Goal: Information Seeking & Learning: Learn about a topic

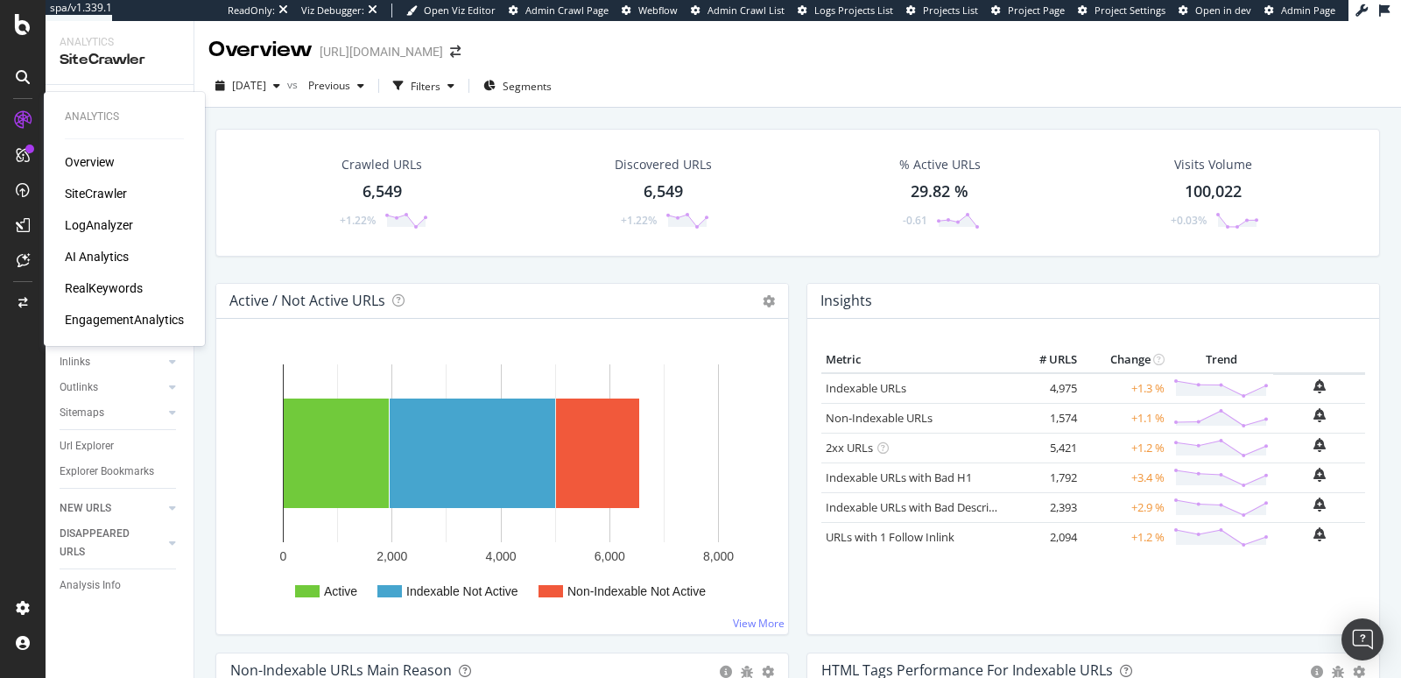
click at [116, 290] on div "RealKeywords" at bounding box center [104, 288] width 78 height 18
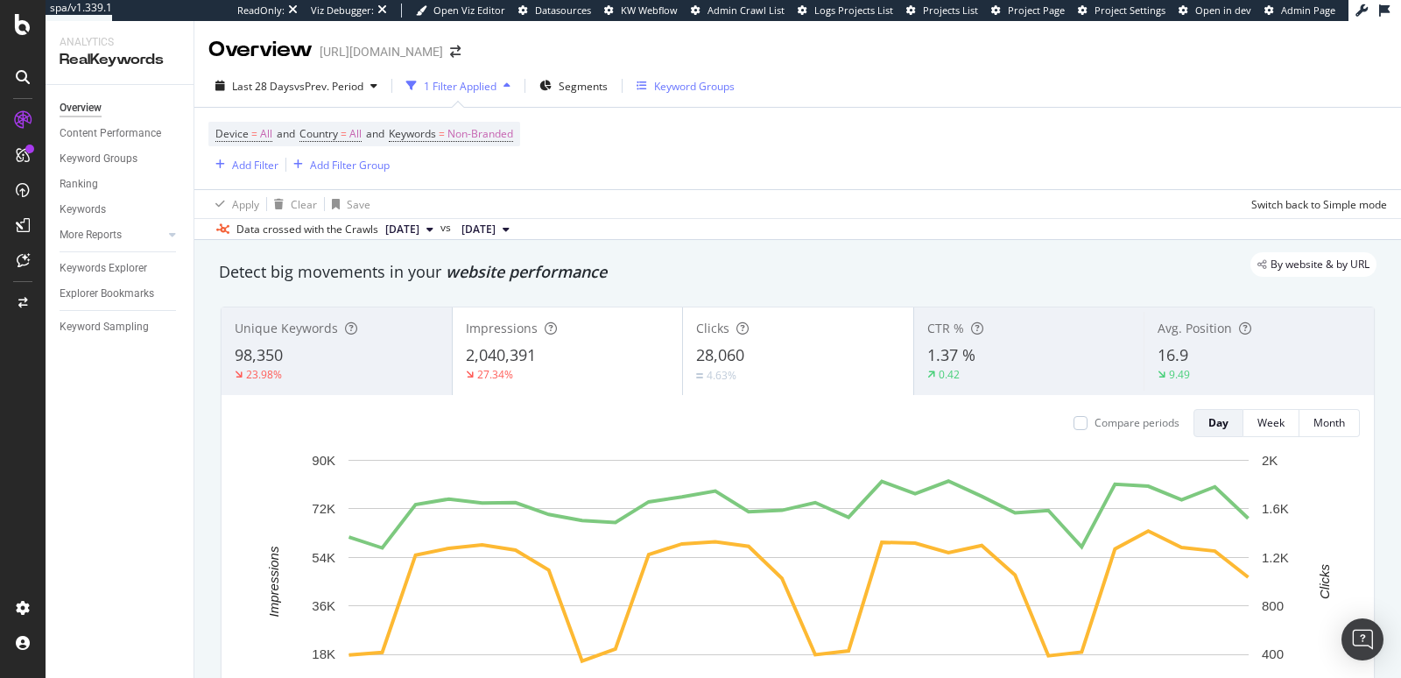
click at [663, 90] on div "Keyword Groups" at bounding box center [694, 86] width 81 height 15
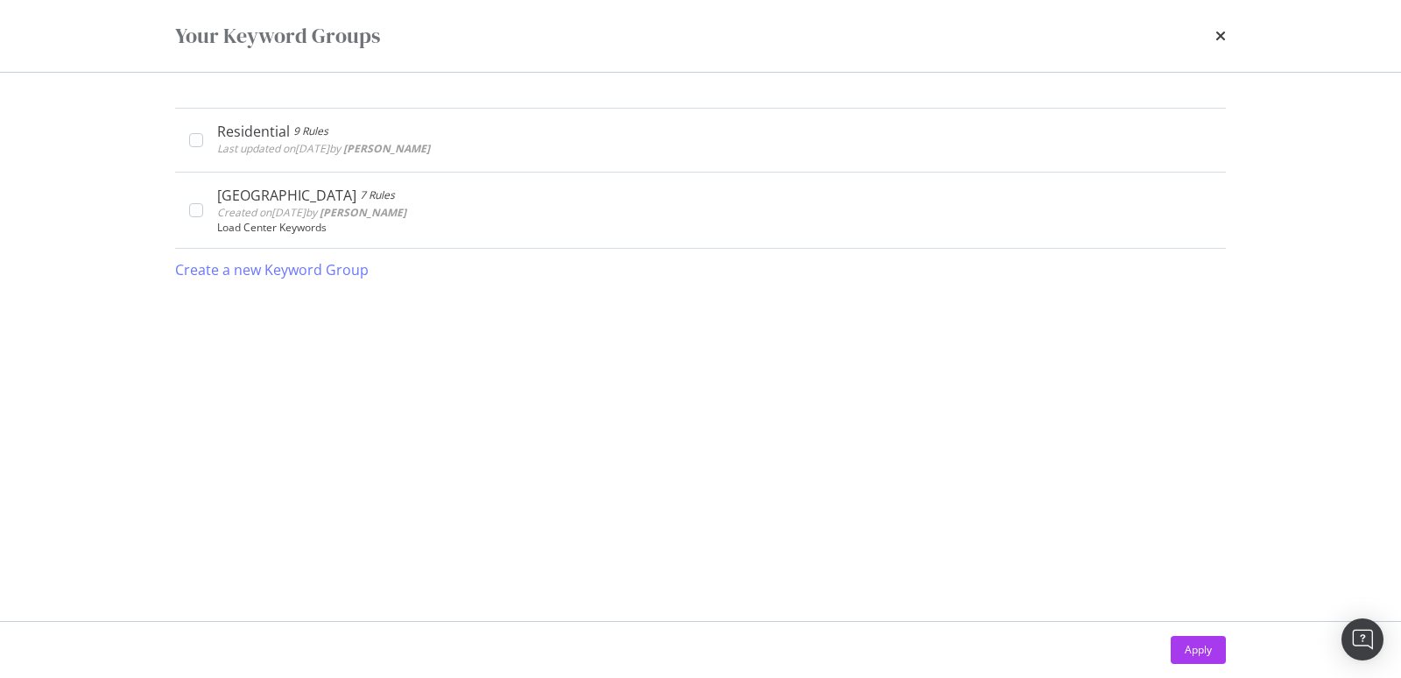
click at [1212, 34] on div "Your Keyword Groups" at bounding box center [700, 36] width 1051 height 30
click at [1218, 34] on icon "times" at bounding box center [1220, 36] width 11 height 14
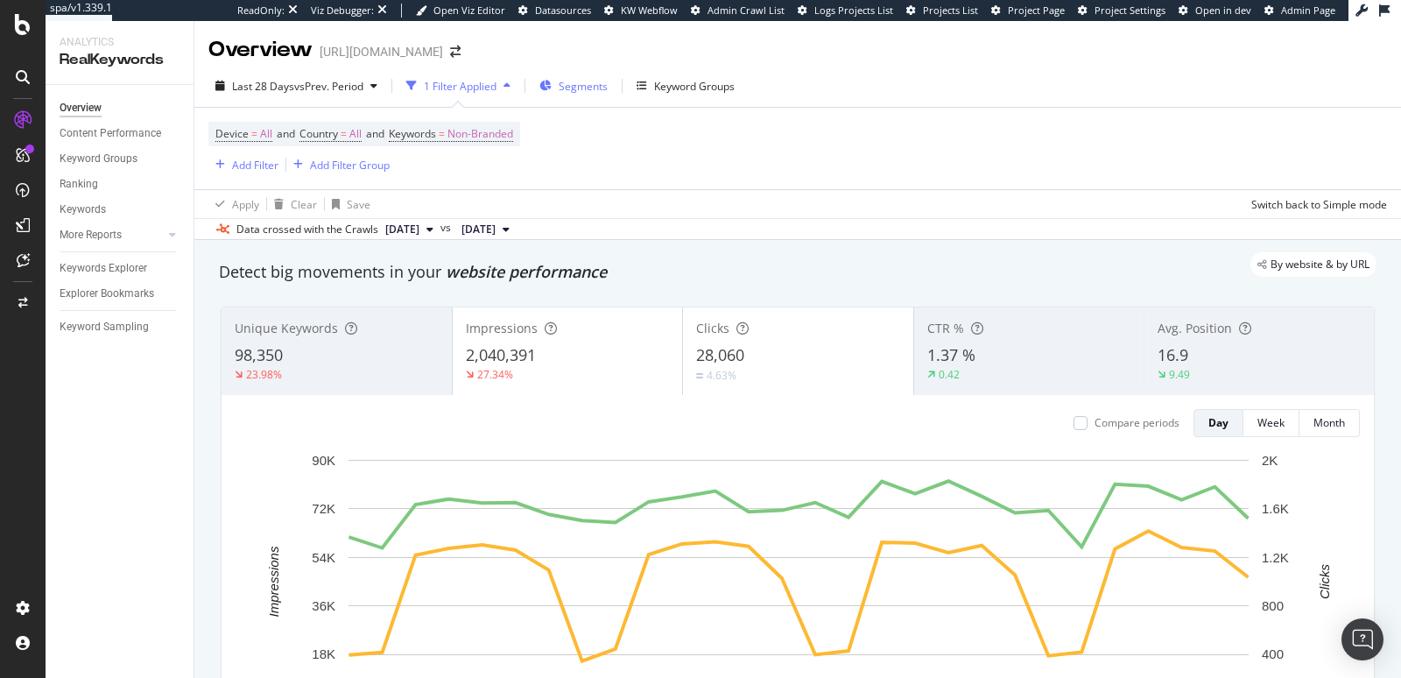
click at [554, 85] on div "Segments" at bounding box center [573, 86] width 68 height 26
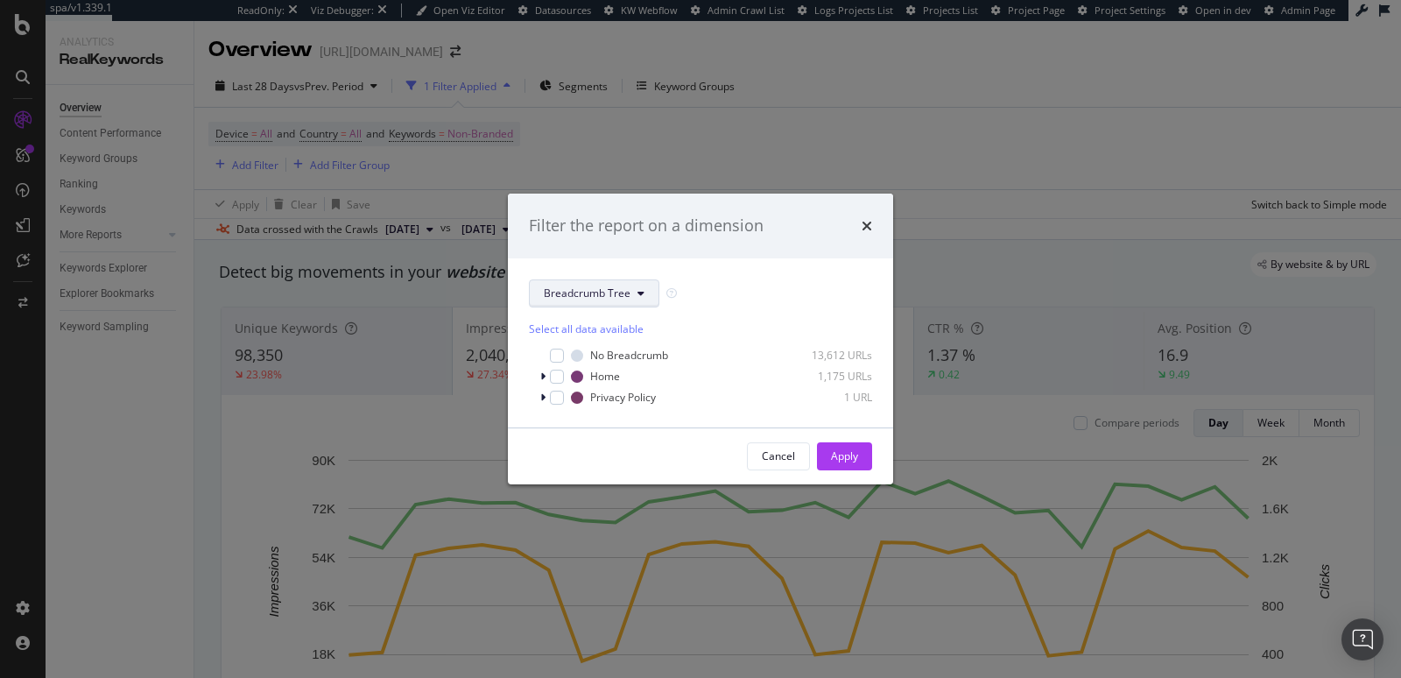
click at [581, 280] on button "Breadcrumb Tree" at bounding box center [594, 293] width 130 height 28
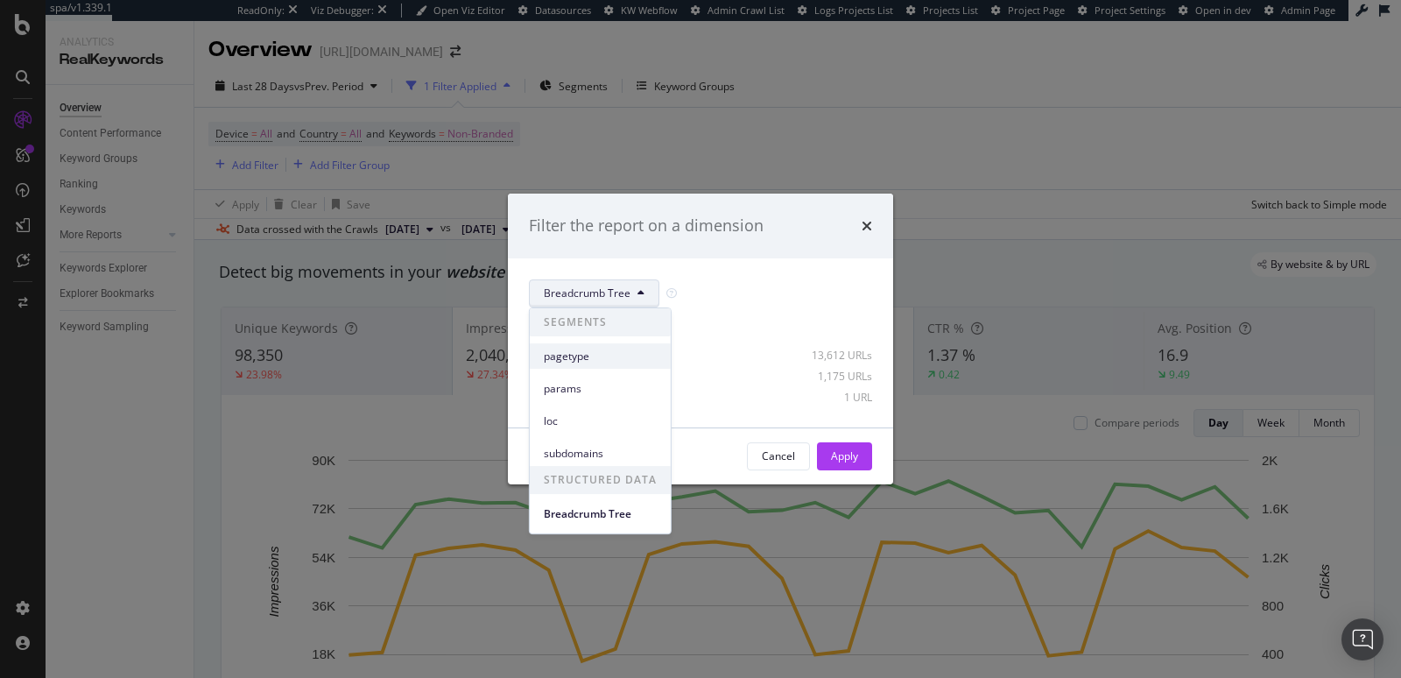
click at [587, 358] on span "pagetype" at bounding box center [600, 356] width 113 height 16
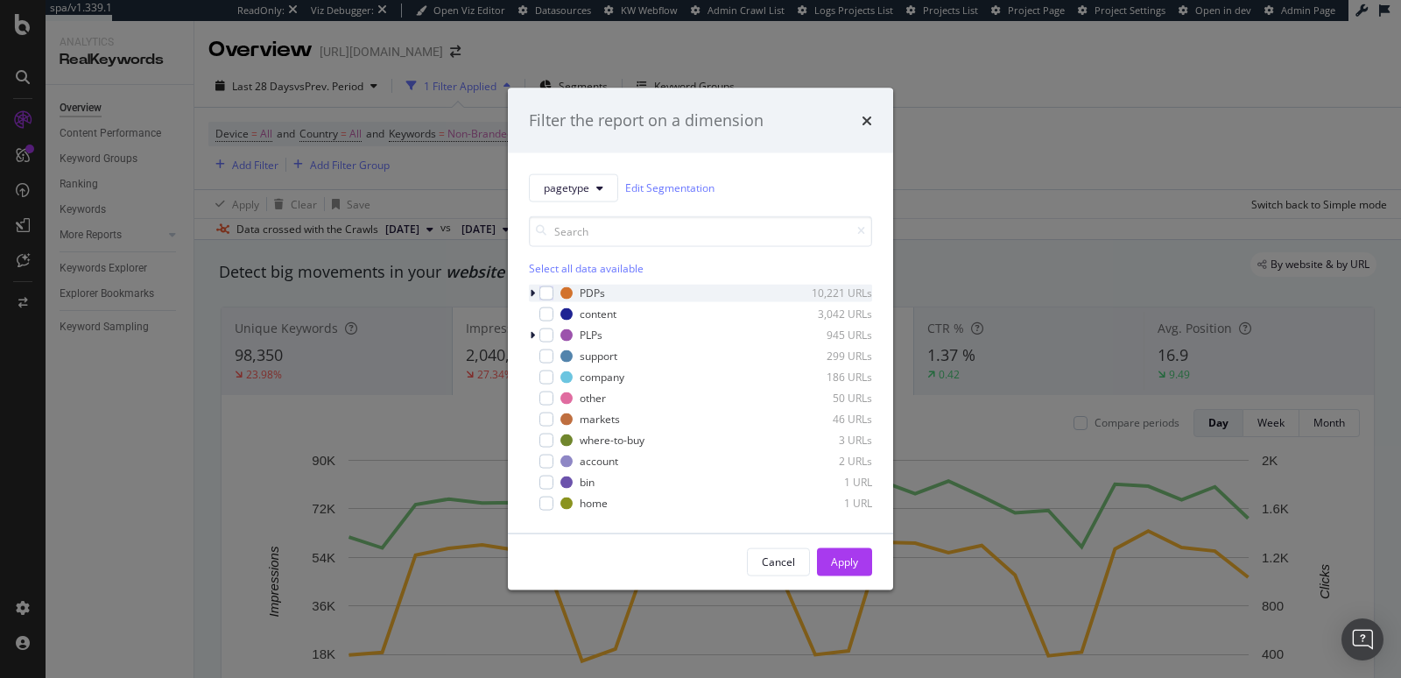
click at [532, 295] on icon "modal" at bounding box center [532, 292] width 5 height 11
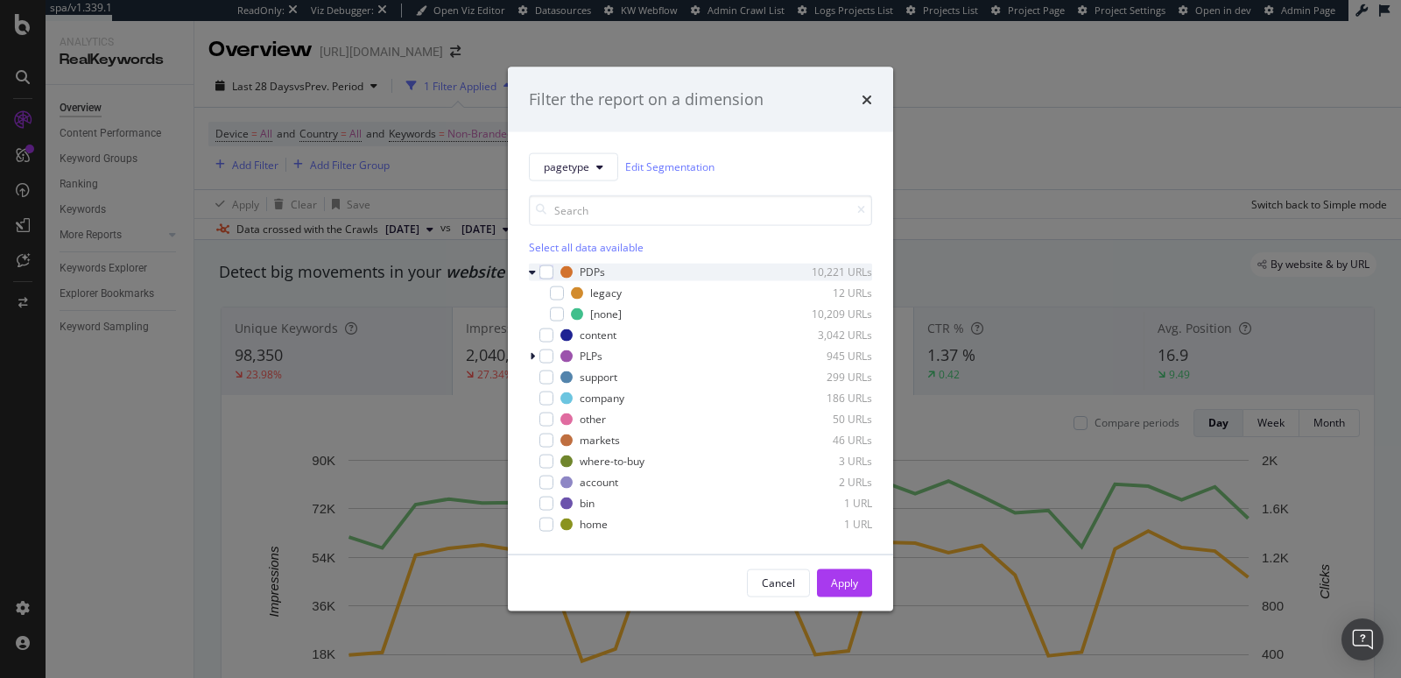
click at [533, 271] on icon "modal" at bounding box center [532, 271] width 7 height 11
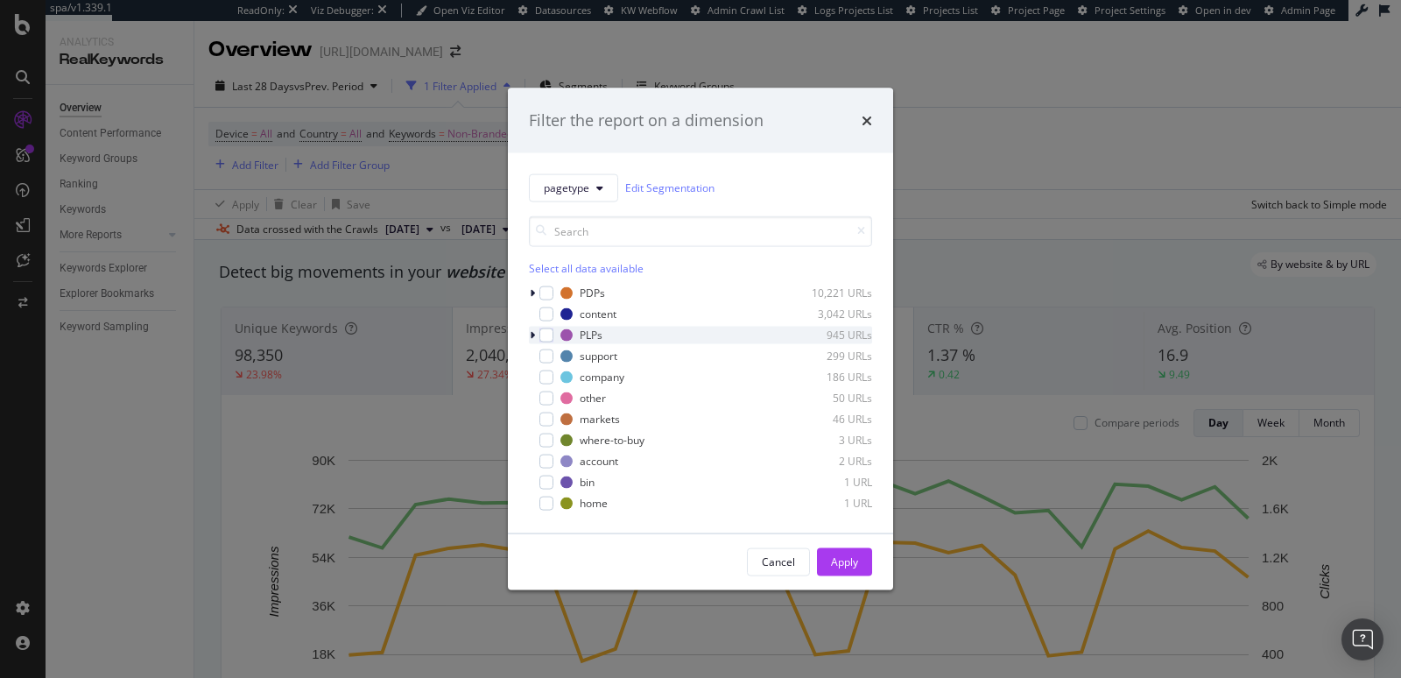
click at [530, 336] on icon "modal" at bounding box center [532, 334] width 5 height 11
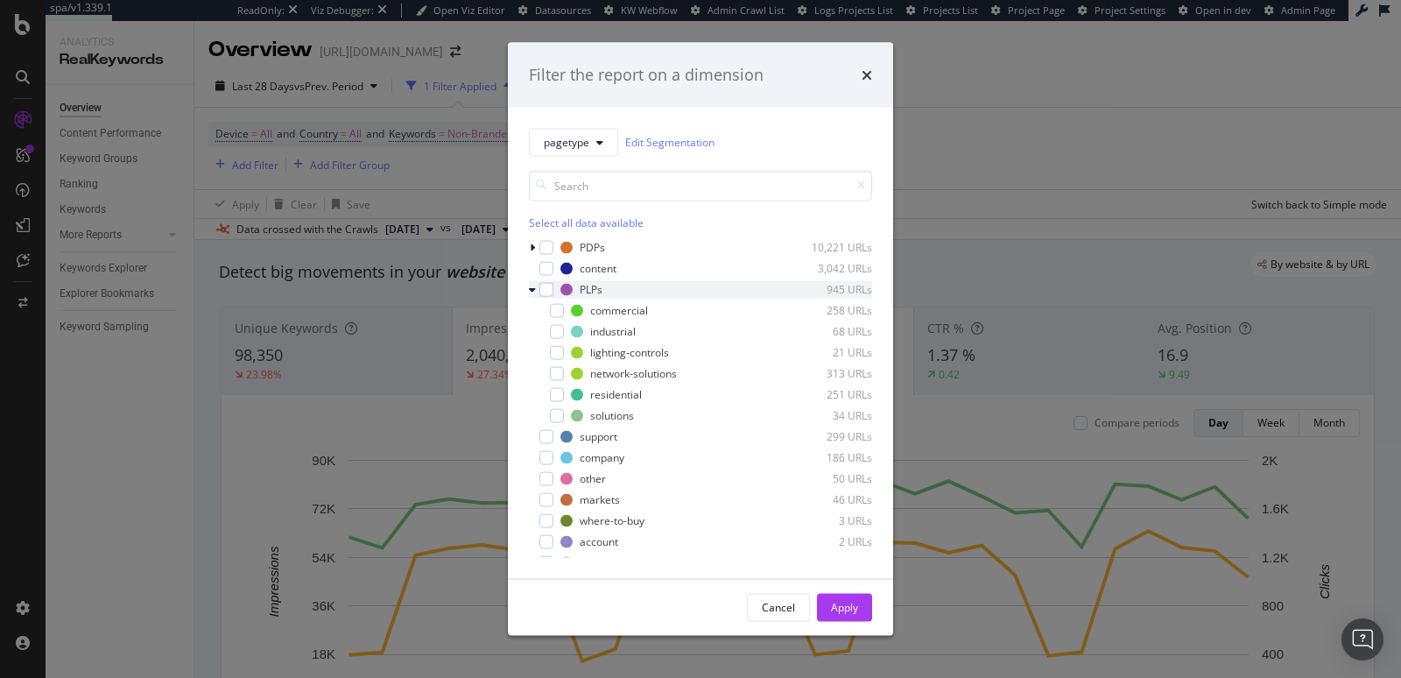
click at [529, 336] on div "industrial 68 URLs" at bounding box center [700, 331] width 343 height 18
click at [550, 285] on icon "modal" at bounding box center [547, 289] width 8 height 9
click at [558, 228] on div "Select all data available" at bounding box center [700, 221] width 343 height 15
click at [776, 608] on div "Cancel" at bounding box center [778, 607] width 33 height 15
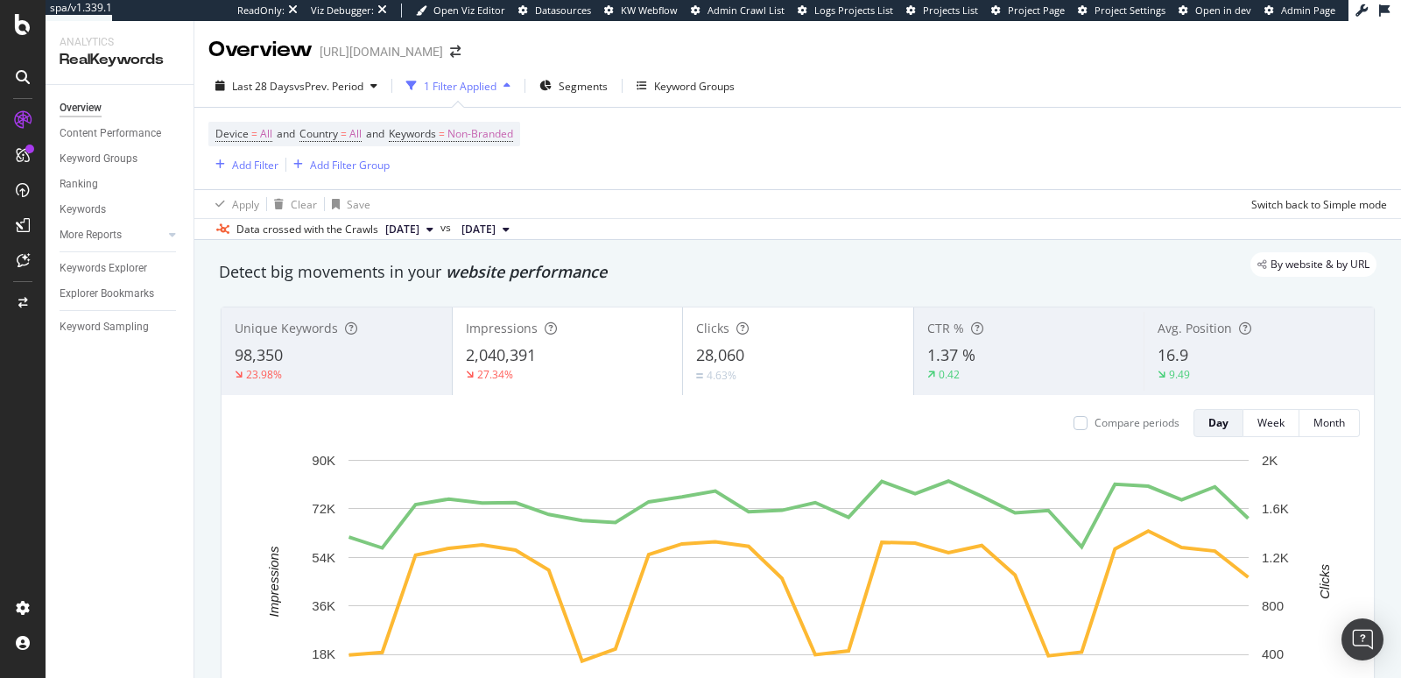
scroll to position [37, 0]
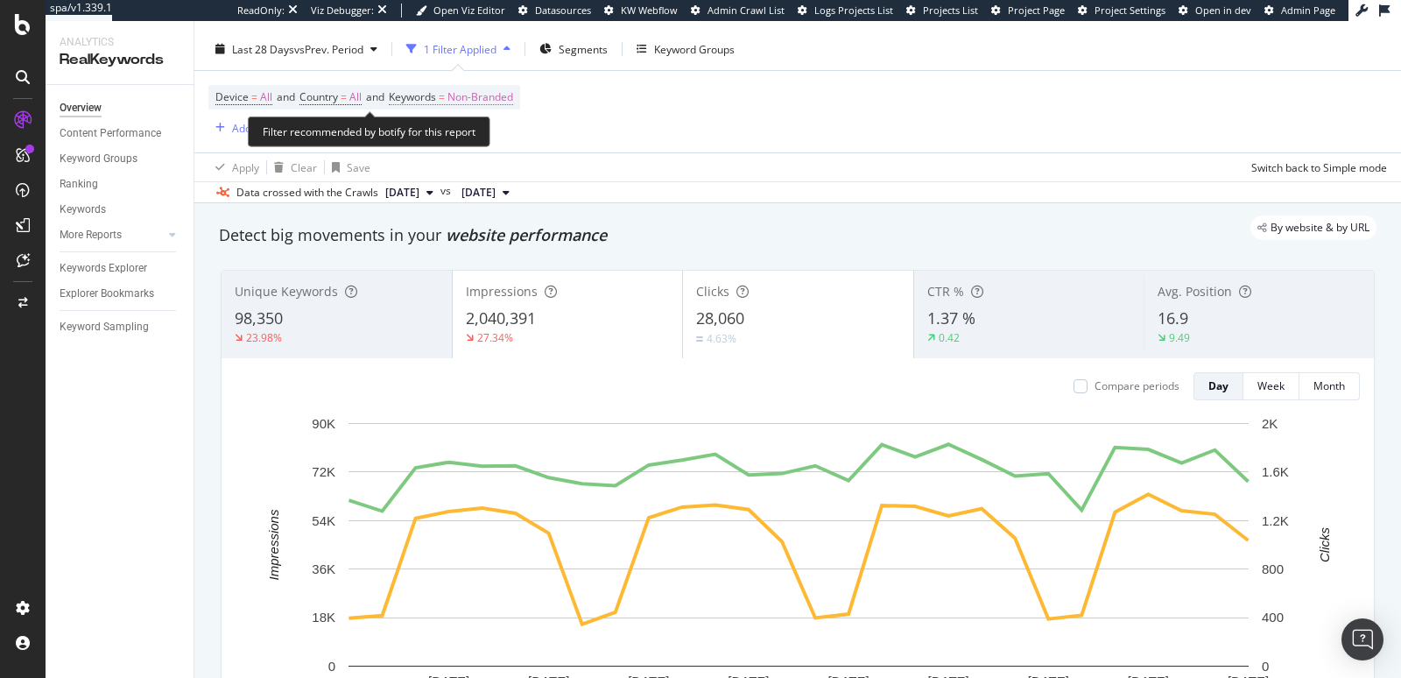
click at [456, 96] on span "Keywords = Non-Branded" at bounding box center [451, 97] width 124 height 16
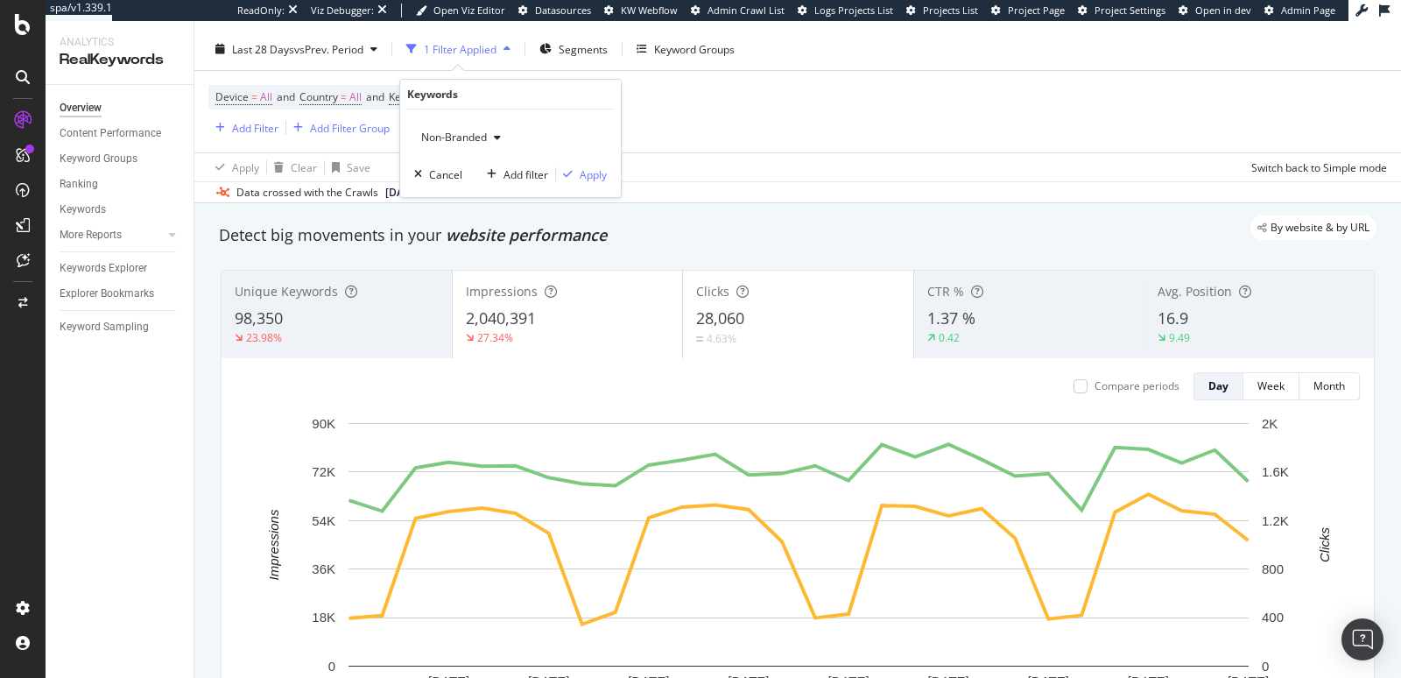
click at [462, 133] on span "Non-Branded" at bounding box center [450, 137] width 73 height 15
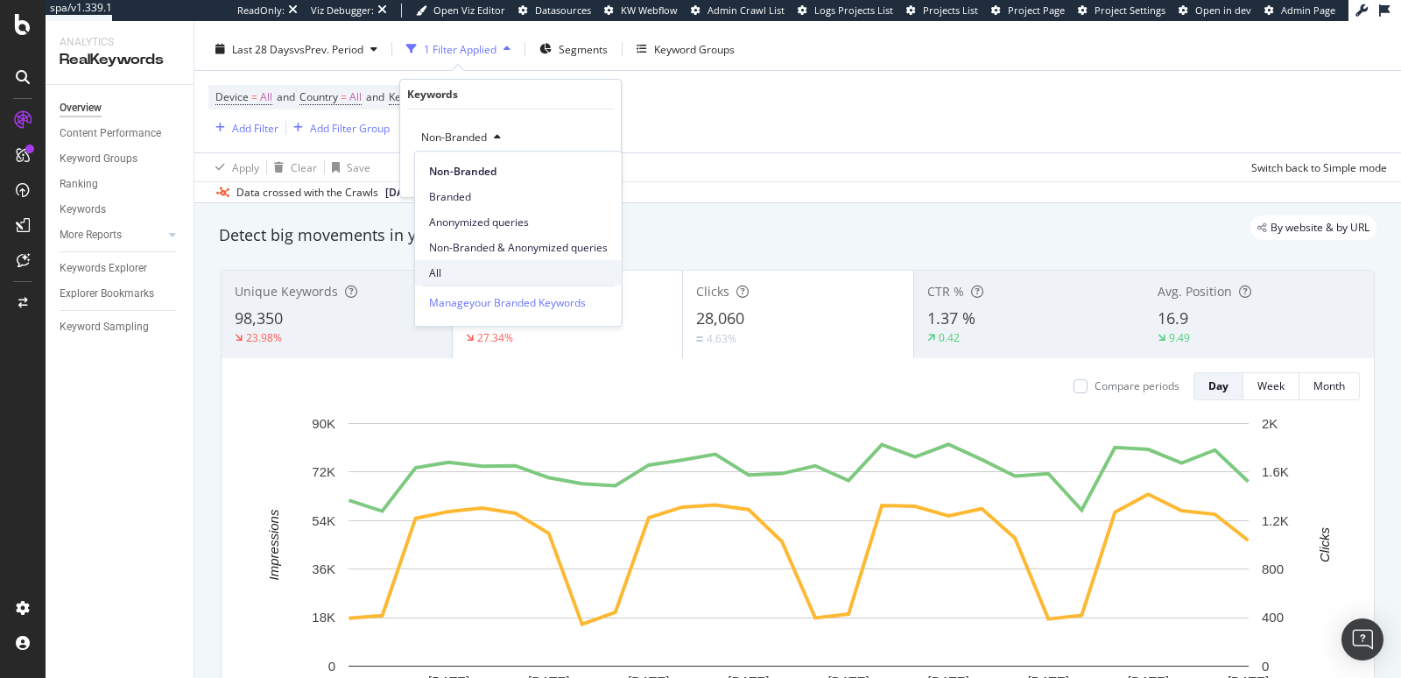
click at [460, 265] on span "All" at bounding box center [518, 273] width 179 height 16
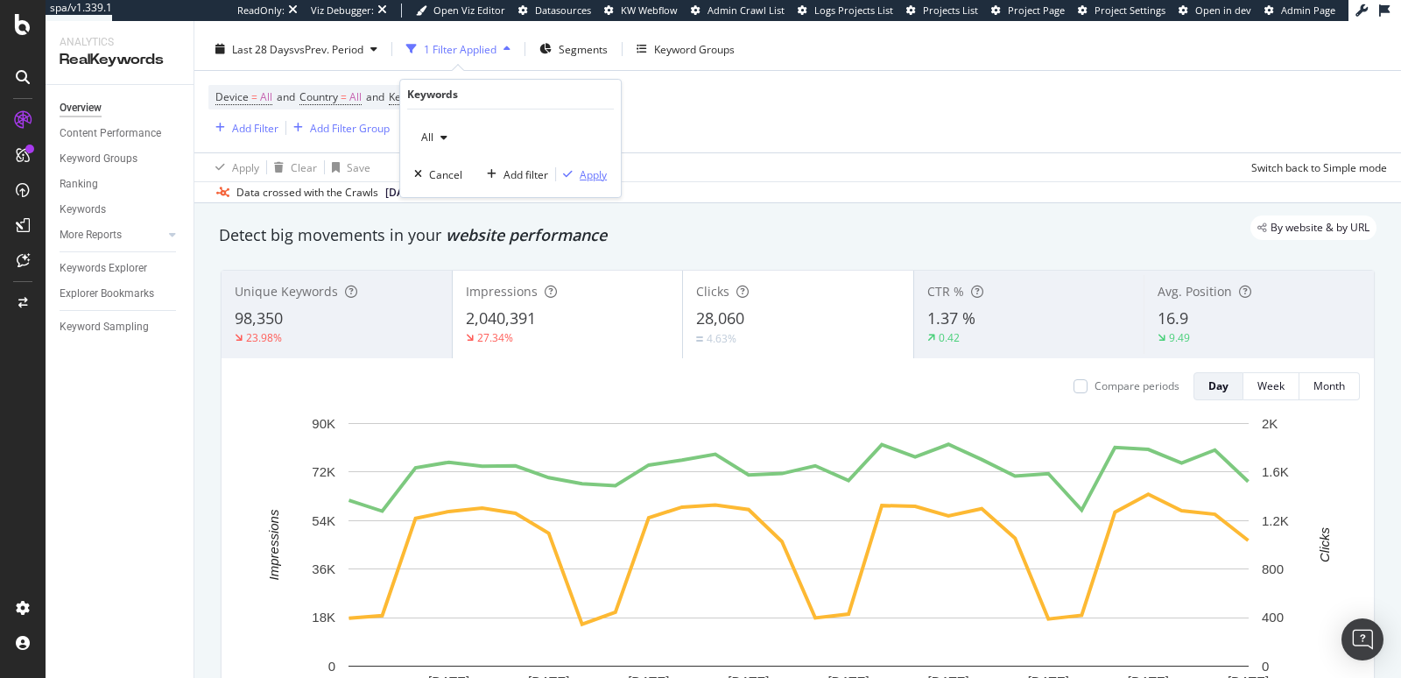
click at [583, 176] on div "Apply" at bounding box center [593, 174] width 27 height 15
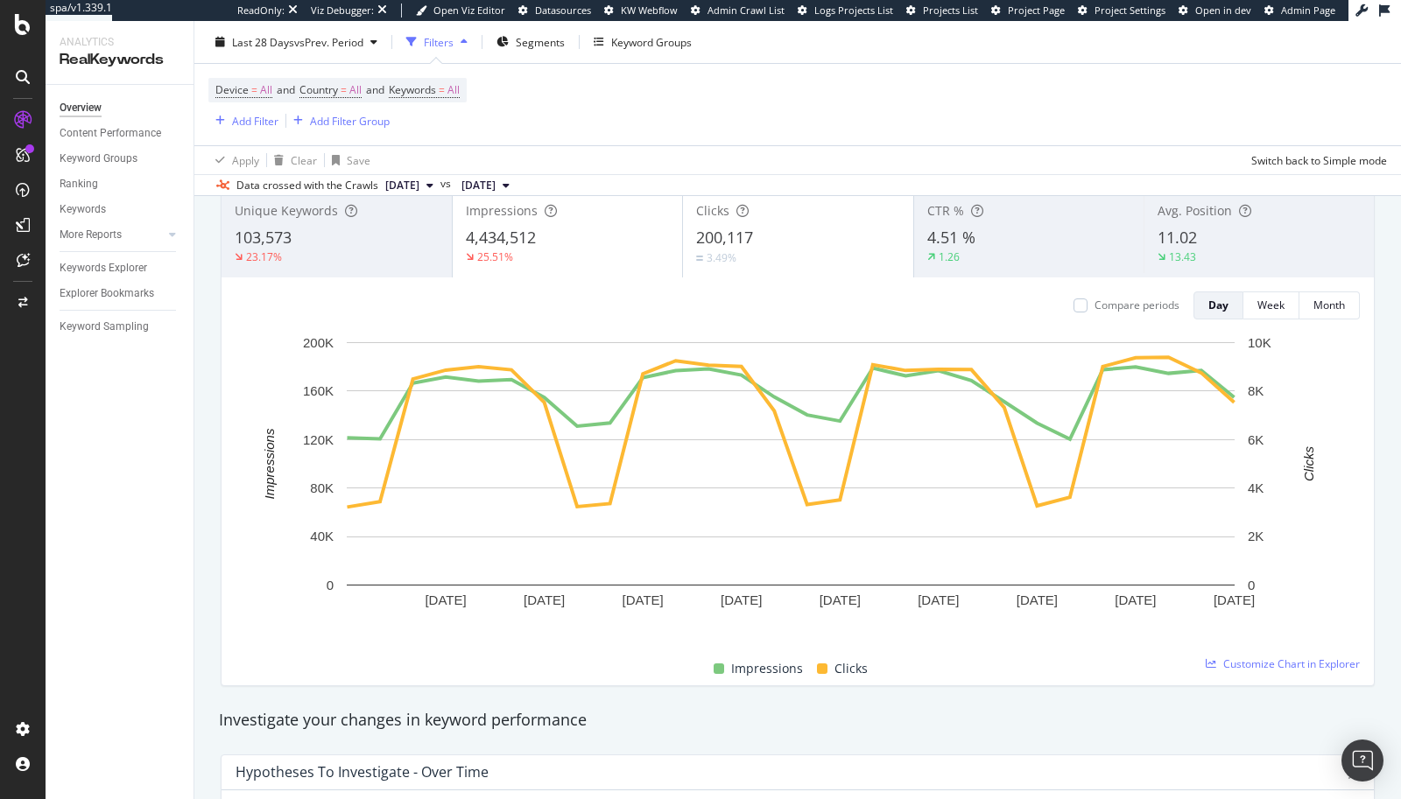
scroll to position [402, 0]
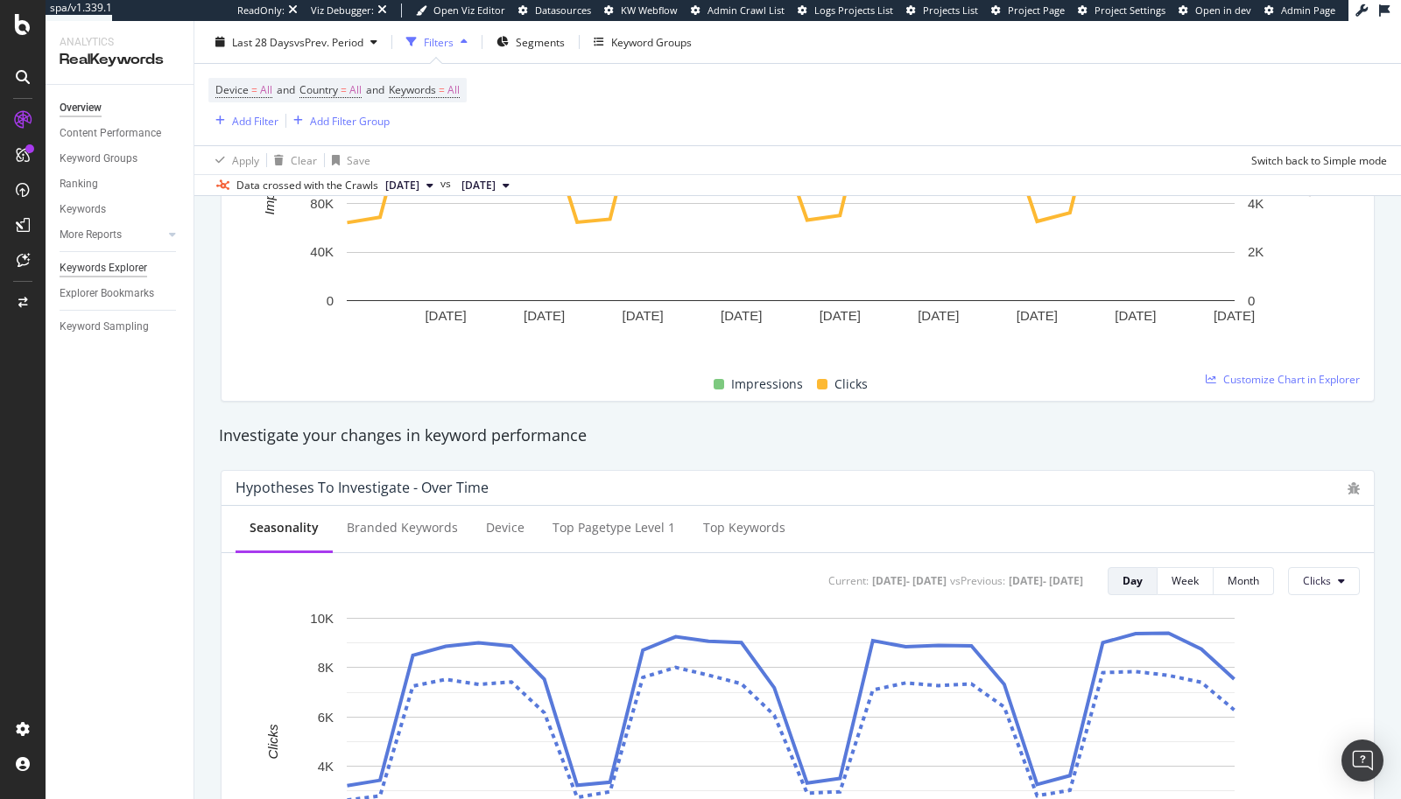
click at [116, 268] on div "Keywords Explorer" at bounding box center [104, 268] width 88 height 18
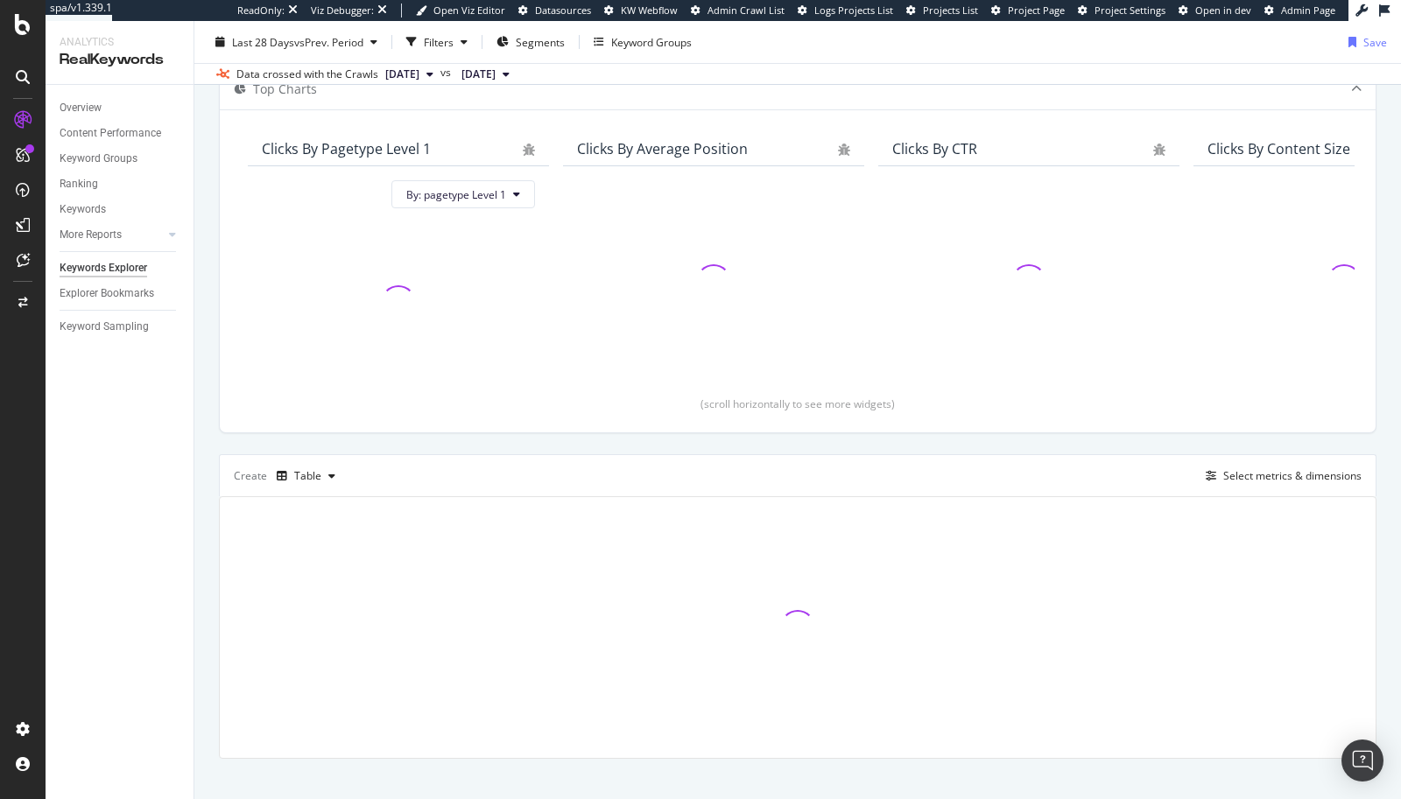
scroll to position [112, 0]
click at [323, 473] on div "button" at bounding box center [331, 475] width 21 height 11
click at [321, 529] on div "Trend" at bounding box center [326, 531] width 29 height 15
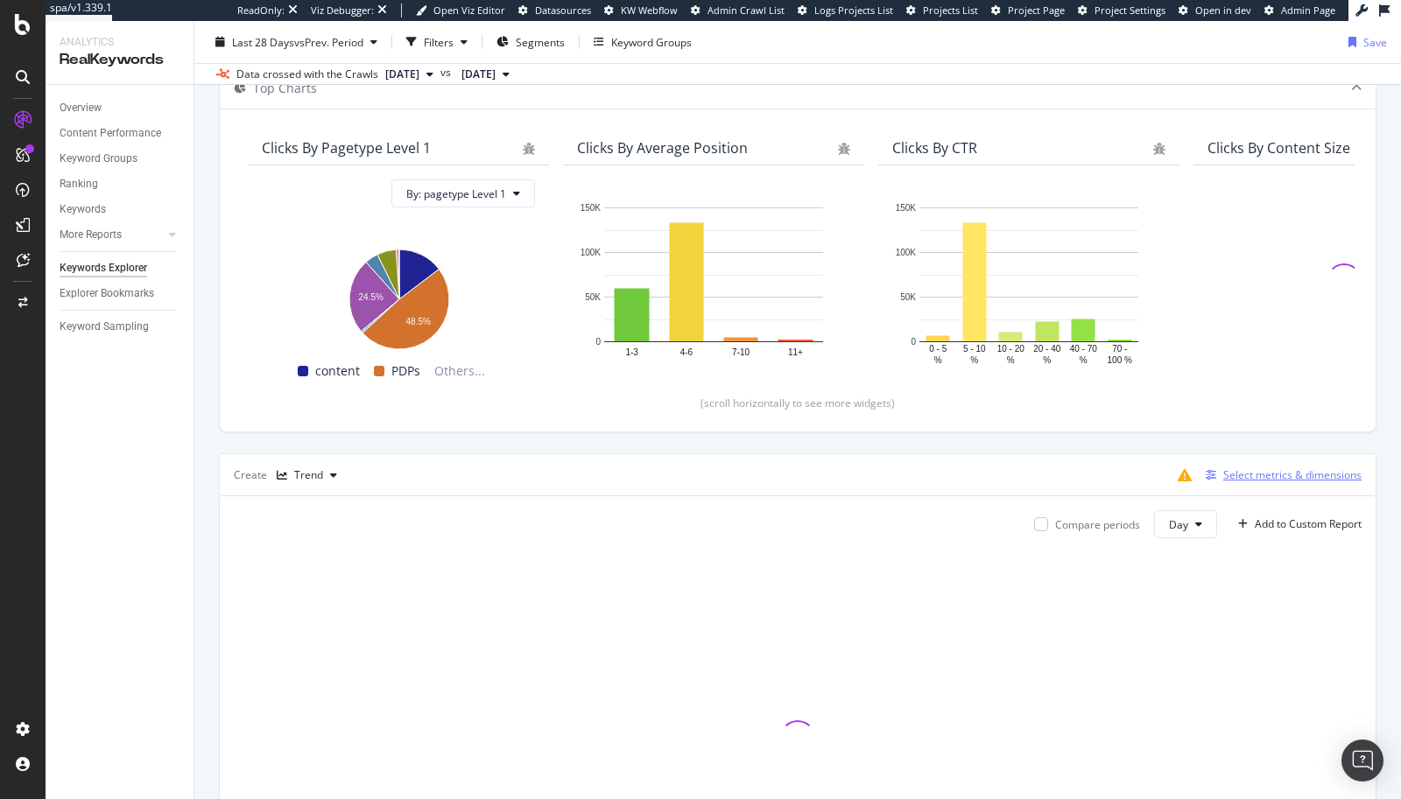
click at [1229, 481] on div "Select metrics & dimensions" at bounding box center [1279, 475] width 163 height 19
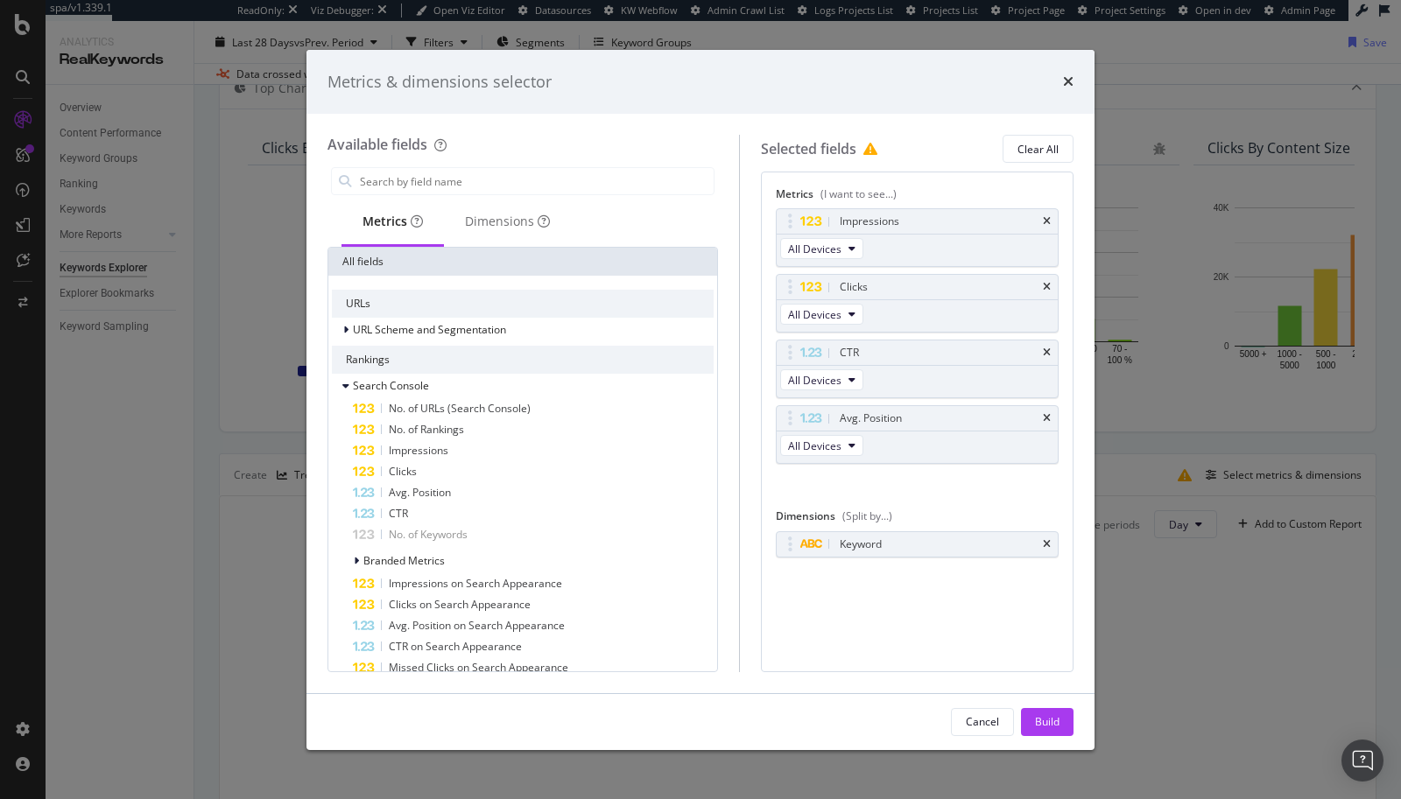
click at [1231, 475] on div "Metrics & dimensions selector Available fields Metrics Dimensions All fields UR…" at bounding box center [700, 399] width 1401 height 799
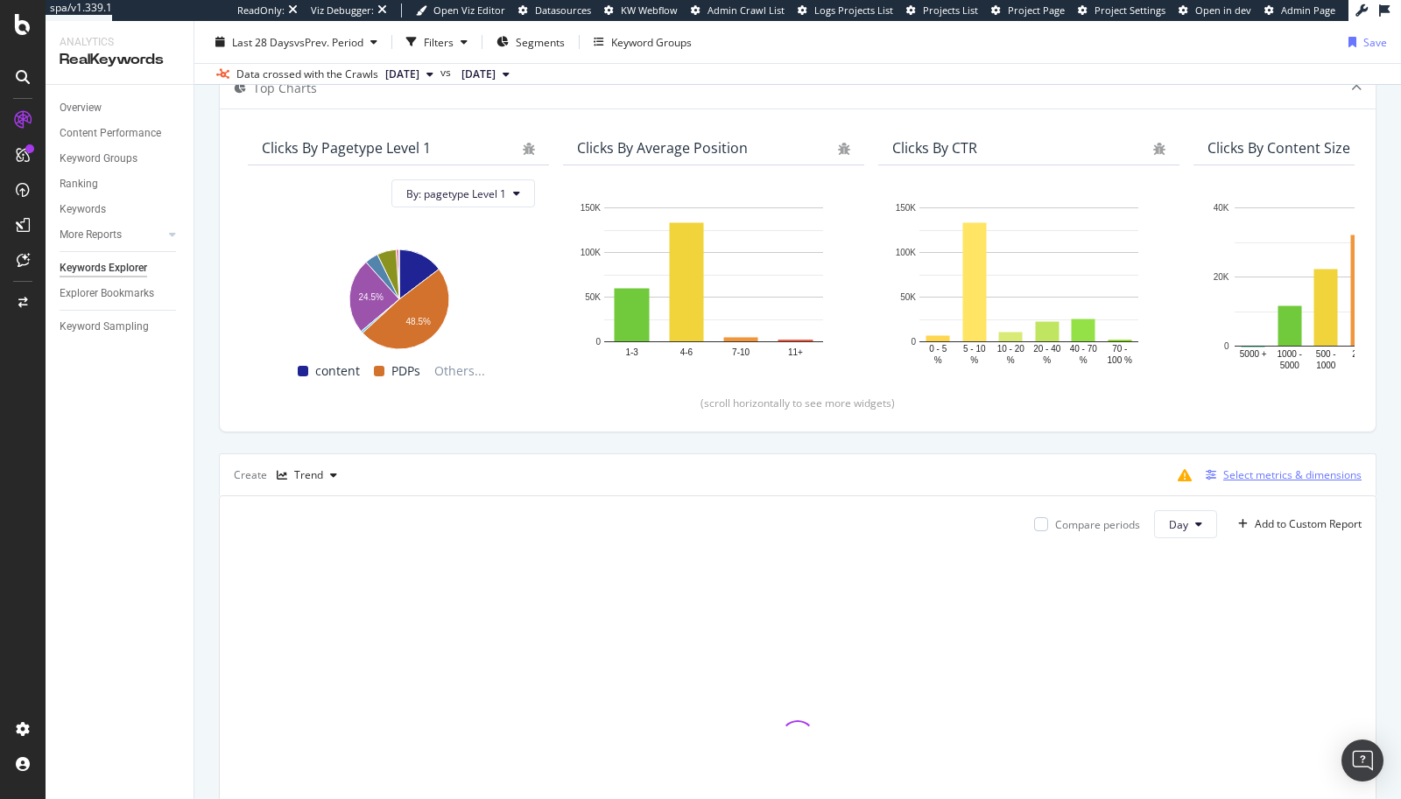
click at [1227, 474] on div "Select metrics & dimensions" at bounding box center [1292, 474] width 138 height 15
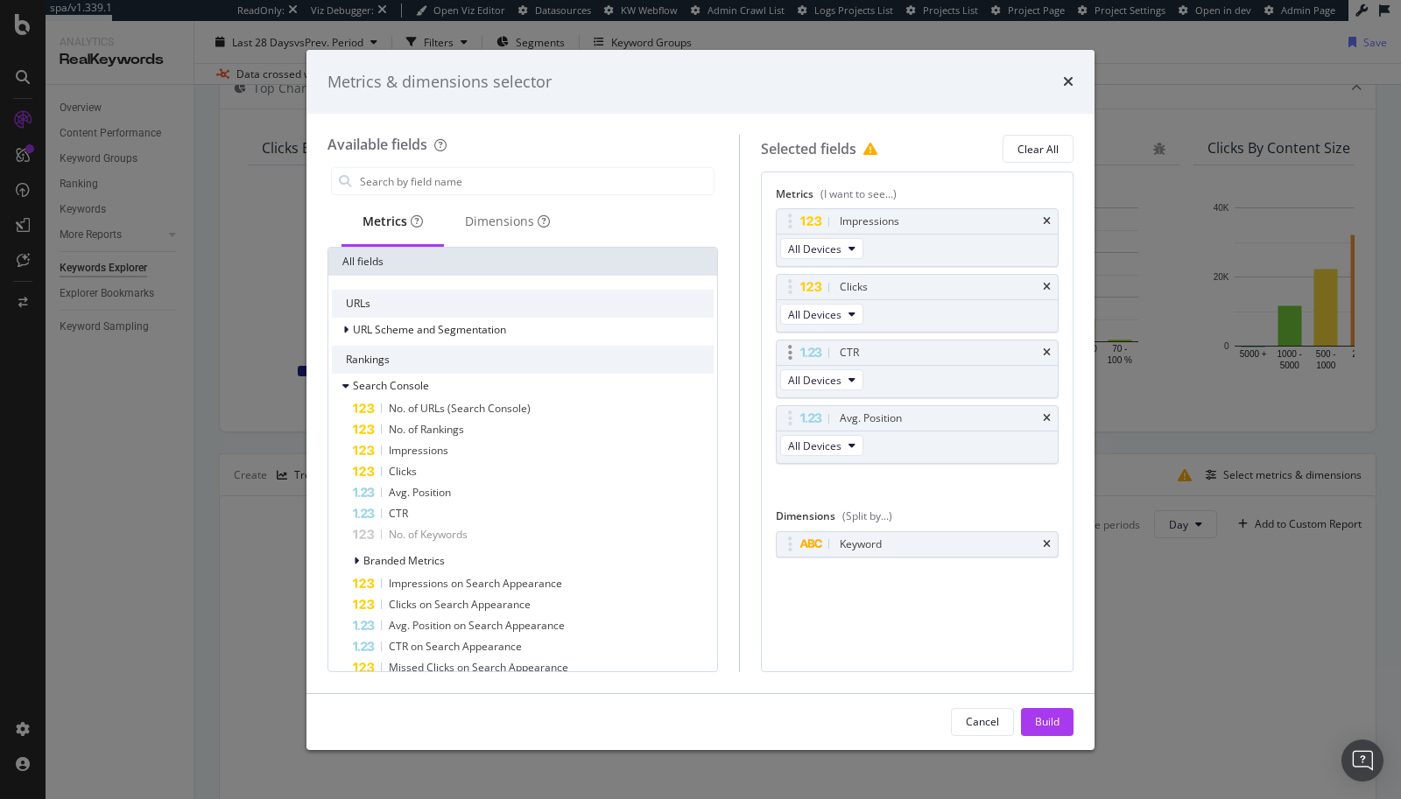
click at [1046, 356] on div "CTR" at bounding box center [917, 353] width 281 height 25
click at [1050, 348] on icon "times" at bounding box center [1047, 353] width 8 height 11
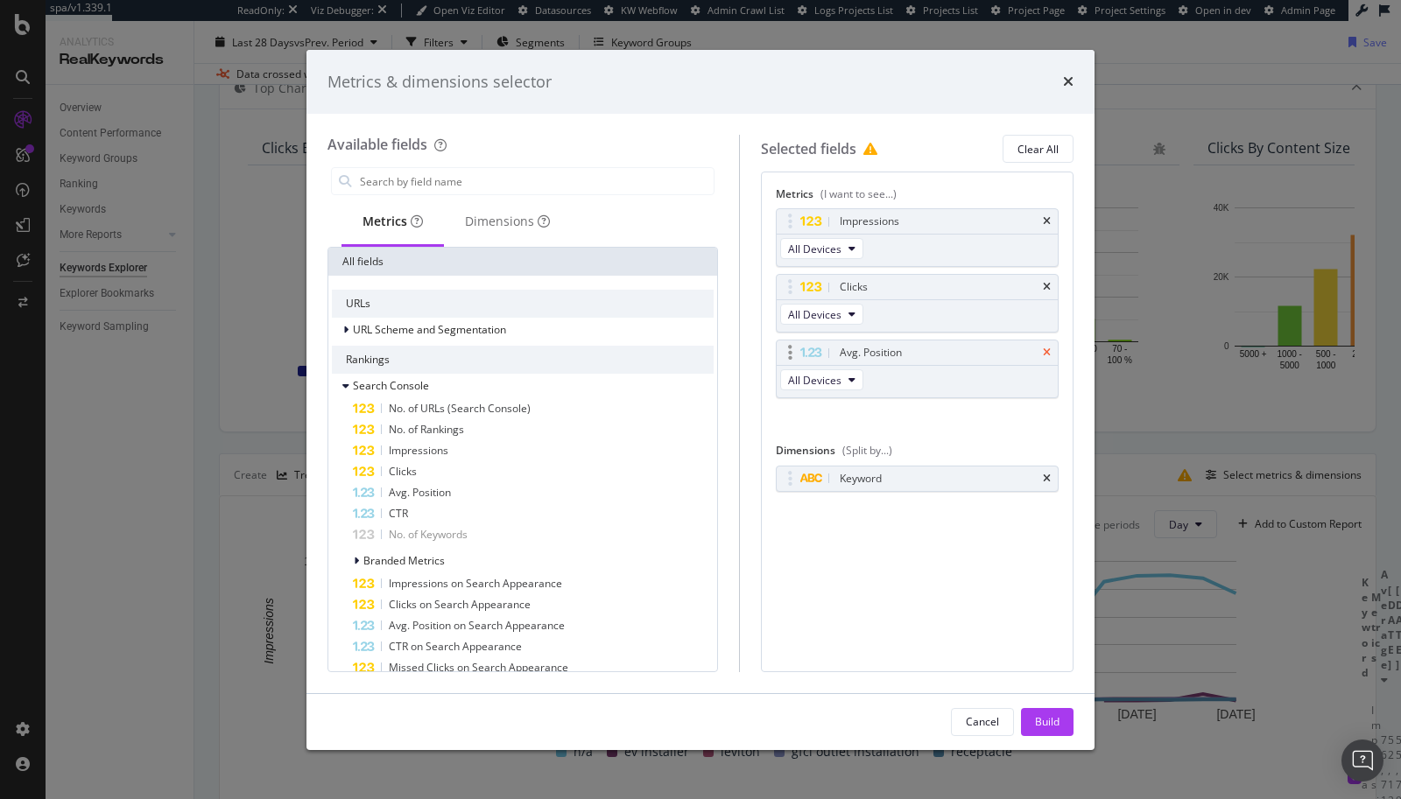
click at [1049, 352] on icon "times" at bounding box center [1047, 353] width 8 height 11
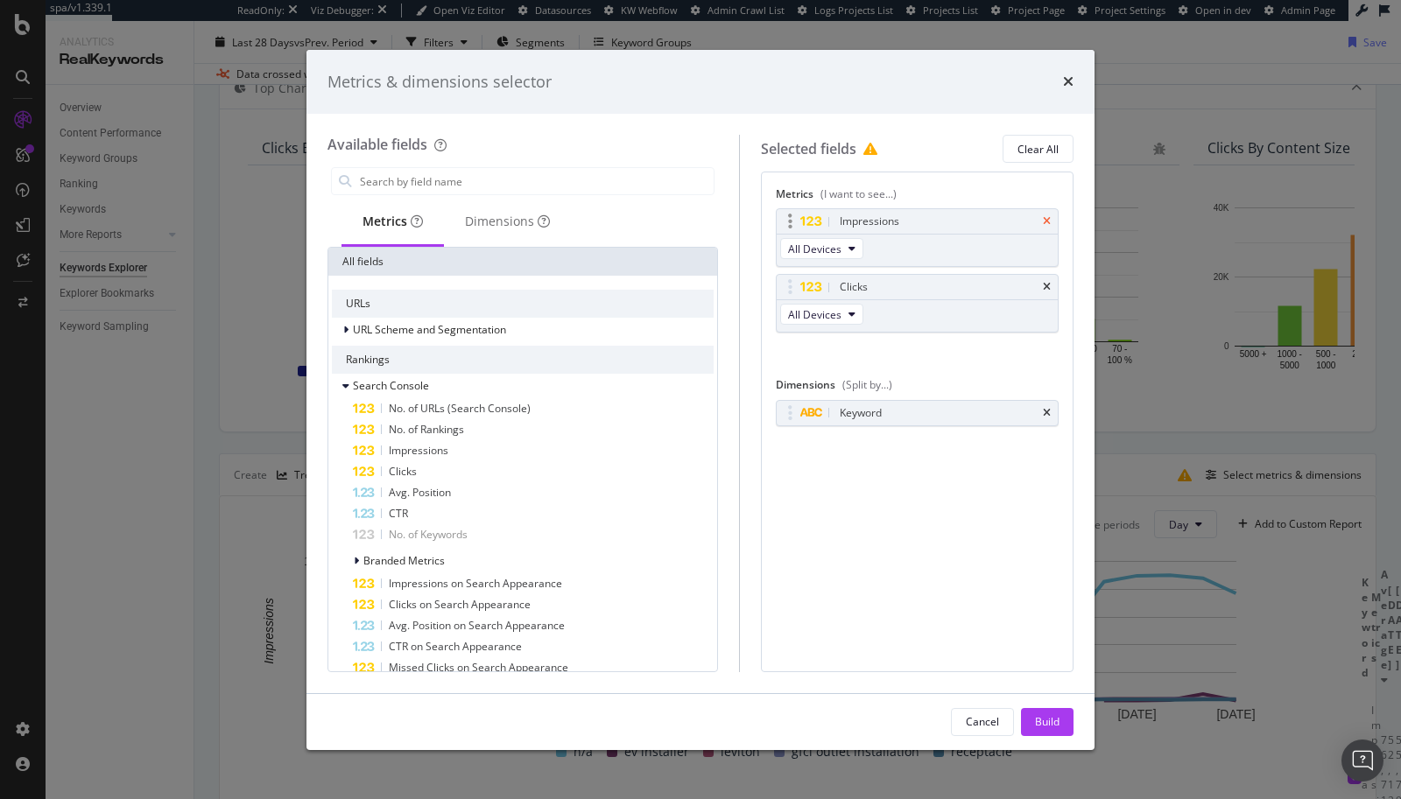
click at [1049, 222] on icon "times" at bounding box center [1047, 221] width 8 height 11
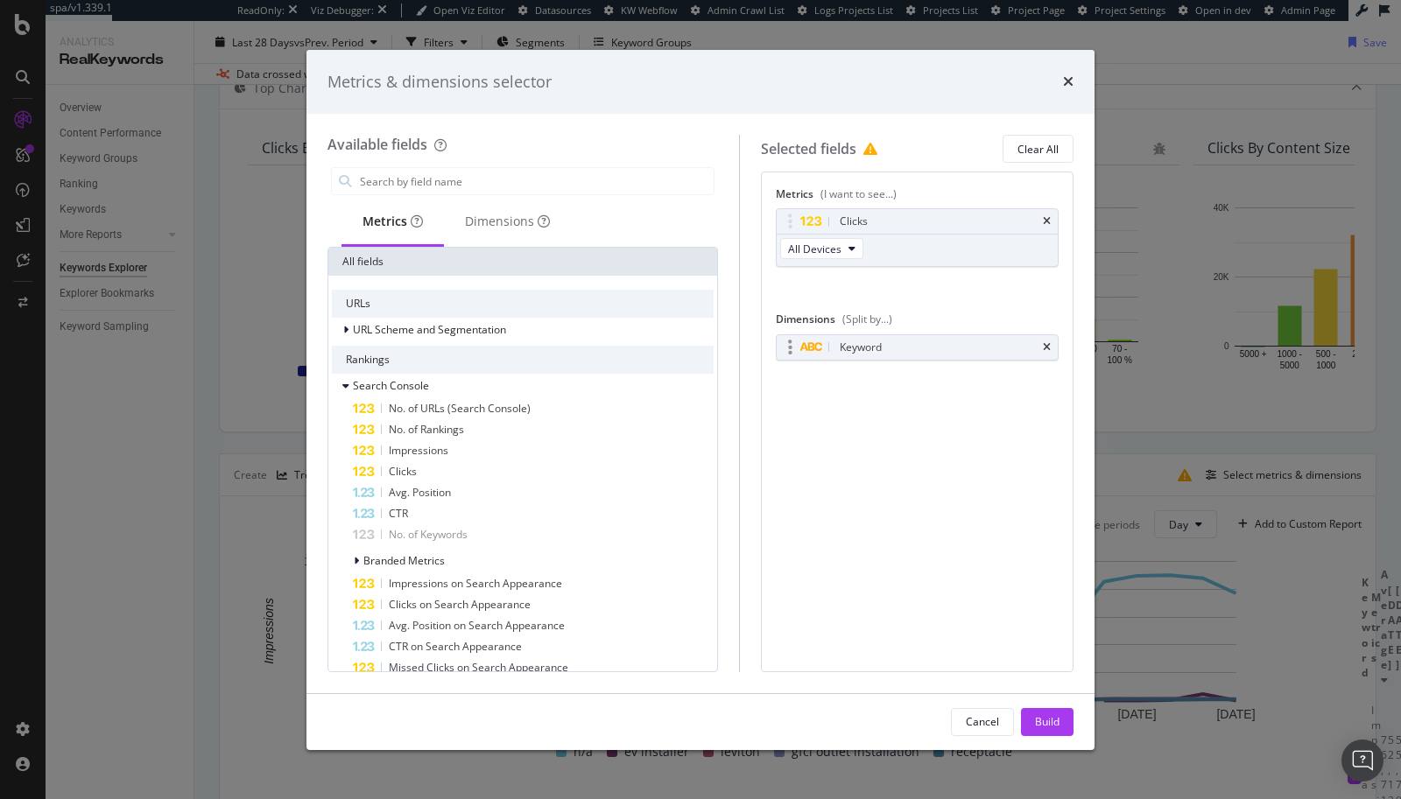
click at [1051, 340] on div "Keyword" at bounding box center [917, 347] width 281 height 25
click at [1048, 344] on icon "times" at bounding box center [1047, 347] width 8 height 11
click at [1058, 677] on button "Build" at bounding box center [1047, 722] width 53 height 28
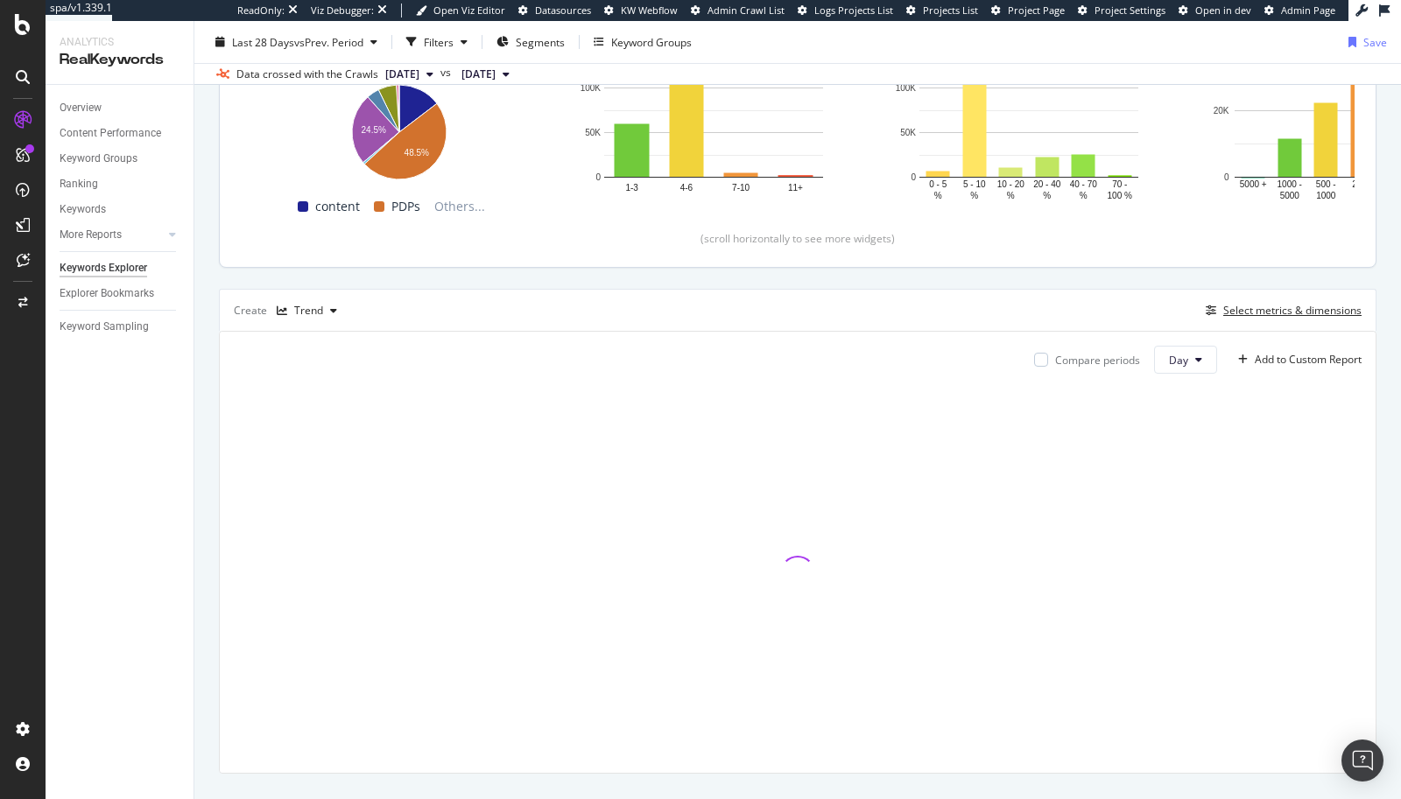
scroll to position [309, 0]
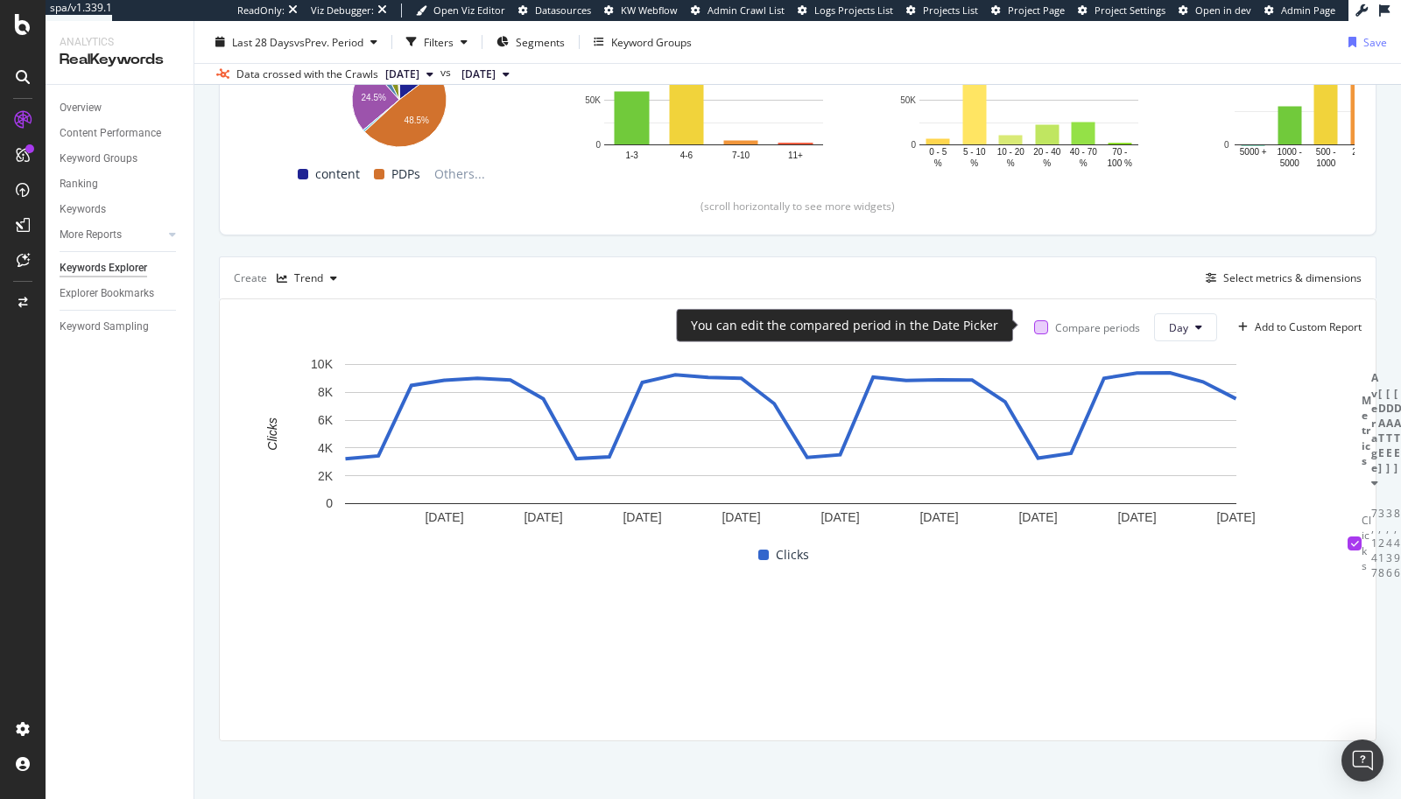
click at [1034, 321] on div at bounding box center [1041, 327] width 14 height 14
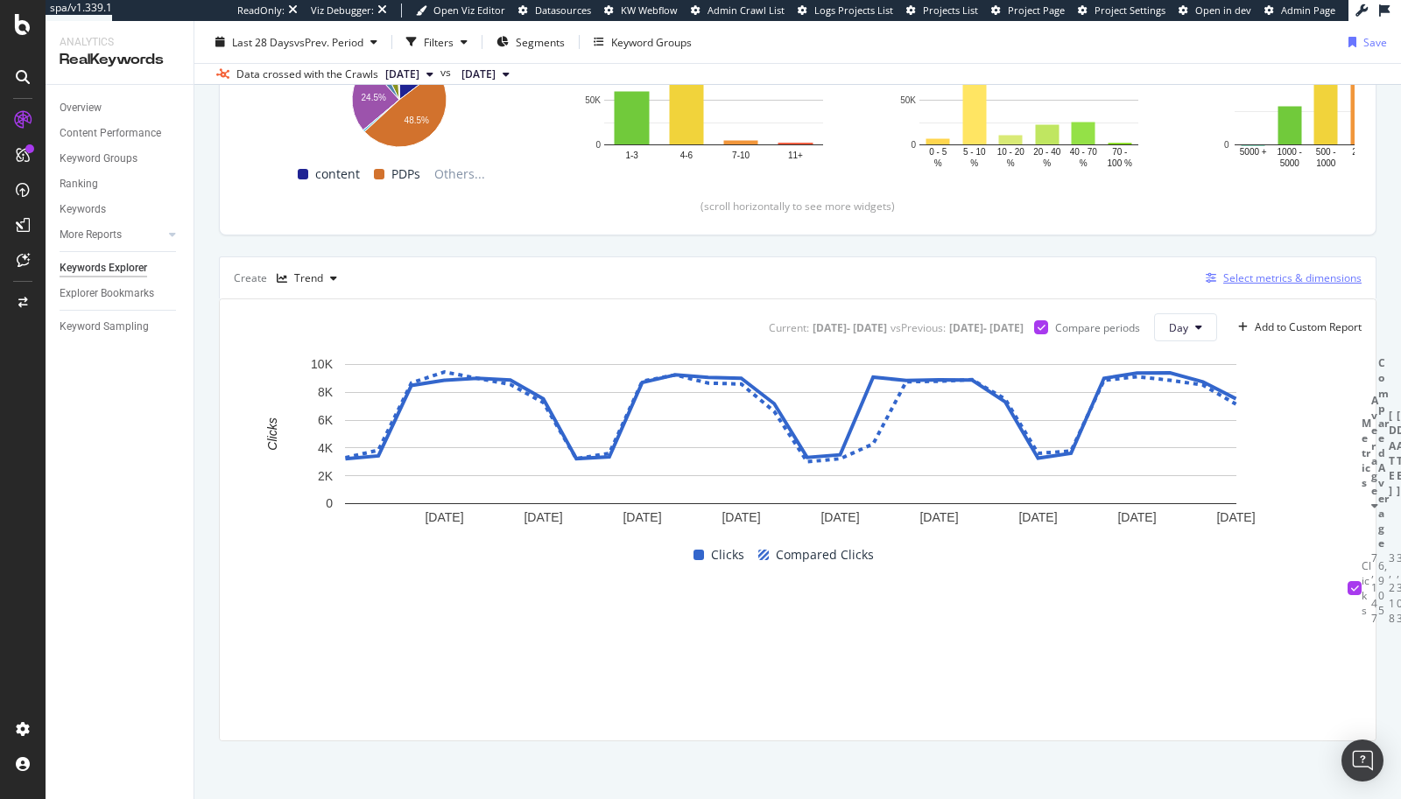
click at [1276, 276] on div "Select metrics & dimensions" at bounding box center [1292, 278] width 138 height 15
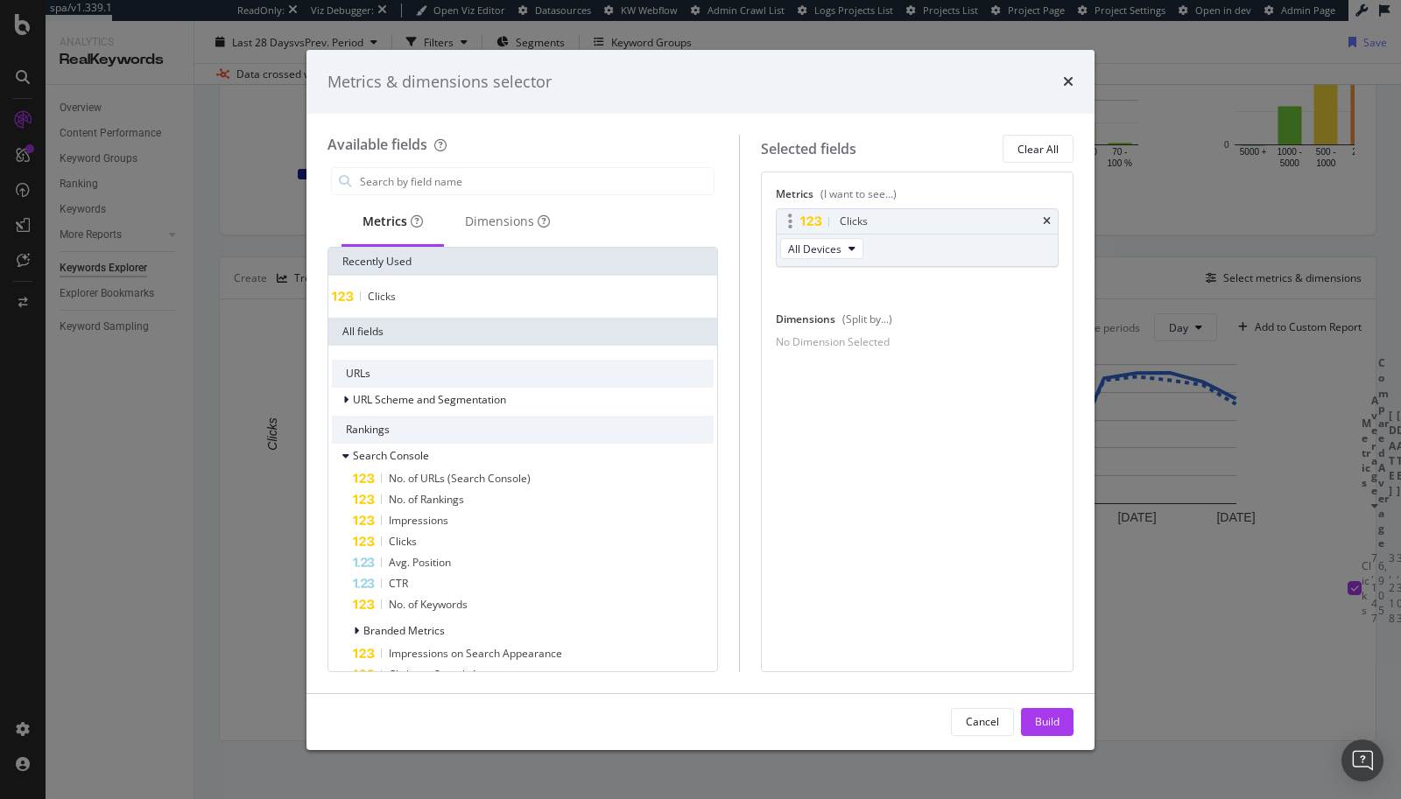
click at [1052, 218] on div "Clicks" at bounding box center [917, 221] width 281 height 25
click at [1053, 221] on div "Clicks" at bounding box center [917, 221] width 281 height 25
click at [1048, 221] on icon "times" at bounding box center [1047, 221] width 8 height 11
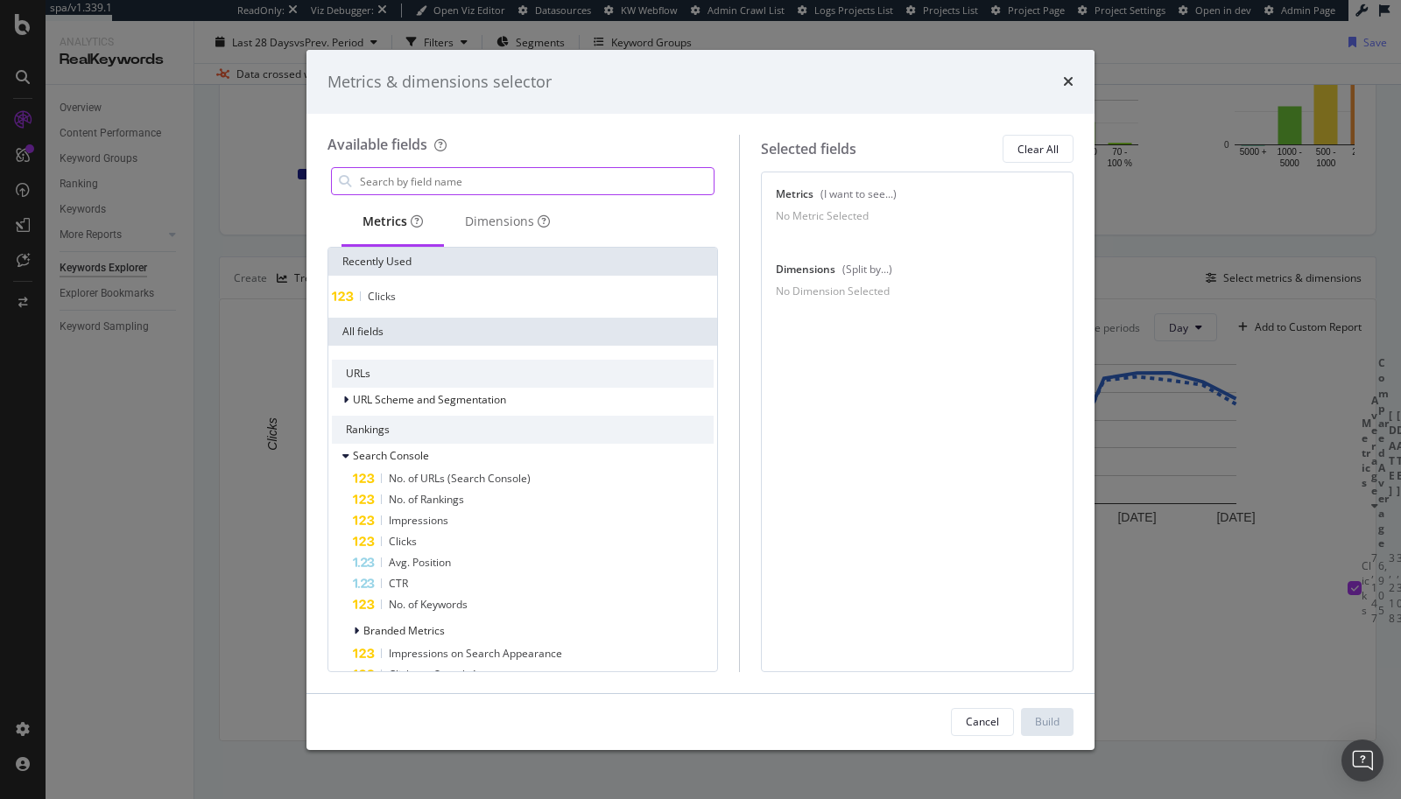
click at [601, 182] on input "modal" at bounding box center [535, 181] width 355 height 26
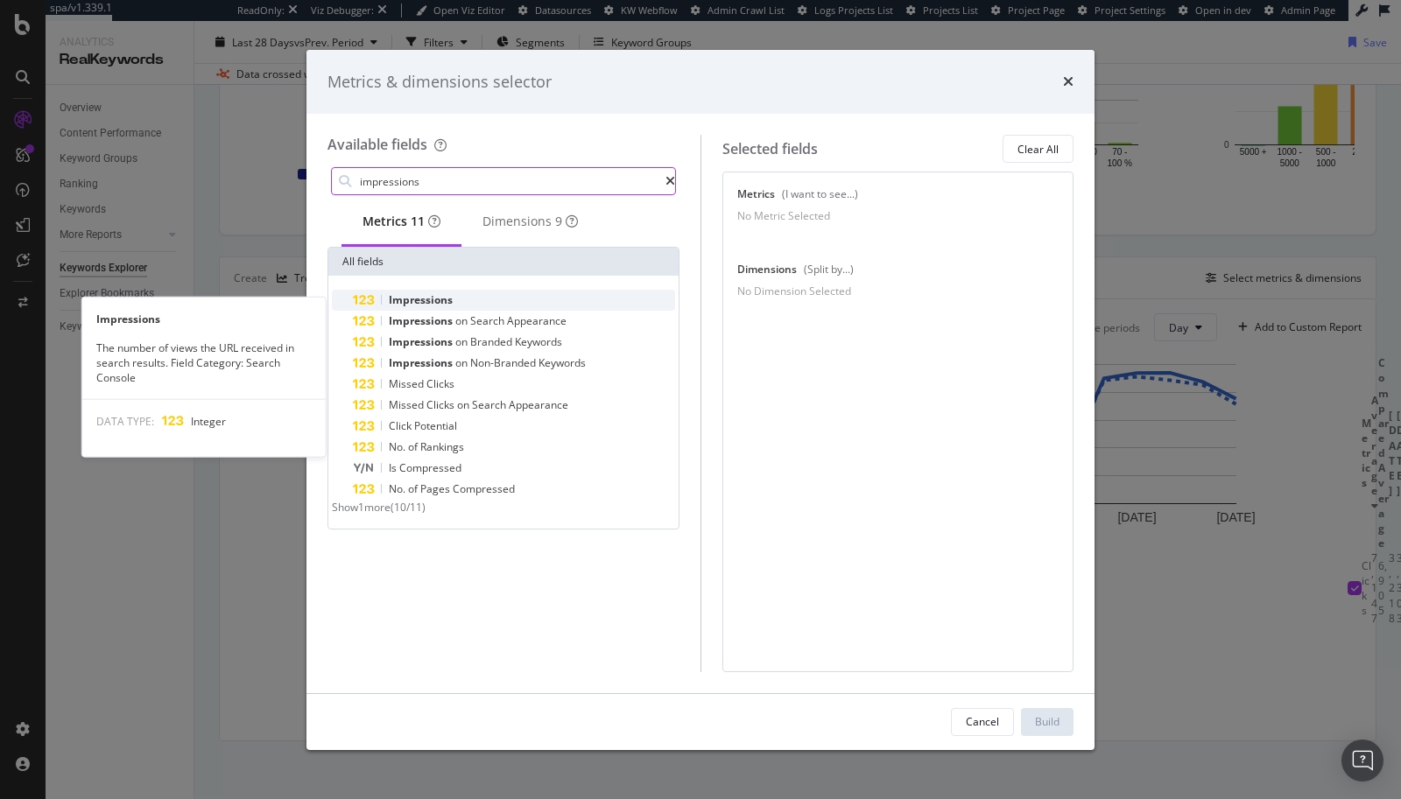
type input "impressions"
click at [462, 311] on div "Impressions" at bounding box center [514, 300] width 322 height 21
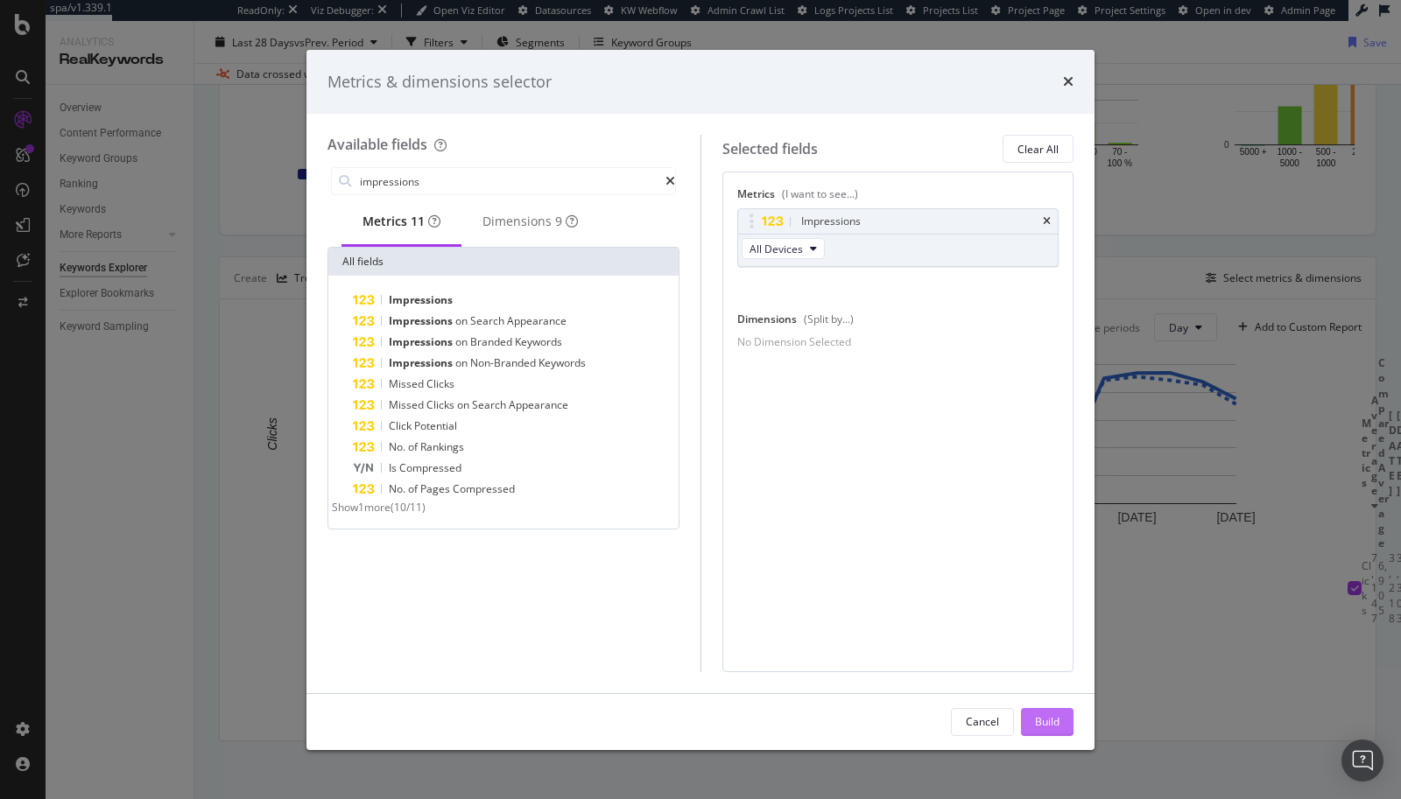
click at [1044, 677] on div "Build" at bounding box center [1047, 721] width 25 height 15
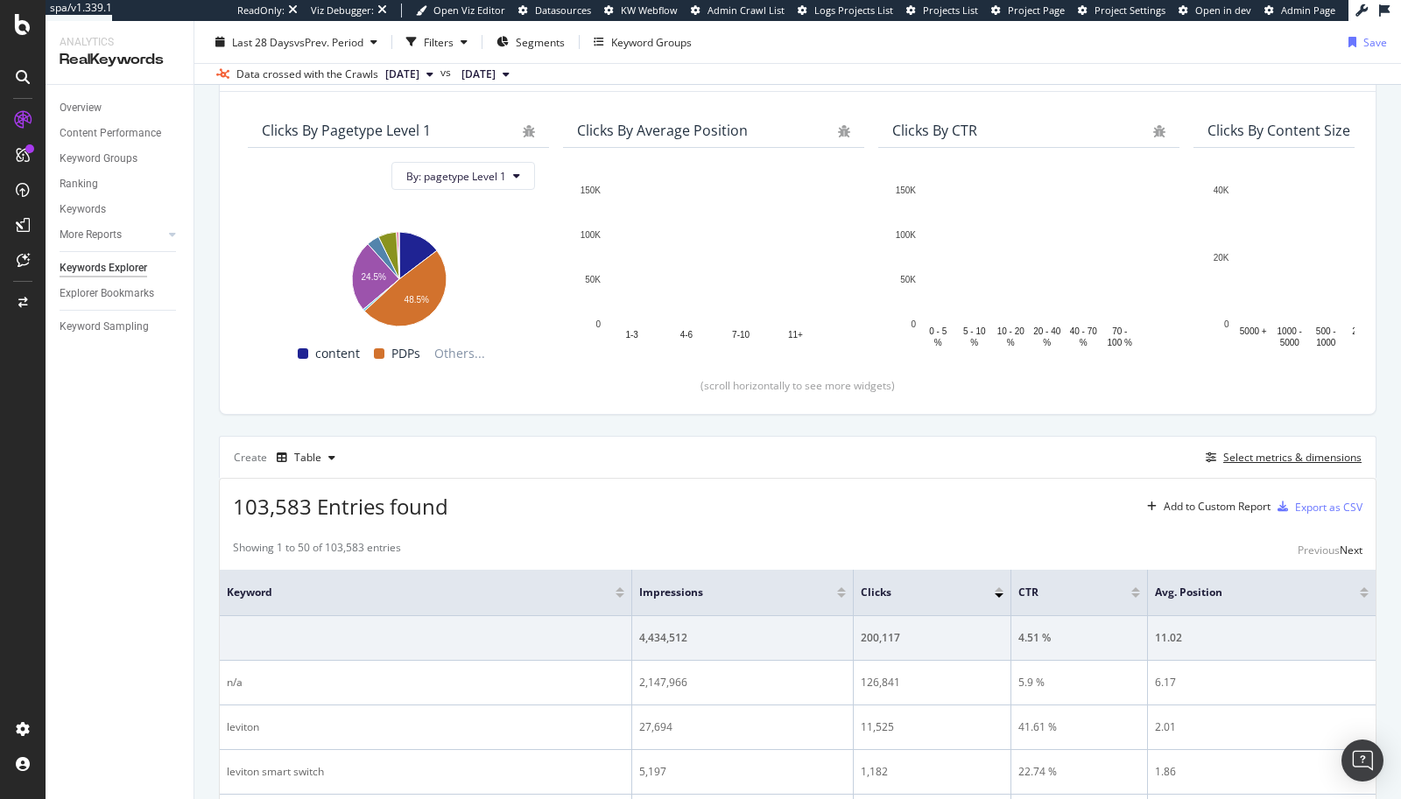
scroll to position [309, 0]
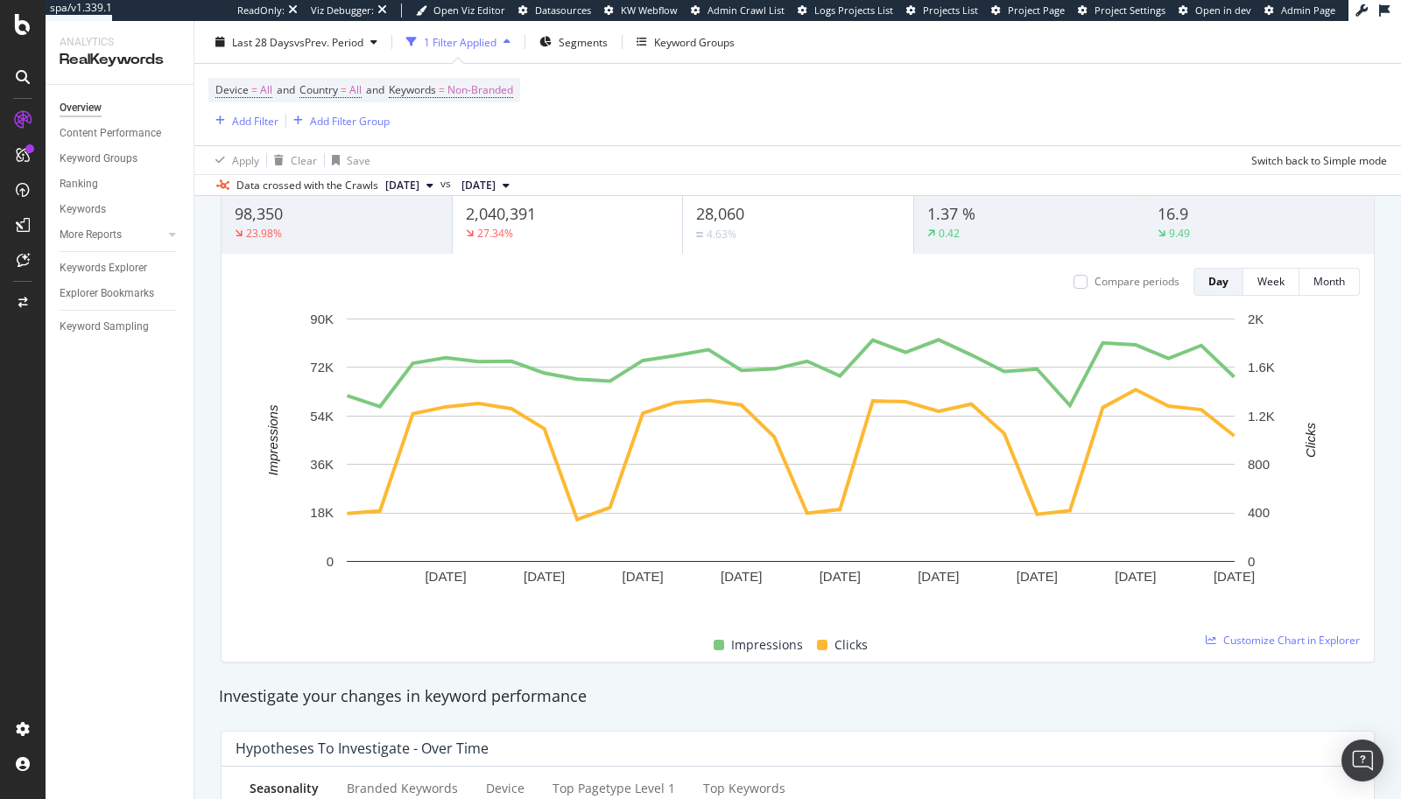
scroll to position [121, 0]
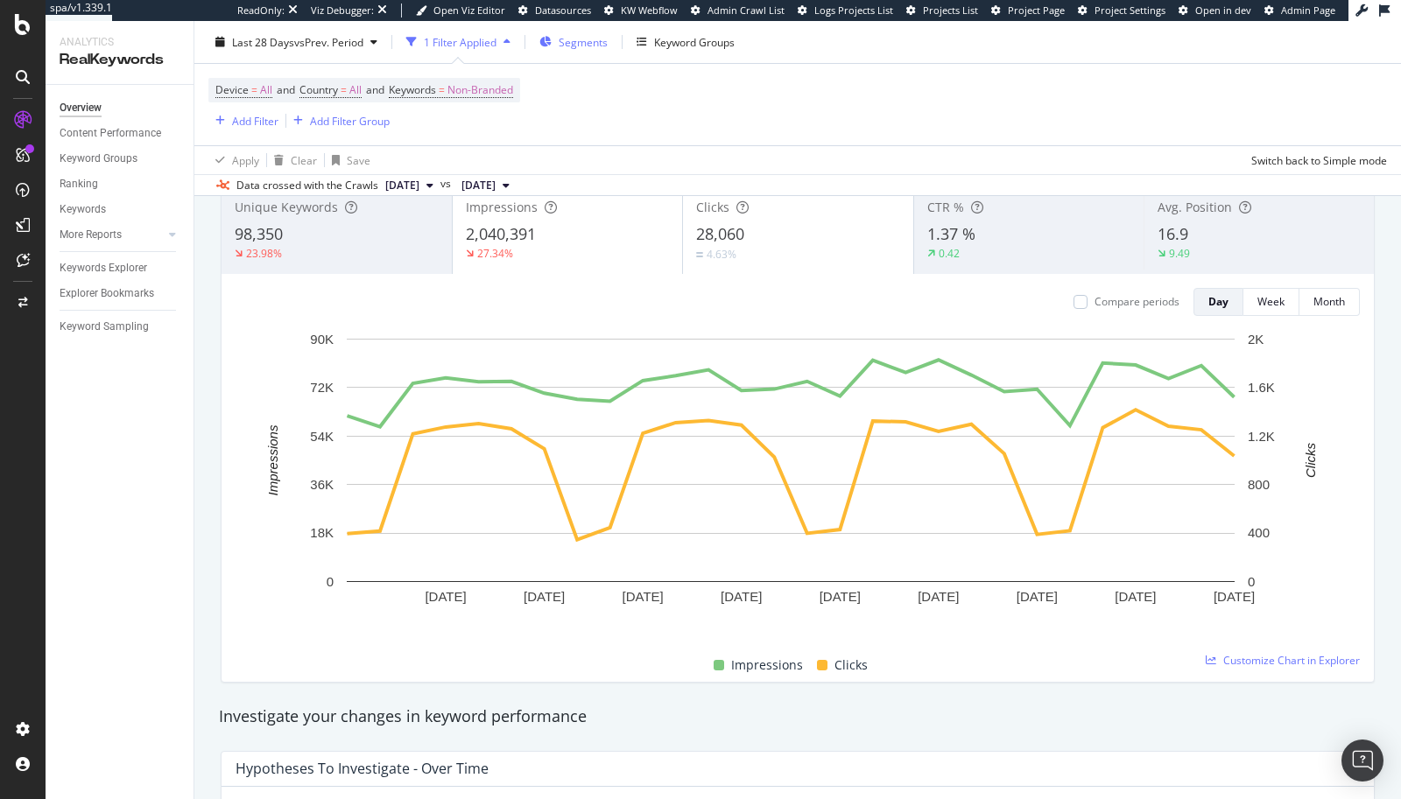
click at [592, 42] on span "Segments" at bounding box center [583, 41] width 49 height 15
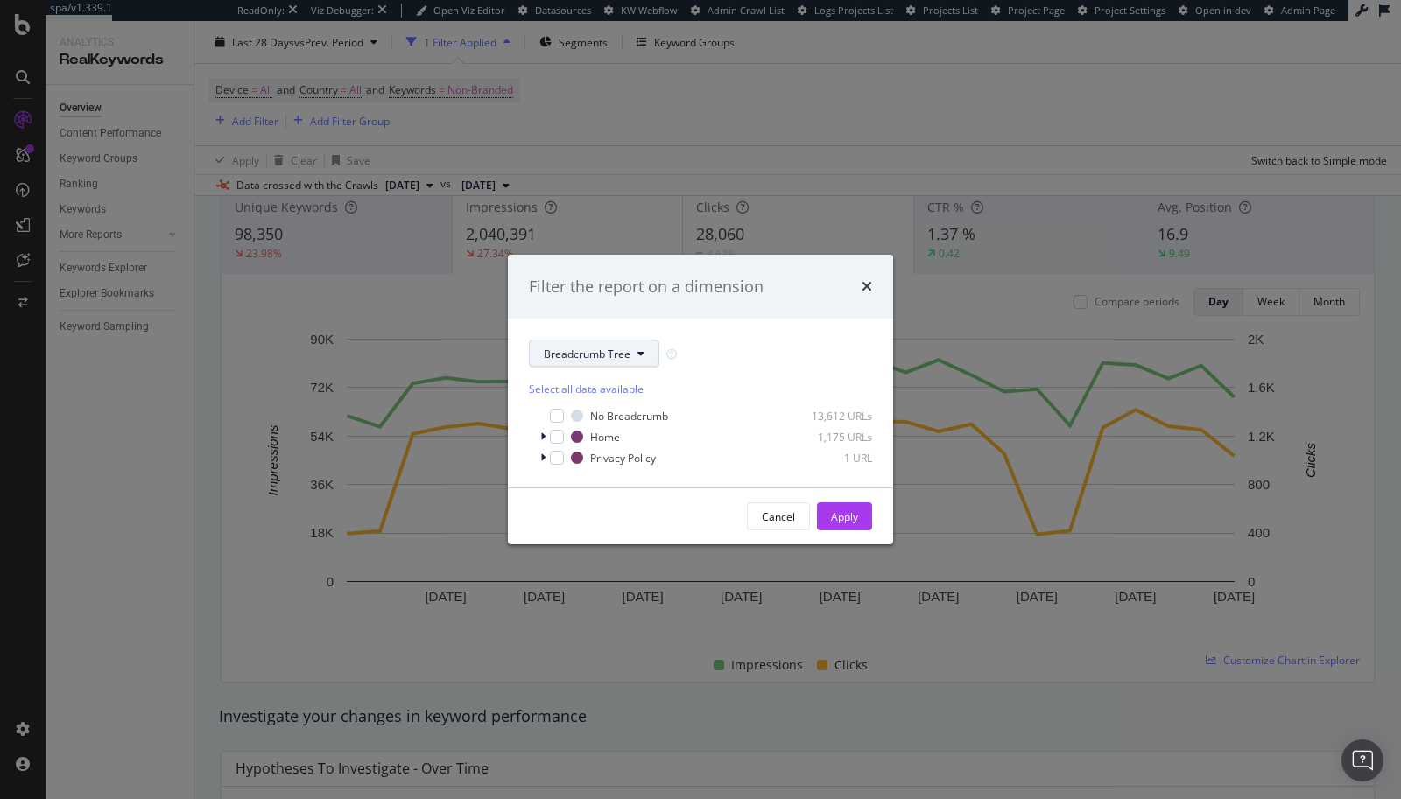
click at [560, 349] on span "Breadcrumb Tree" at bounding box center [587, 354] width 87 height 15
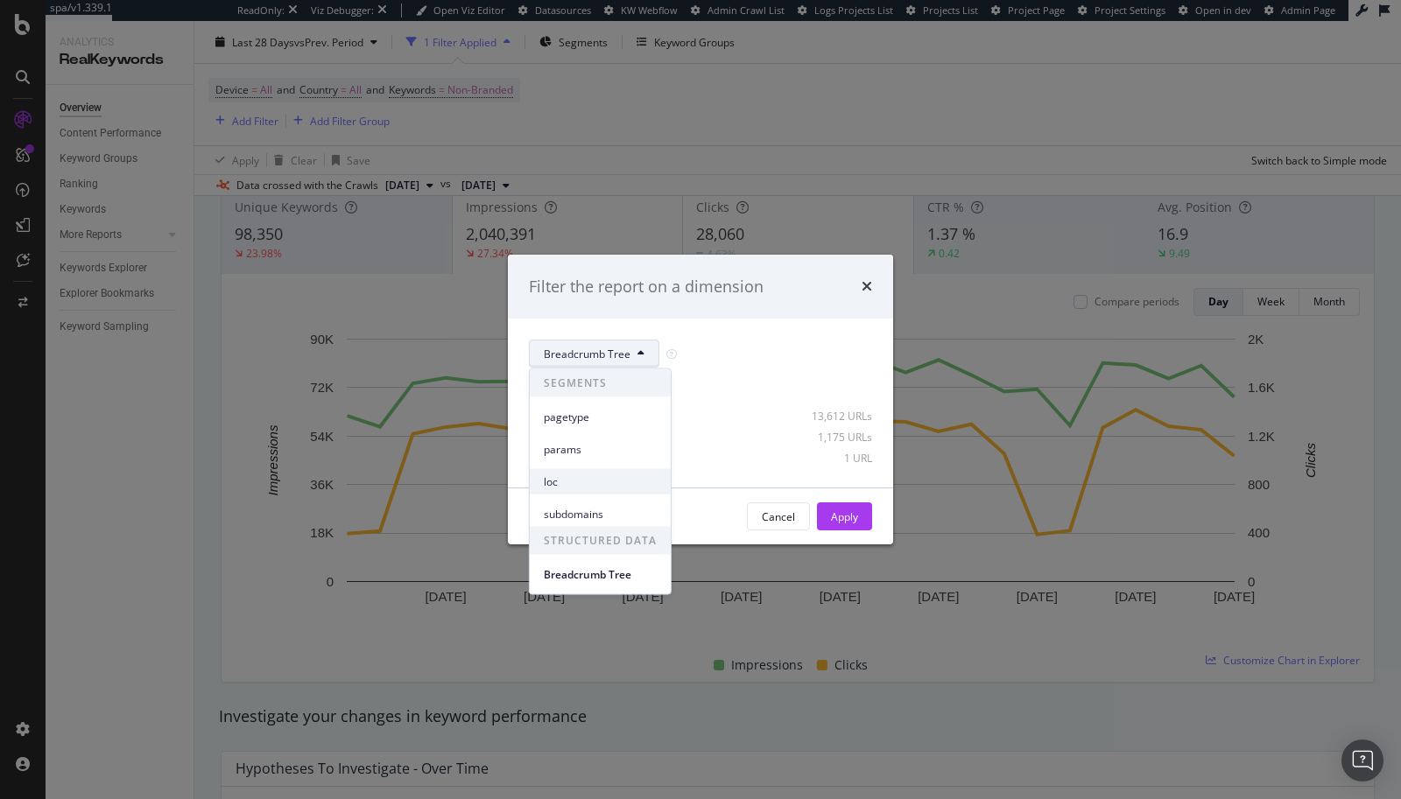
click at [554, 485] on span "loc" at bounding box center [600, 482] width 113 height 16
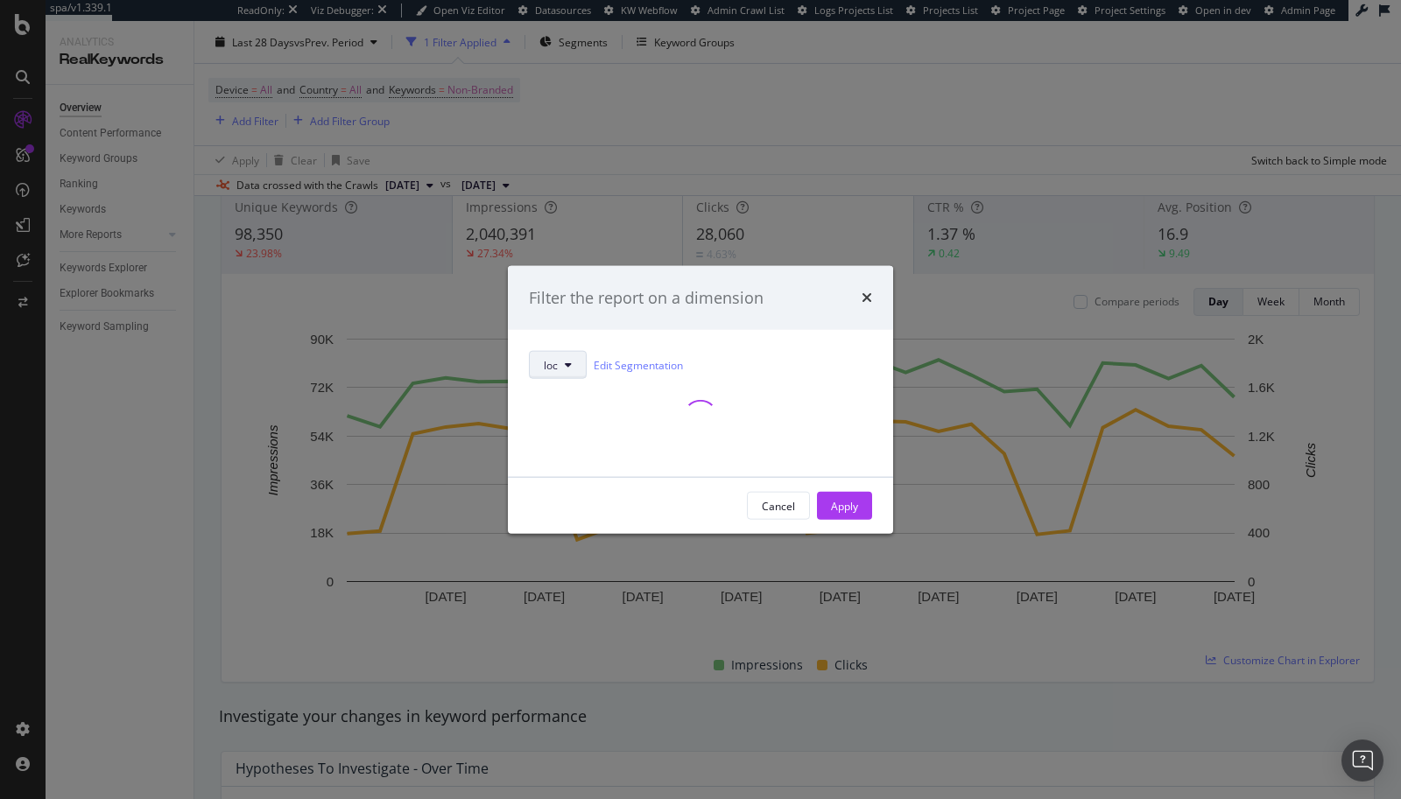
click at [560, 362] on button "loc" at bounding box center [558, 365] width 58 height 28
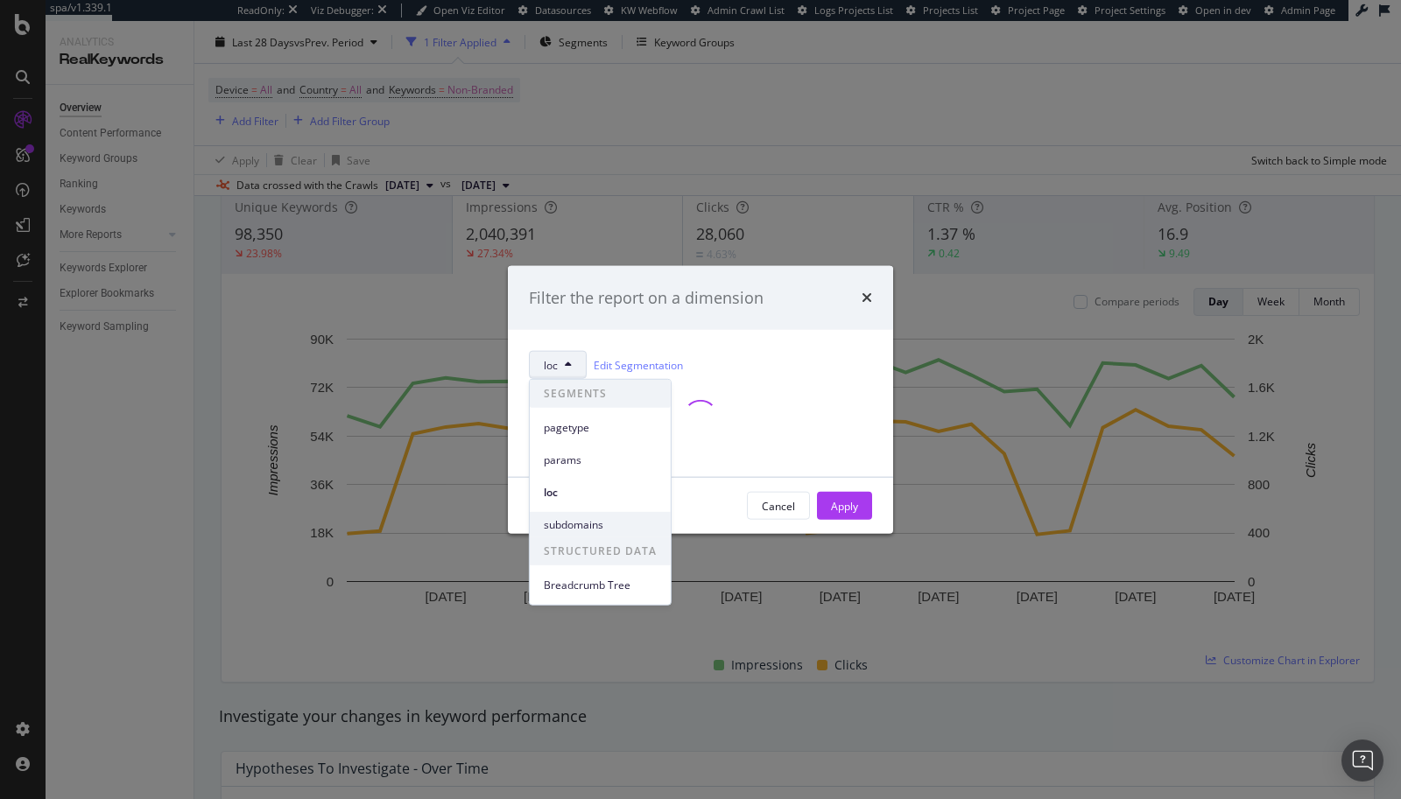
click at [561, 527] on span "subdomains" at bounding box center [600, 525] width 113 height 16
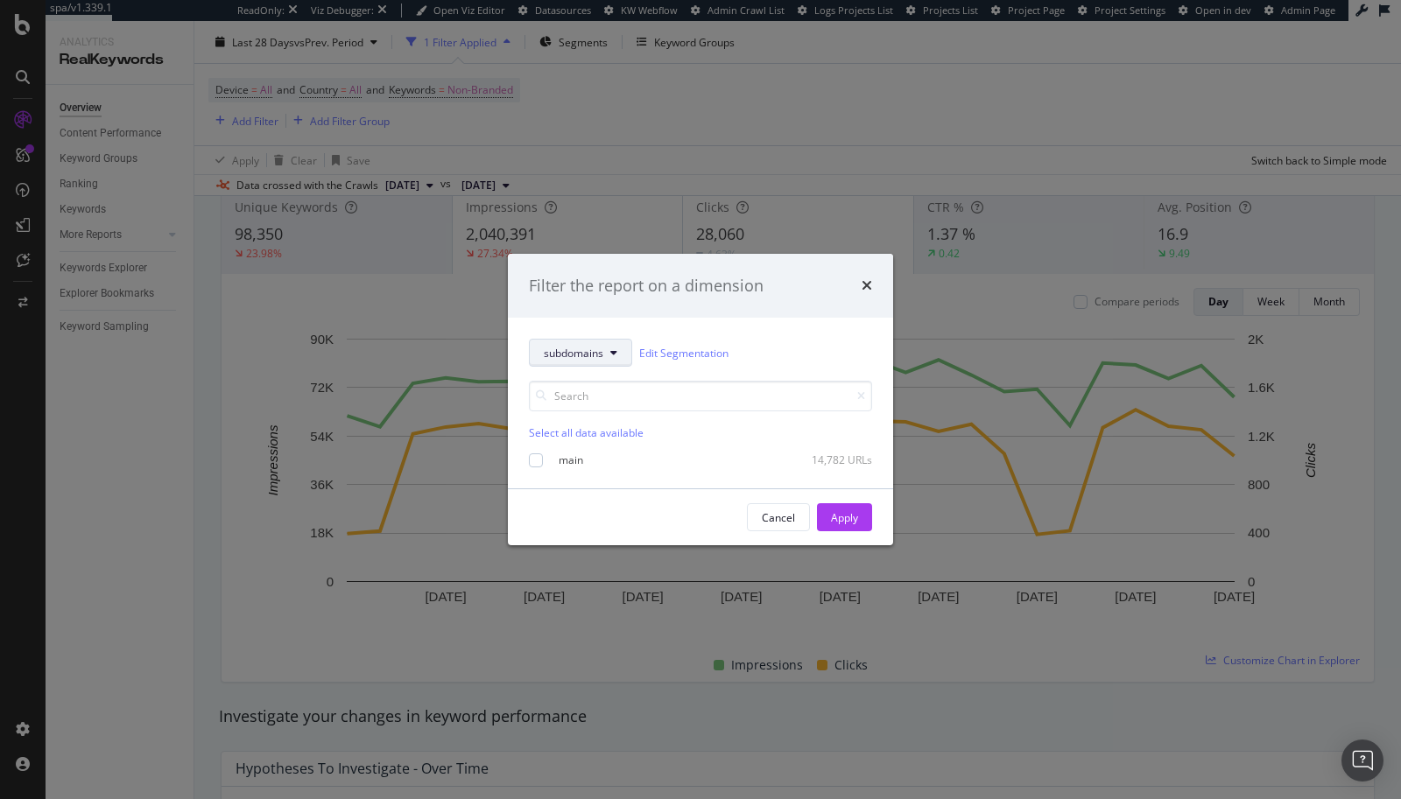
click at [543, 341] on button "subdomains" at bounding box center [580, 353] width 103 height 28
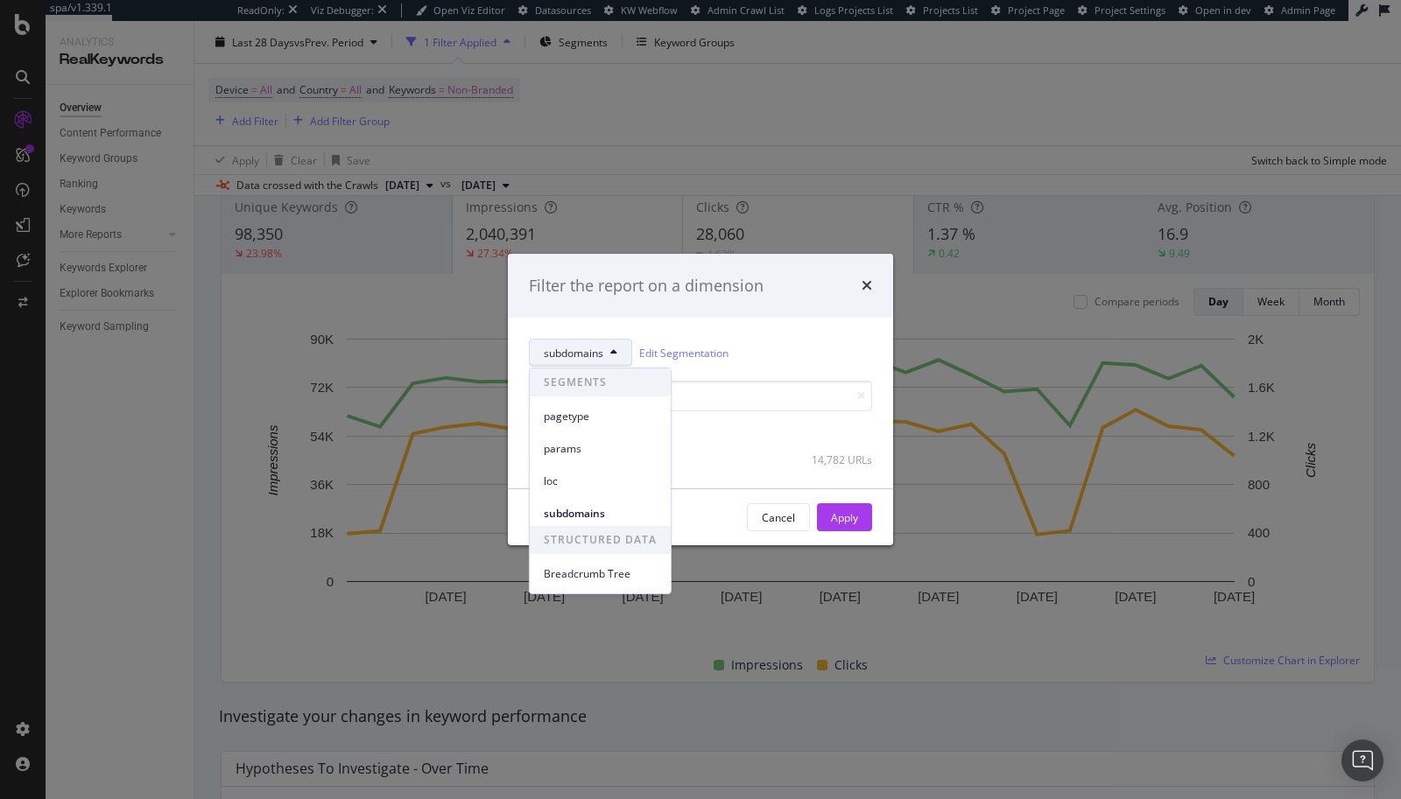
click at [557, 401] on div "pagetype" at bounding box center [600, 413] width 141 height 32
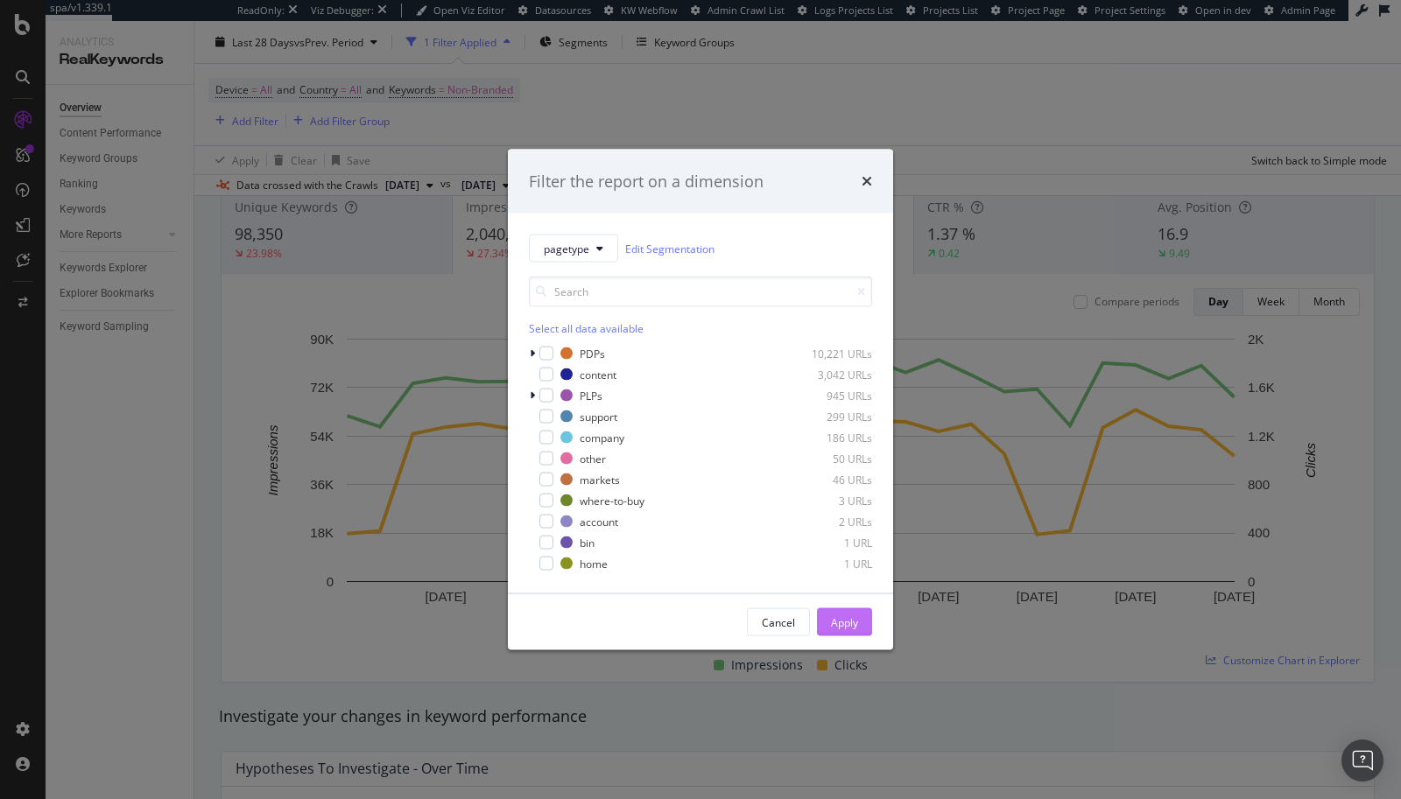
click at [839, 624] on div "Apply" at bounding box center [844, 622] width 27 height 15
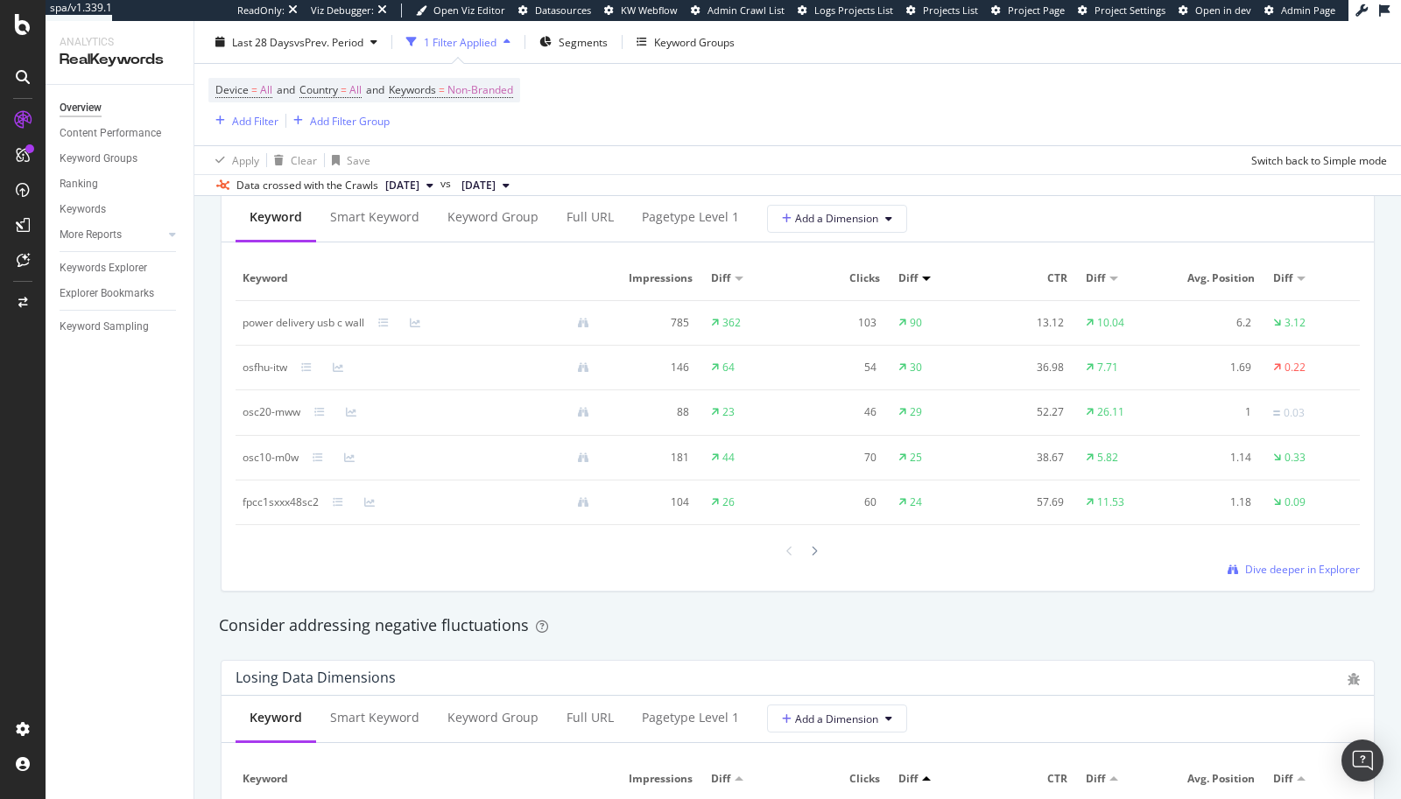
scroll to position [1641, 0]
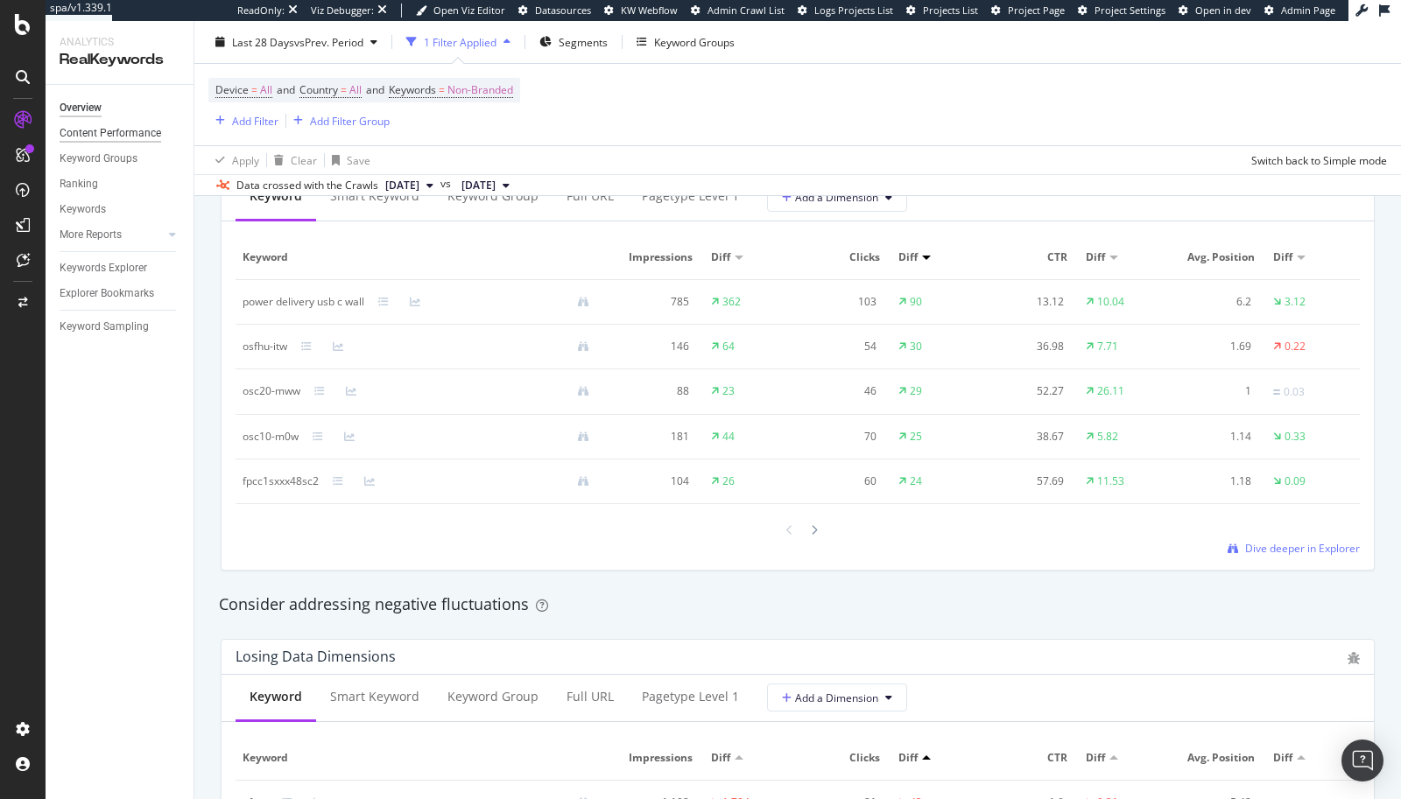
click at [83, 133] on div "Content Performance" at bounding box center [111, 133] width 102 height 18
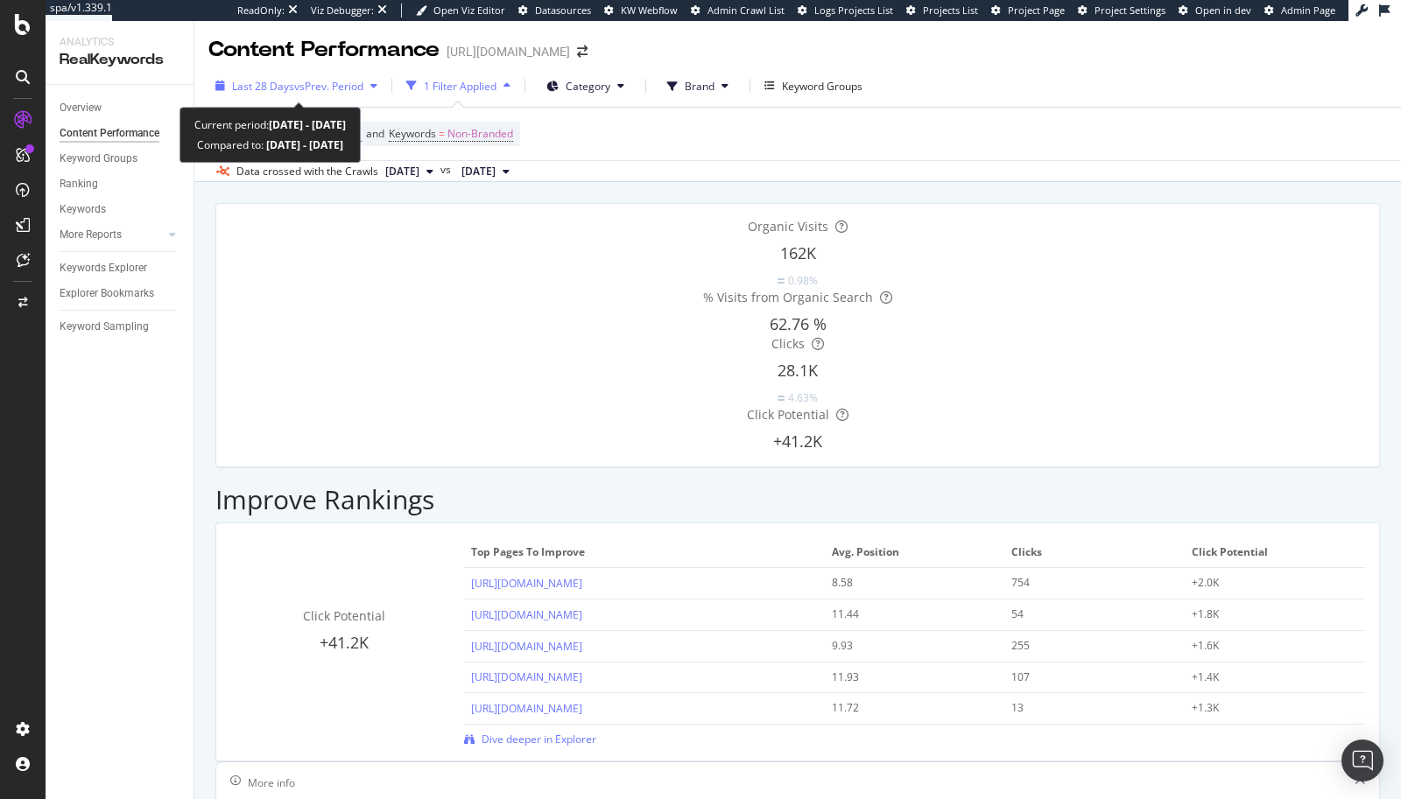
click at [348, 88] on span "vs Prev. Period" at bounding box center [328, 86] width 69 height 15
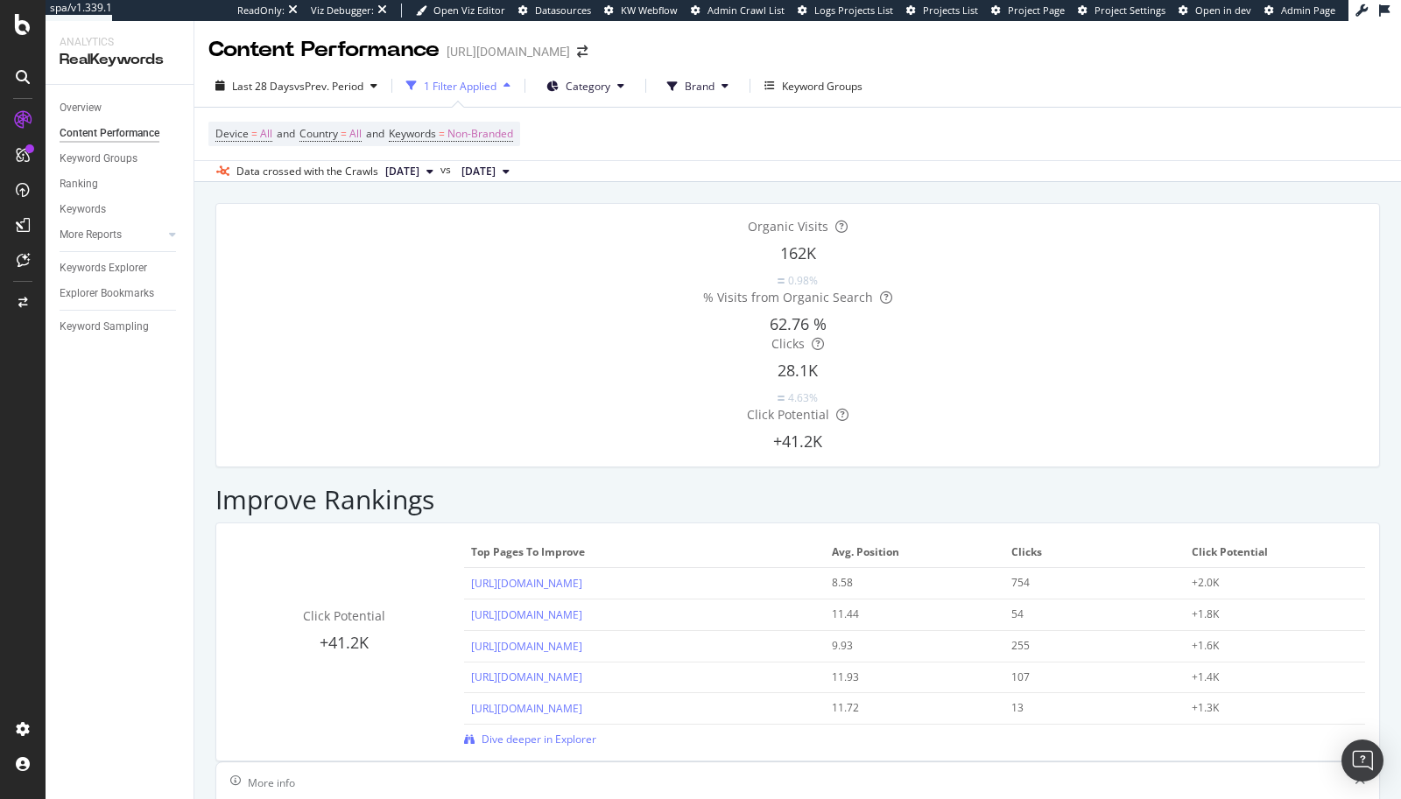
click at [659, 137] on div "Device = All and Country = All and Keywords = Non-Branded" at bounding box center [797, 134] width 1178 height 53
click at [685, 81] on span "Brand" at bounding box center [700, 86] width 30 height 15
click at [64, 184] on div "Ranking" at bounding box center [79, 184] width 39 height 18
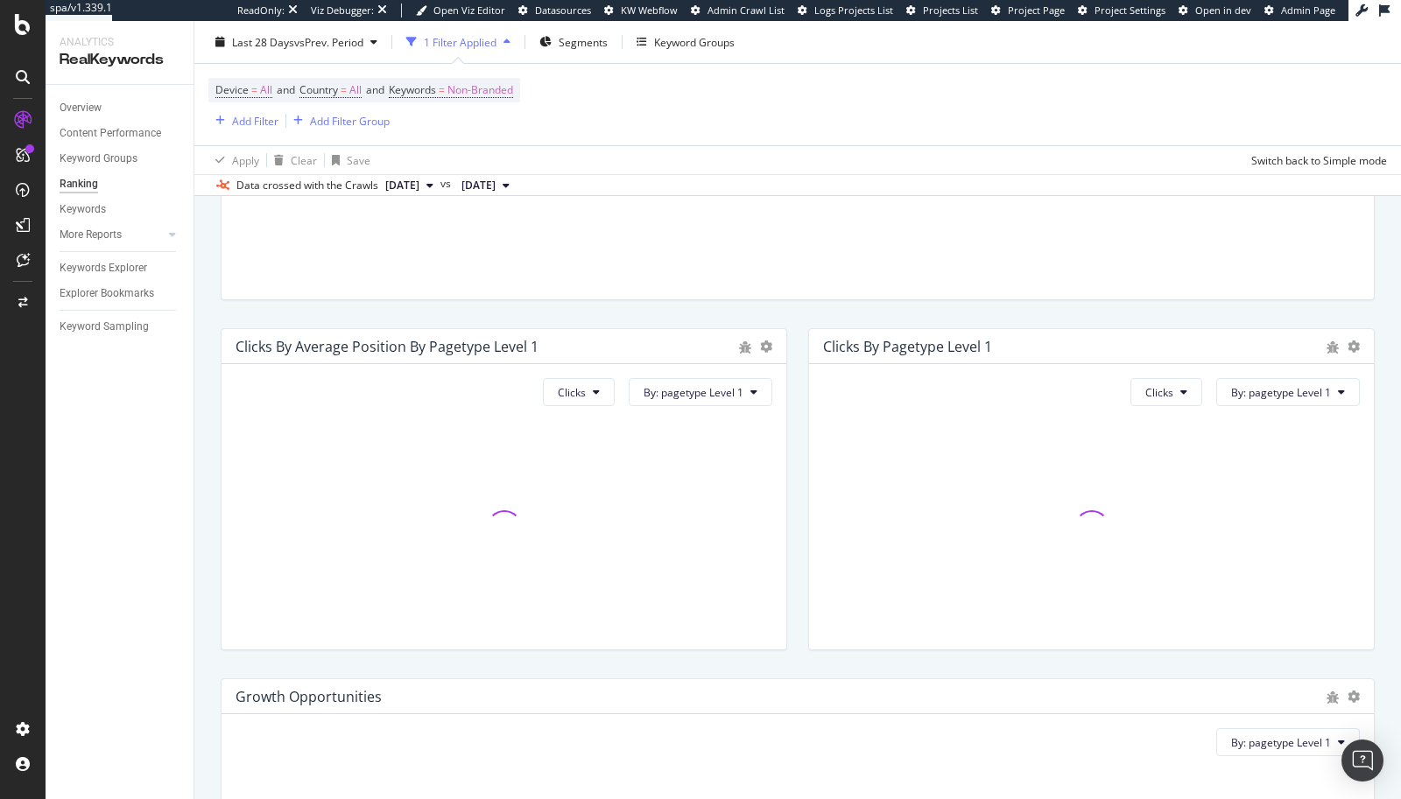
scroll to position [685, 0]
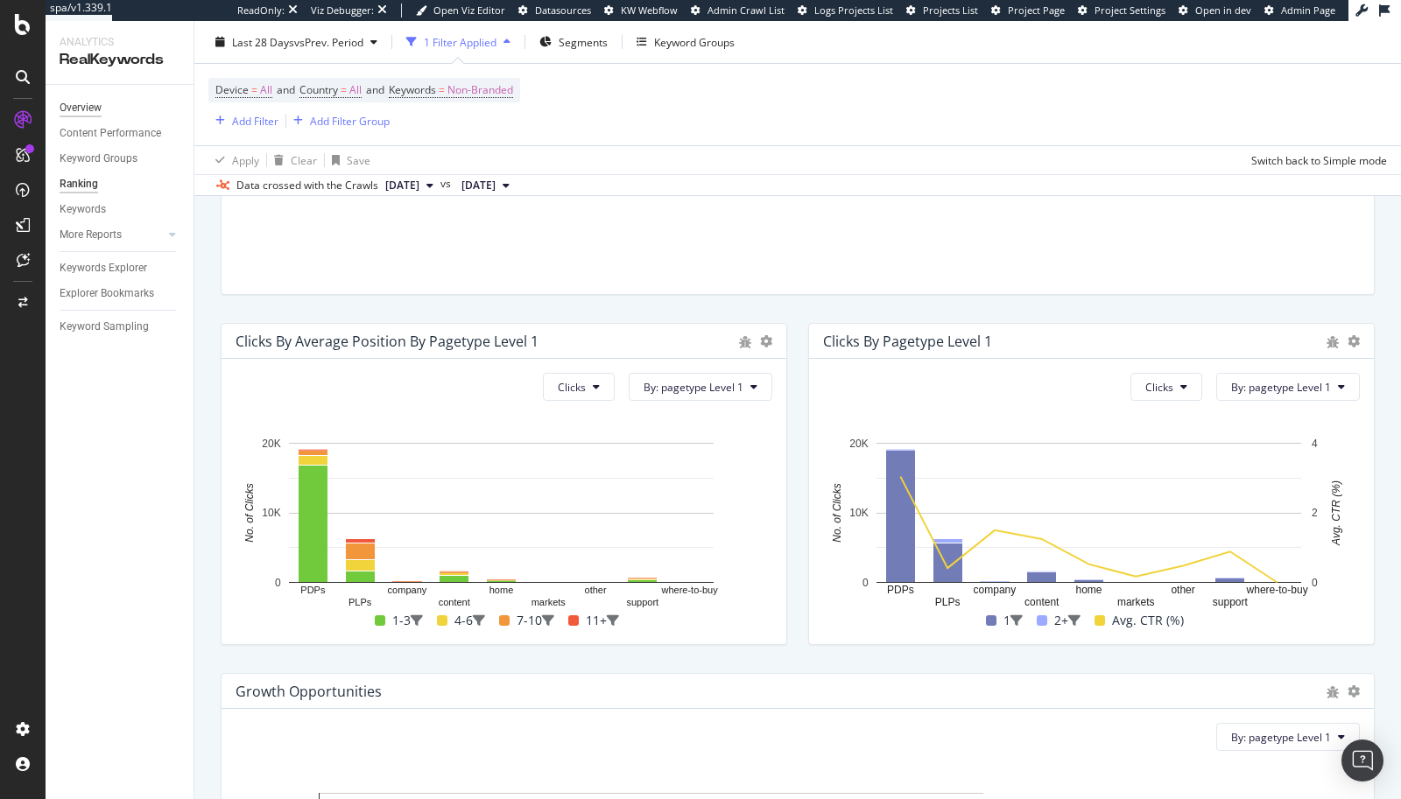
click at [72, 110] on div "Overview" at bounding box center [81, 108] width 42 height 18
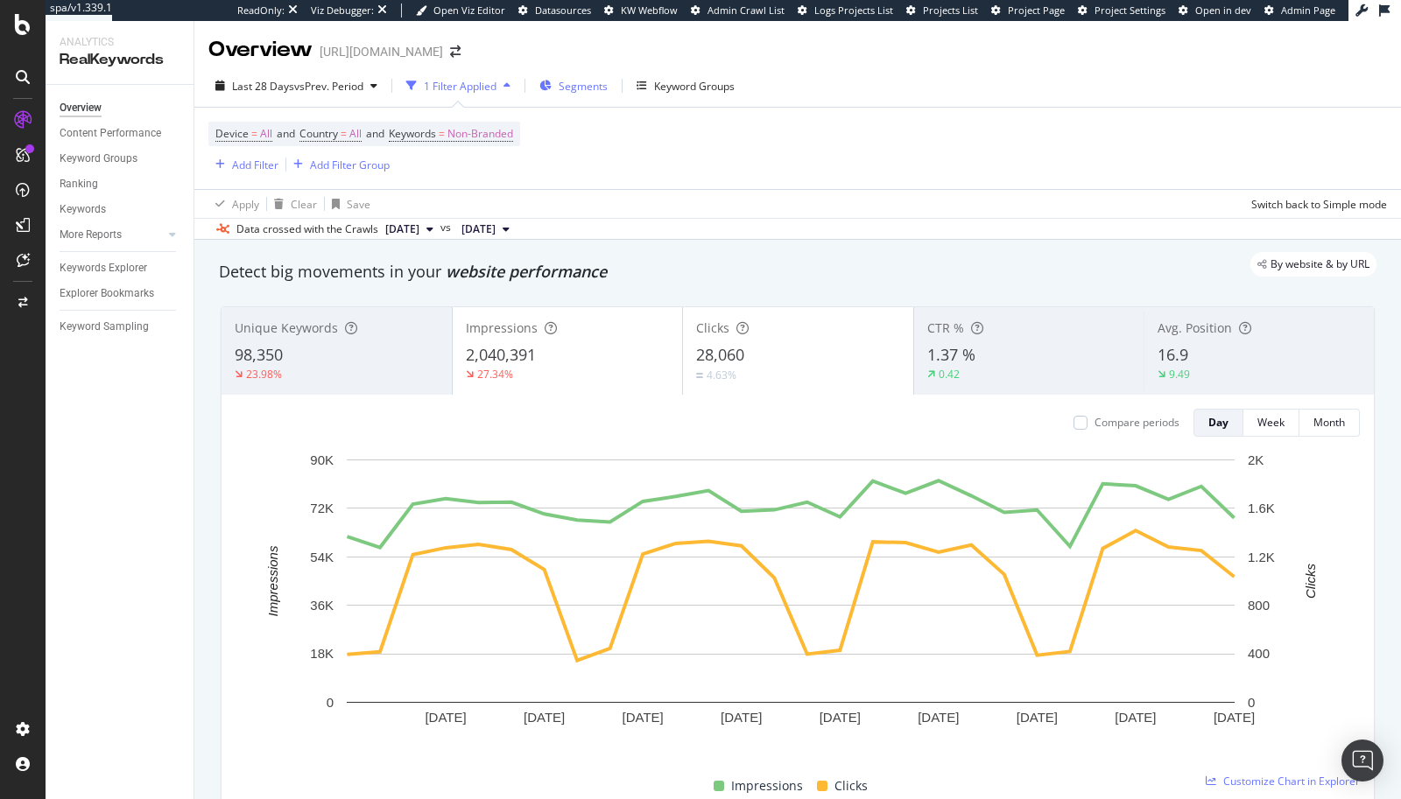
click at [588, 87] on span "Segments" at bounding box center [583, 86] width 49 height 15
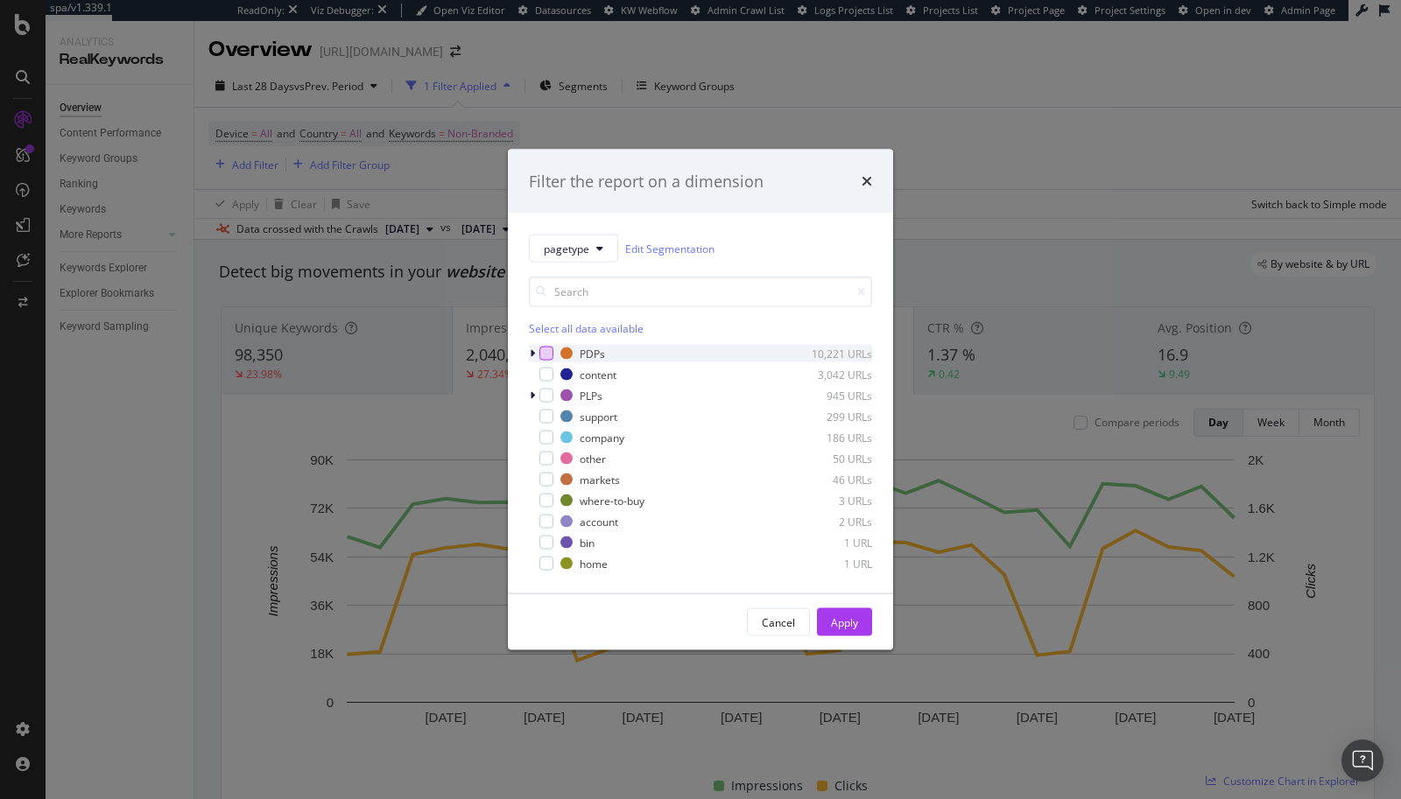
click at [544, 355] on div "modal" at bounding box center [546, 354] width 14 height 14
click at [857, 625] on div "Apply" at bounding box center [844, 622] width 27 height 15
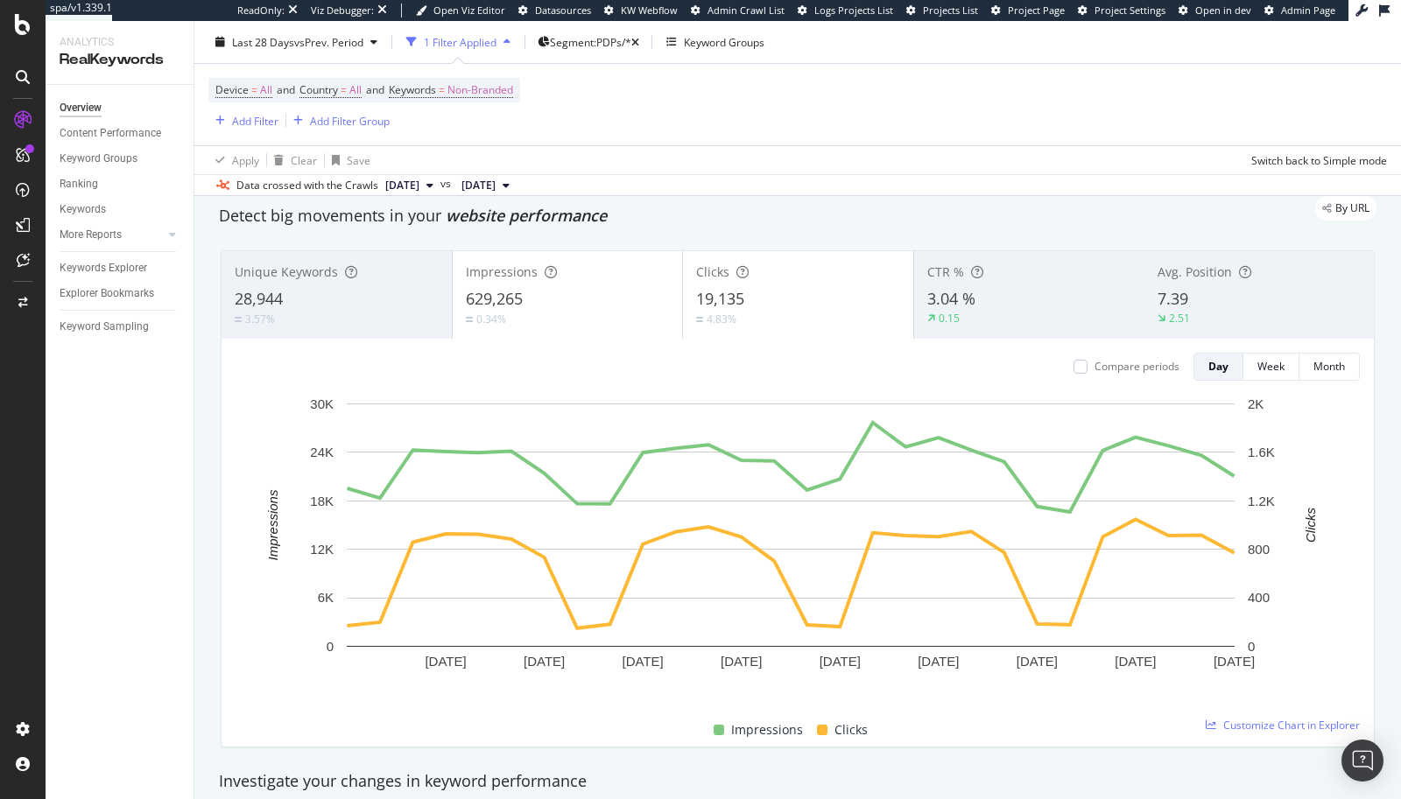
scroll to position [58, 0]
click at [611, 43] on span "Segment: PDPs/*" at bounding box center [590, 41] width 81 height 15
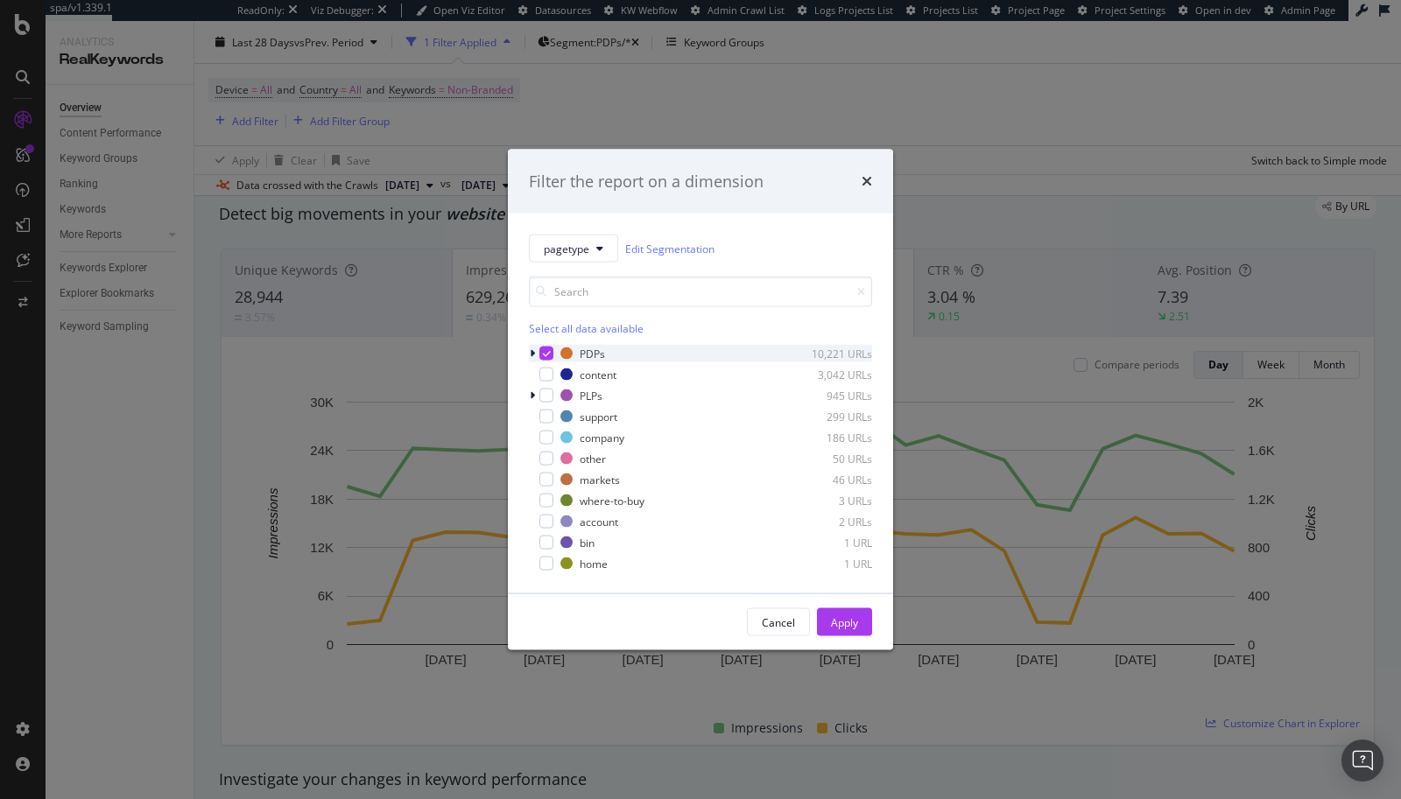
click at [547, 357] on icon "modal" at bounding box center [547, 353] width 8 height 9
click at [546, 397] on div "modal" at bounding box center [546, 396] width 14 height 14
click at [831, 621] on div "Apply" at bounding box center [844, 622] width 27 height 15
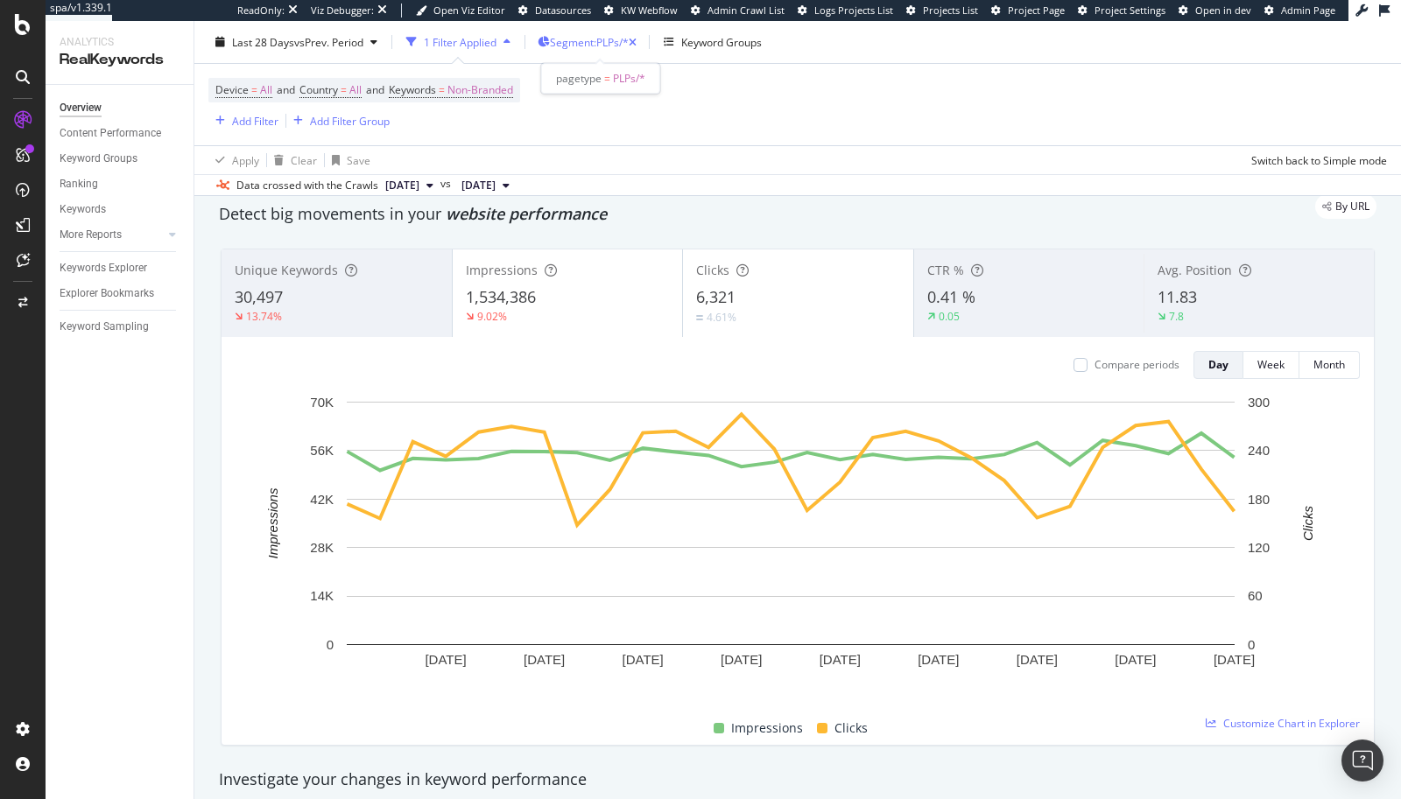
click at [587, 35] on span "Segment: PLPs/*" at bounding box center [589, 41] width 79 height 15
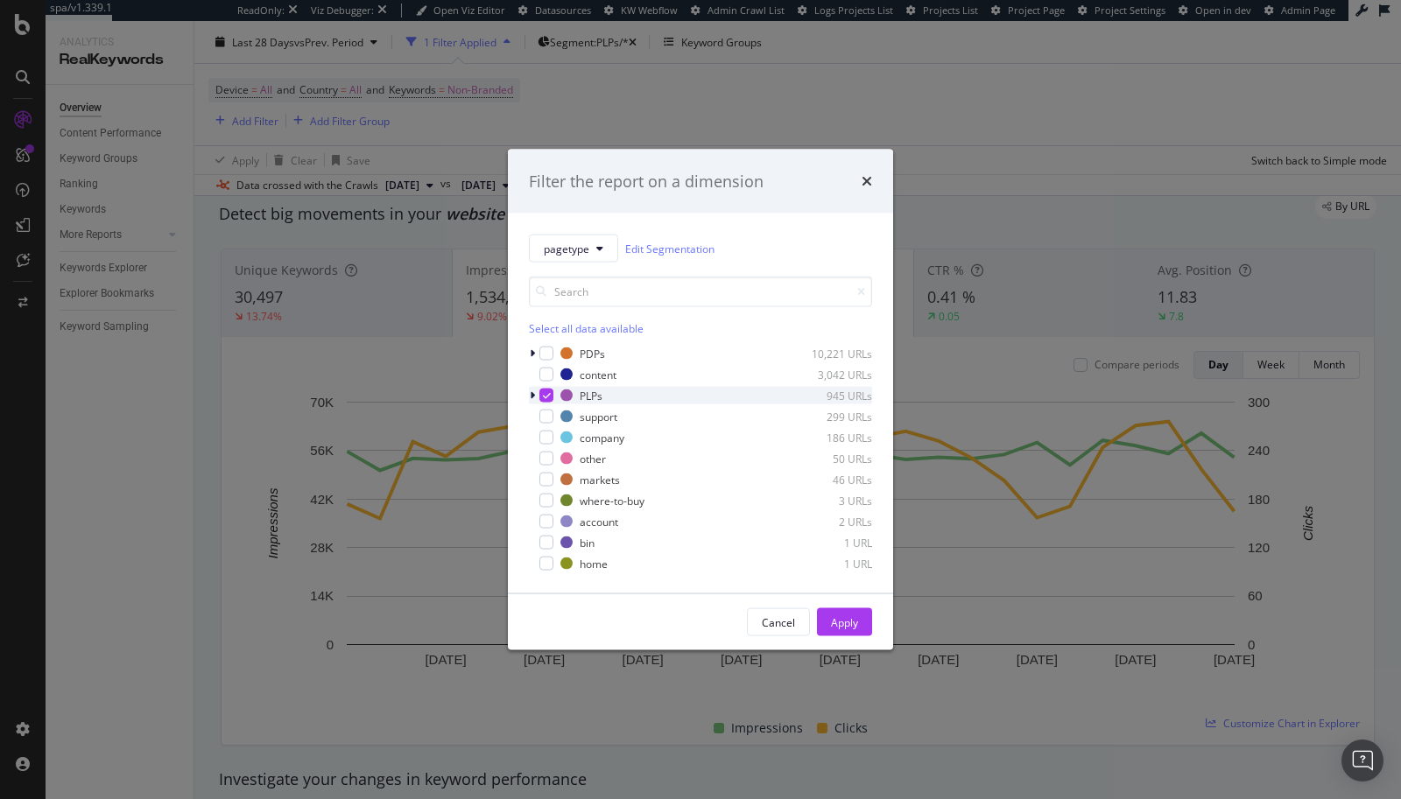
click at [544, 394] on icon "modal" at bounding box center [547, 395] width 8 height 9
click at [535, 397] on div "modal" at bounding box center [534, 396] width 11 height 18
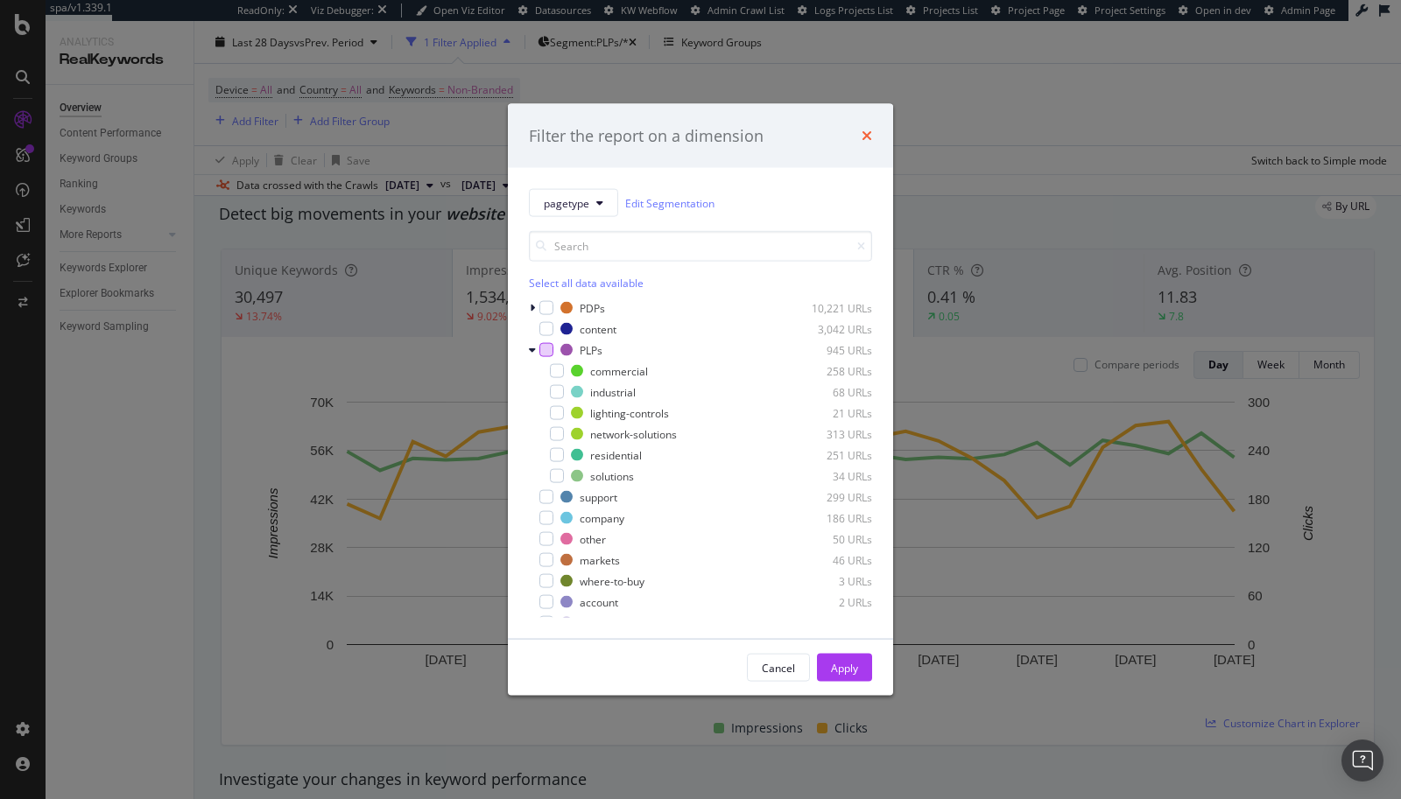
click at [864, 131] on icon "times" at bounding box center [866, 136] width 11 height 14
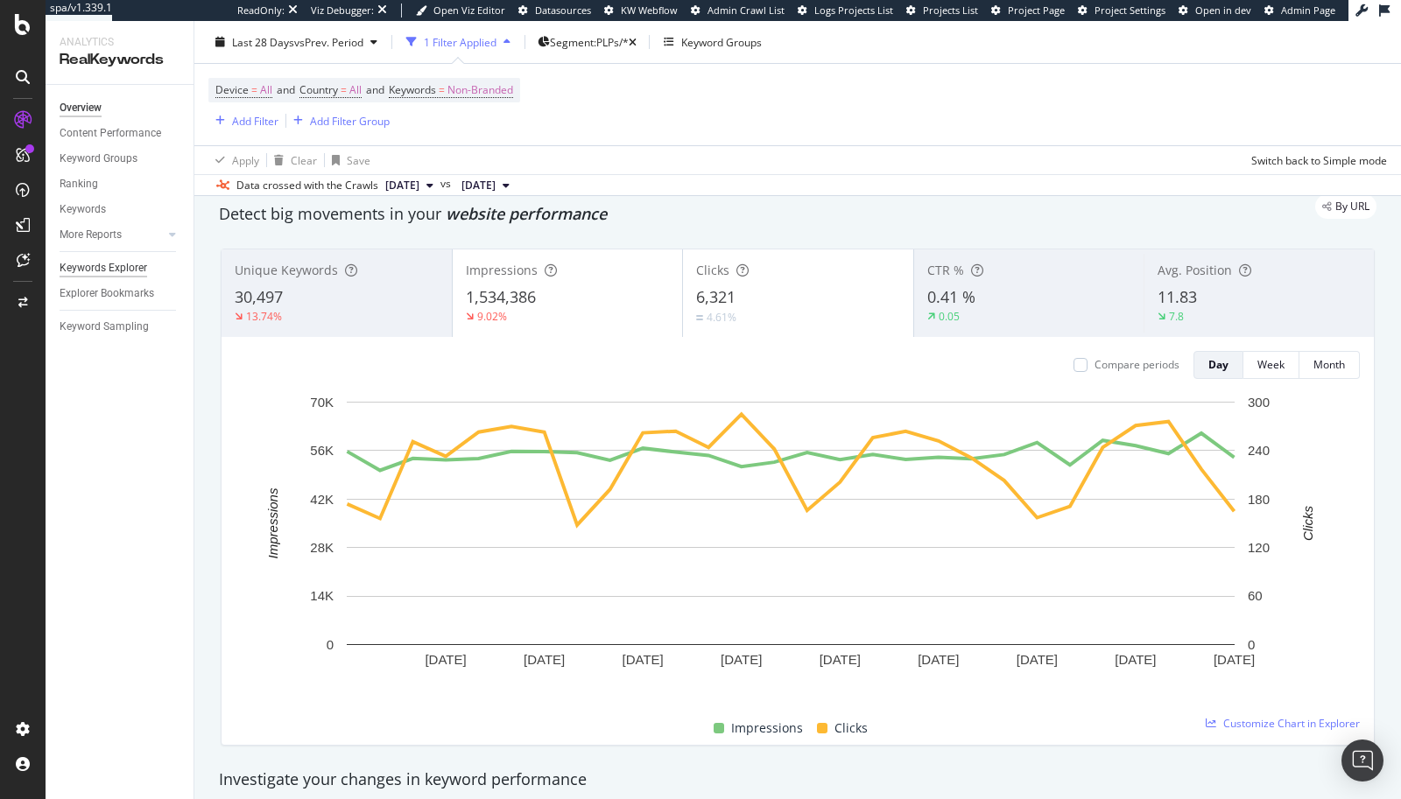
click at [122, 264] on div "Keywords Explorer" at bounding box center [104, 268] width 88 height 18
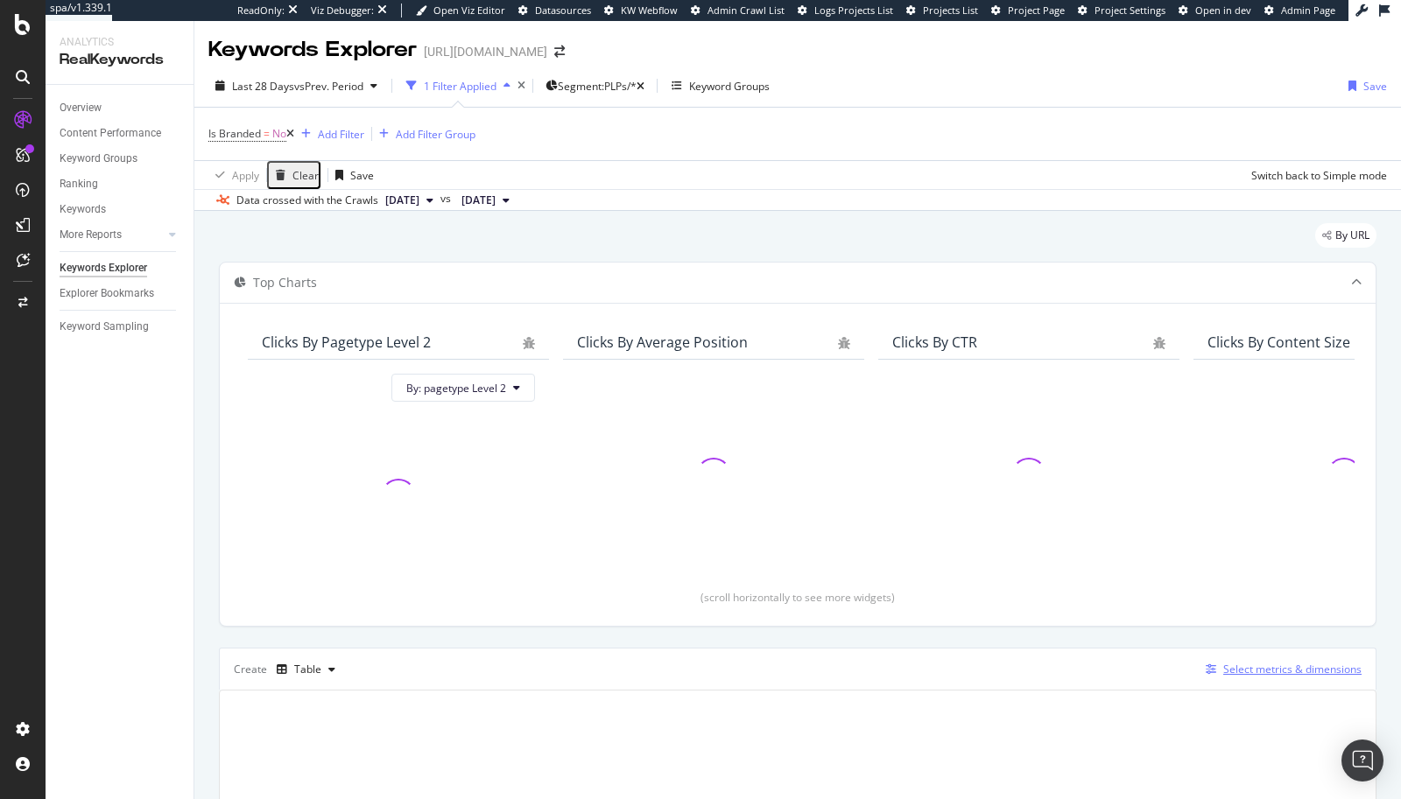
click at [1251, 662] on div "Select metrics & dimensions" at bounding box center [1292, 669] width 138 height 15
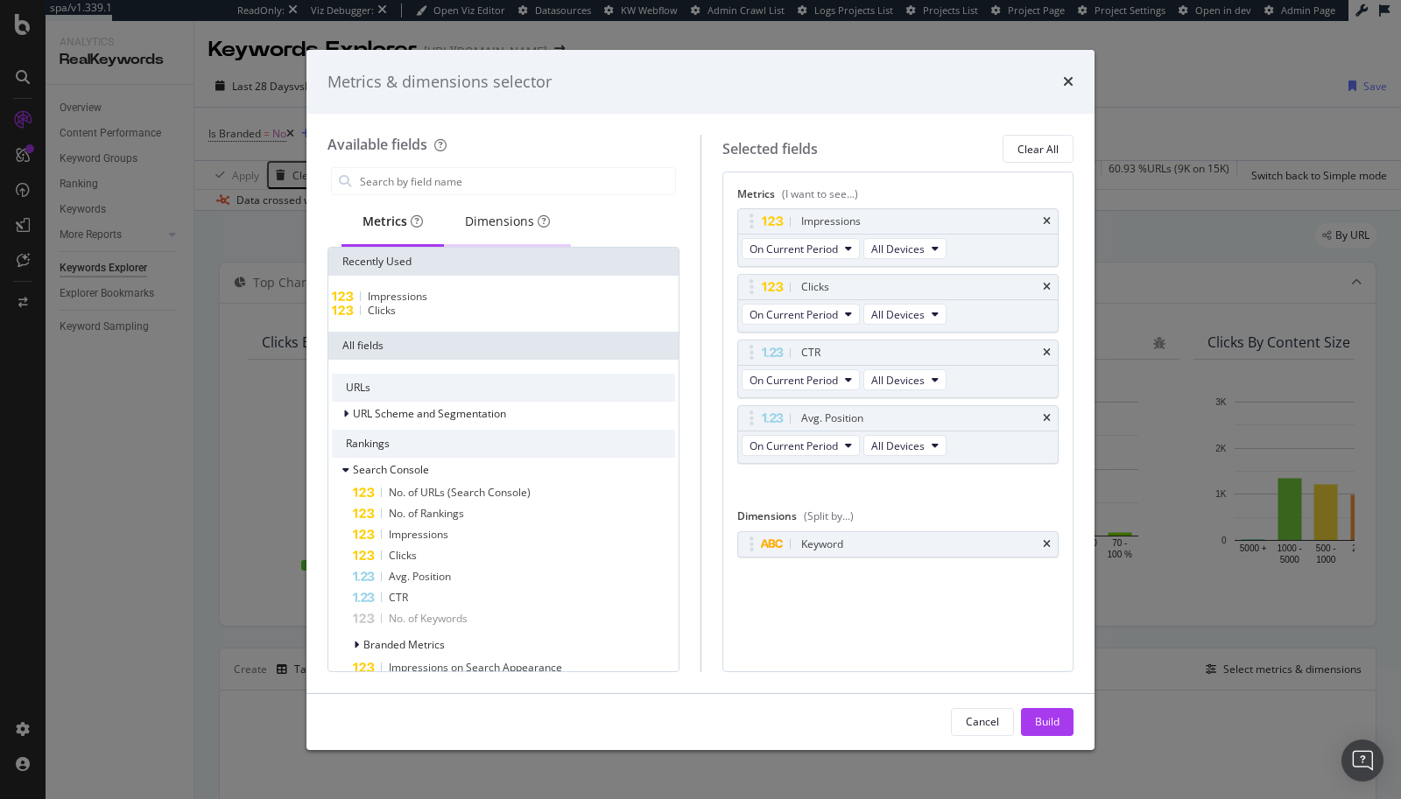
click at [485, 224] on div "Dimensions" at bounding box center [507, 222] width 85 height 18
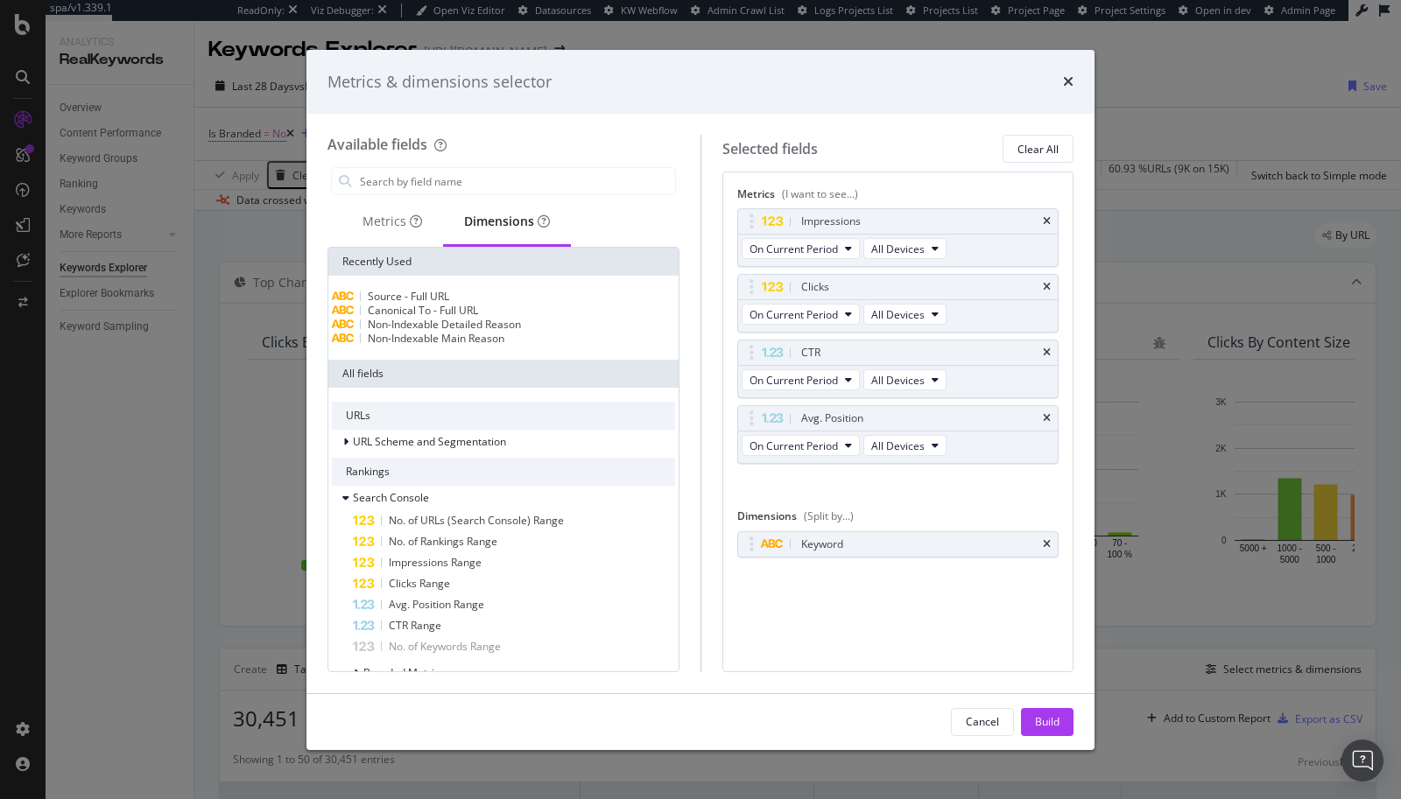
click at [482, 165] on div "modal" at bounding box center [503, 181] width 352 height 35
click at [481, 175] on input "modal" at bounding box center [516, 181] width 317 height 26
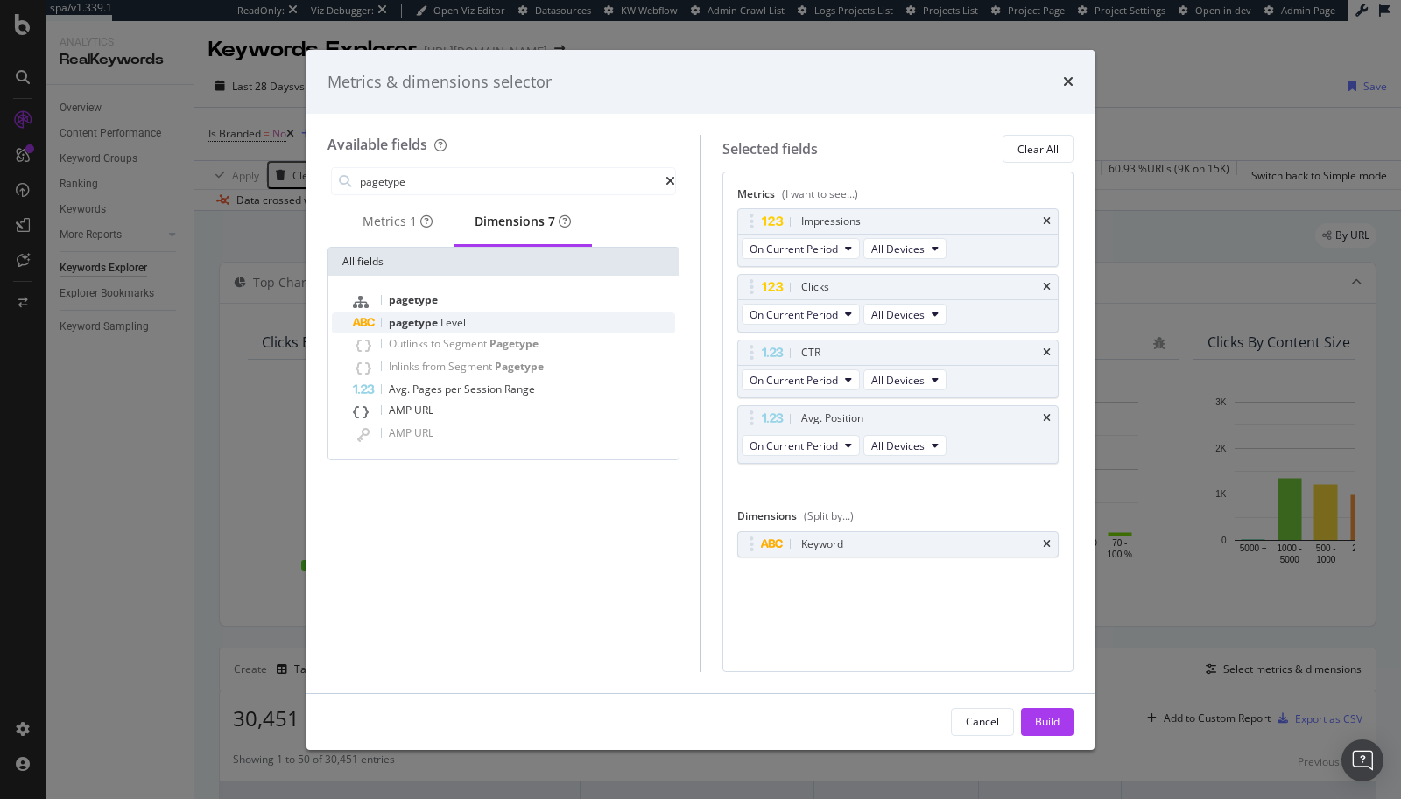
click at [437, 326] on span "pagetype" at bounding box center [415, 322] width 52 height 15
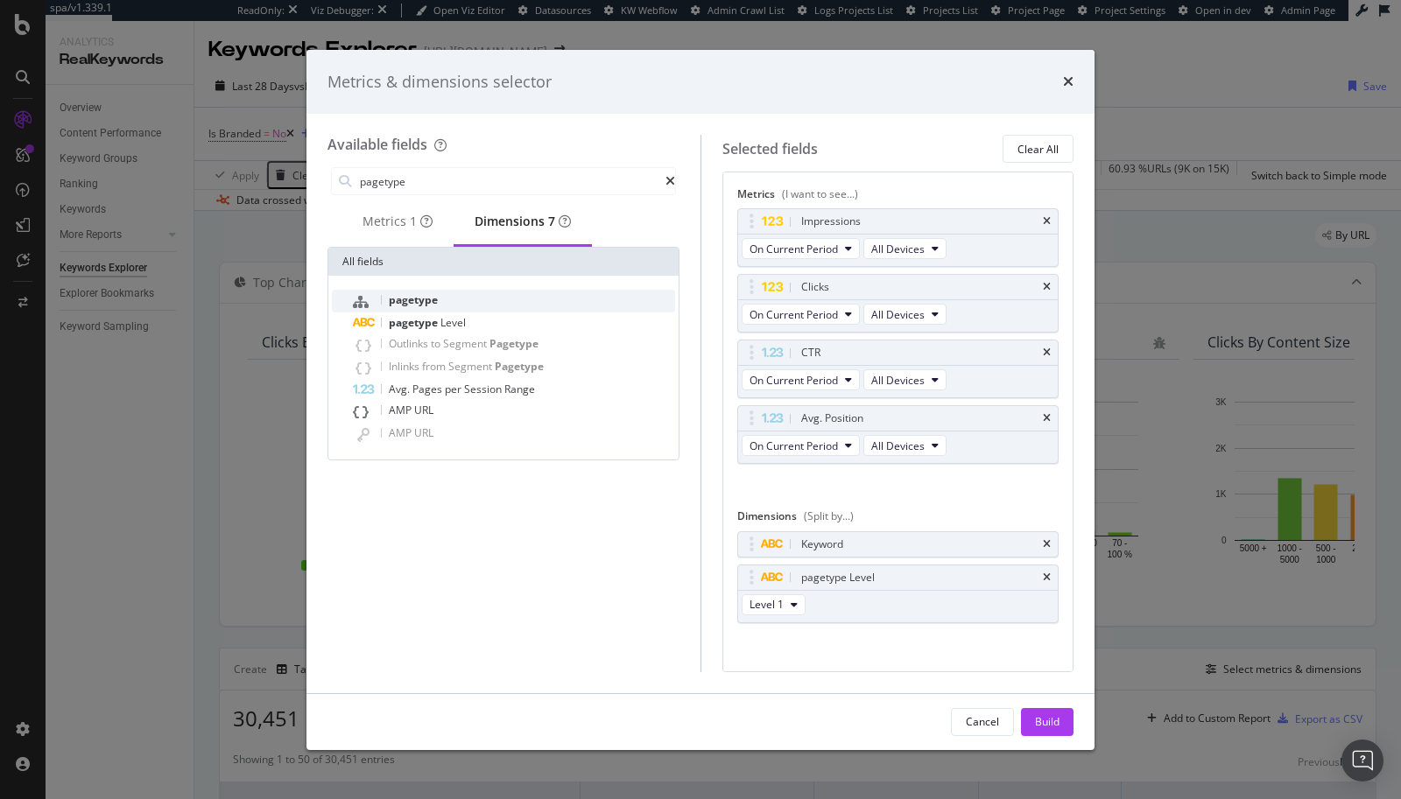
click at [433, 300] on span "pagetype" at bounding box center [413, 299] width 49 height 15
click at [759, 597] on span "Level 1" at bounding box center [766, 604] width 34 height 15
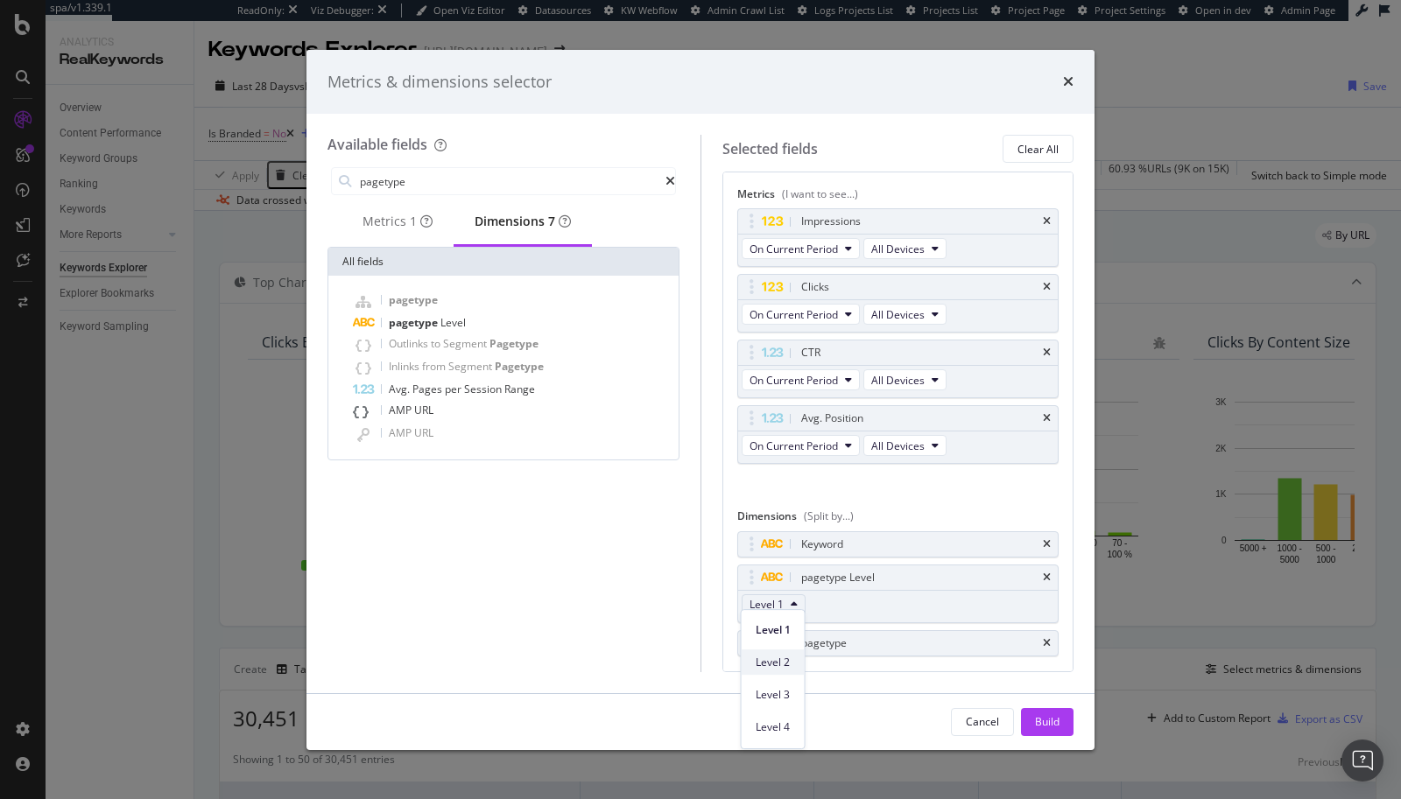
click at [756, 659] on span "Level 2" at bounding box center [772, 663] width 35 height 16
click at [1043, 539] on icon "times" at bounding box center [1047, 544] width 8 height 11
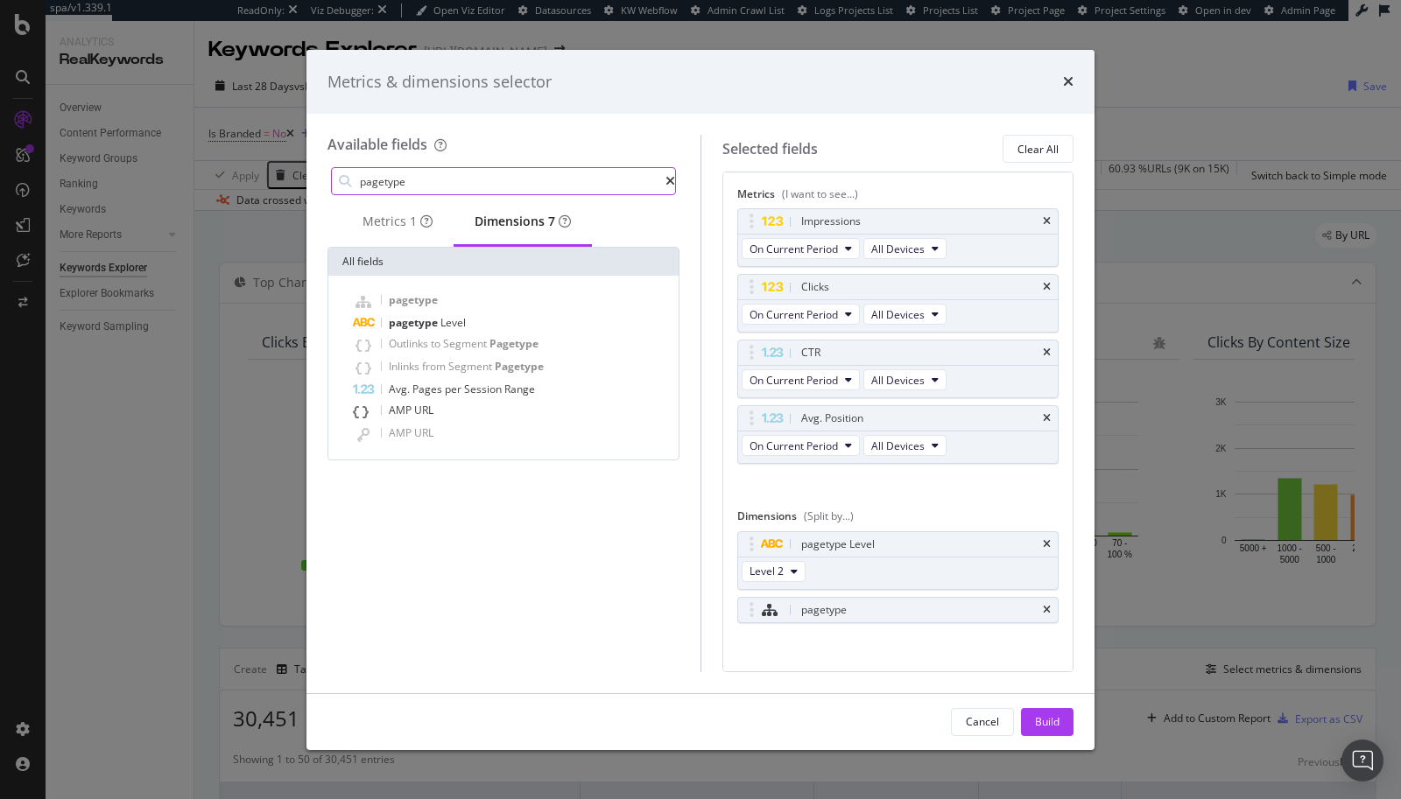
click at [400, 184] on input "pagetype" at bounding box center [511, 181] width 307 height 26
click at [365, 247] on div "Metrics 1" at bounding box center [397, 223] width 112 height 48
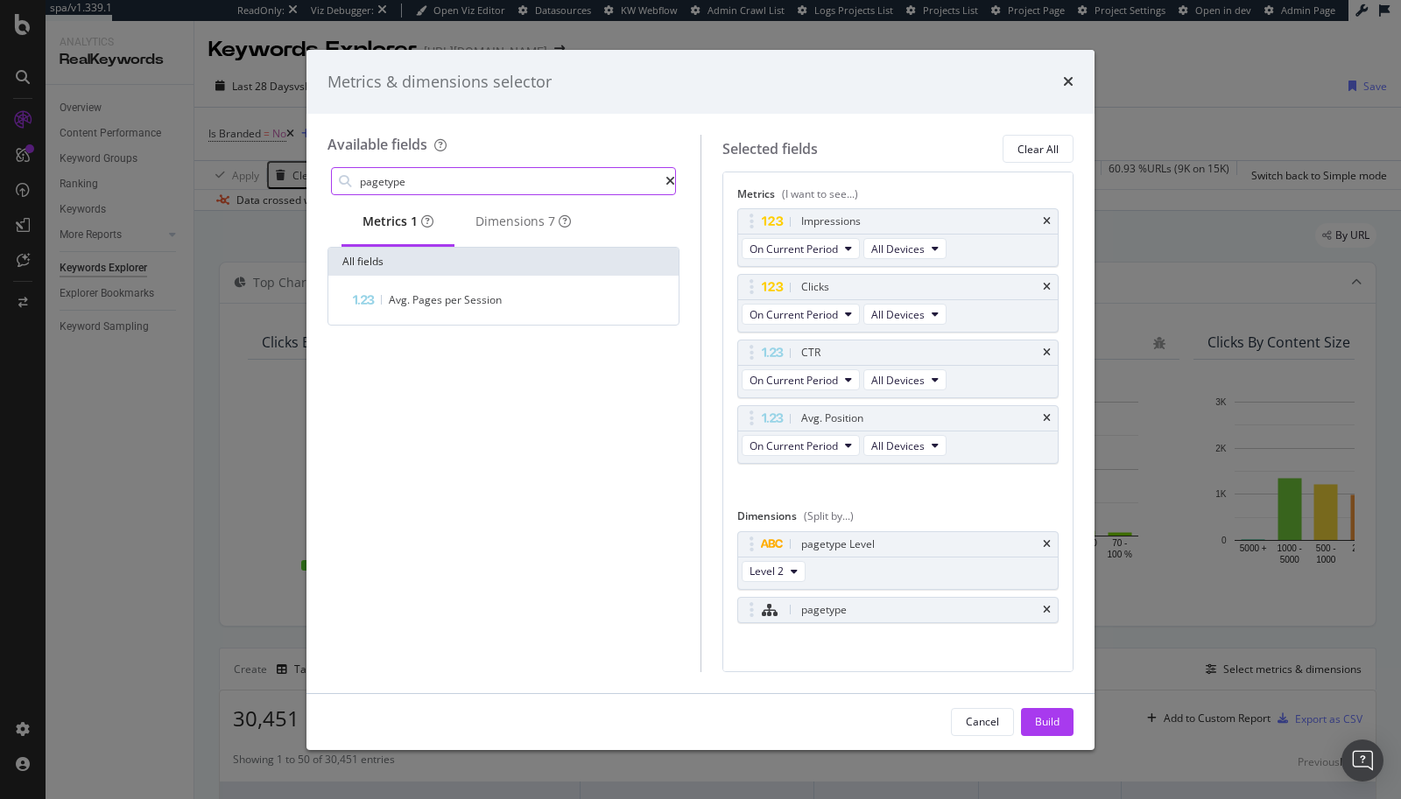
click at [391, 179] on input "pagetype" at bounding box center [511, 181] width 307 height 26
type input "l"
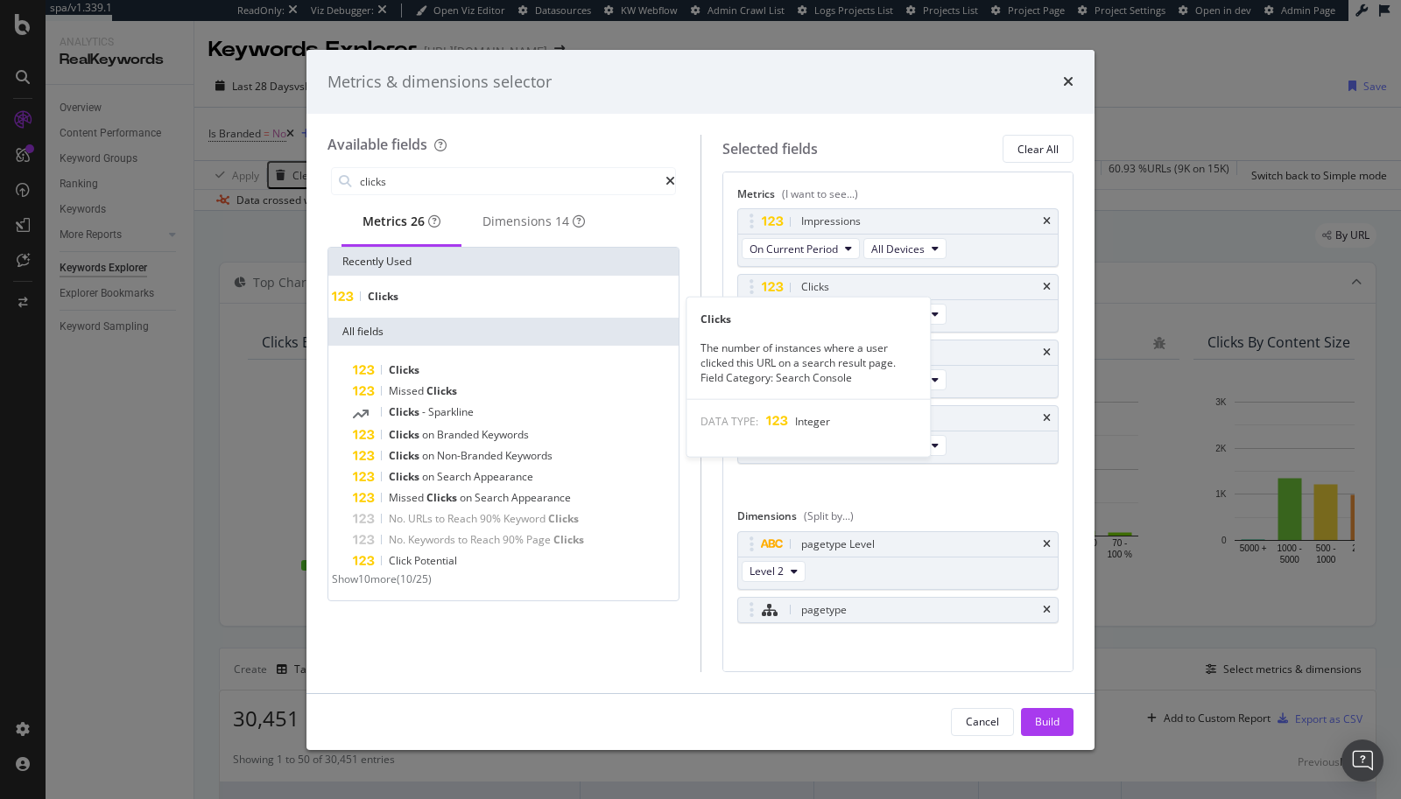
click at [377, 298] on div "Clicks" at bounding box center [503, 297] width 343 height 14
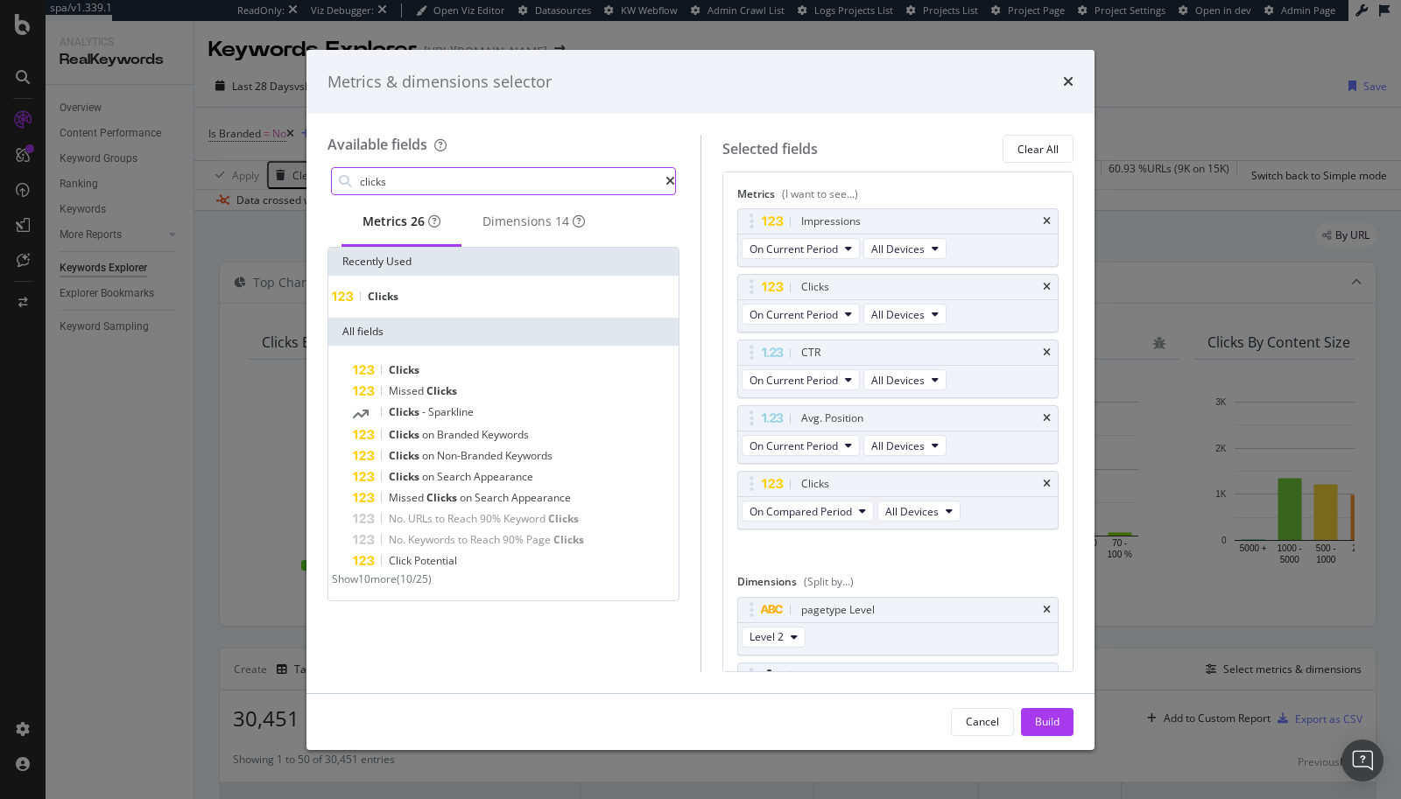
click at [392, 187] on input "clicks" at bounding box center [511, 181] width 307 height 26
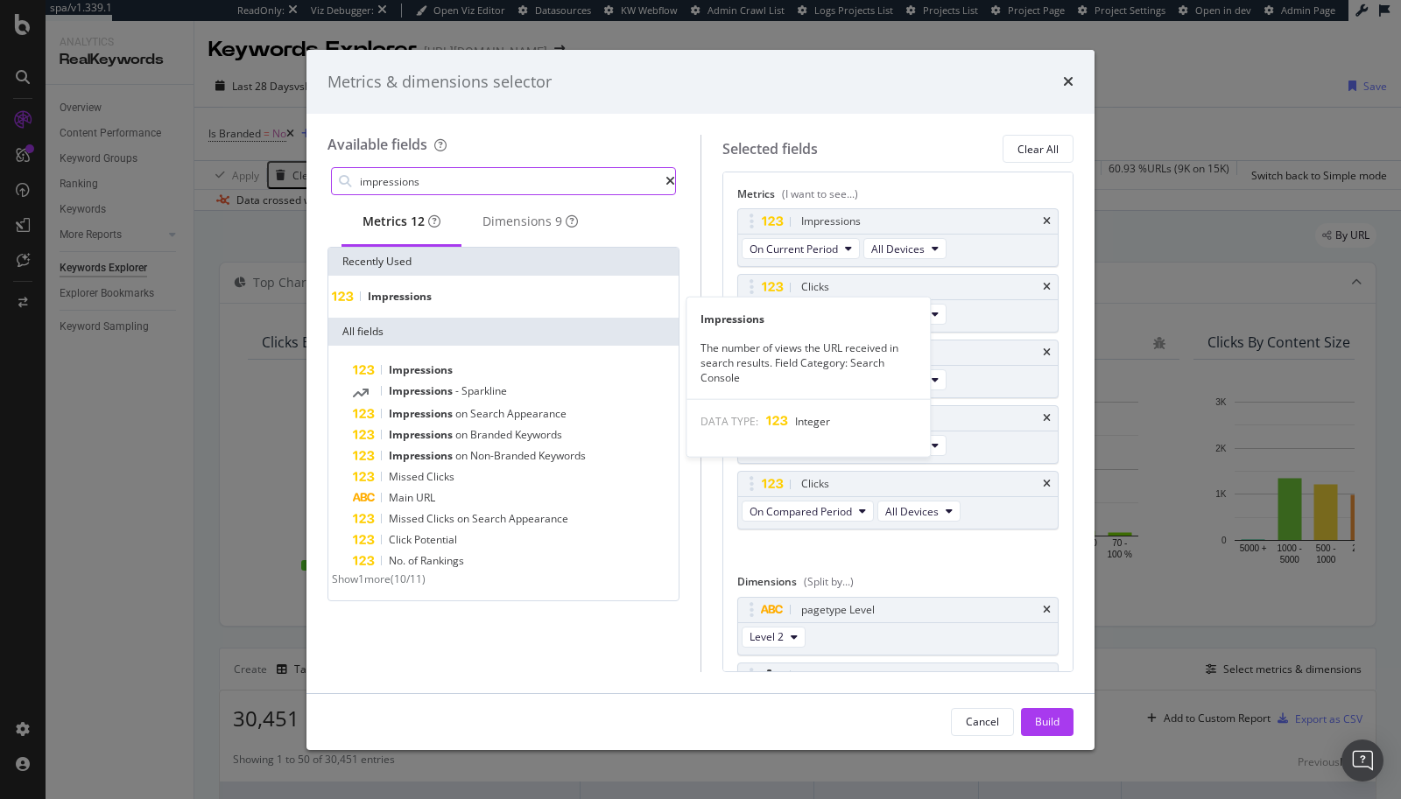
type input "impressions"
click at [390, 304] on span "Impressions" at bounding box center [400, 296] width 64 height 15
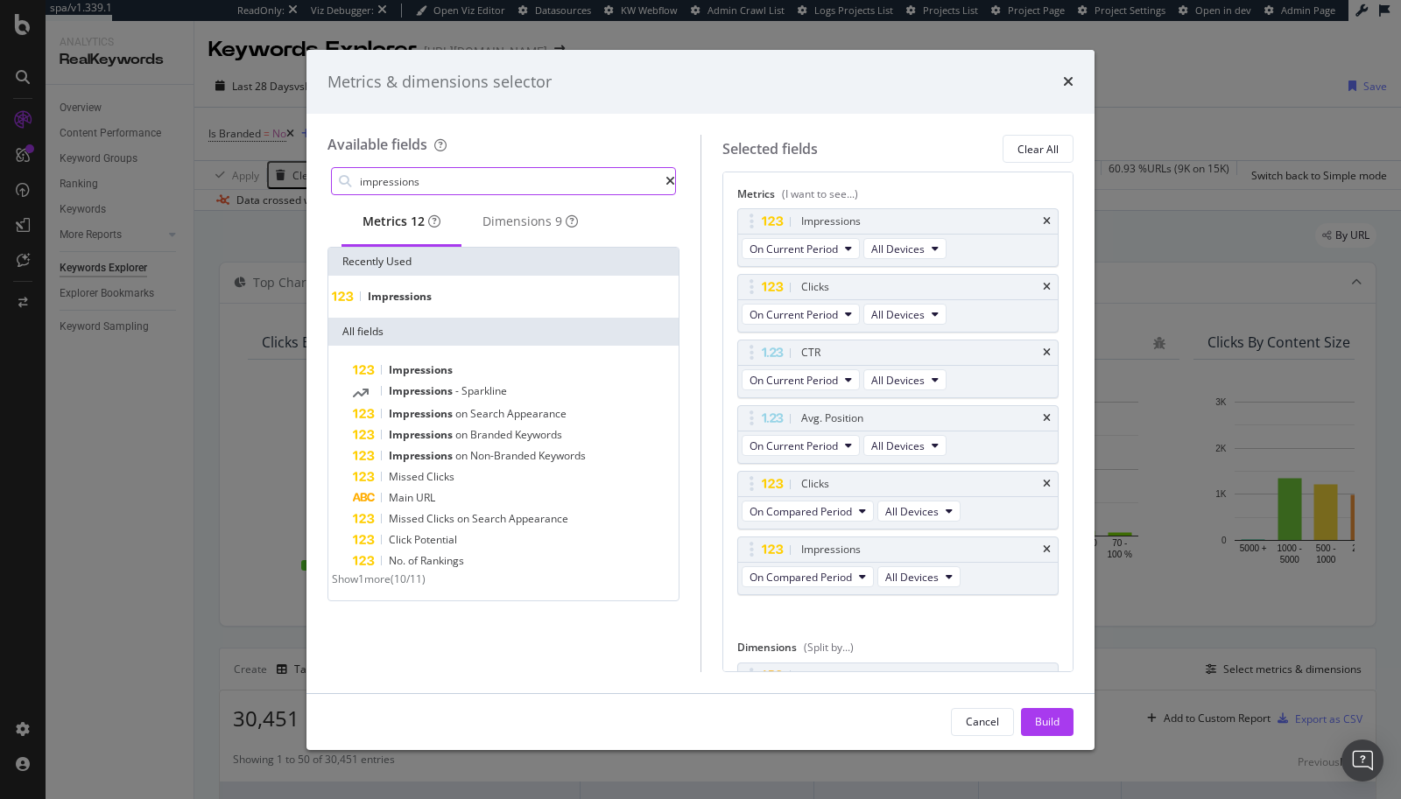
click at [404, 182] on input "impressions" at bounding box center [511, 181] width 307 height 26
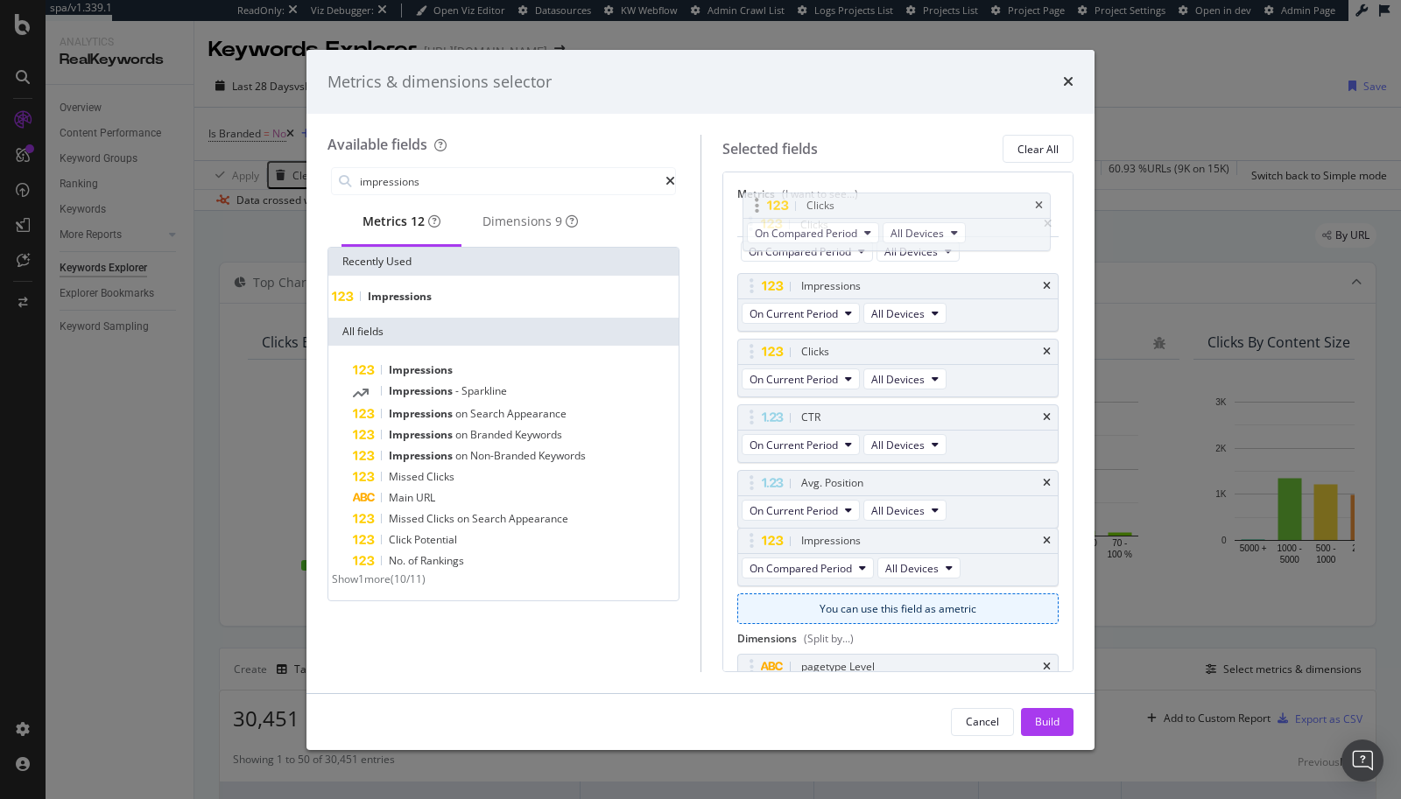
drag, startPoint x: 750, startPoint y: 477, endPoint x: 756, endPoint y: 202, distance: 275.0
click at [756, 202] on body "spa/v1.339.1 ReadOnly: Viz Debugger: Open Viz Editor Datasources KW Webflow Adm…" at bounding box center [700, 399] width 1401 height 799
drag, startPoint x: 754, startPoint y: 544, endPoint x: 753, endPoint y: 413, distance: 130.4
click at [753, 413] on body "spa/v1.339.1 ReadOnly: Viz Debugger: Open Viz Editor Datasources KW Webflow Adm…" at bounding box center [700, 399] width 1401 height 799
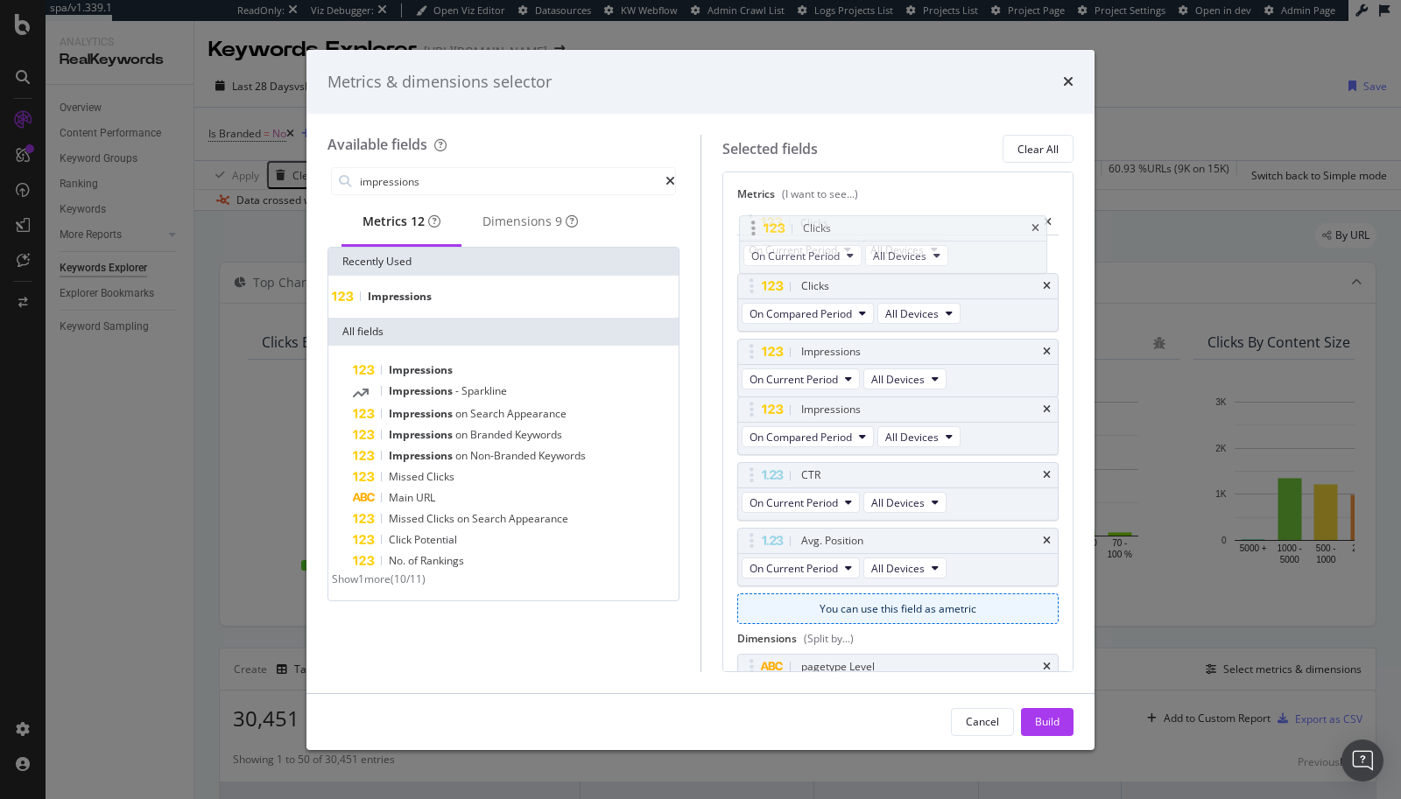
drag, startPoint x: 748, startPoint y: 347, endPoint x: 749, endPoint y: 218, distance: 128.7
click at [749, 218] on body "spa/v1.339.1 ReadOnly: Viz Debugger: Open Viz Editor Datasources KW Webflow Adm…" at bounding box center [700, 399] width 1401 height 799
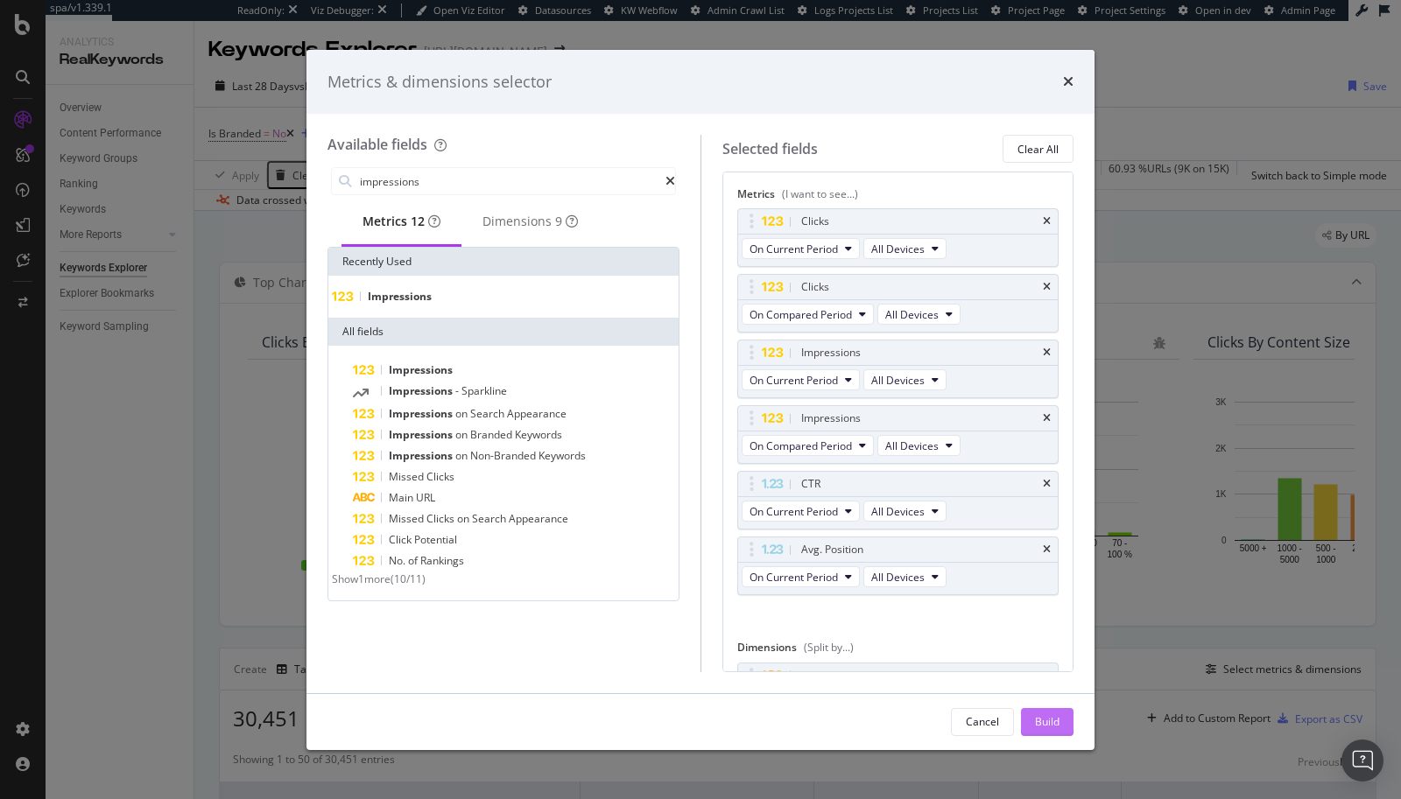
click at [1040, 677] on div "Build" at bounding box center [1047, 721] width 25 height 15
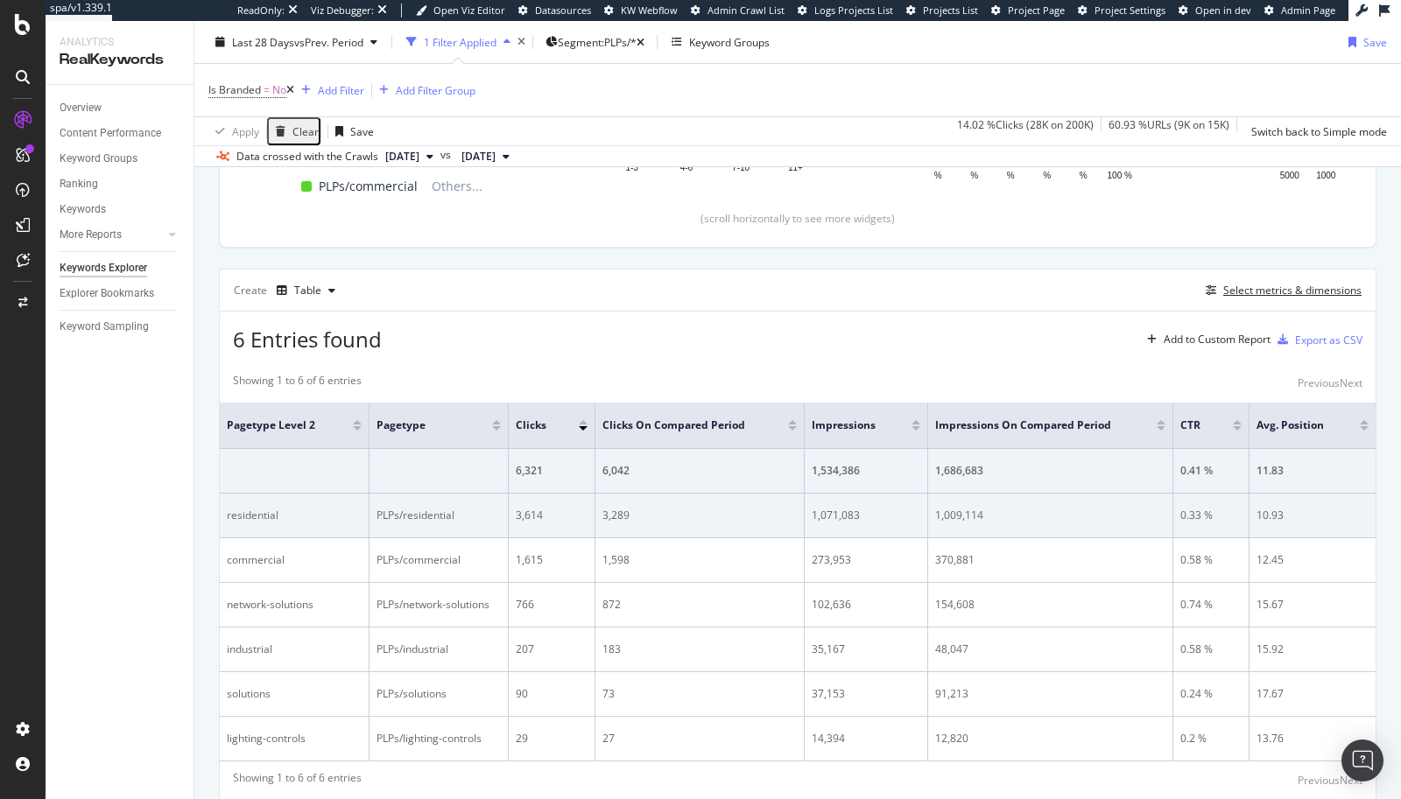
scroll to position [382, 0]
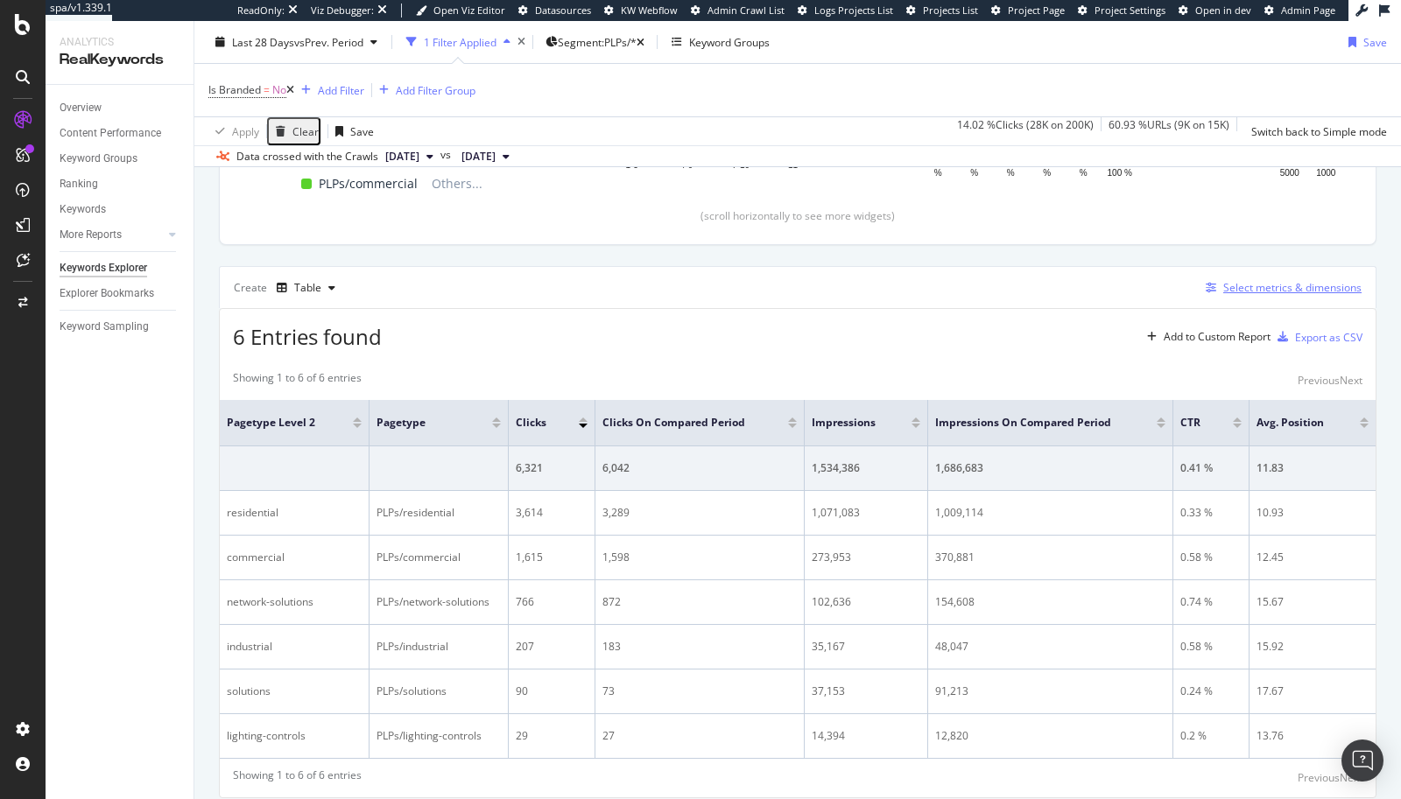
click at [1254, 282] on div "Select metrics & dimensions" at bounding box center [1292, 287] width 138 height 15
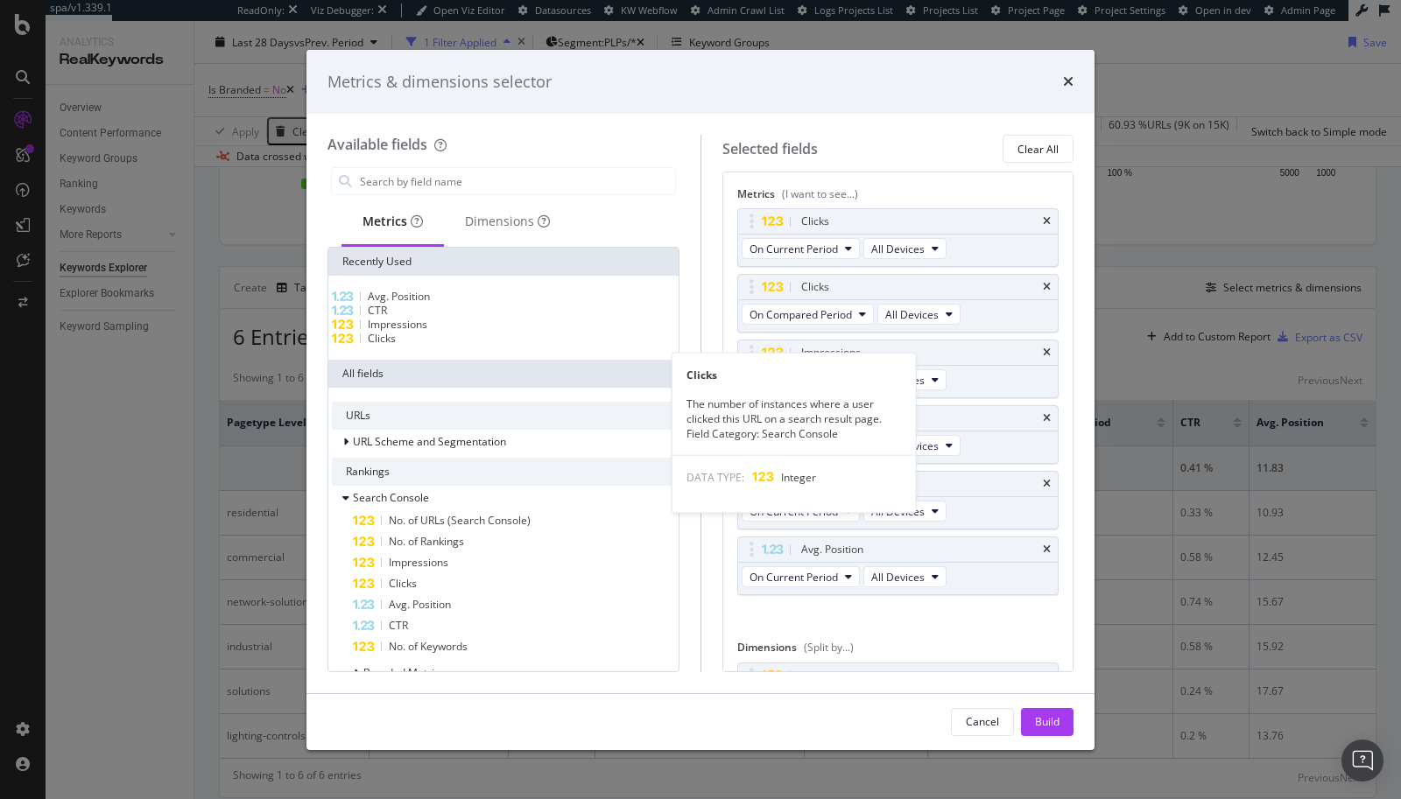
click at [416, 346] on div "Clicks" at bounding box center [503, 339] width 343 height 14
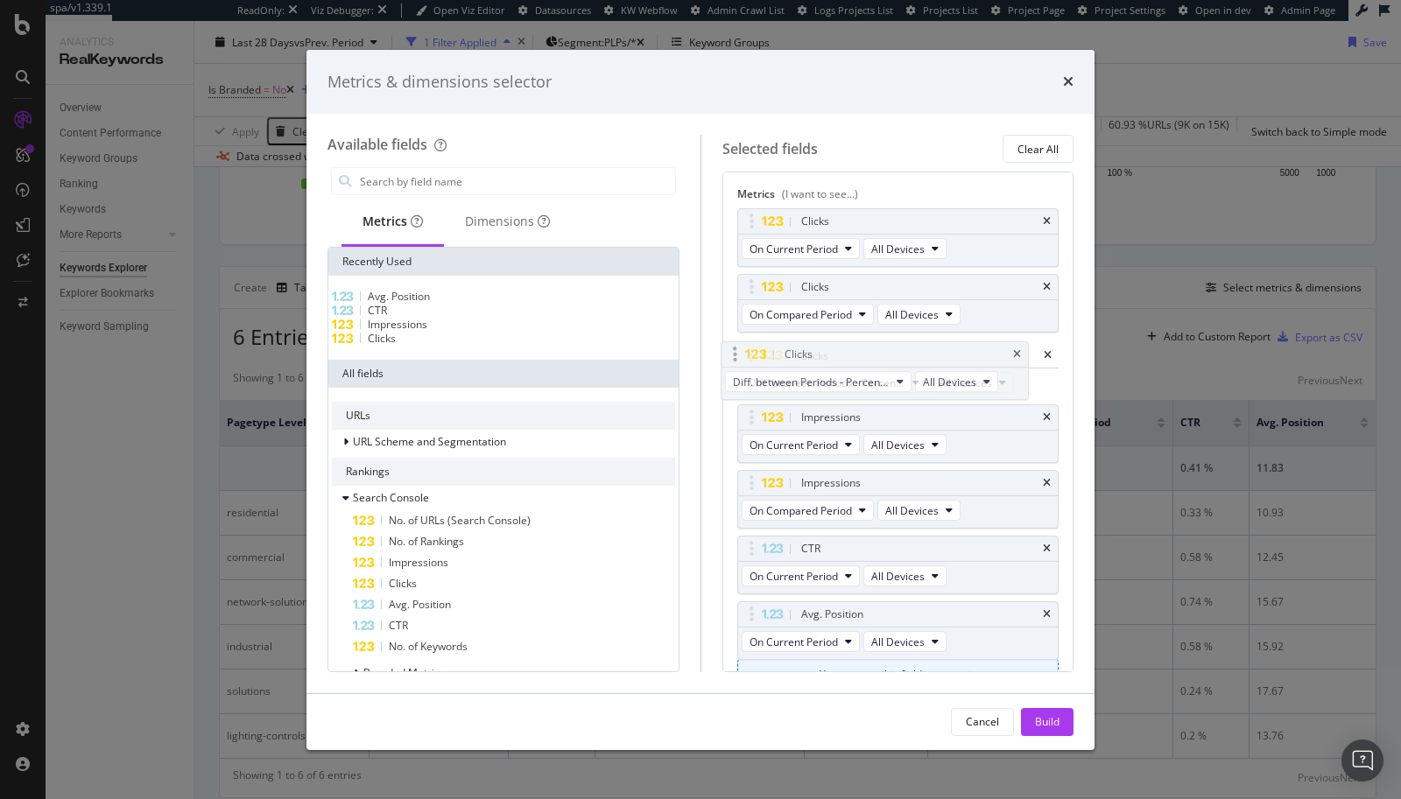
drag, startPoint x: 751, startPoint y: 609, endPoint x: 748, endPoint y: 355, distance: 254.8
click at [748, 355] on body "spa/v1.339.1 ReadOnly: Viz Debugger: Open Viz Editor Datasources KW Webflow Adm…" at bounding box center [700, 399] width 1401 height 799
click at [390, 332] on span "Impressions" at bounding box center [398, 324] width 60 height 15
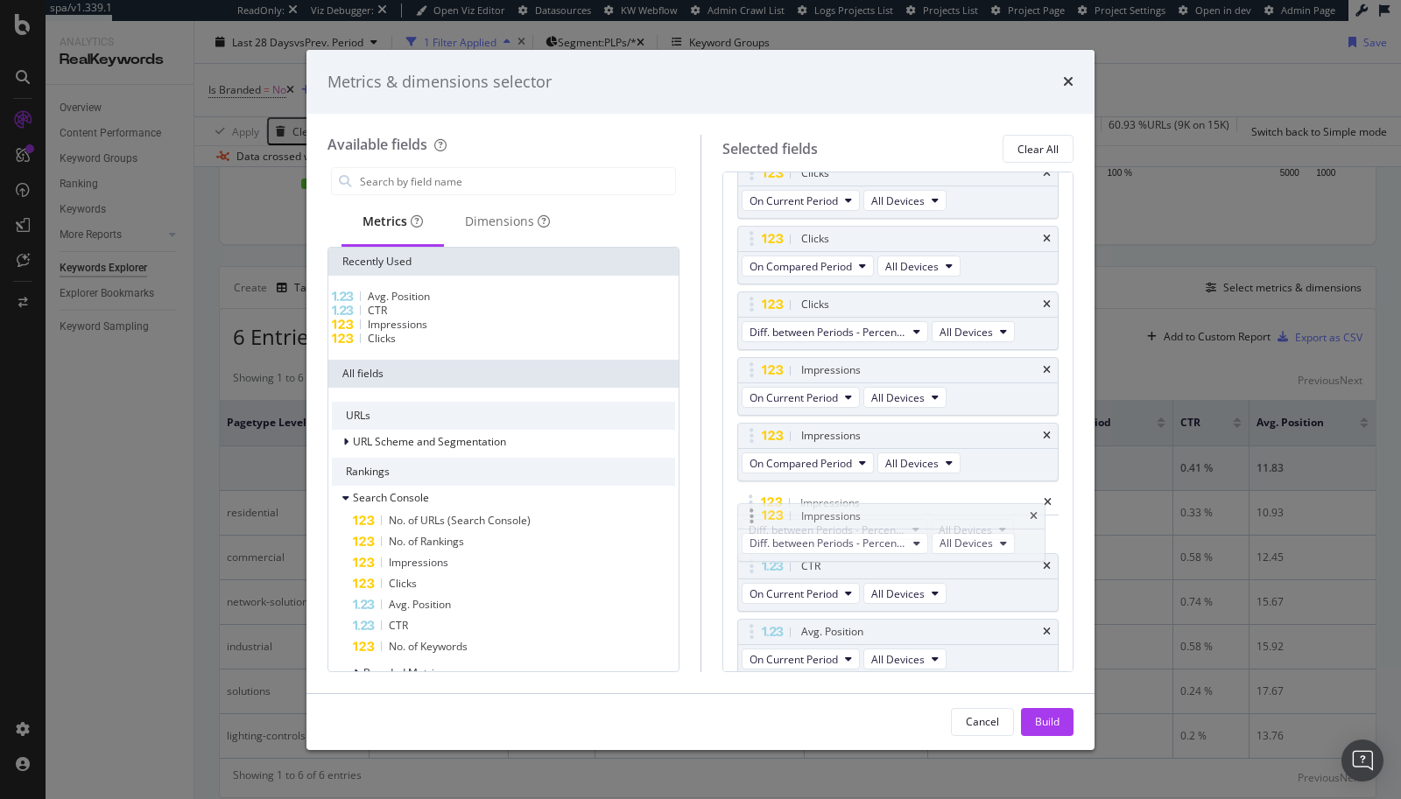
drag, startPoint x: 752, startPoint y: 625, endPoint x: 755, endPoint y: 509, distance: 116.5
click at [755, 509] on body "spa/v1.339.1 ReadOnly: Viz Debugger: Open Viz Editor Datasources KW Webflow Adm…" at bounding box center [700, 399] width 1401 height 799
click at [1043, 562] on icon "times" at bounding box center [1047, 567] width 8 height 11
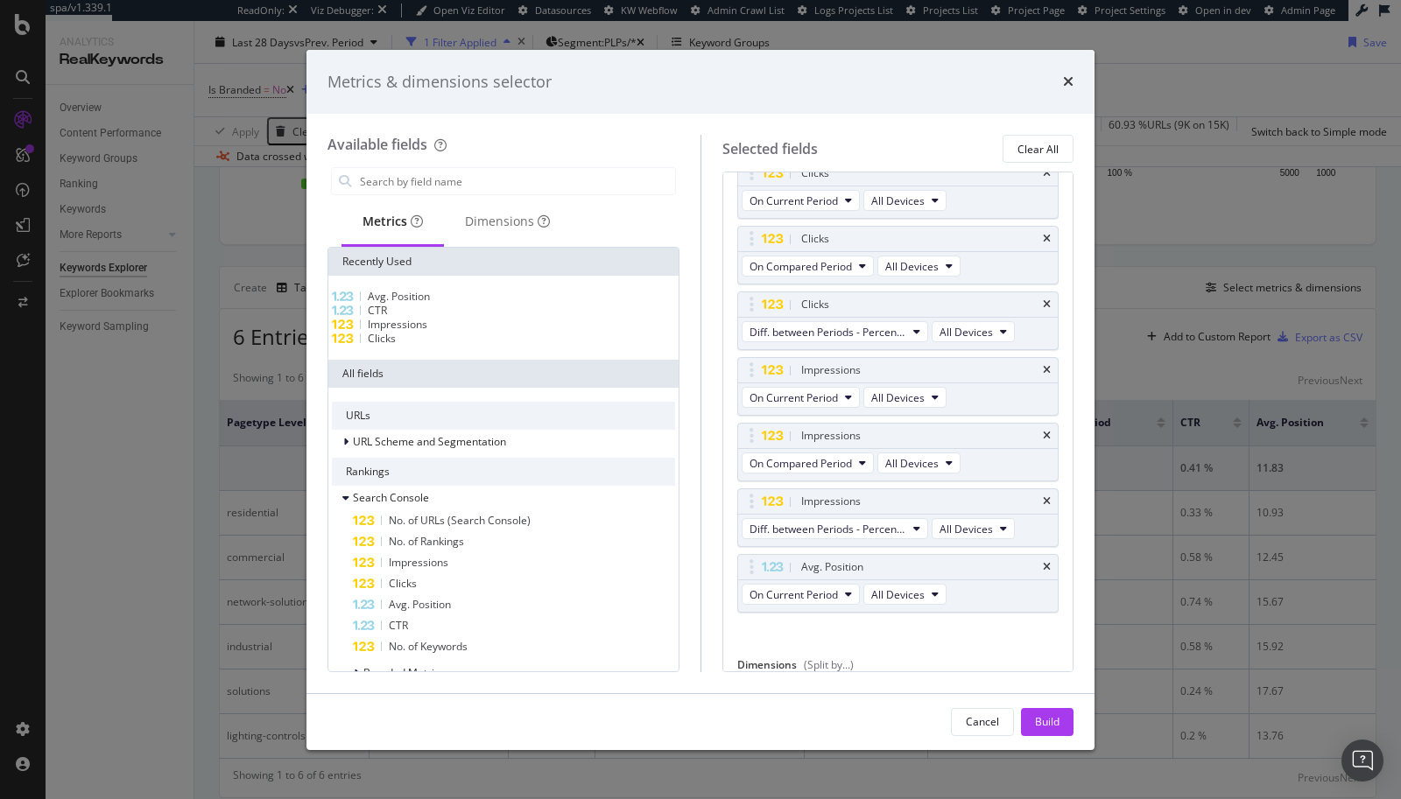
click at [1043, 562] on icon "times" at bounding box center [1047, 567] width 8 height 11
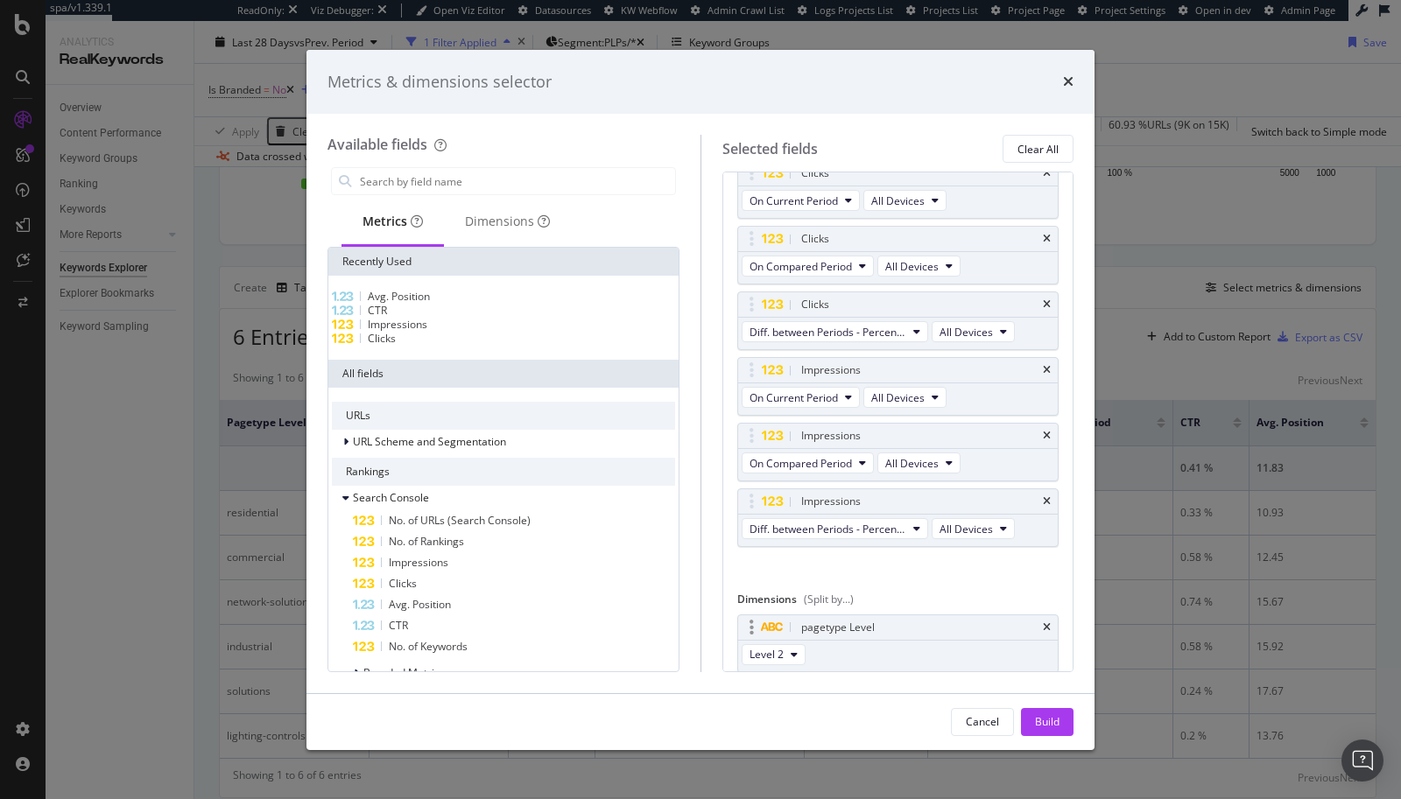
scroll to position [132, 0]
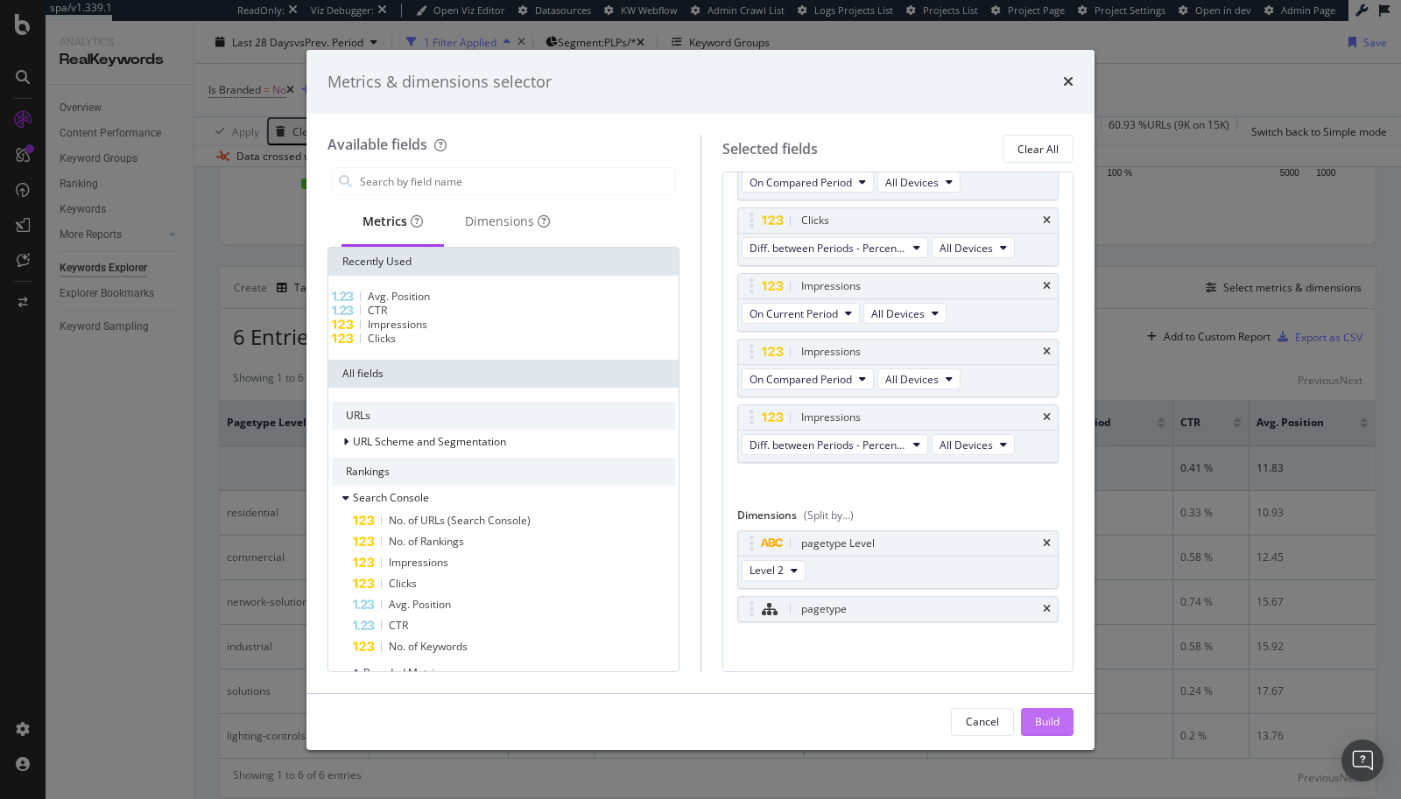
click at [1041, 677] on div "Build" at bounding box center [1047, 722] width 25 height 26
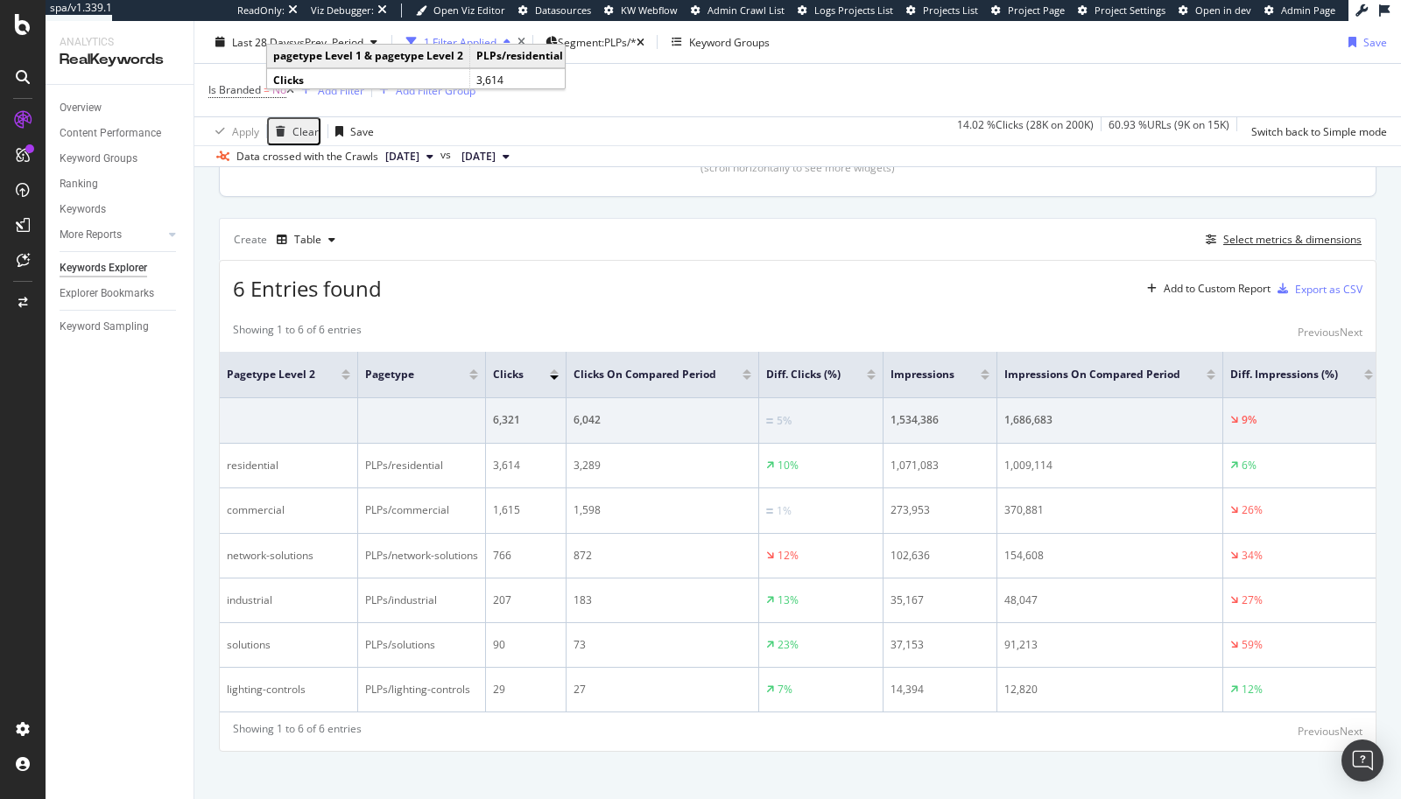
scroll to position [453, 0]
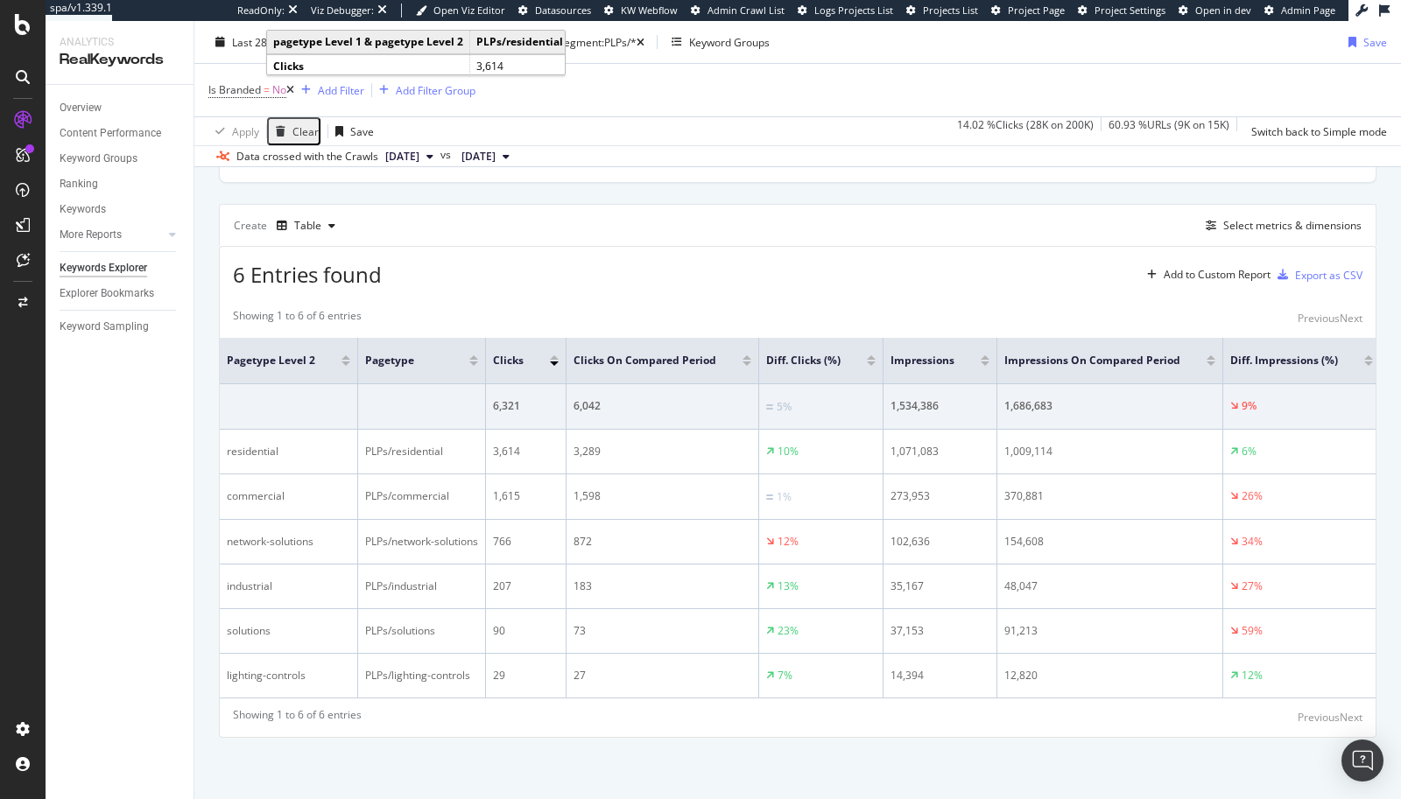
click at [868, 362] on div at bounding box center [871, 364] width 9 height 4
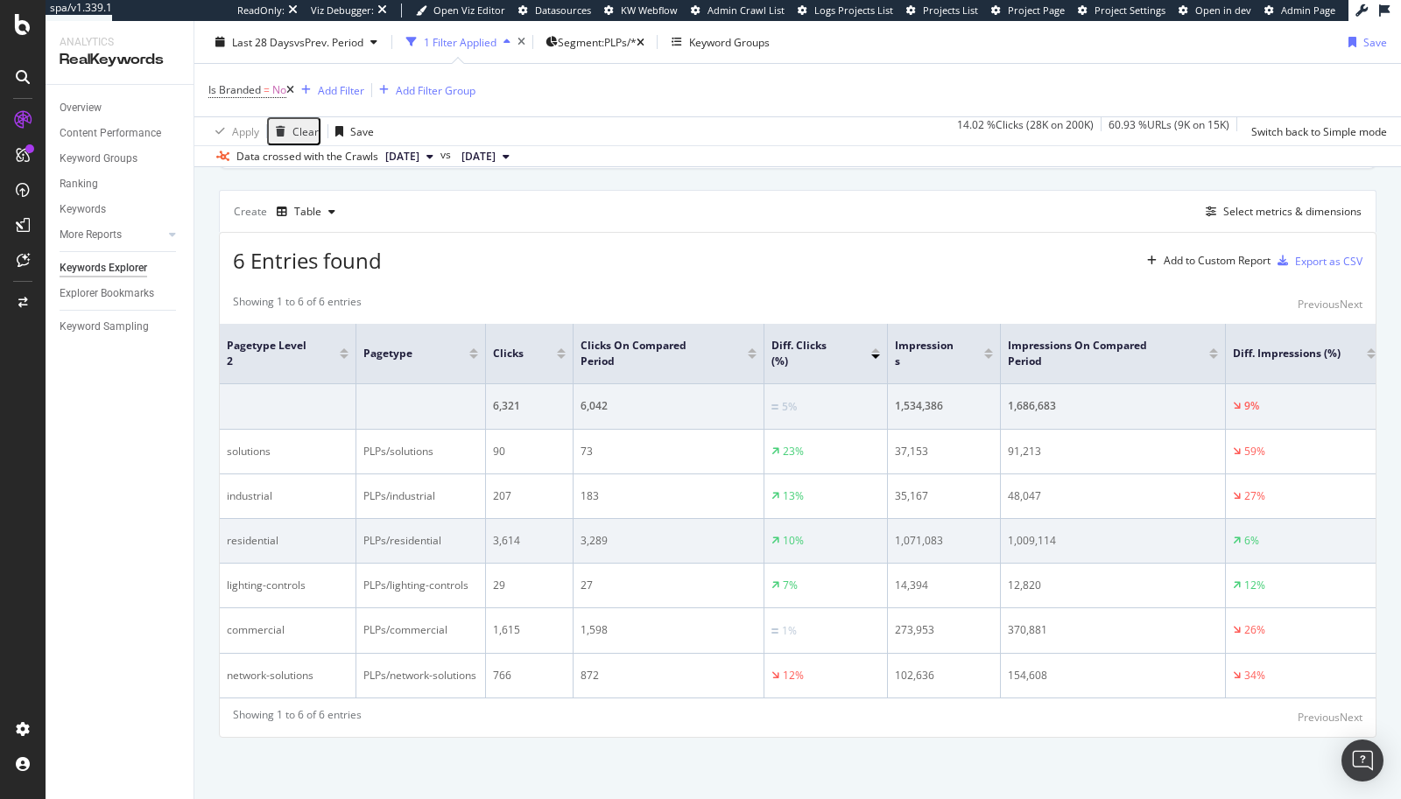
scroll to position [482, 0]
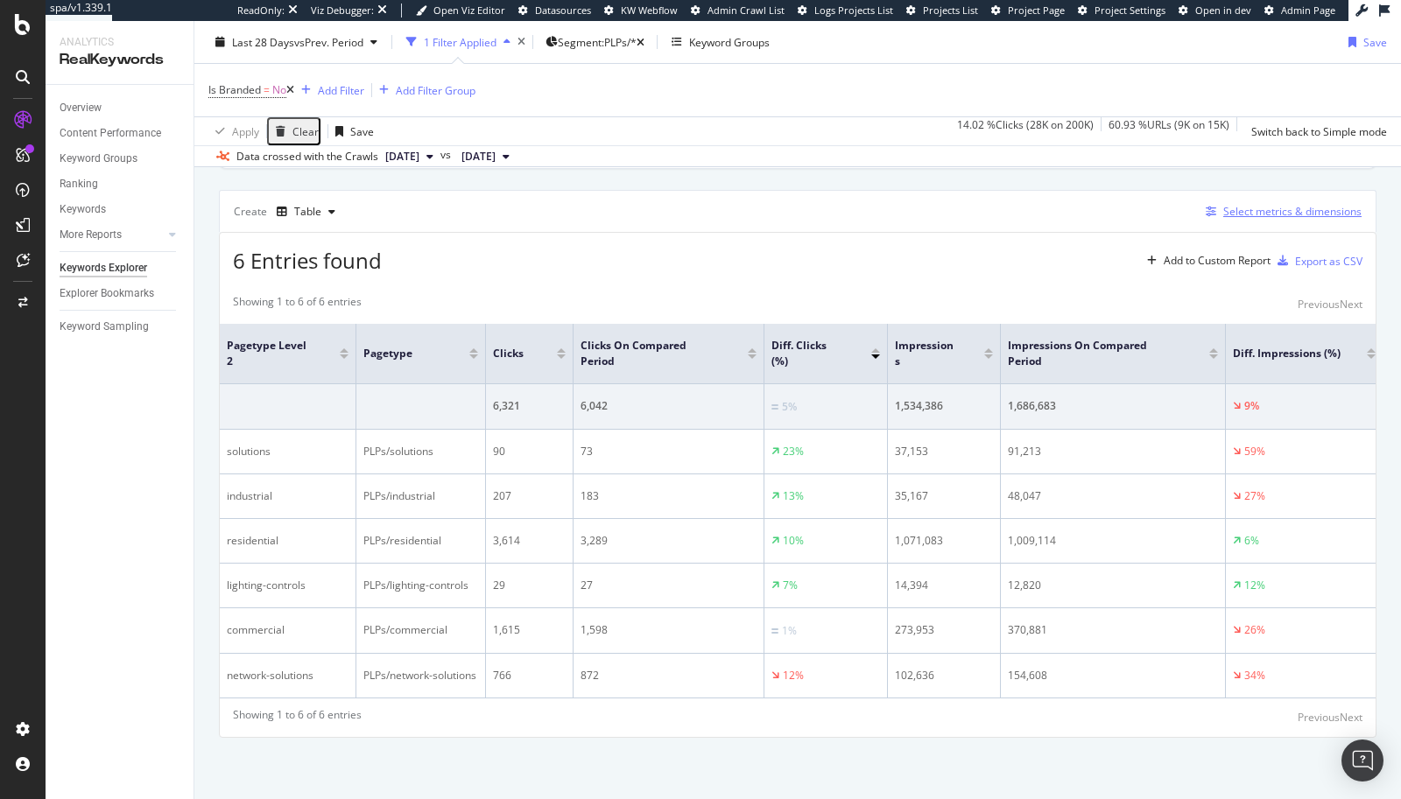
click at [1256, 204] on div "Select metrics & dimensions" at bounding box center [1292, 211] width 138 height 15
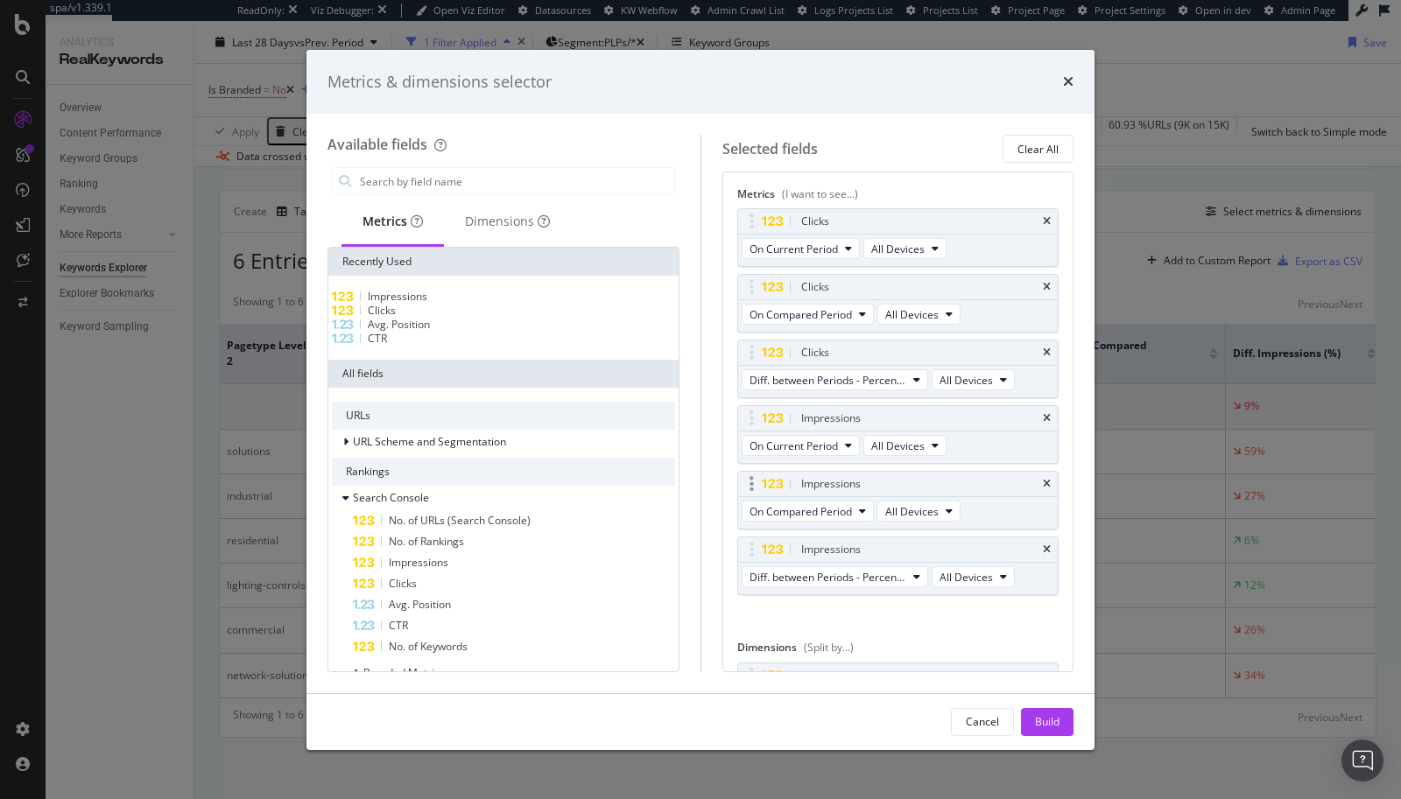
scroll to position [132, 0]
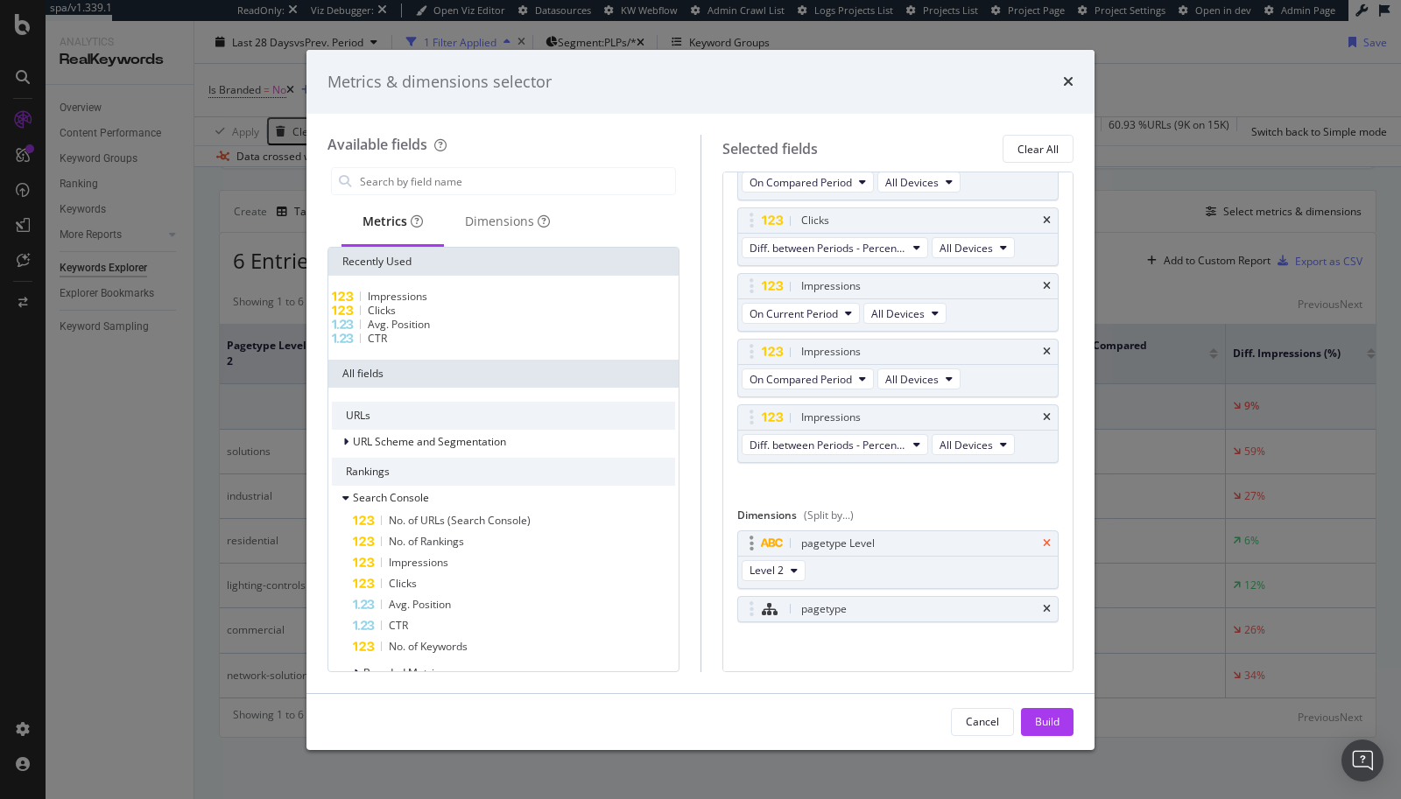
click at [1043, 538] on icon "times" at bounding box center [1047, 543] width 8 height 11
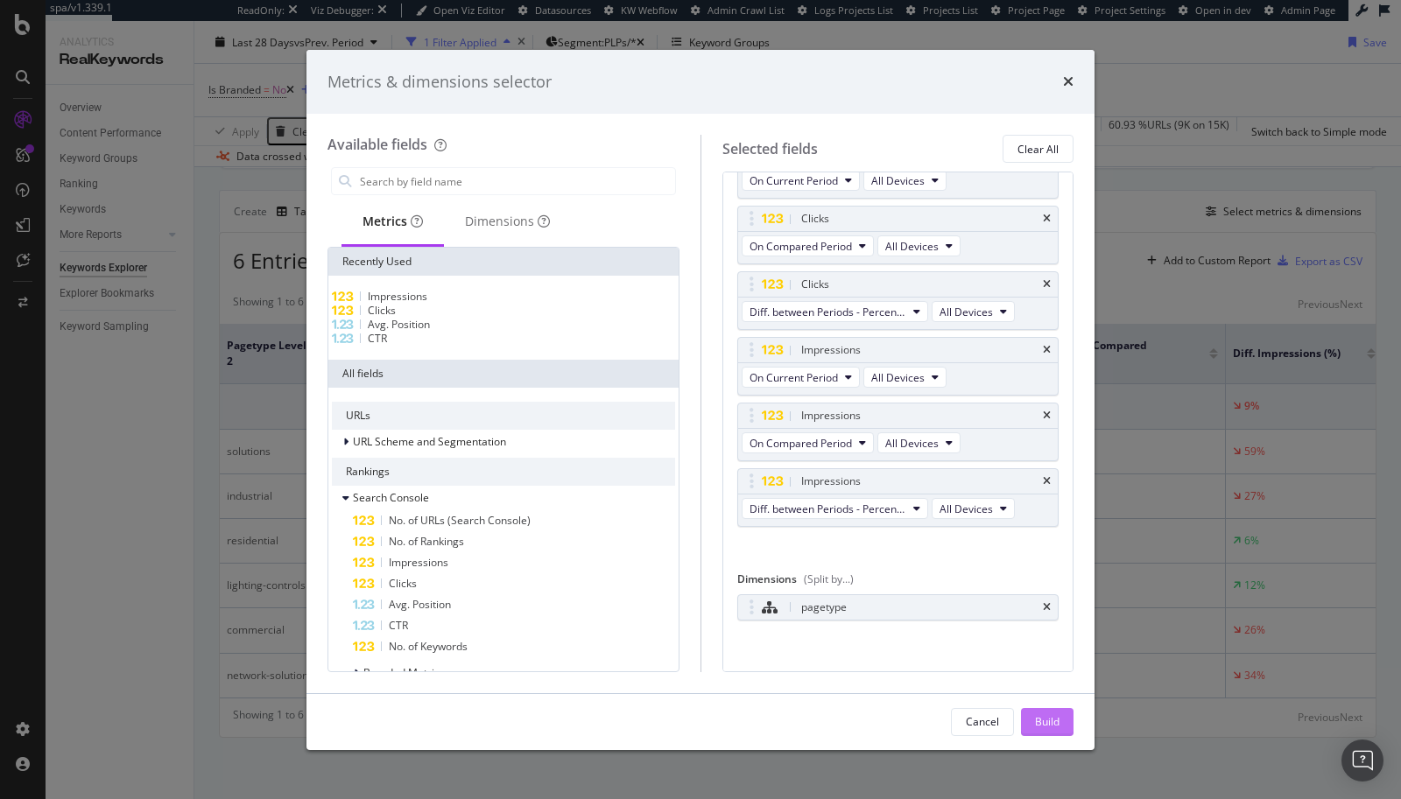
click at [1052, 677] on div "Build" at bounding box center [1047, 722] width 25 height 26
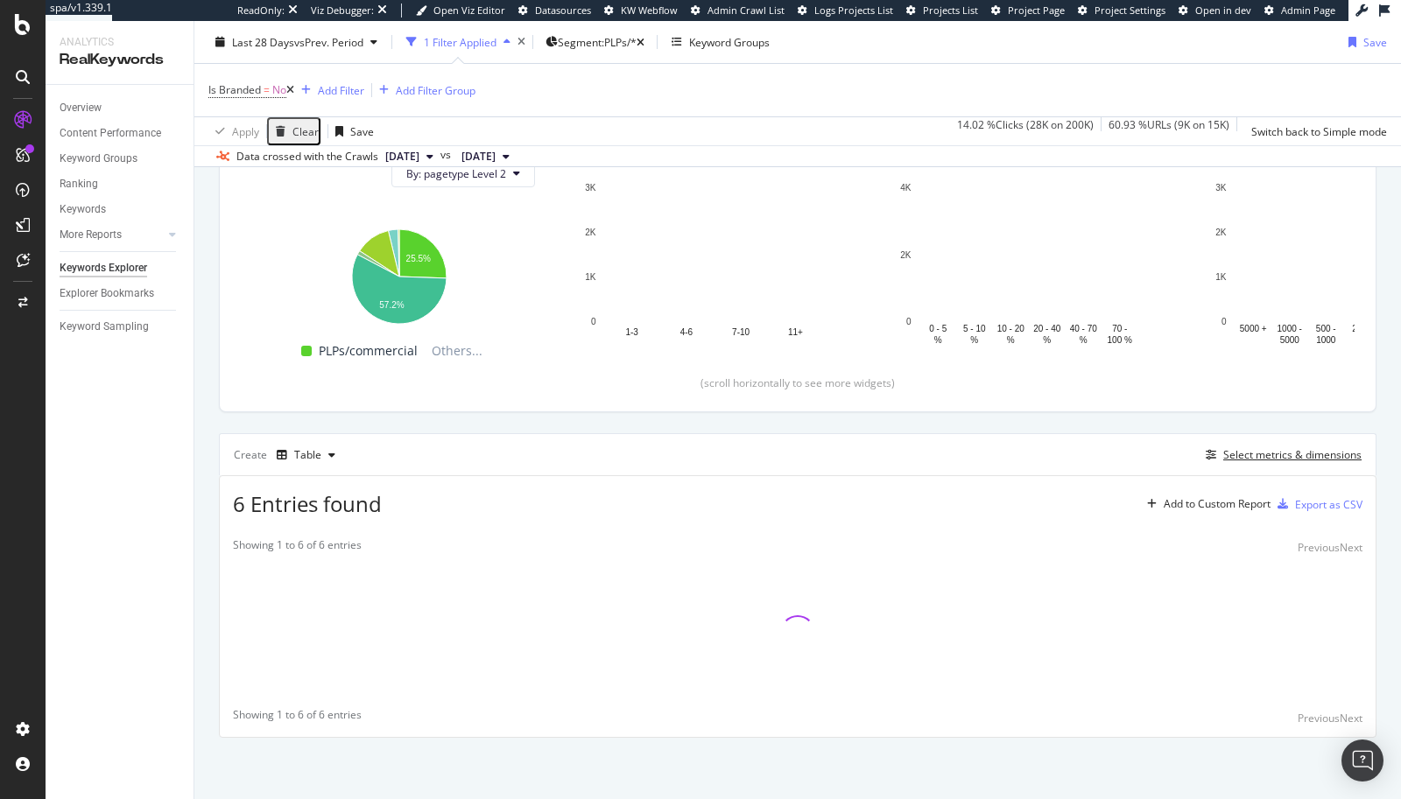
scroll to position [212, 0]
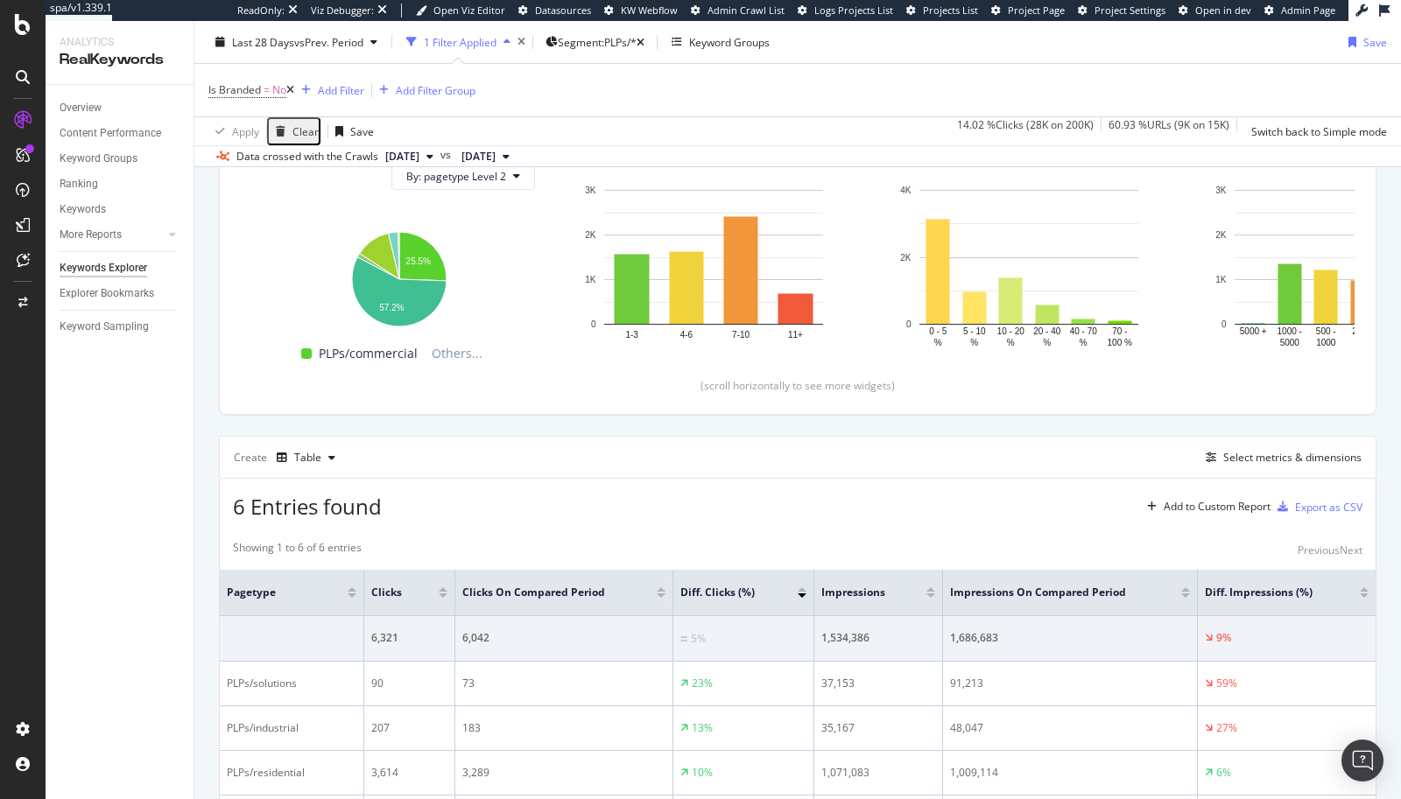
click at [290, 85] on icon at bounding box center [290, 90] width 8 height 11
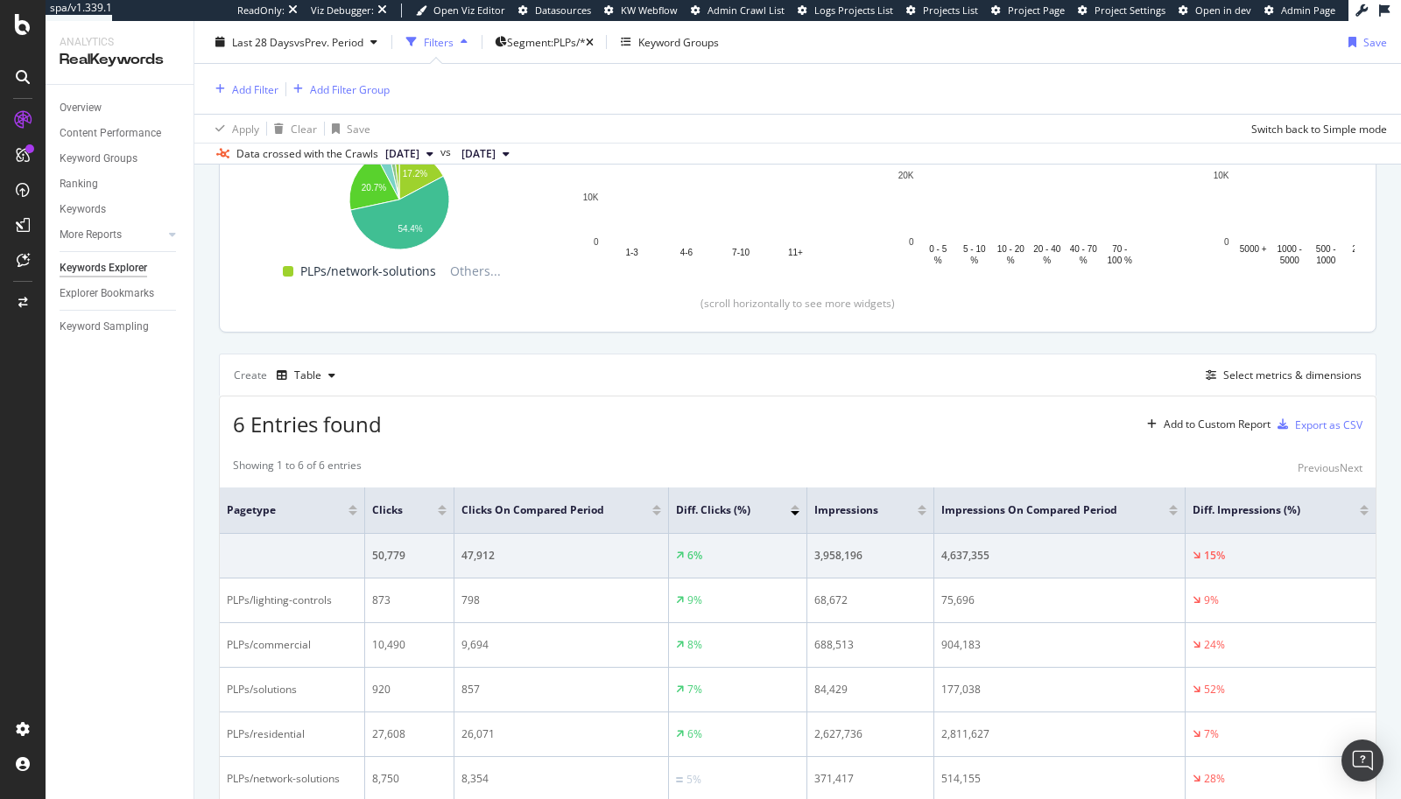
scroll to position [291, 0]
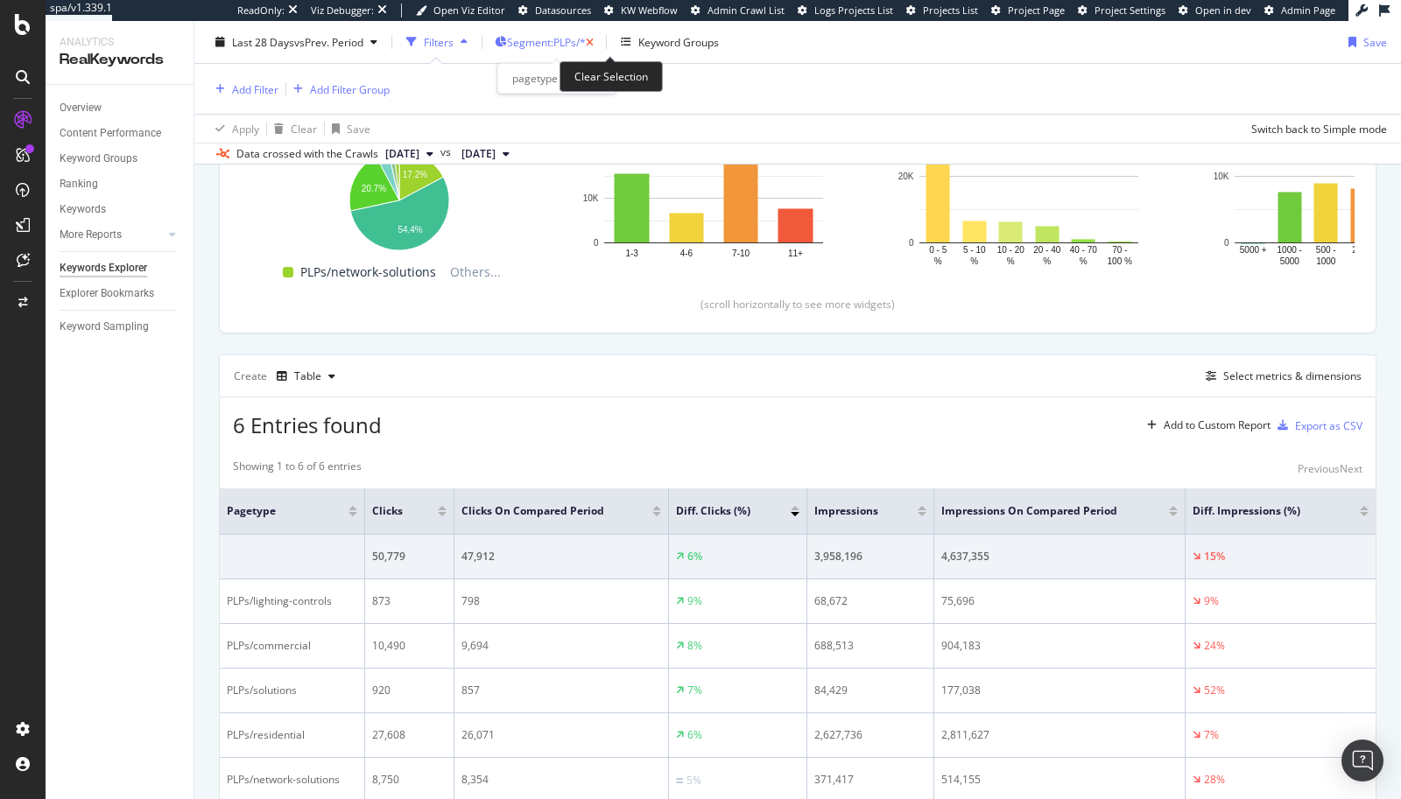
click at [594, 44] on icon "button" at bounding box center [590, 42] width 8 height 11
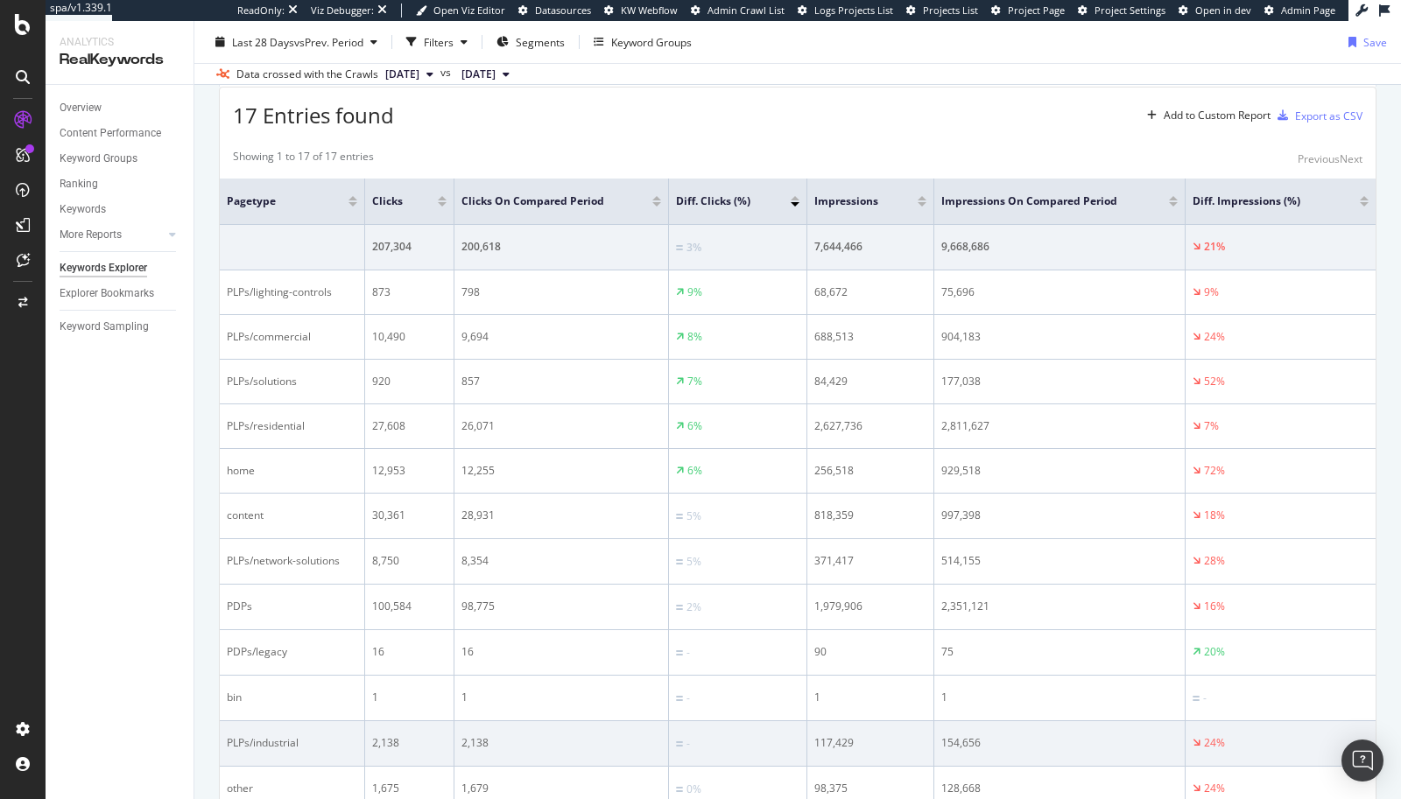
scroll to position [584, 0]
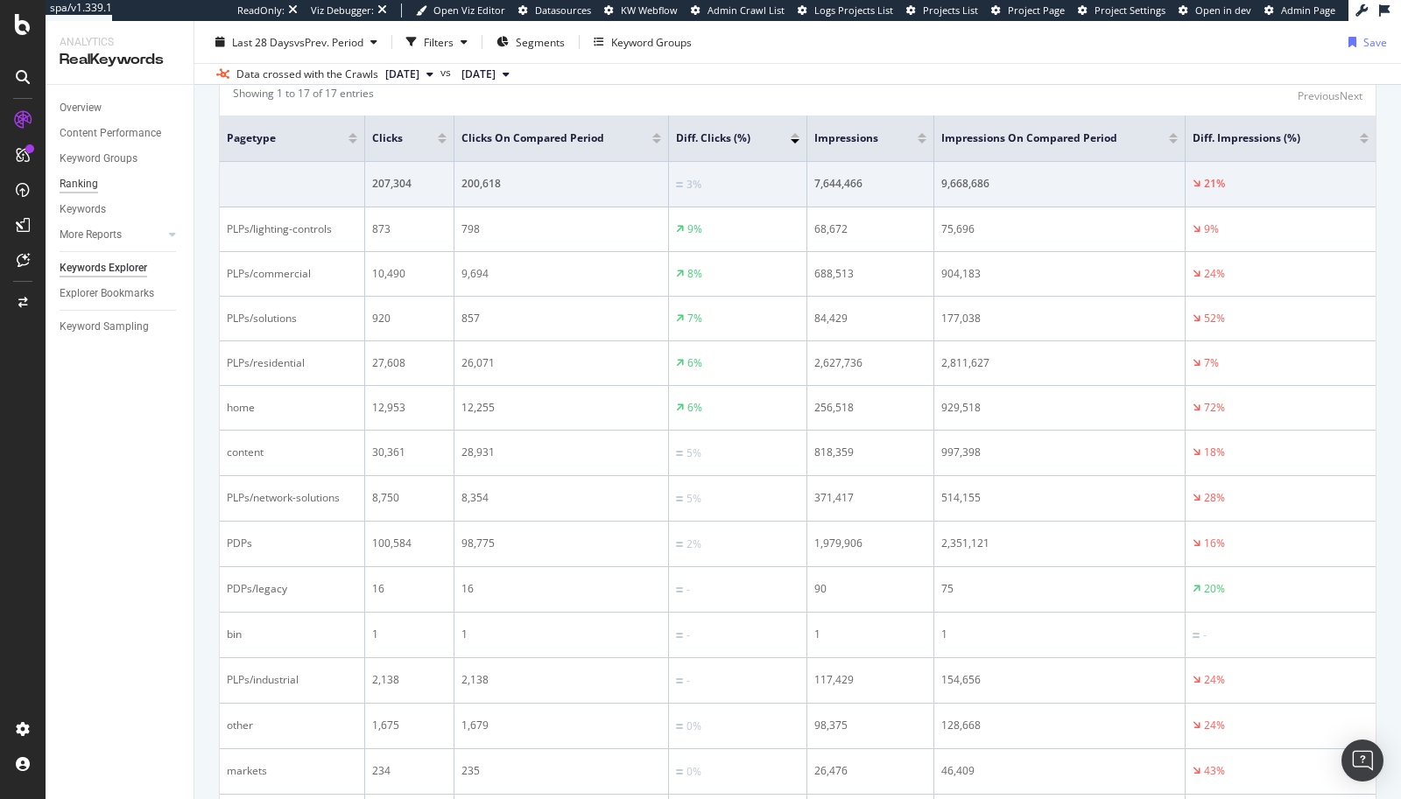
click at [95, 182] on div "Ranking" at bounding box center [79, 184] width 39 height 18
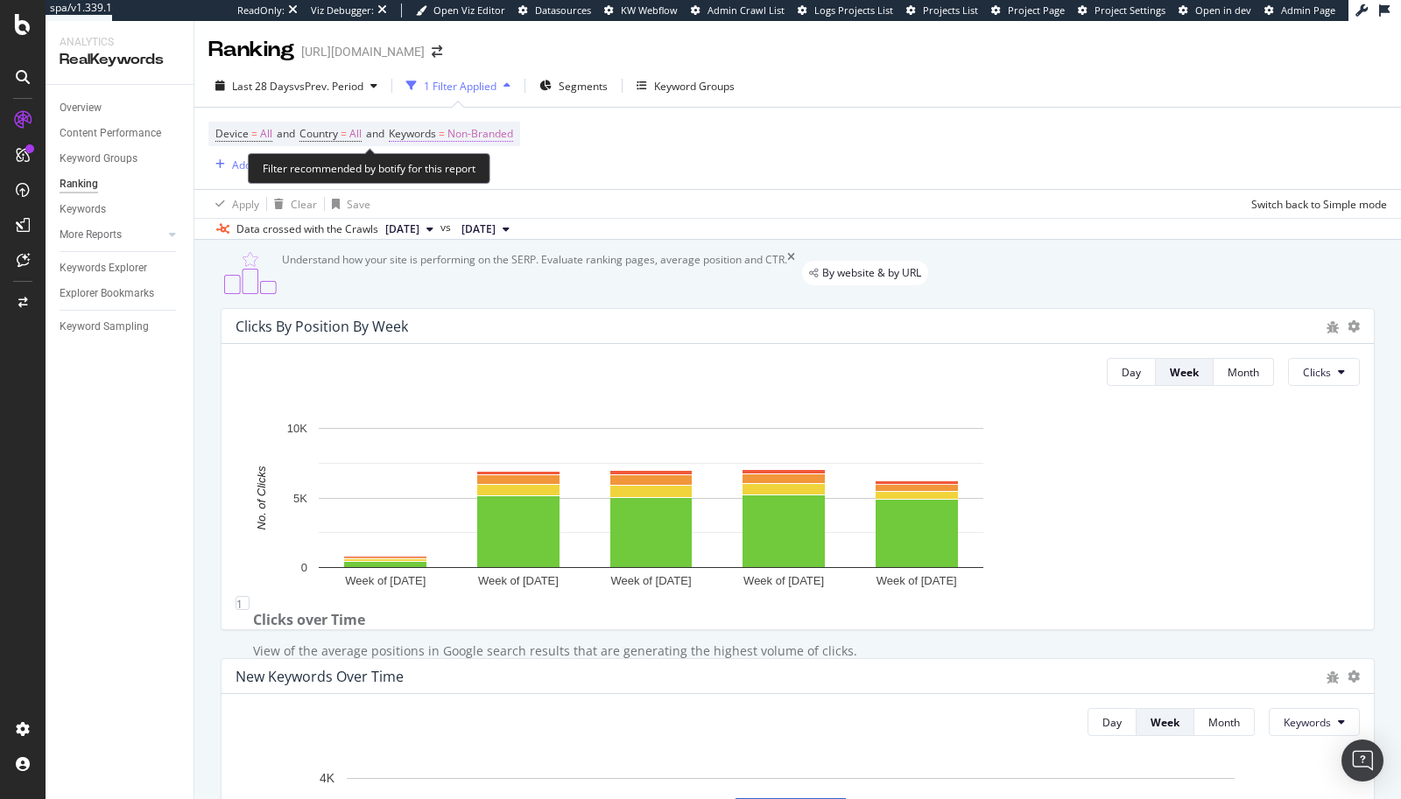
click at [475, 139] on span "Non-Branded" at bounding box center [480, 134] width 66 height 25
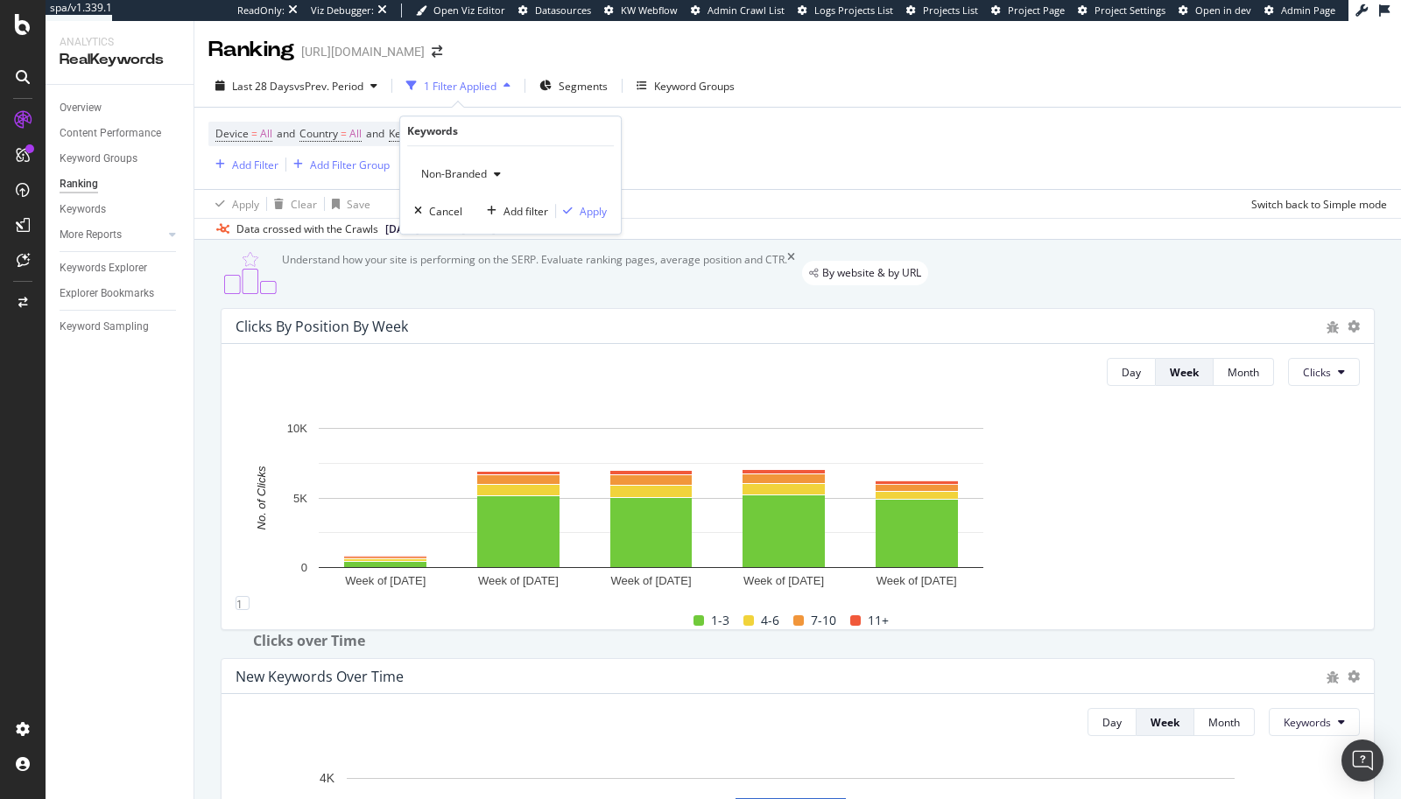
click at [694, 164] on div "Device = All and Country = All and Keywords = Non-Branded Add Filter Add Filter…" at bounding box center [797, 148] width 1178 height 81
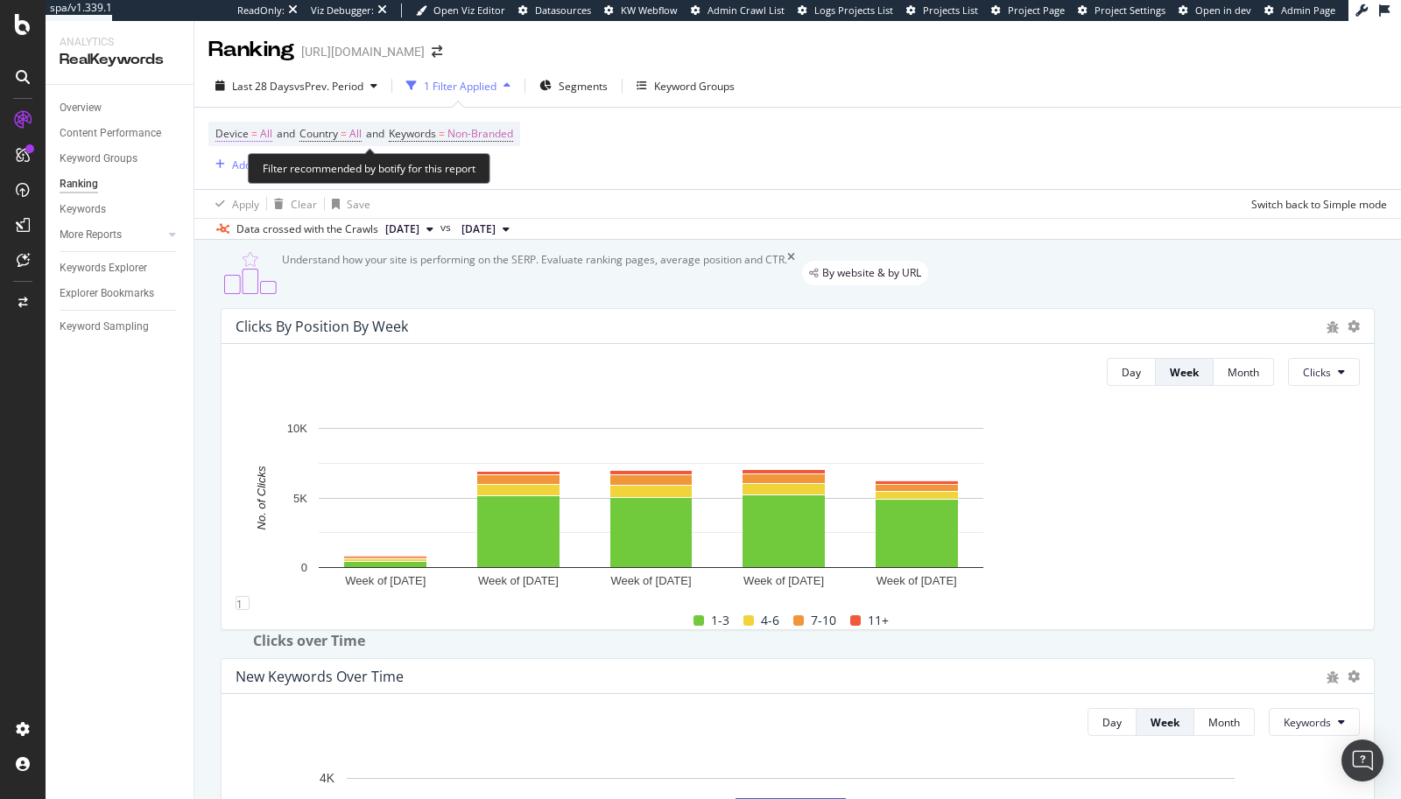
click at [257, 137] on span "Device = All" at bounding box center [243, 134] width 57 height 16
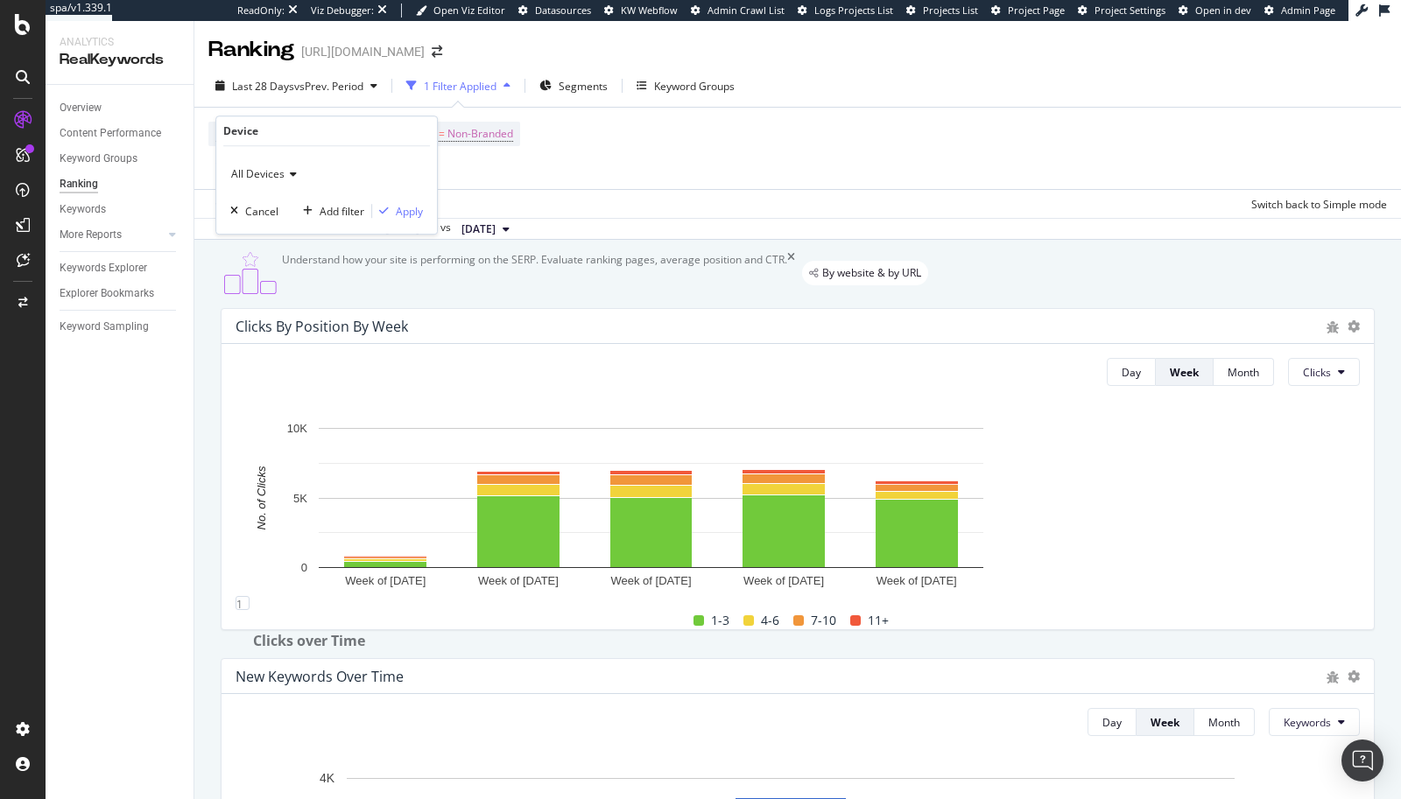
click at [250, 171] on span "All Devices" at bounding box center [257, 173] width 53 height 15
click at [266, 257] on span "Mobile" at bounding box center [255, 256] width 33 height 15
click at [512, 165] on div "Device = All and Country = All and Keywords = Non-Branded Add Filter Add Filter…" at bounding box center [364, 148] width 312 height 53
drag, startPoint x: 110, startPoint y: 266, endPoint x: 14, endPoint y: 273, distance: 96.6
click at [110, 266] on div "Keywords Explorer" at bounding box center [104, 268] width 88 height 18
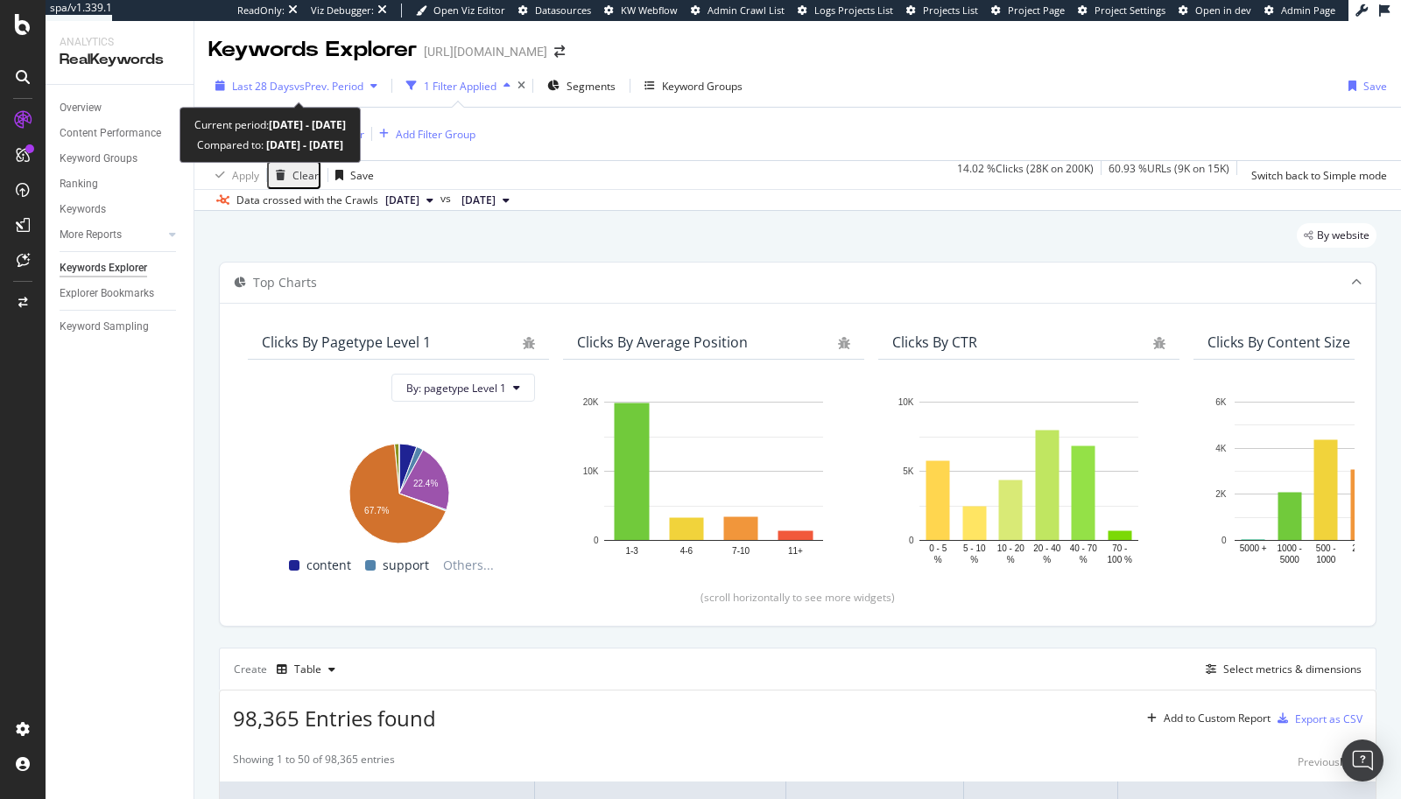
click at [294, 88] on span "vs Prev. Period" at bounding box center [328, 86] width 69 height 15
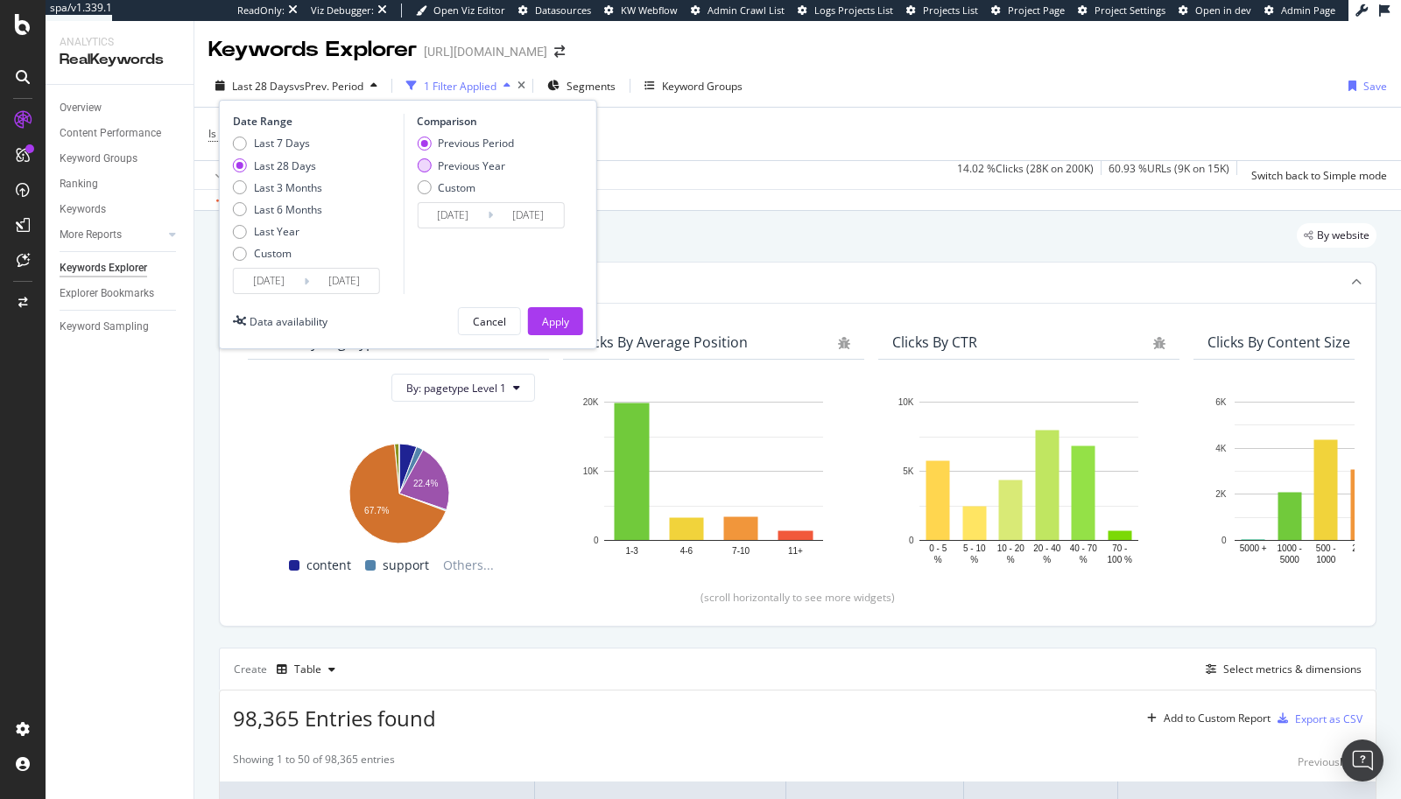
click at [428, 162] on div "Previous Year" at bounding box center [424, 165] width 14 height 14
type input "[DATE]"
click at [552, 309] on div "Apply" at bounding box center [555, 321] width 27 height 26
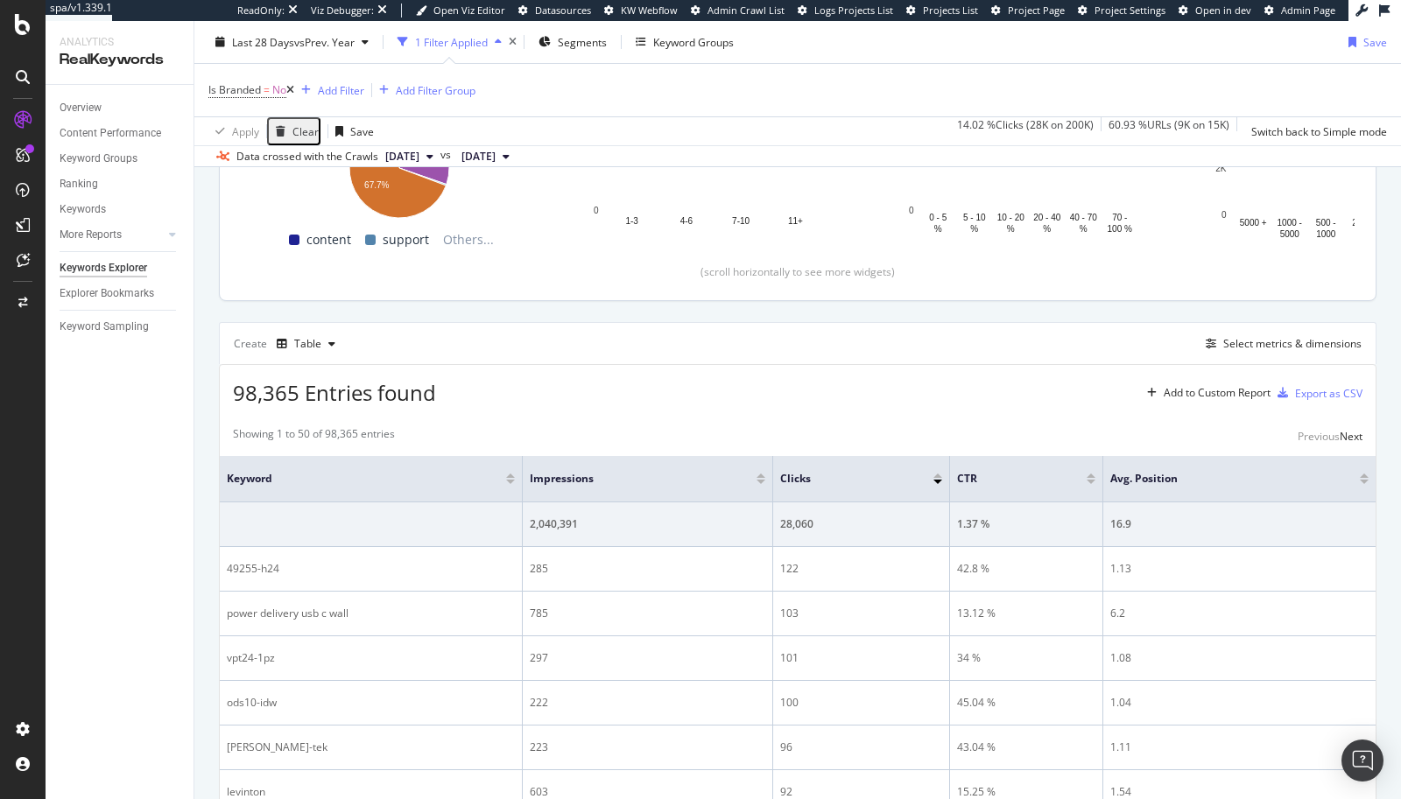
scroll to position [294, 0]
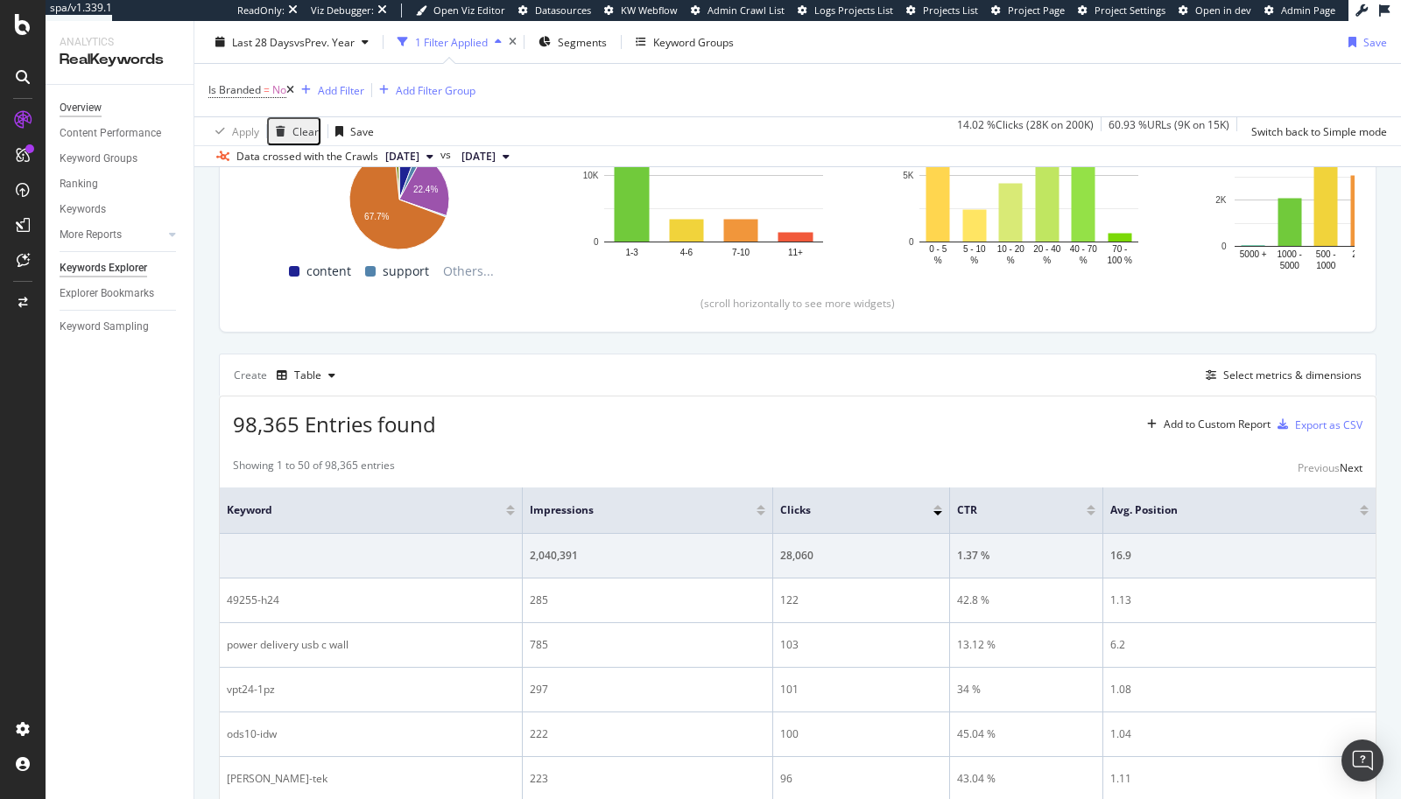
click at [88, 110] on div "Overview" at bounding box center [81, 108] width 42 height 18
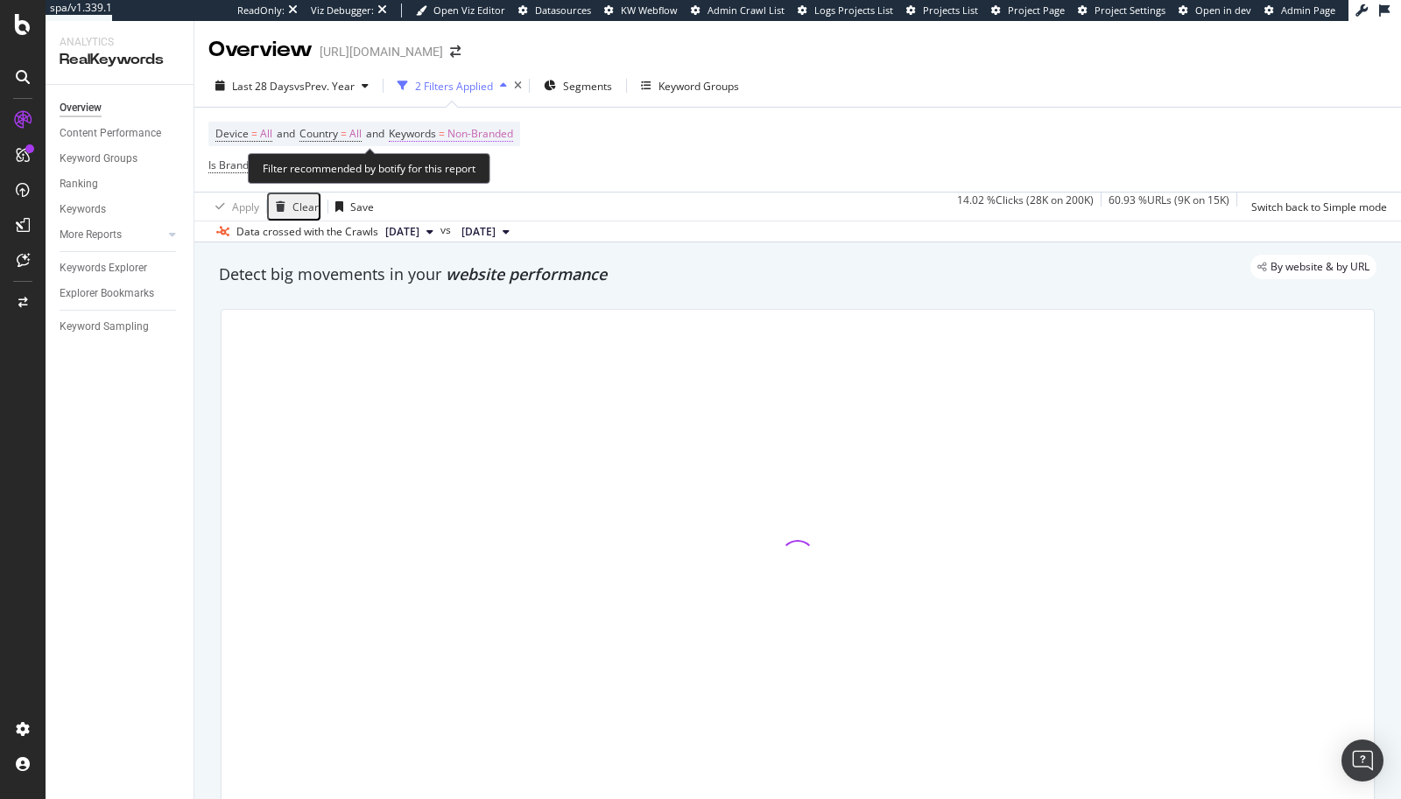
click at [462, 124] on span "Non-Branded" at bounding box center [480, 134] width 66 height 25
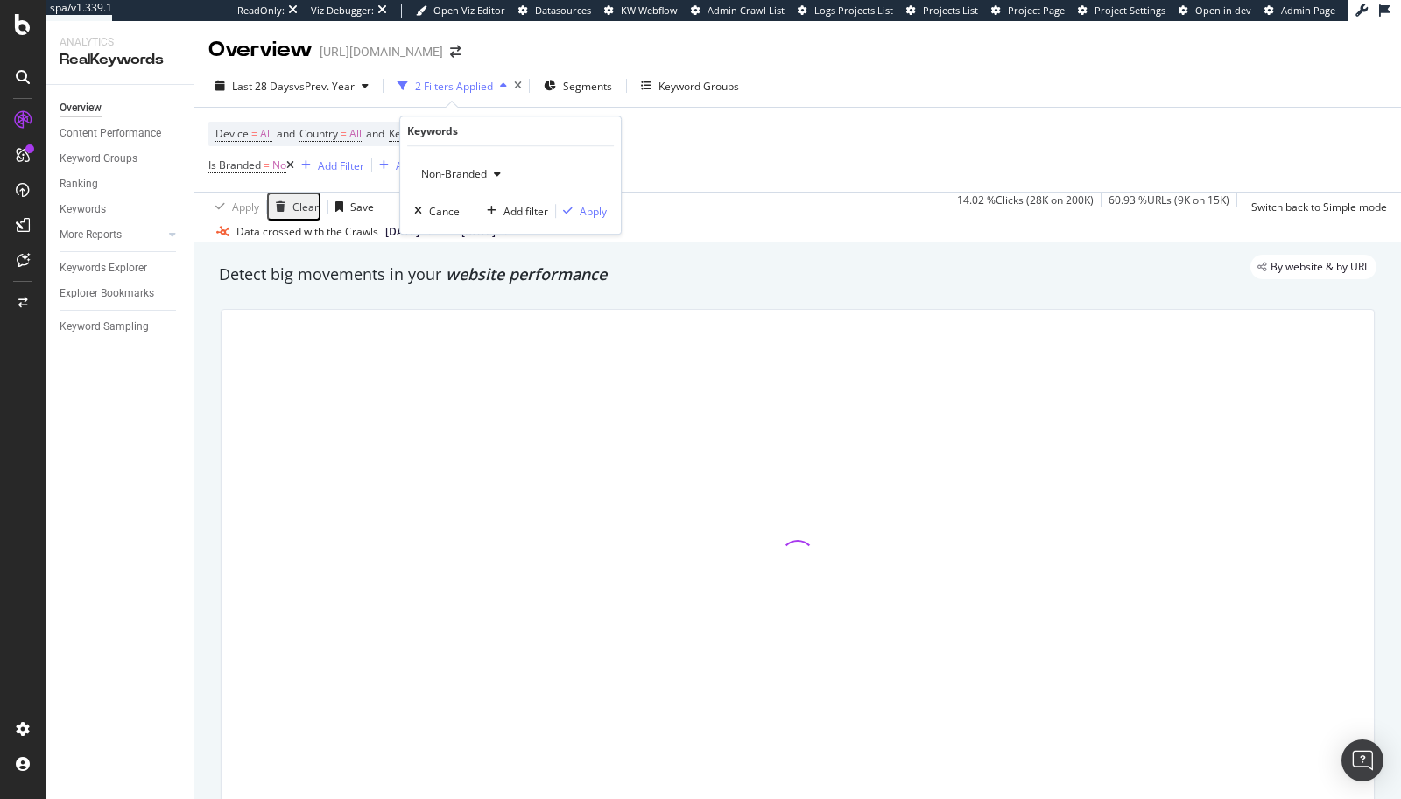
click at [474, 179] on span "Non-Branded" at bounding box center [450, 173] width 73 height 15
click at [453, 308] on span "All" at bounding box center [518, 310] width 179 height 16
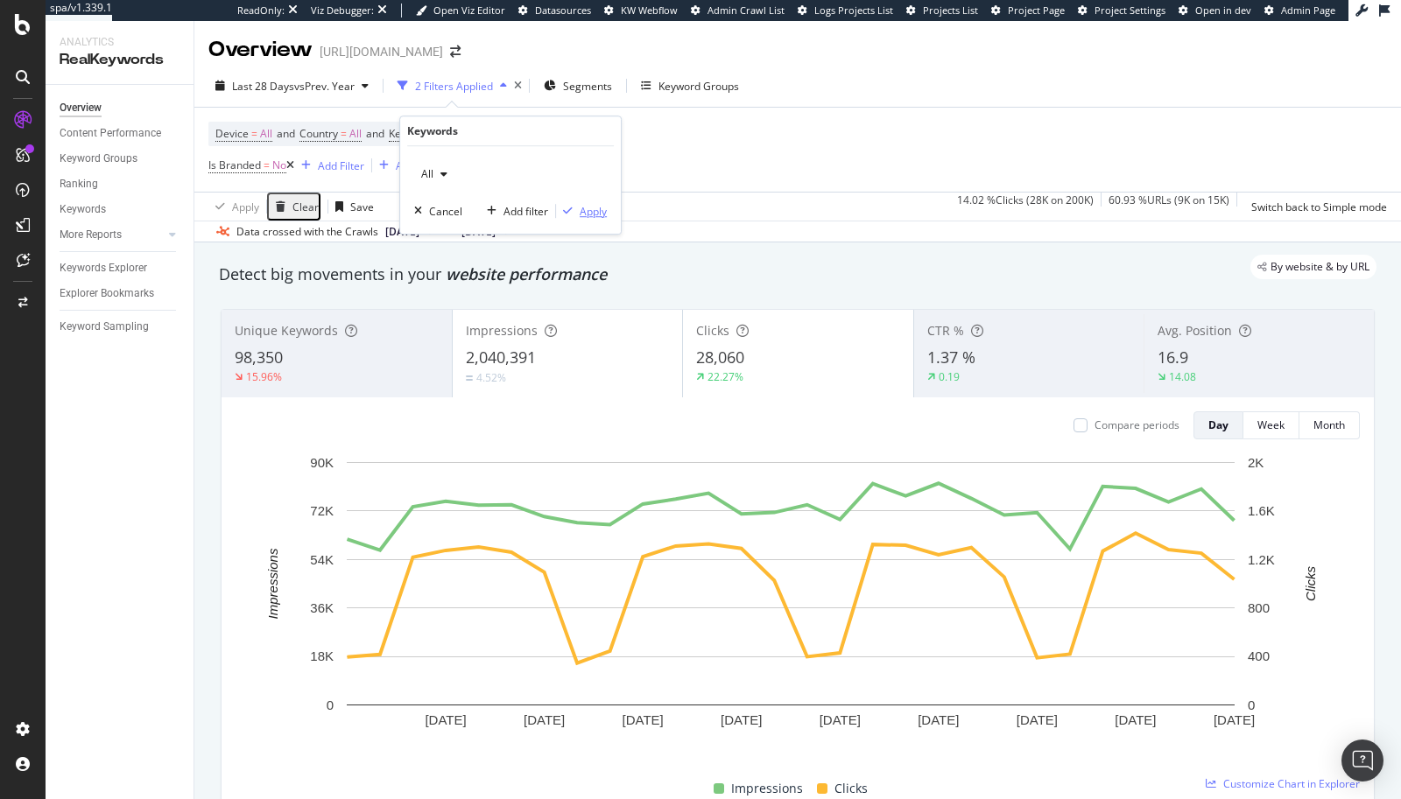
click at [580, 214] on div "Apply" at bounding box center [593, 211] width 27 height 15
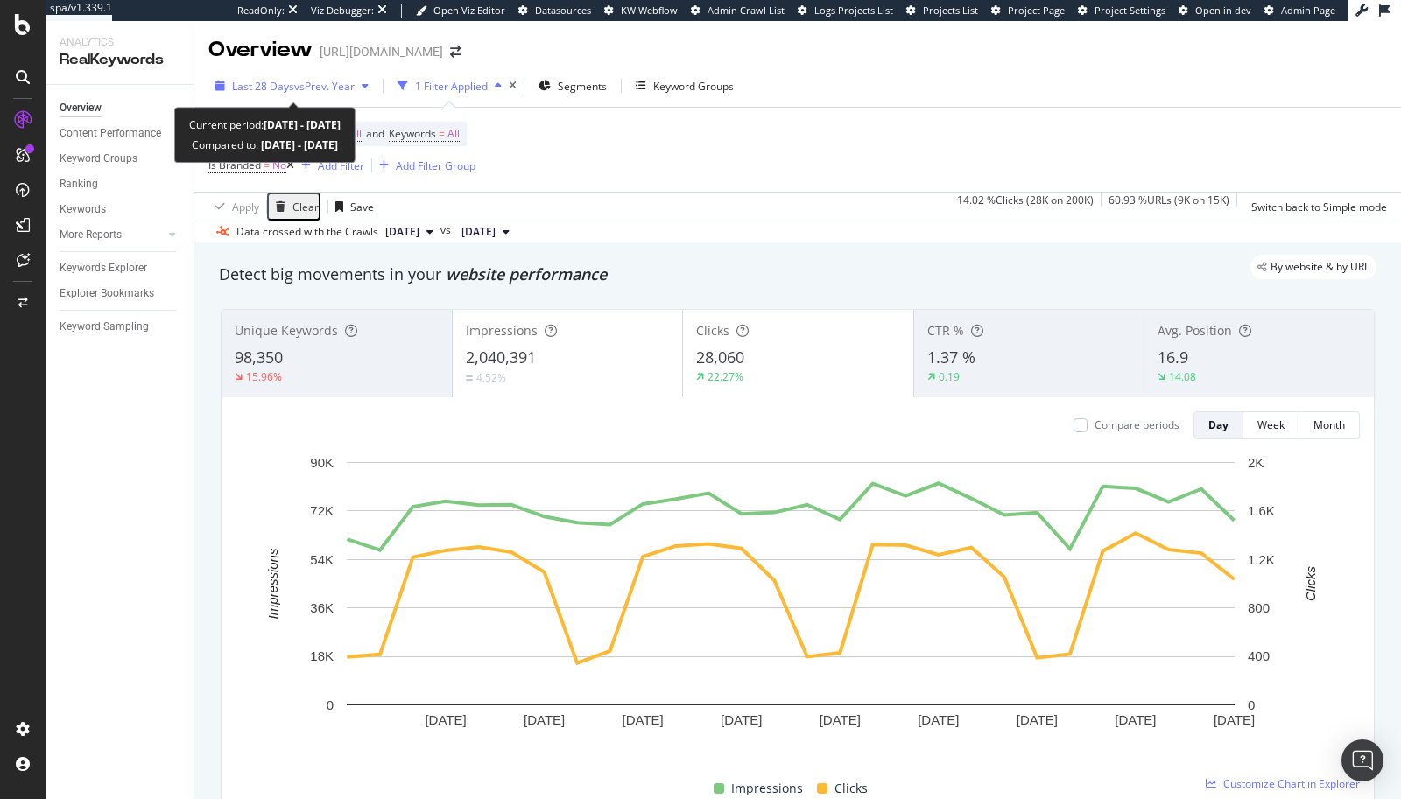
click at [318, 86] on span "vs Prev. Year" at bounding box center [324, 86] width 60 height 15
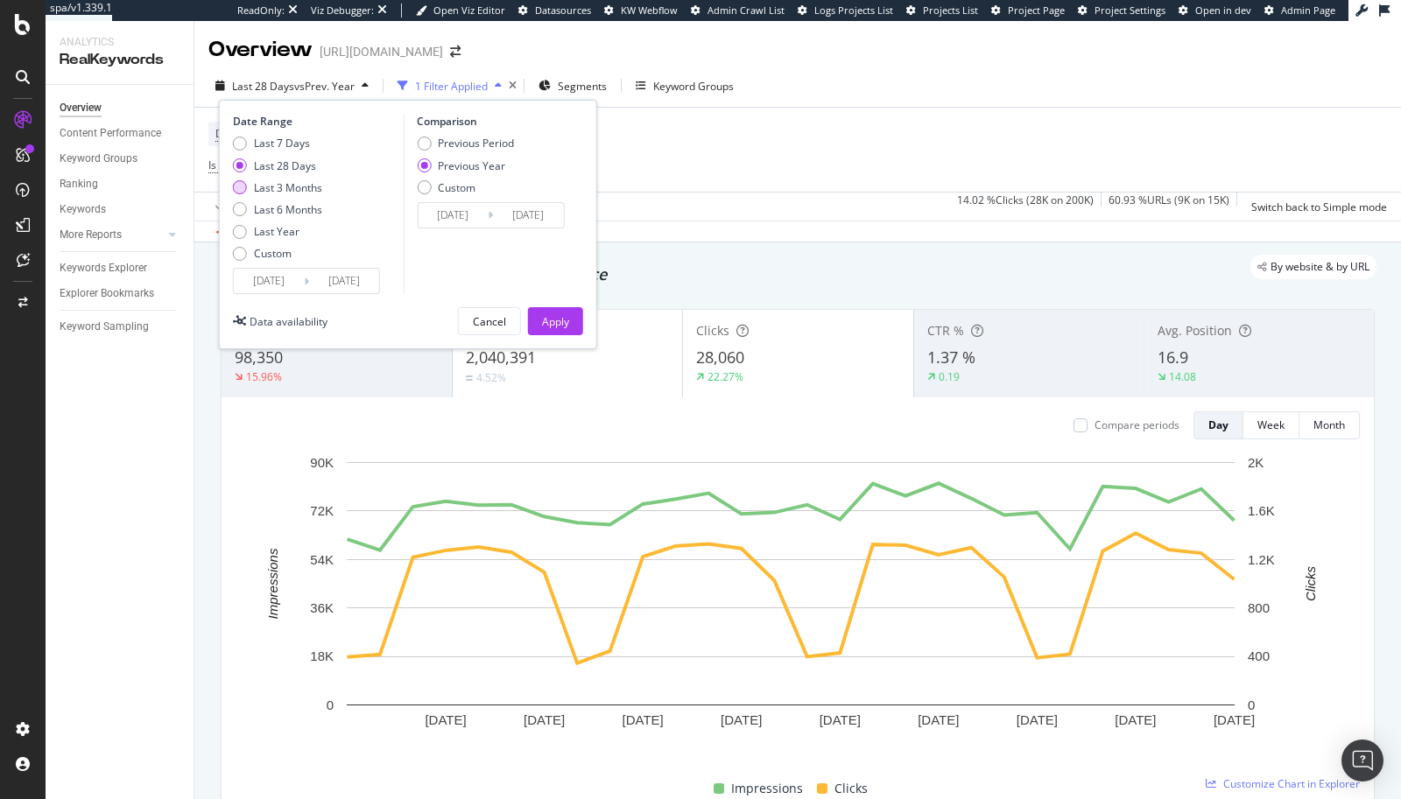
click at [255, 184] on div "Last 3 Months" at bounding box center [288, 187] width 68 height 15
type input "[DATE]"
click at [551, 323] on div "Apply" at bounding box center [555, 321] width 27 height 15
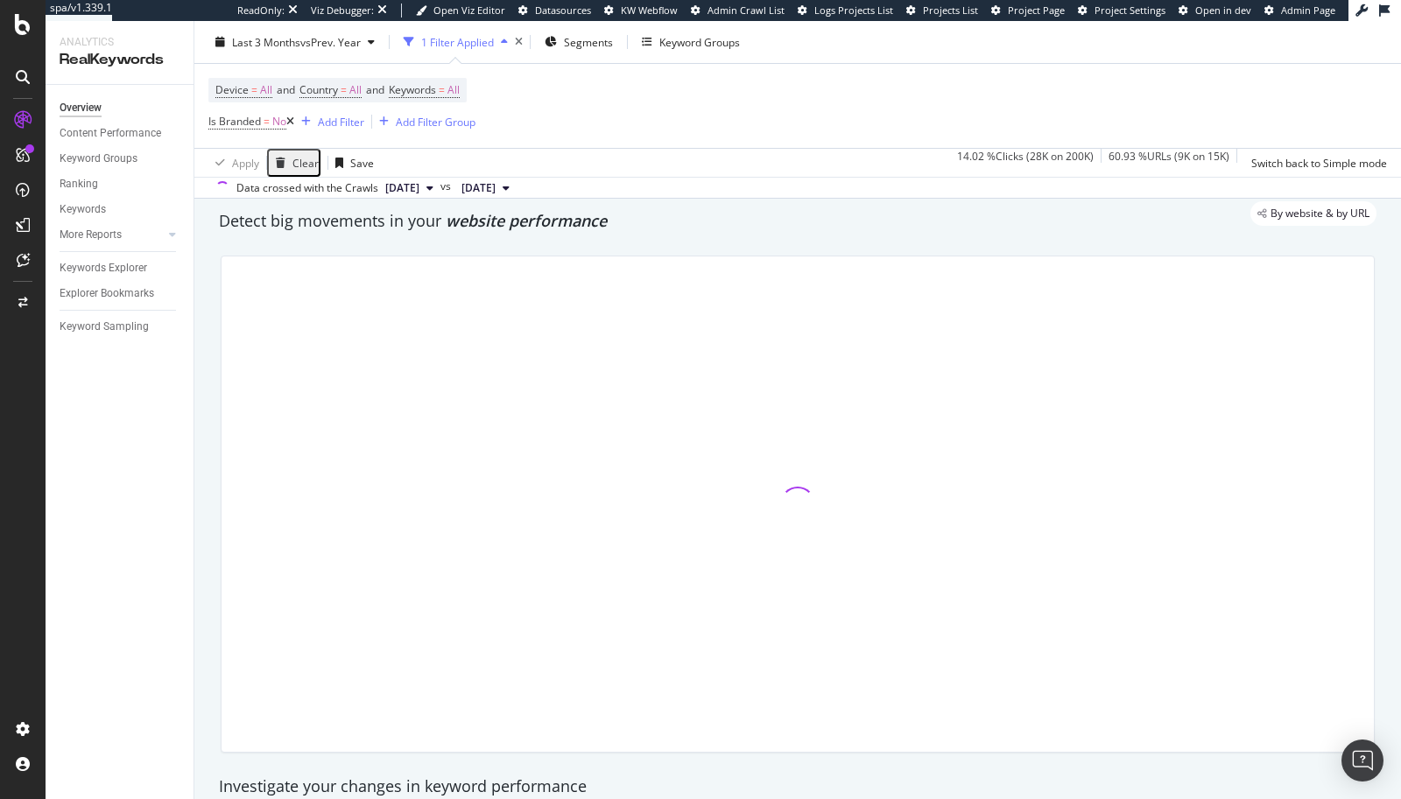
scroll to position [55, 0]
click at [250, 122] on span "Is Branded" at bounding box center [234, 121] width 53 height 15
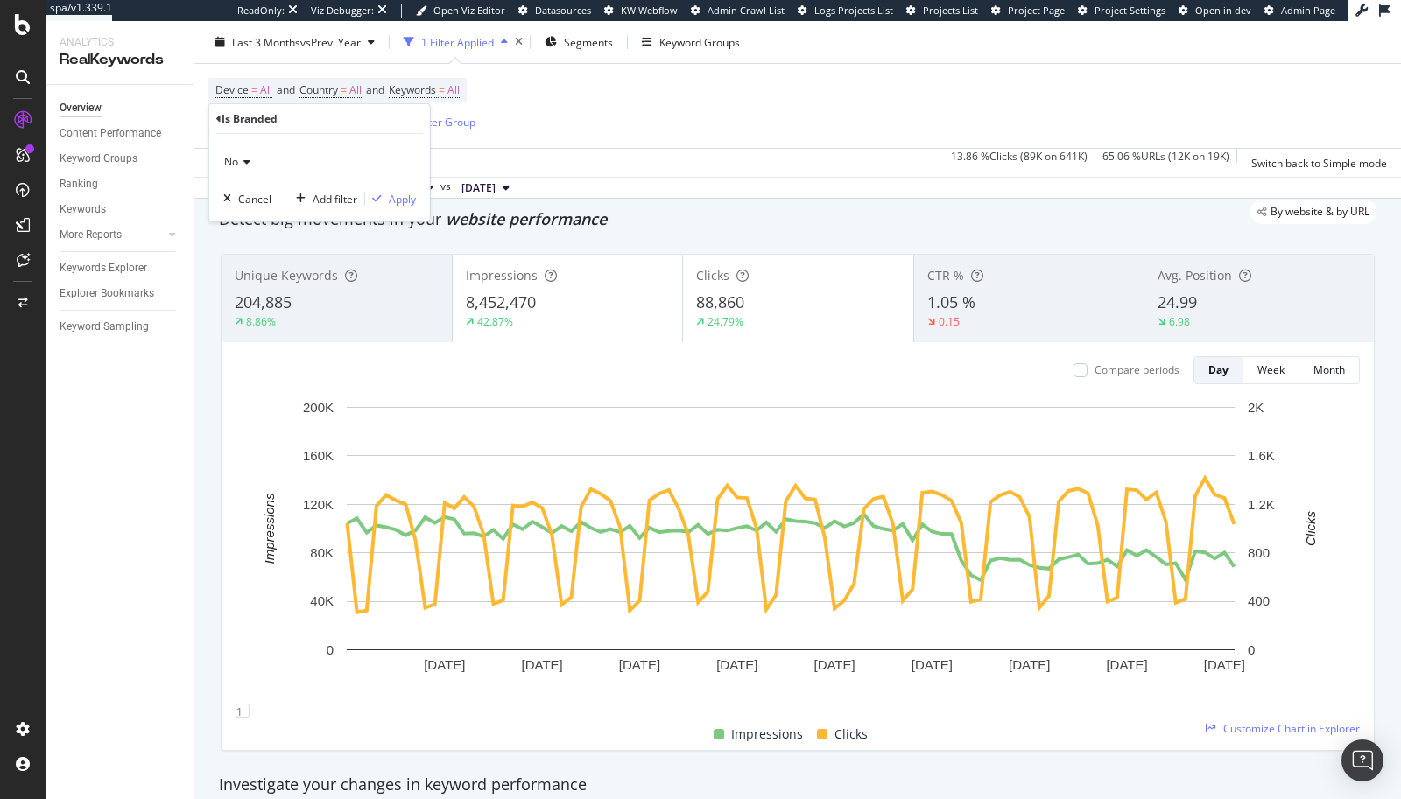
click at [245, 160] on icon at bounding box center [244, 162] width 12 height 11
click at [243, 196] on span "Yes" at bounding box center [241, 197] width 18 height 15
click at [404, 200] on div "Apply" at bounding box center [402, 198] width 27 height 15
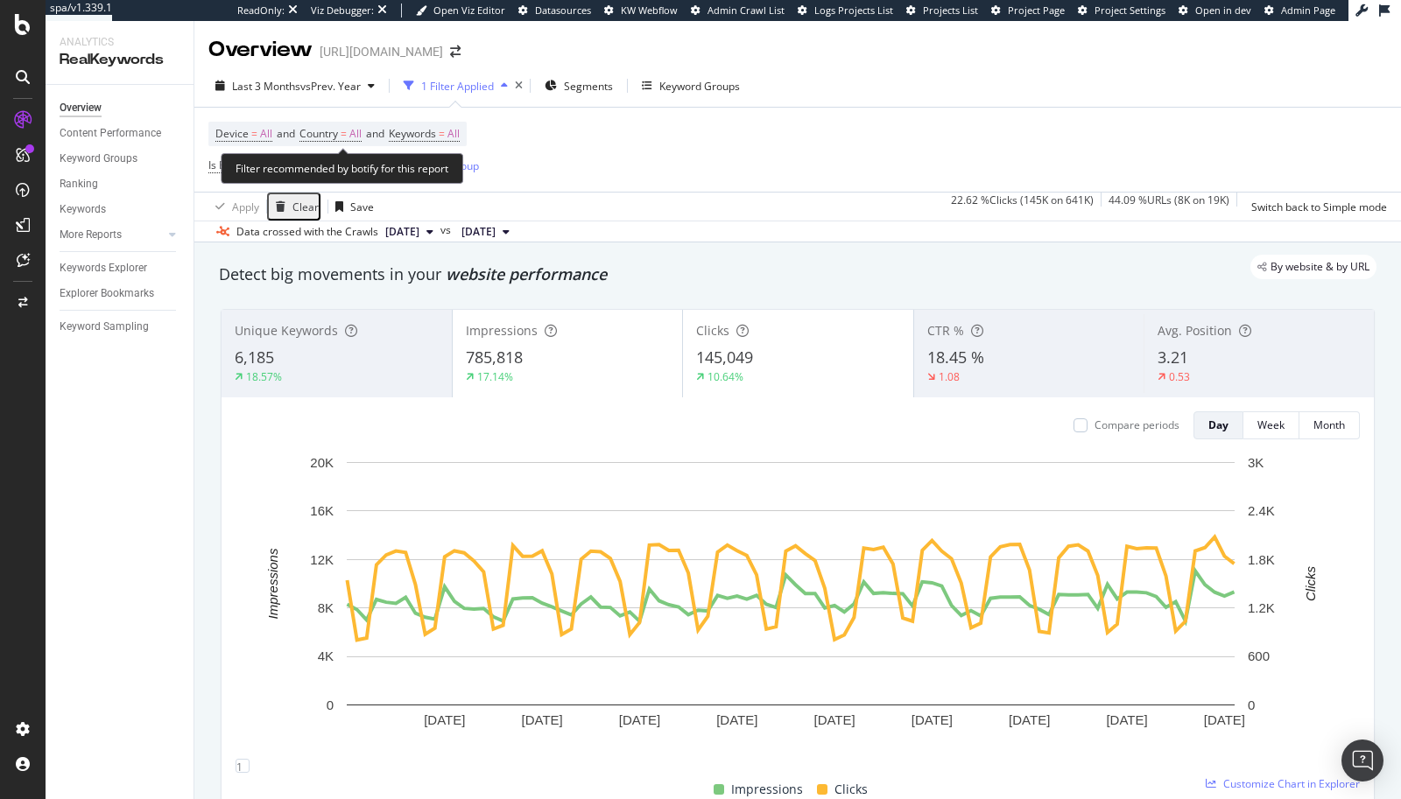
click at [246, 160] on div "Filter recommended by botify for this report" at bounding box center [342, 168] width 242 height 31
click at [208, 163] on span "Is Branded" at bounding box center [234, 165] width 53 height 15
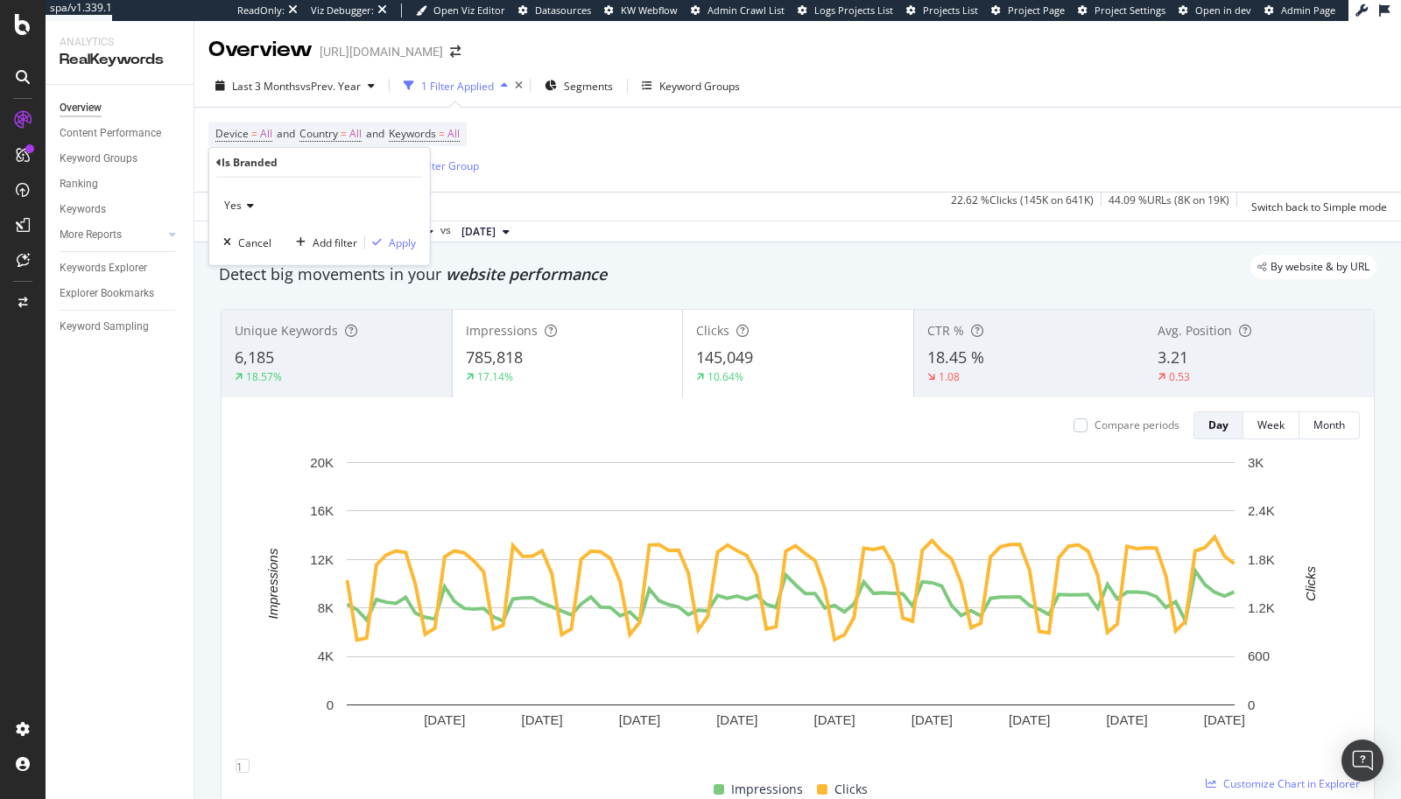
click at [237, 212] on div "Yes" at bounding box center [319, 206] width 193 height 28
click at [240, 259] on span "No" at bounding box center [239, 264] width 14 height 15
click at [404, 242] on div "Apply" at bounding box center [402, 242] width 27 height 15
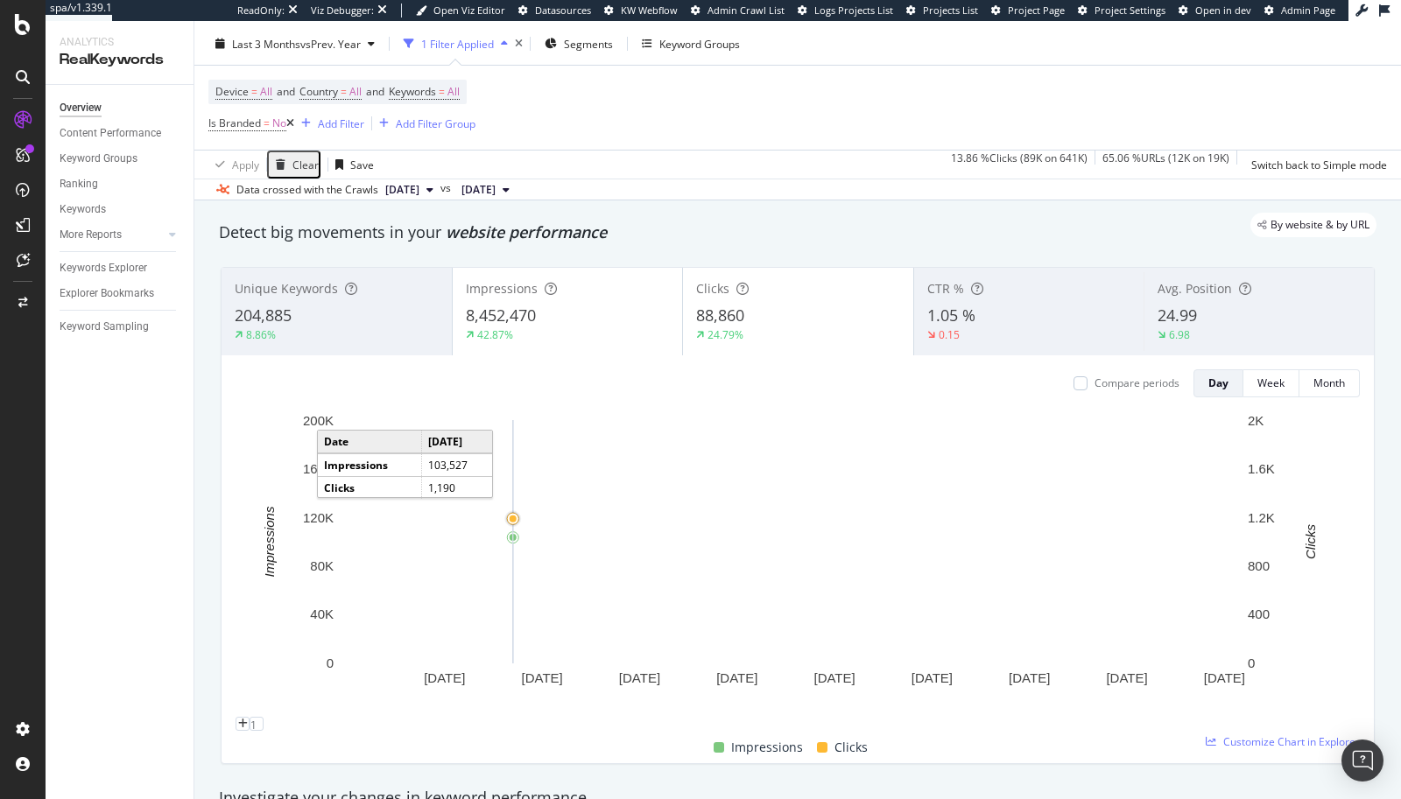
scroll to position [54, 0]
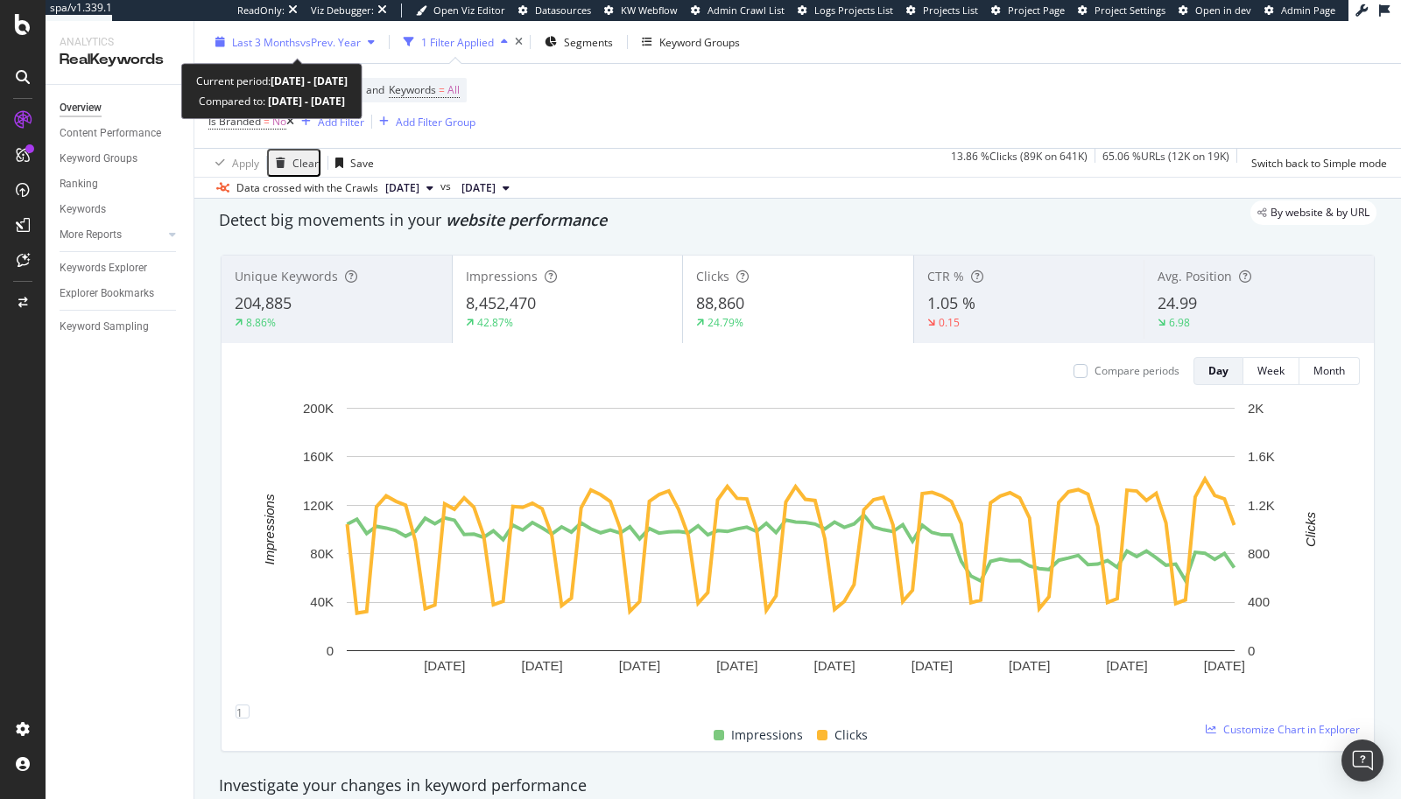
click at [263, 45] on span "Last 3 Months" at bounding box center [266, 41] width 68 height 15
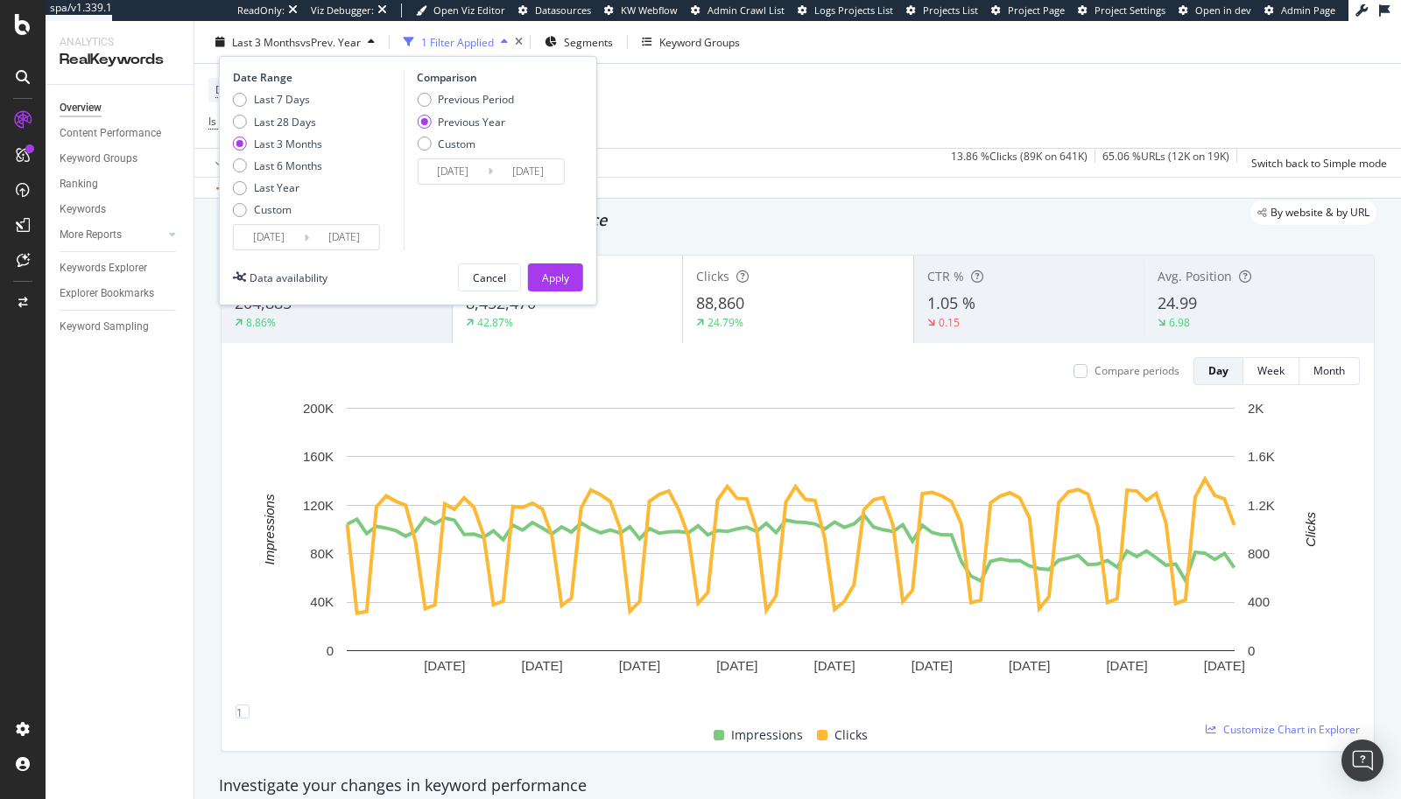
click at [257, 232] on input "[DATE]" at bounding box center [269, 237] width 70 height 25
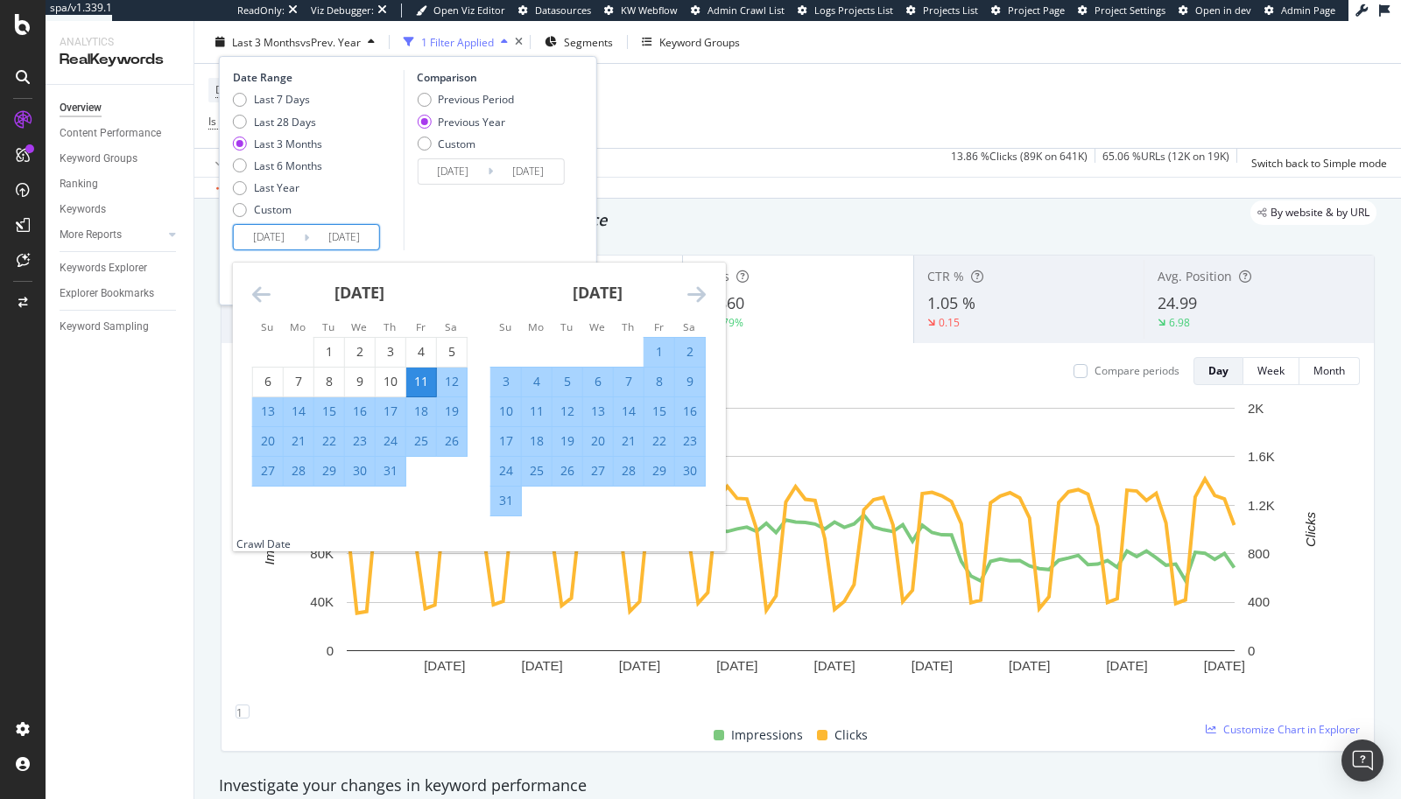
click at [258, 297] on icon "Move backward to switch to the previous month." at bounding box center [261, 294] width 18 height 21
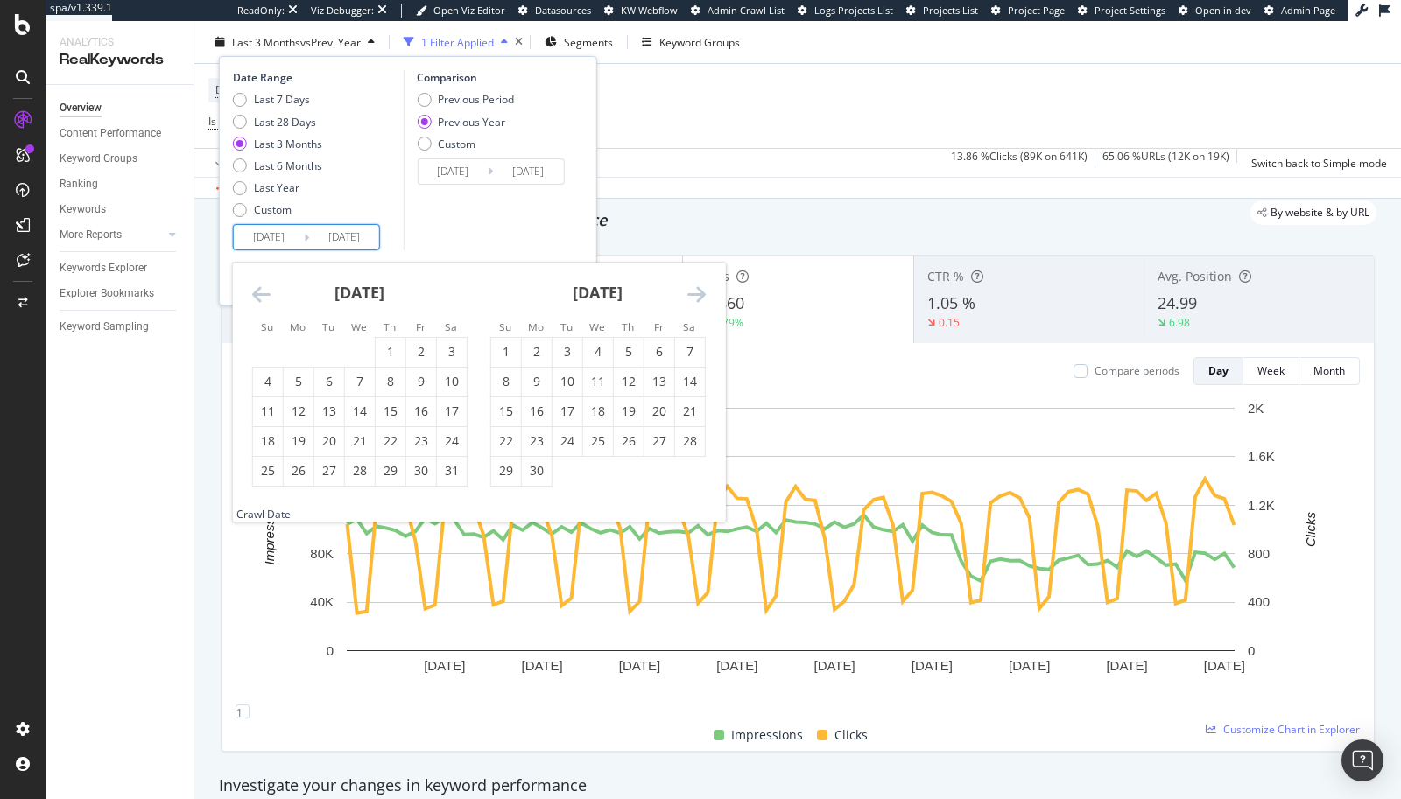
click at [258, 297] on icon "Move backward to switch to the previous month." at bounding box center [261, 294] width 18 height 21
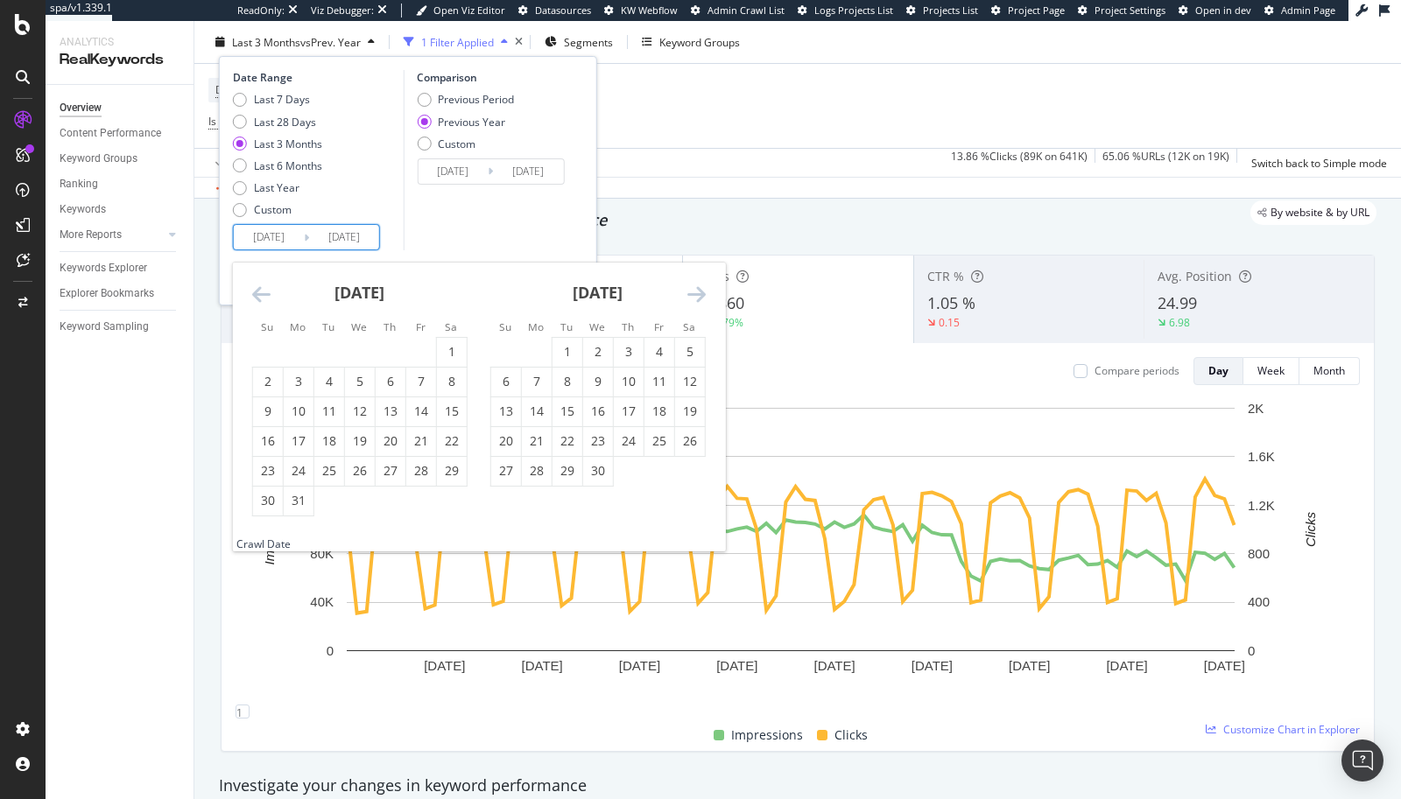
click at [258, 297] on icon "Move backward to switch to the previous month." at bounding box center [261, 294] width 18 height 21
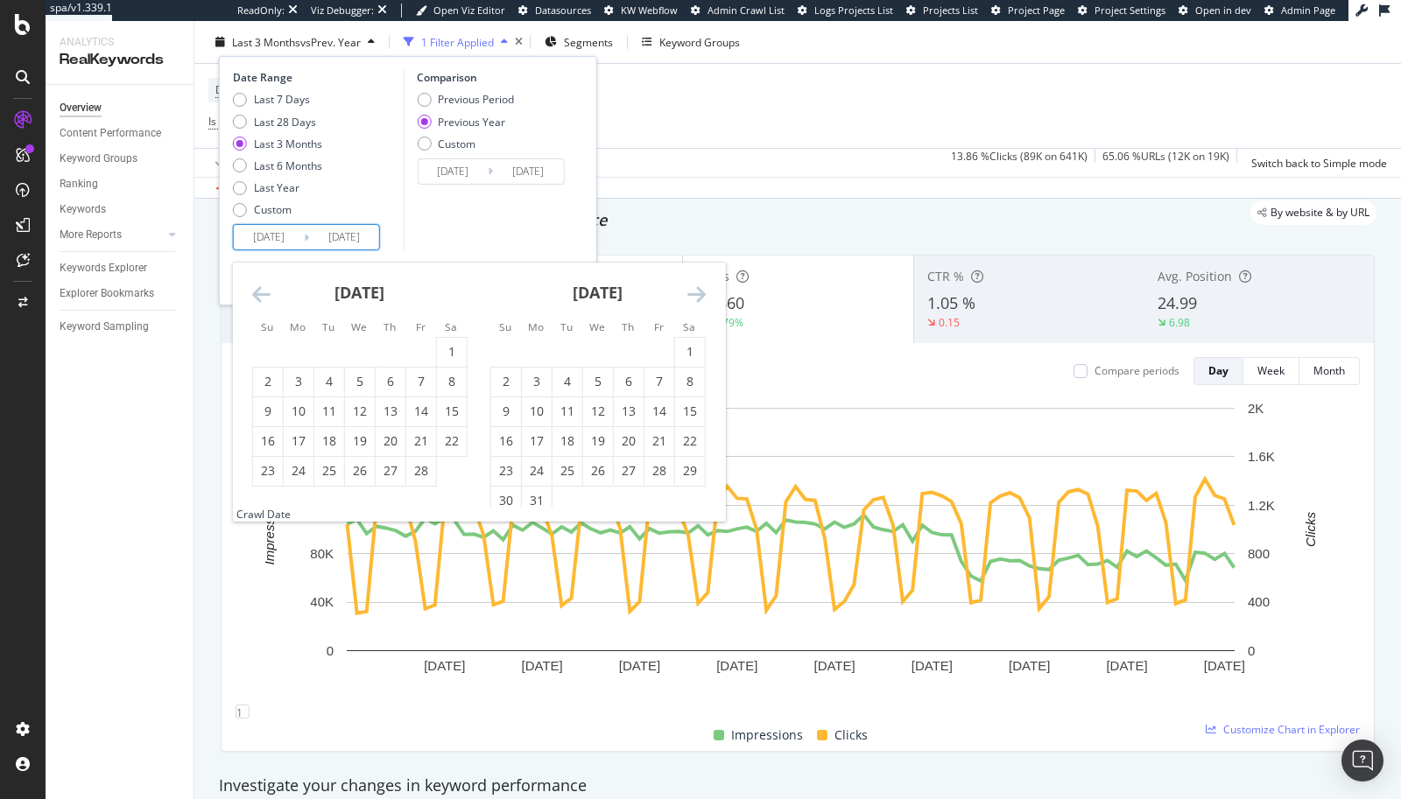
click at [258, 297] on icon "Move backward to switch to the previous month." at bounding box center [261, 294] width 18 height 21
click at [704, 290] on icon "Move forward to switch to the next month." at bounding box center [696, 294] width 18 height 21
click at [354, 353] on div "1" at bounding box center [360, 352] width 30 height 18
type input "[DATE]"
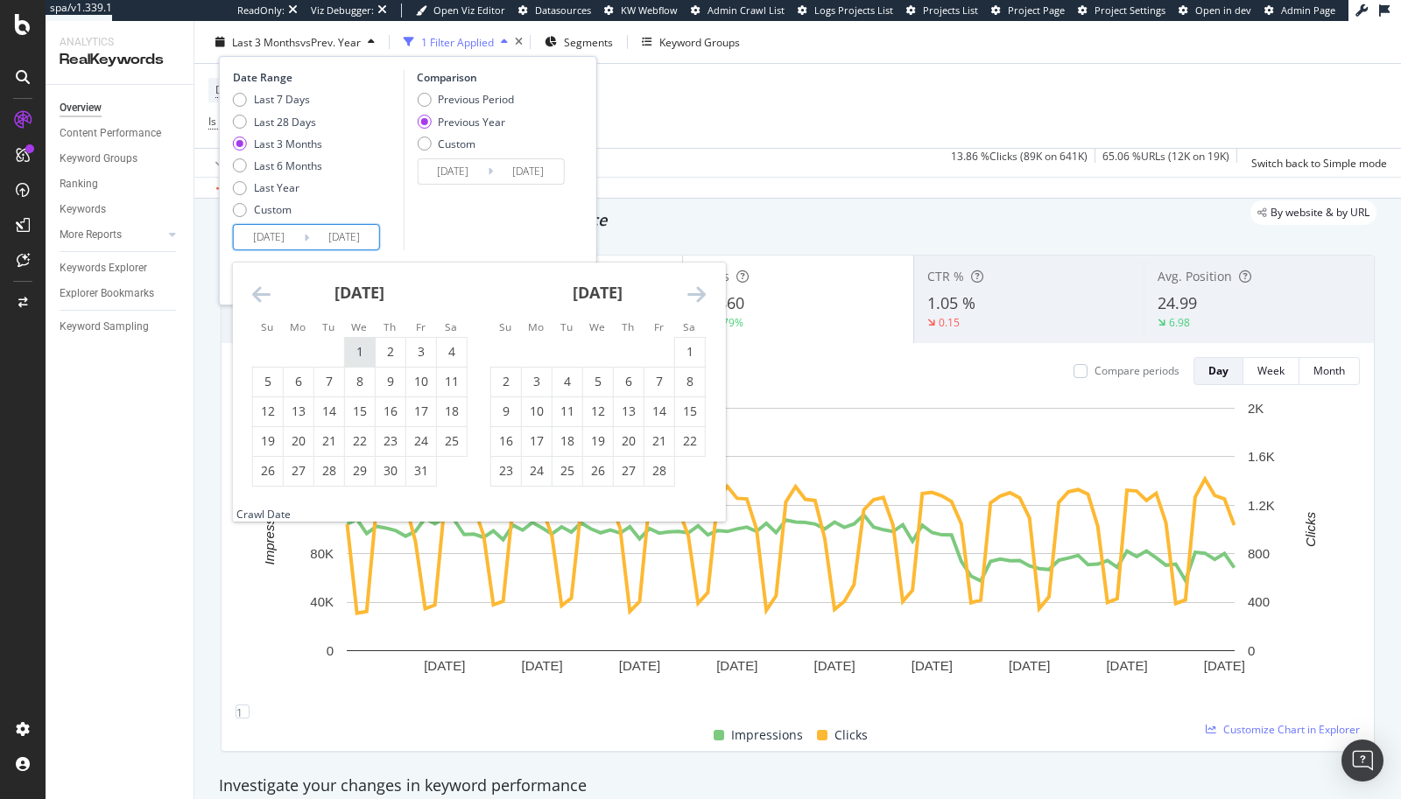
type input "[DATE]"
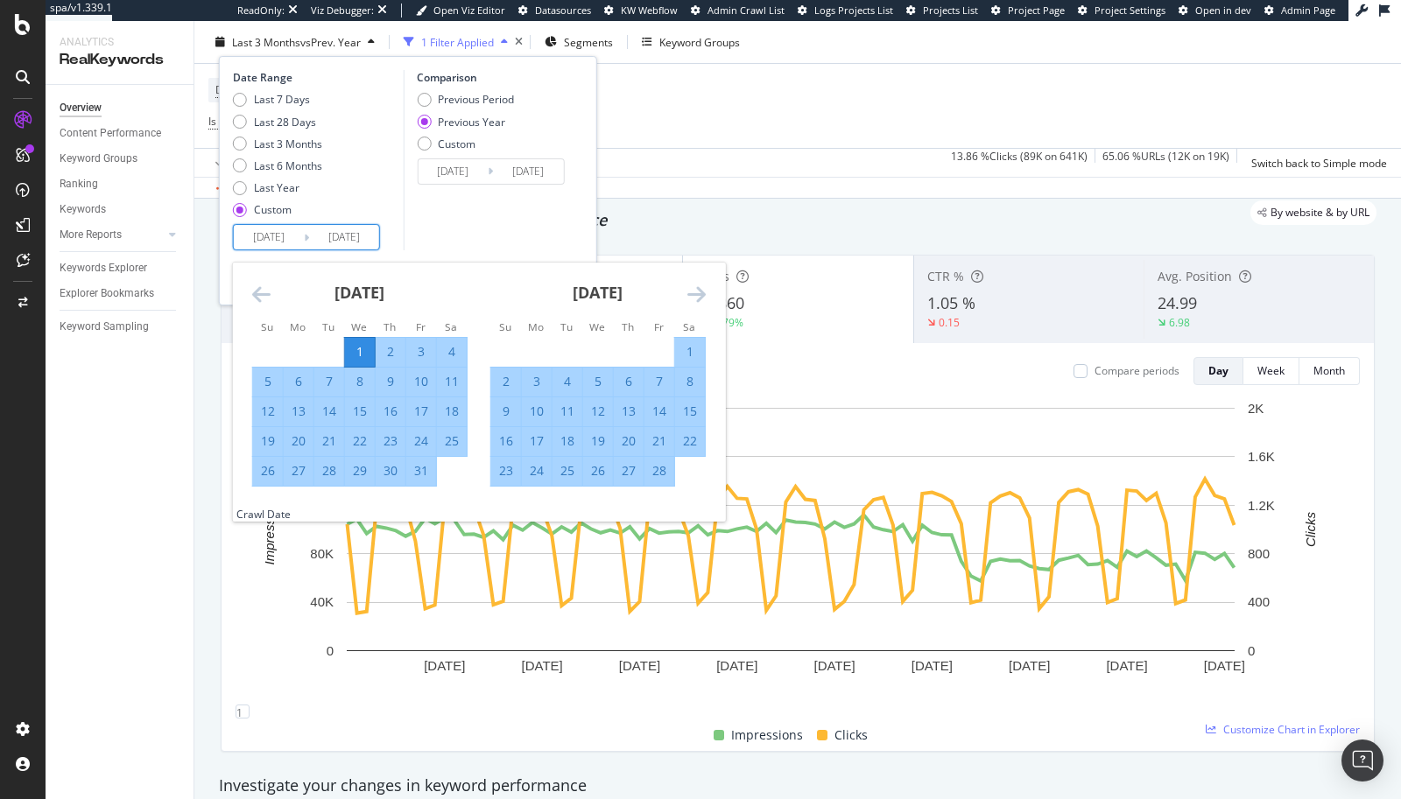
click at [701, 297] on icon "Move forward to switch to the next month." at bounding box center [696, 294] width 18 height 21
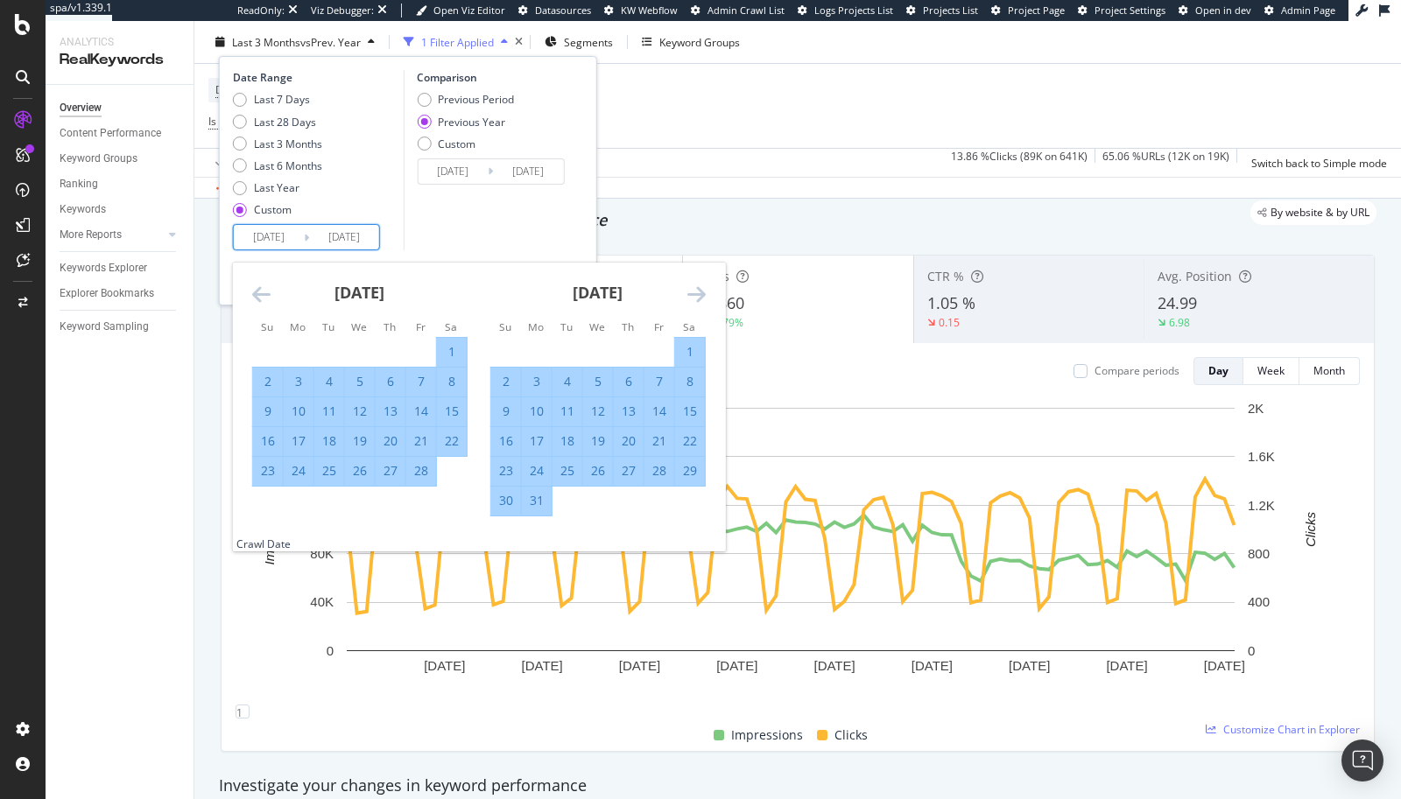
click at [701, 297] on icon "Move forward to switch to the next month." at bounding box center [696, 294] width 18 height 21
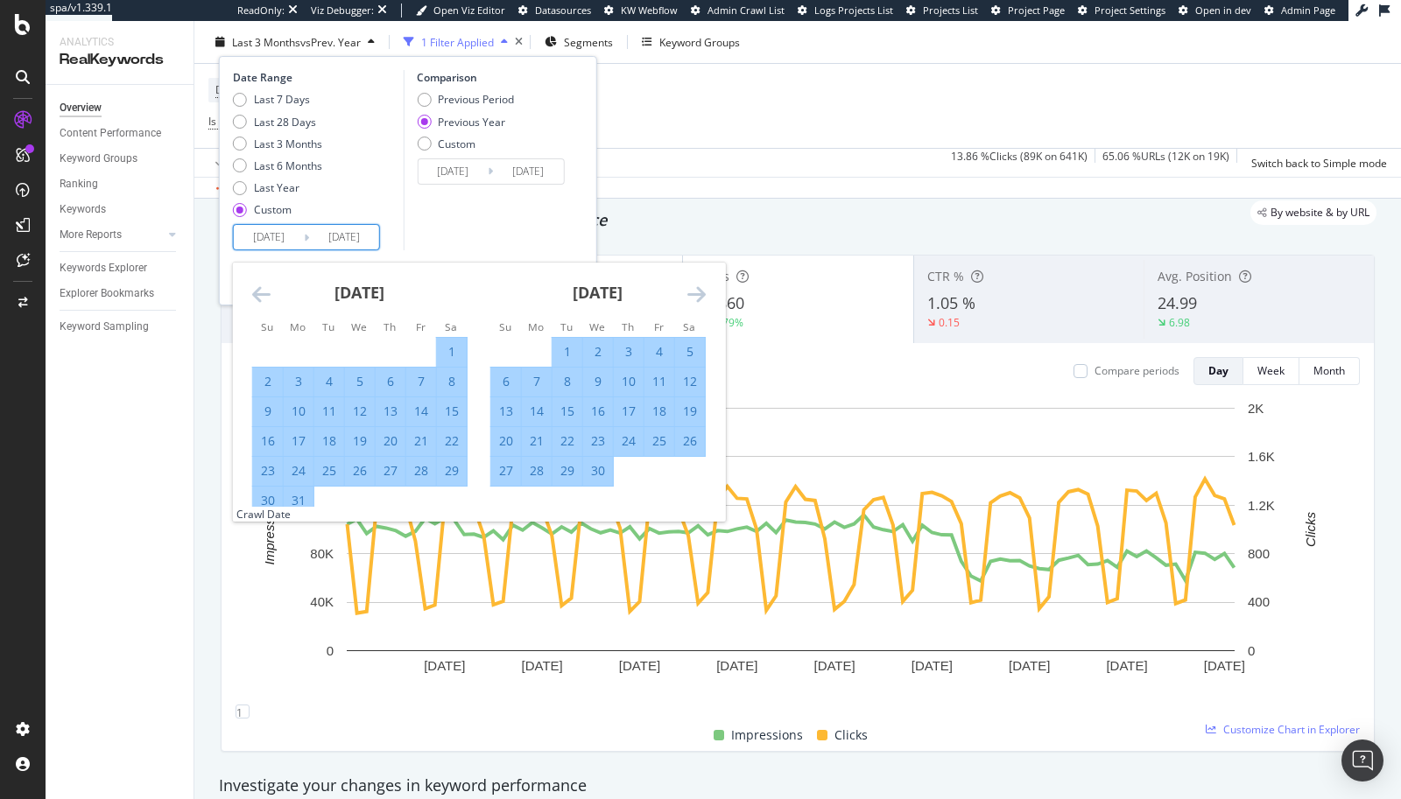
click at [701, 297] on icon "Move forward to switch to the next month." at bounding box center [696, 294] width 18 height 21
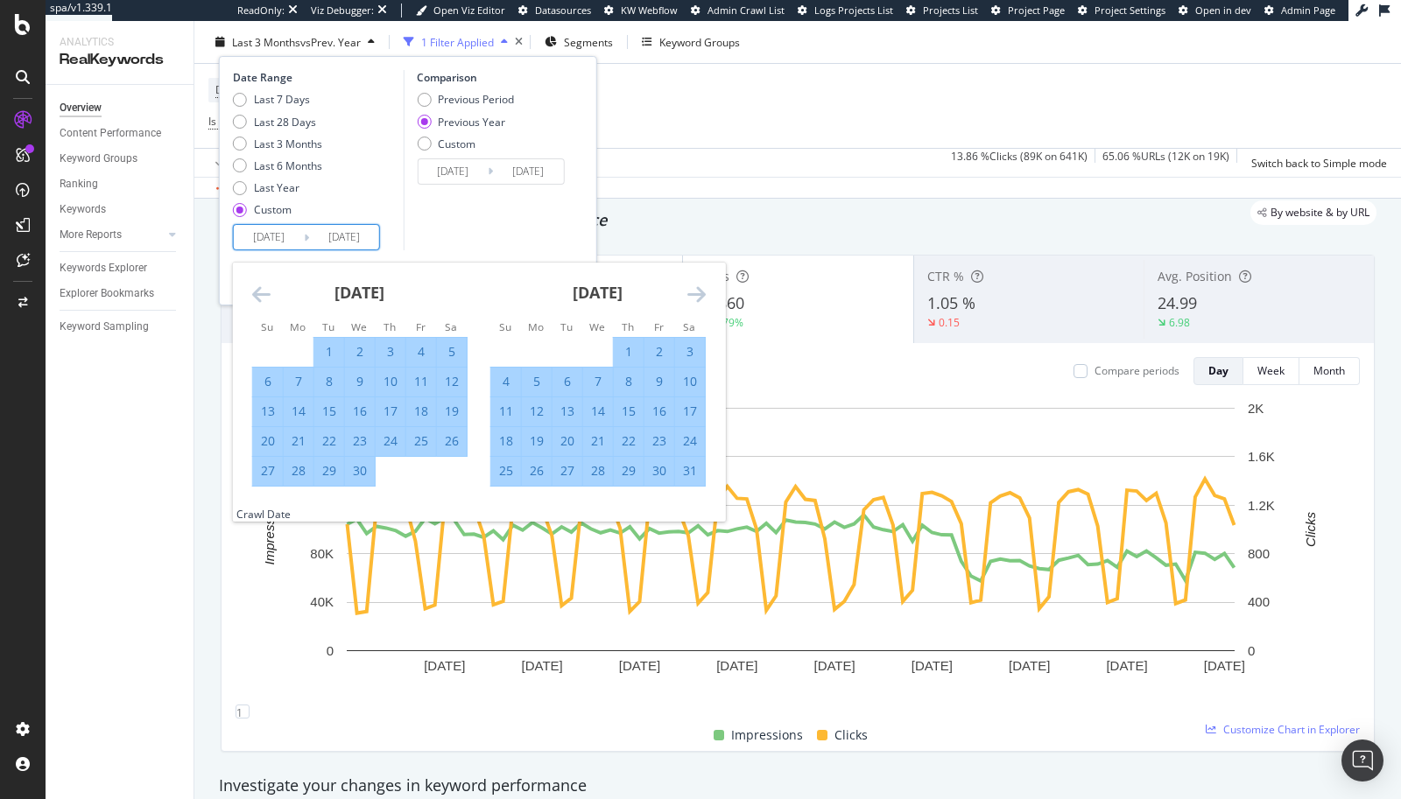
click at [701, 297] on icon "Move forward to switch to the next month." at bounding box center [696, 294] width 18 height 21
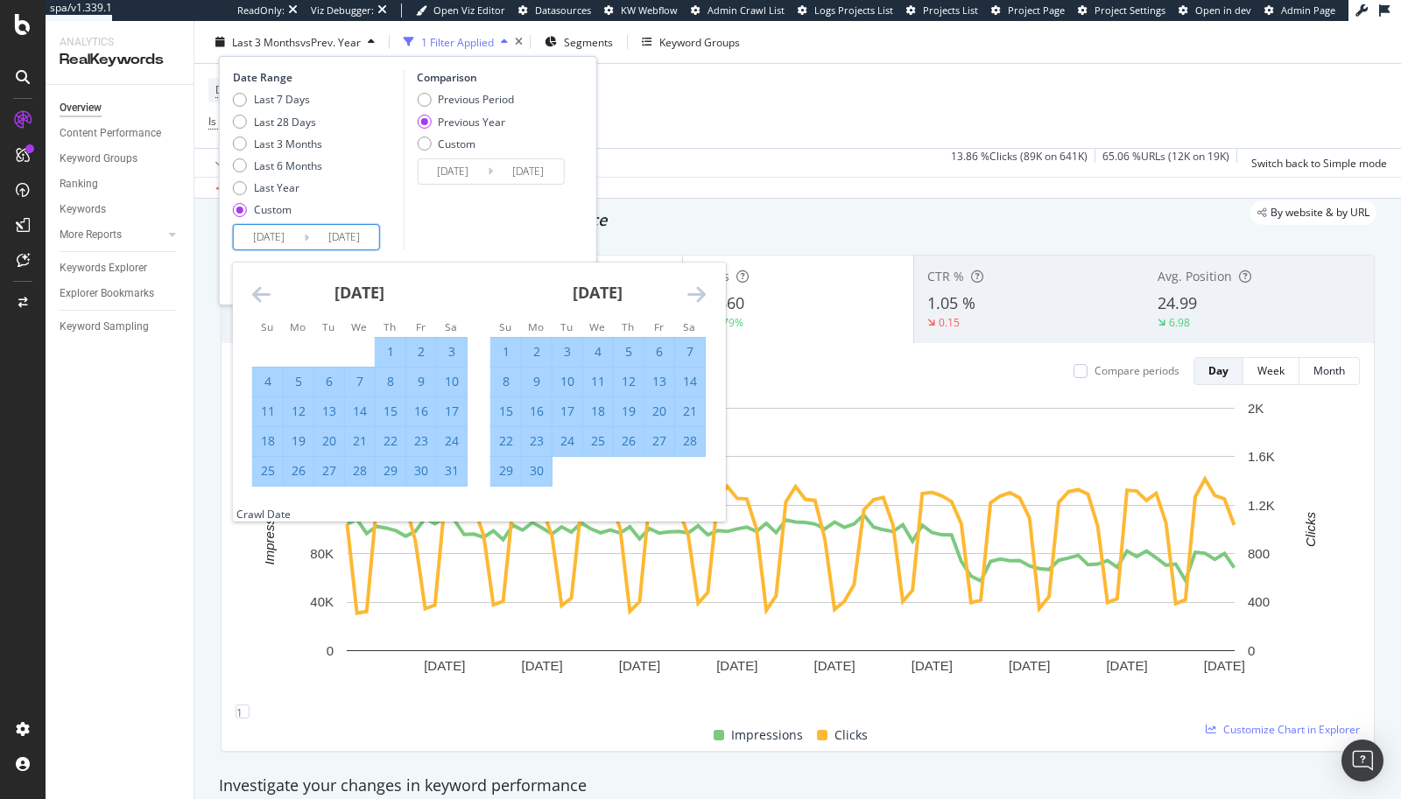
click at [701, 297] on icon "Move forward to switch to the next month." at bounding box center [696, 294] width 18 height 21
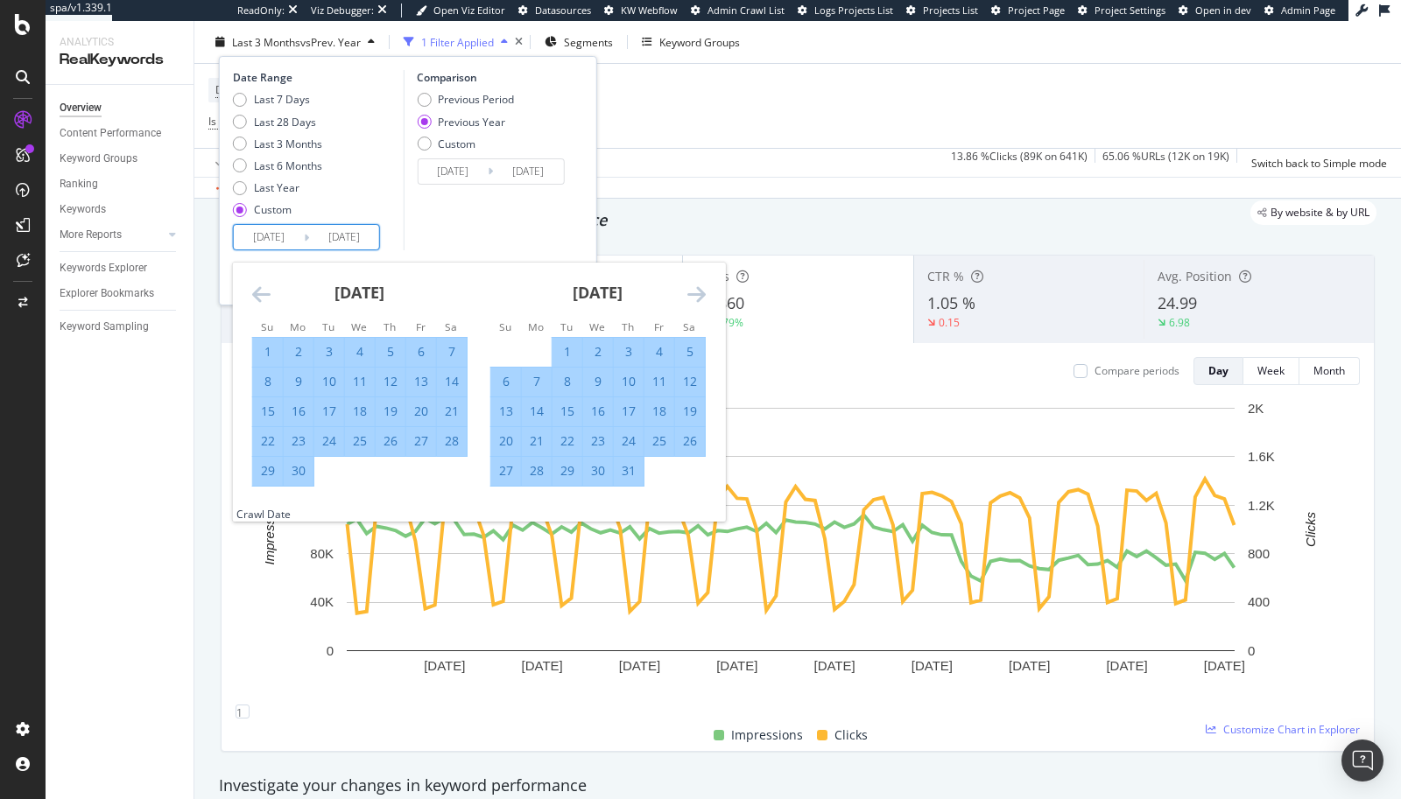
click at [701, 297] on icon "Move forward to switch to the next month." at bounding box center [696, 294] width 18 height 21
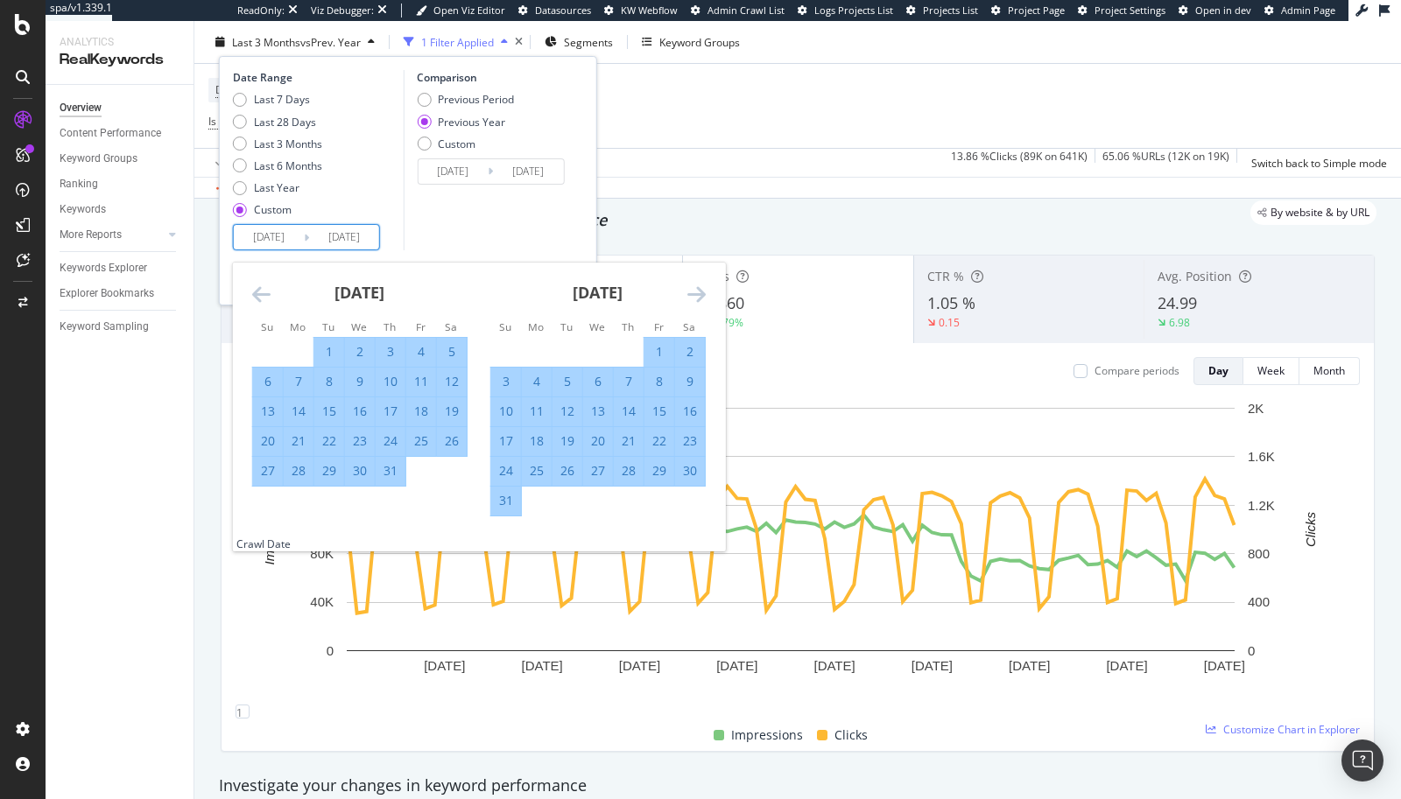
click at [701, 297] on icon "Move forward to switch to the next month." at bounding box center [696, 294] width 18 height 21
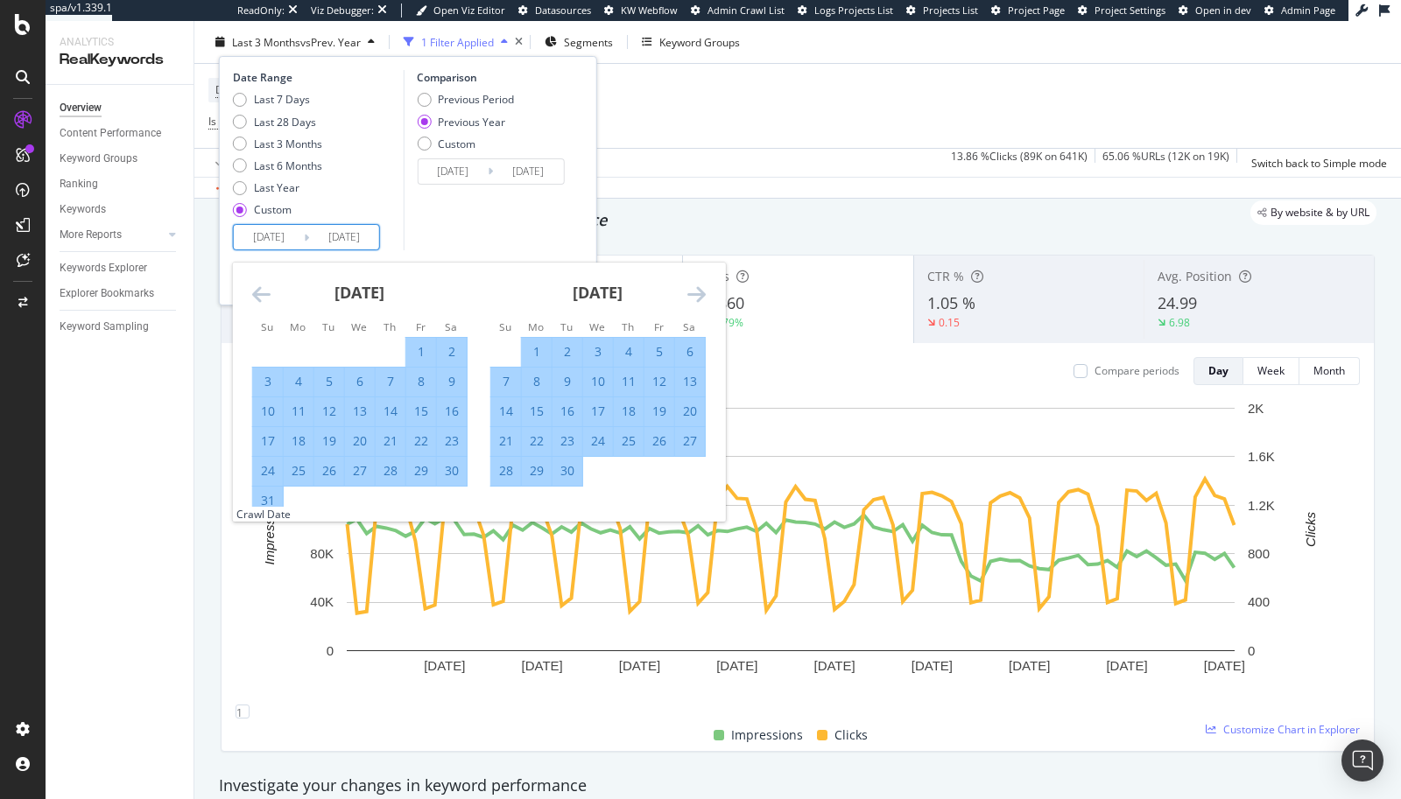
click at [701, 297] on icon "Move forward to switch to the next month." at bounding box center [696, 294] width 18 height 21
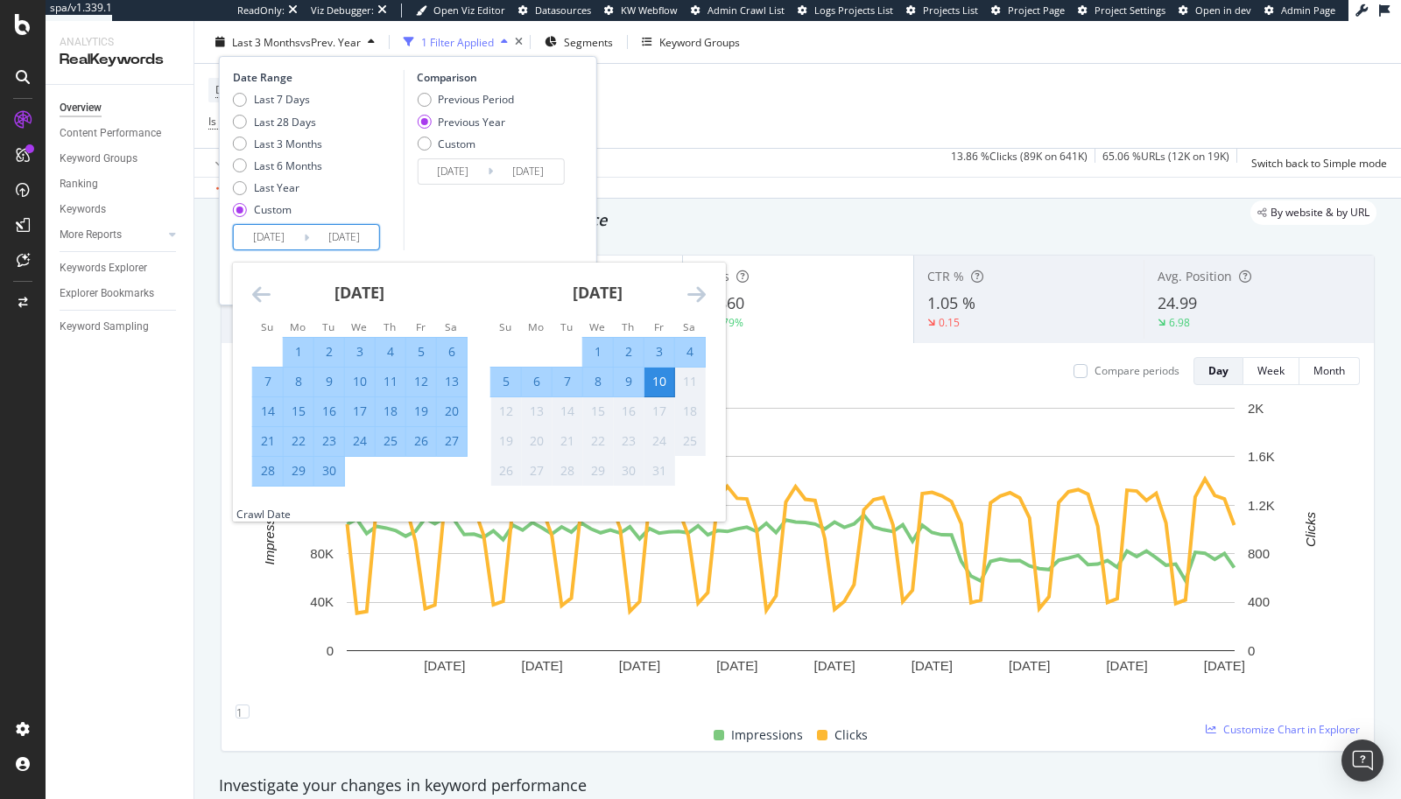
click at [440, 215] on div "Comparison Previous Period Previous Year Custom [DATE] Navigate forward to inte…" at bounding box center [486, 160] width 166 height 180
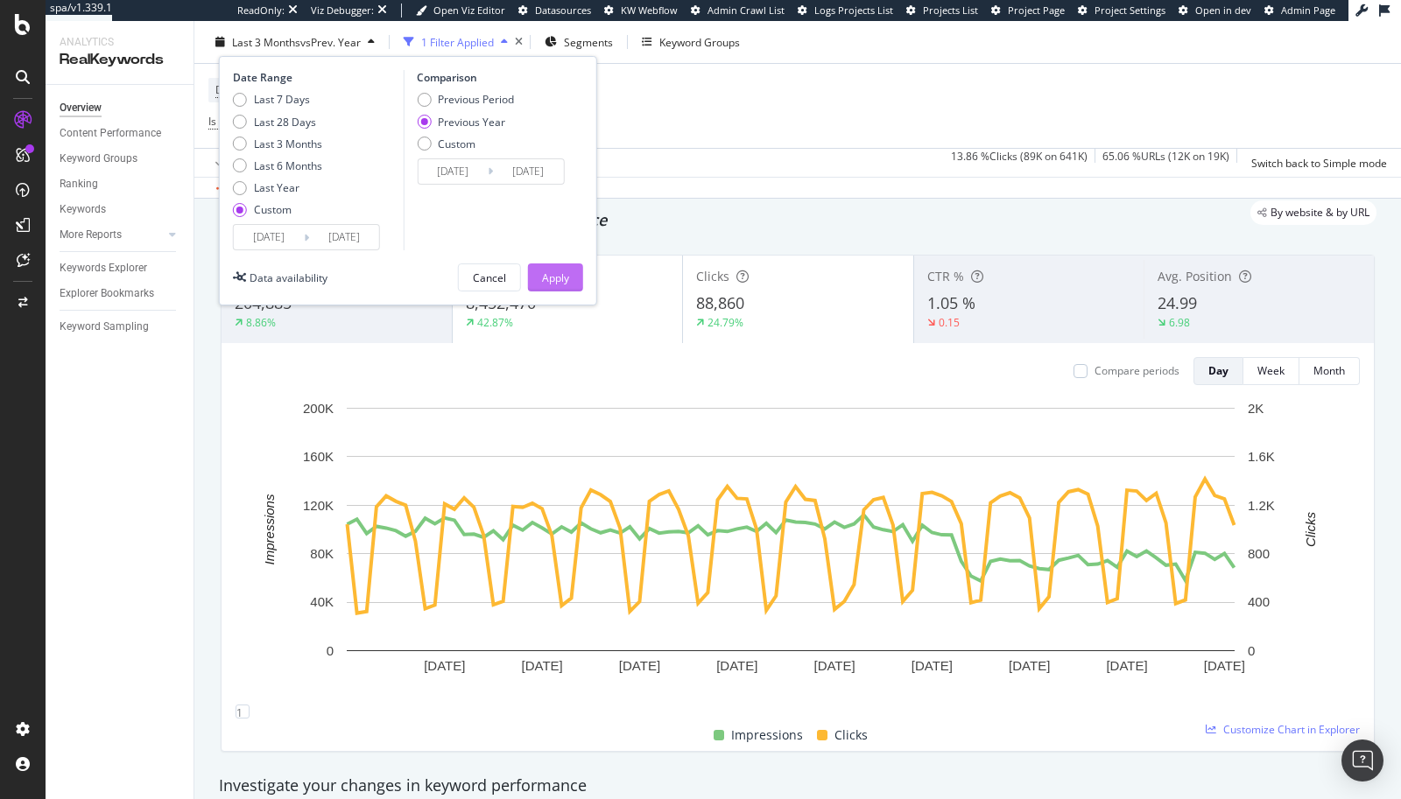
click at [548, 273] on div "Apply" at bounding box center [555, 277] width 27 height 15
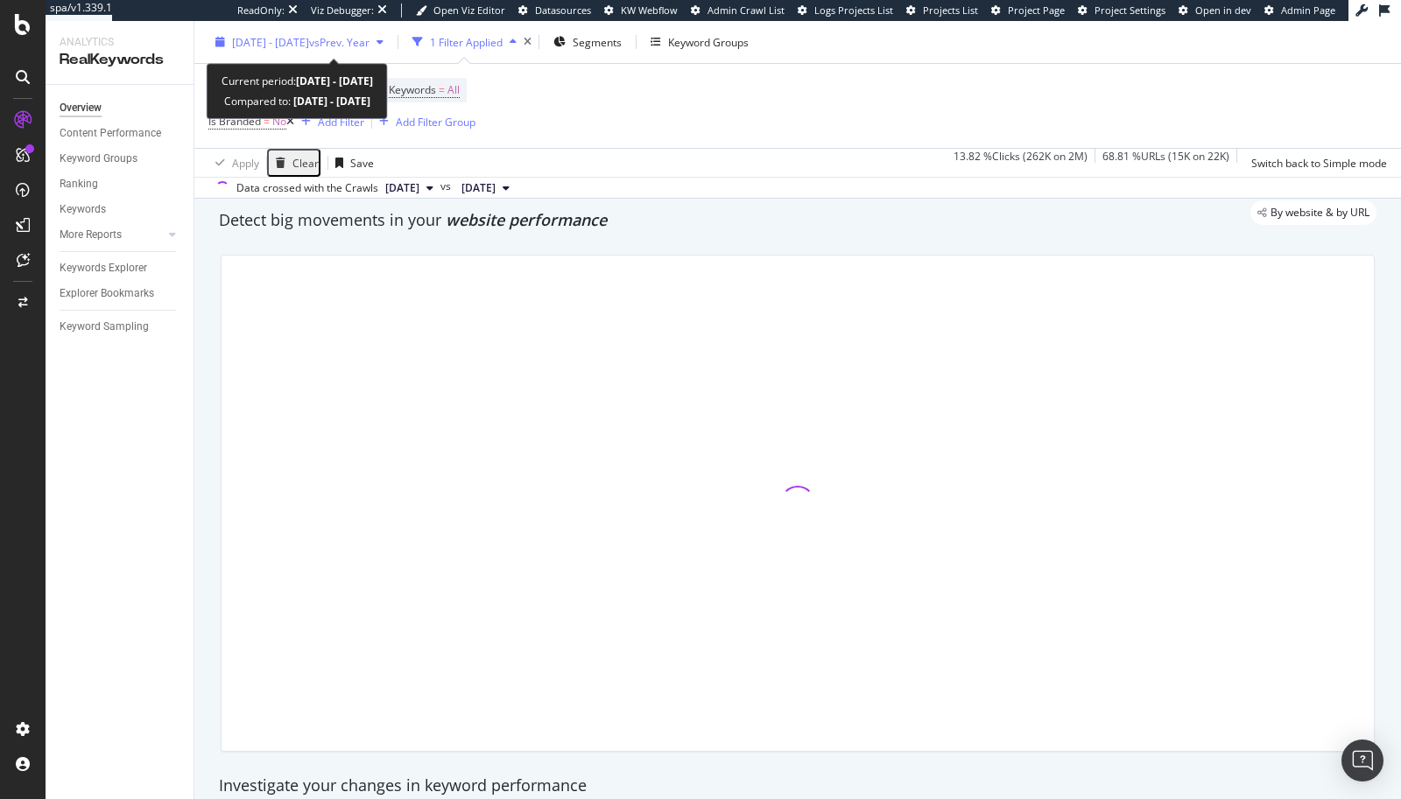
click at [259, 46] on span "[DATE] - [DATE]" at bounding box center [270, 41] width 77 height 15
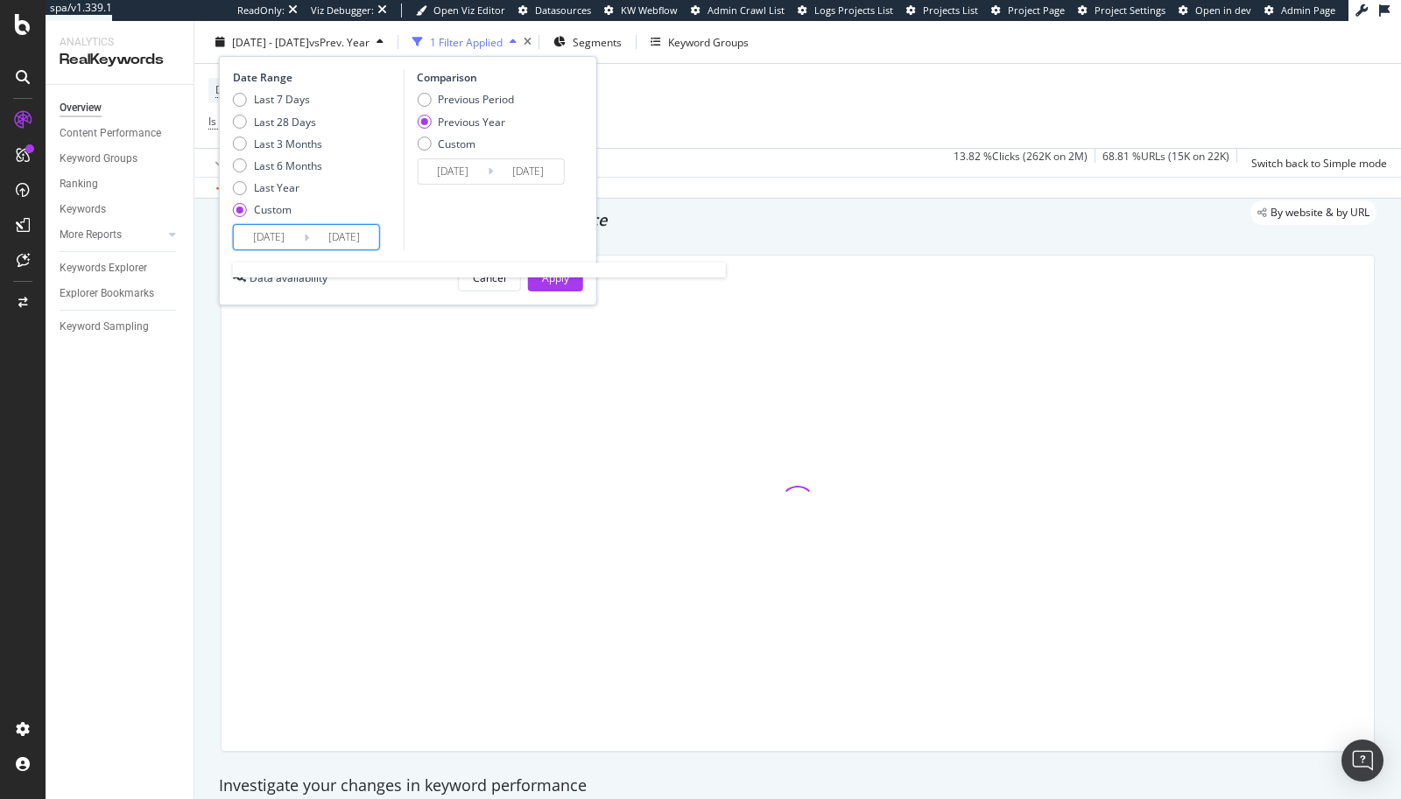
click at [251, 235] on input "[DATE]" at bounding box center [269, 237] width 70 height 25
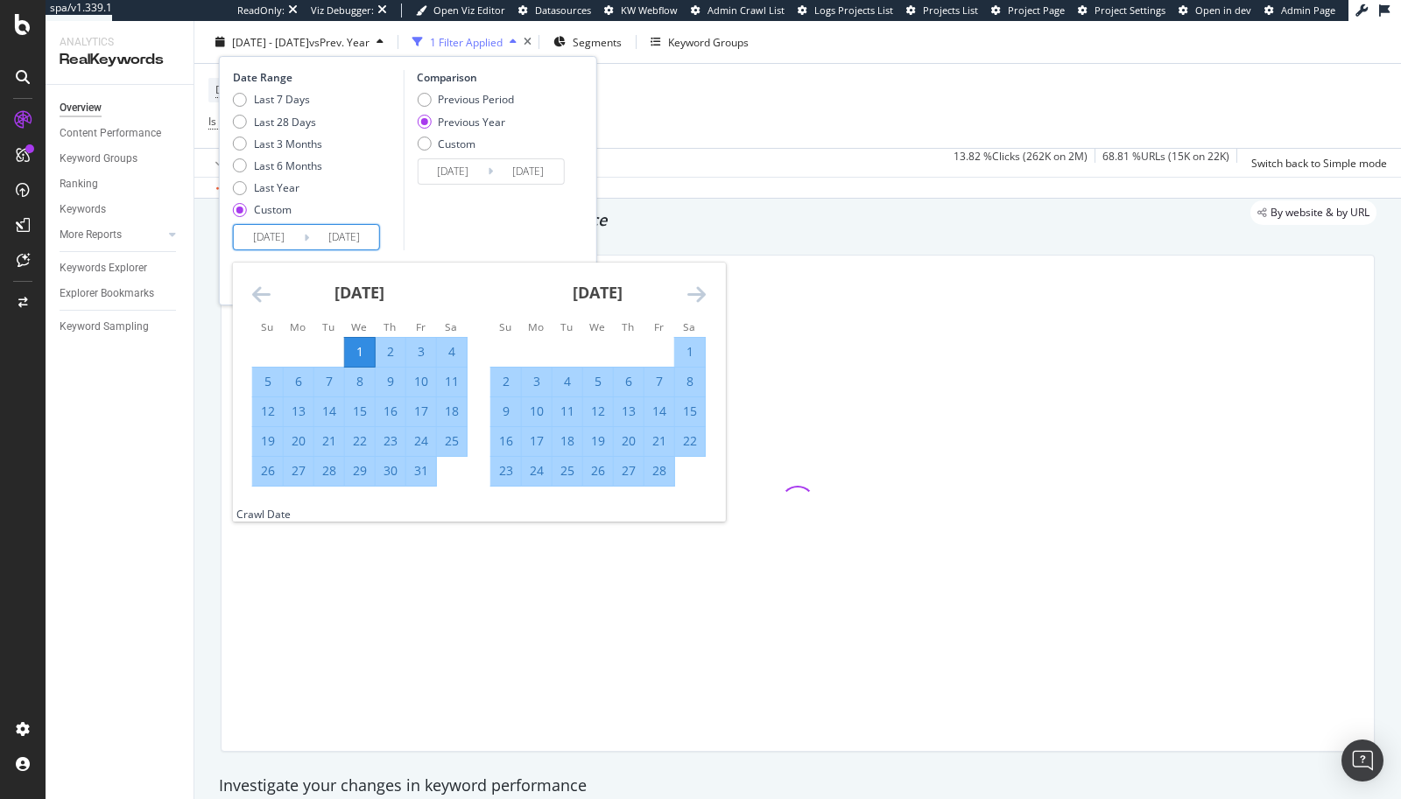
click at [254, 297] on icon "Move backward to switch to the previous month." at bounding box center [261, 294] width 18 height 21
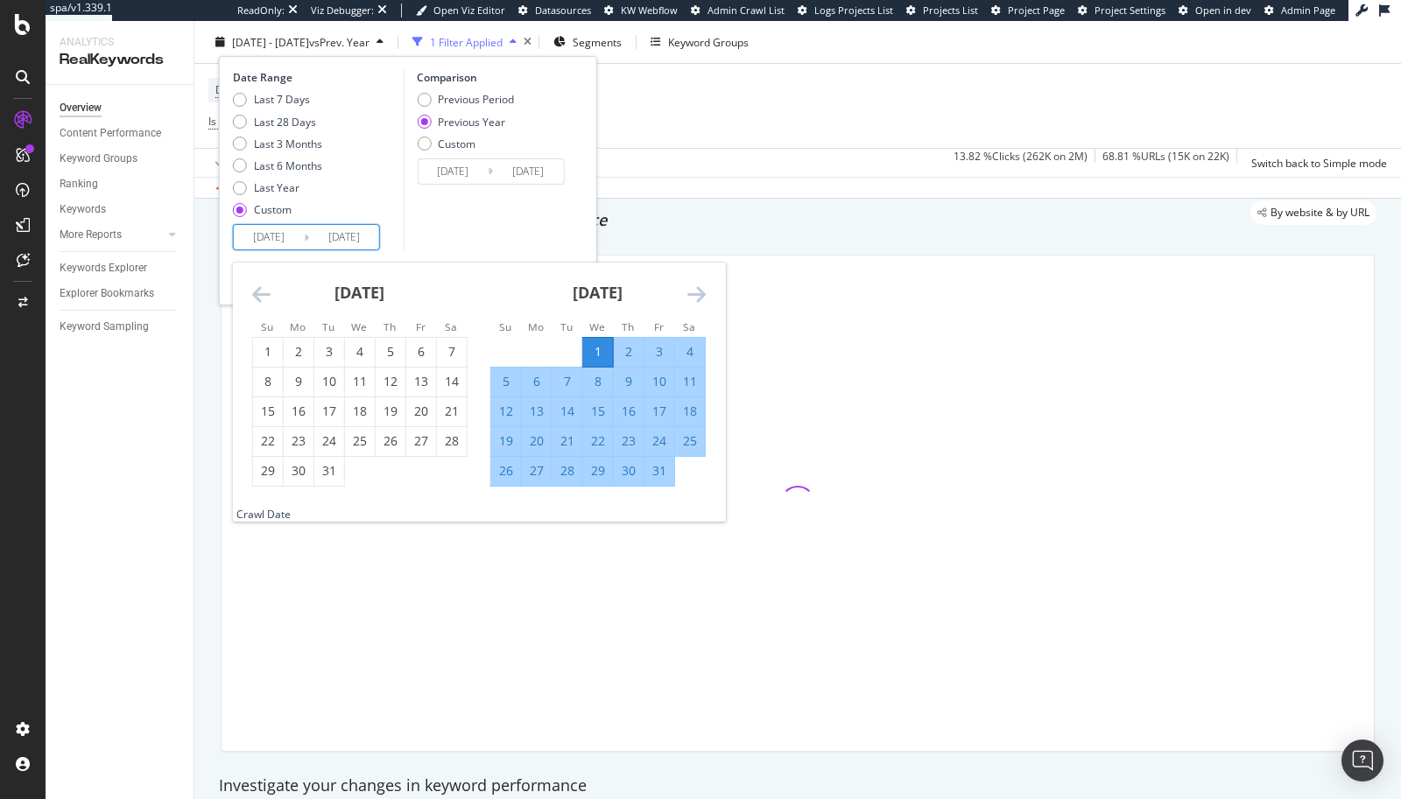
click at [254, 297] on icon "Move backward to switch to the previous month." at bounding box center [261, 294] width 18 height 21
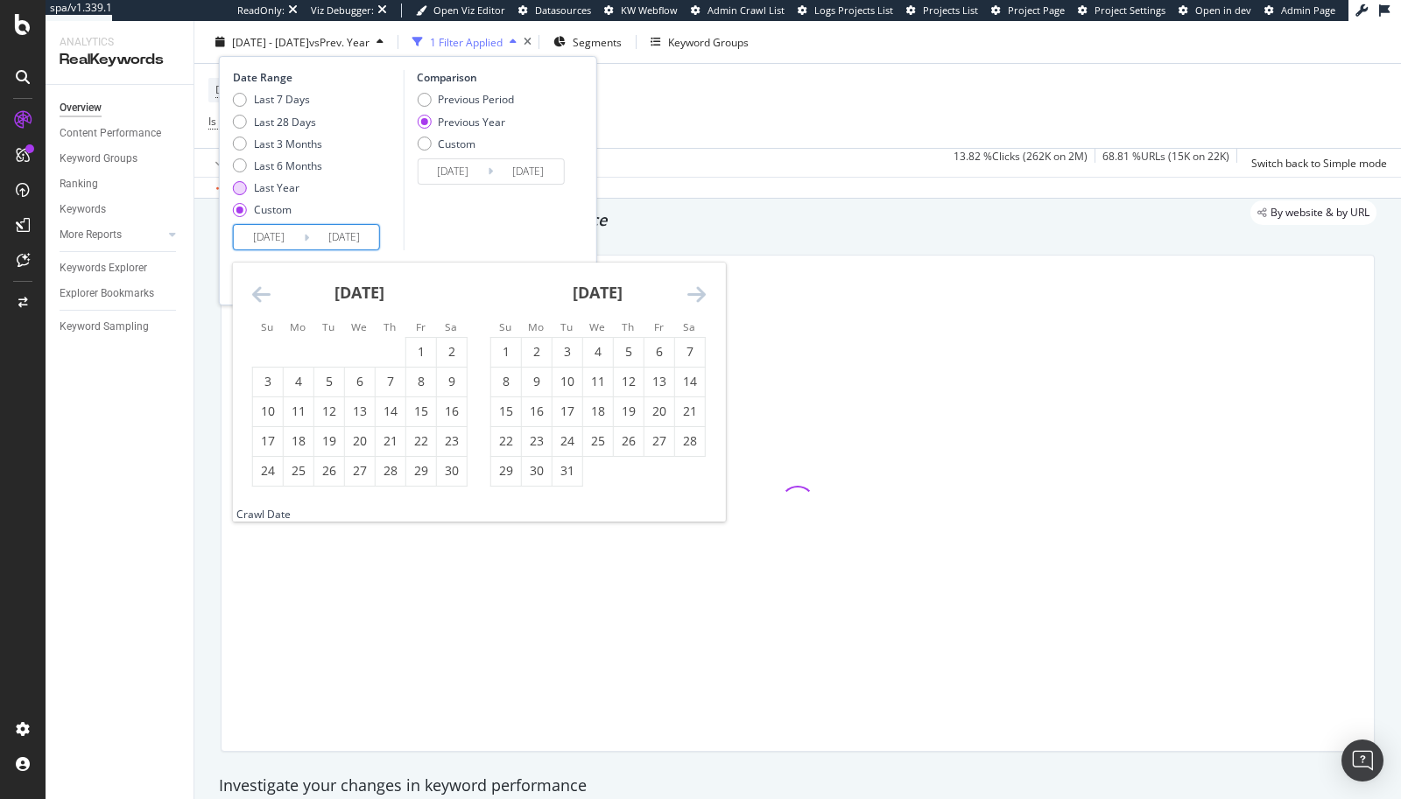
click at [236, 185] on div "Last Year" at bounding box center [240, 187] width 14 height 14
type input "[DATE]"
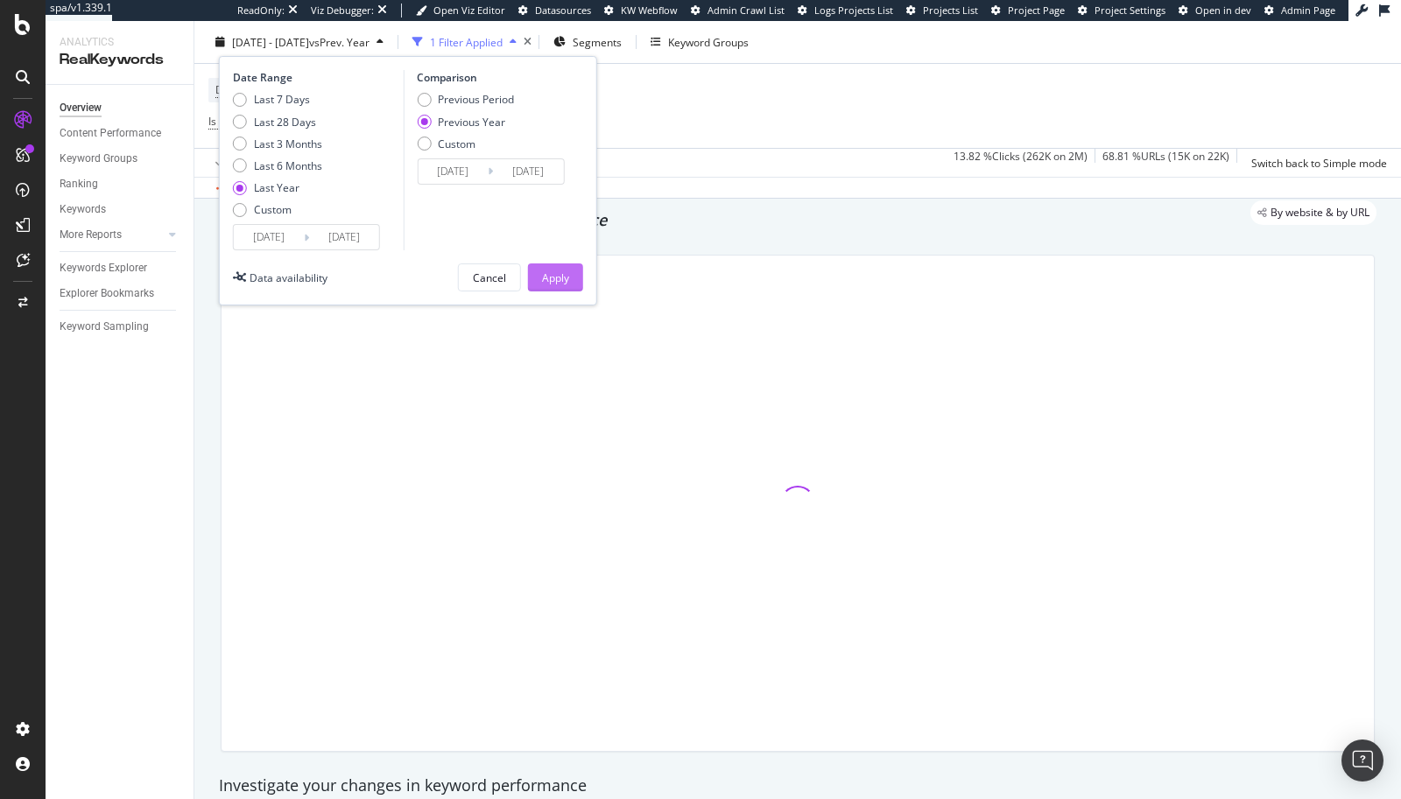
click at [571, 275] on button "Apply" at bounding box center [555, 278] width 55 height 28
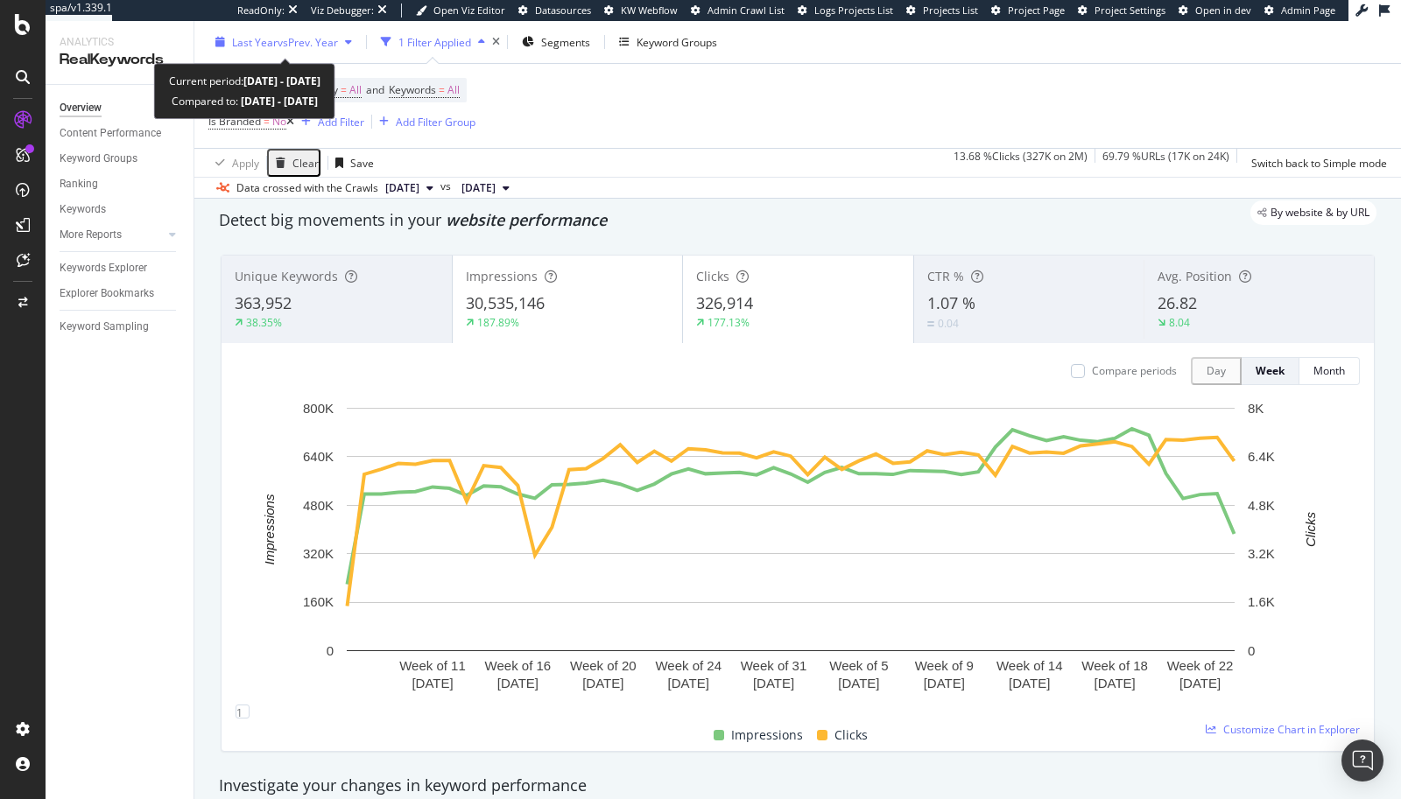
click at [260, 42] on span "Last Year" at bounding box center [255, 41] width 46 height 15
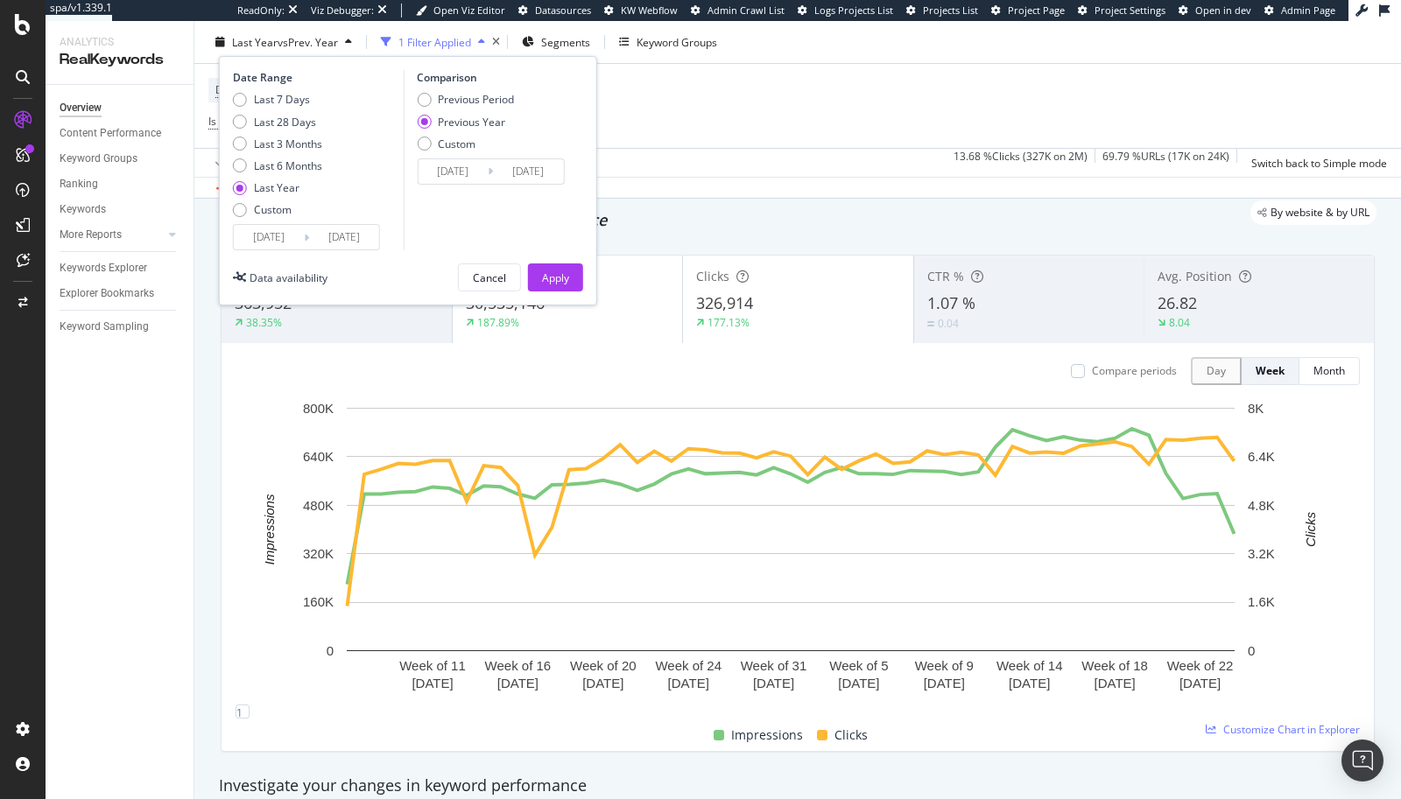
click at [221, 422] on div "Compare periods Day Week Month Week of [DATE] Week of [DATE] Week of [DATE] Wee…" at bounding box center [797, 547] width 1152 height 408
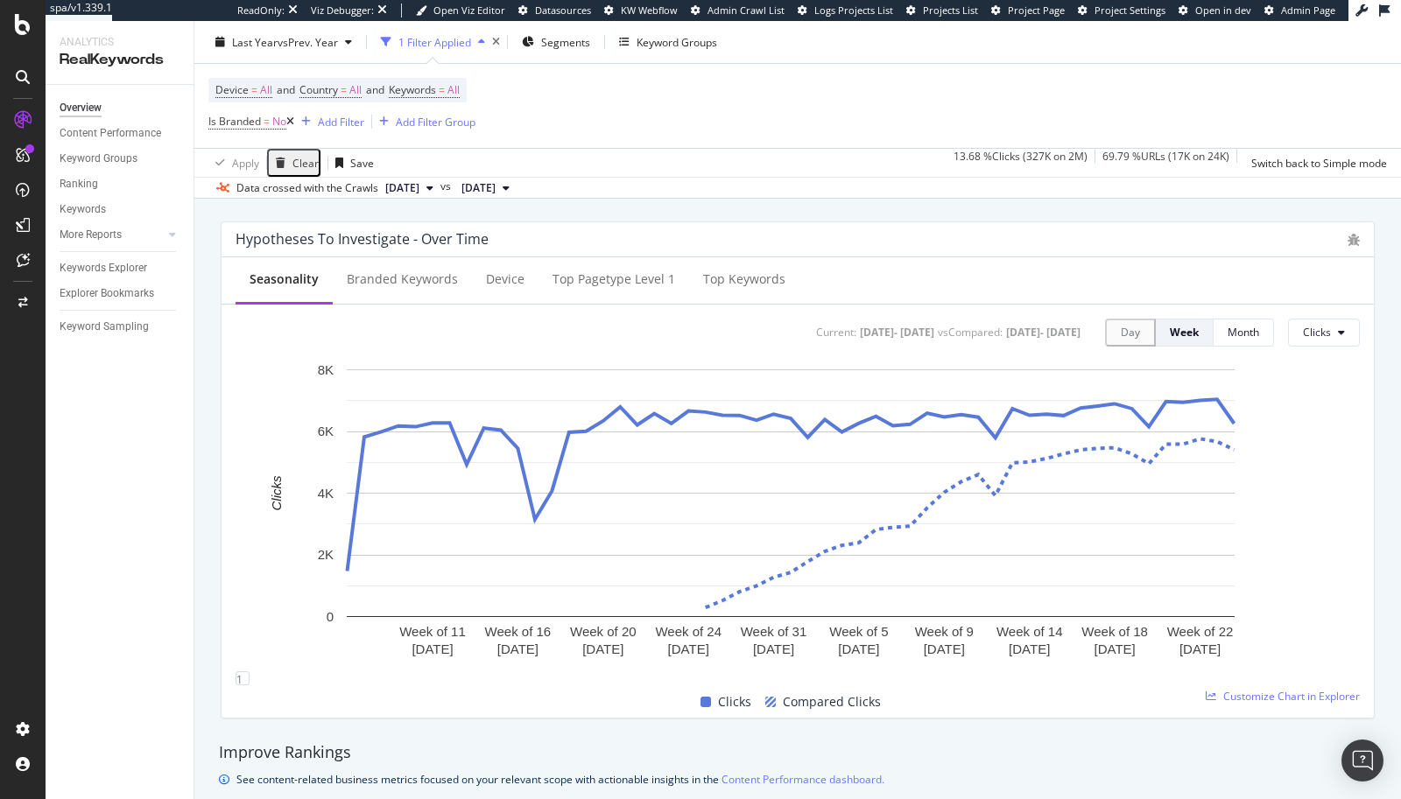
scroll to position [601, 0]
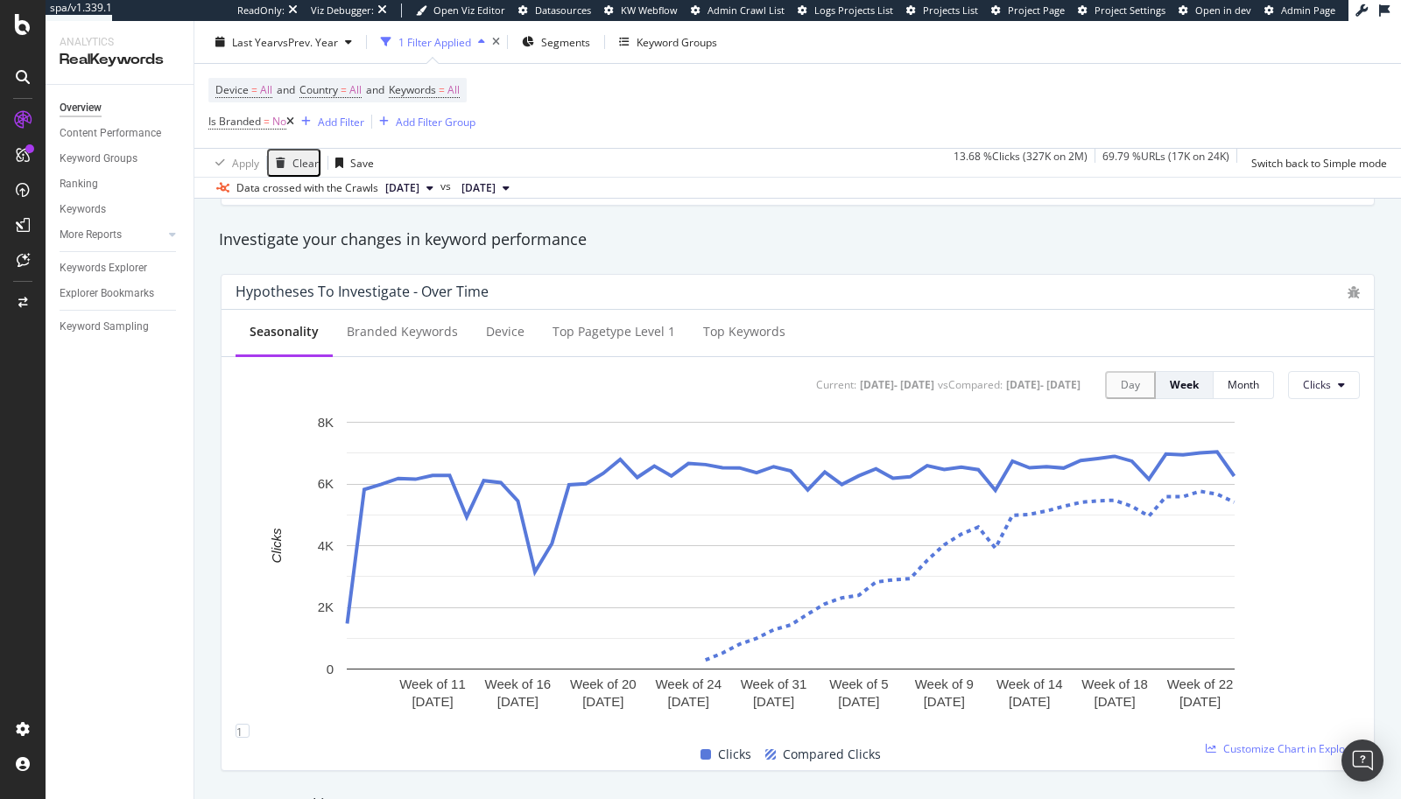
click at [249, 130] on span "Is Branded = No" at bounding box center [251, 121] width 86 height 25
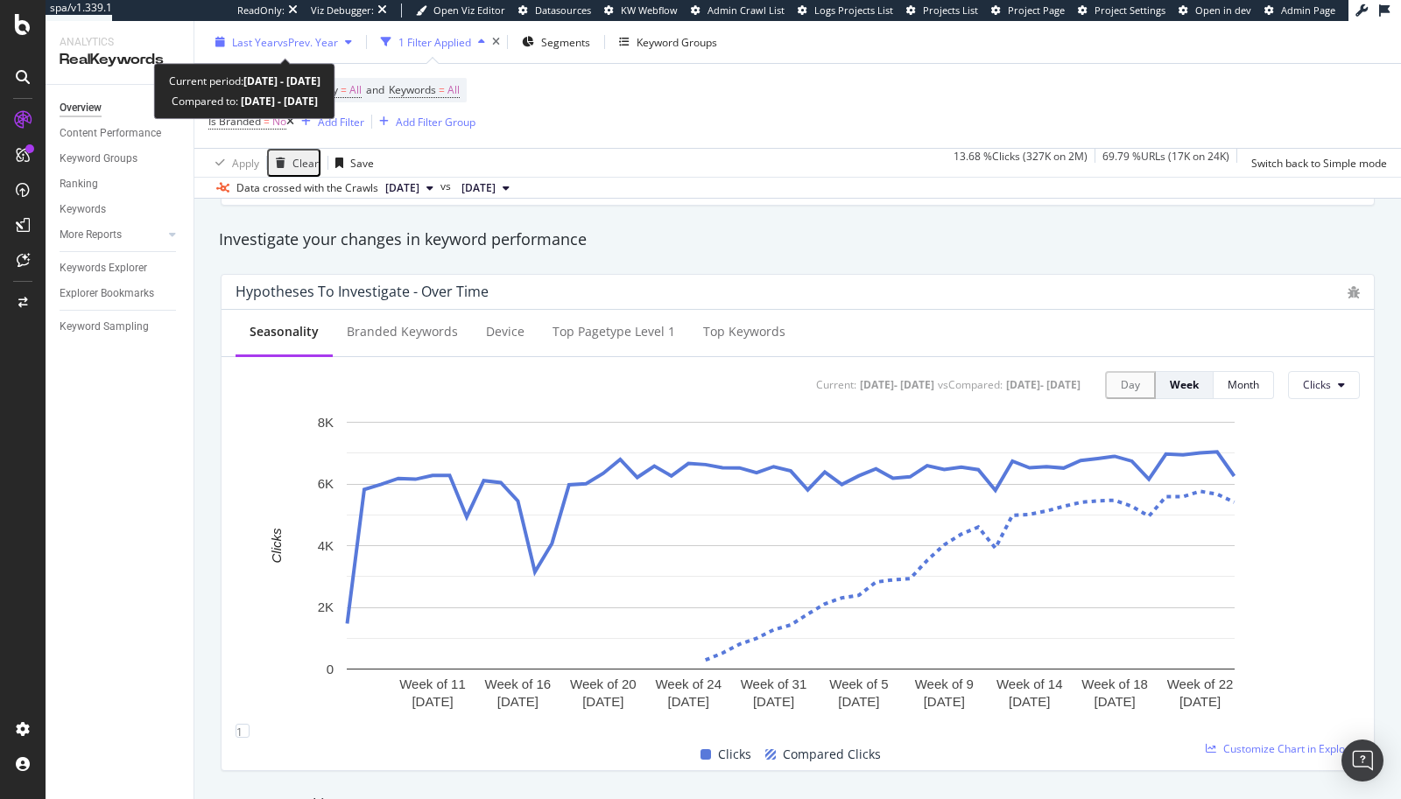
click at [251, 42] on span "Last Year" at bounding box center [255, 41] width 46 height 15
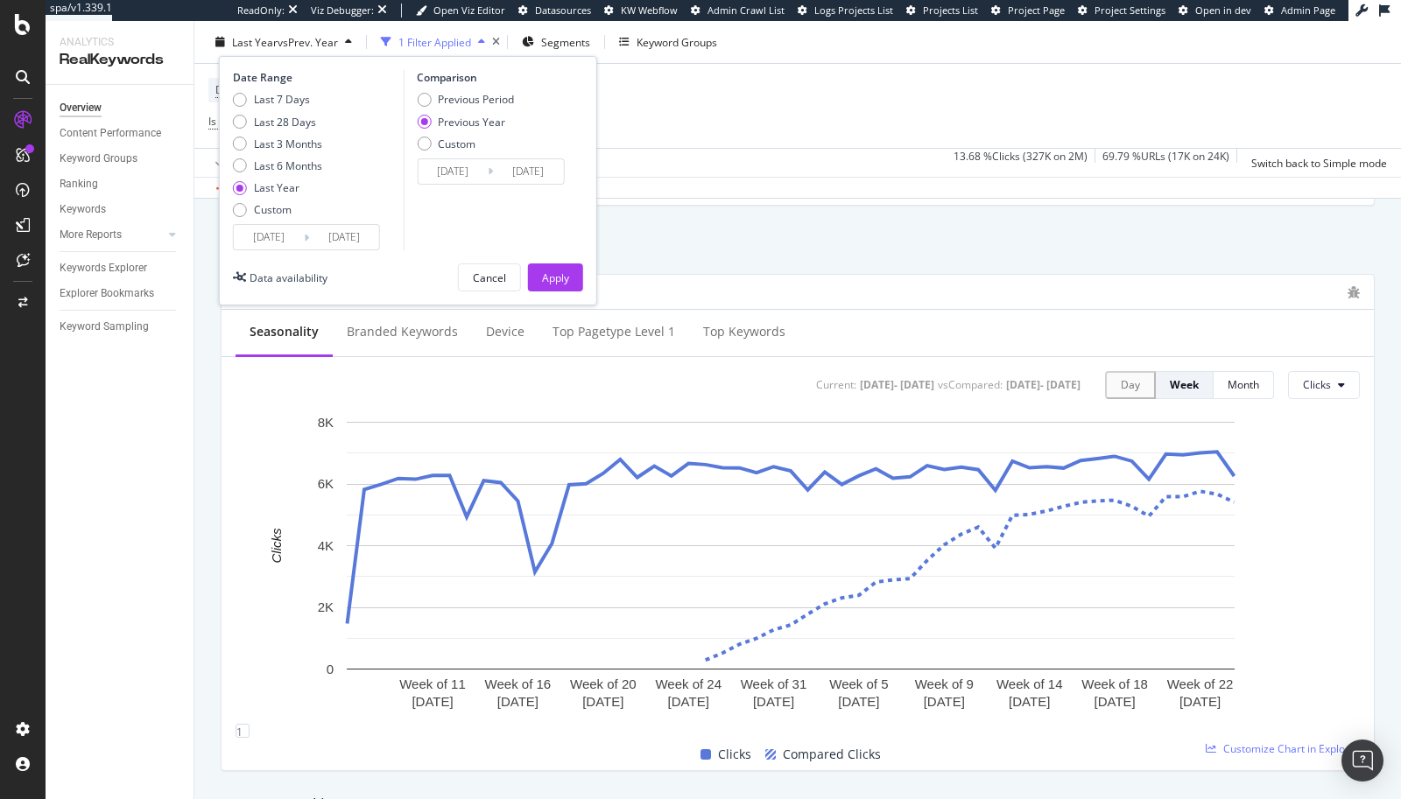
click at [229, 448] on div "Seasonality Branded Keywords Device Top pagetype Level 1 Top Keywords Current: …" at bounding box center [797, 540] width 1152 height 460
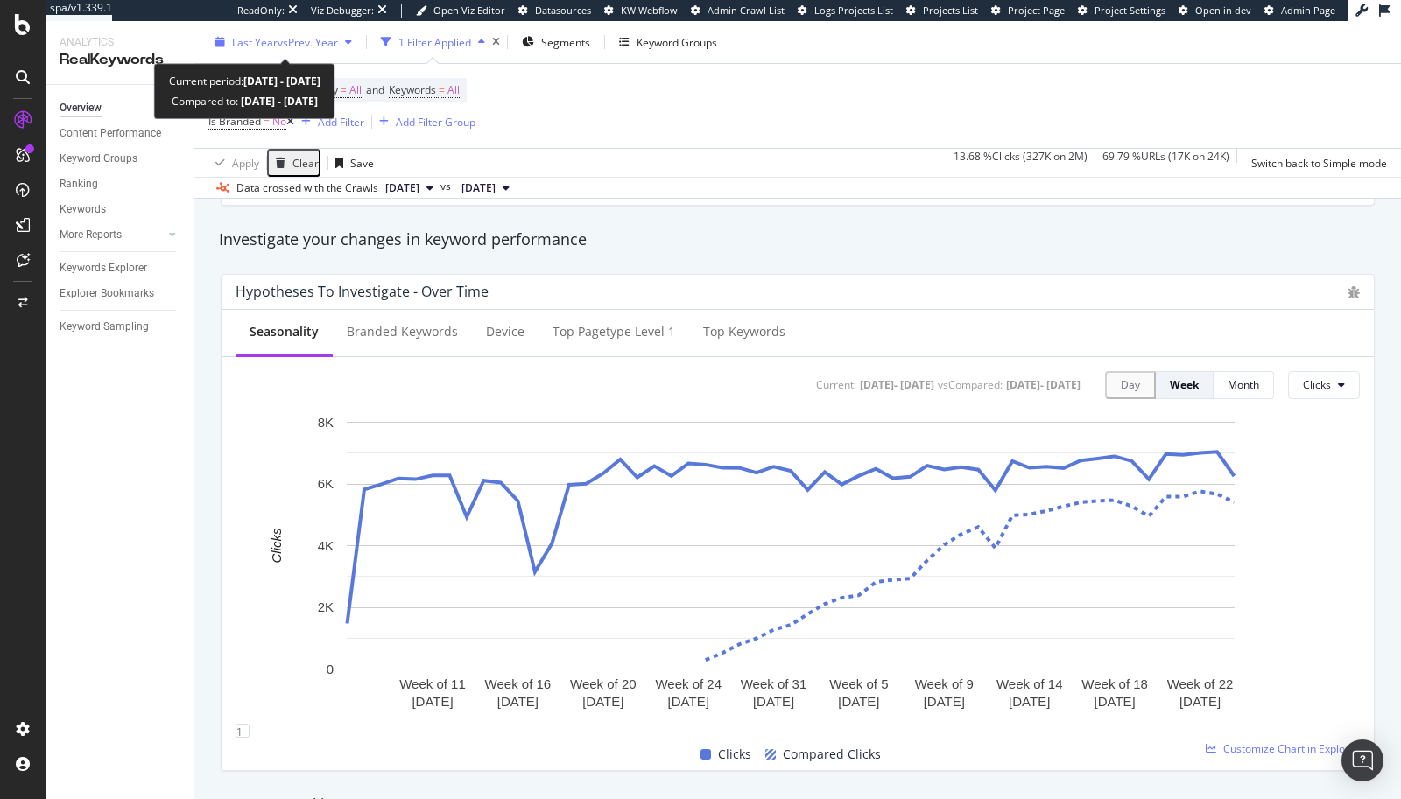
click at [264, 44] on span "Last Year" at bounding box center [255, 41] width 46 height 15
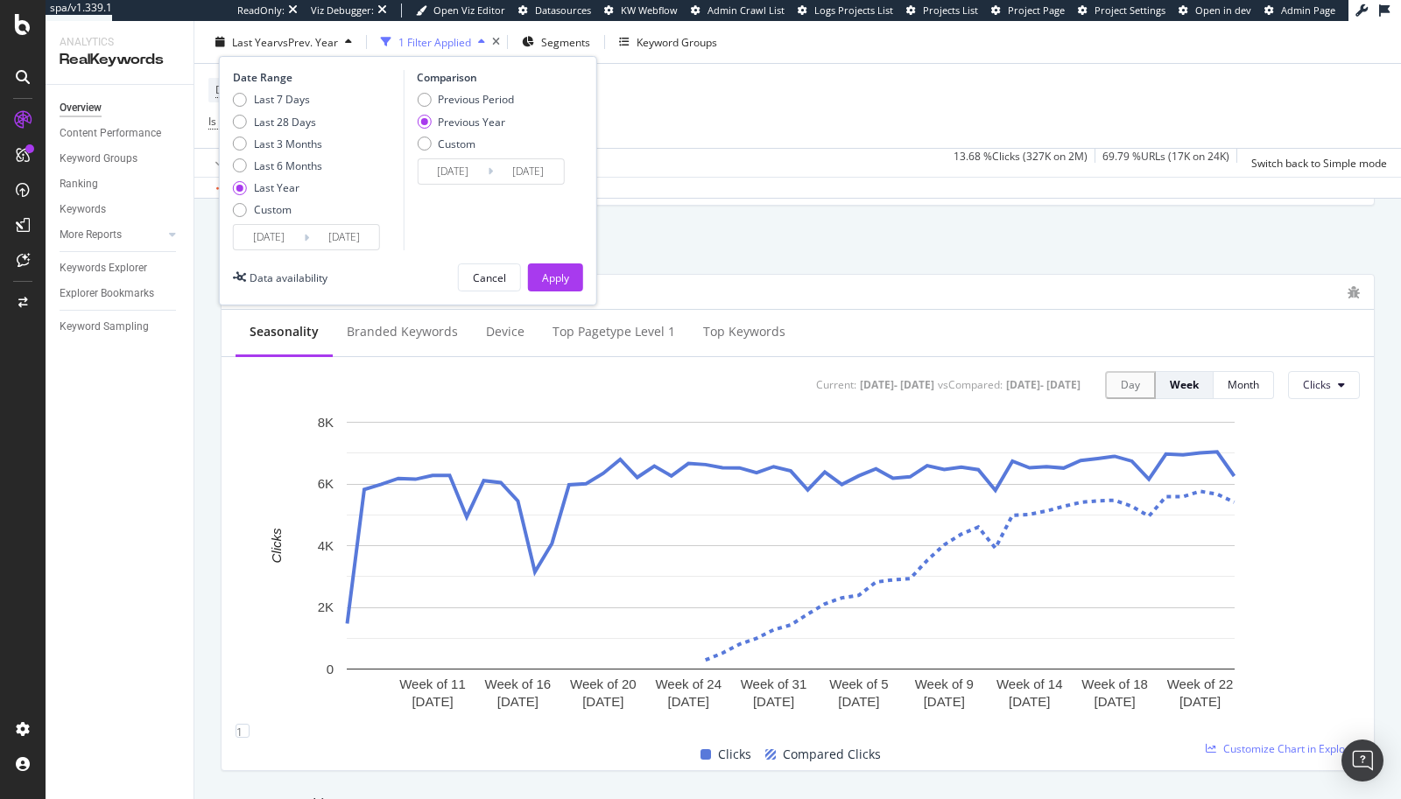
click at [237, 151] on div "Last 7 Days Last 28 Days Last 3 Months Last 6 Months Last Year Custom" at bounding box center [277, 158] width 89 height 132
click at [237, 165] on div "Last 6 Months" at bounding box center [240, 165] width 14 height 14
type input "[DATE]"
click at [257, 232] on input "[DATE]" at bounding box center [269, 237] width 70 height 25
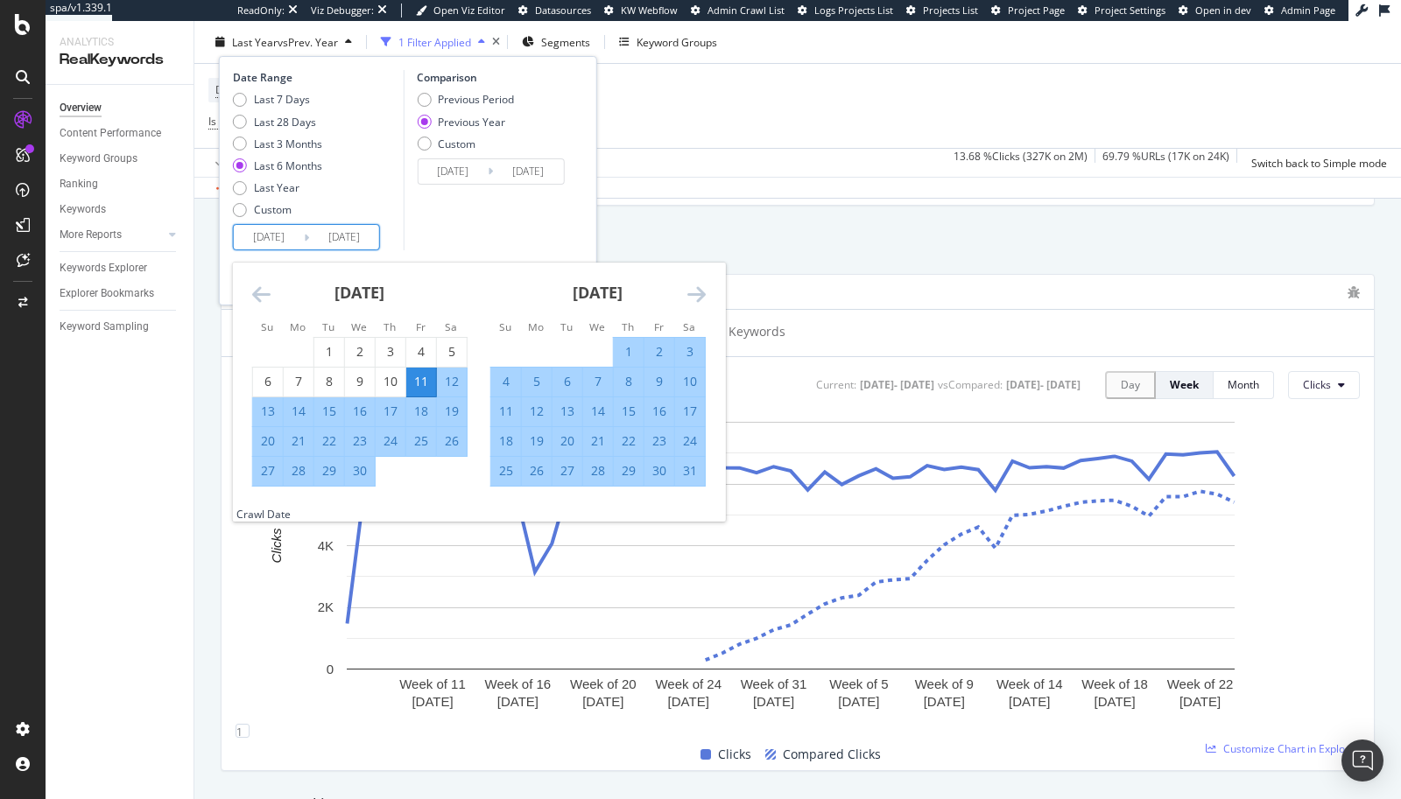
click at [250, 291] on div "[DATE] 1 2 3 4 5 6 7 8 9 10 11 12 13 14 15 16 17 18 19 20 21 22 23 24 25 26 27 …" at bounding box center [360, 375] width 238 height 224
click at [256, 295] on icon "Move backward to switch to the previous month." at bounding box center [261, 294] width 18 height 21
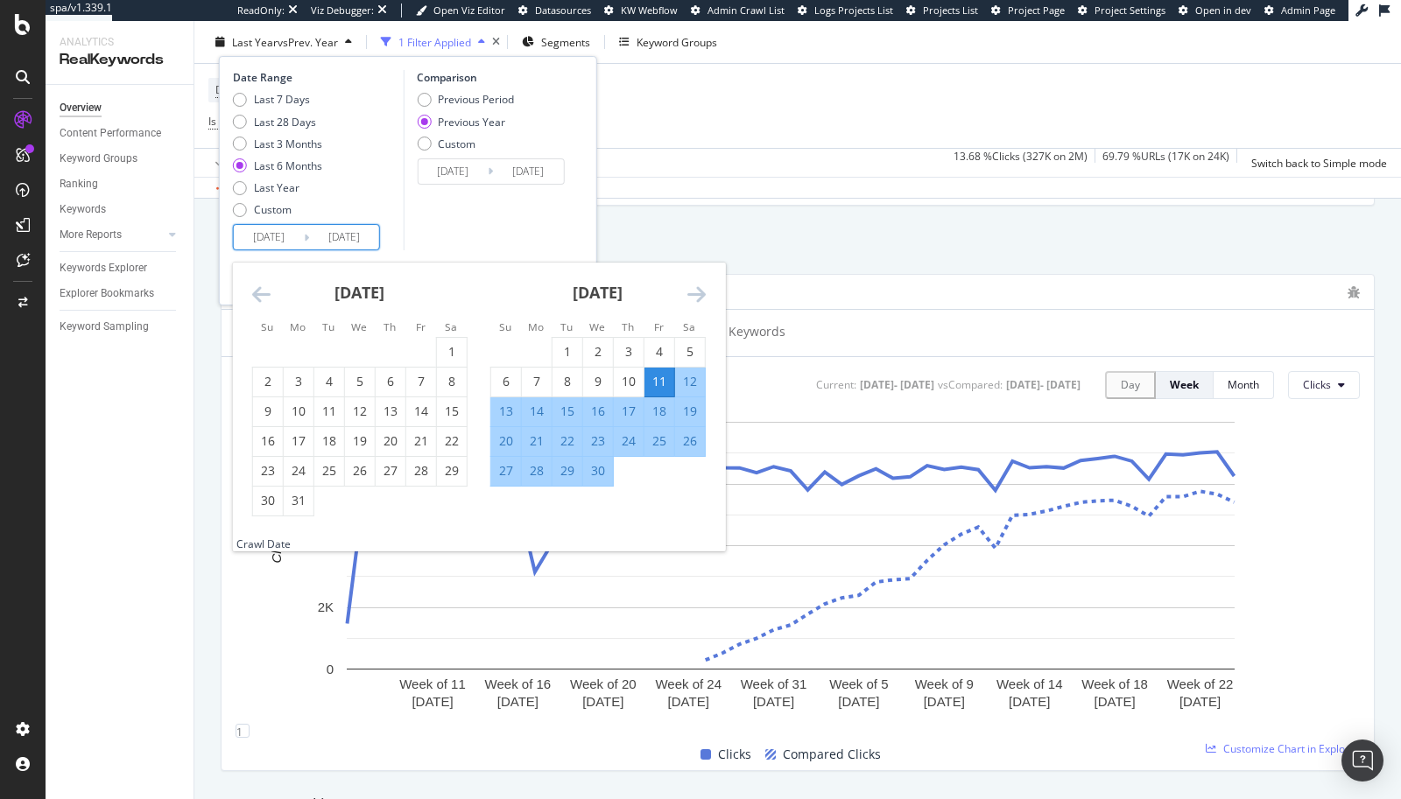
click at [256, 295] on icon "Move backward to switch to the previous month." at bounding box center [261, 294] width 18 height 21
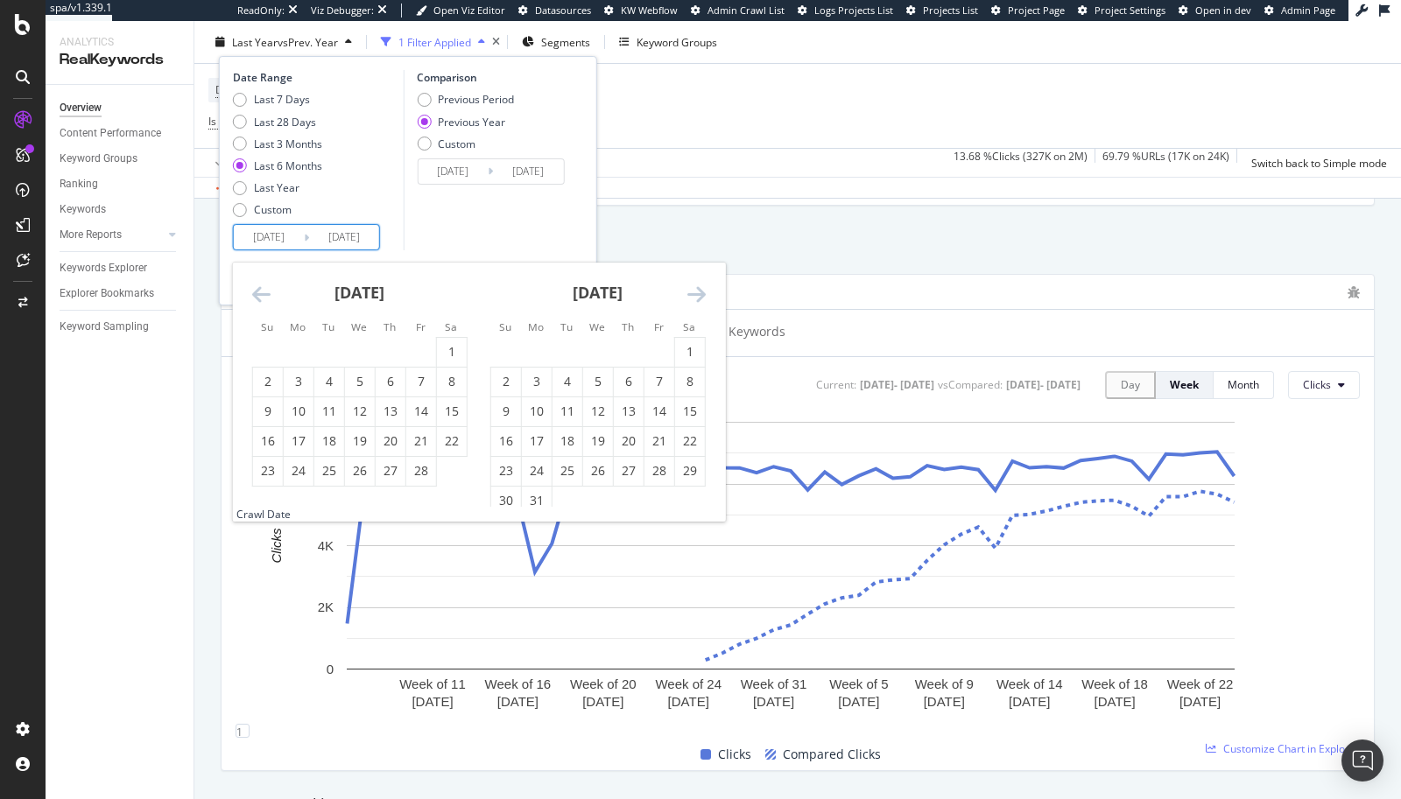
click at [256, 295] on icon "Move backward to switch to the previous month." at bounding box center [261, 294] width 18 height 21
click at [599, 349] on div "1" at bounding box center [598, 352] width 30 height 18
type input "[DATE]"
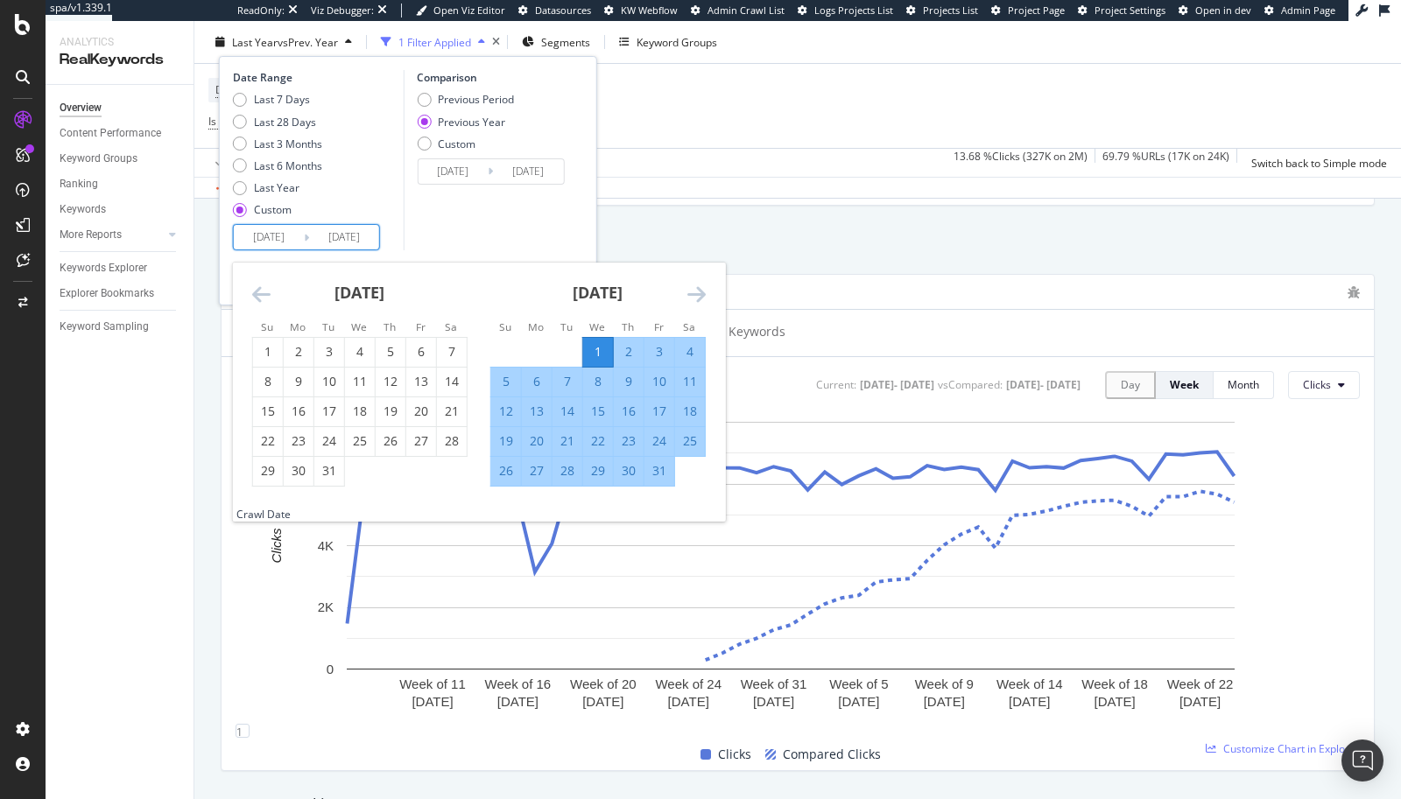
click at [702, 295] on icon "Move forward to switch to the next month." at bounding box center [696, 294] width 18 height 21
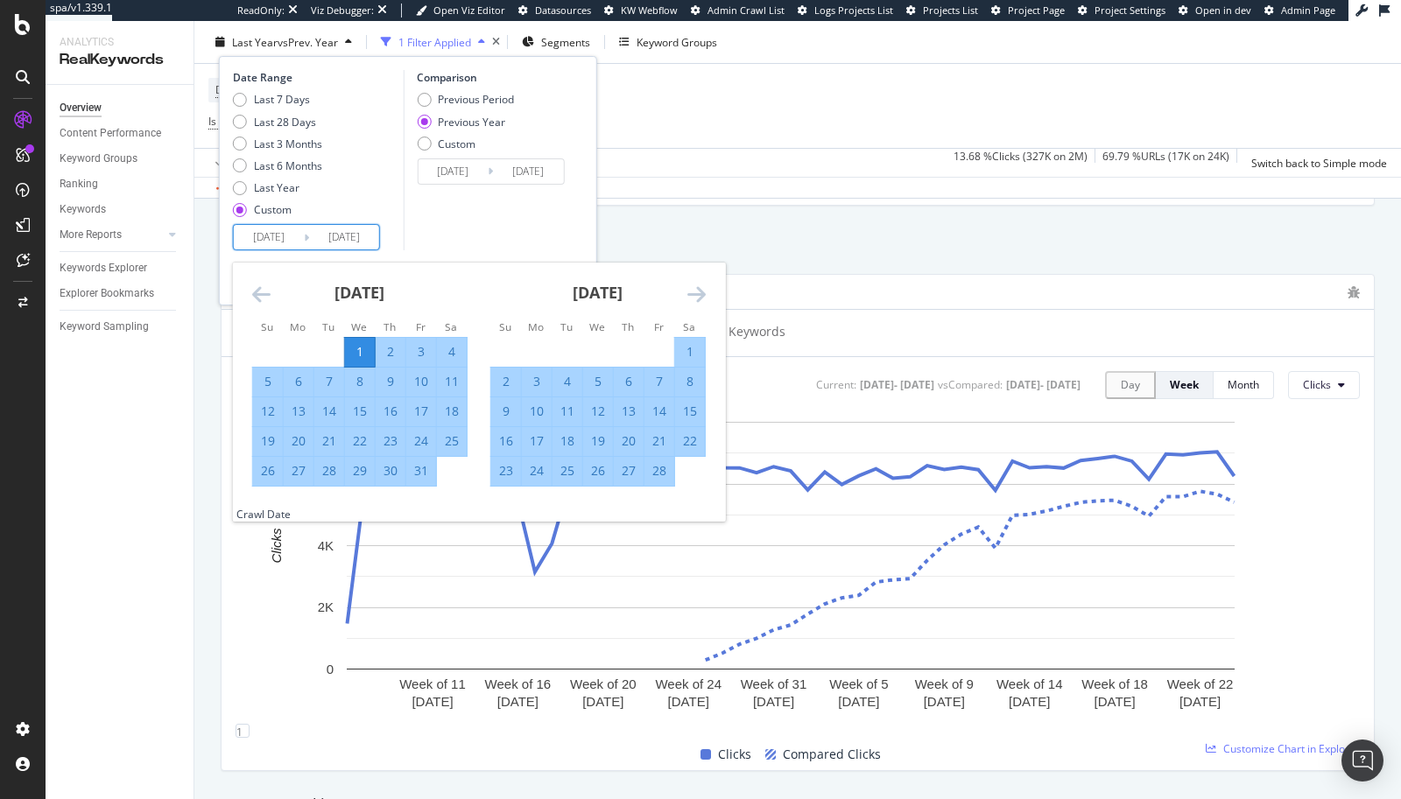
click at [702, 295] on icon "Move forward to switch to the next month." at bounding box center [696, 294] width 18 height 21
click at [483, 209] on div "Comparison Previous Period Previous Year Custom [DATE] Navigate forward to inte…" at bounding box center [486, 160] width 166 height 180
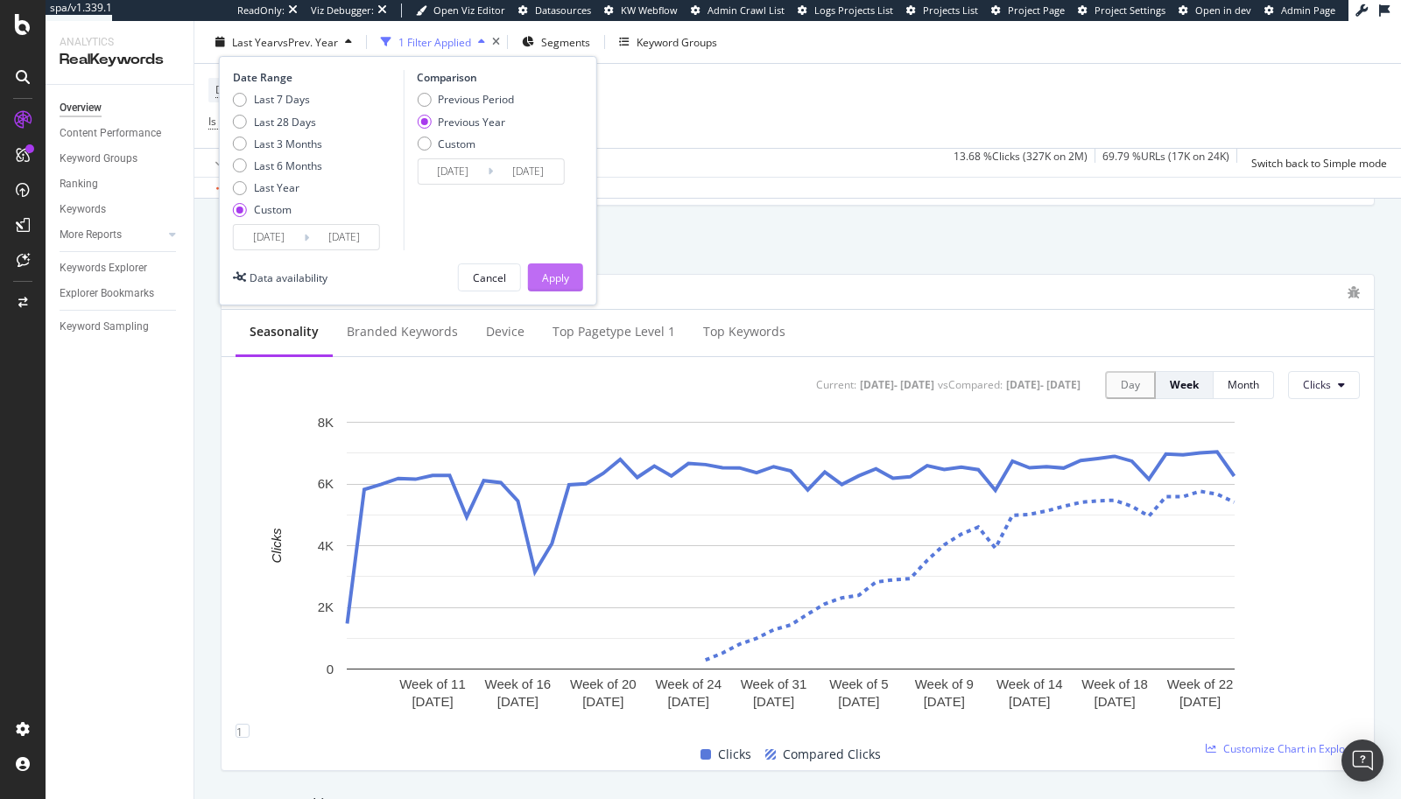
click at [545, 270] on div "Apply" at bounding box center [555, 277] width 27 height 15
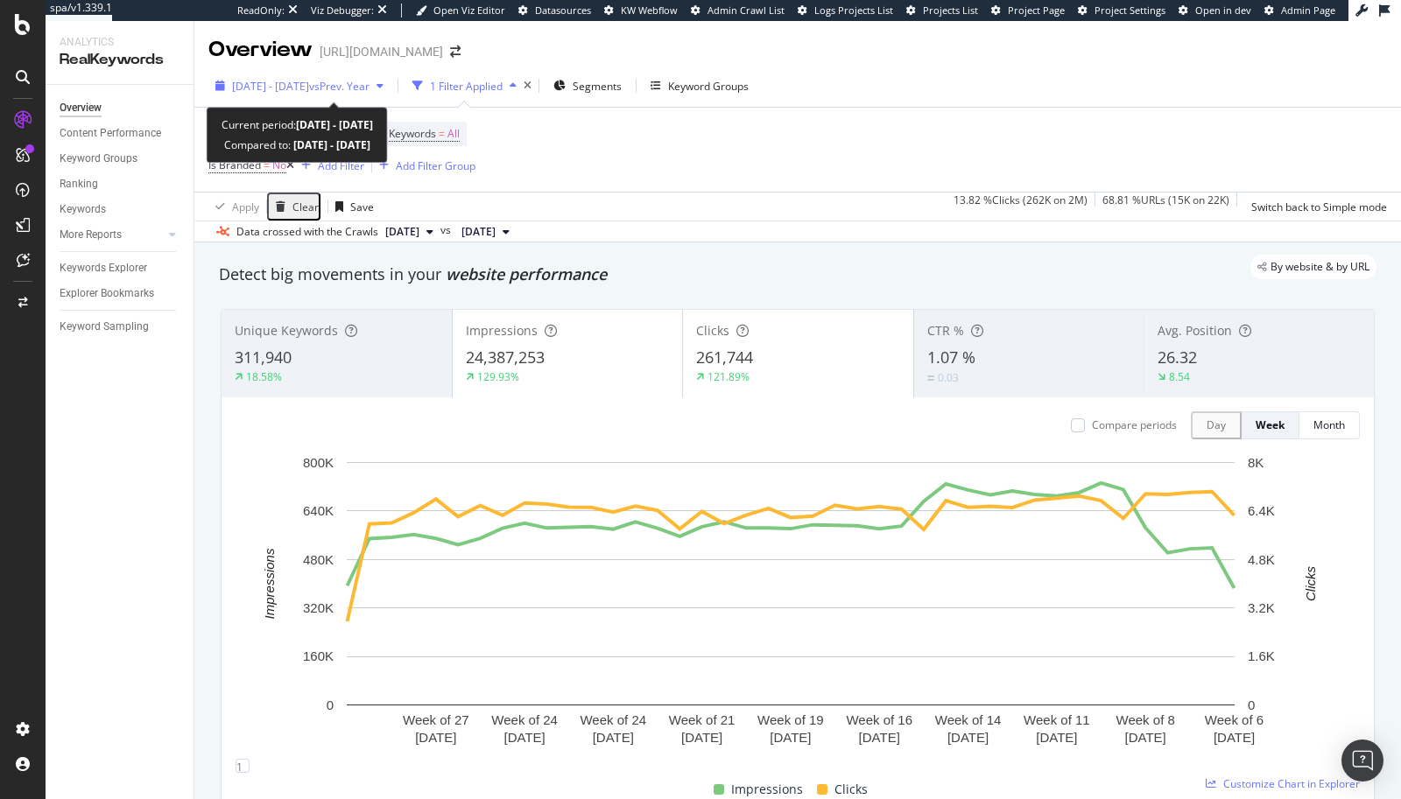
click at [247, 87] on span "[DATE] - [DATE]" at bounding box center [270, 86] width 77 height 15
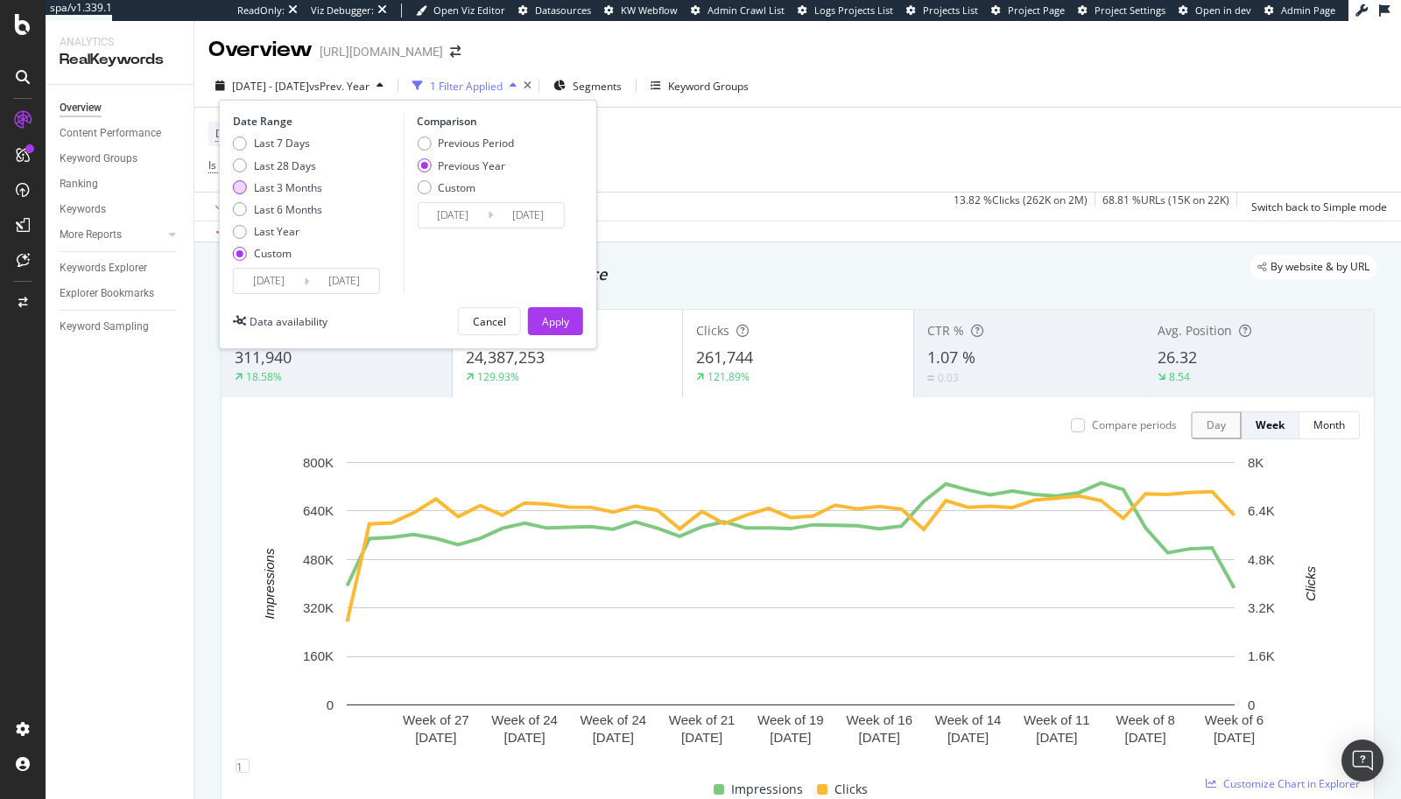
click at [236, 184] on div "Last 3 Months" at bounding box center [240, 187] width 14 height 14
type input "[DATE]"
click at [546, 317] on div "Apply" at bounding box center [555, 321] width 27 height 15
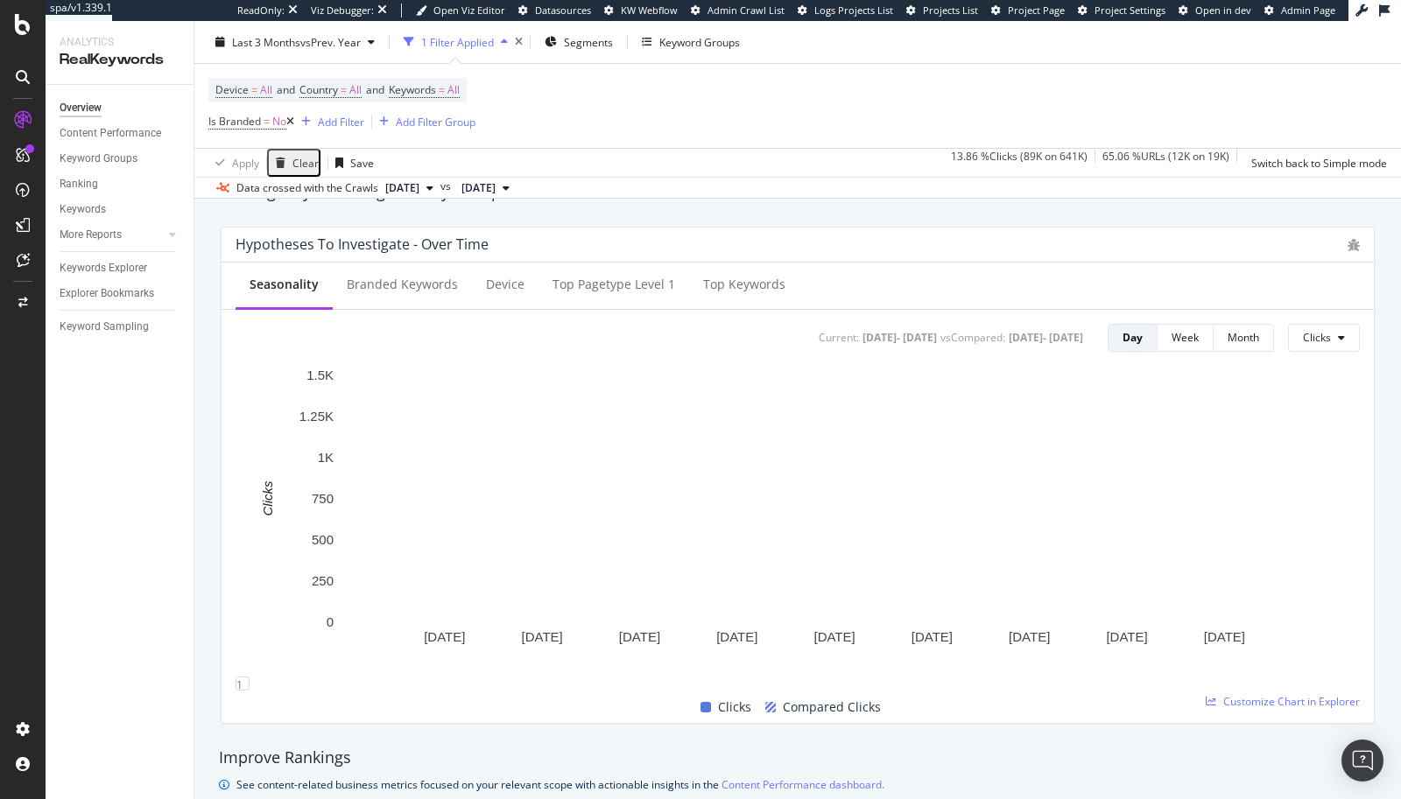
scroll to position [649, 0]
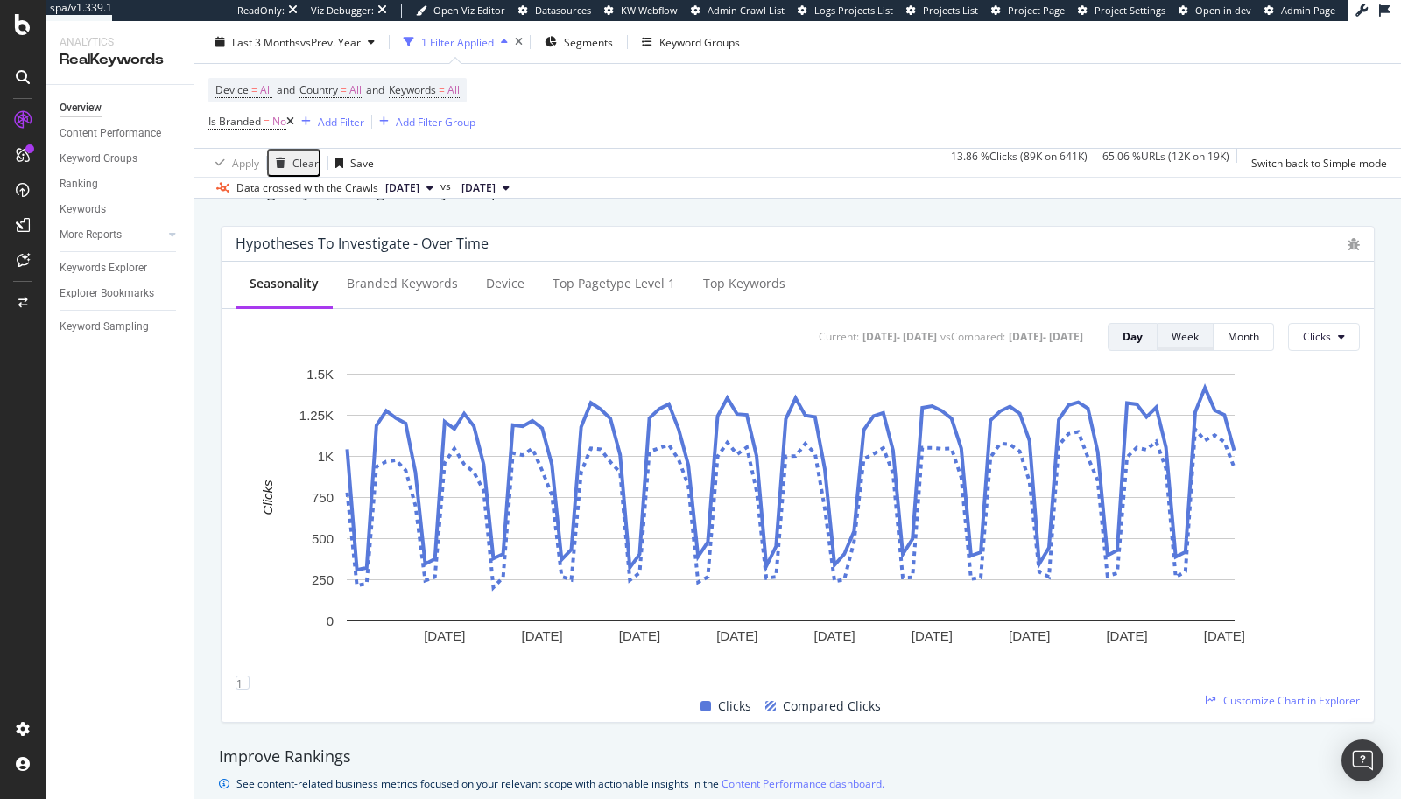
click at [1171, 336] on div "Week" at bounding box center [1184, 336] width 27 height 15
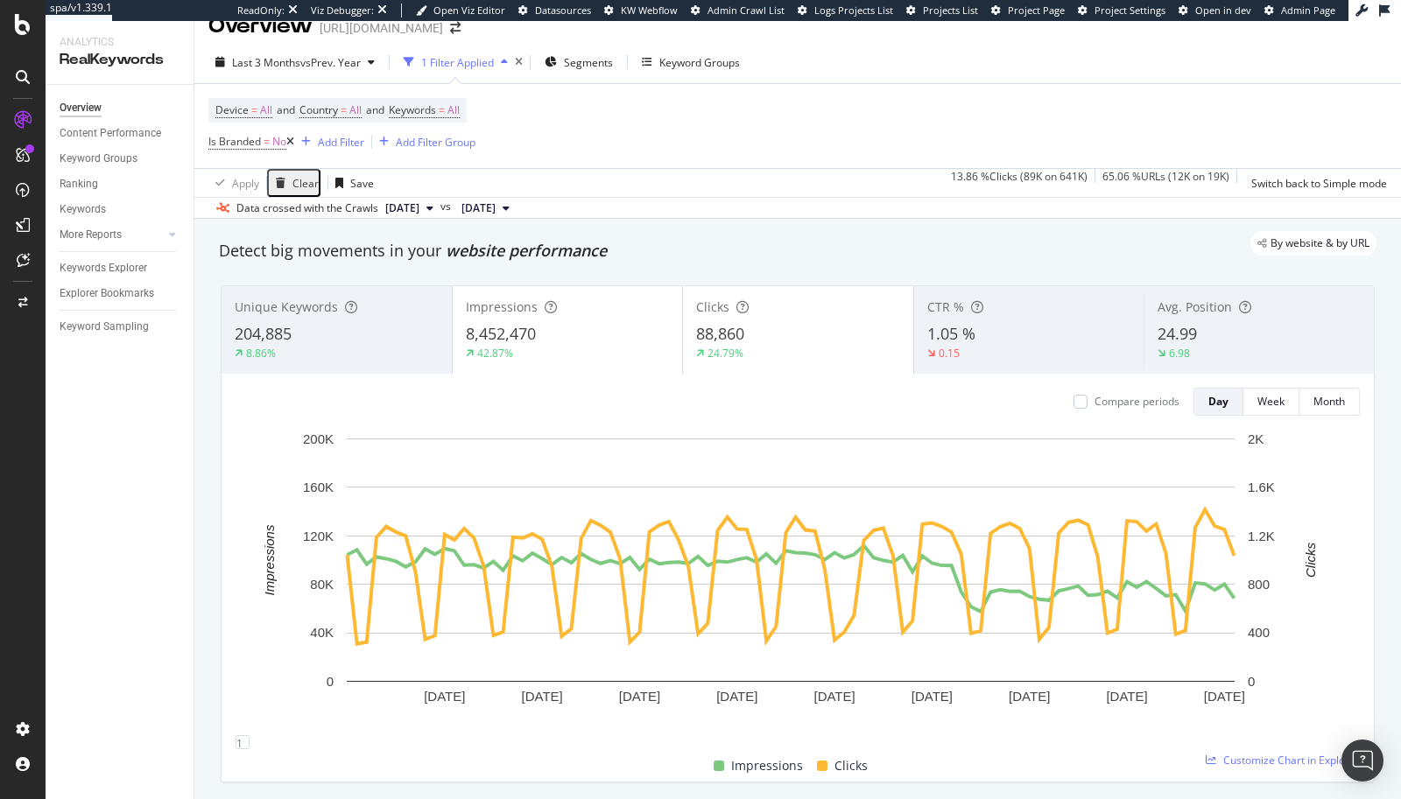
scroll to position [49, 0]
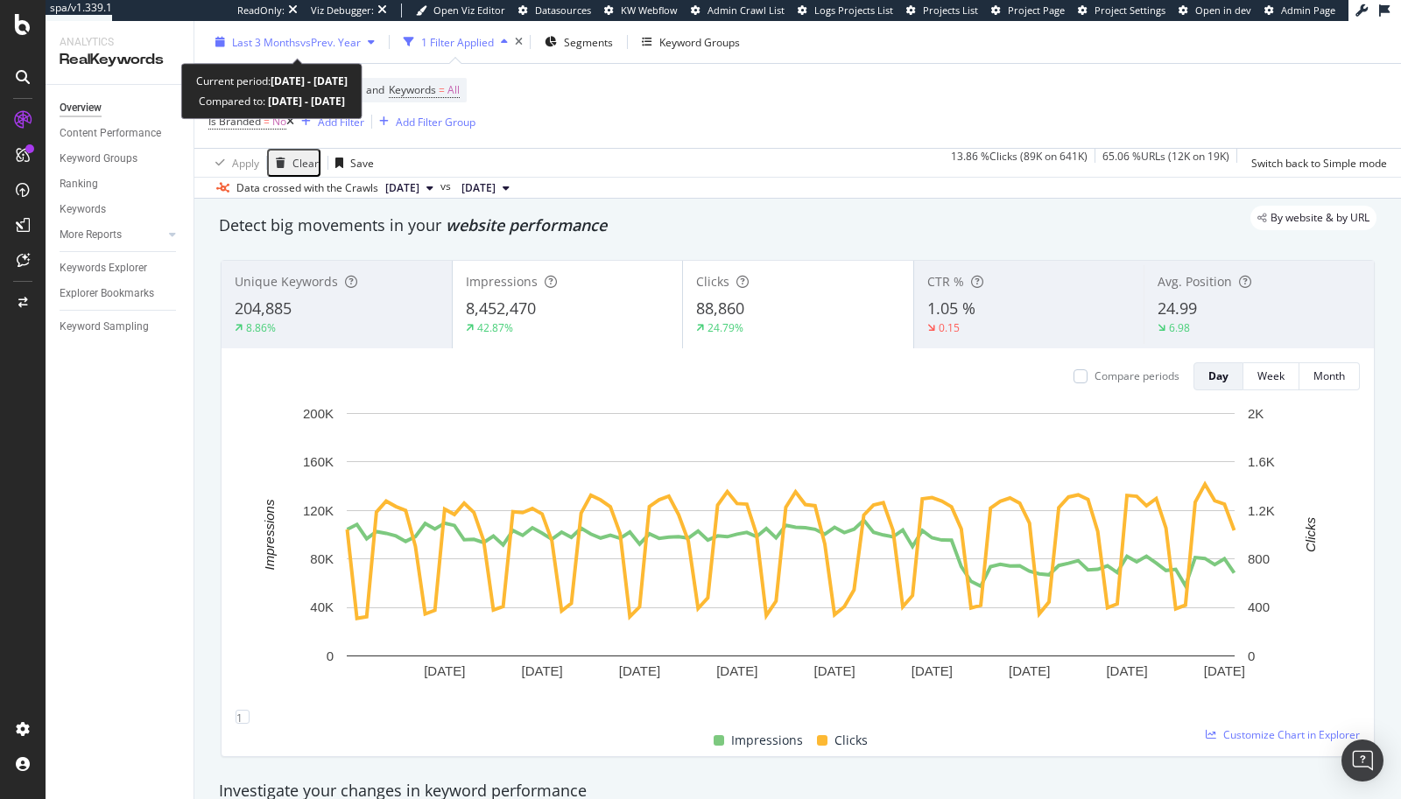
click at [257, 41] on span "Last 3 Months" at bounding box center [266, 41] width 68 height 15
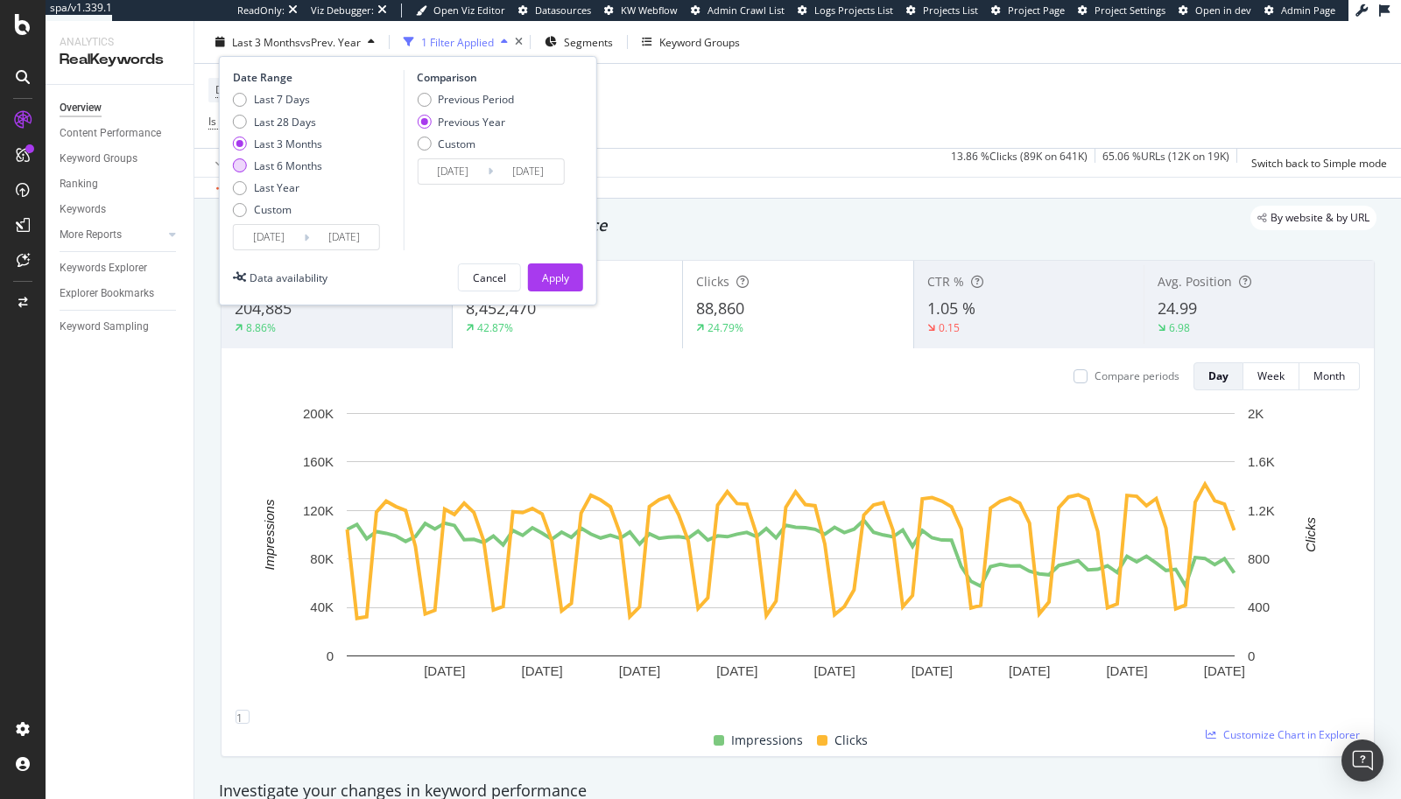
click at [240, 166] on div "Last 6 Months" at bounding box center [240, 165] width 14 height 14
type input "[DATE]"
click at [547, 279] on div "Apply" at bounding box center [555, 277] width 27 height 15
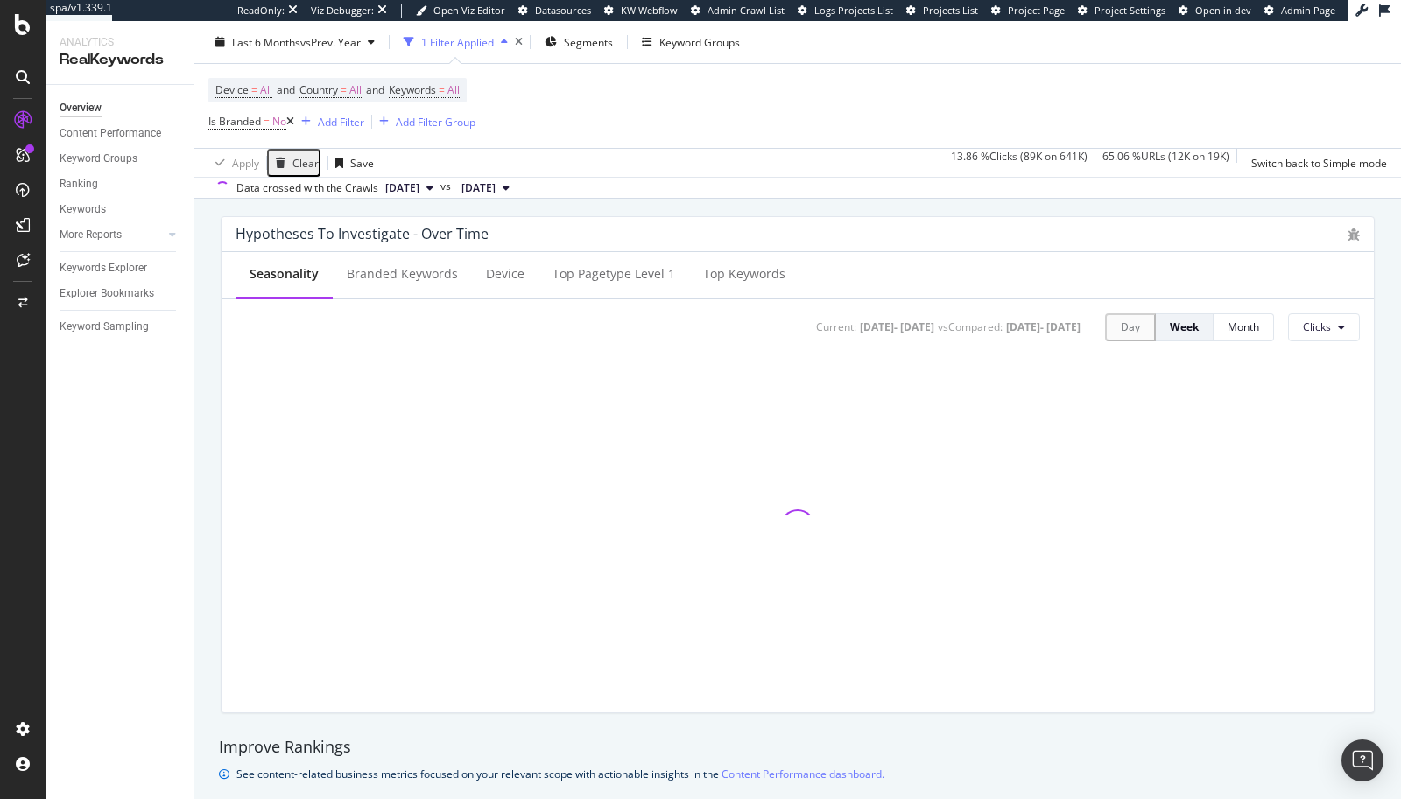
scroll to position [675, 0]
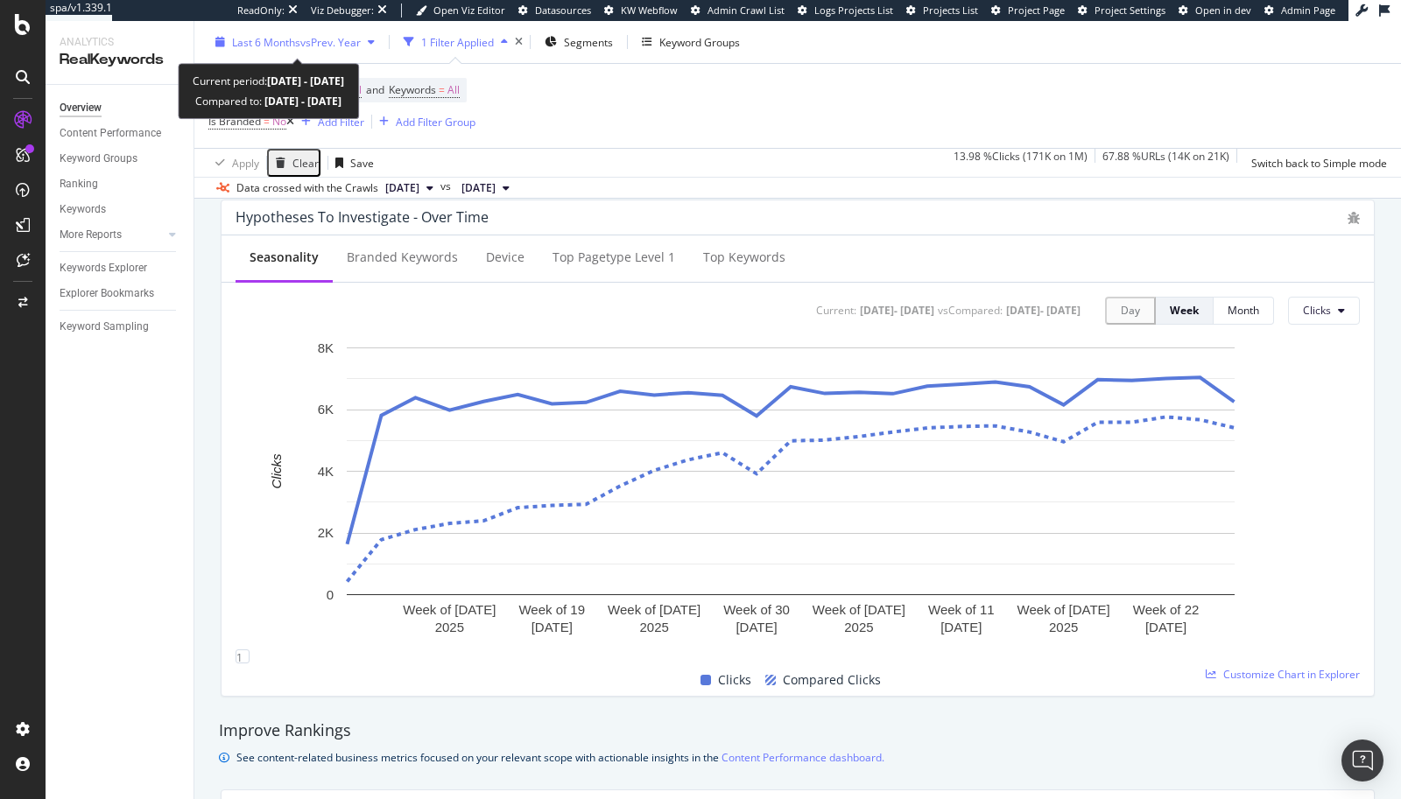
click at [323, 46] on span "vs Prev. Year" at bounding box center [330, 41] width 60 height 15
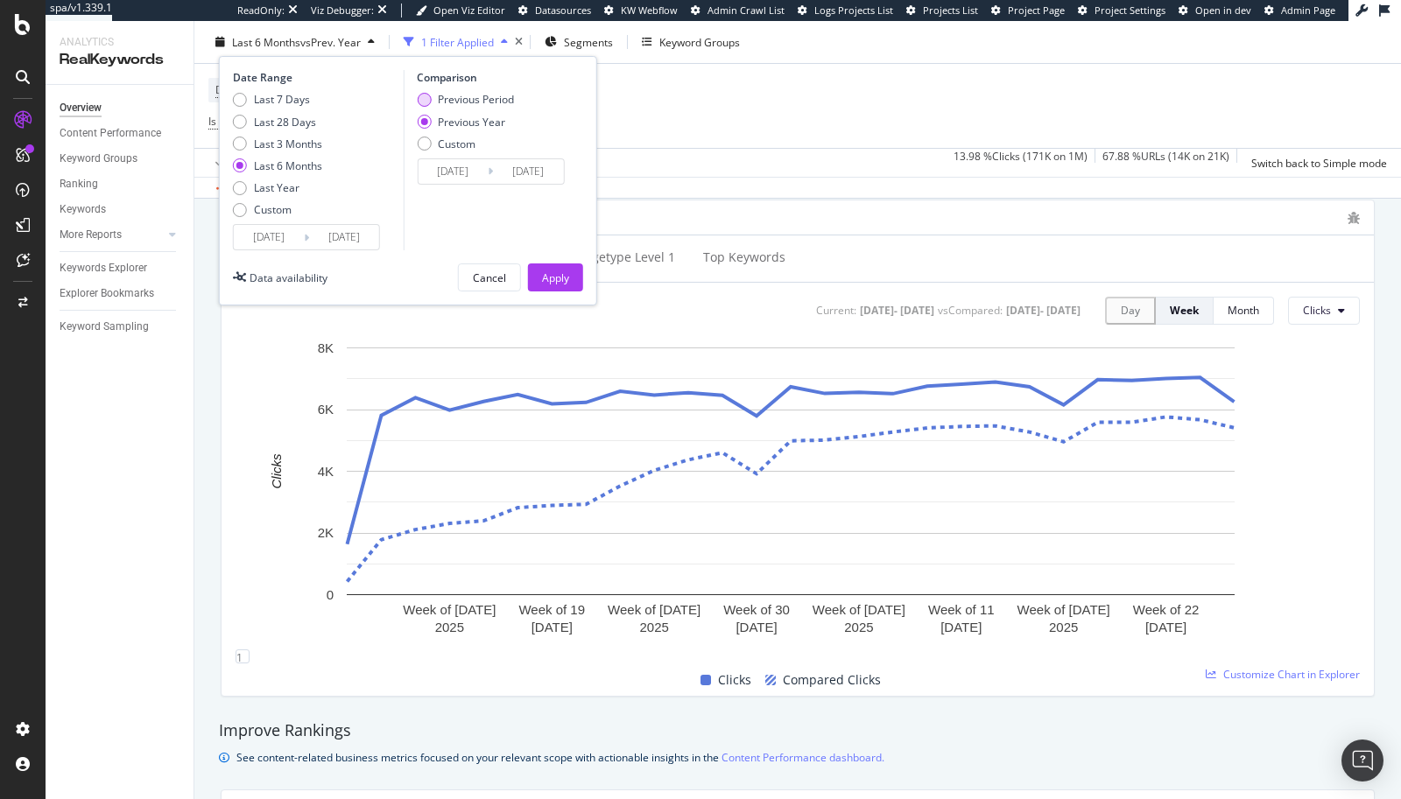
click at [431, 96] on div "Previous Period" at bounding box center [465, 99] width 97 height 15
type input "[DATE]"
click at [555, 266] on div "Apply" at bounding box center [555, 277] width 27 height 26
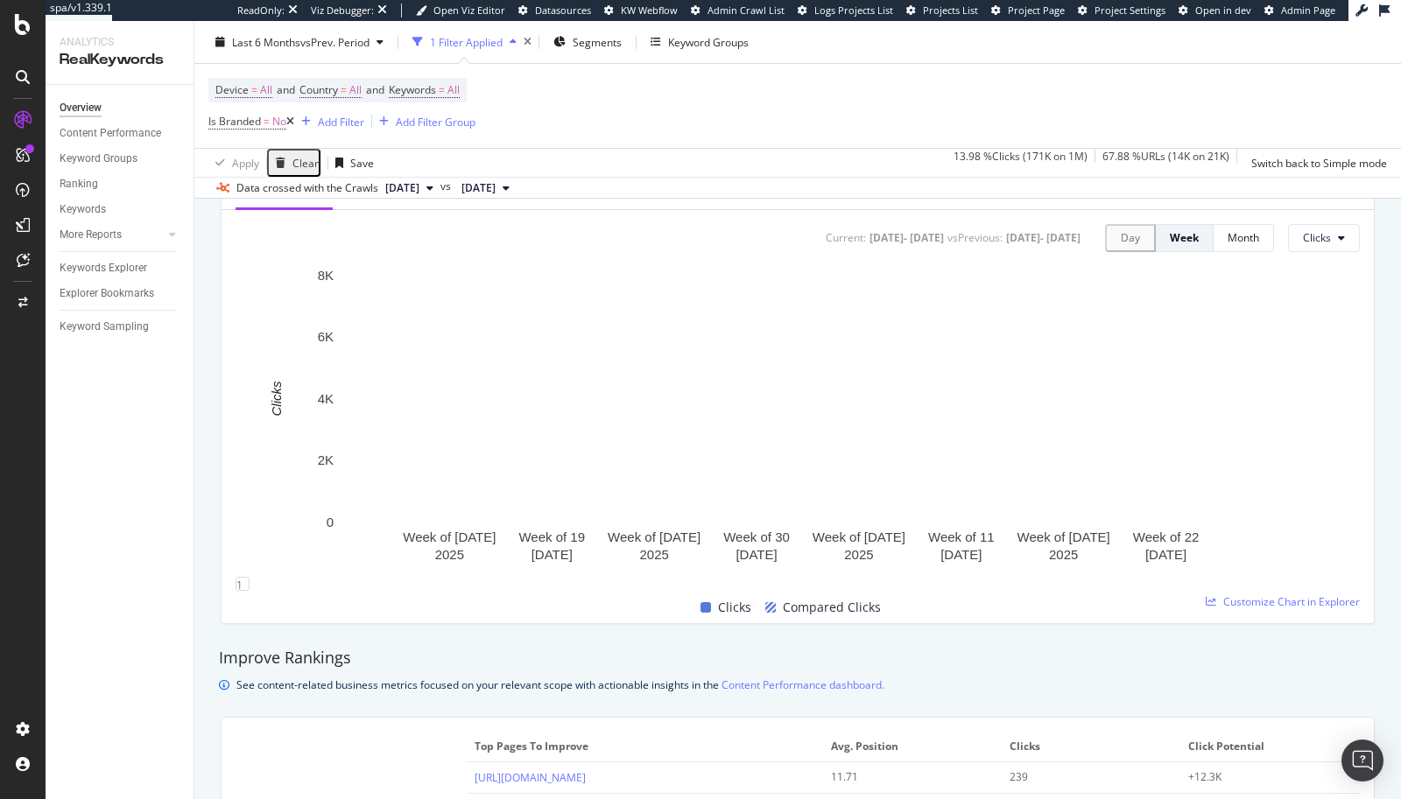
scroll to position [784, 0]
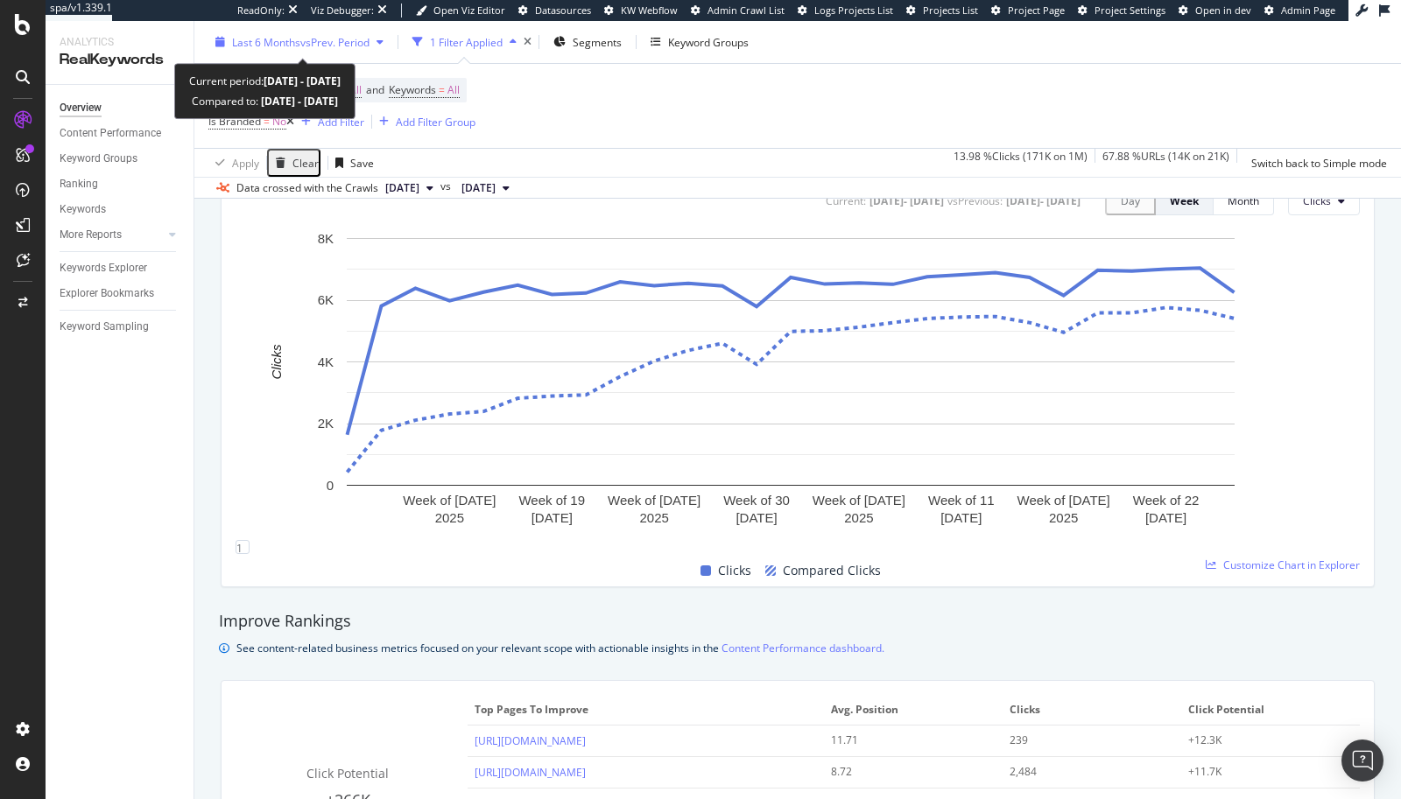
click at [271, 42] on span "Last 6 Months" at bounding box center [266, 41] width 68 height 15
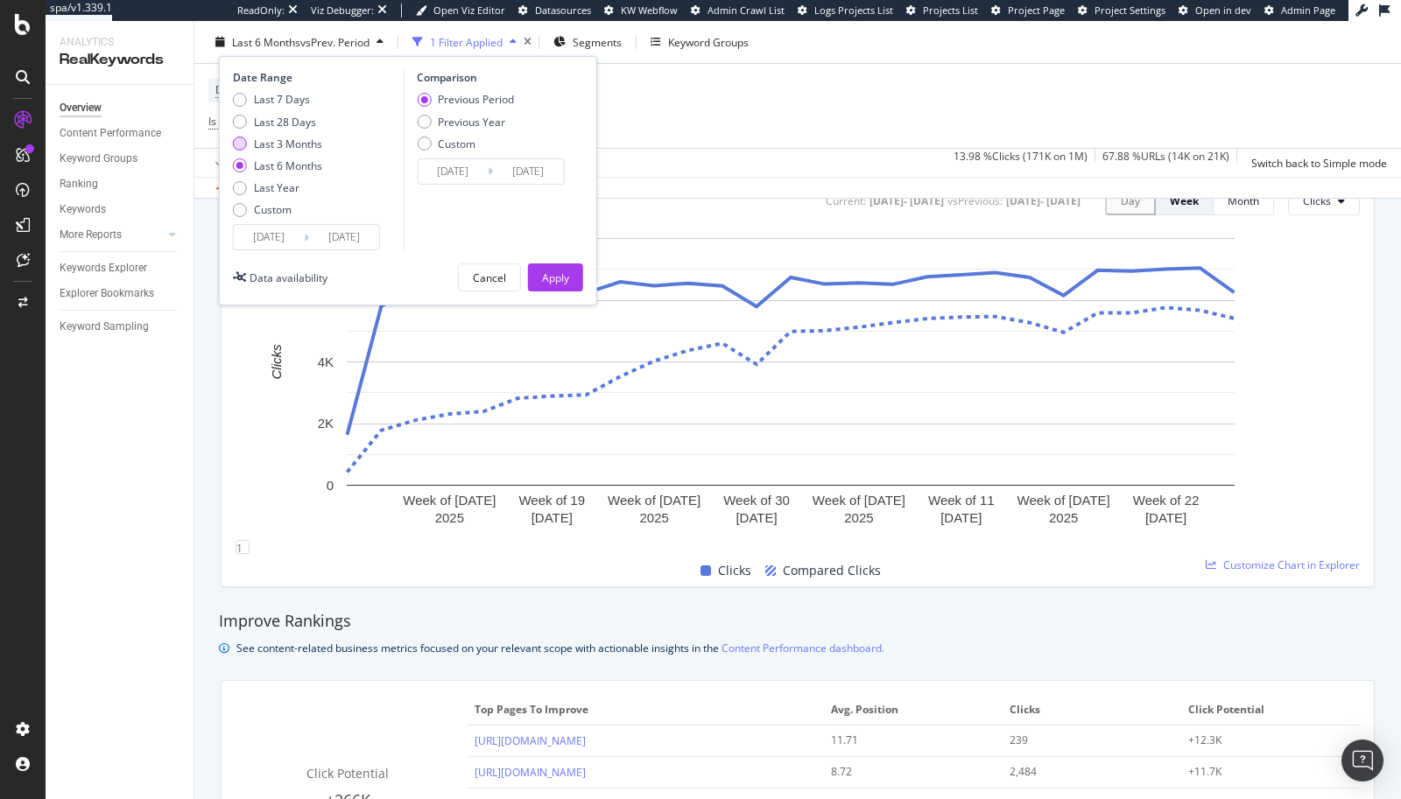
click at [239, 146] on div "Last 3 Months" at bounding box center [240, 144] width 14 height 14
type input "[DATE]"
click at [422, 121] on div "Previous Year" at bounding box center [424, 122] width 14 height 14
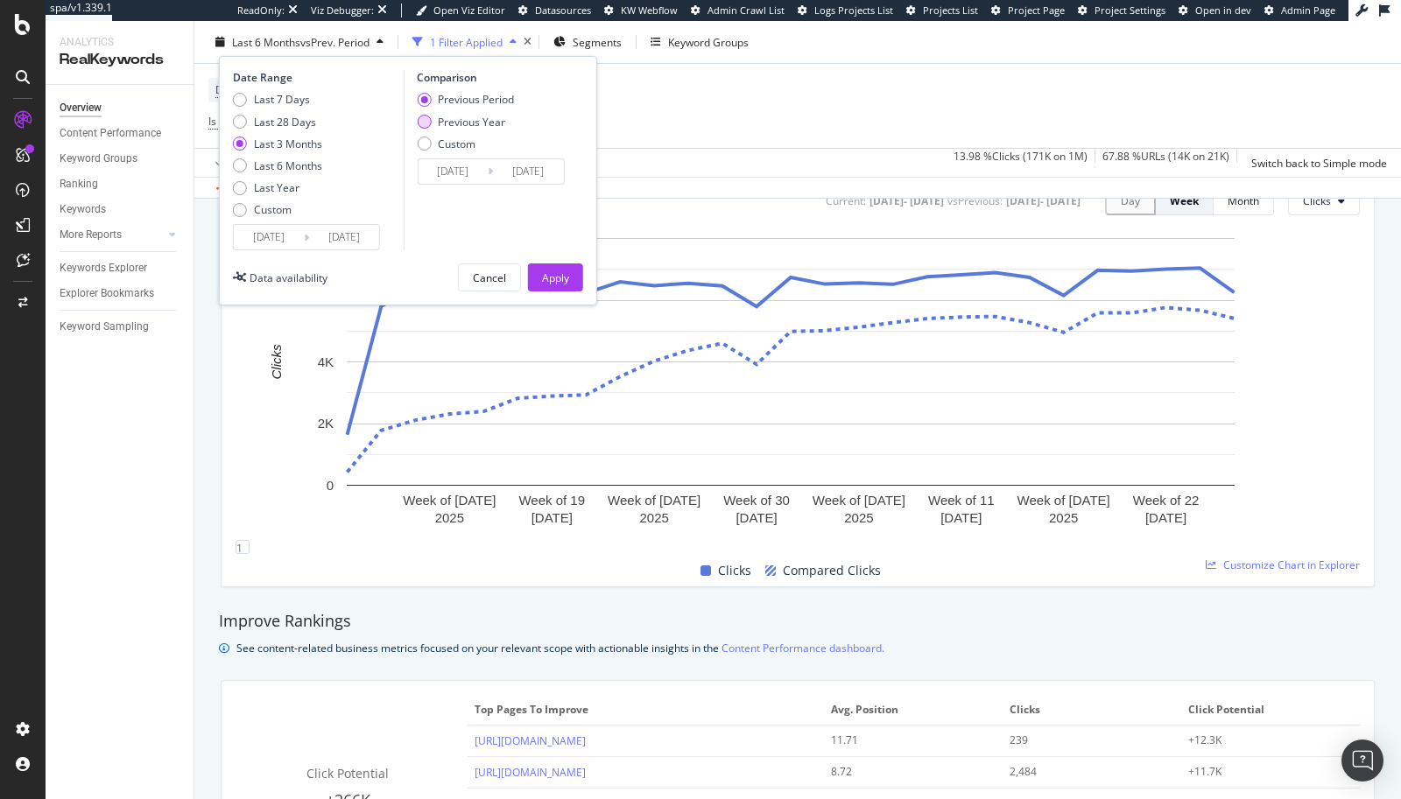
type input "[DATE]"
click at [542, 283] on div "Apply" at bounding box center [555, 277] width 27 height 15
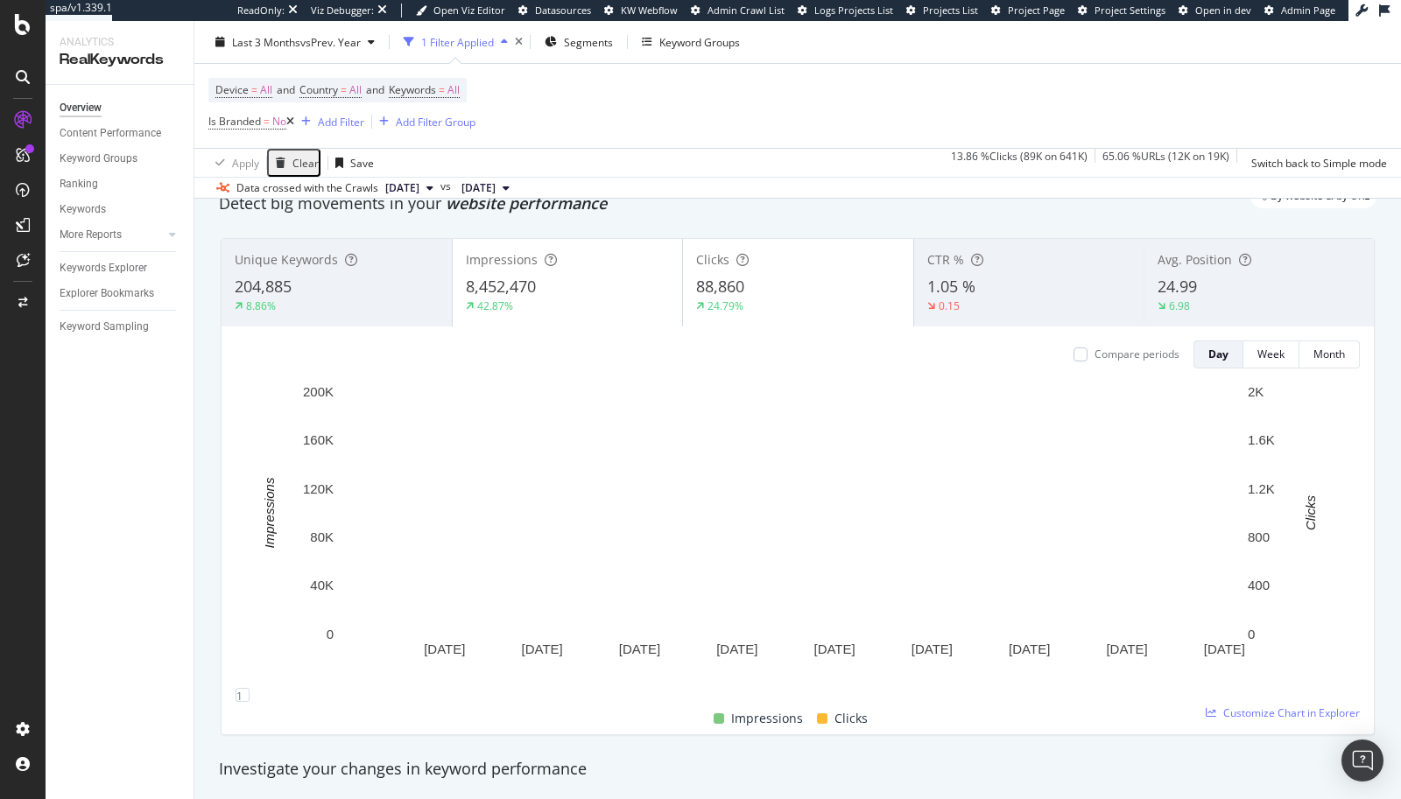
scroll to position [66, 0]
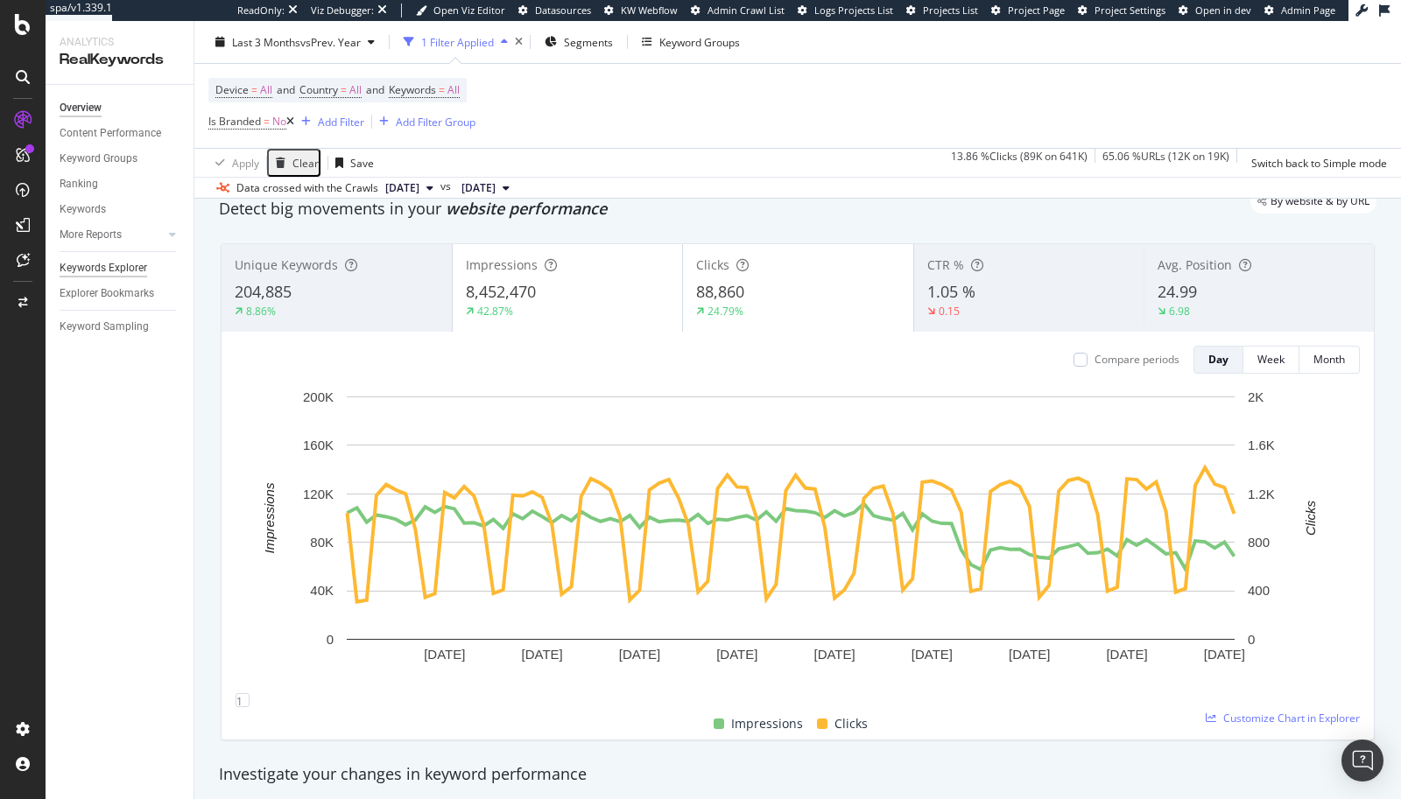
click at [107, 268] on div "Keywords Explorer" at bounding box center [104, 268] width 88 height 18
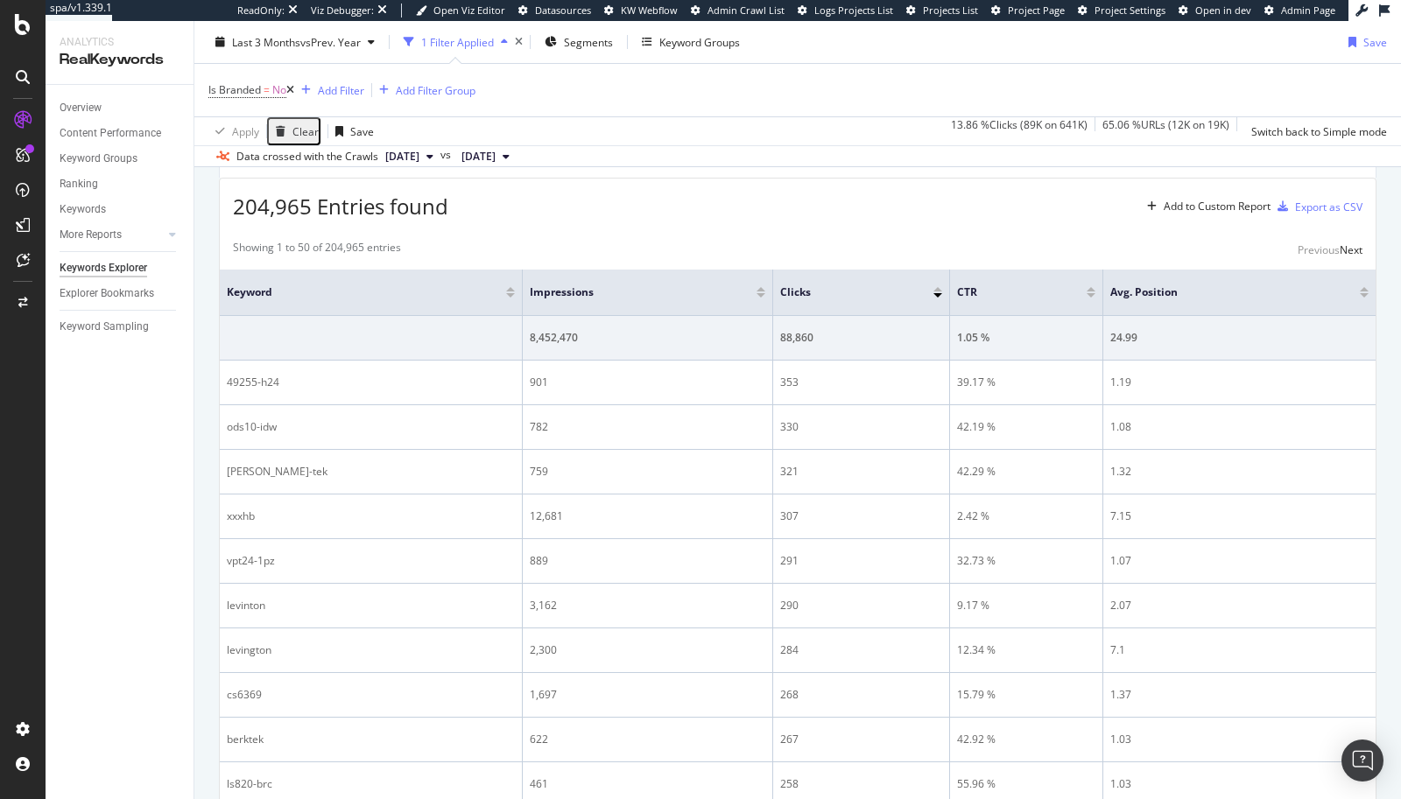
scroll to position [92, 0]
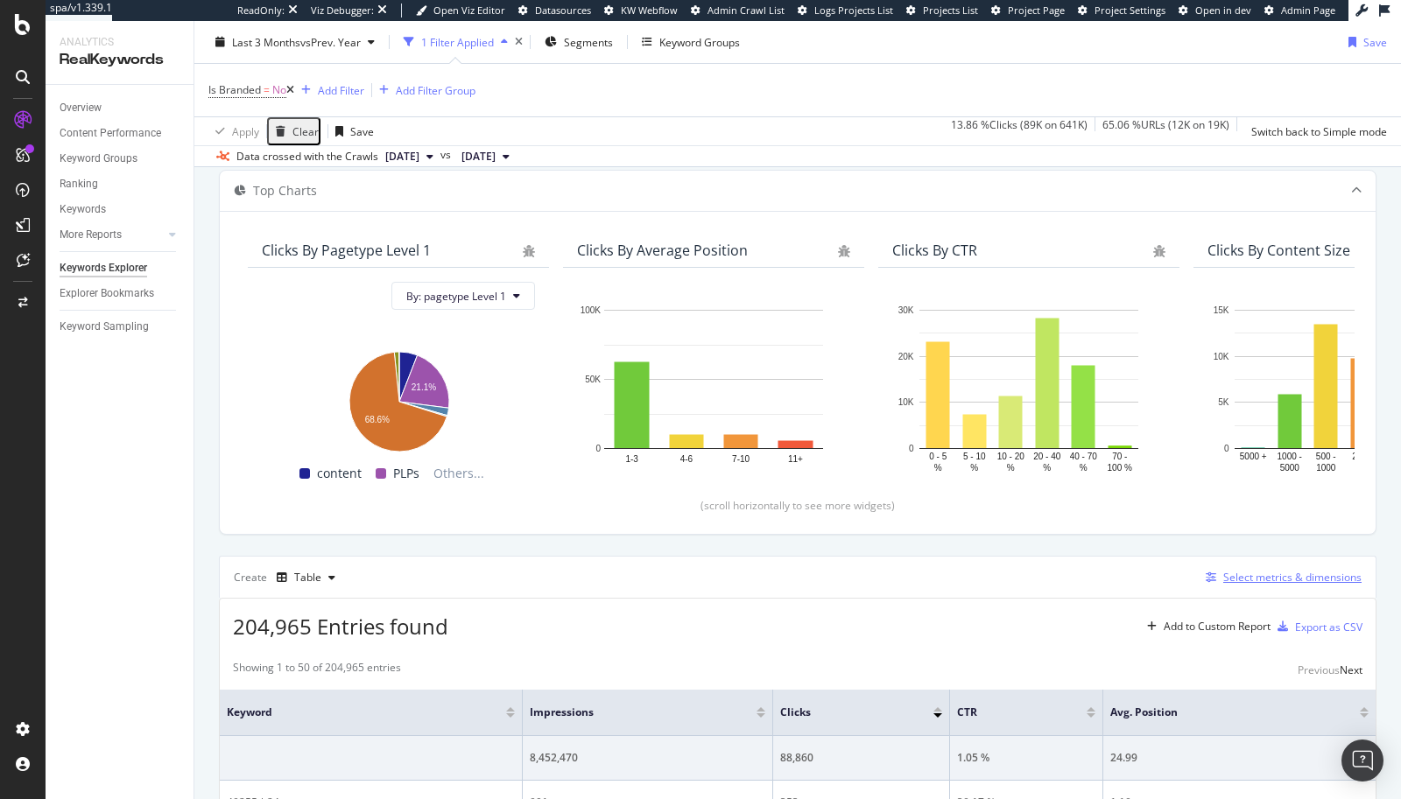
click at [1277, 577] on div "Select metrics & dimensions" at bounding box center [1292, 577] width 138 height 15
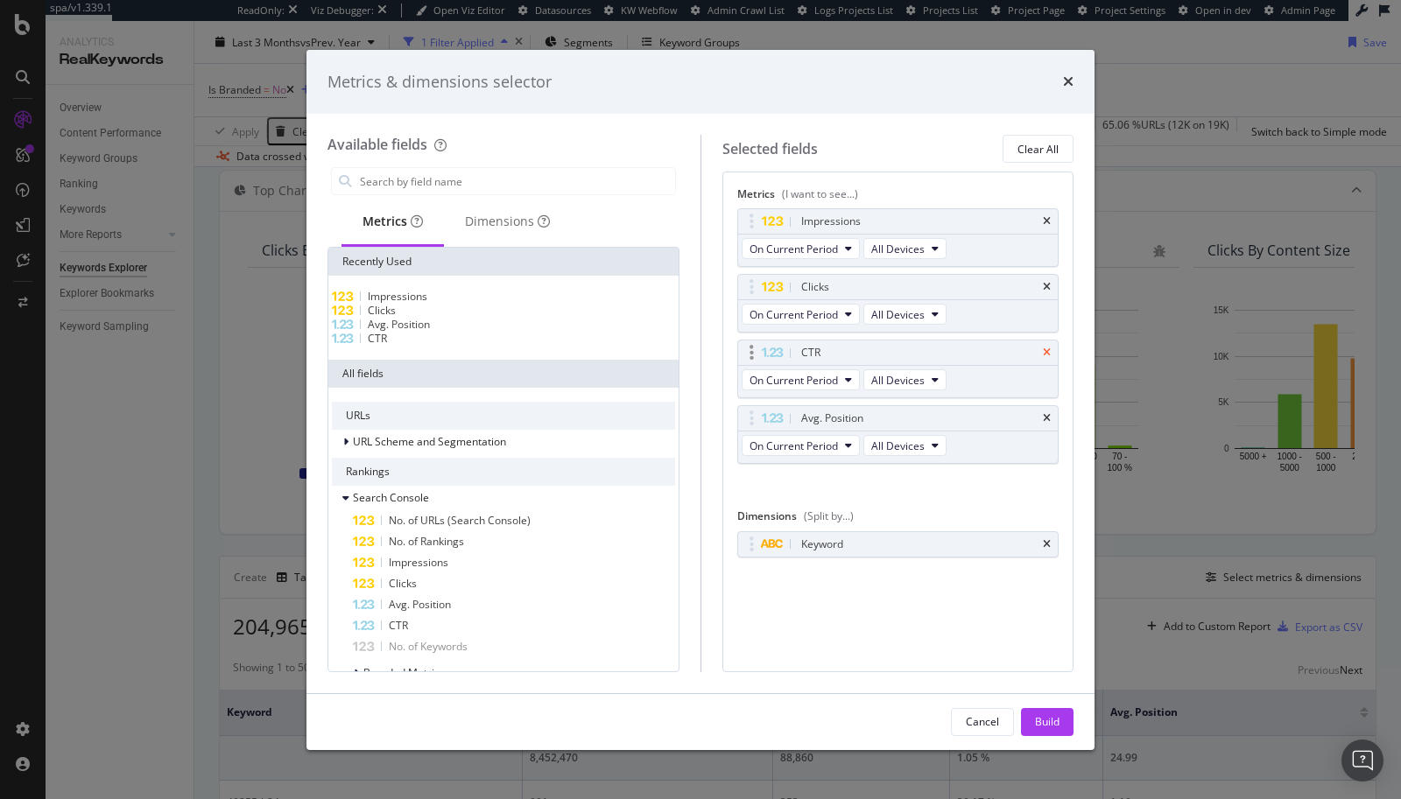
click at [1049, 352] on icon "times" at bounding box center [1047, 353] width 8 height 11
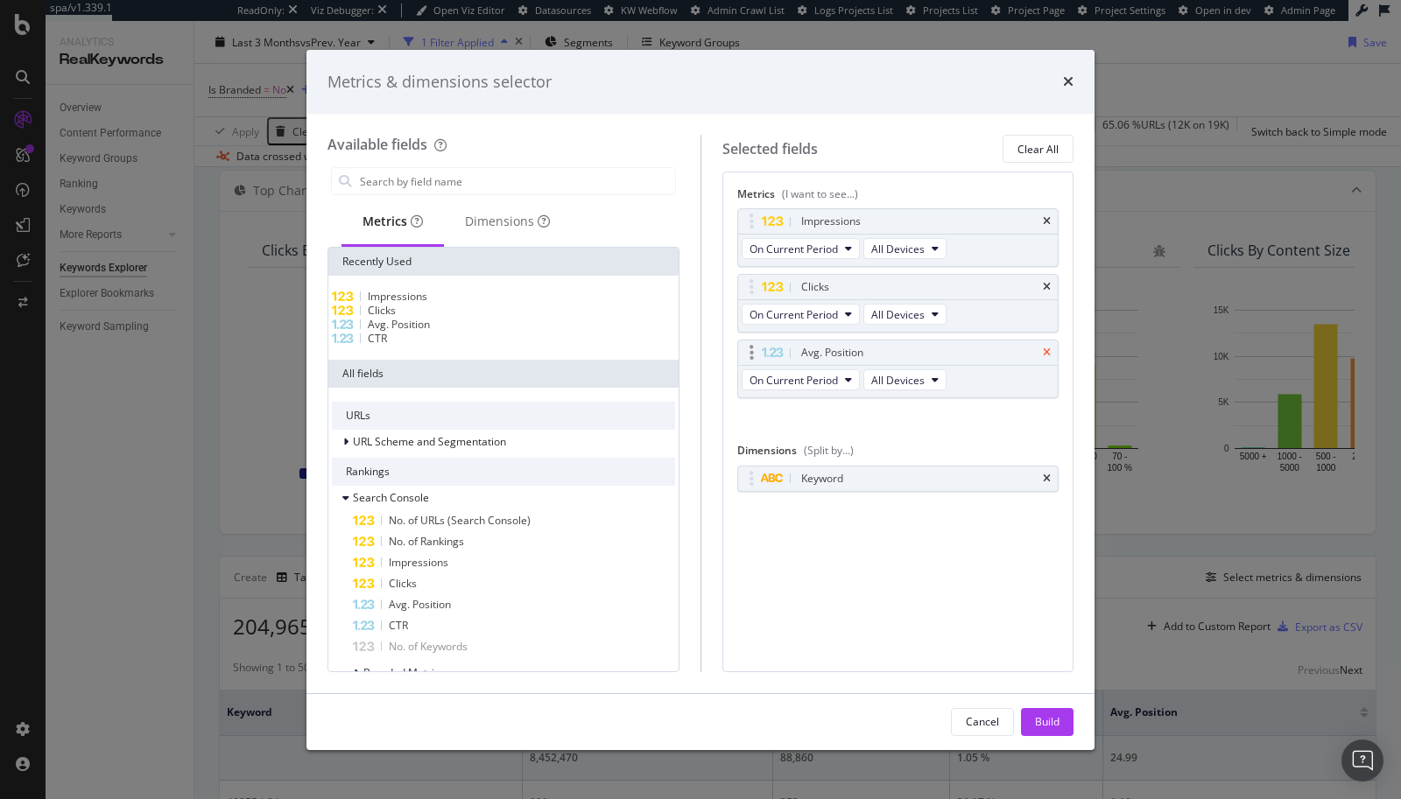
click at [1049, 352] on icon "times" at bounding box center [1047, 353] width 8 height 11
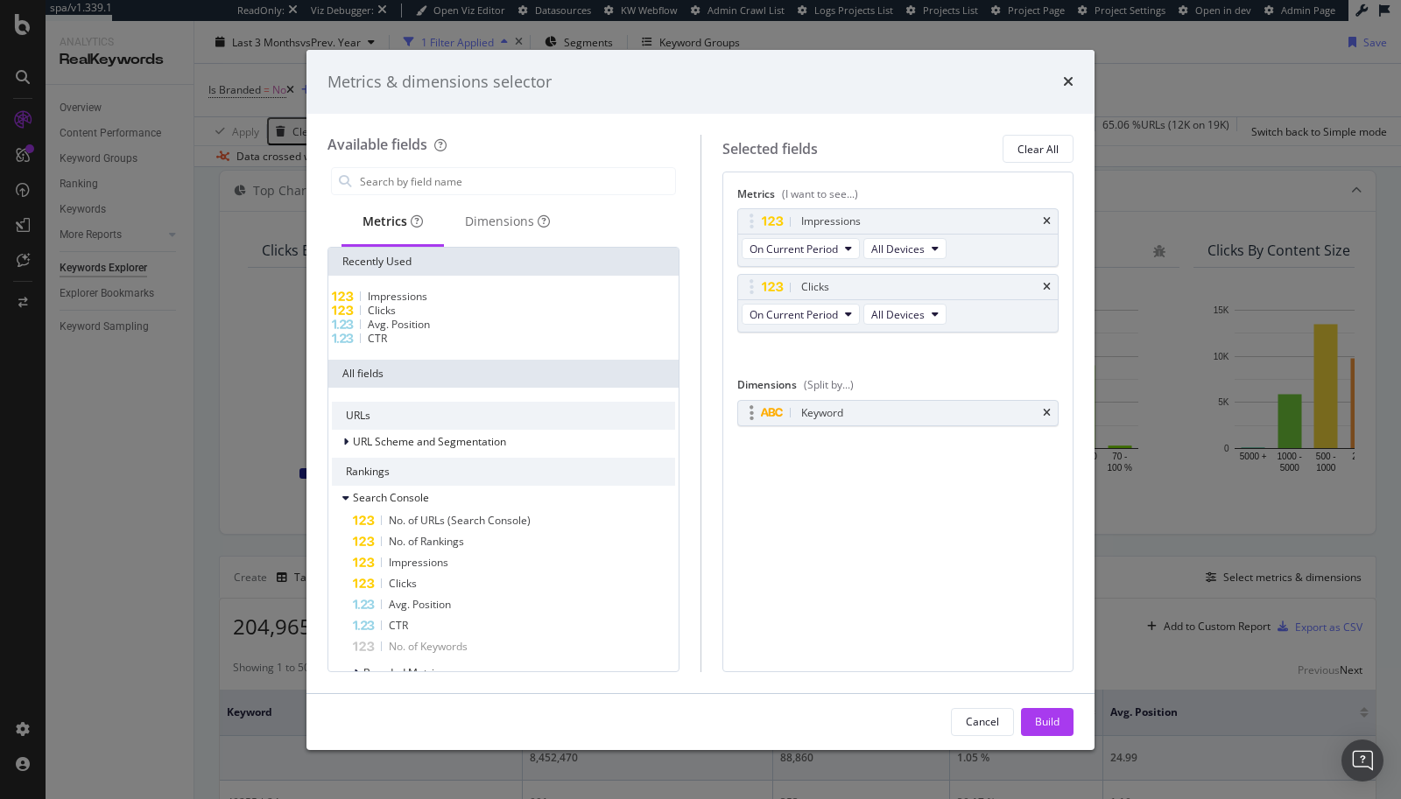
click at [1050, 403] on div "Keyword" at bounding box center [898, 413] width 320 height 25
click at [1046, 411] on icon "times" at bounding box center [1047, 413] width 8 height 11
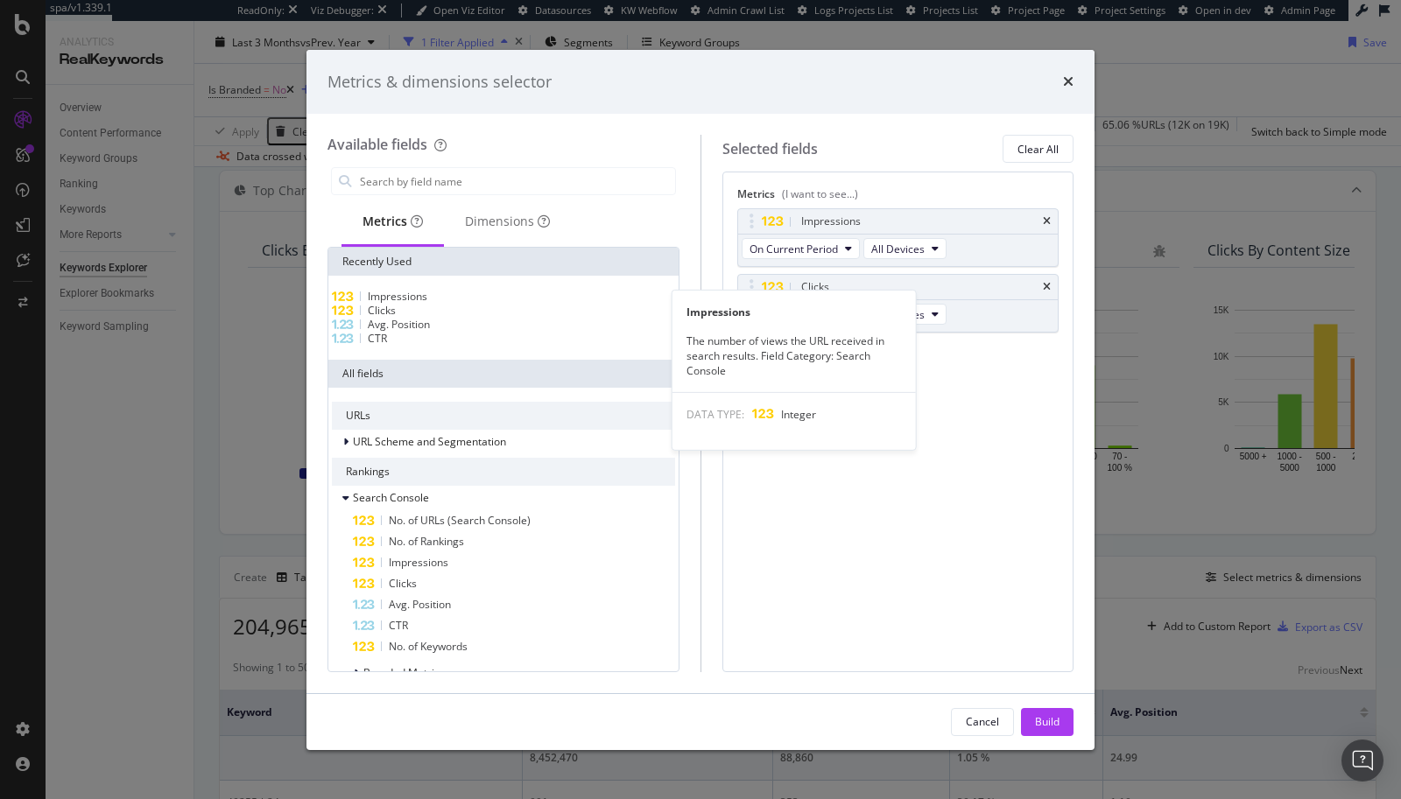
click at [424, 301] on span "Impressions" at bounding box center [398, 296] width 60 height 15
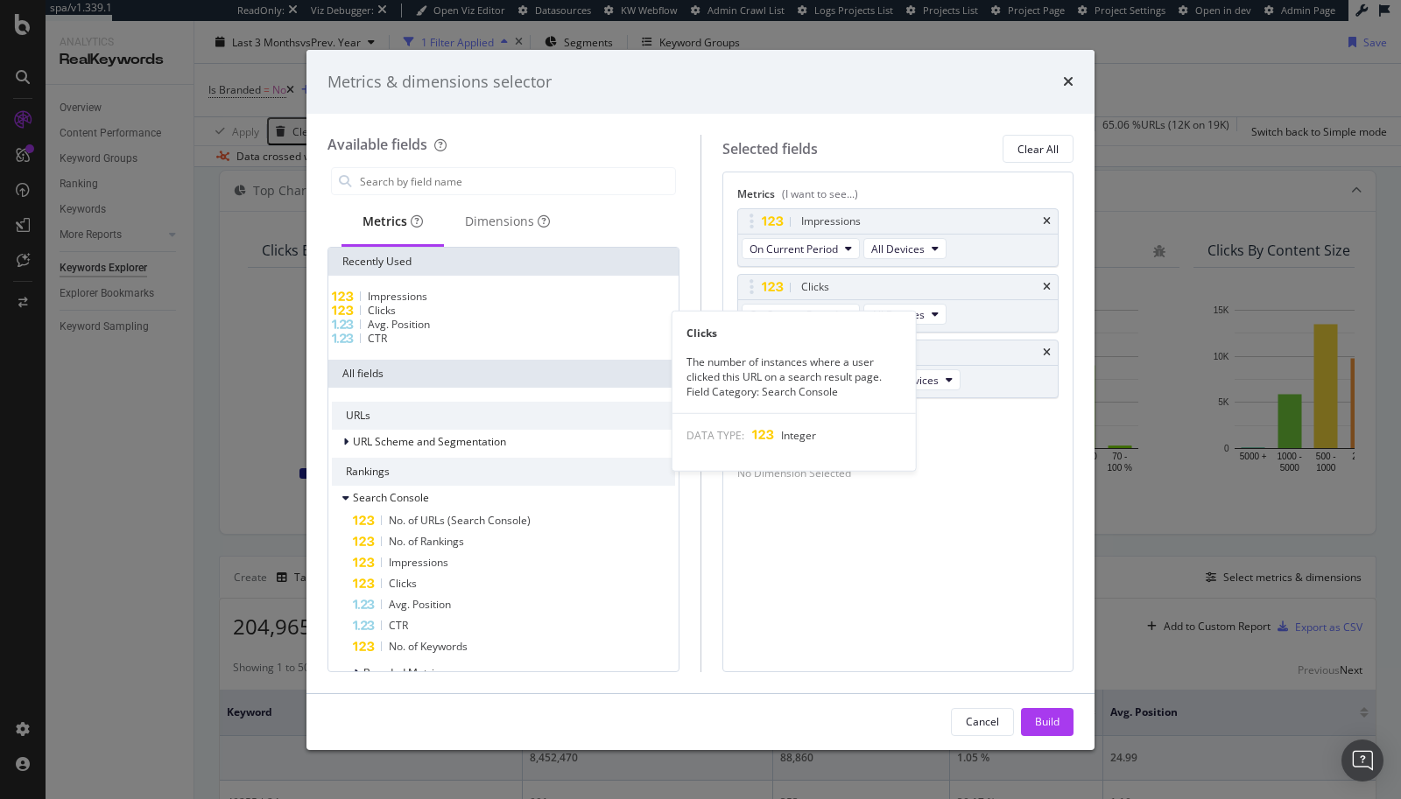
click at [424, 318] on div "Clicks" at bounding box center [503, 311] width 343 height 14
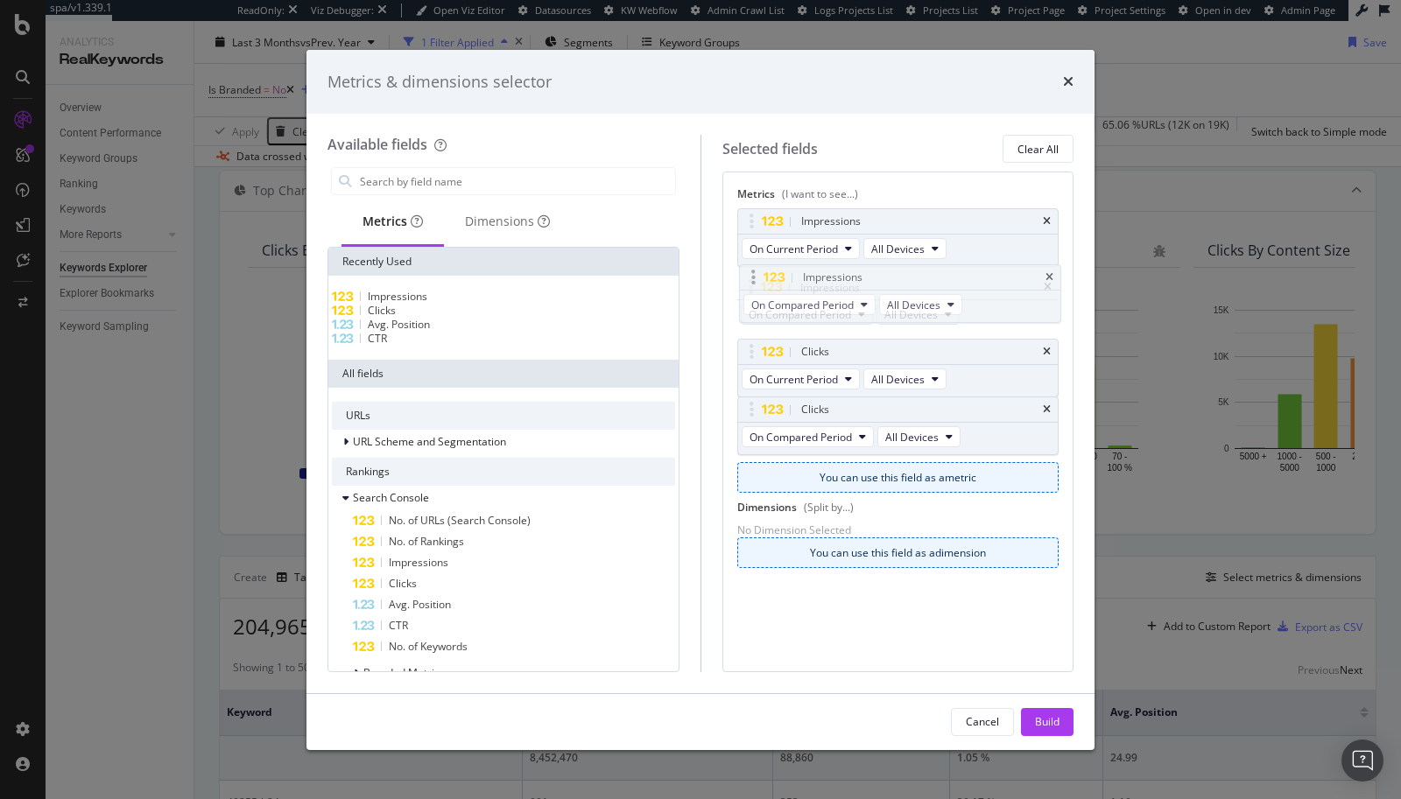
drag, startPoint x: 737, startPoint y: 348, endPoint x: 742, endPoint y: 275, distance: 73.7
click at [741, 272] on body "spa/v1.339.1 ReadOnly: Viz Debugger: Open Viz Editor Datasources KW Webflow Adm…" at bounding box center [700, 399] width 1401 height 799
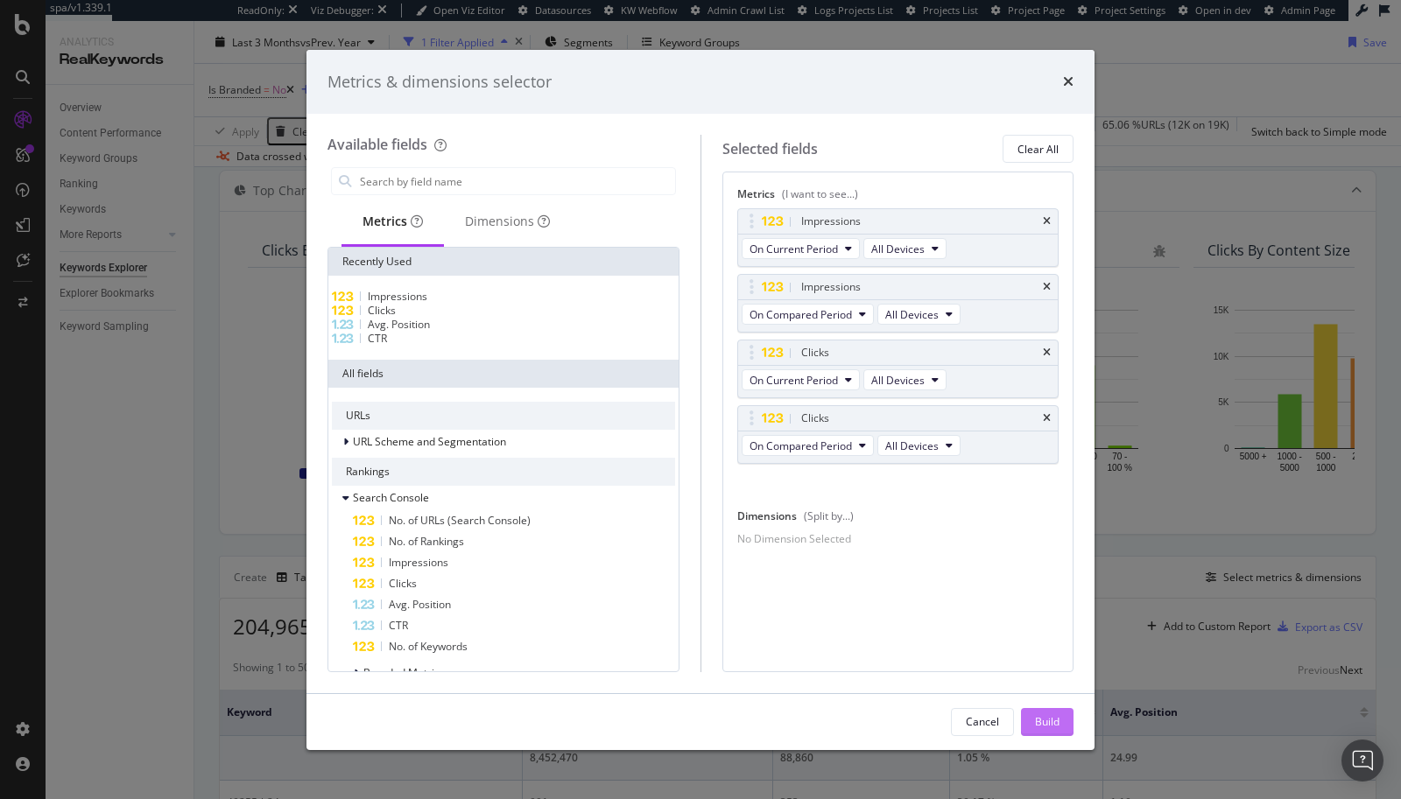
click at [1039, 677] on div "Build" at bounding box center [1047, 721] width 25 height 15
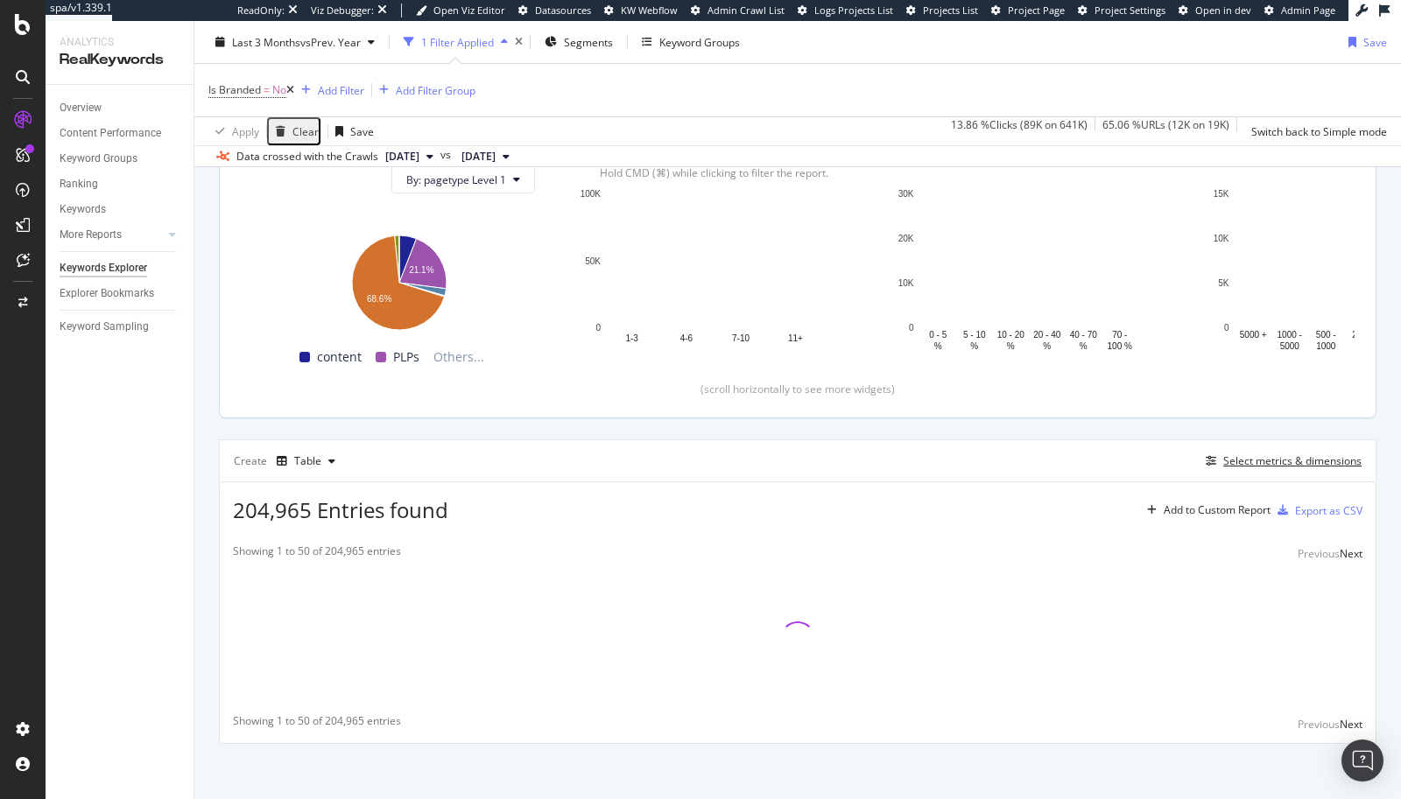
scroll to position [212, 0]
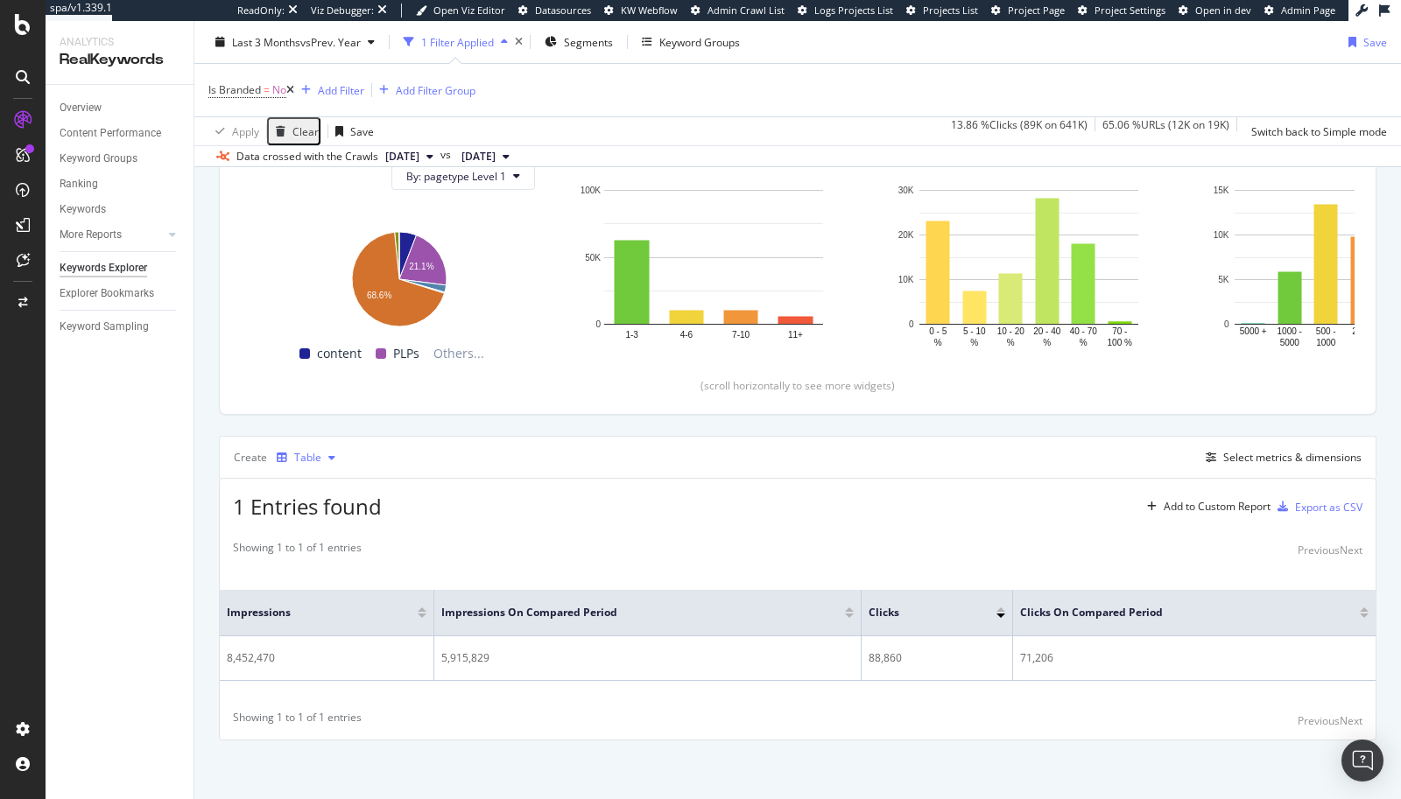
click at [303, 453] on div "Table" at bounding box center [307, 458] width 27 height 11
click at [321, 514] on div "Trend" at bounding box center [326, 513] width 29 height 15
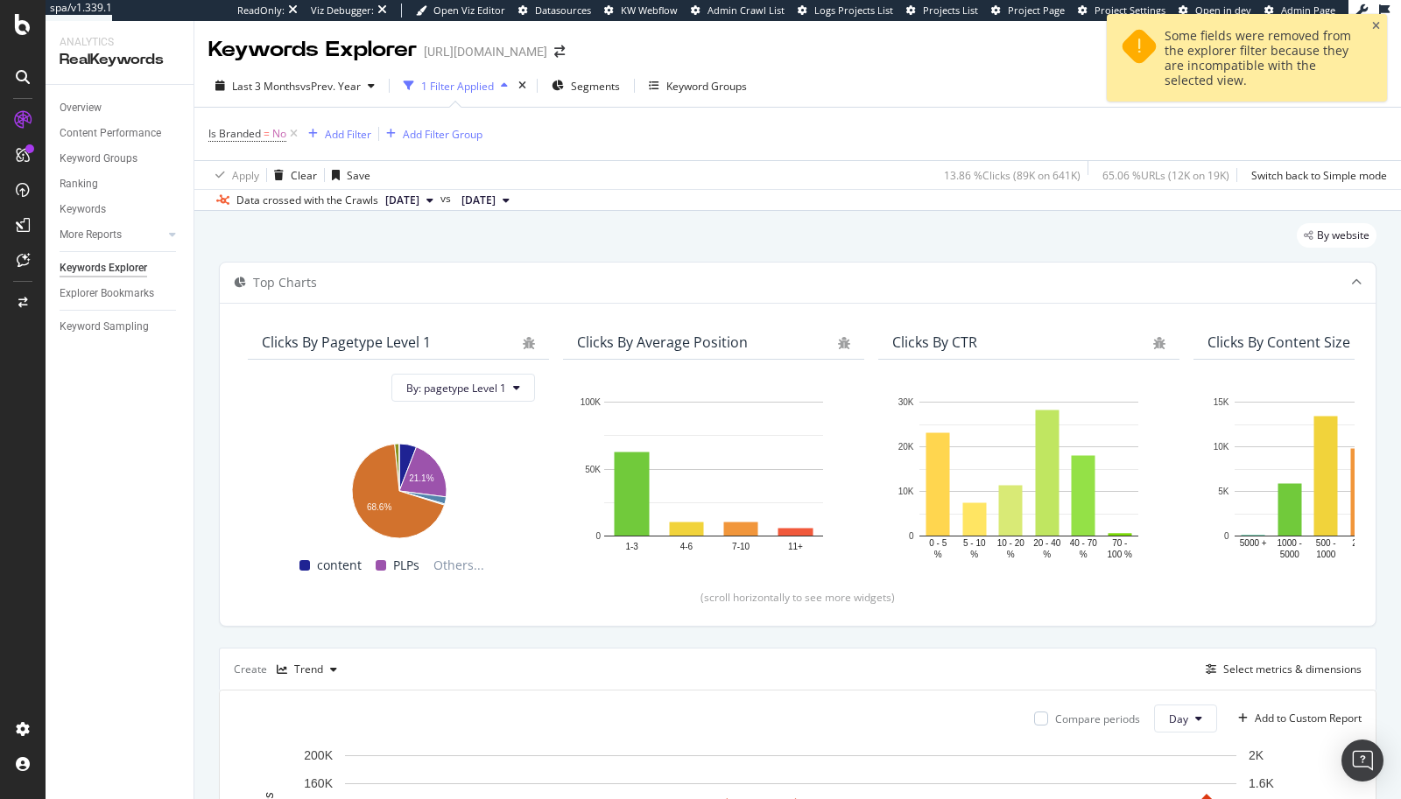
scroll to position [212, 0]
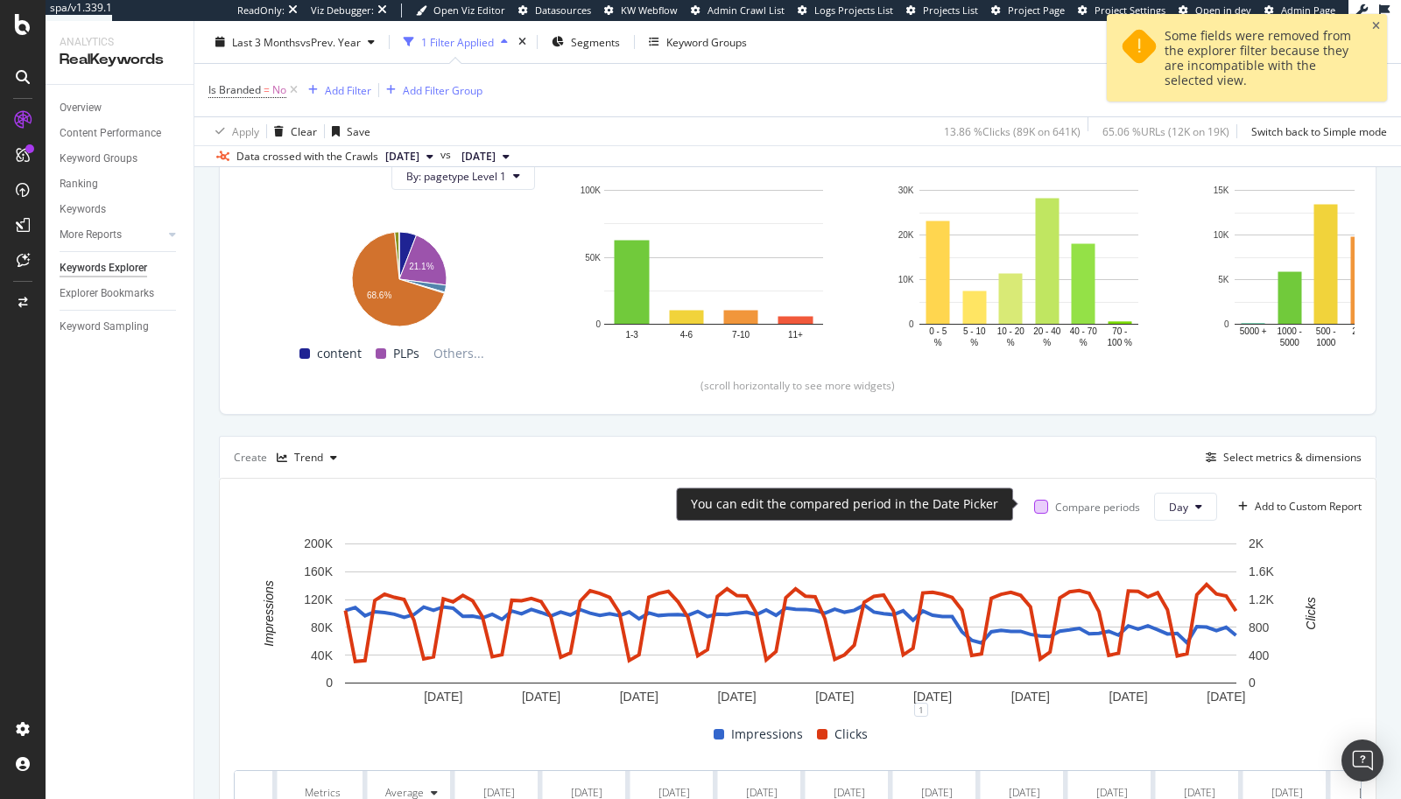
click at [1034, 505] on div at bounding box center [1041, 507] width 14 height 14
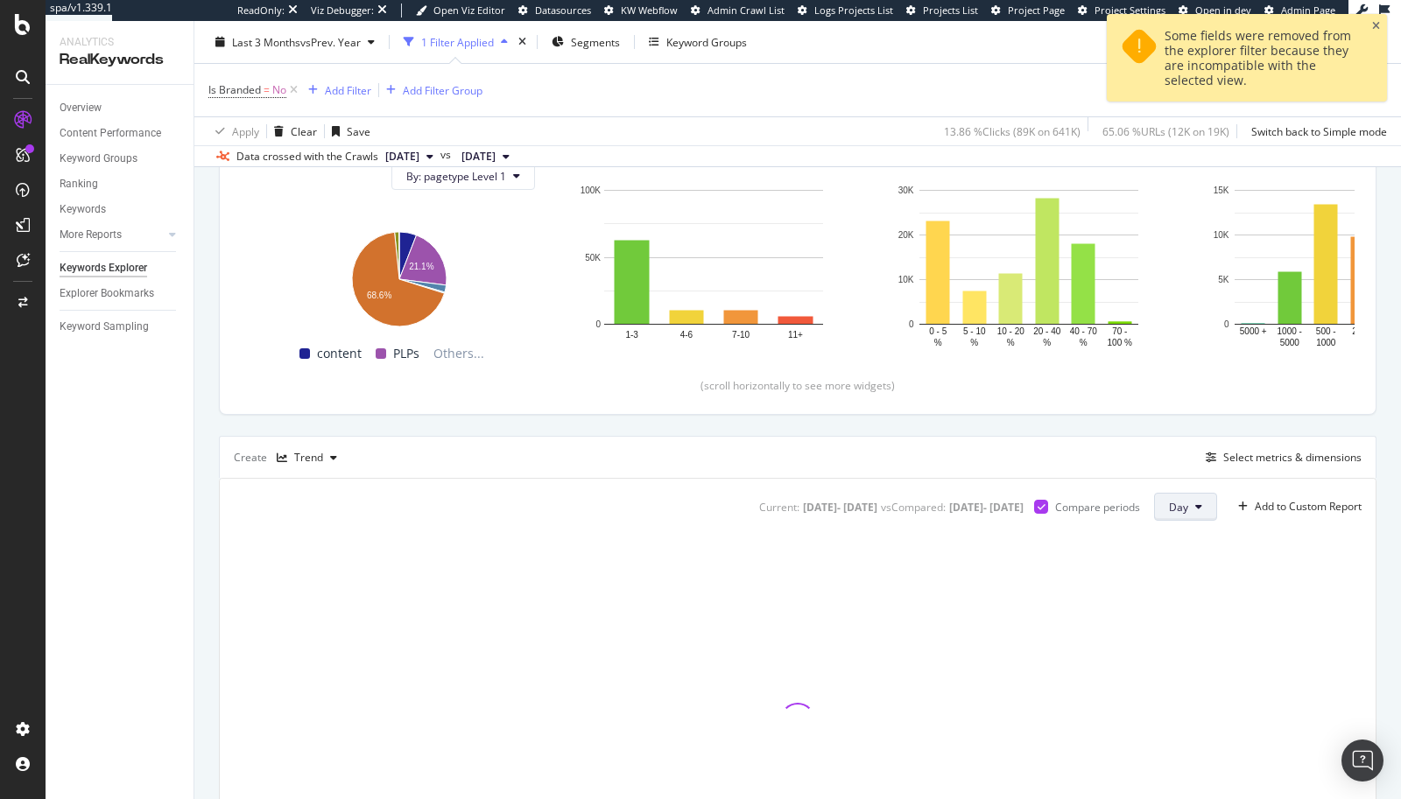
click at [1169, 502] on span "Day" at bounding box center [1178, 507] width 19 height 15
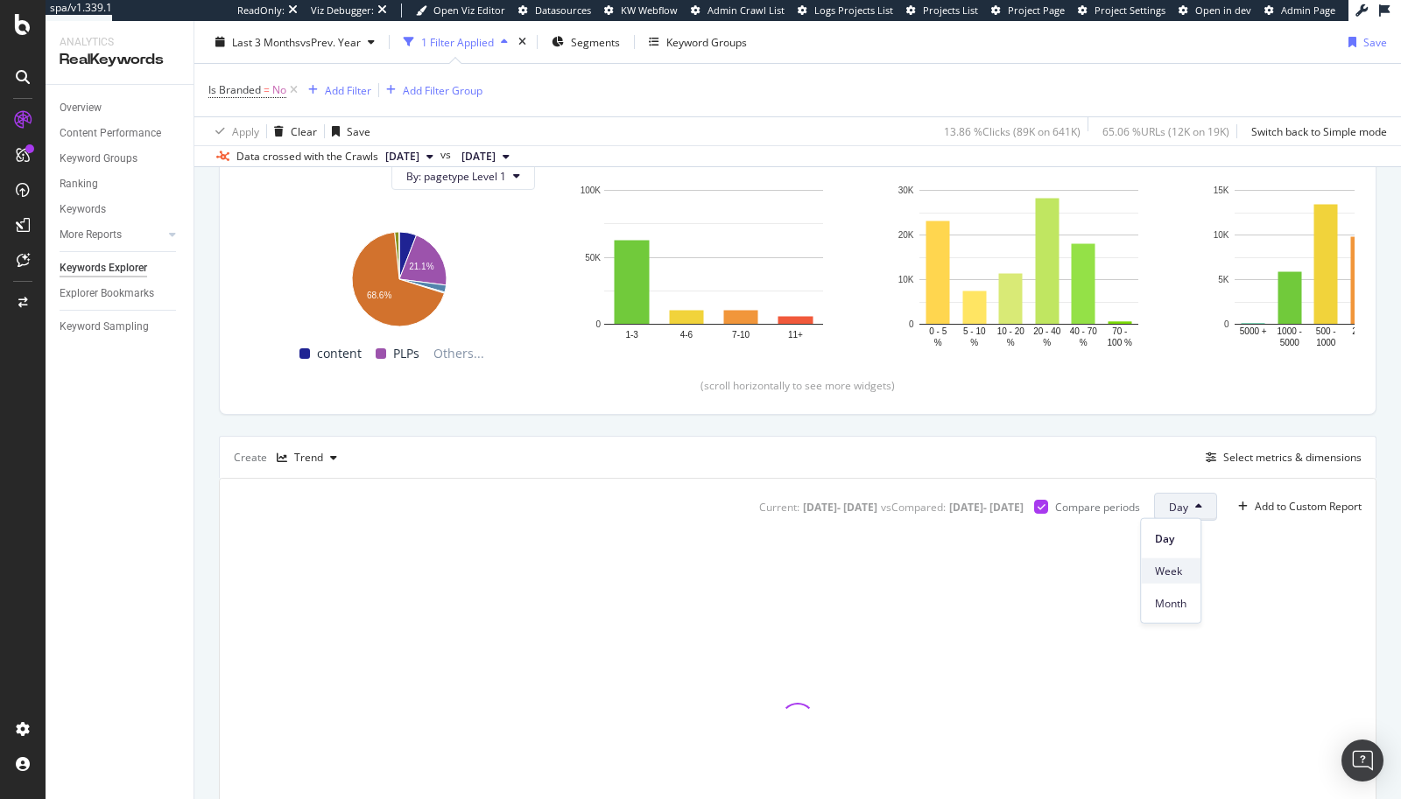
click at [1146, 580] on div "Week" at bounding box center [1171, 571] width 60 height 25
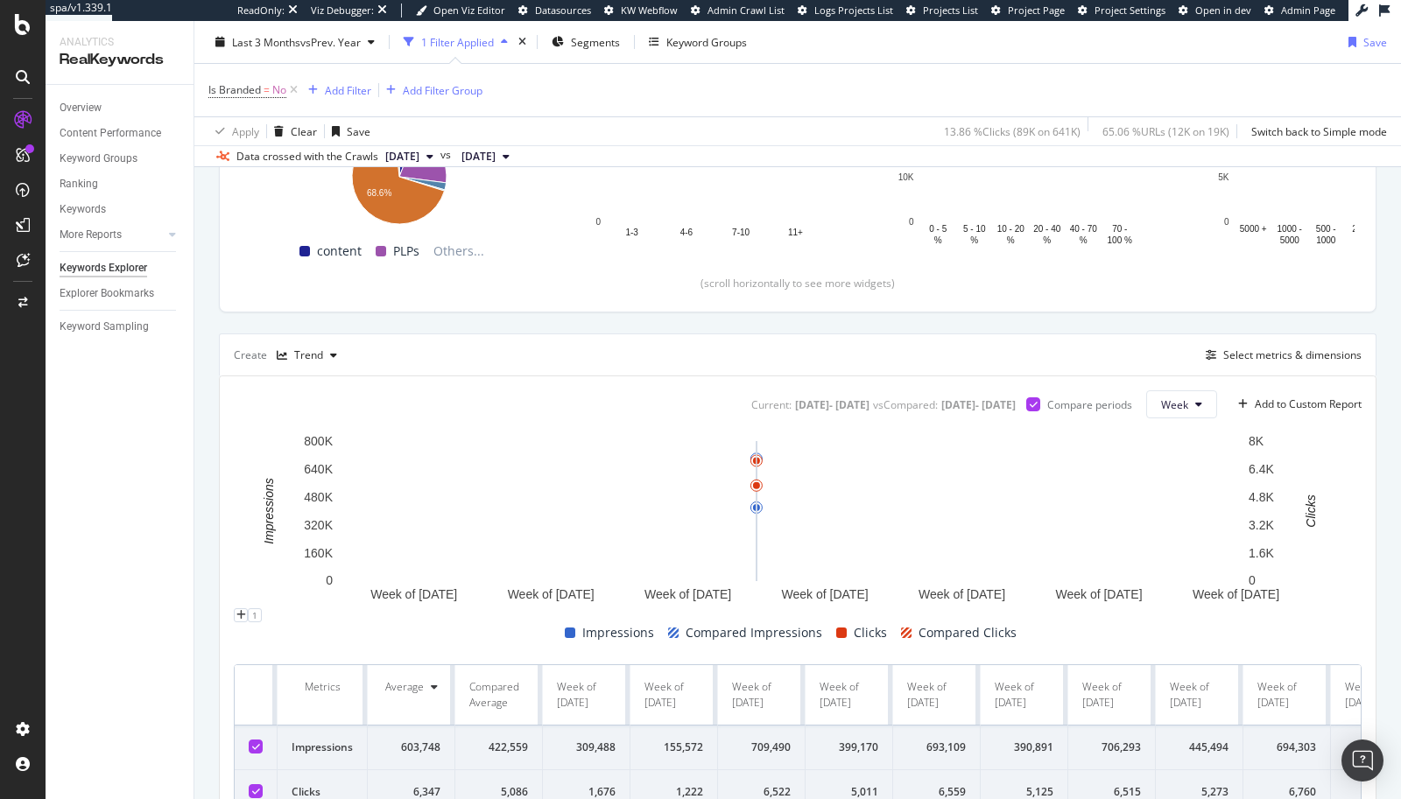
scroll to position [431, 0]
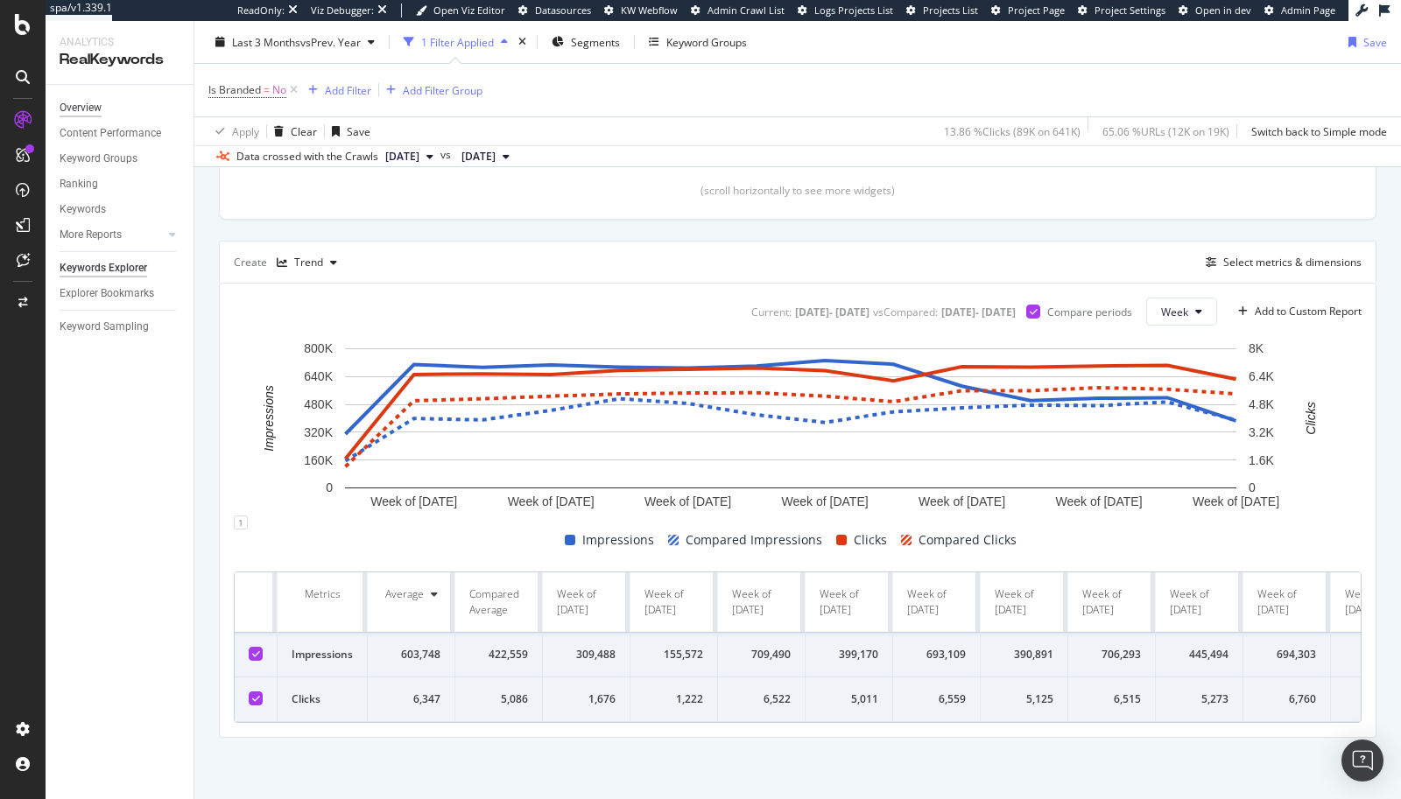
click at [97, 107] on div "Overview" at bounding box center [81, 108] width 42 height 18
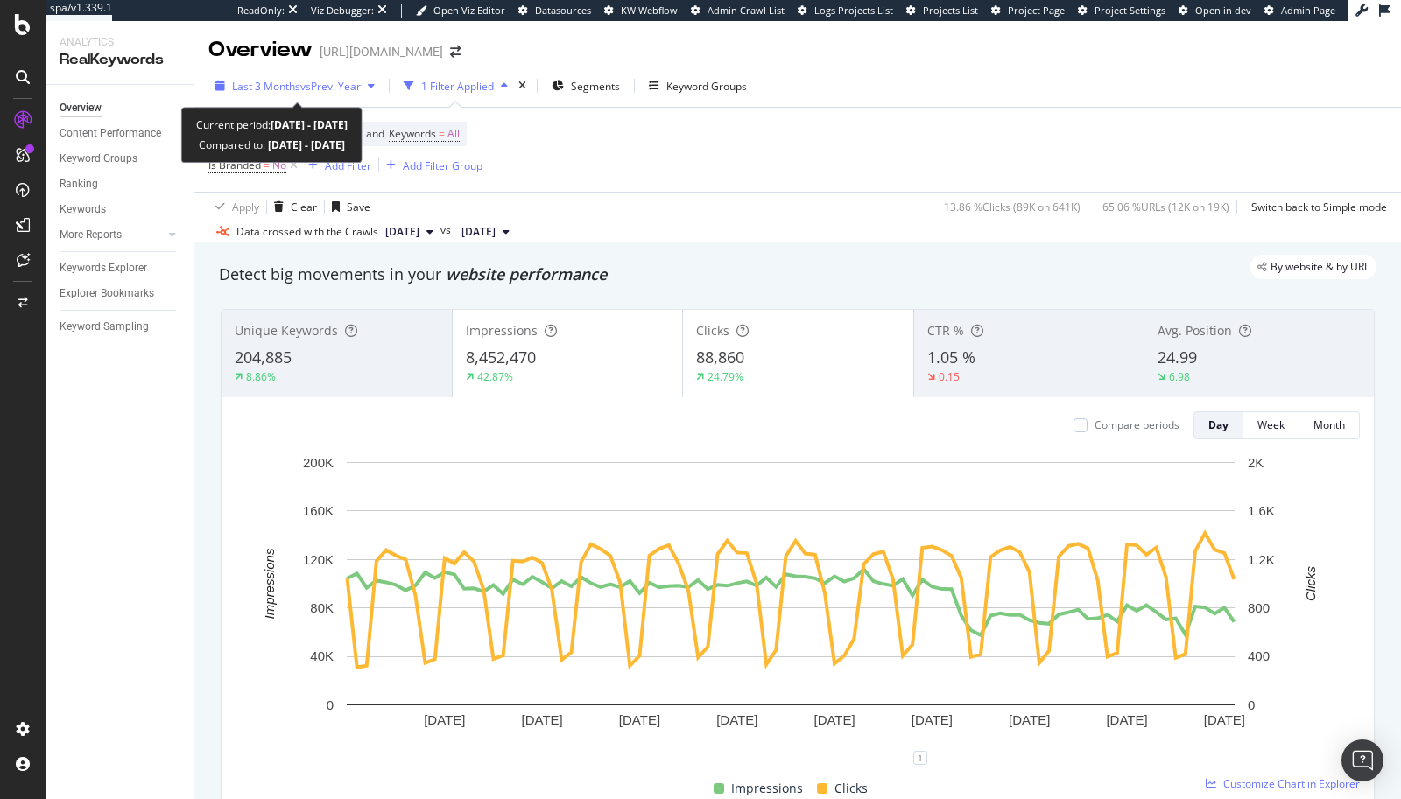
click at [323, 88] on span "vs Prev. Year" at bounding box center [330, 86] width 60 height 15
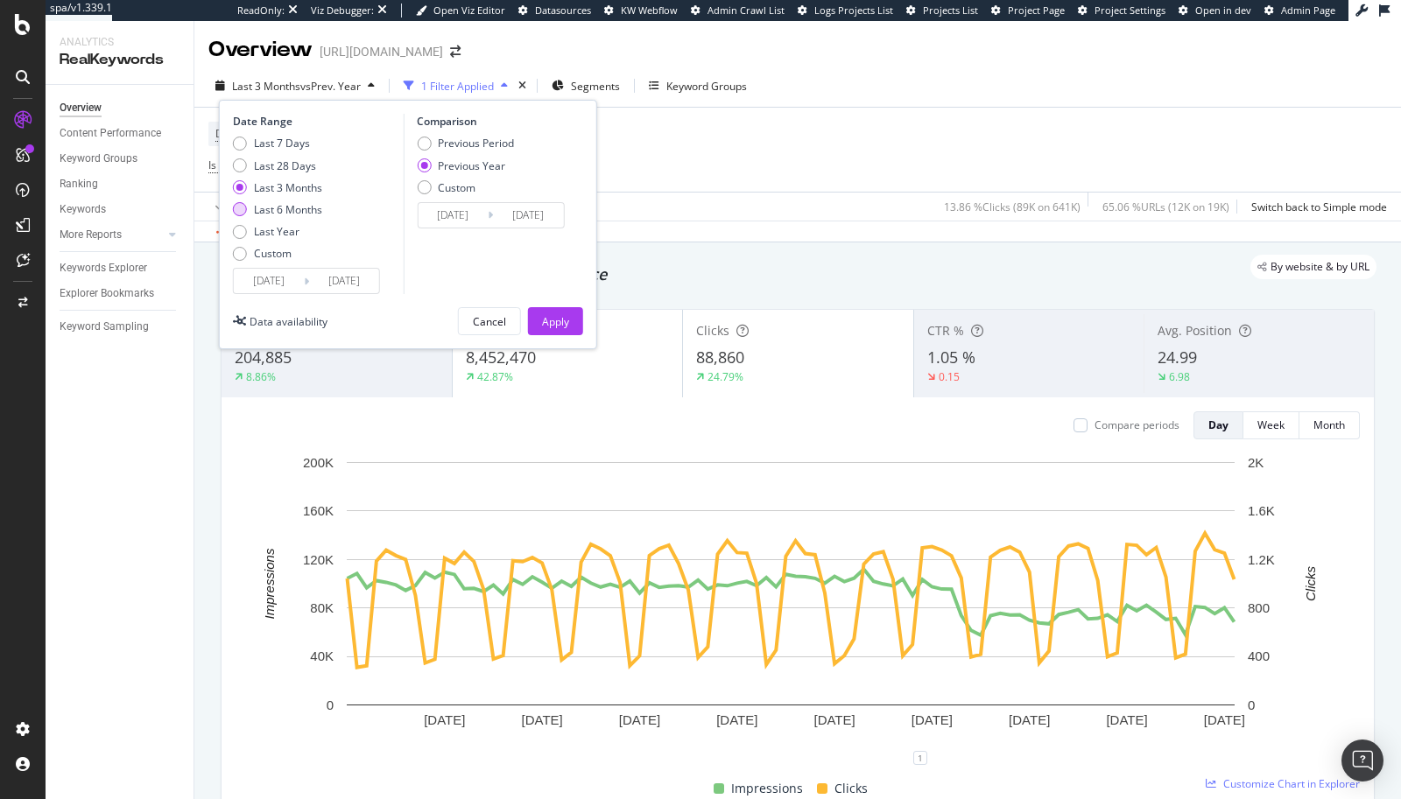
click at [238, 209] on div "Last 6 Months" at bounding box center [240, 209] width 14 height 14
type input "[DATE]"
click at [476, 148] on div "Previous Period" at bounding box center [476, 143] width 76 height 15
type input "[DATE]"
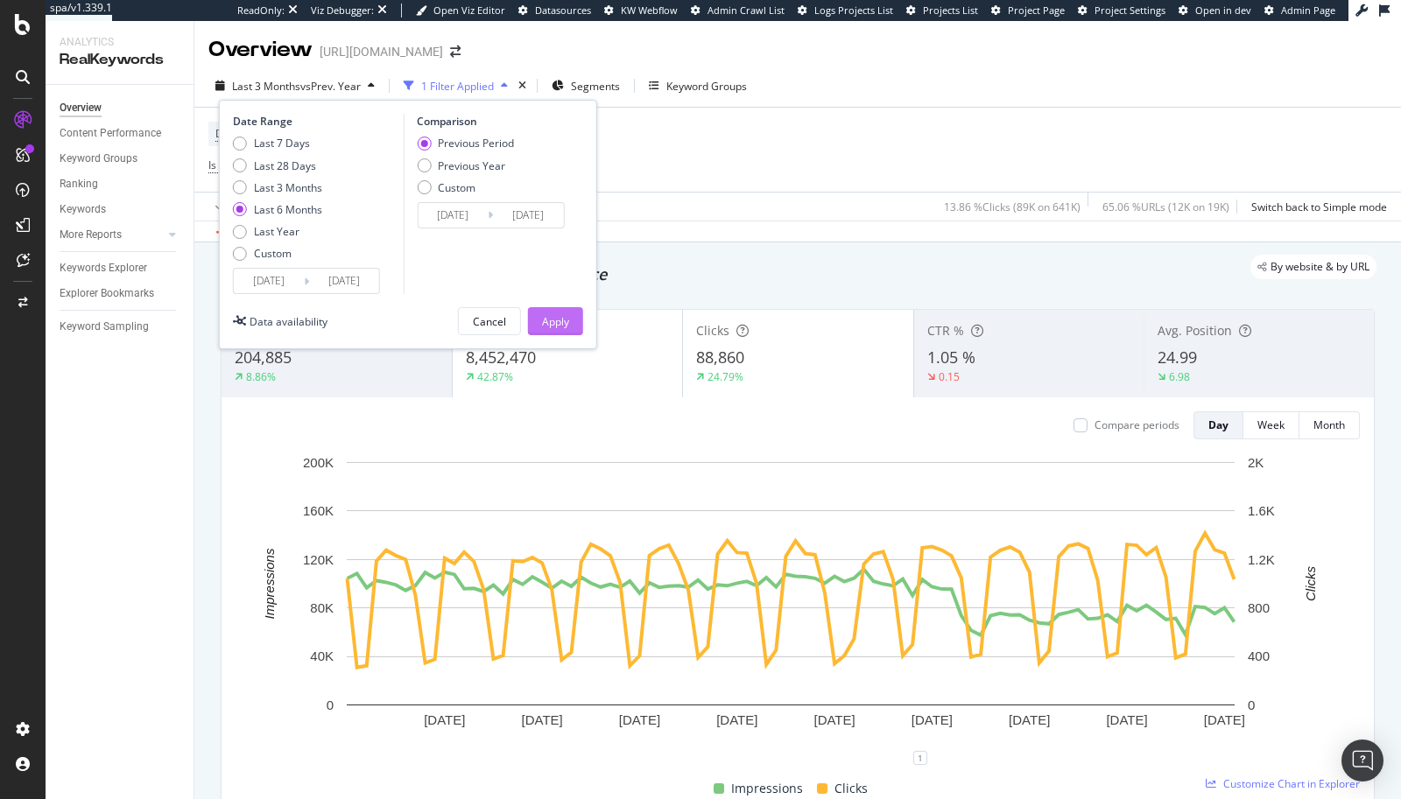
click at [549, 316] on div "Apply" at bounding box center [555, 321] width 27 height 15
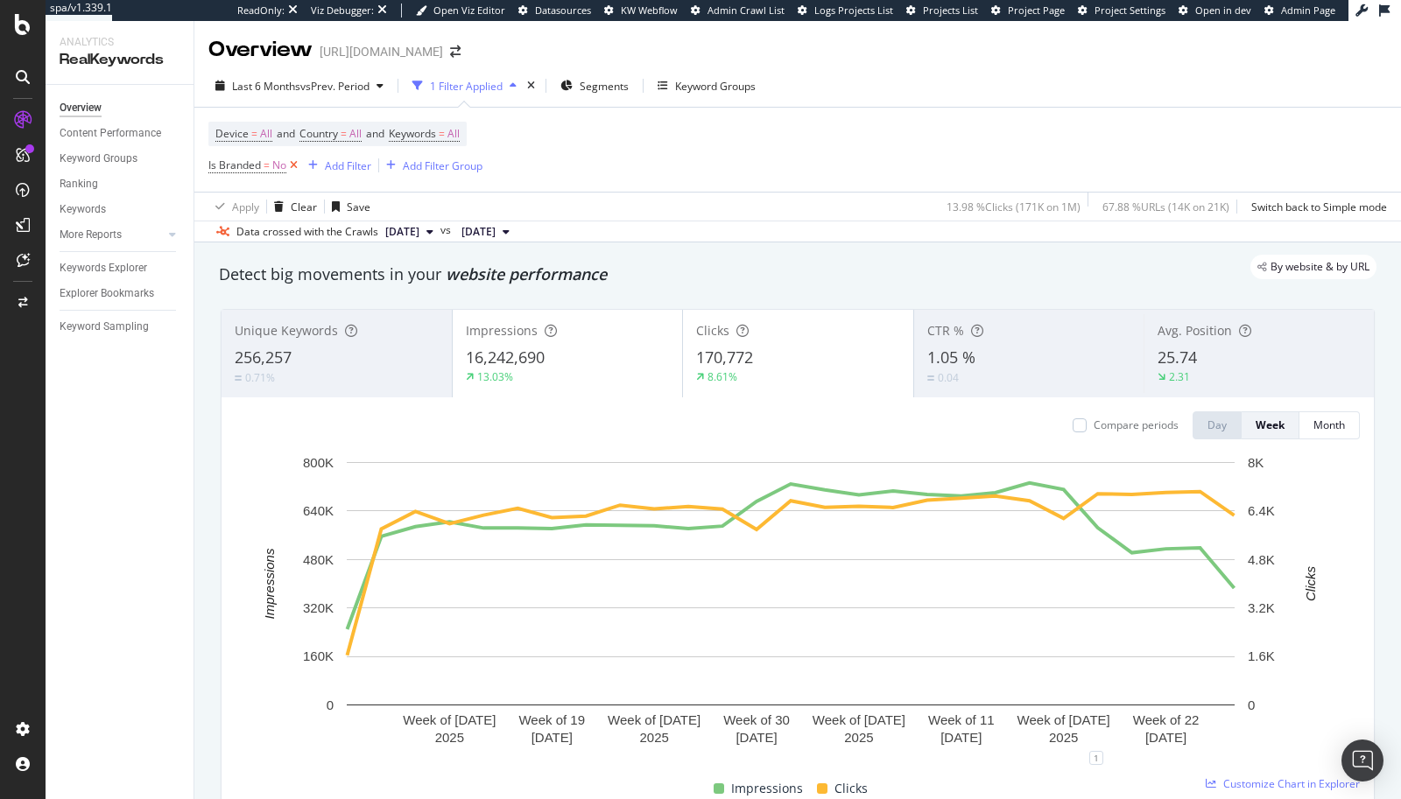
click at [292, 166] on icon at bounding box center [293, 166] width 15 height 18
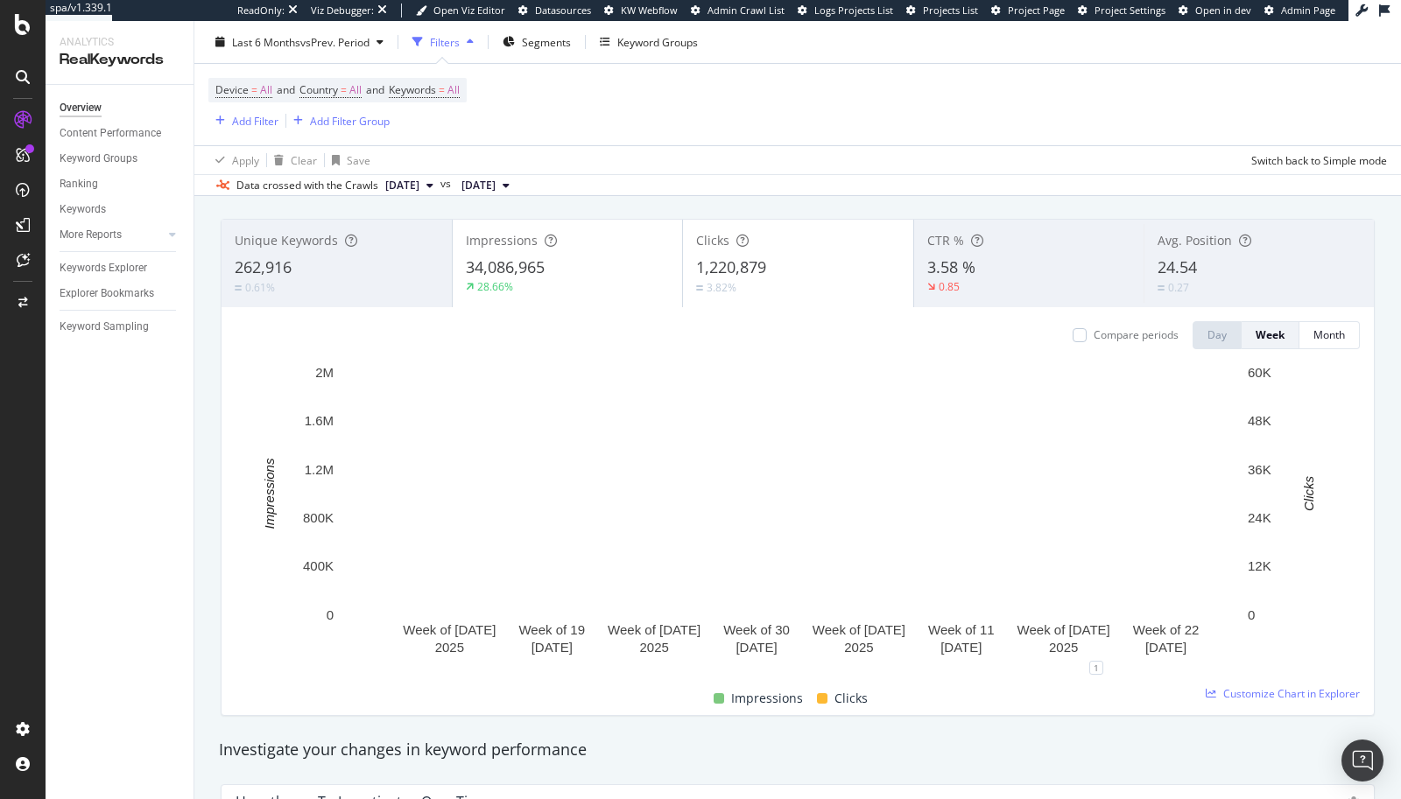
scroll to position [88, 0]
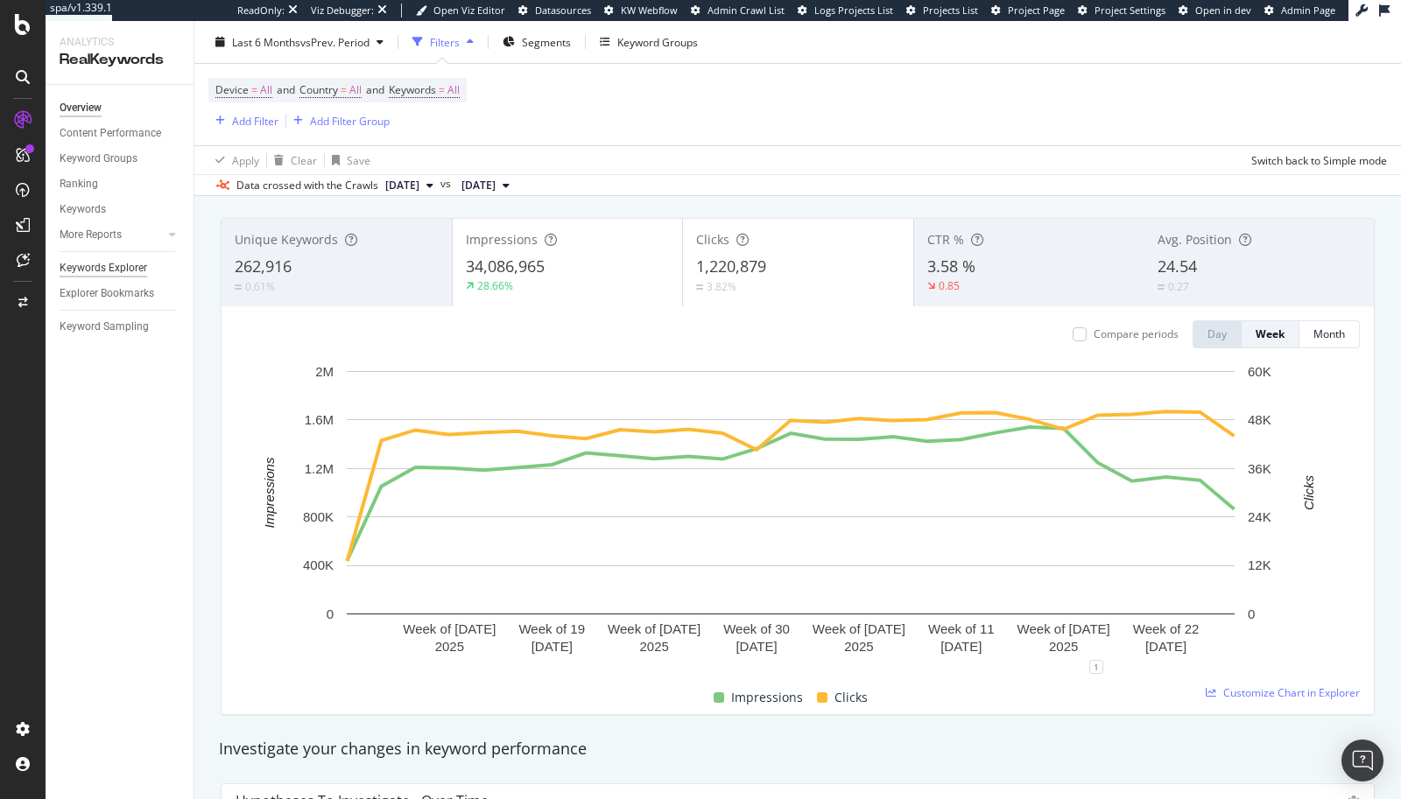
click at [116, 268] on div "Keywords Explorer" at bounding box center [104, 268] width 88 height 18
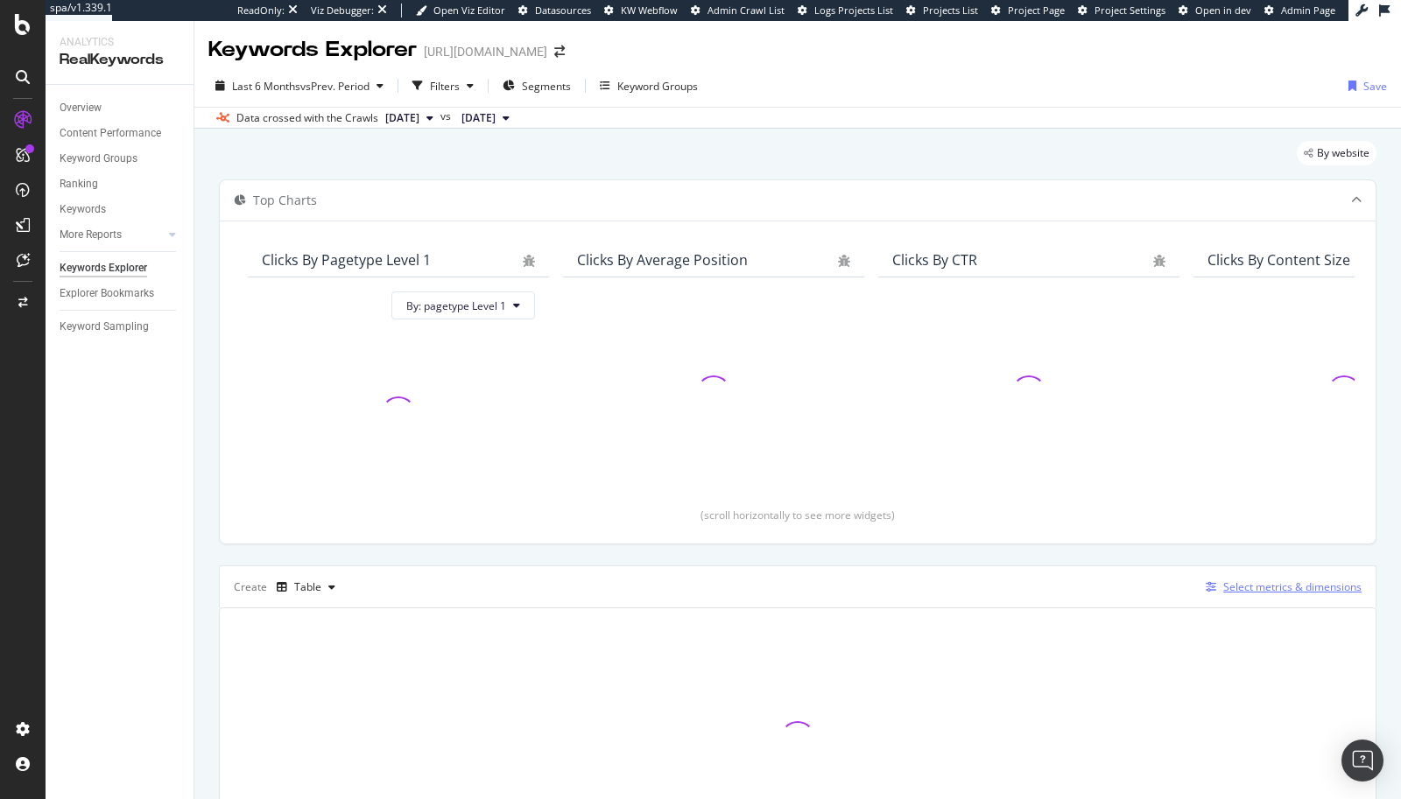
click at [1220, 594] on div "Select metrics & dimensions" at bounding box center [1279, 587] width 163 height 19
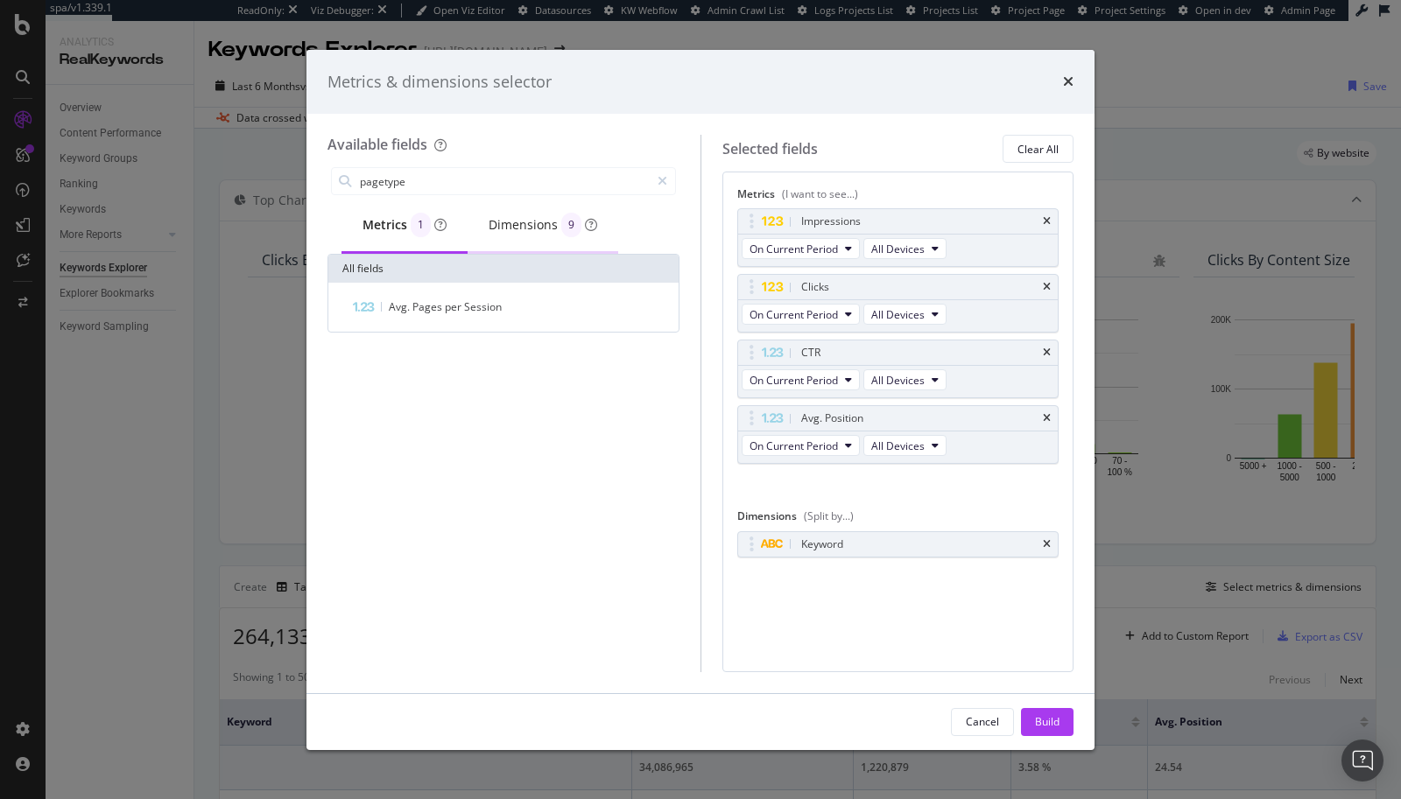
click at [519, 222] on div "Dimensions 9" at bounding box center [542, 225] width 109 height 25
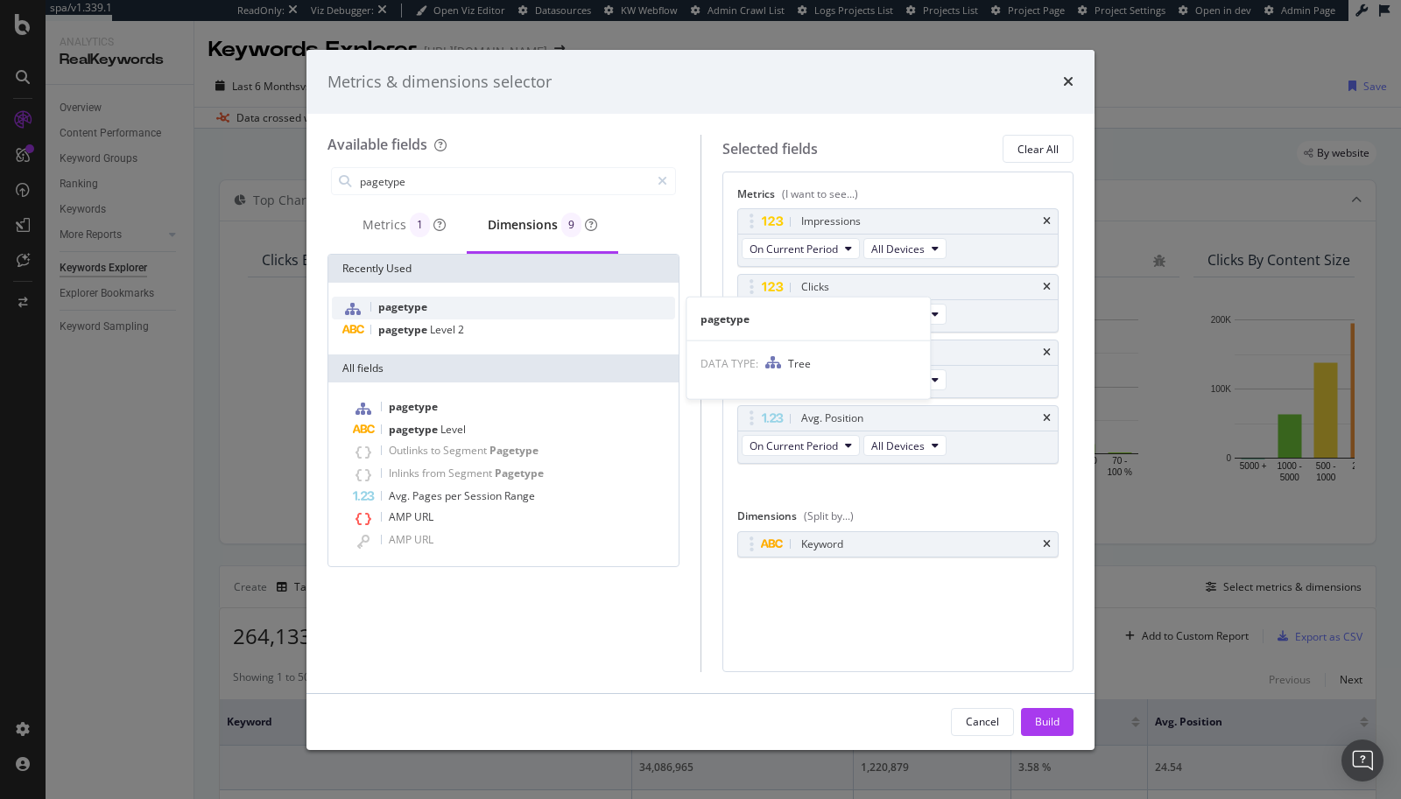
click at [473, 306] on div "pagetype" at bounding box center [503, 308] width 343 height 23
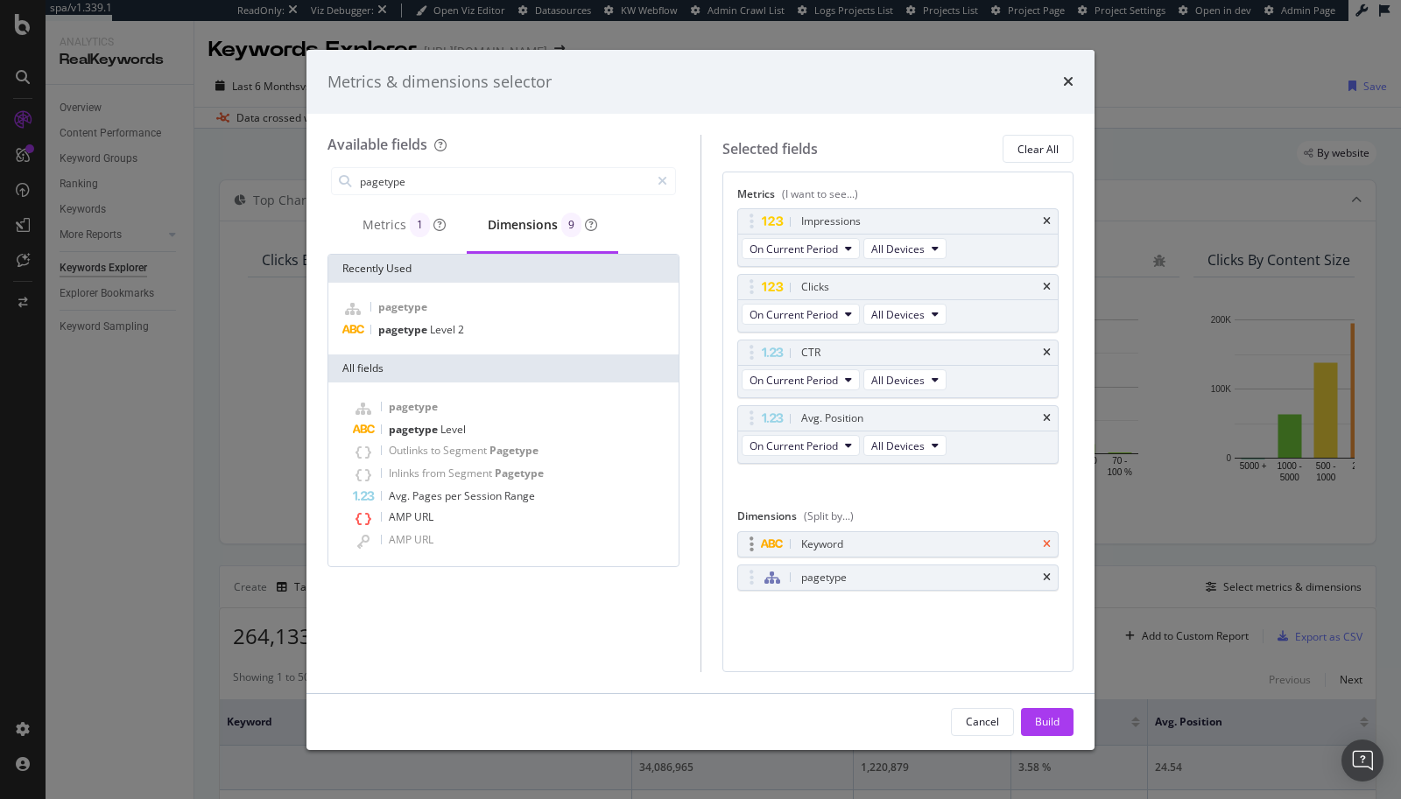
click at [1046, 539] on icon "times" at bounding box center [1047, 544] width 8 height 11
click at [382, 224] on div "Metrics 1" at bounding box center [403, 225] width 83 height 25
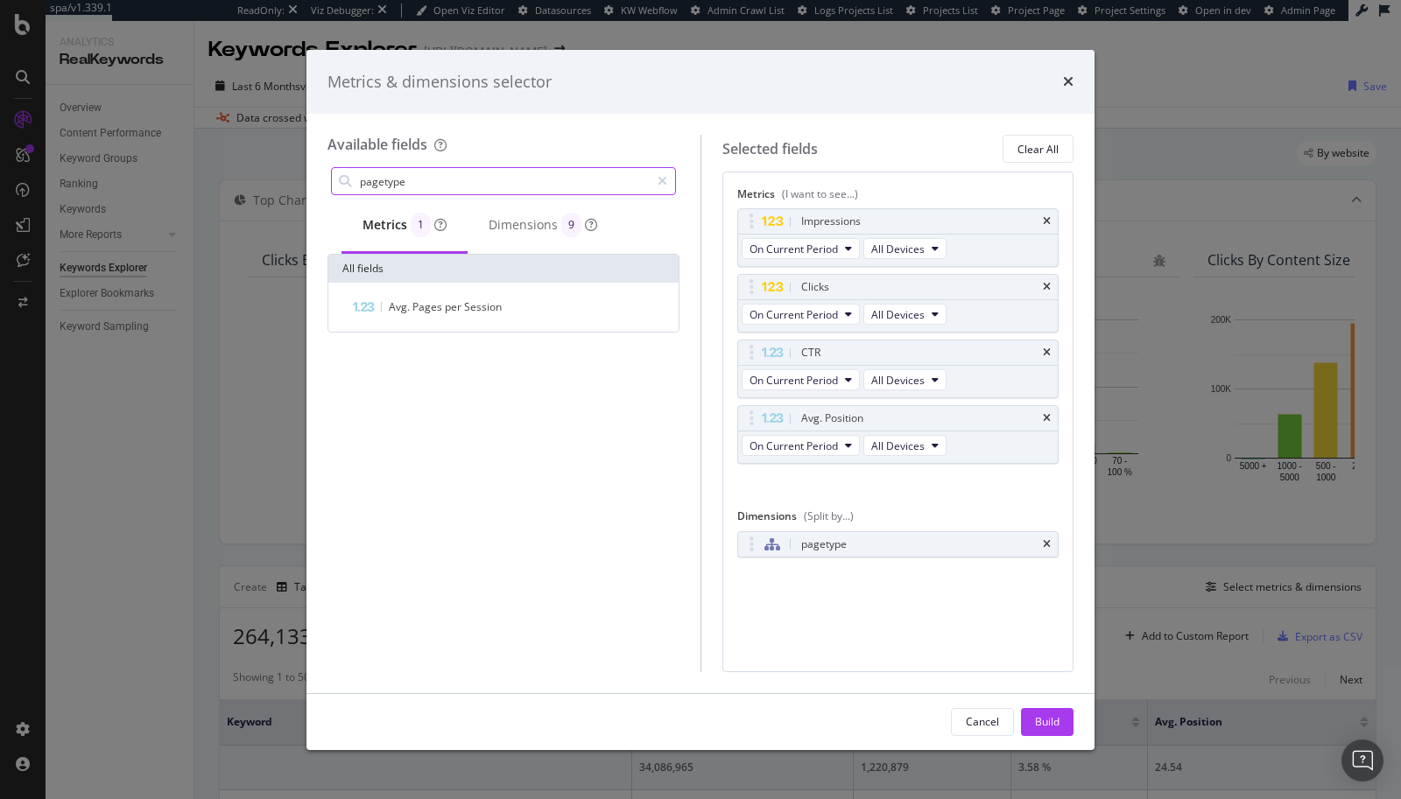
click at [390, 189] on input "pagetype" at bounding box center [504, 181] width 292 height 26
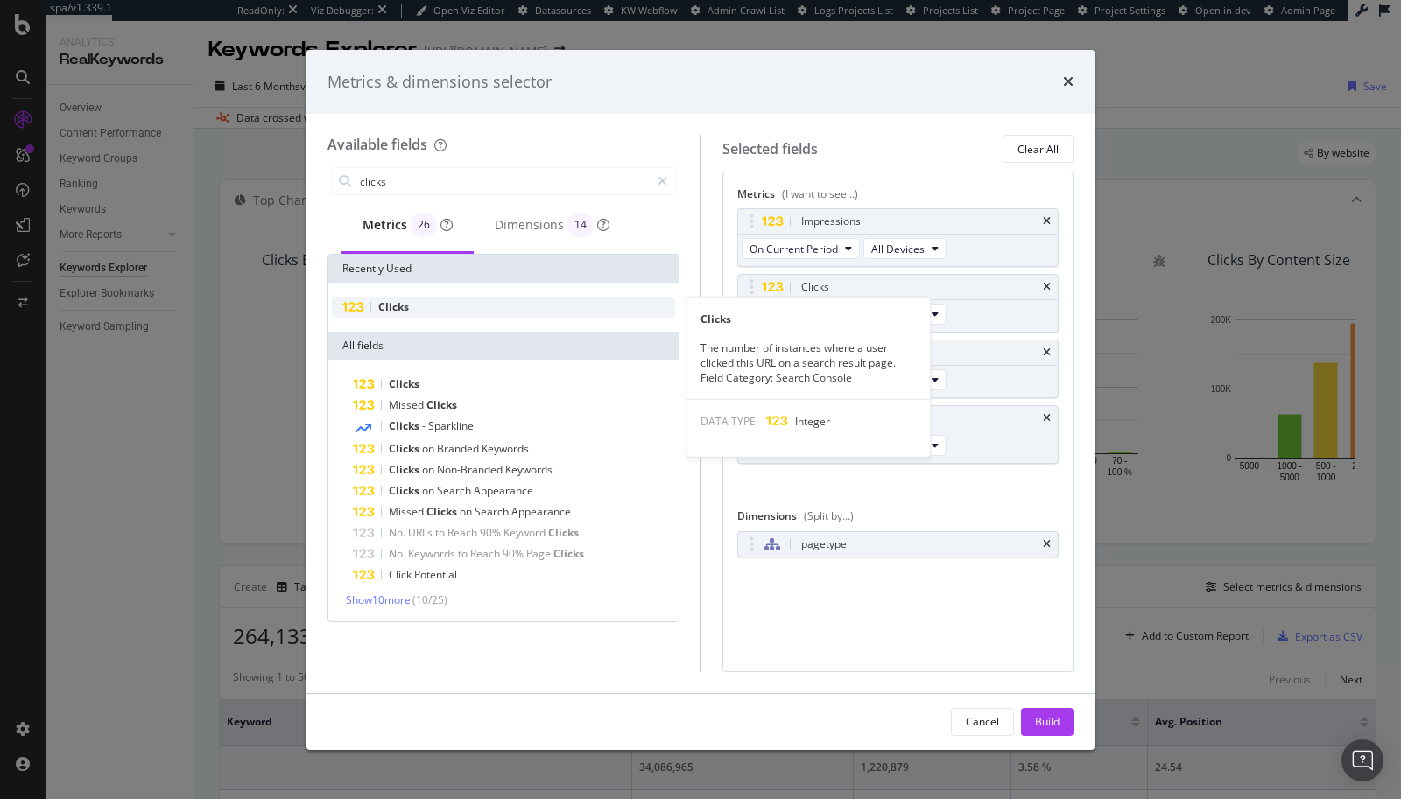
click at [398, 306] on span "Clicks" at bounding box center [393, 306] width 31 height 15
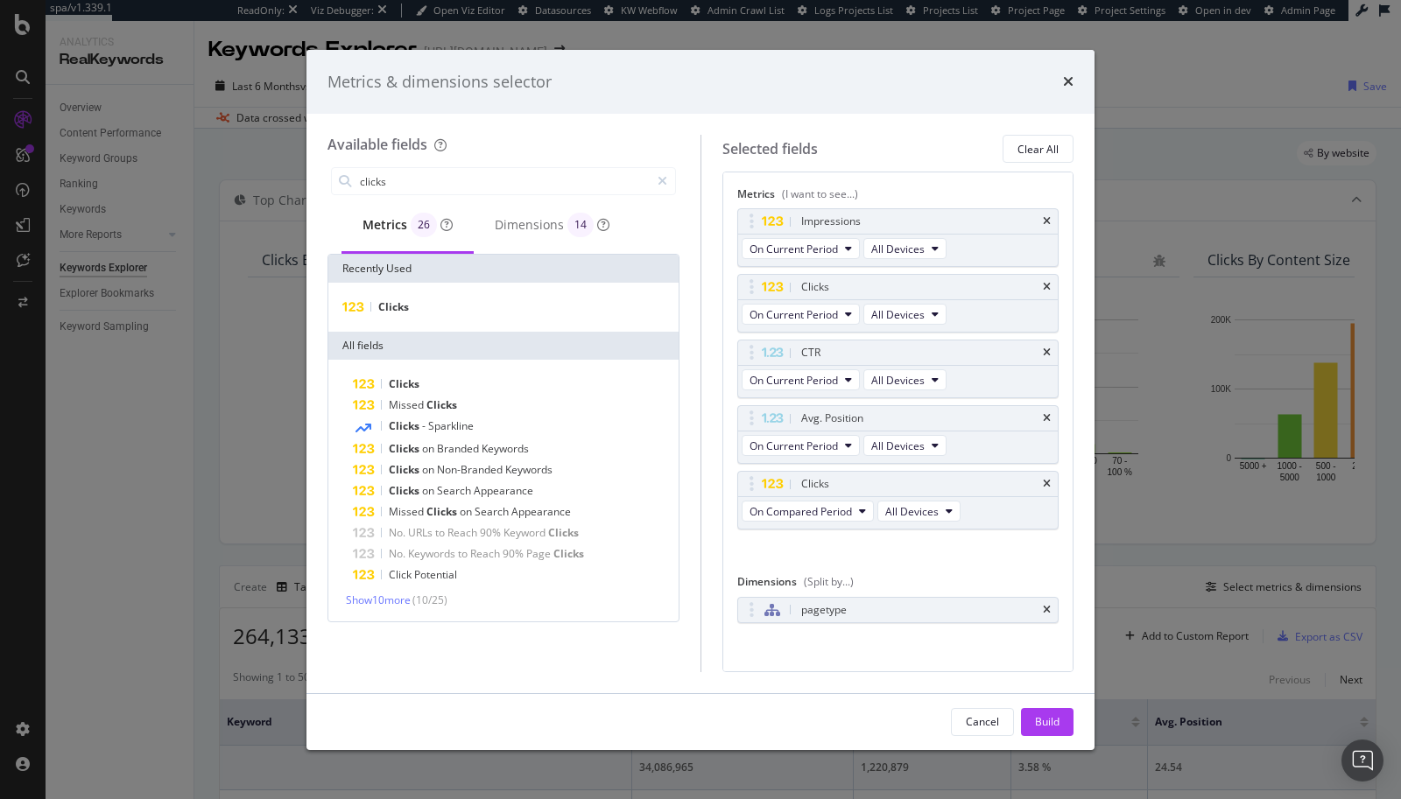
click at [396, 318] on div "Clicks" at bounding box center [503, 307] width 350 height 49
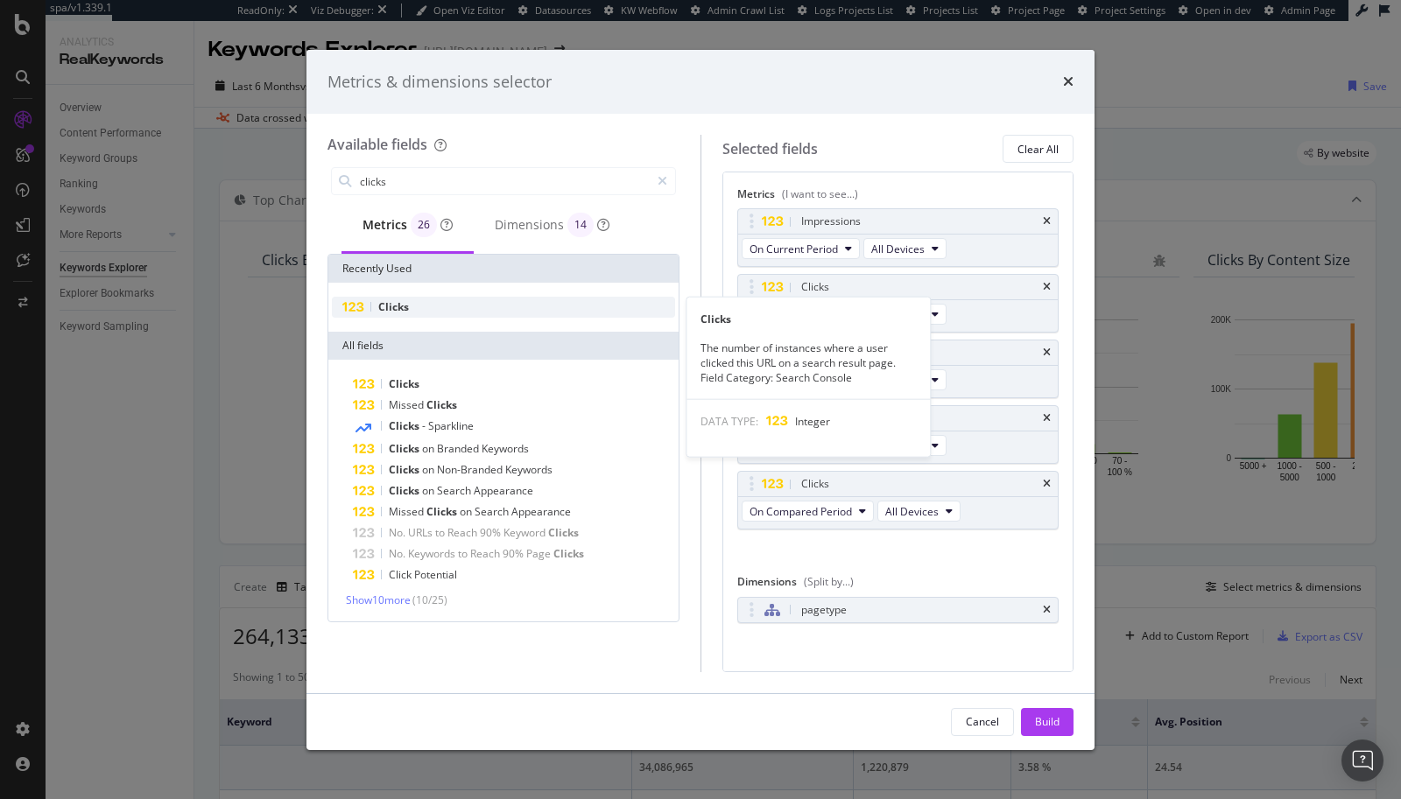
click at [401, 304] on span "Clicks" at bounding box center [393, 306] width 31 height 15
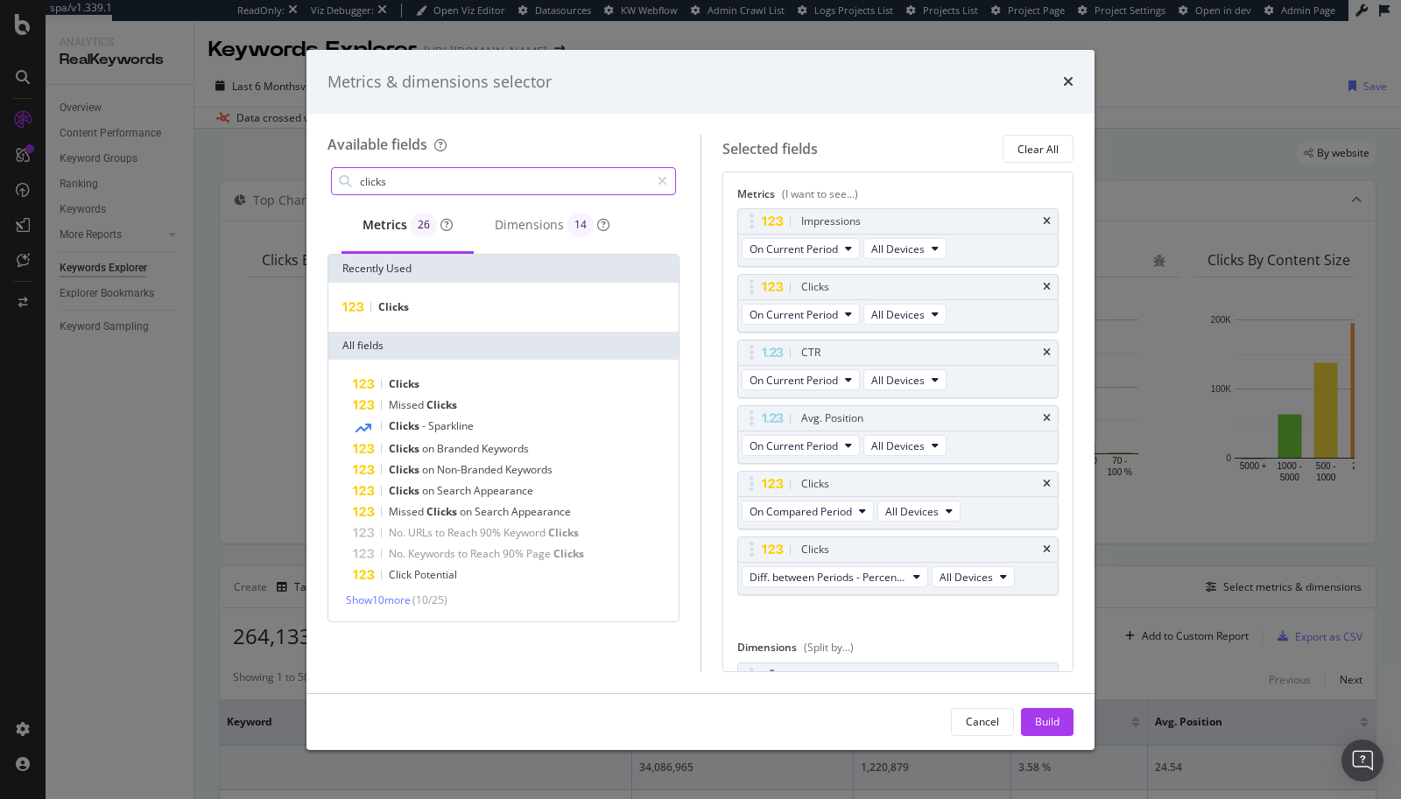
click at [397, 178] on input "clicks" at bounding box center [504, 181] width 292 height 26
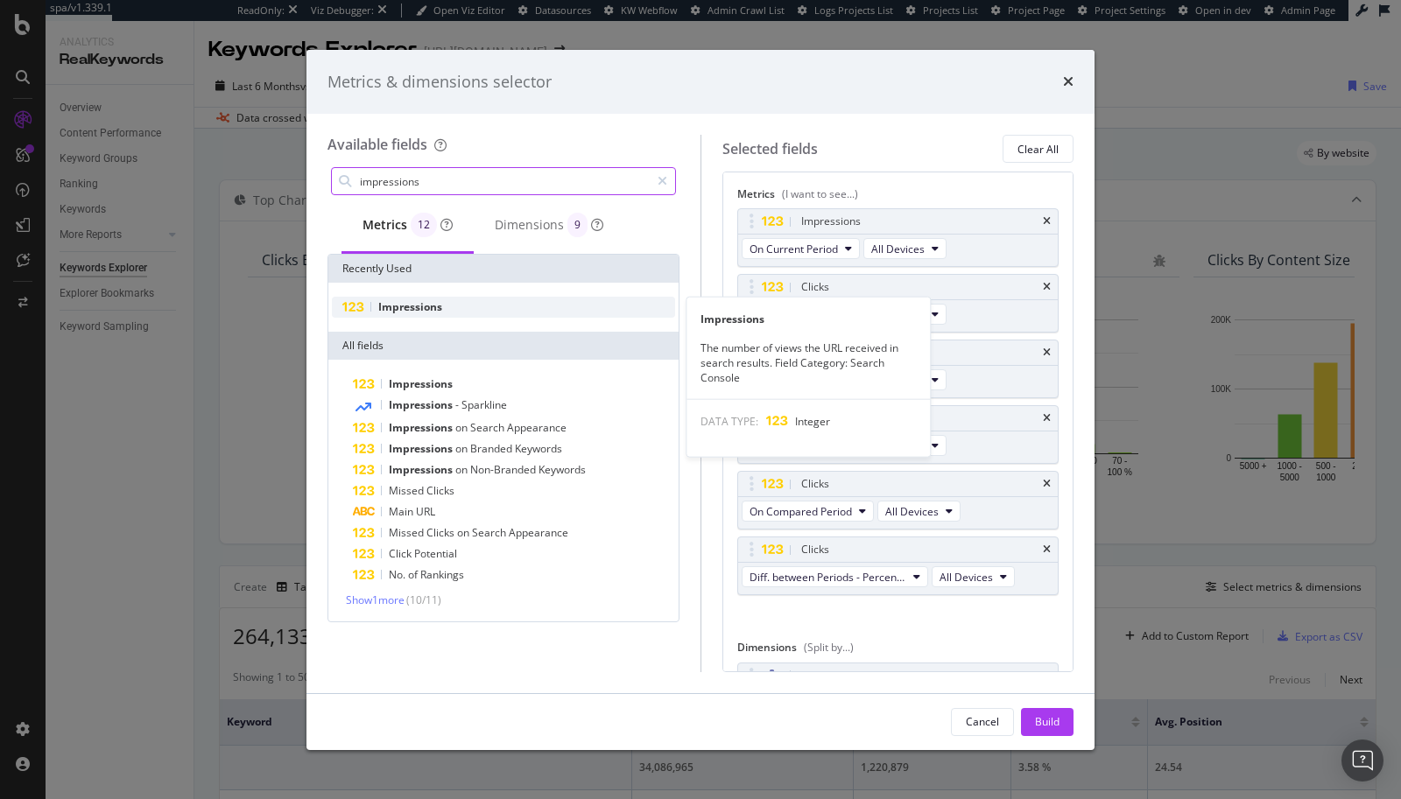
type input "impressions"
click at [390, 306] on span "Impressions" at bounding box center [410, 306] width 64 height 15
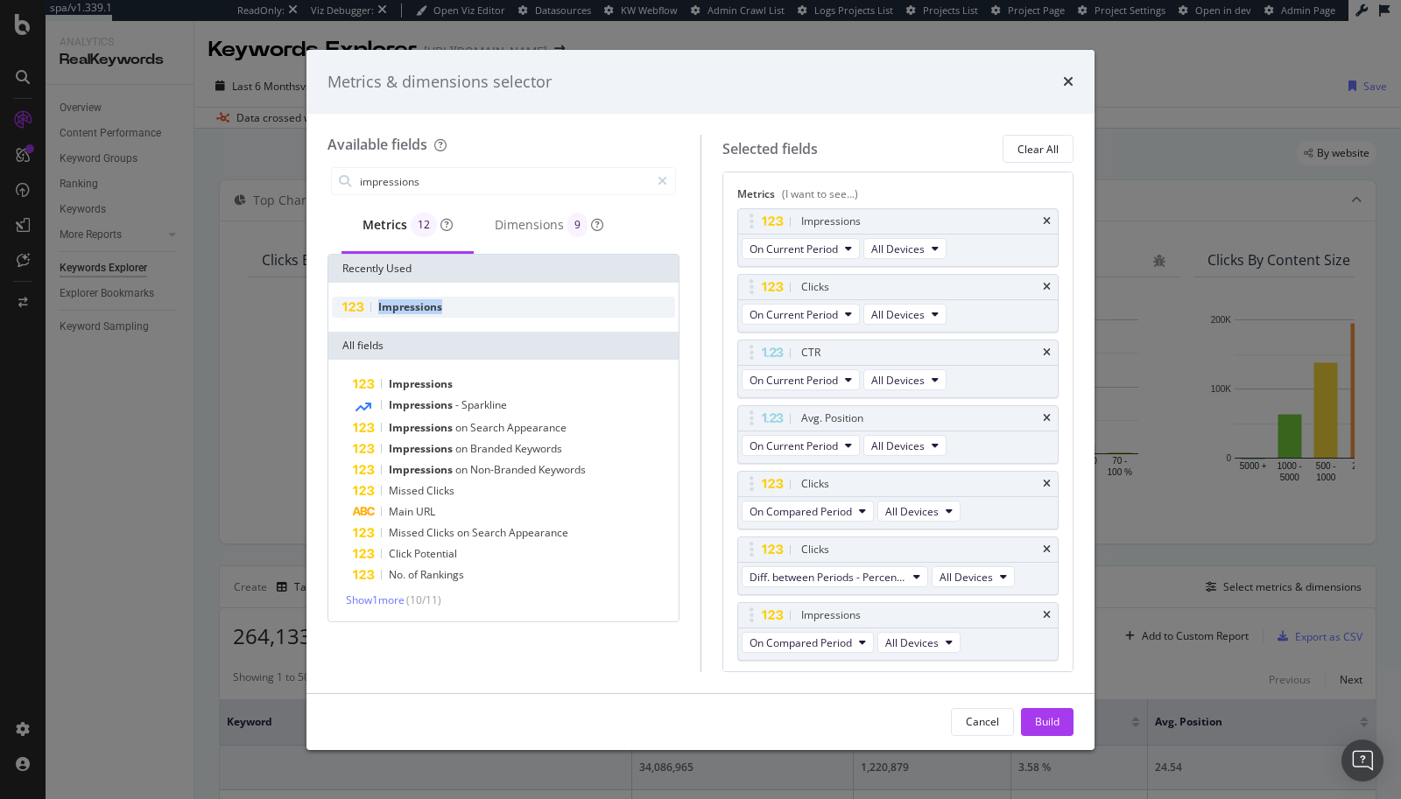
click at [390, 306] on span "Impressions" at bounding box center [410, 306] width 64 height 15
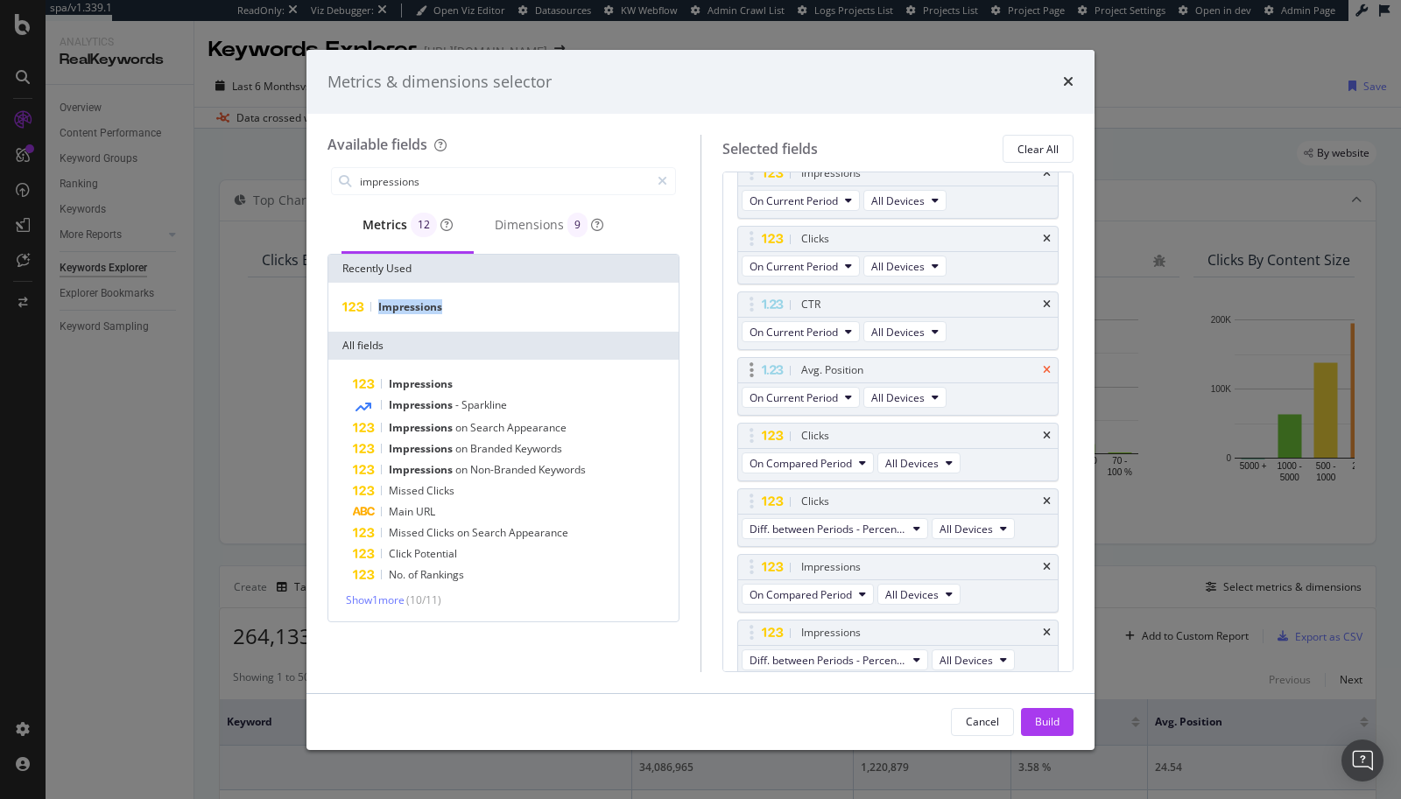
click at [1043, 367] on icon "times" at bounding box center [1047, 370] width 8 height 11
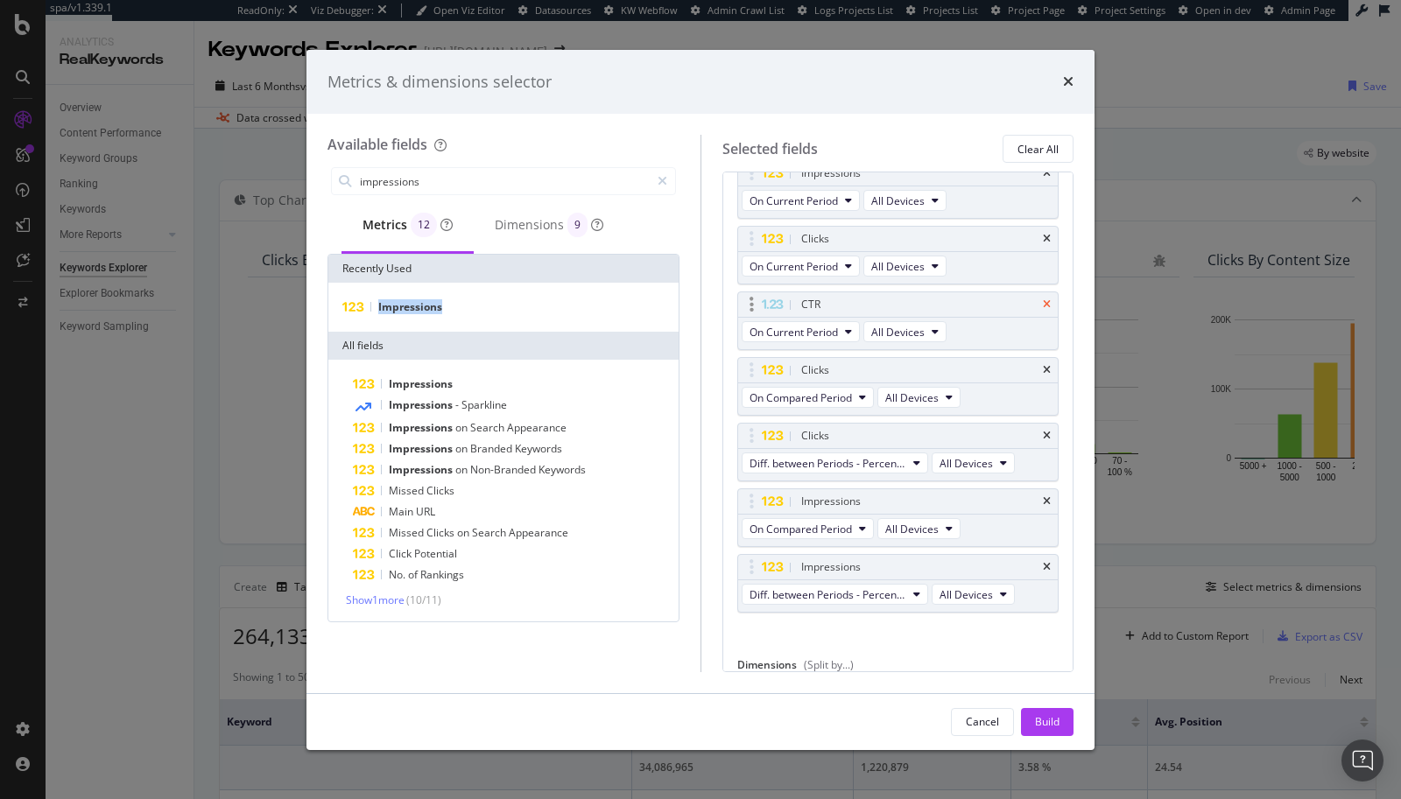
click at [1043, 304] on icon "times" at bounding box center [1047, 304] width 8 height 11
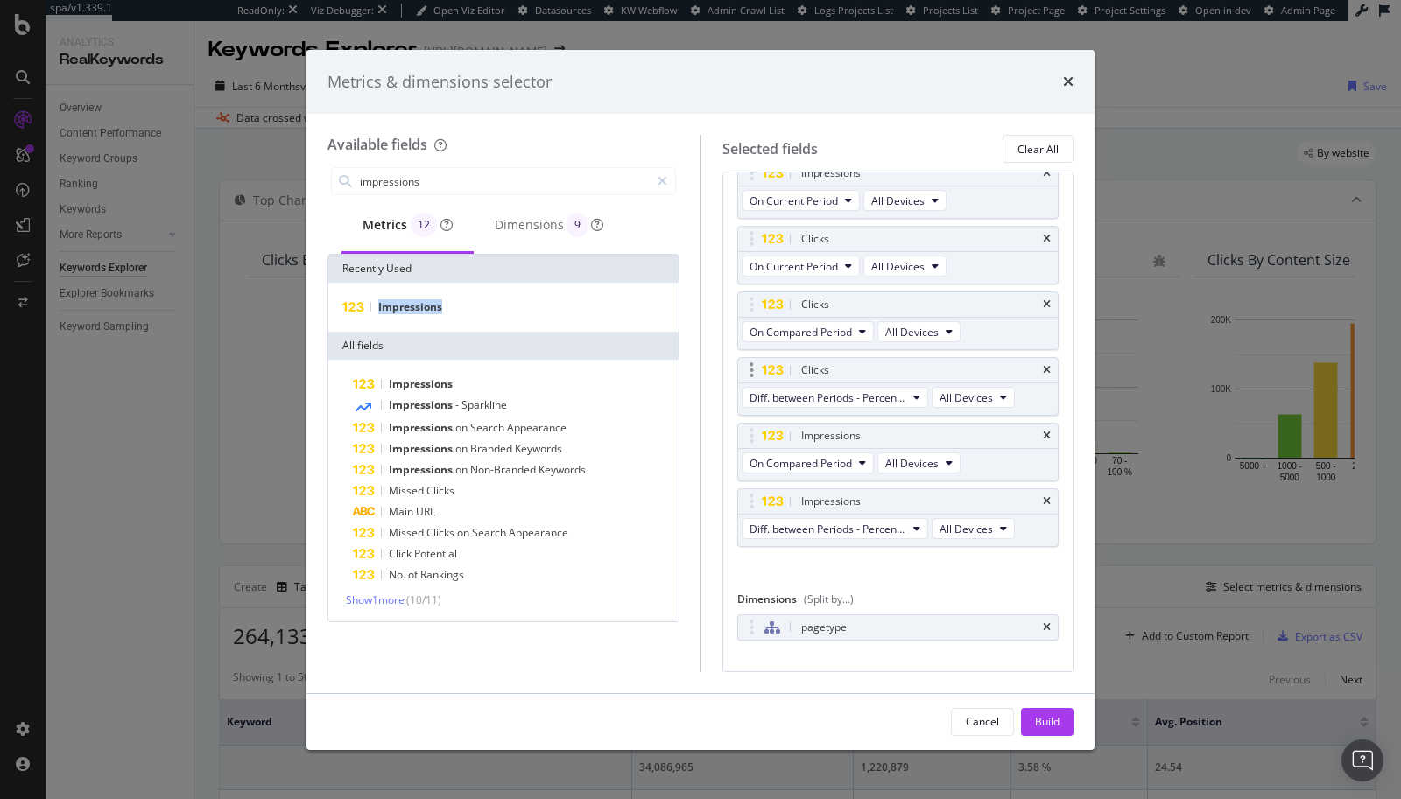
scroll to position [0, 0]
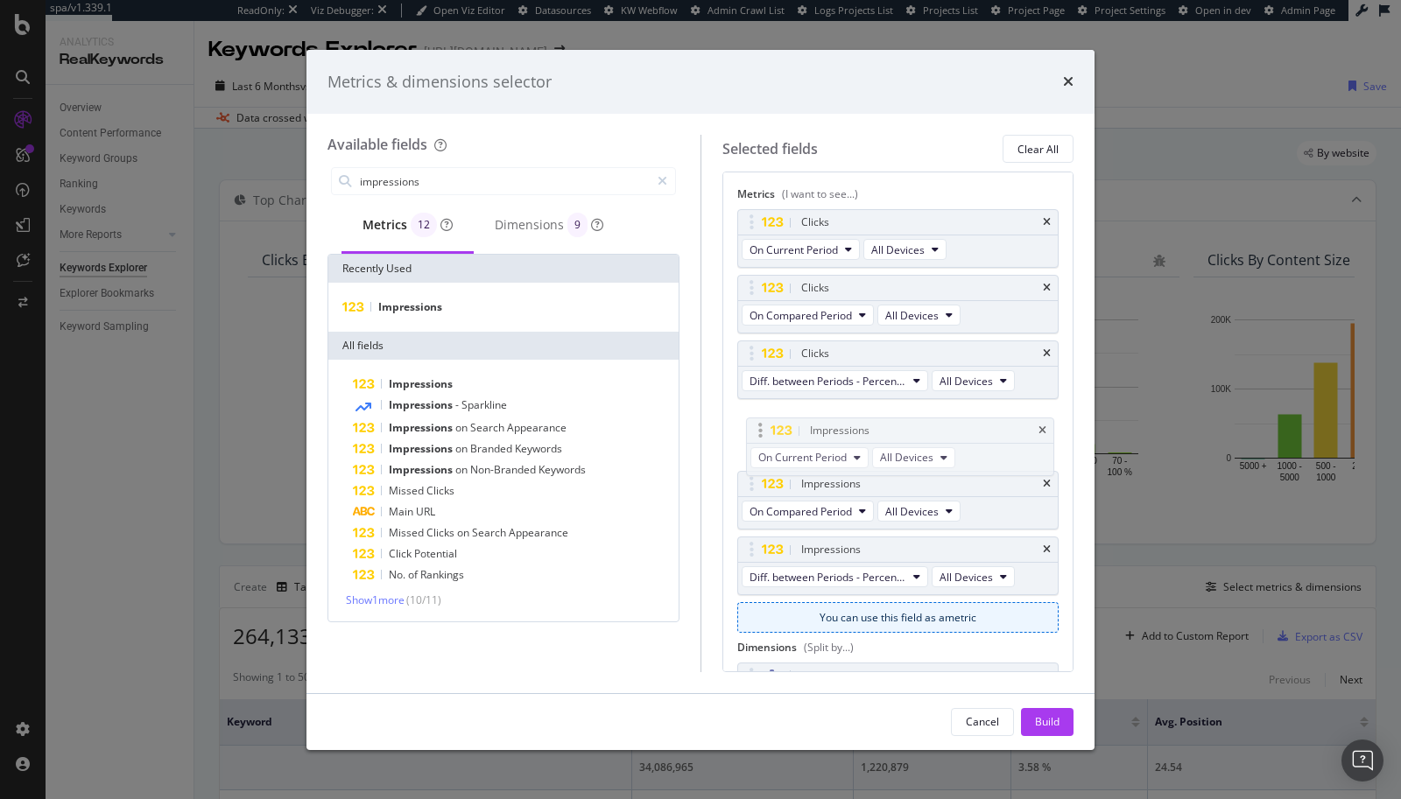
drag, startPoint x: 751, startPoint y: 224, endPoint x: 761, endPoint y: 433, distance: 209.4
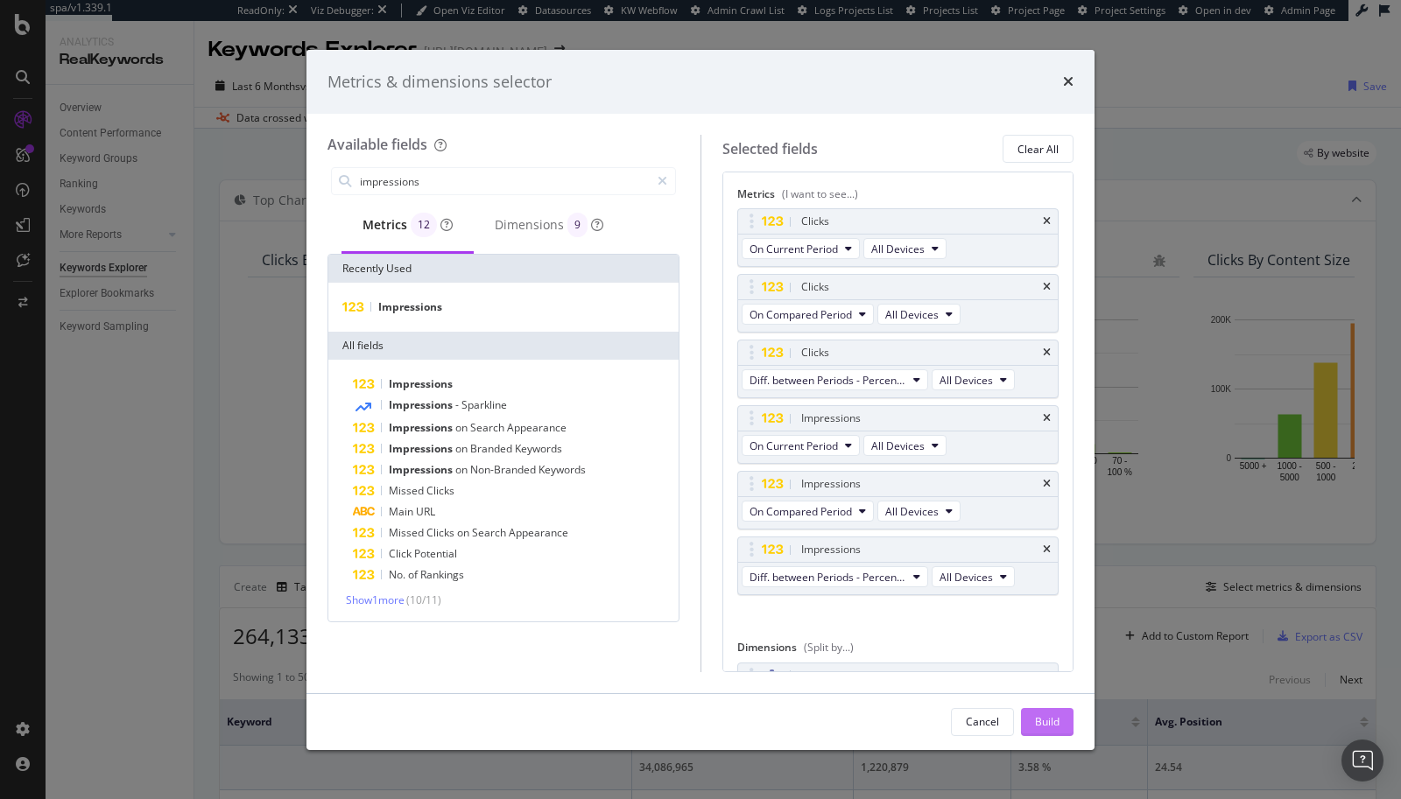
click at [1043, 715] on div "Build" at bounding box center [1047, 721] width 25 height 15
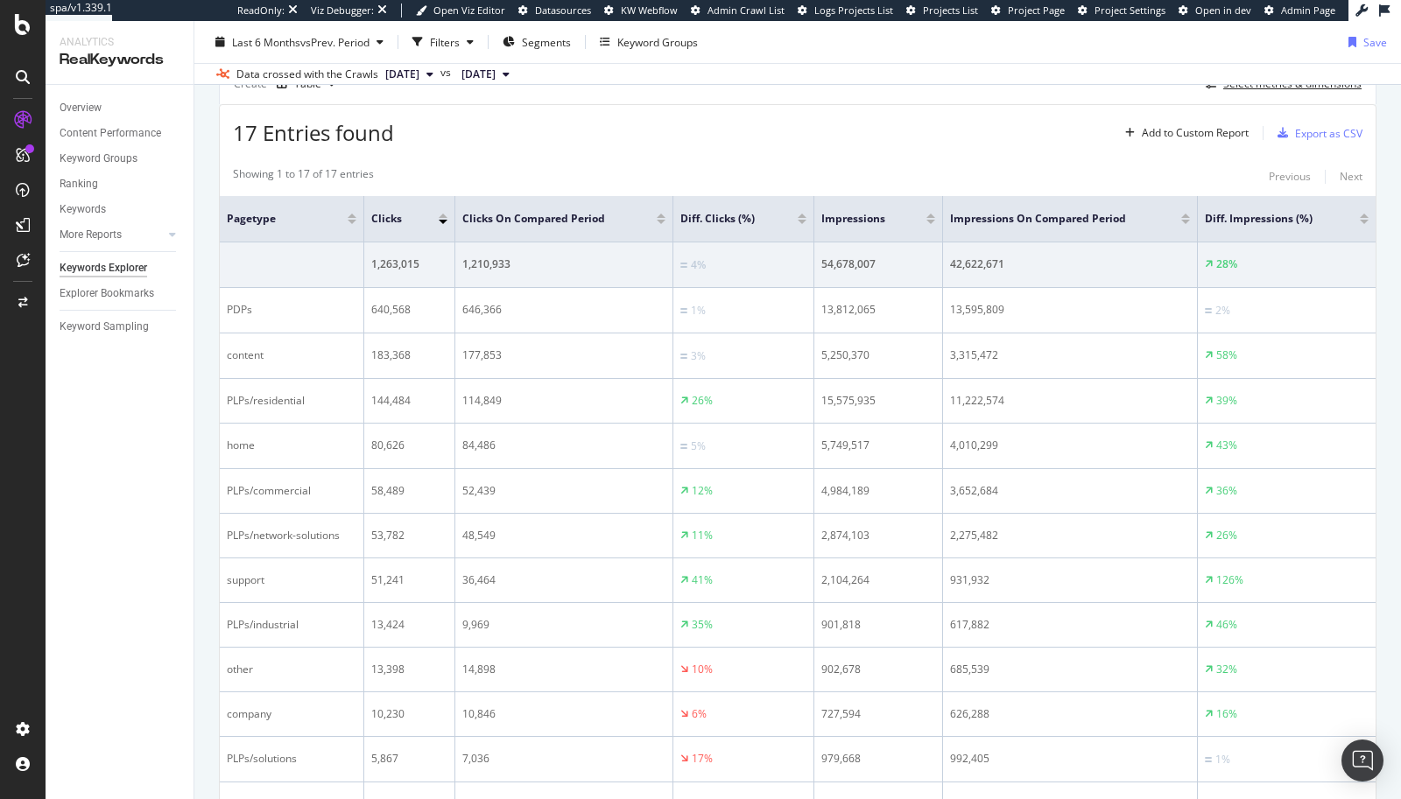
scroll to position [517, 0]
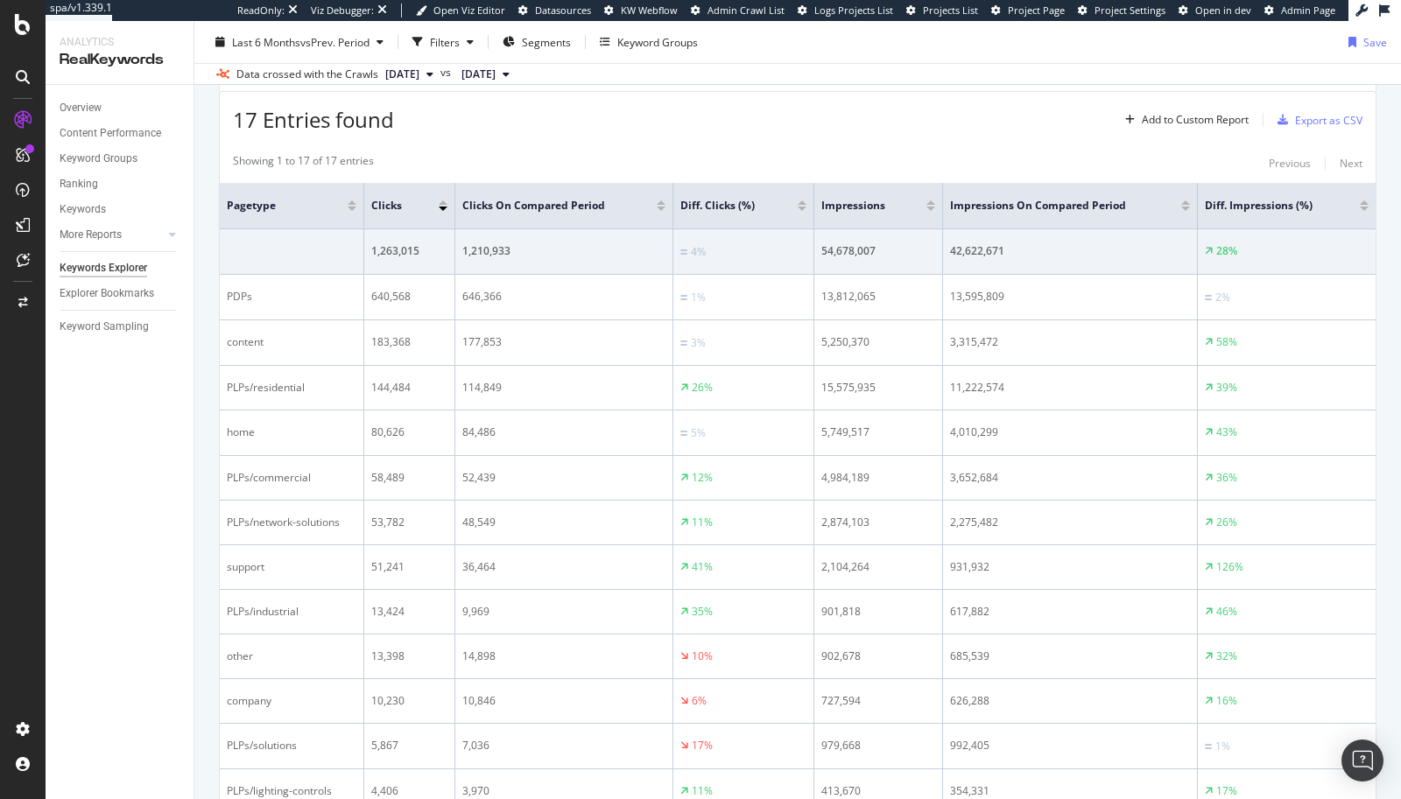
click at [798, 207] on div at bounding box center [802, 209] width 9 height 4
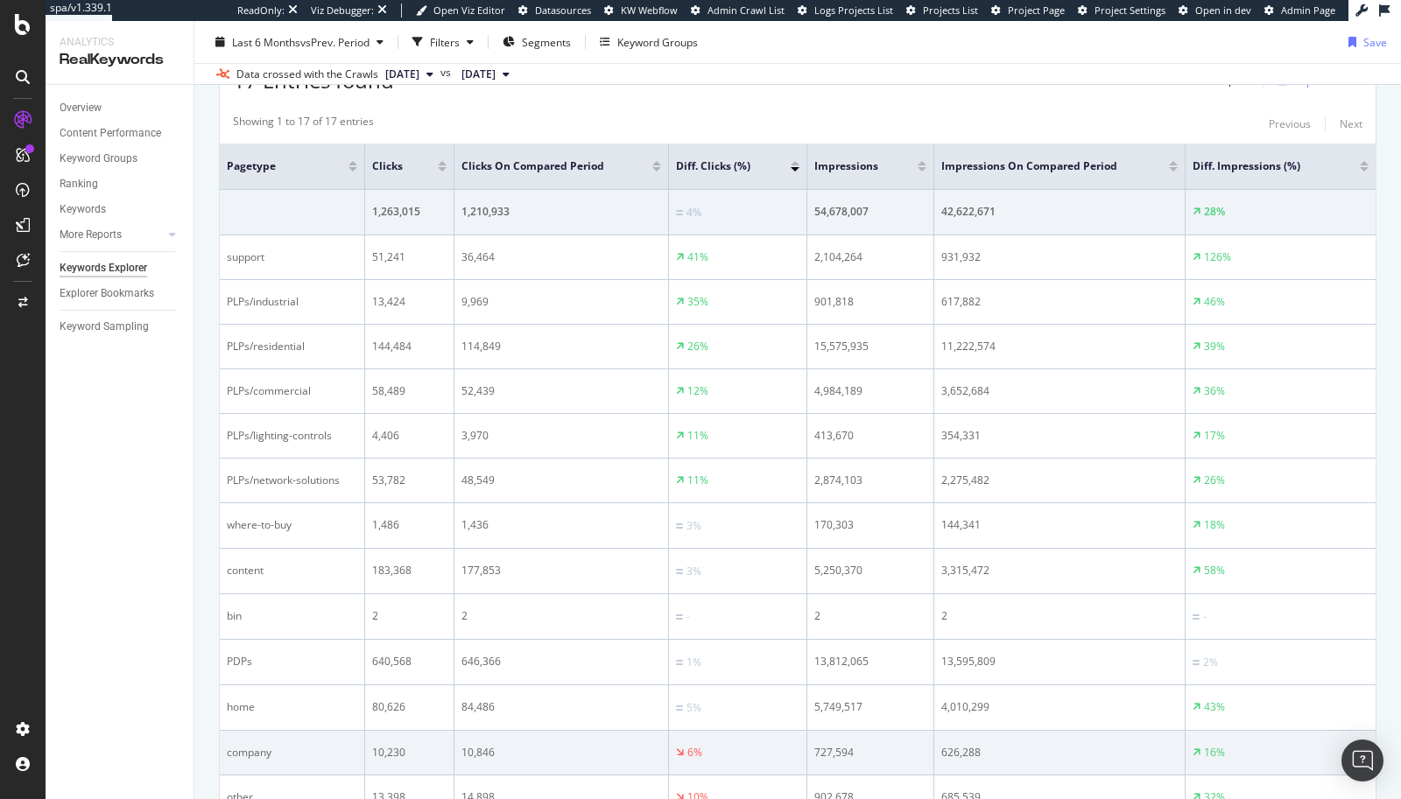
scroll to position [553, 0]
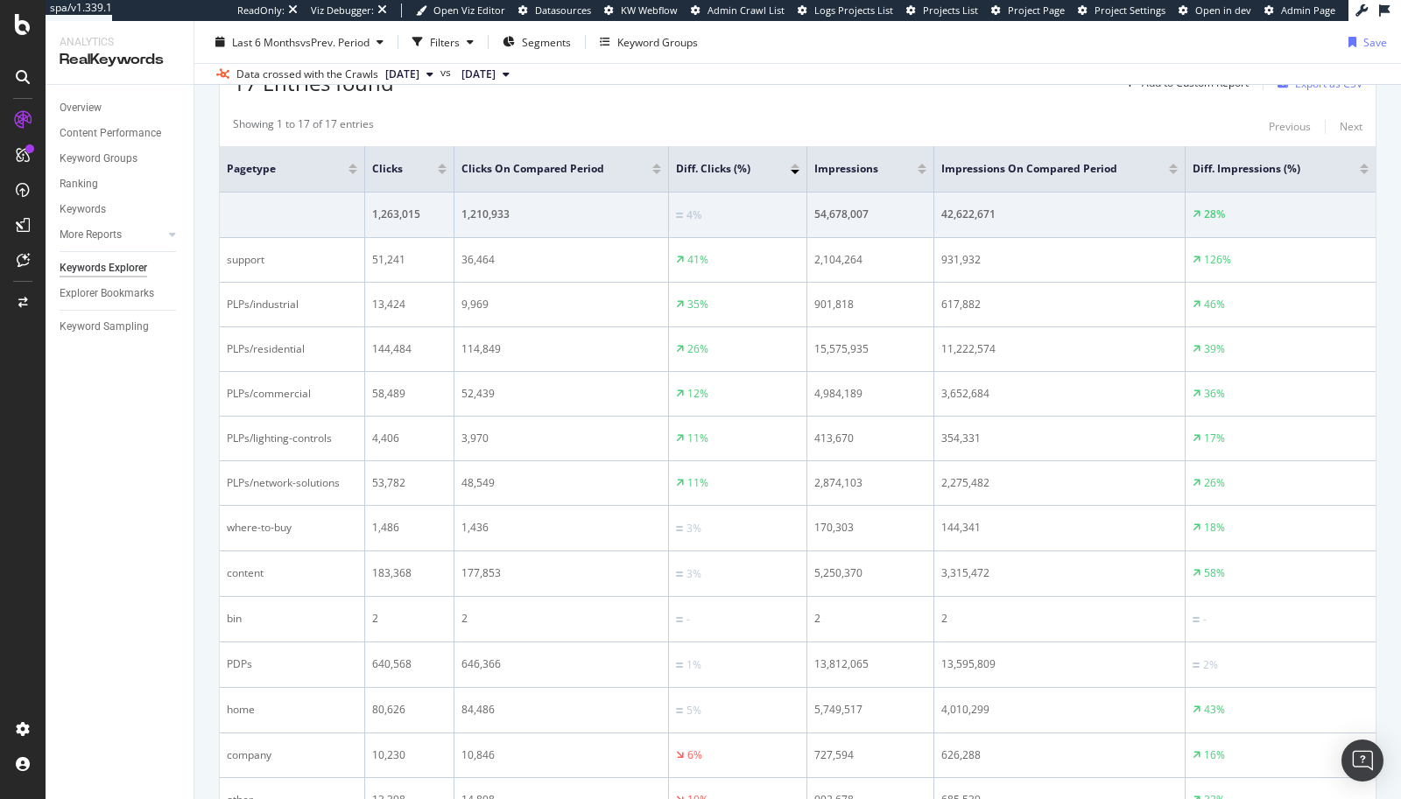
click at [1360, 170] on div at bounding box center [1364, 172] width 9 height 4
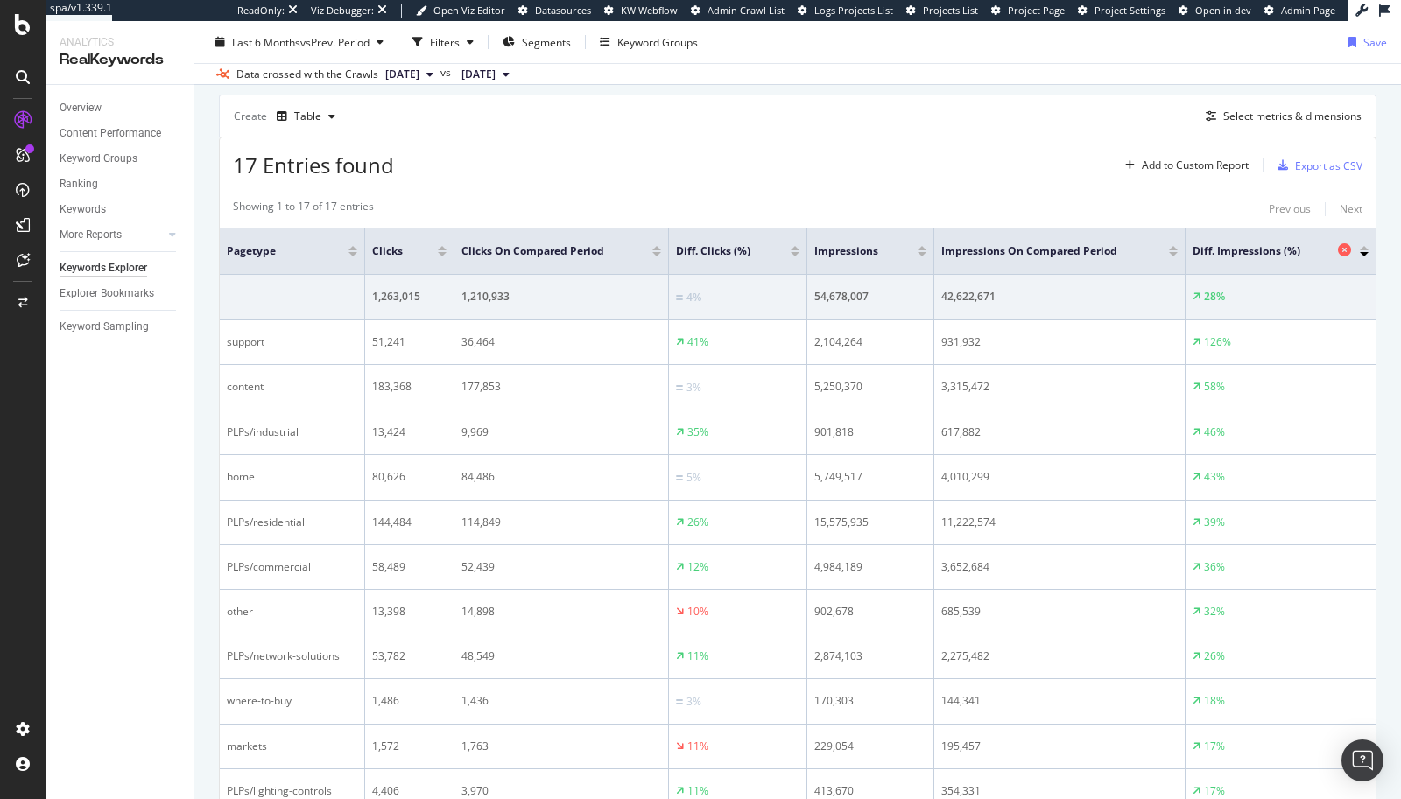
scroll to position [460, 0]
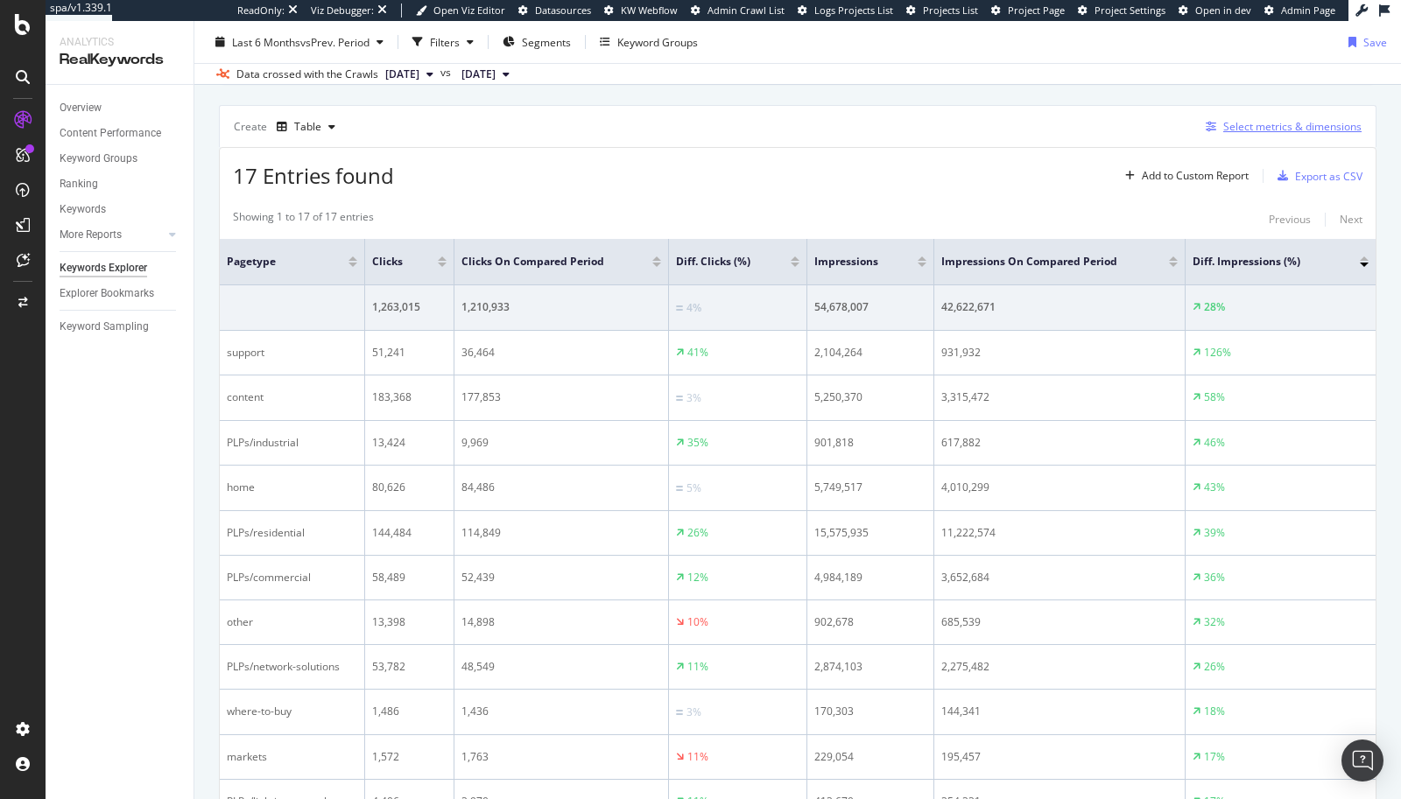
click at [1256, 119] on div "Select metrics & dimensions" at bounding box center [1292, 126] width 138 height 15
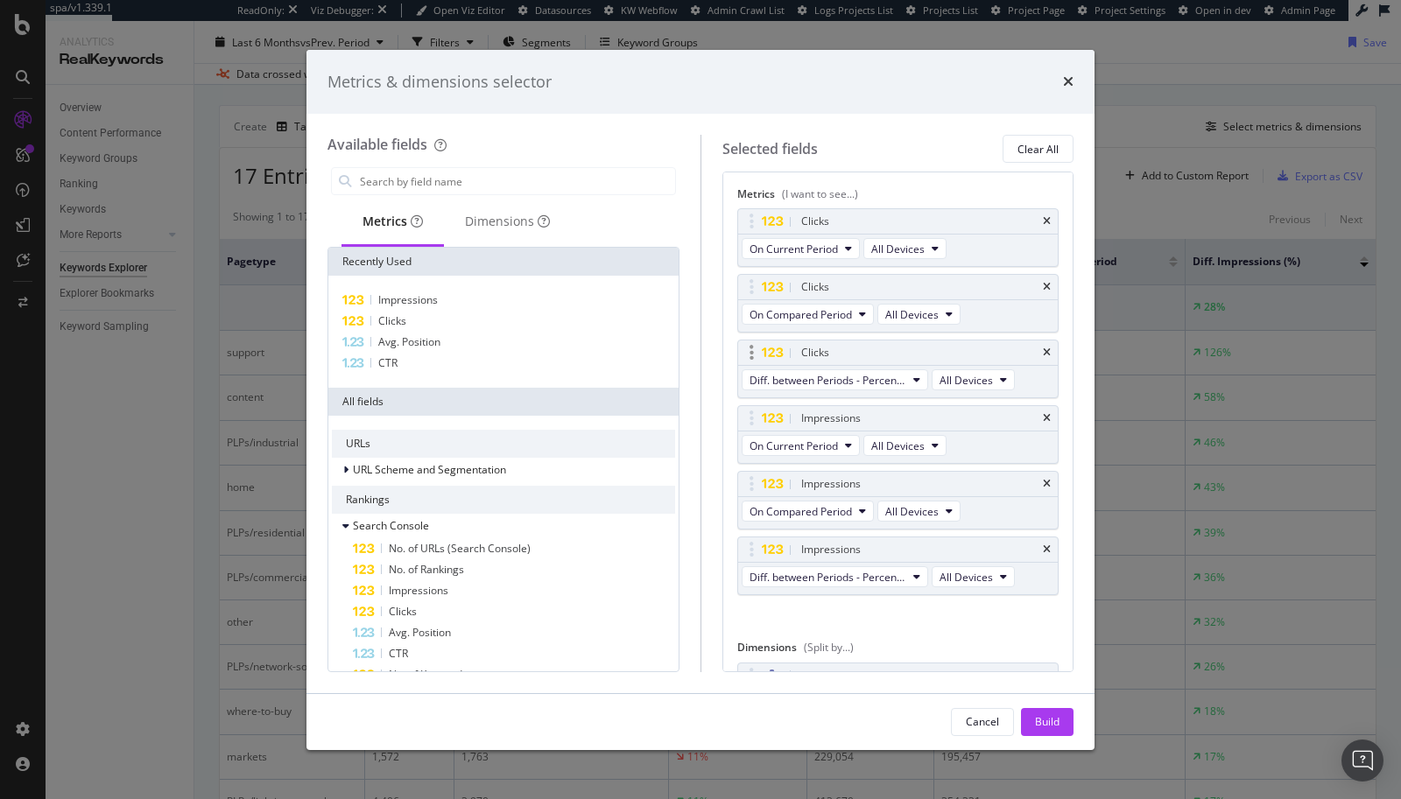
click at [1027, 348] on div "Clicks" at bounding box center [898, 353] width 320 height 25
click at [1043, 349] on icon "times" at bounding box center [1047, 353] width 8 height 11
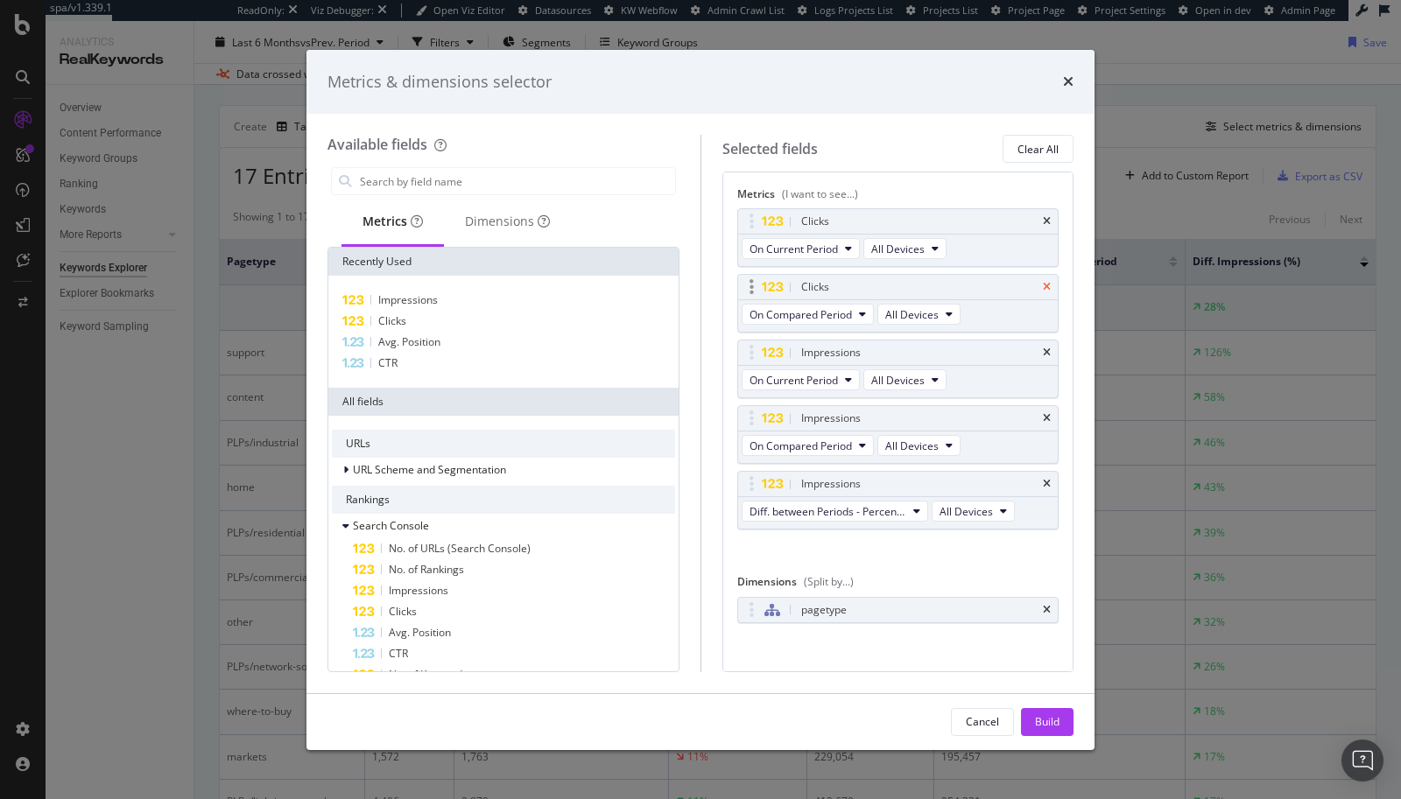
click at [1043, 285] on icon "times" at bounding box center [1047, 287] width 8 height 11
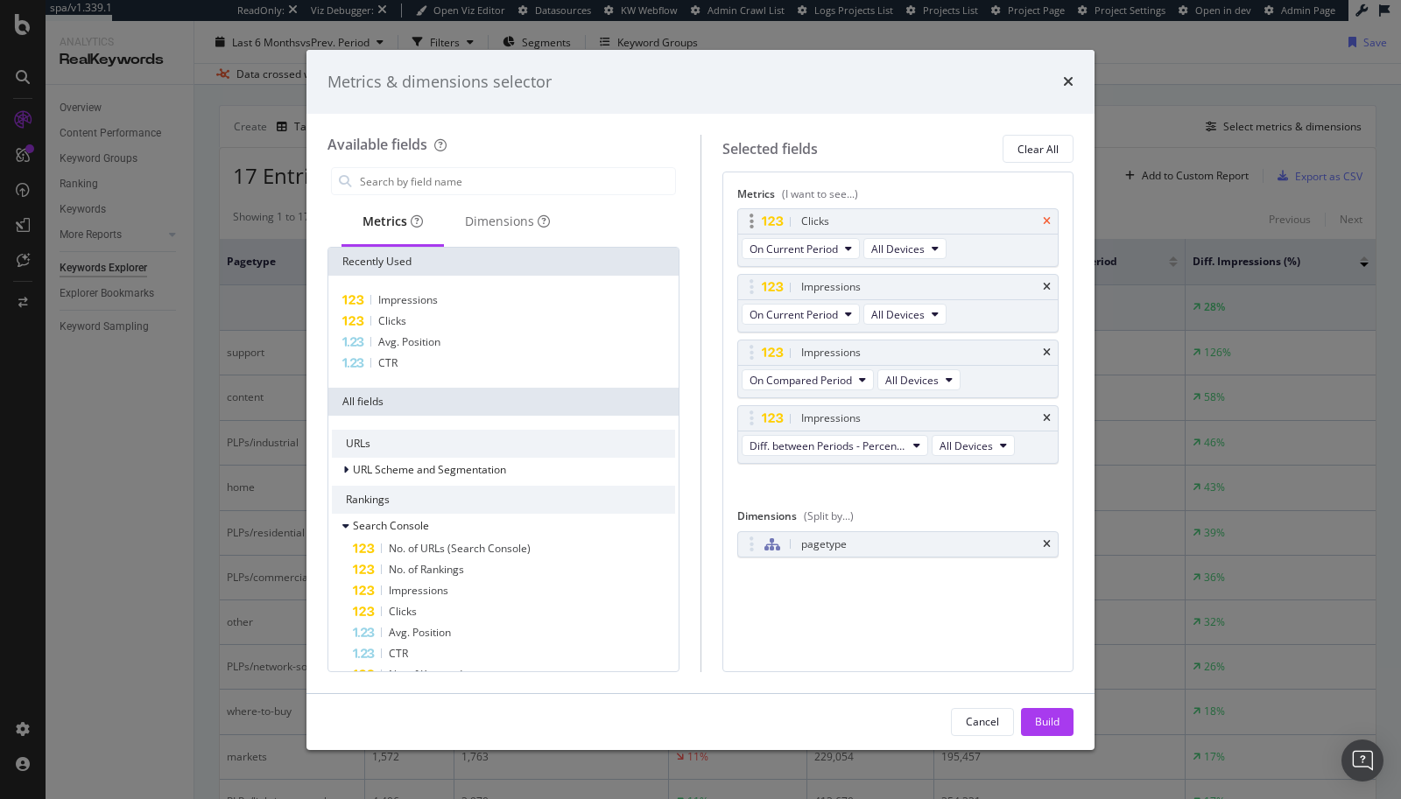
click at [1050, 222] on icon "times" at bounding box center [1047, 221] width 8 height 11
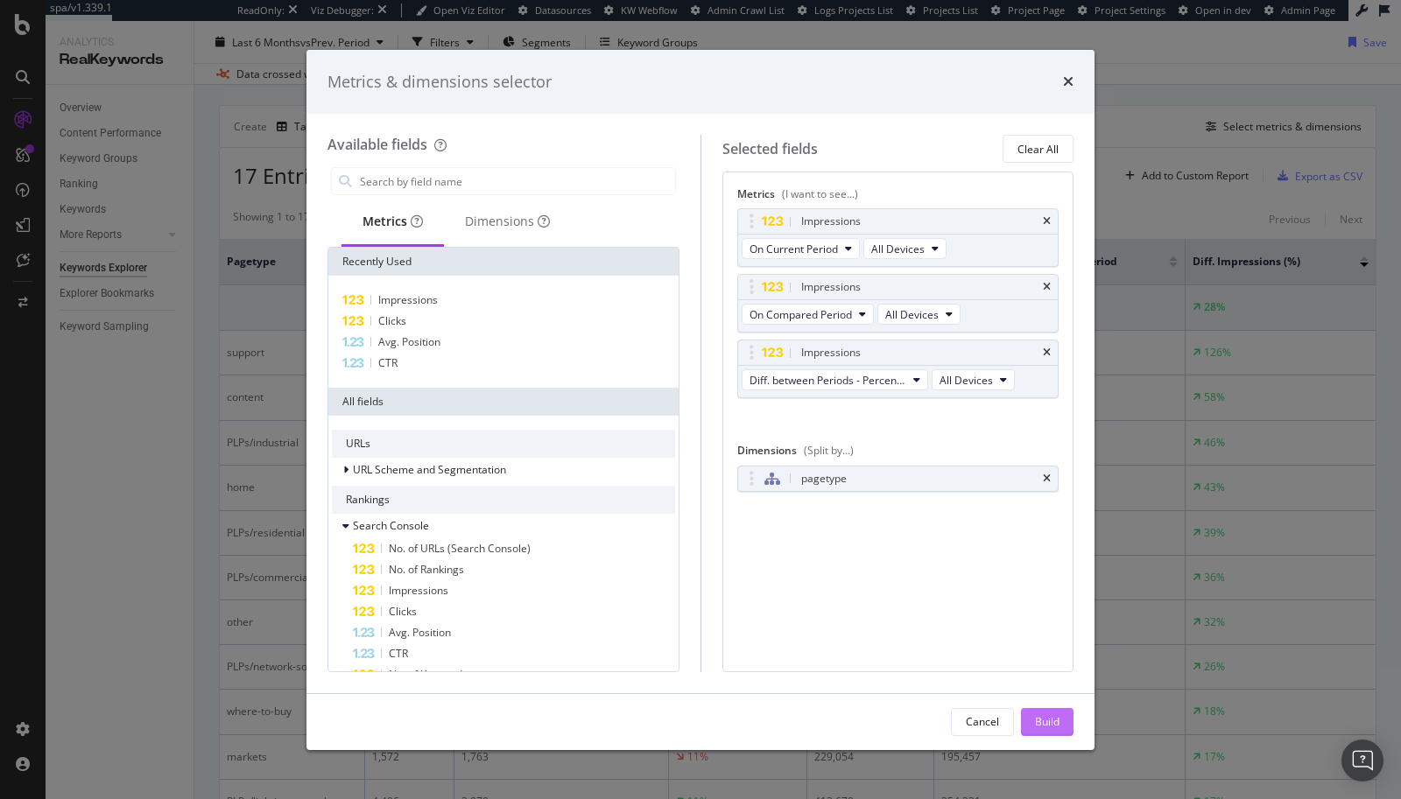
click at [1049, 719] on div "Build" at bounding box center [1047, 721] width 25 height 15
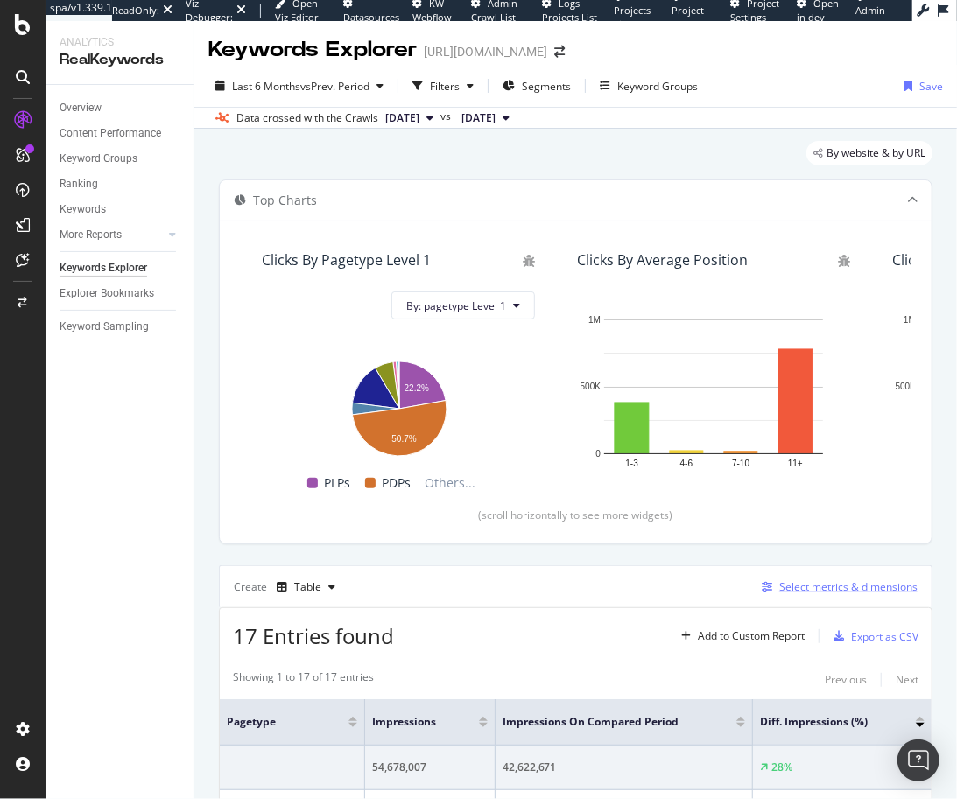
click at [789, 590] on div "Select metrics & dimensions" at bounding box center [848, 587] width 138 height 15
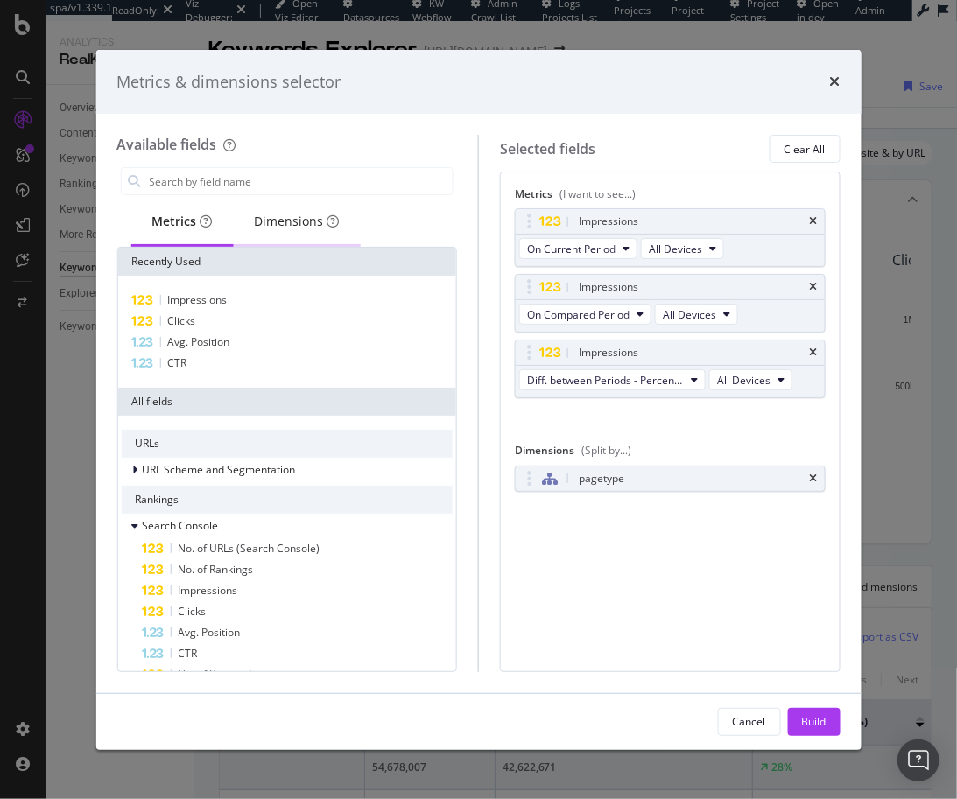
click at [272, 230] on div "Dimensions" at bounding box center [296, 223] width 127 height 48
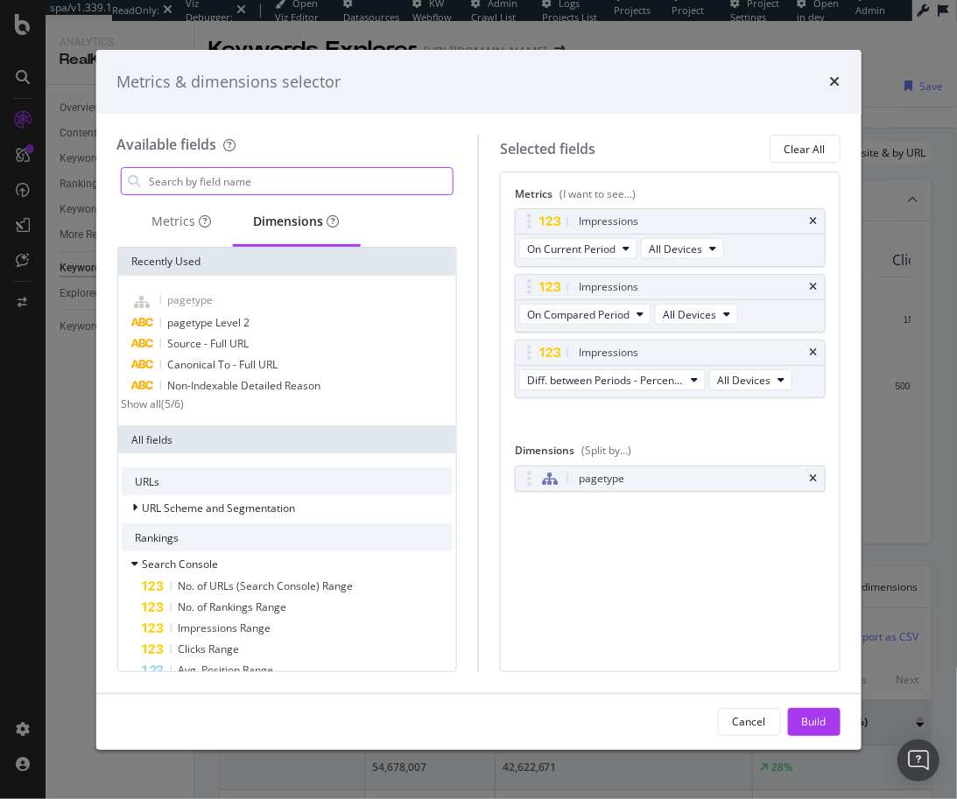
click at [245, 185] on input "modal" at bounding box center [300, 181] width 306 height 26
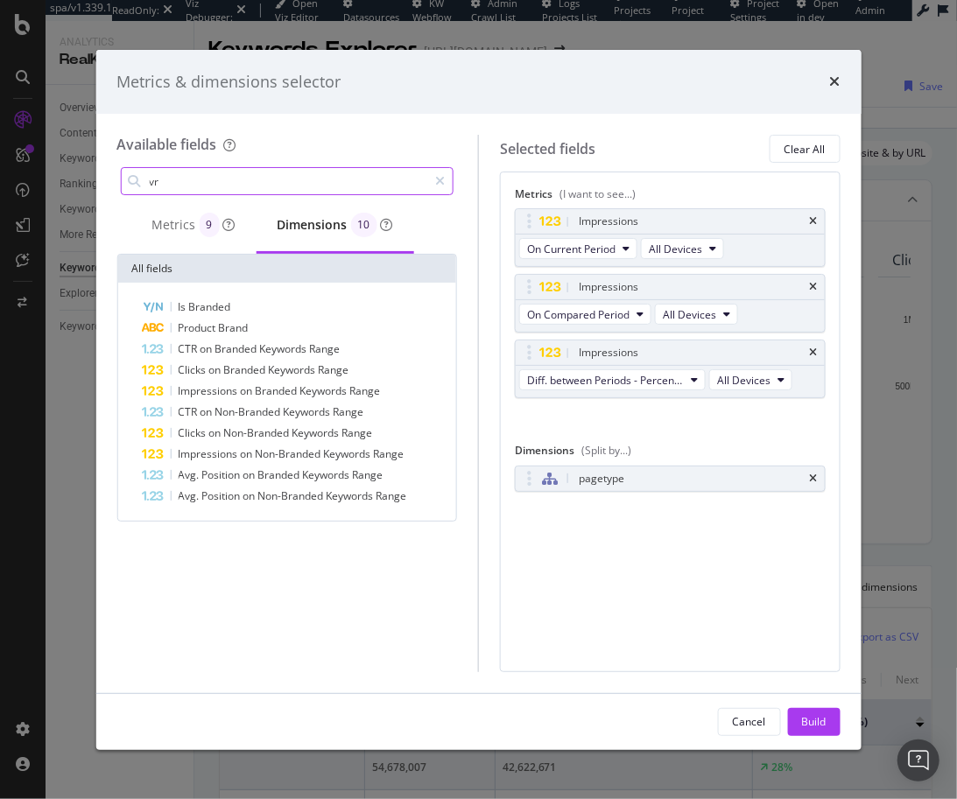
type input "v"
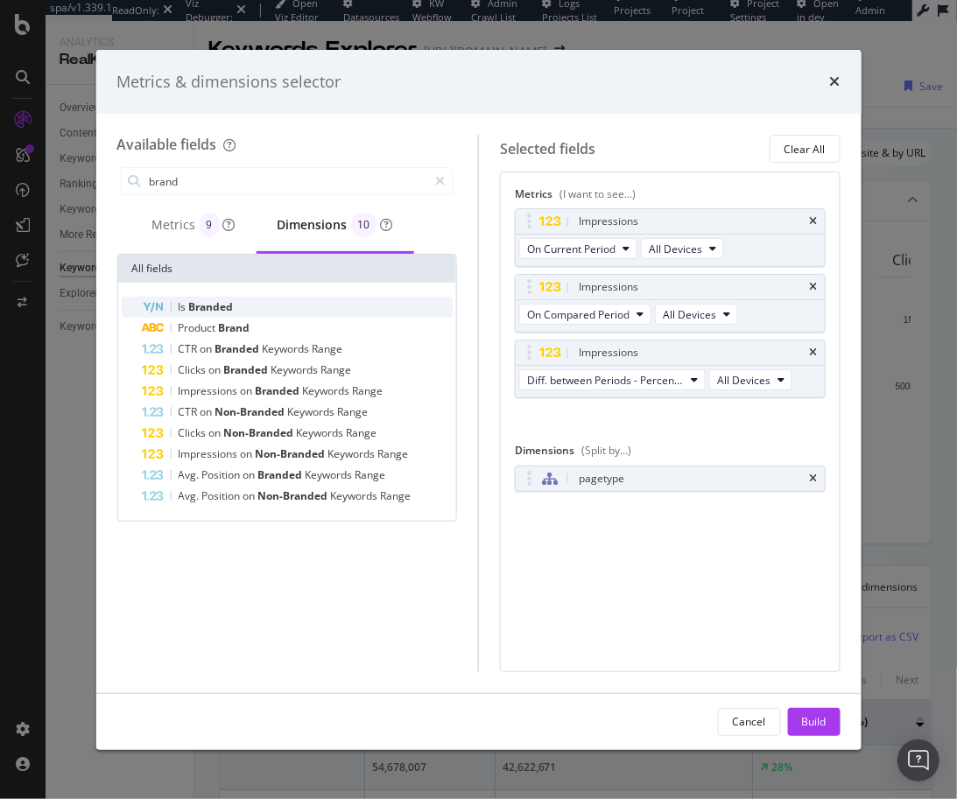
click at [240, 315] on div "Is Branded" at bounding box center [297, 307] width 311 height 21
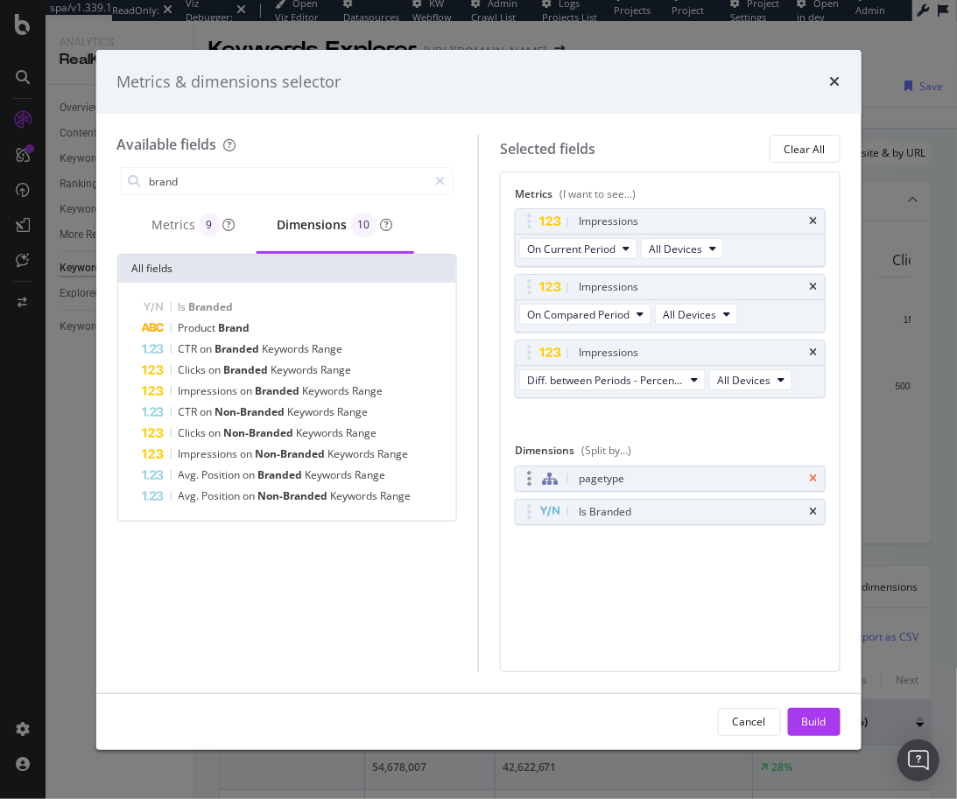
click at [818, 475] on icon "times" at bounding box center [814, 479] width 8 height 11
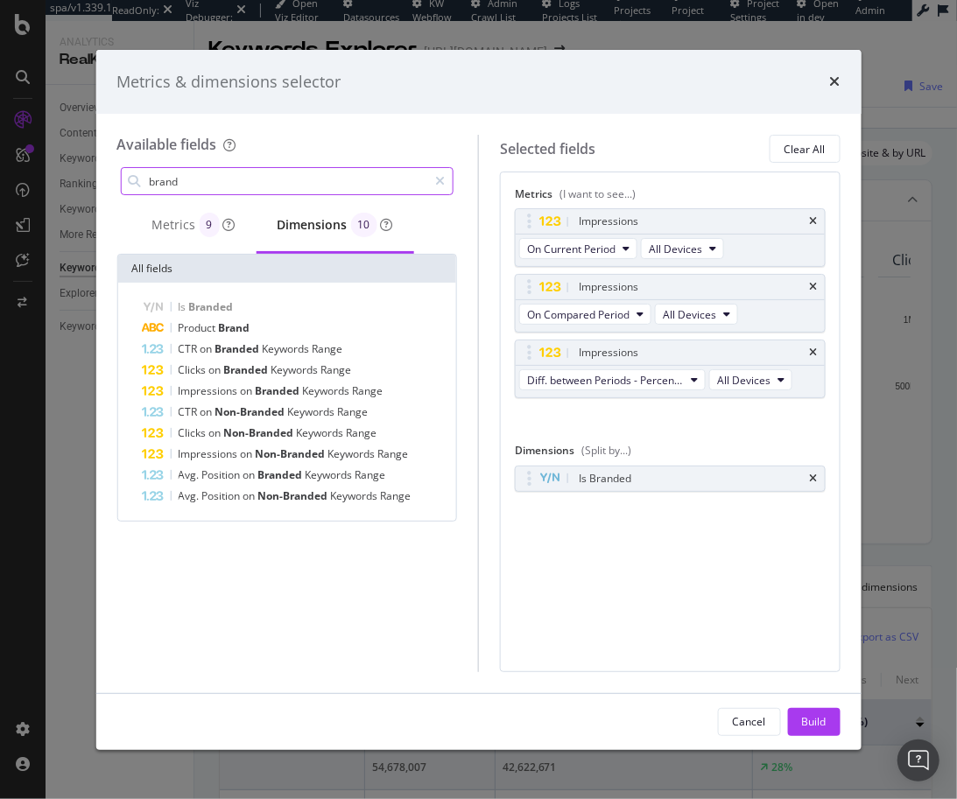
click at [214, 180] on input "brand" at bounding box center [287, 181] width 280 height 26
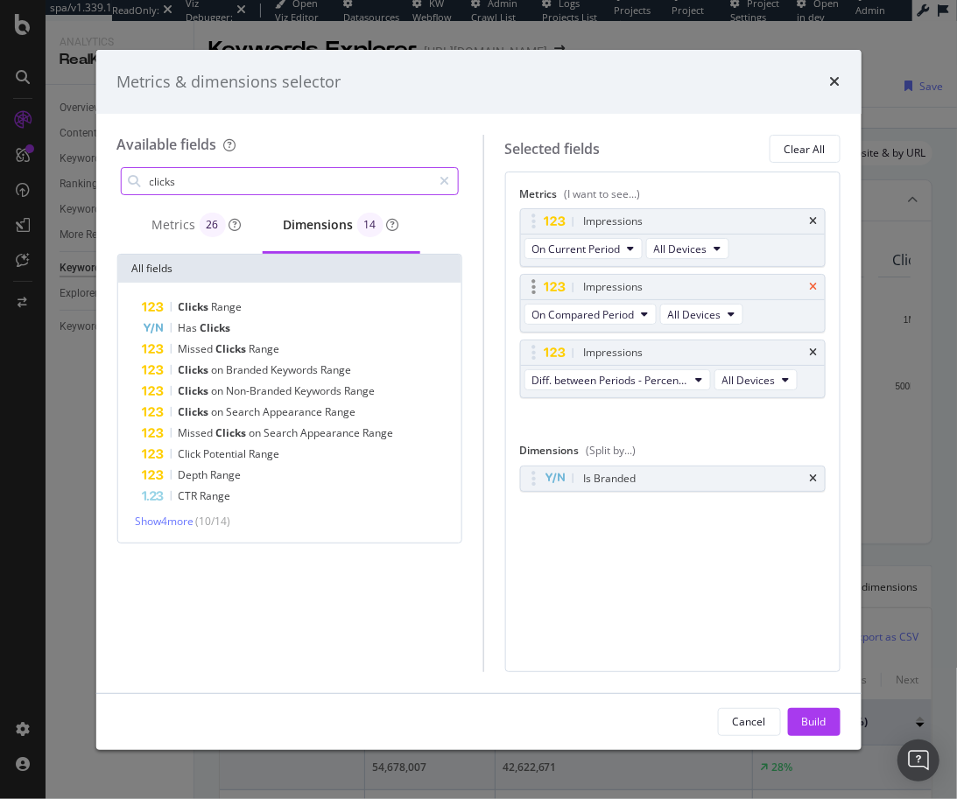
type input "clicks"
click at [815, 283] on icon "times" at bounding box center [814, 287] width 8 height 11
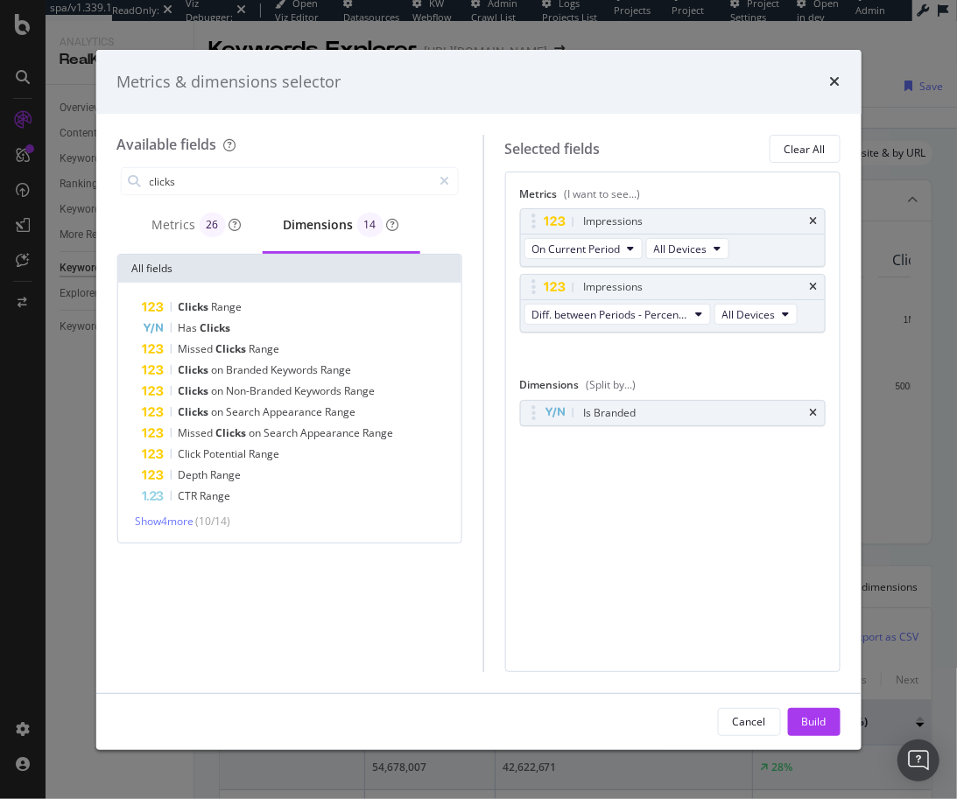
click at [815, 283] on icon "times" at bounding box center [814, 287] width 8 height 11
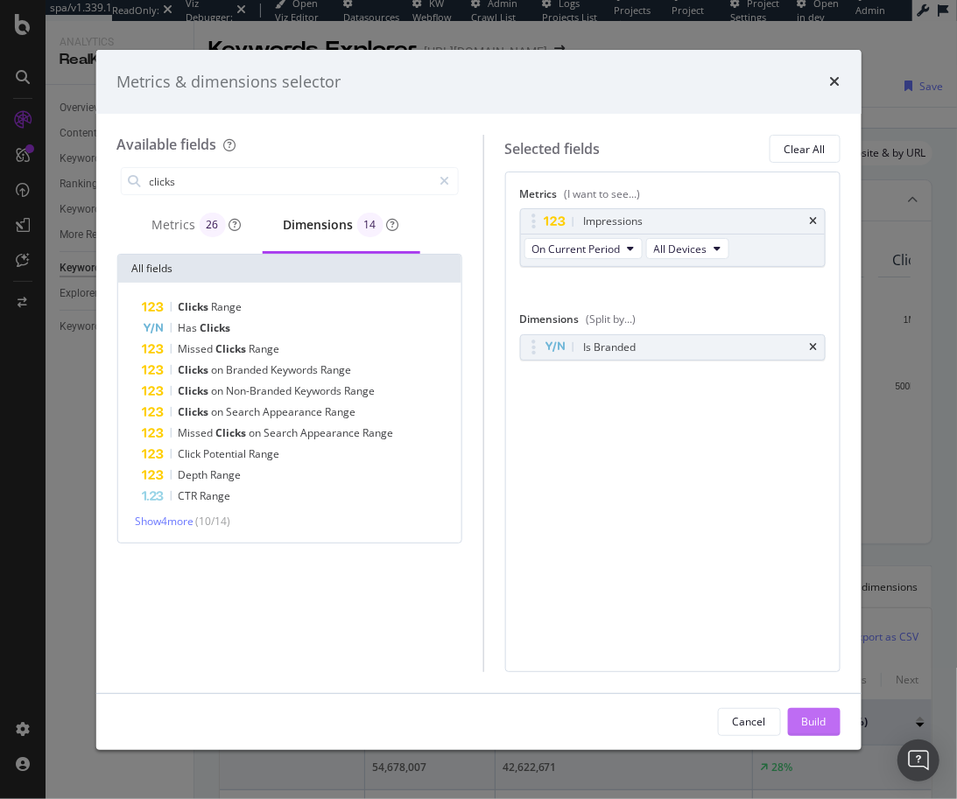
click at [821, 721] on div "Build" at bounding box center [814, 721] width 25 height 15
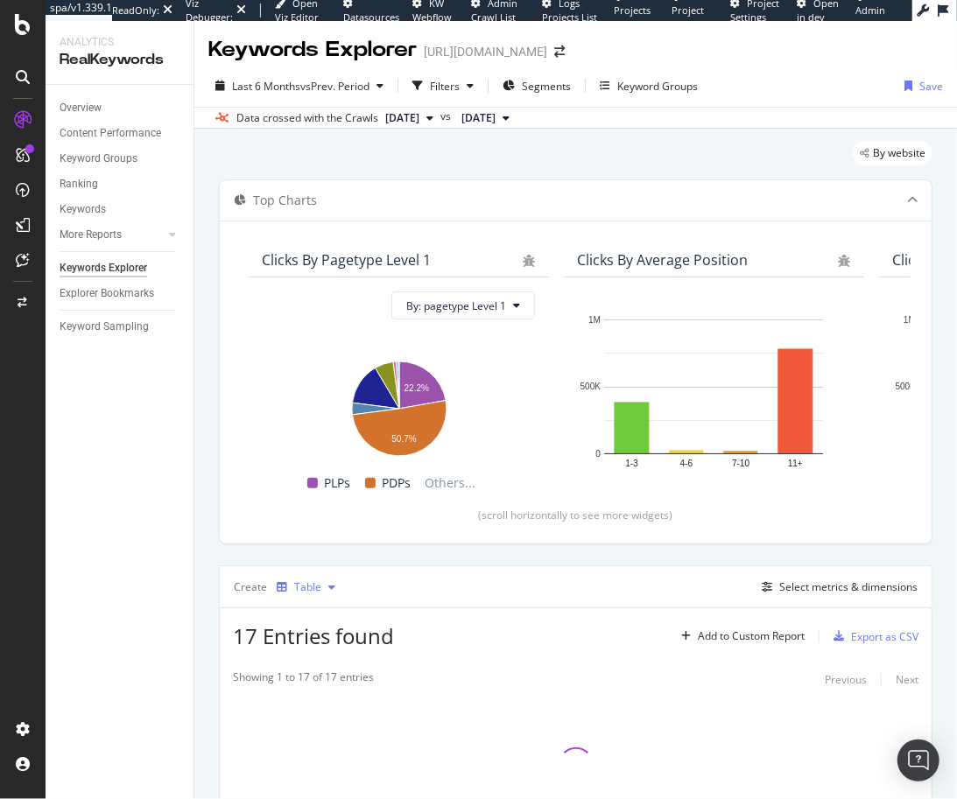
click at [306, 589] on div "Table" at bounding box center [307, 587] width 27 height 11
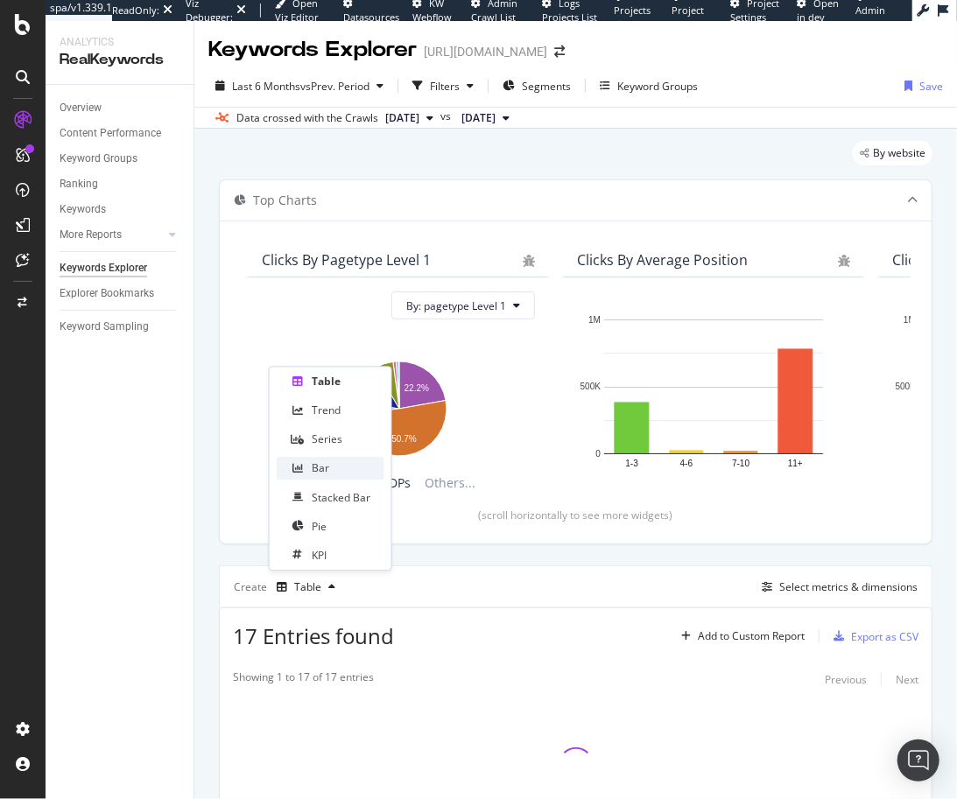
click at [313, 466] on div "Bar" at bounding box center [321, 468] width 18 height 15
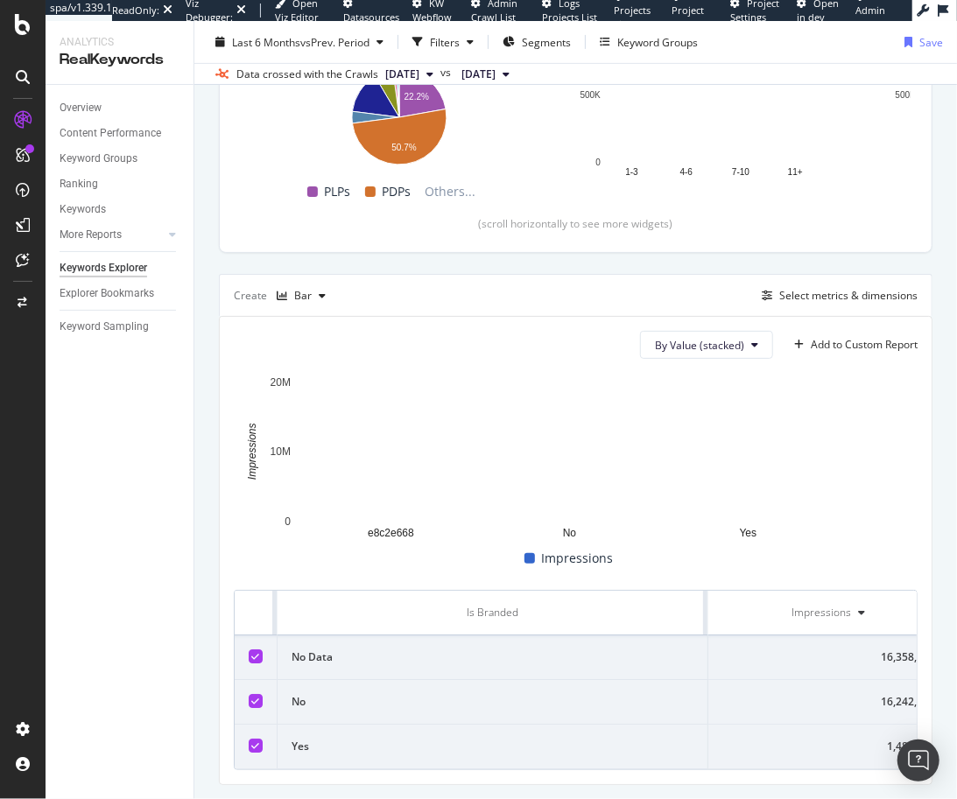
scroll to position [294, 0]
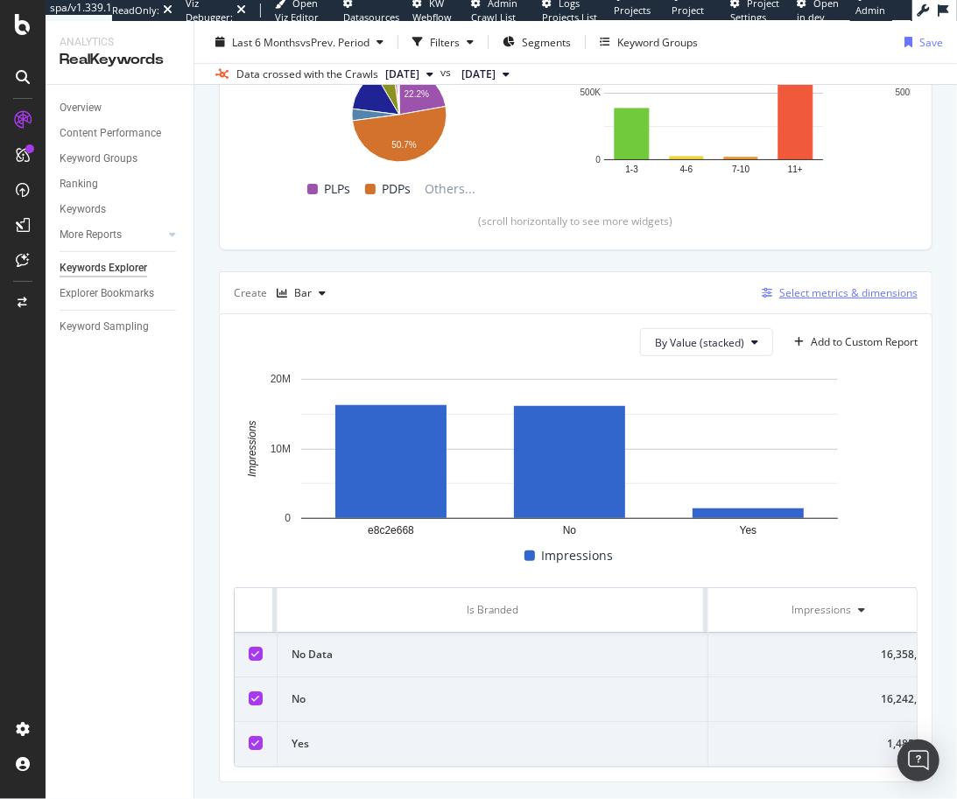
click at [812, 292] on div "Select metrics & dimensions" at bounding box center [848, 292] width 138 height 15
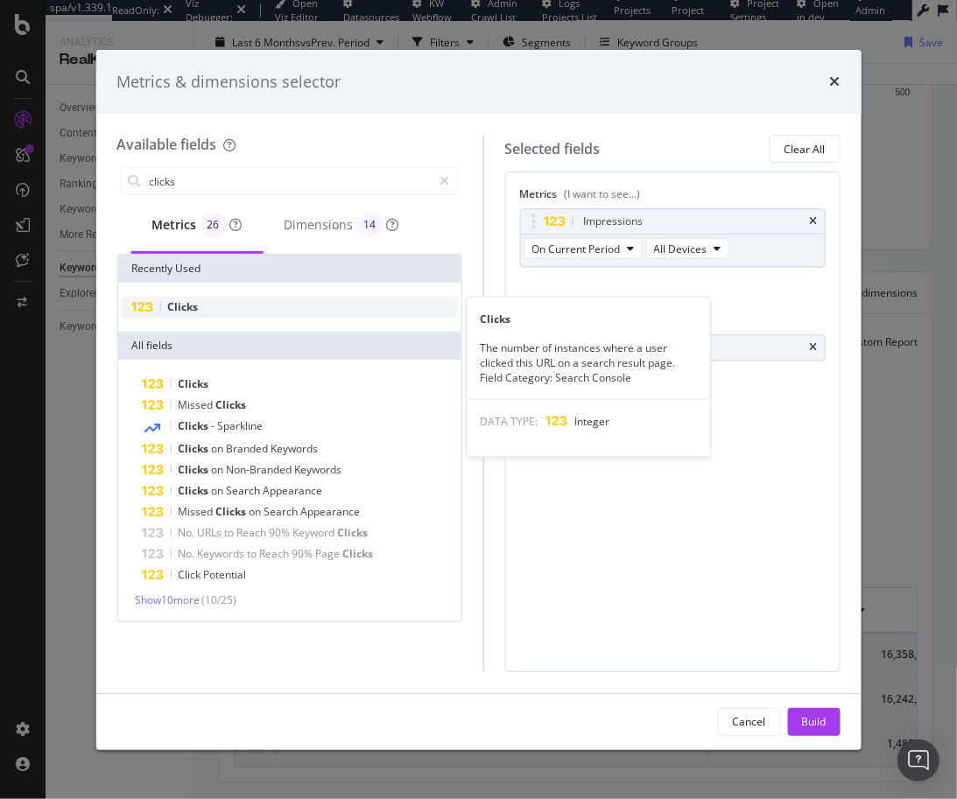
type input "clicks"
click at [246, 313] on div "Clicks" at bounding box center [289, 307] width 336 height 21
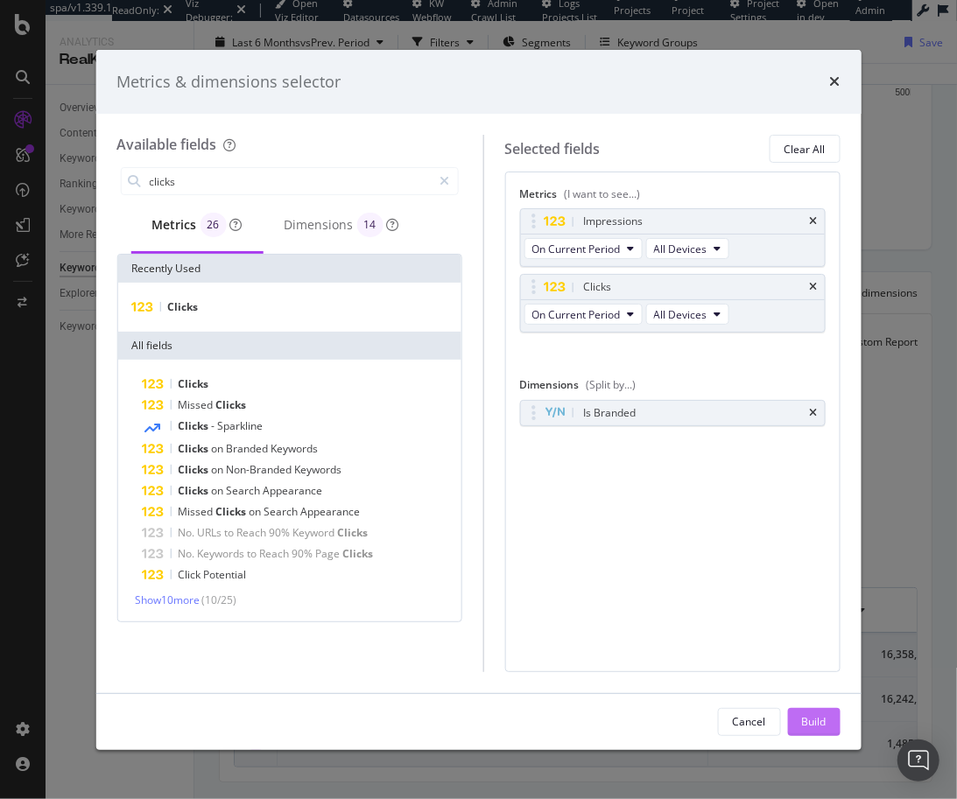
click at [814, 722] on div "Build" at bounding box center [814, 721] width 25 height 15
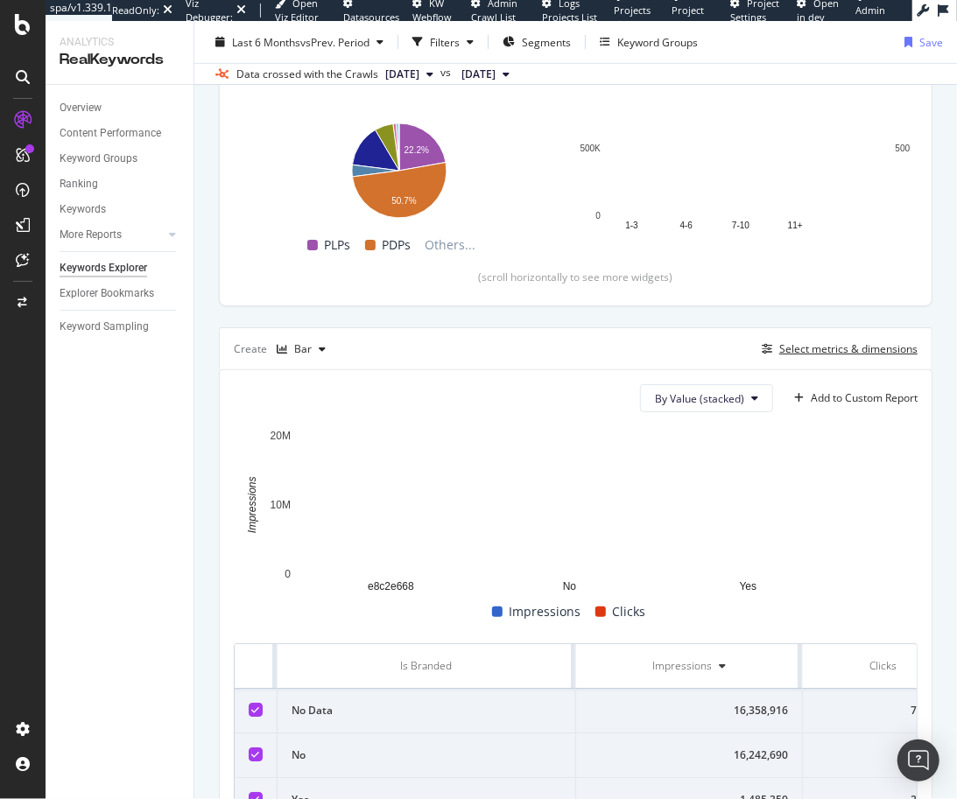
scroll to position [258, 0]
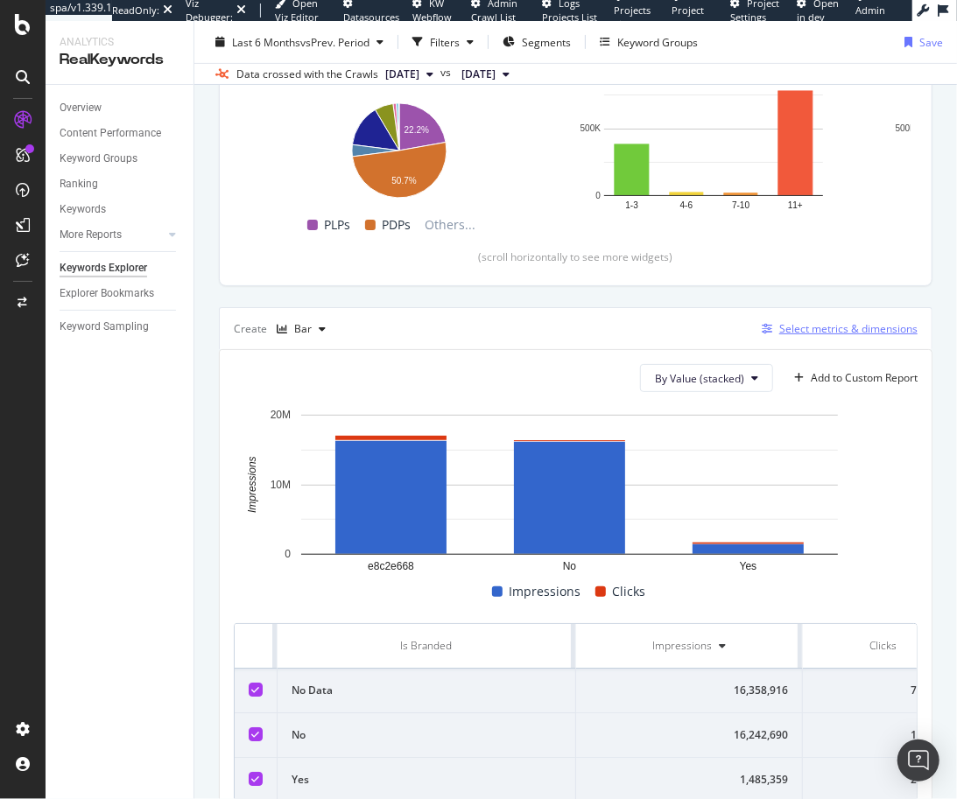
click at [779, 321] on div "Select metrics & dimensions" at bounding box center [848, 328] width 138 height 15
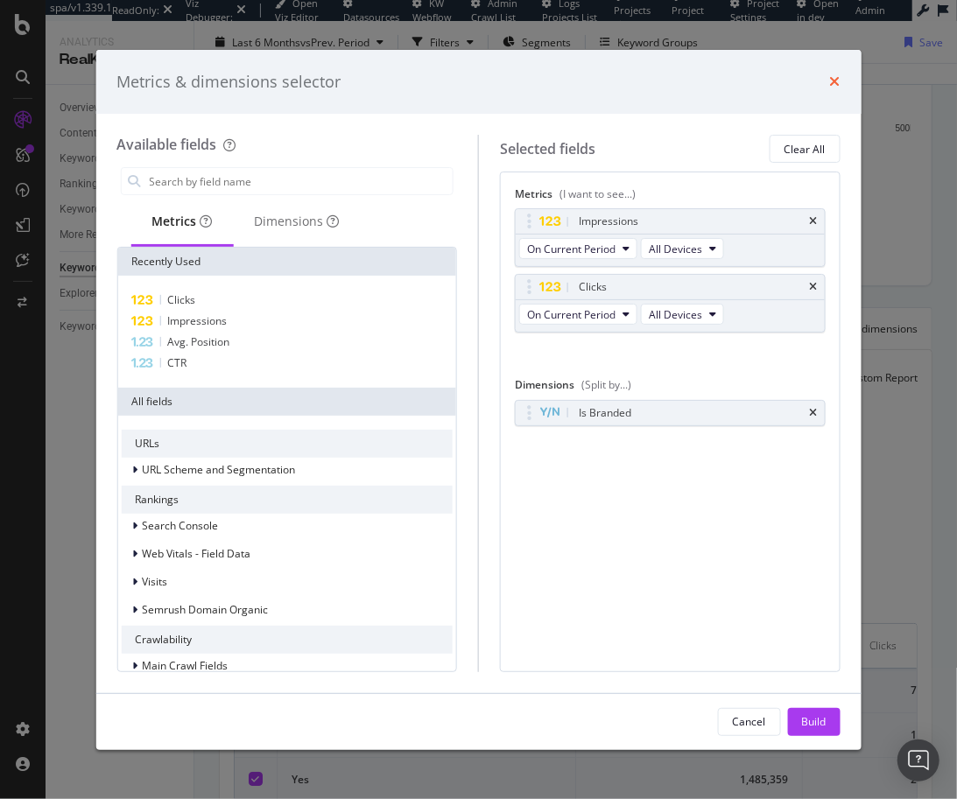
click at [834, 79] on icon "times" at bounding box center [835, 81] width 11 height 14
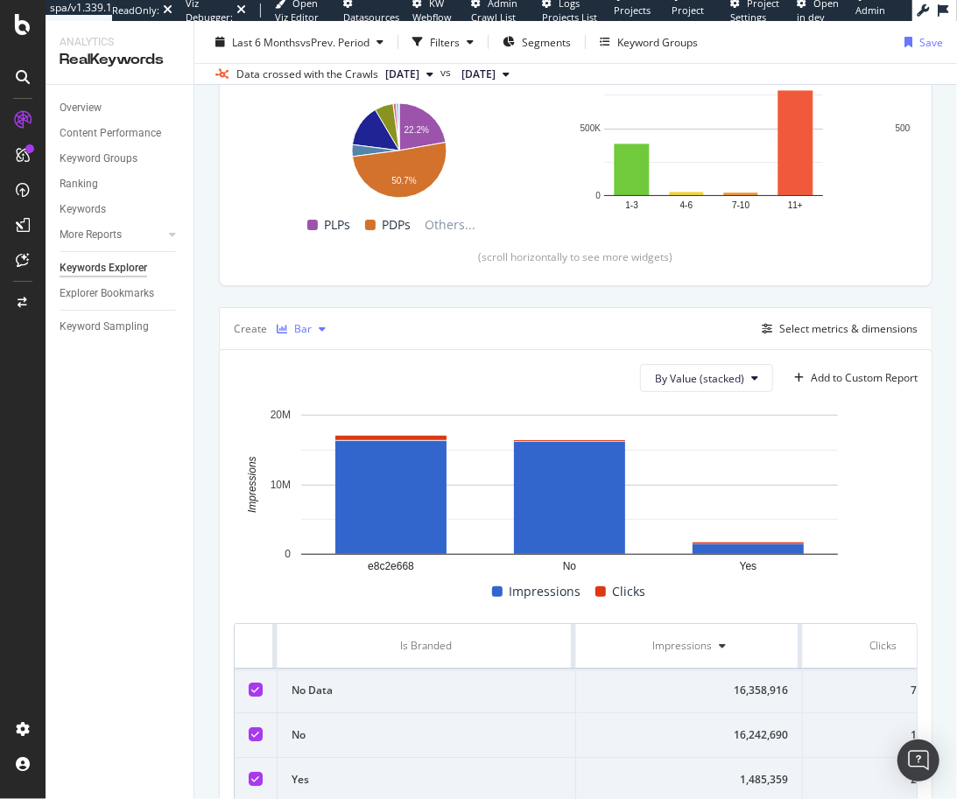
click at [299, 328] on div "Bar" at bounding box center [303, 329] width 18 height 11
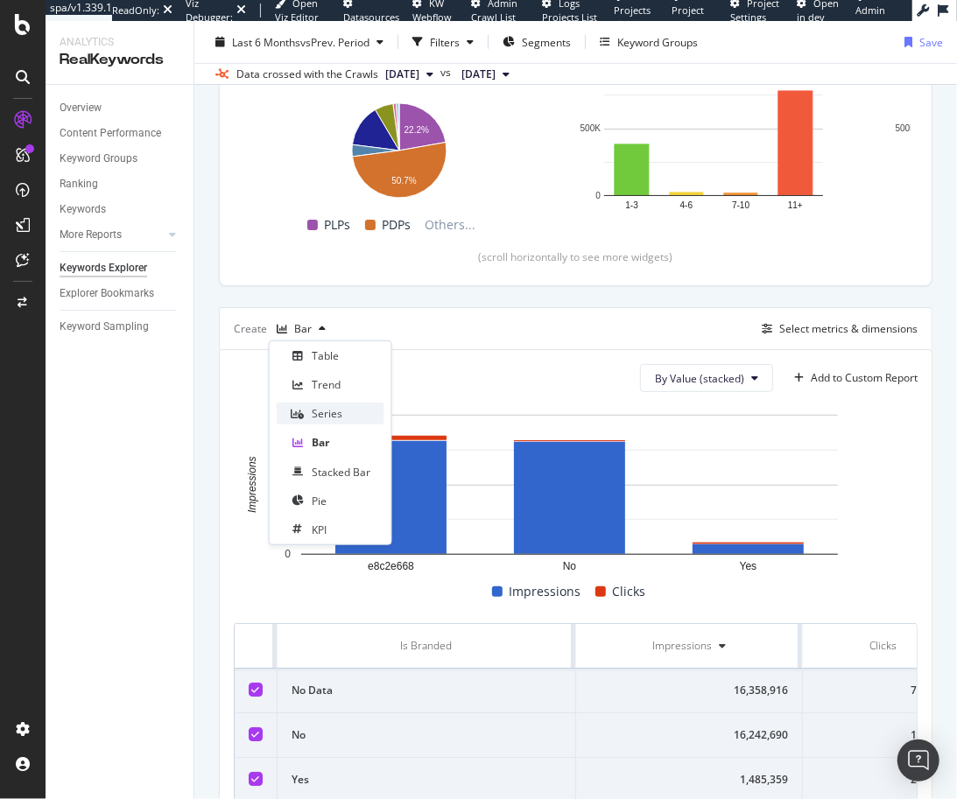
click at [301, 417] on icon at bounding box center [297, 414] width 13 height 11
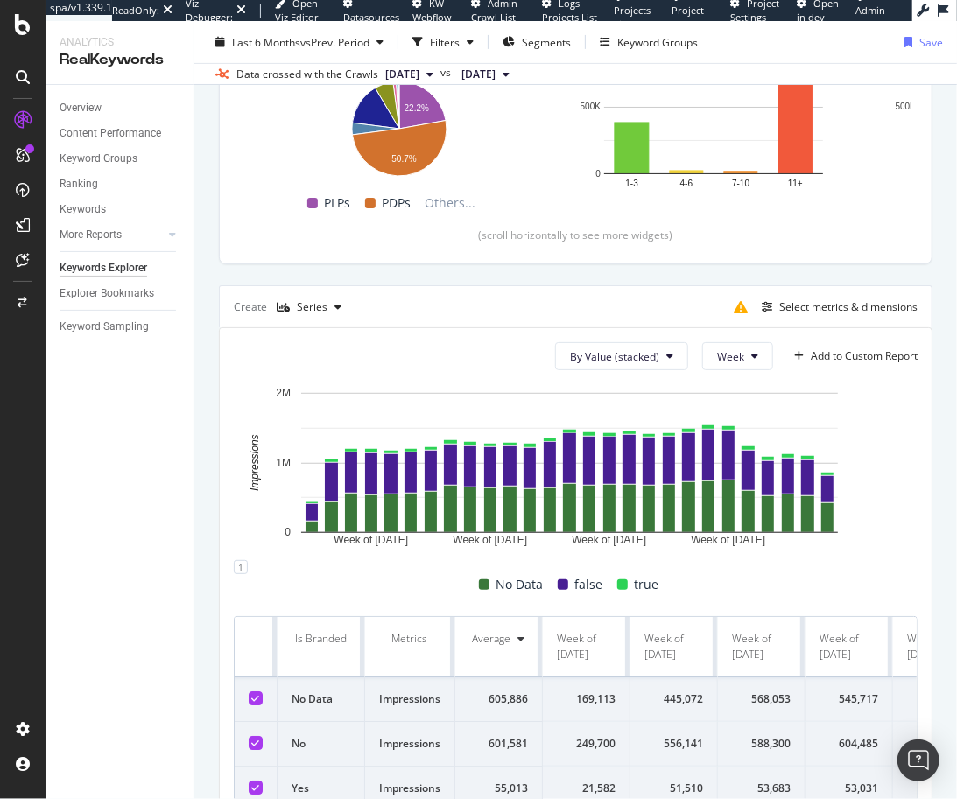
scroll to position [292, 0]
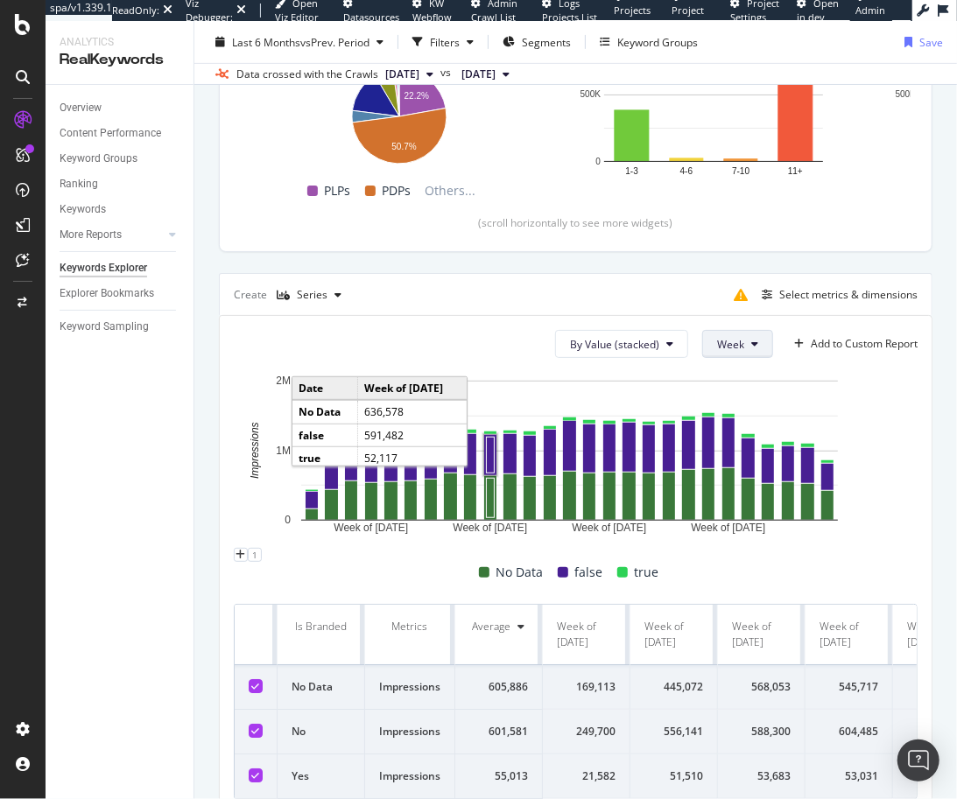
click at [712, 331] on button "Week" at bounding box center [737, 344] width 71 height 28
click at [810, 281] on div "Select metrics & dimensions" at bounding box center [822, 295] width 191 height 28
click at [810, 287] on div "Select metrics & dimensions" at bounding box center [848, 294] width 138 height 15
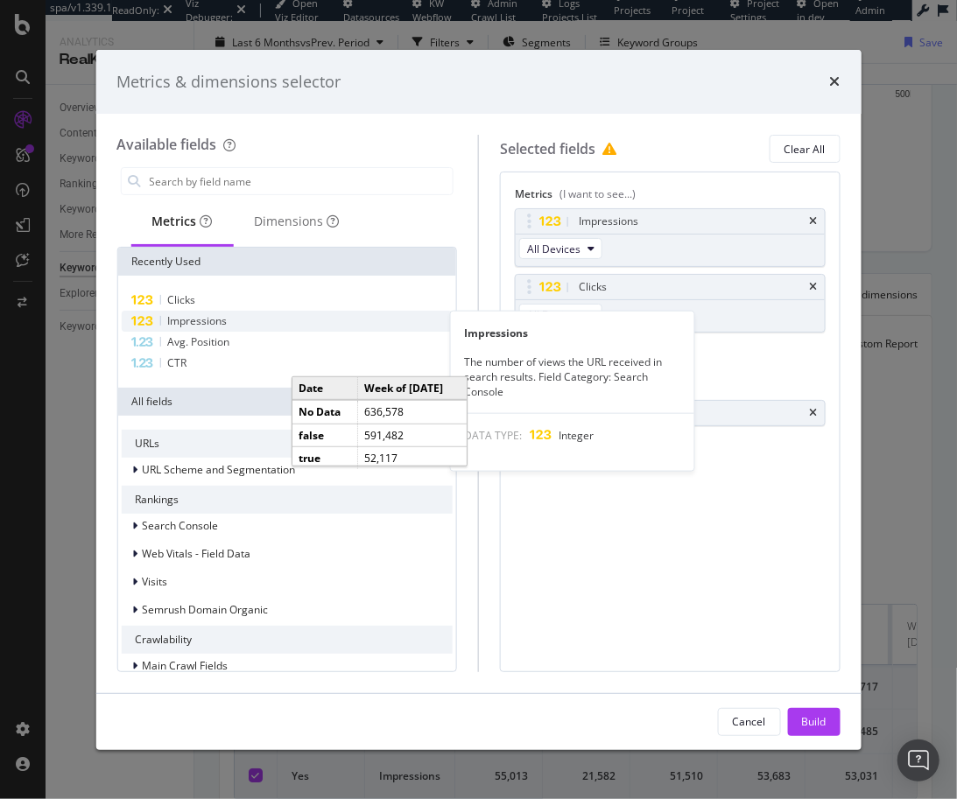
click at [206, 317] on span "Impressions" at bounding box center [197, 320] width 60 height 15
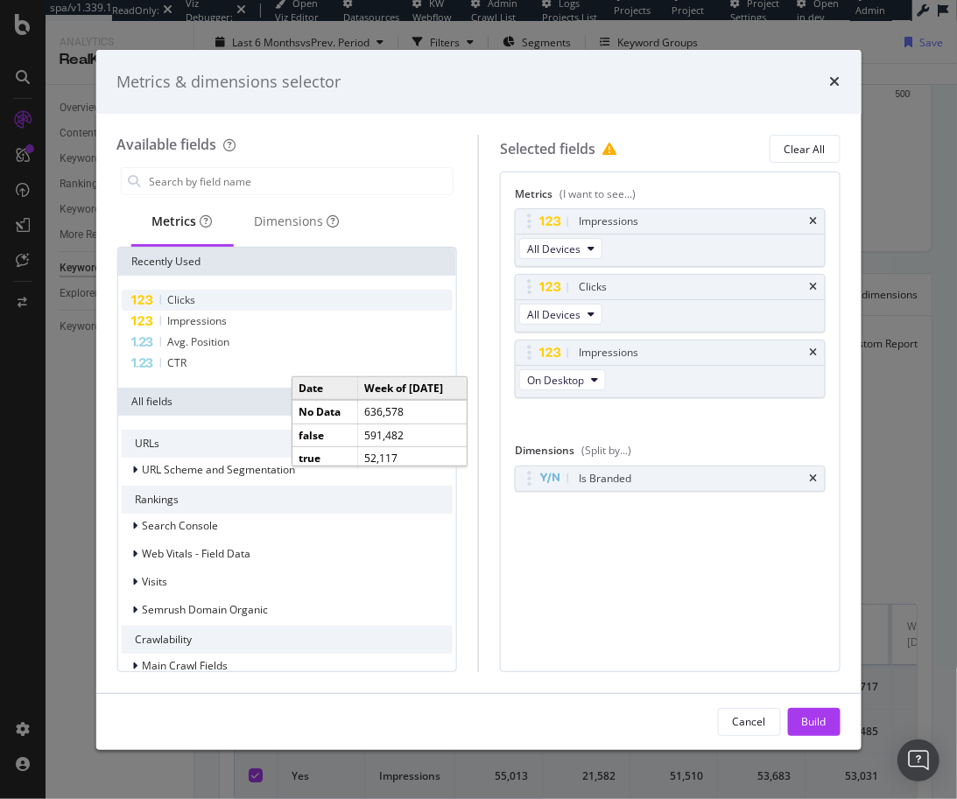
click at [209, 308] on div "Clicks" at bounding box center [287, 300] width 332 height 21
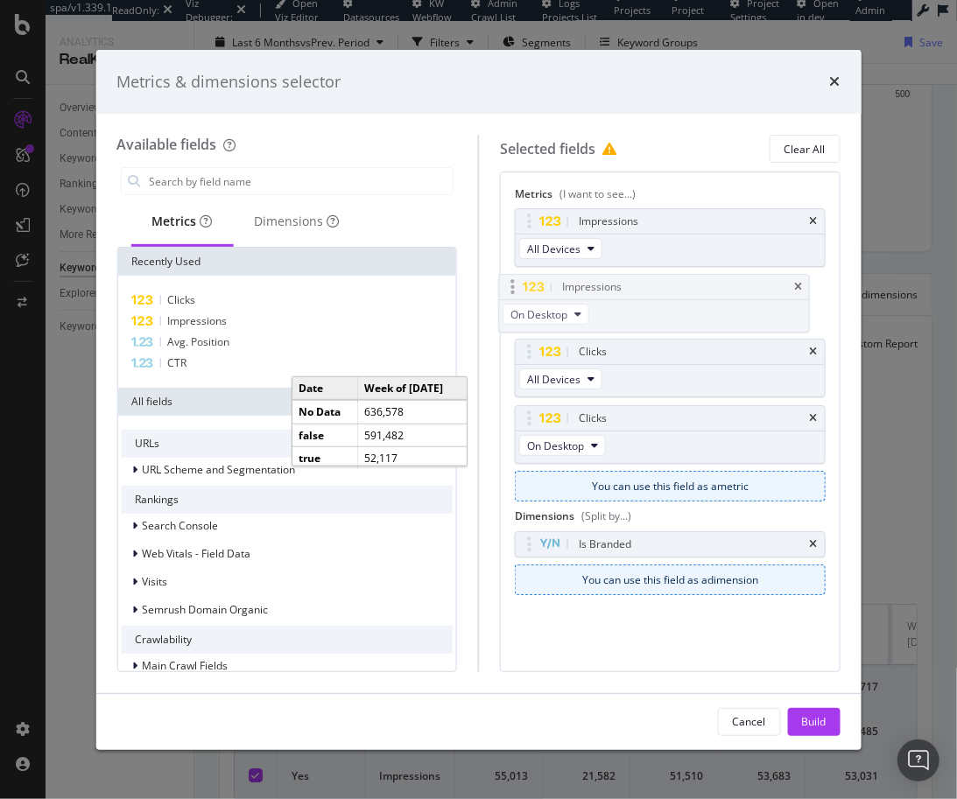
drag, startPoint x: 731, startPoint y: 354, endPoint x: 715, endPoint y: 289, distance: 66.7
click at [715, 289] on body "spa/v1.339.1 ReadOnly: Viz Debugger: Open Viz Editor Datasources KW Webflow Adm…" at bounding box center [478, 399] width 957 height 799
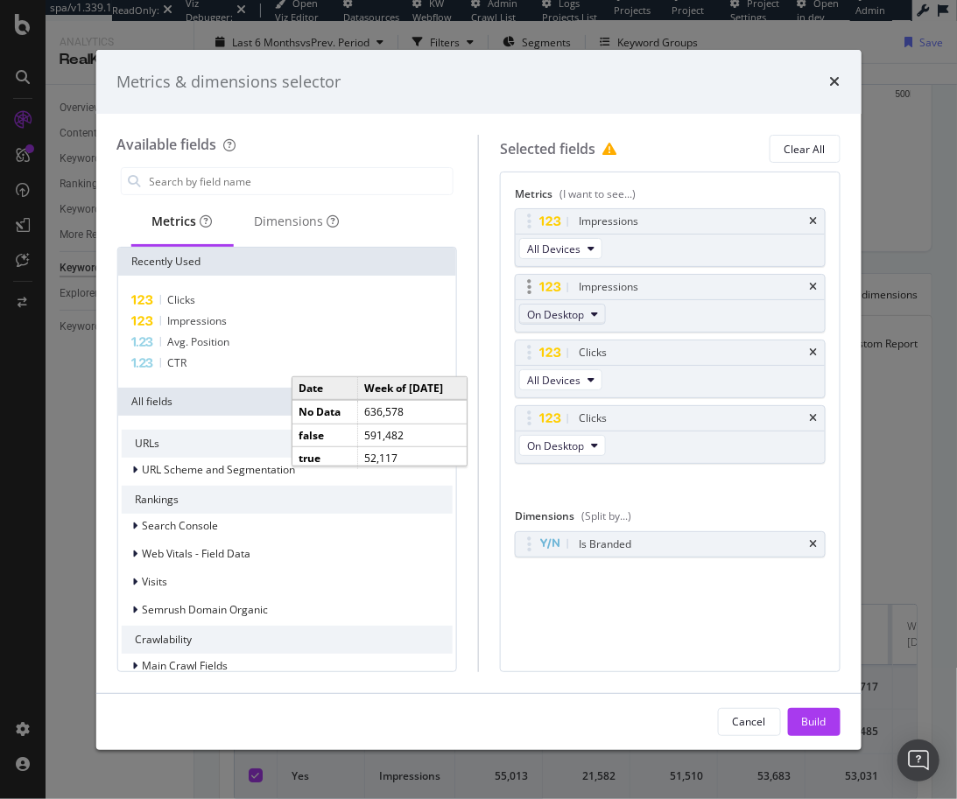
click at [550, 315] on span "On Desktop" at bounding box center [555, 314] width 57 height 15
click at [502, 332] on div "Metrics (I want to see...) Impressions All Devices Impressions On Desktop Click…" at bounding box center [670, 422] width 341 height 500
click at [838, 79] on icon "times" at bounding box center [835, 81] width 11 height 14
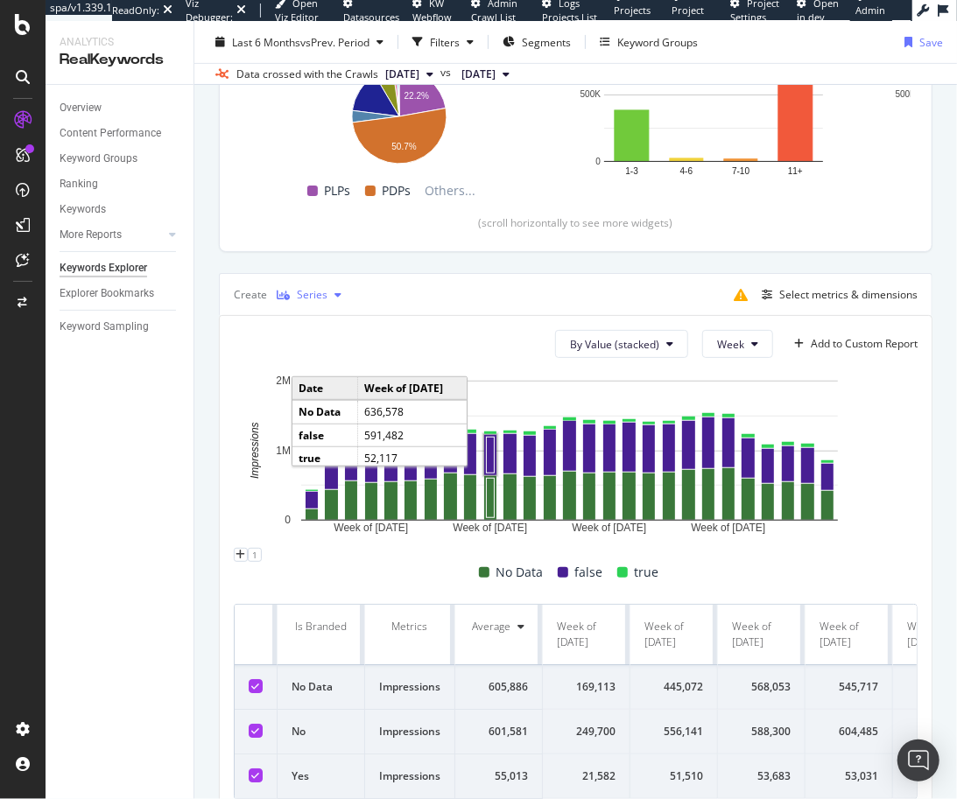
click at [299, 290] on div "Series" at bounding box center [312, 295] width 31 height 11
click at [324, 322] on div "Table" at bounding box center [325, 321] width 27 height 15
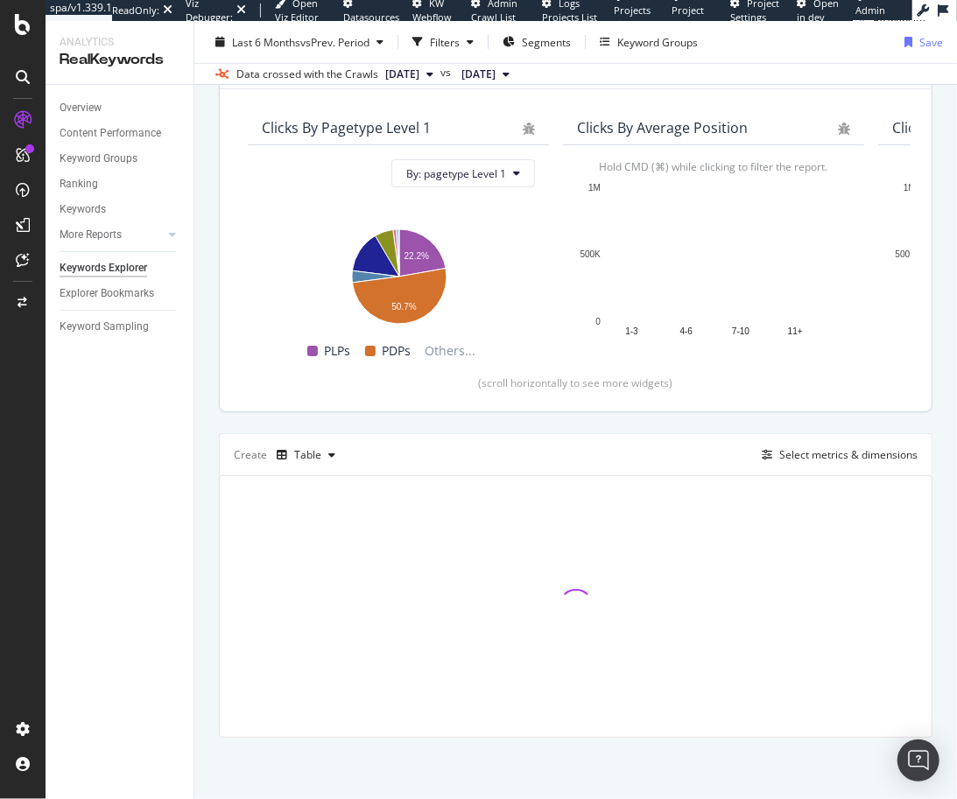
scroll to position [130, 0]
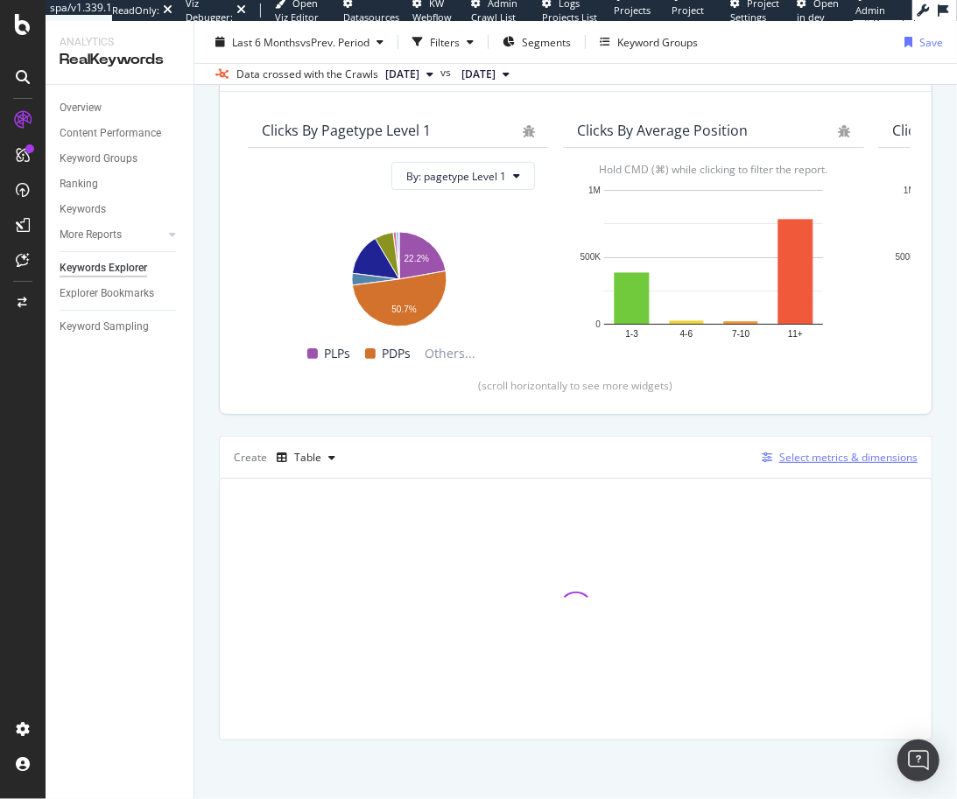
click at [820, 461] on div "Select metrics & dimensions" at bounding box center [848, 457] width 138 height 15
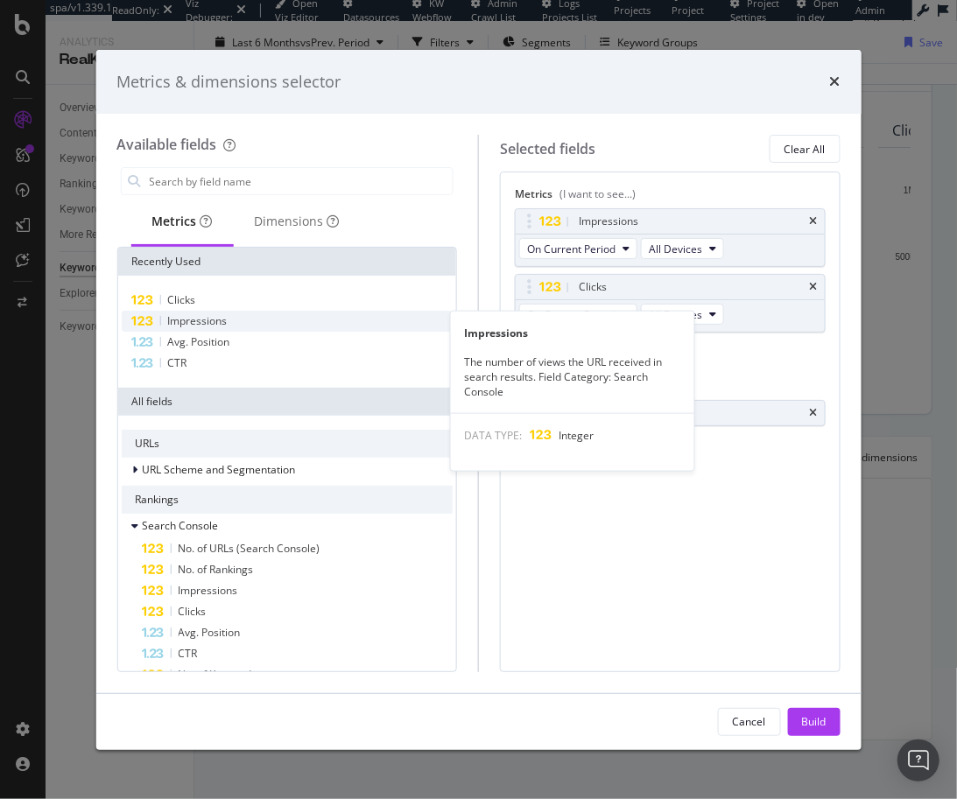
click at [225, 320] on span "Impressions" at bounding box center [197, 320] width 60 height 15
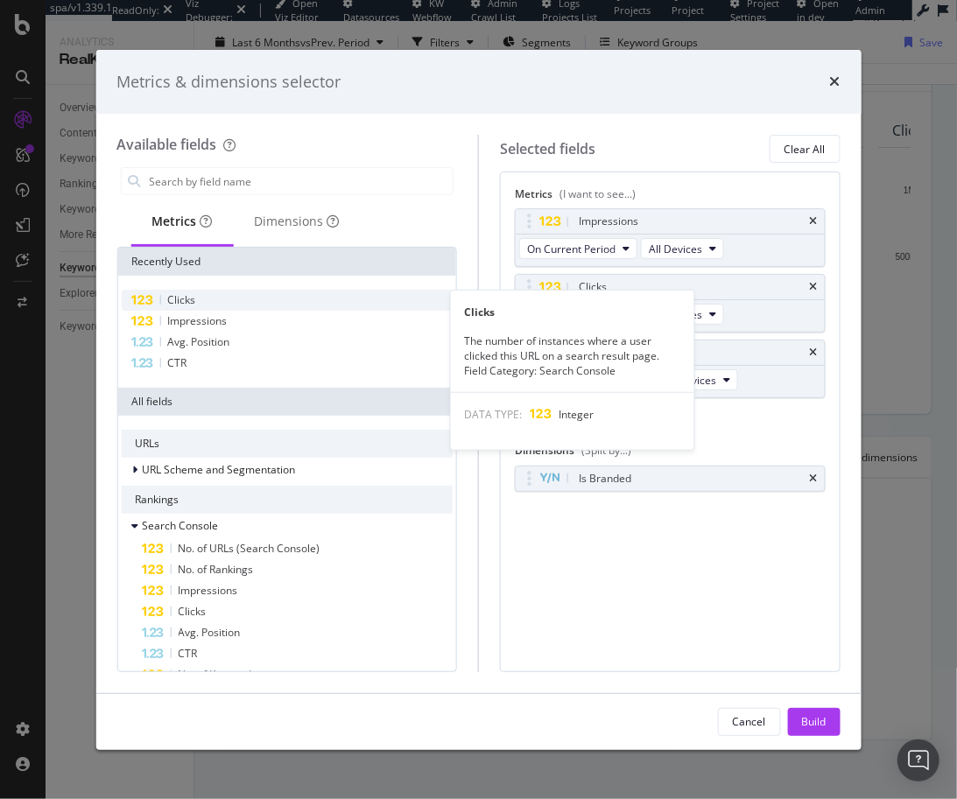
click at [229, 303] on div "Clicks" at bounding box center [287, 300] width 332 height 21
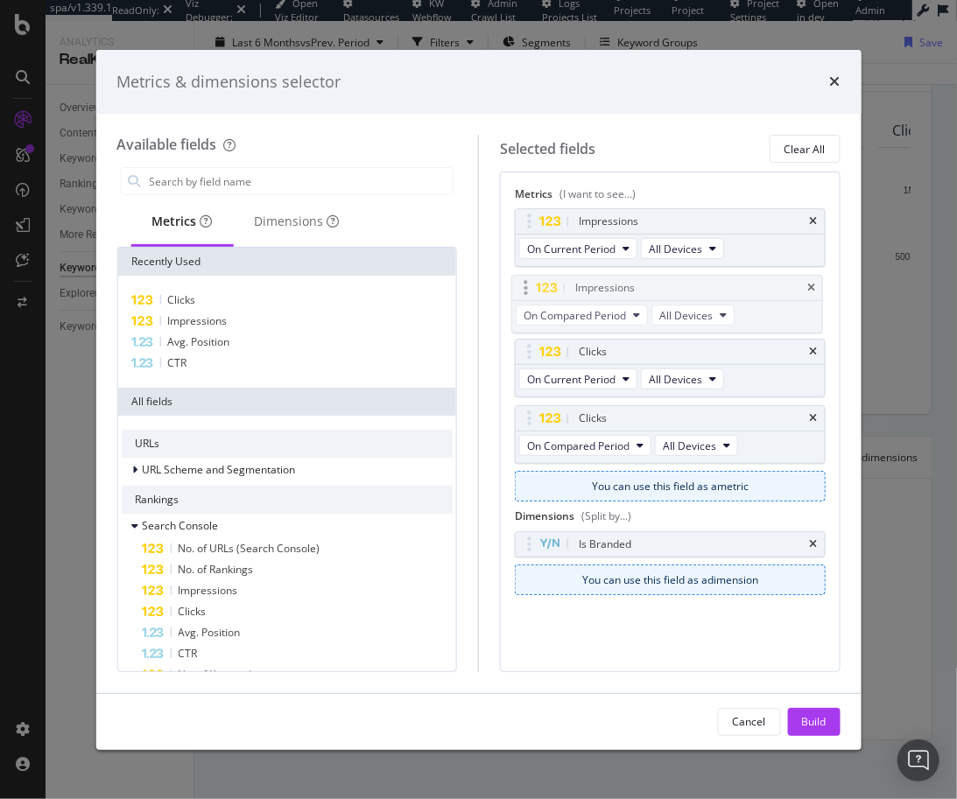
drag, startPoint x: 705, startPoint y: 351, endPoint x: 702, endPoint y: 288, distance: 63.1
click at [702, 288] on body "spa/v1.339.1 ReadOnly: Viz Debugger: Open Viz Editor Datasources KW Webflow Adm…" at bounding box center [478, 399] width 957 height 799
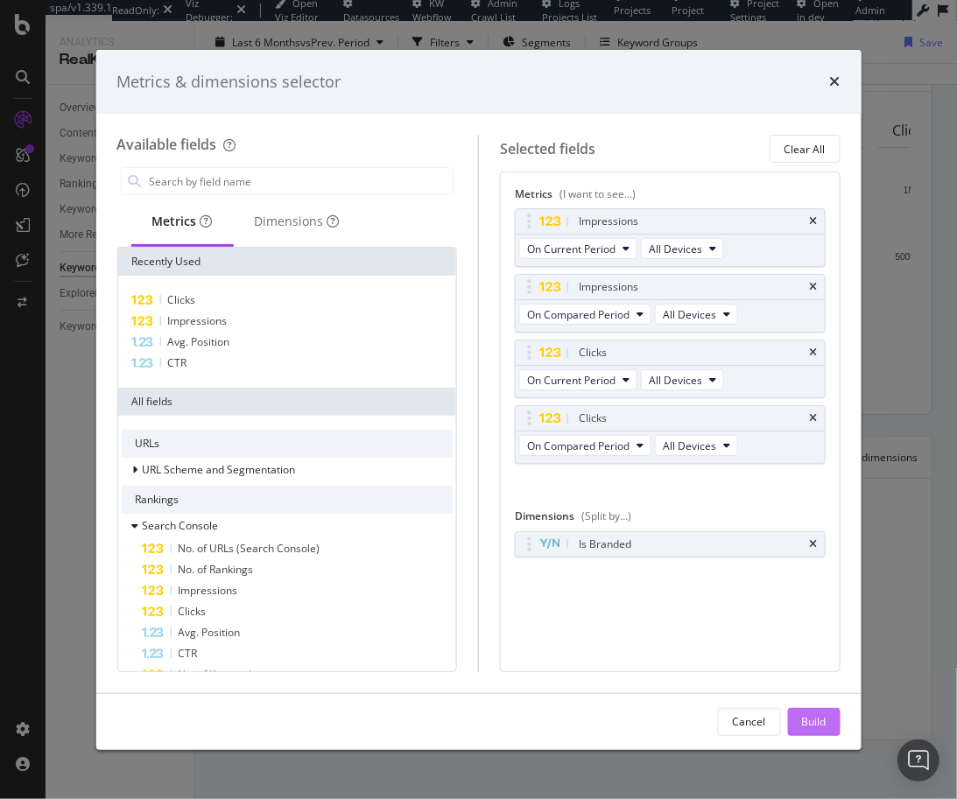
click at [816, 725] on div "Build" at bounding box center [814, 721] width 25 height 15
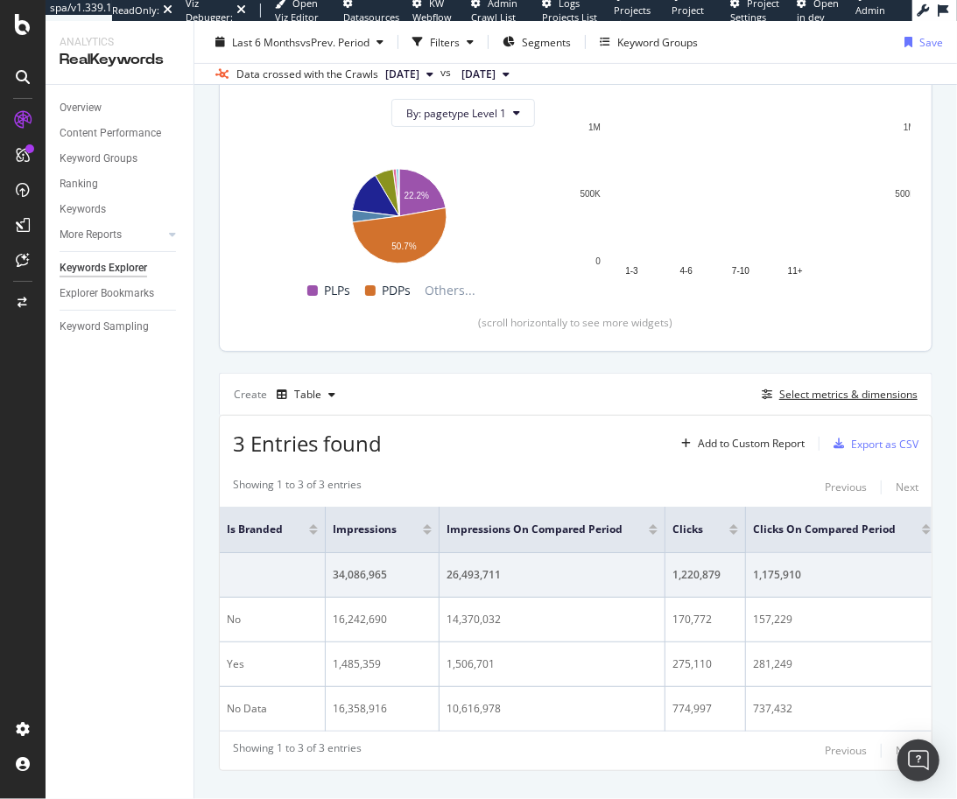
scroll to position [200, 0]
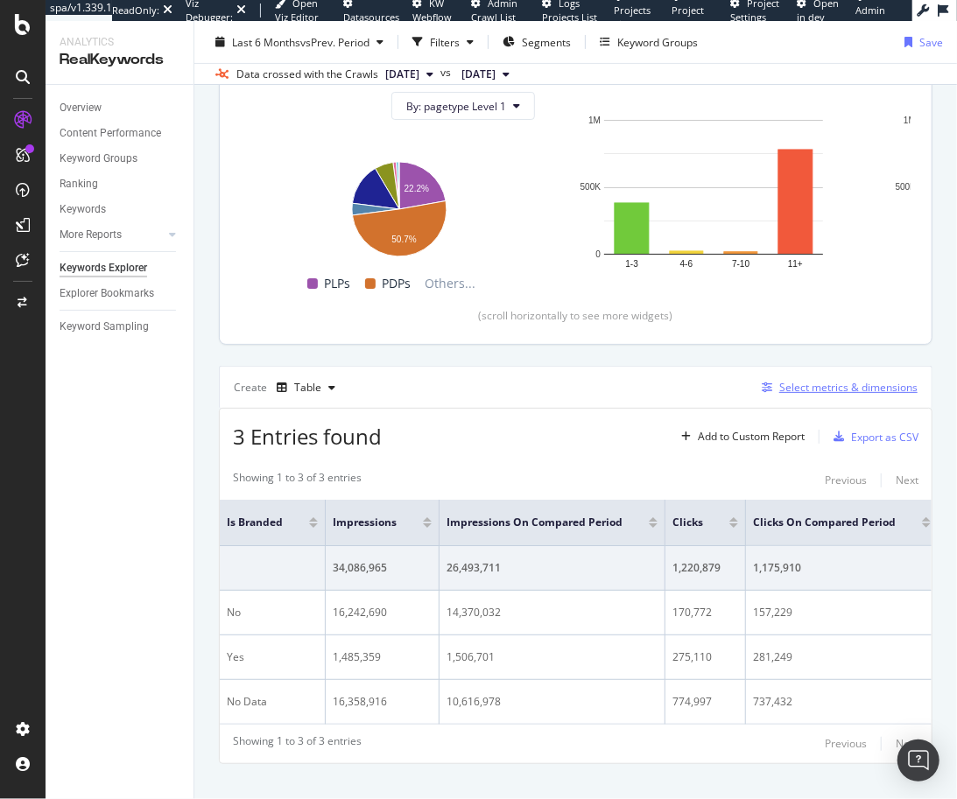
click at [795, 381] on div "Select metrics & dimensions" at bounding box center [848, 387] width 138 height 15
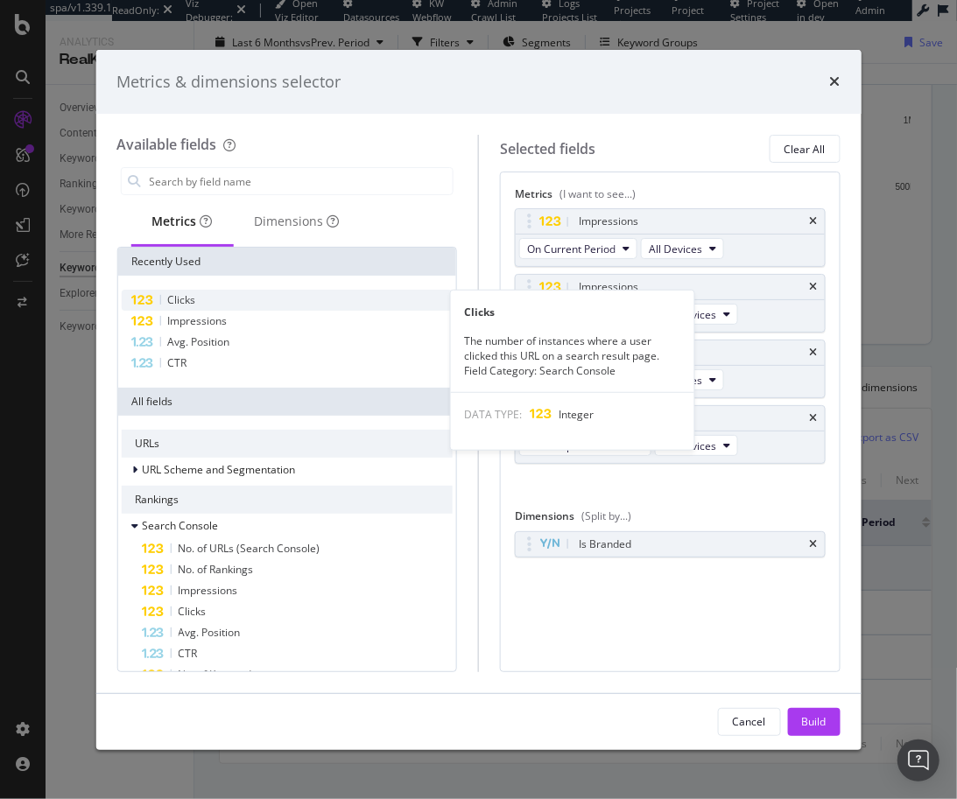
click at [238, 298] on div "Clicks" at bounding box center [287, 300] width 332 height 21
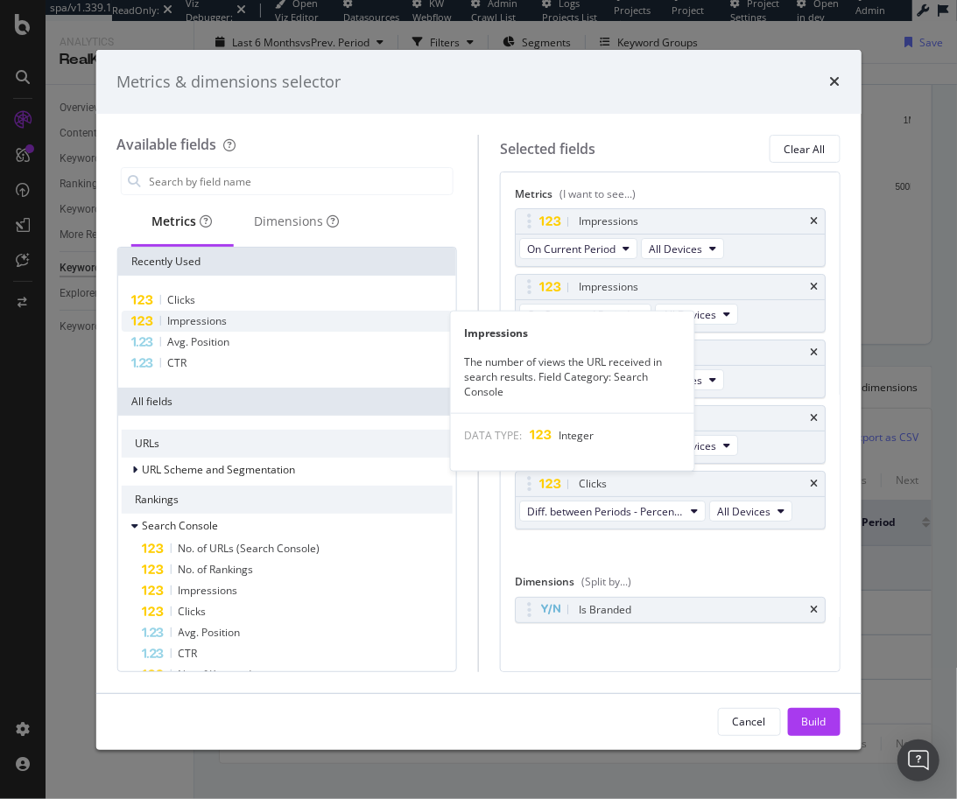
click at [238, 320] on div "Impressions" at bounding box center [287, 321] width 332 height 21
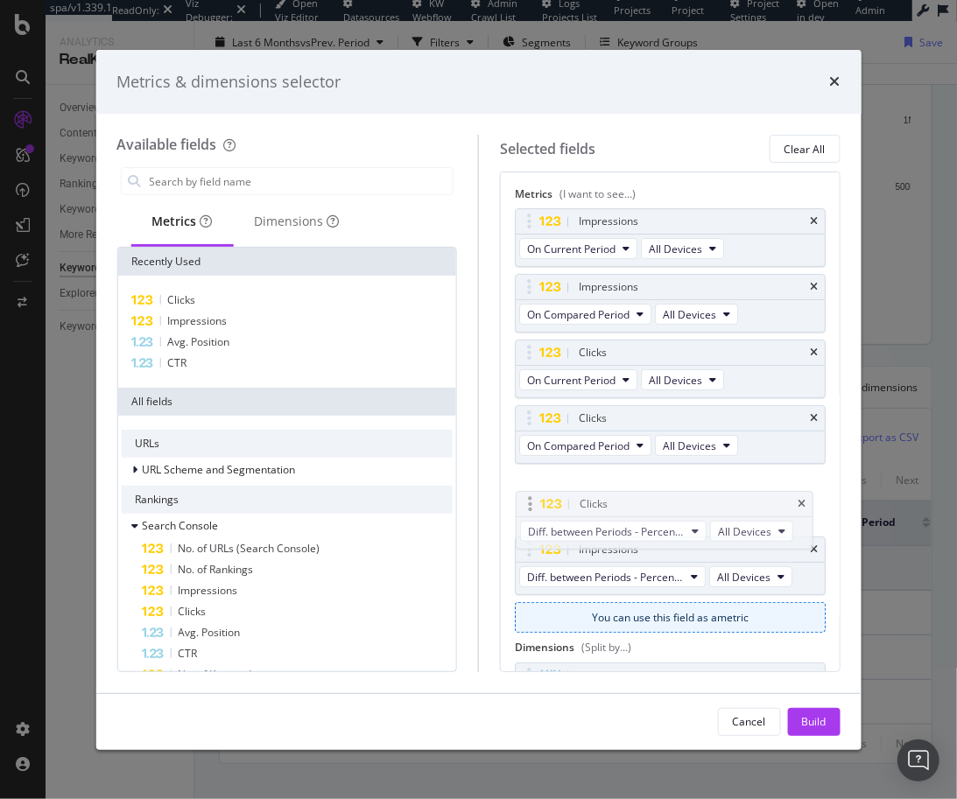
drag, startPoint x: 532, startPoint y: 481, endPoint x: 533, endPoint y: 506, distance: 25.4
click at [533, 506] on body "spa/v1.339.1 ReadOnly: Viz Debugger: Open Viz Editor Datasources KW Webflow Adm…" at bounding box center [478, 399] width 957 height 799
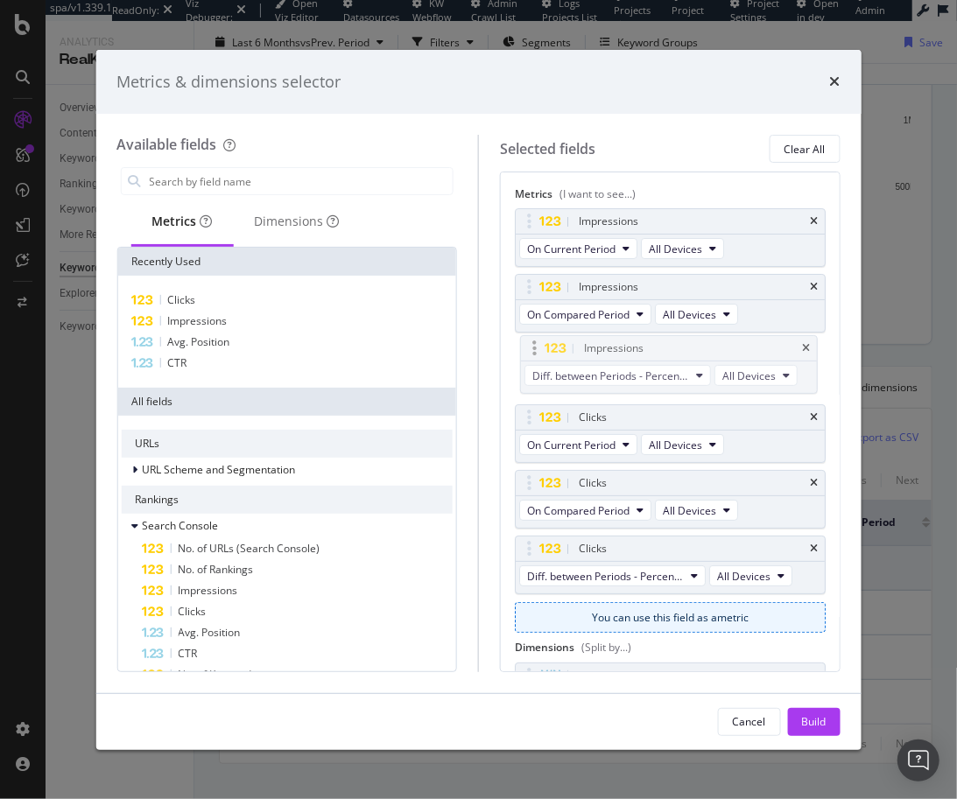
drag, startPoint x: 548, startPoint y: 549, endPoint x: 554, endPoint y: 352, distance: 197.1
click at [554, 352] on body "spa/v1.339.1 ReadOnly: Viz Debugger: Open Viz Editor Datasources KW Webflow Adm…" at bounding box center [478, 399] width 957 height 799
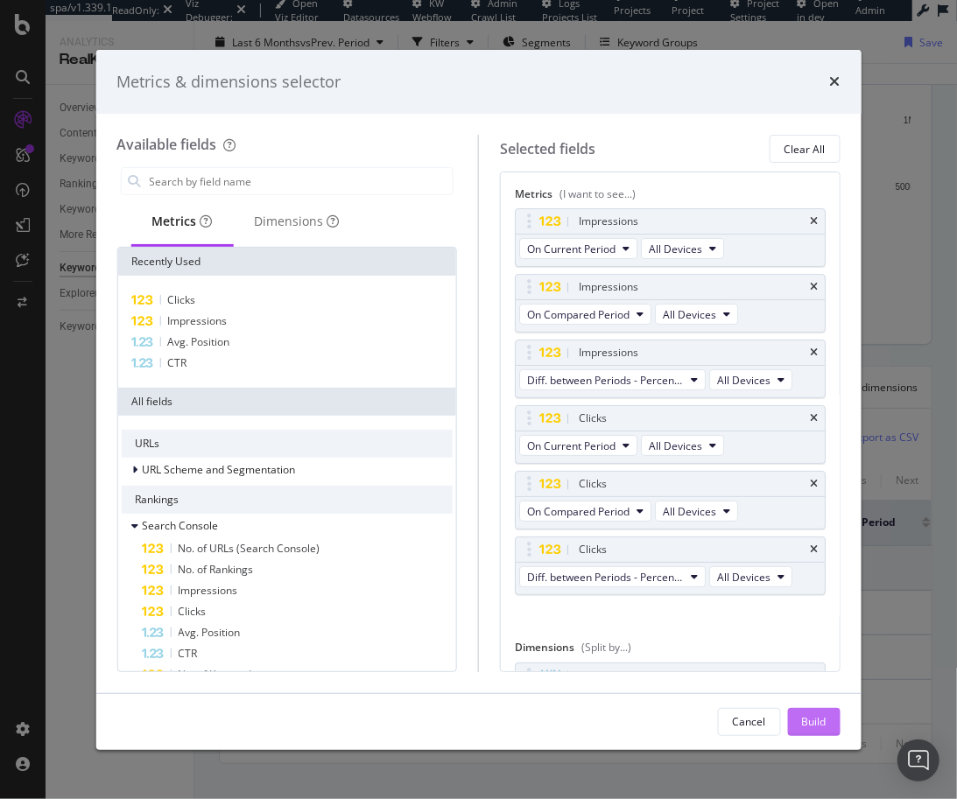
click at [802, 718] on div "Build" at bounding box center [814, 721] width 25 height 15
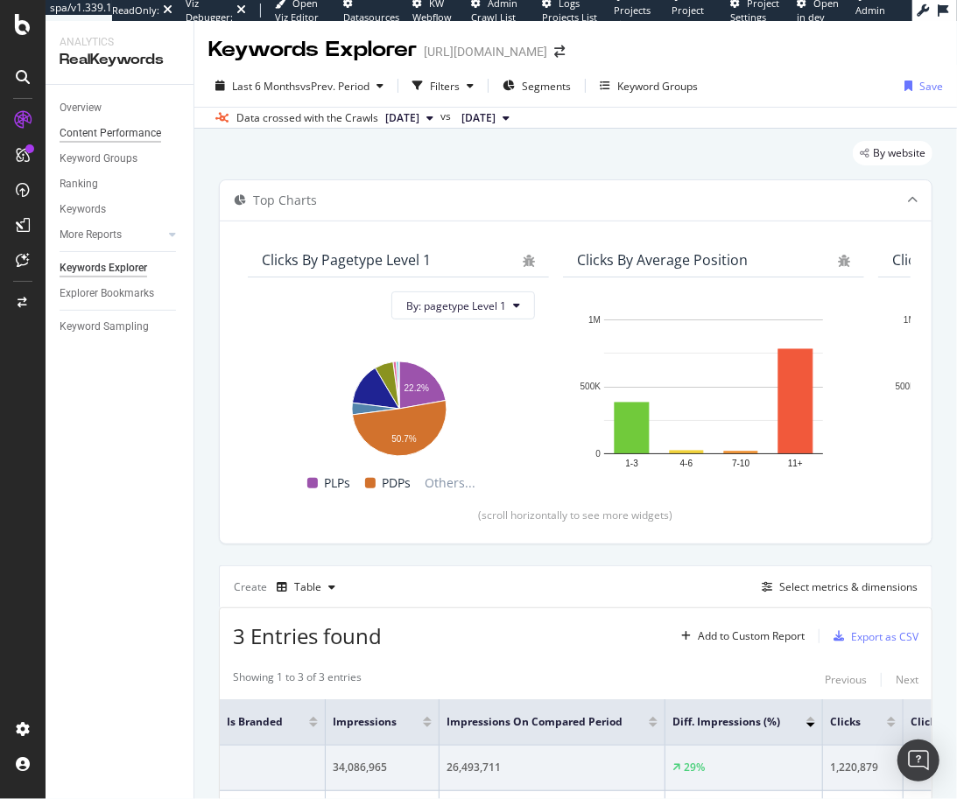
click at [108, 132] on div "Content Performance" at bounding box center [111, 133] width 102 height 18
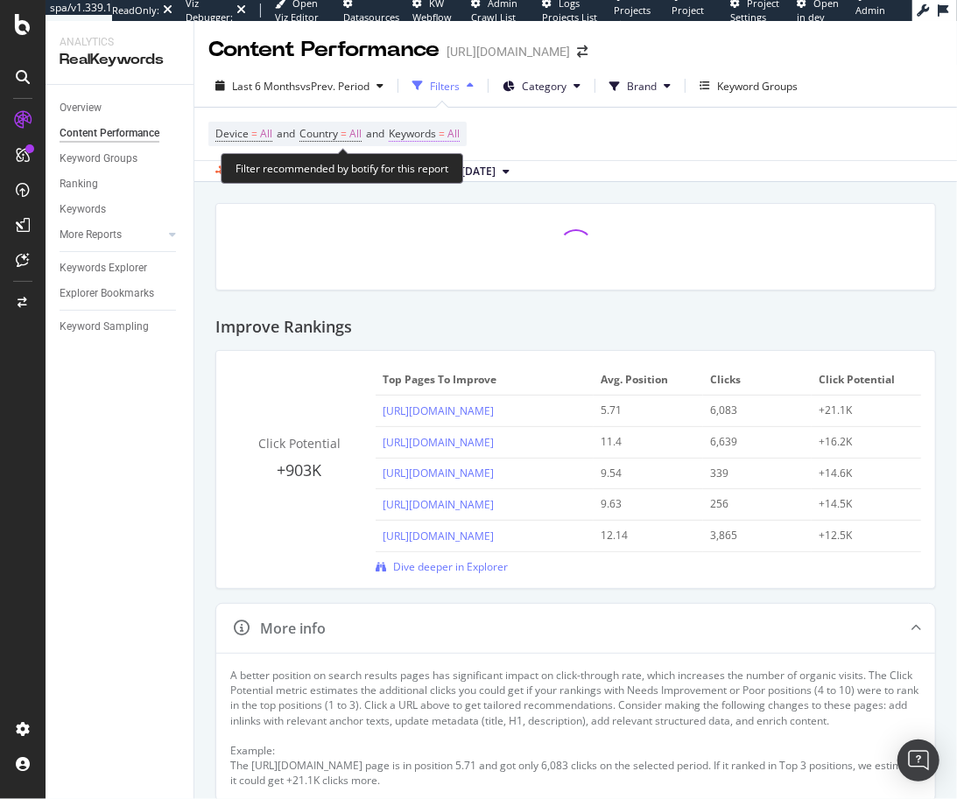
click at [436, 137] on span "Keywords" at bounding box center [412, 133] width 47 height 15
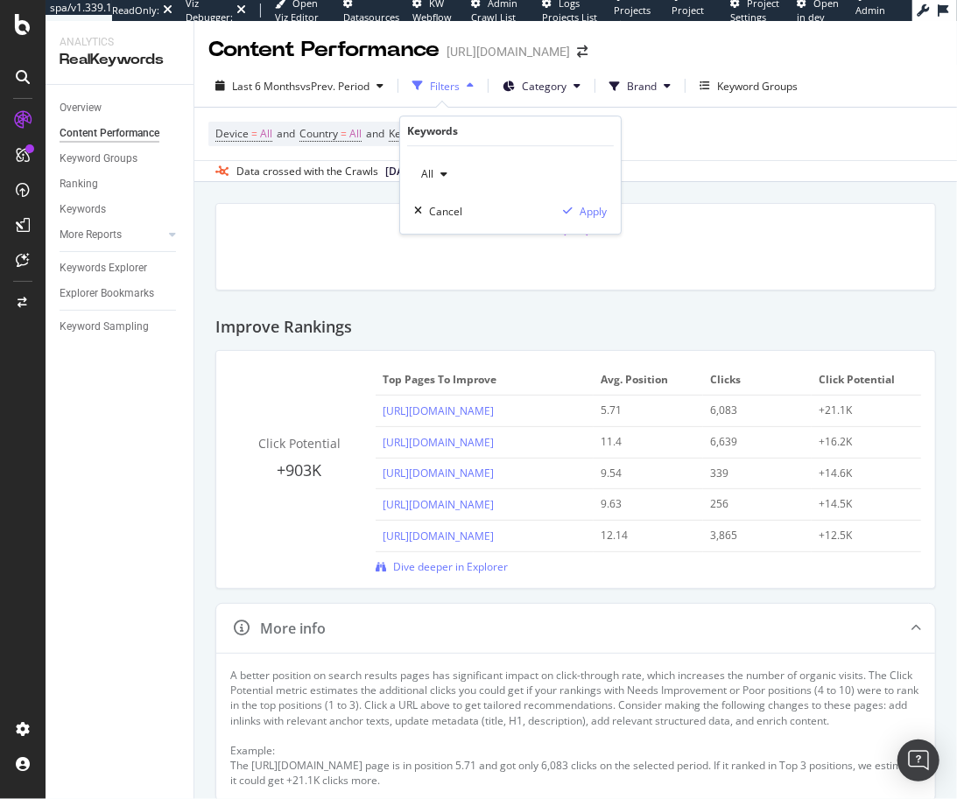
click at [437, 172] on div "button" at bounding box center [443, 174] width 21 height 11
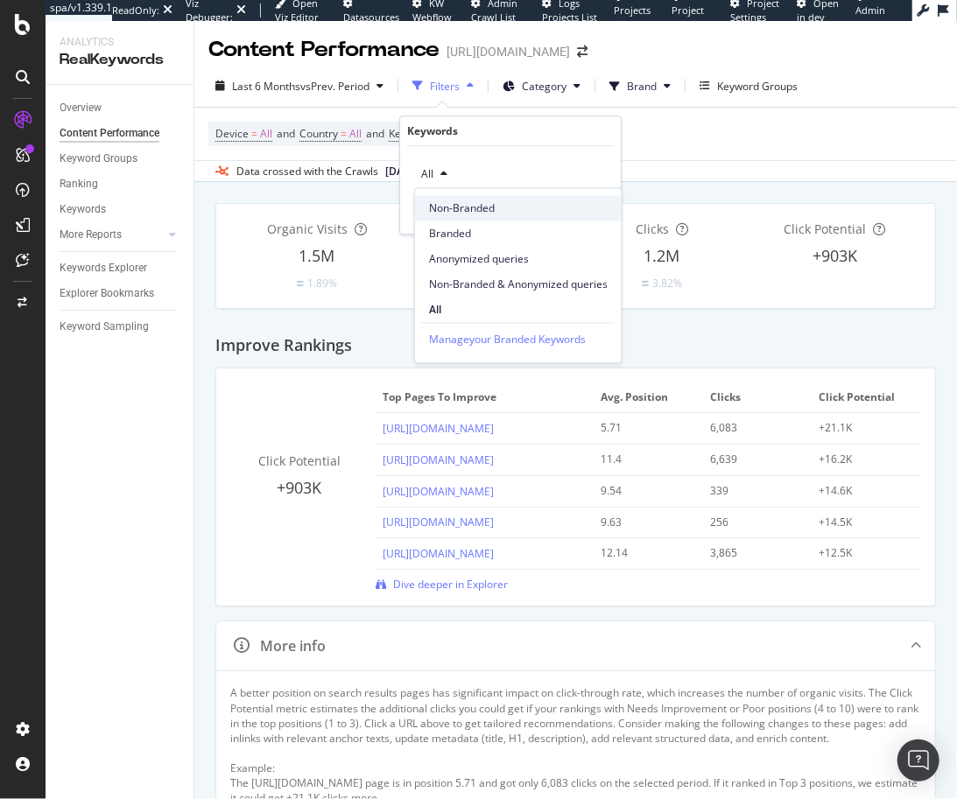
click at [434, 206] on span "Non-Branded" at bounding box center [518, 208] width 179 height 16
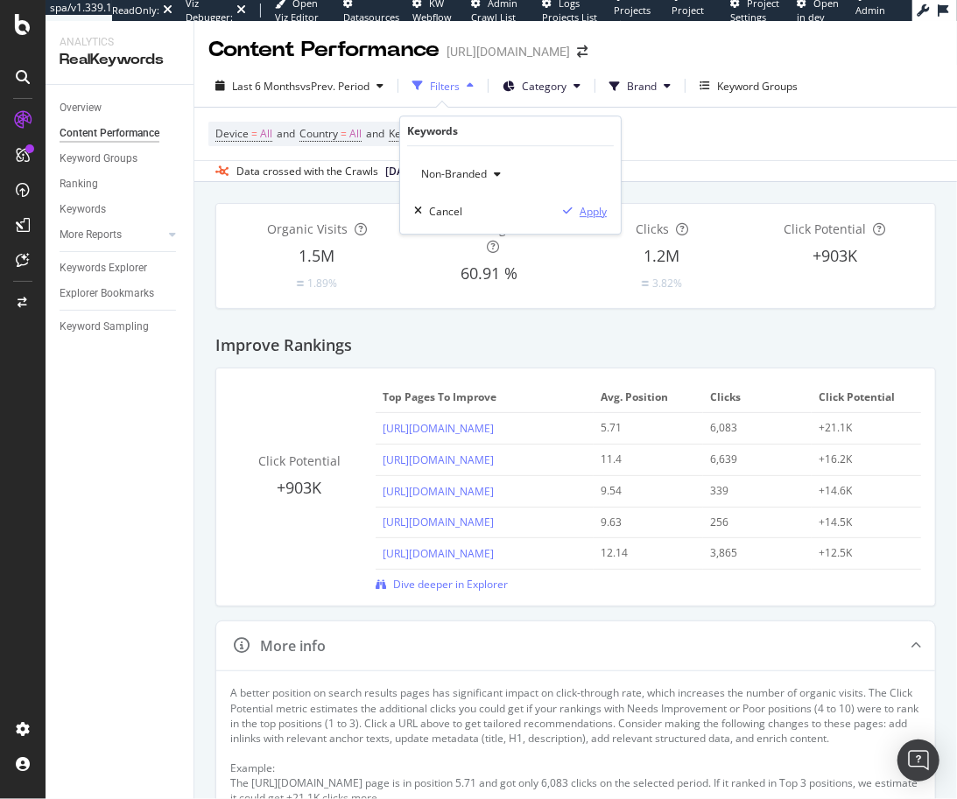
click at [579, 206] on div "button" at bounding box center [568, 211] width 24 height 11
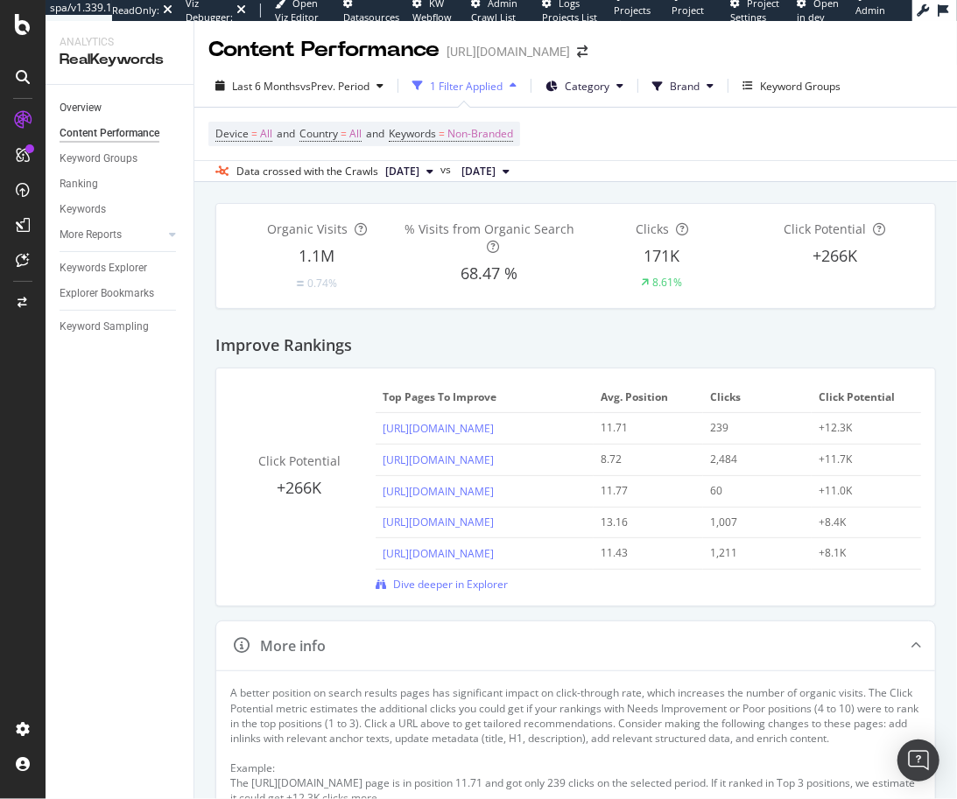
click at [103, 102] on link "Overview" at bounding box center [121, 108] width 122 height 18
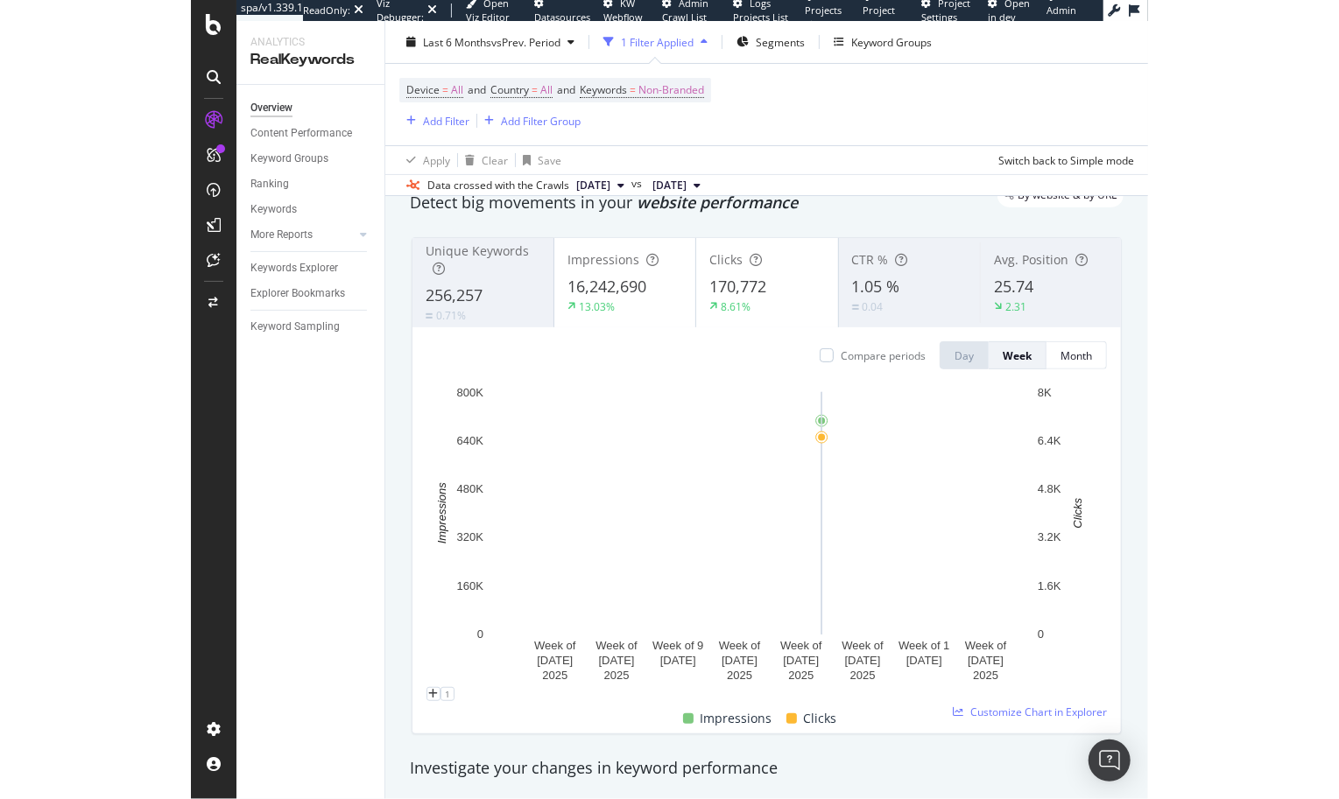
scroll to position [86, 0]
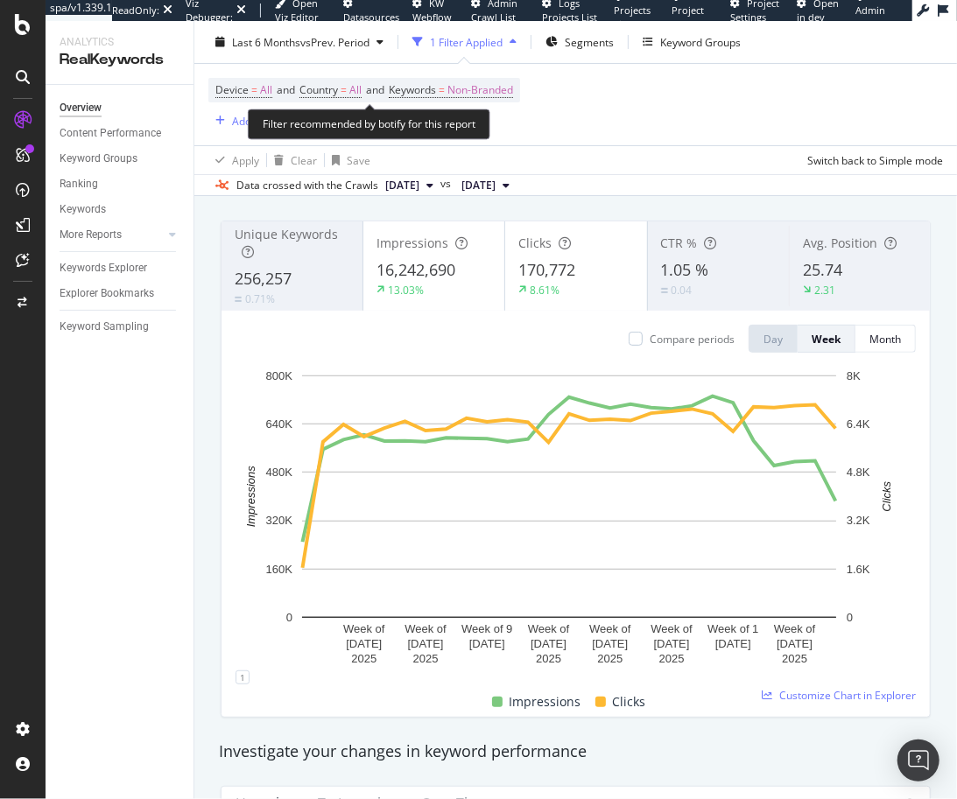
click at [489, 76] on div "Device = All and Country = All and Keywords = Non-Branded Add Filter Add Filter…" at bounding box center [575, 104] width 734 height 81
click at [491, 87] on span "Non-Branded" at bounding box center [480, 90] width 66 height 25
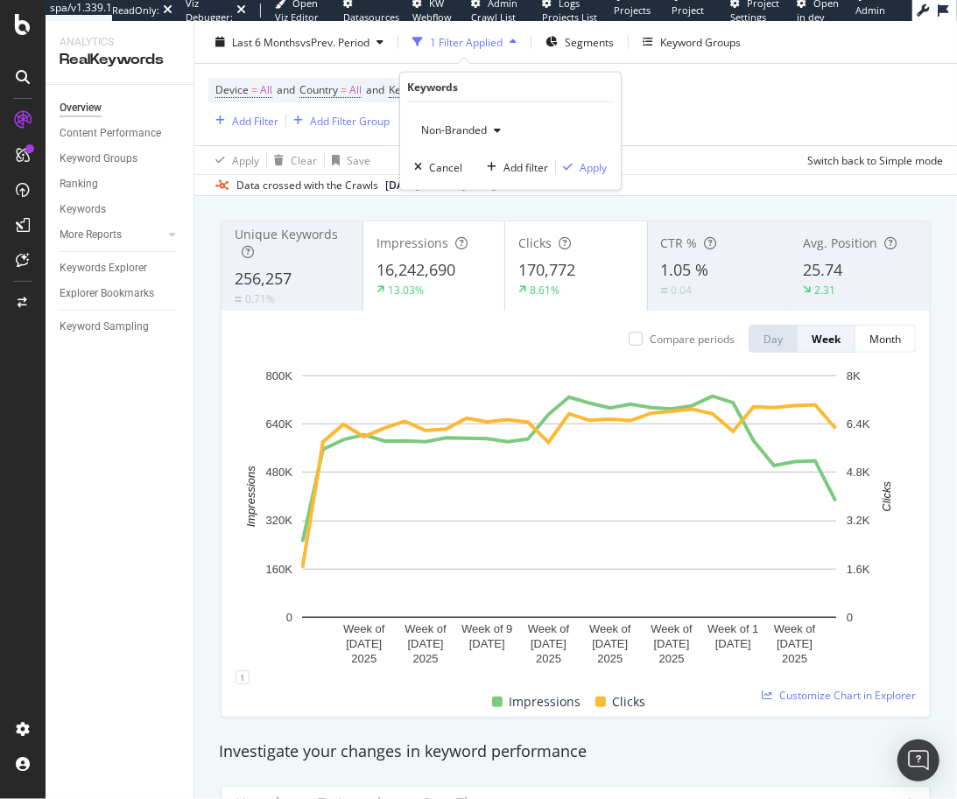
click at [460, 131] on span "Non-Branded" at bounding box center [450, 130] width 73 height 15
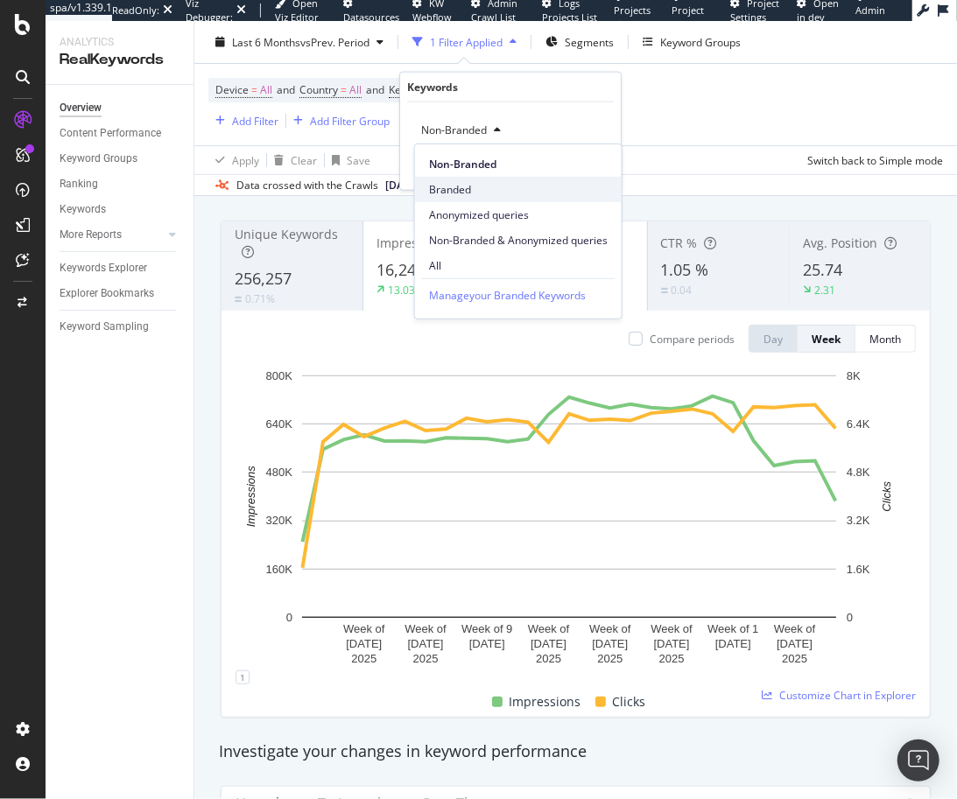
click at [448, 195] on span "Branded" at bounding box center [518, 189] width 179 height 16
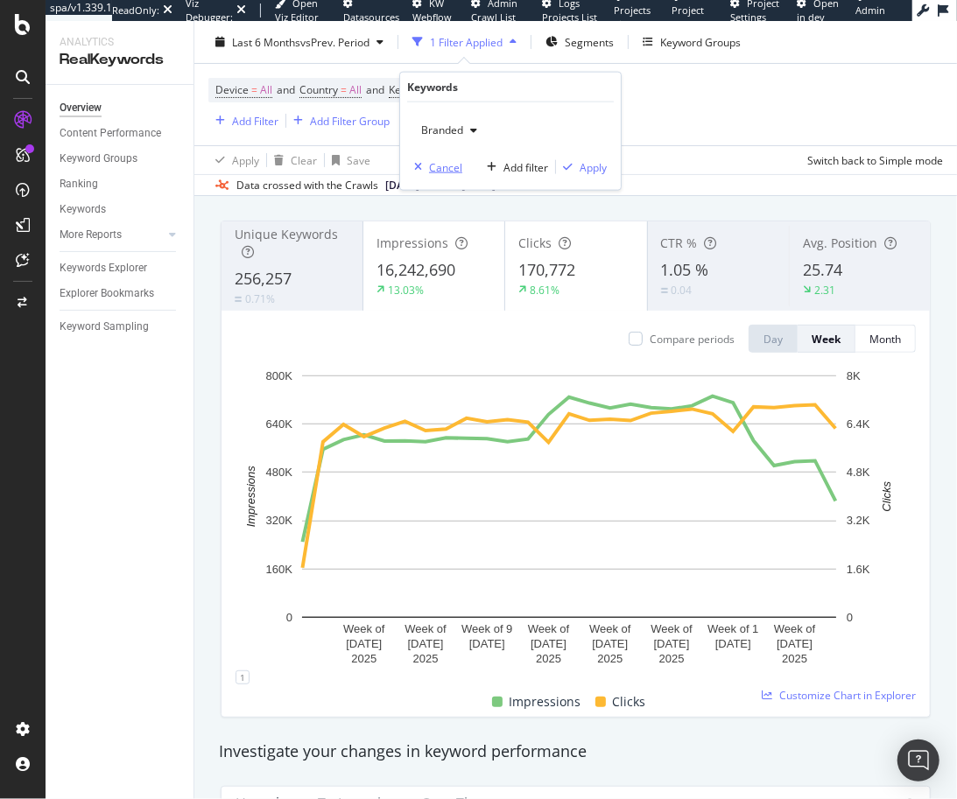
click at [444, 168] on div "Cancel" at bounding box center [445, 166] width 33 height 15
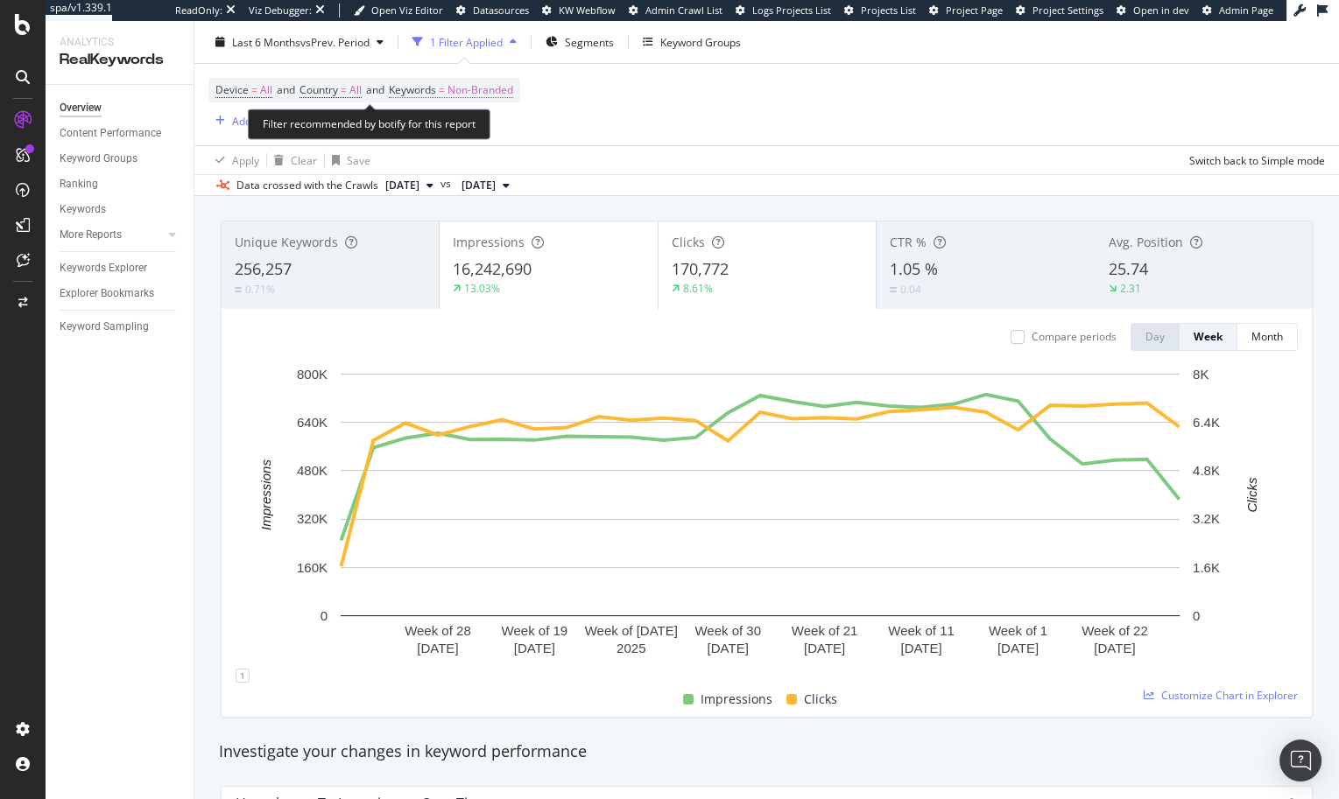
click at [472, 84] on span "Non-Branded" at bounding box center [480, 90] width 66 height 25
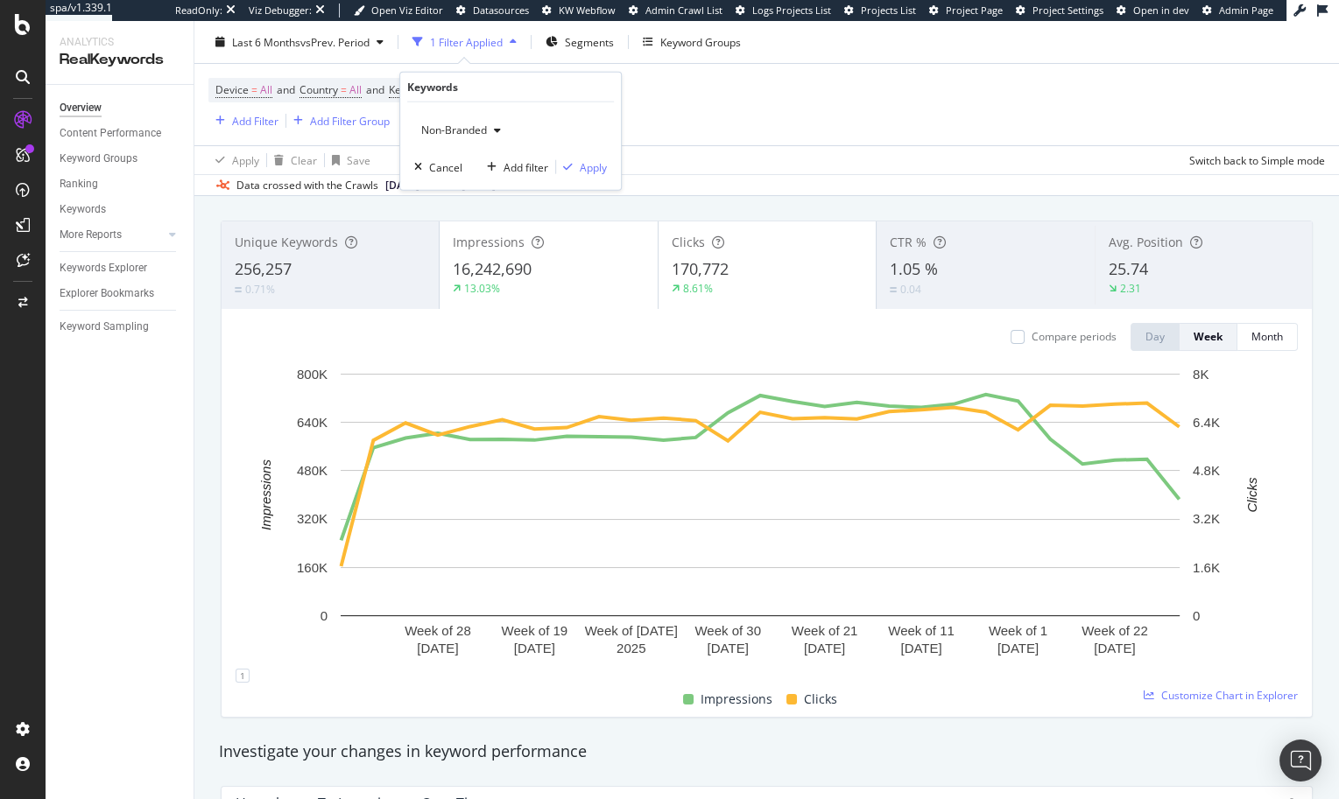
click at [482, 133] on span "Non-Branded" at bounding box center [450, 130] width 73 height 15
click at [459, 197] on div "Branded" at bounding box center [518, 189] width 207 height 25
click at [593, 158] on button "Apply" at bounding box center [581, 167] width 51 height 18
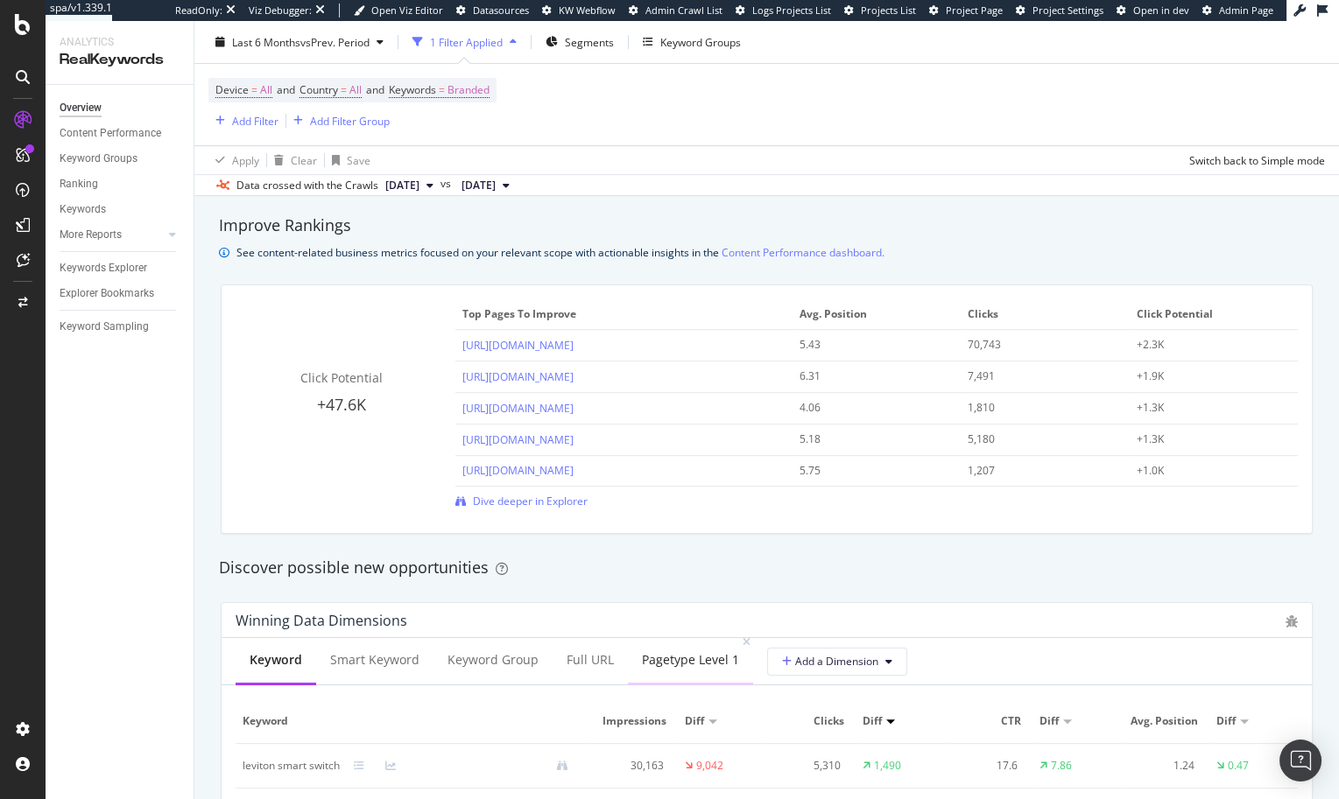
scroll to position [1211, 0]
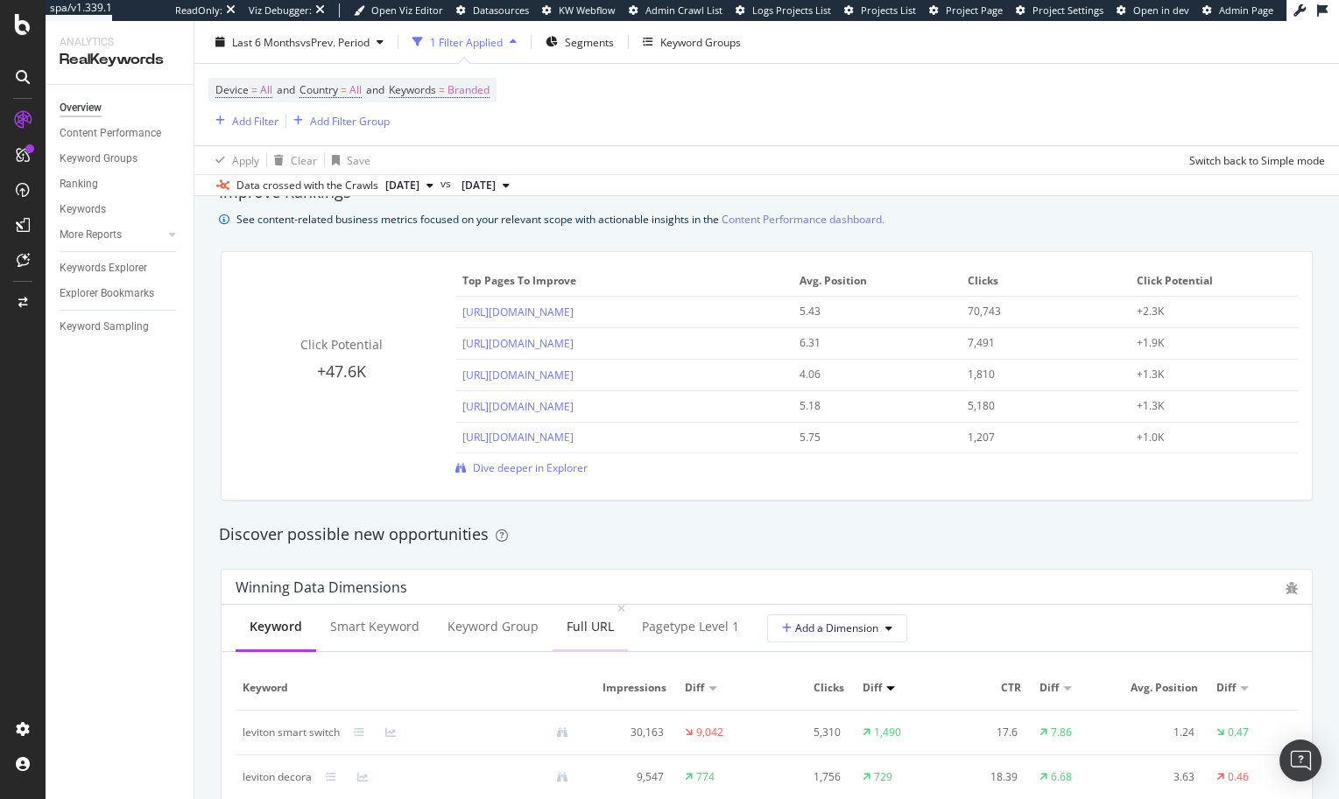
click at [611, 627] on div "Full URL" at bounding box center [589, 628] width 75 height 48
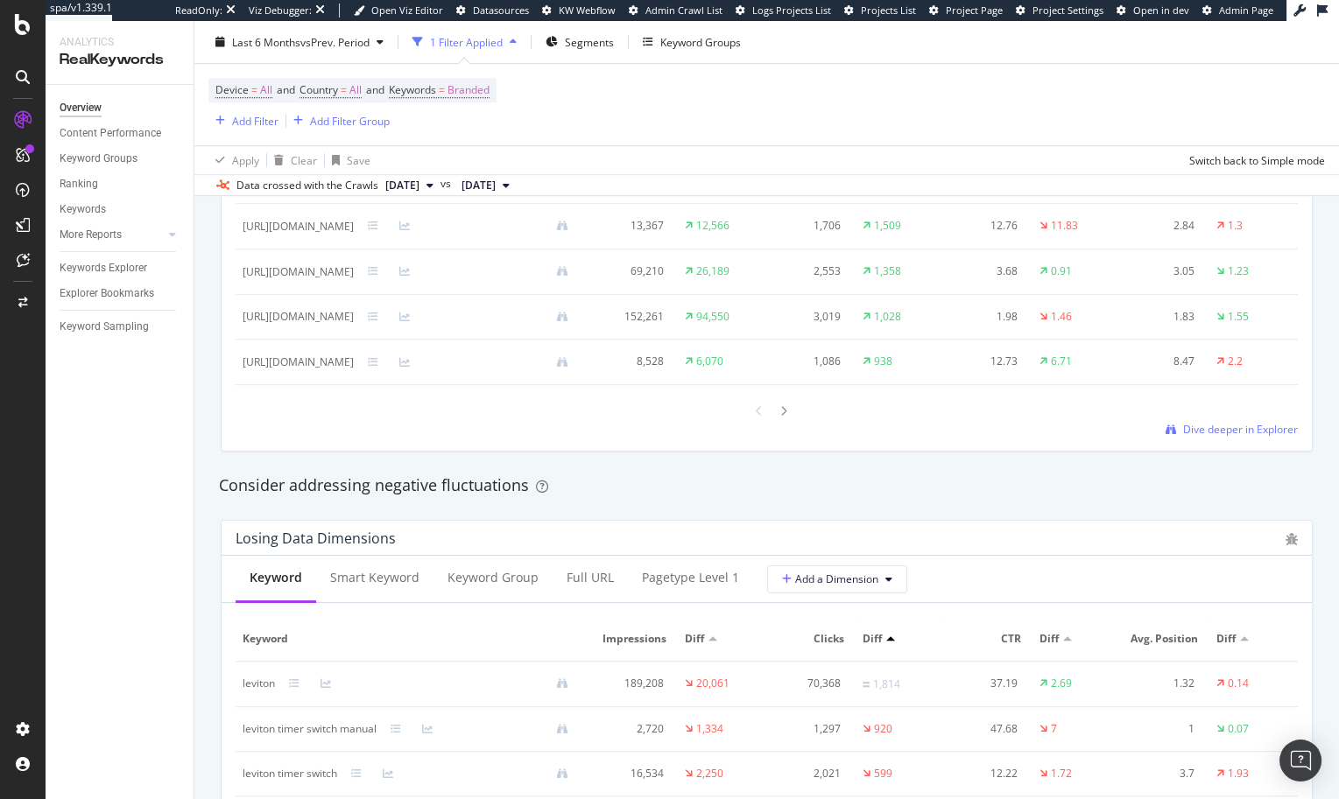
scroll to position [1607, 0]
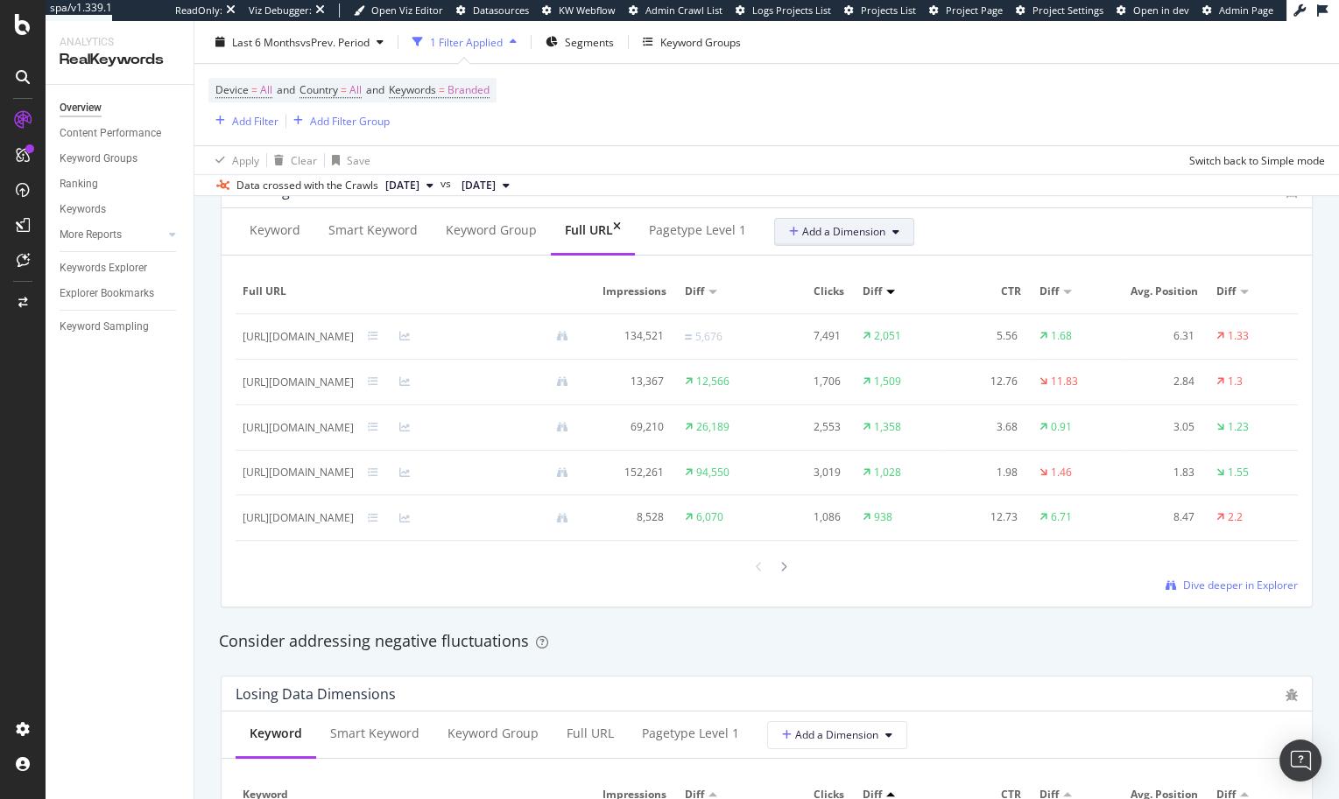
click at [812, 230] on span "Add a Dimension" at bounding box center [837, 231] width 96 height 15
click at [697, 238] on div "pagetype Level 1" at bounding box center [697, 231] width 125 height 48
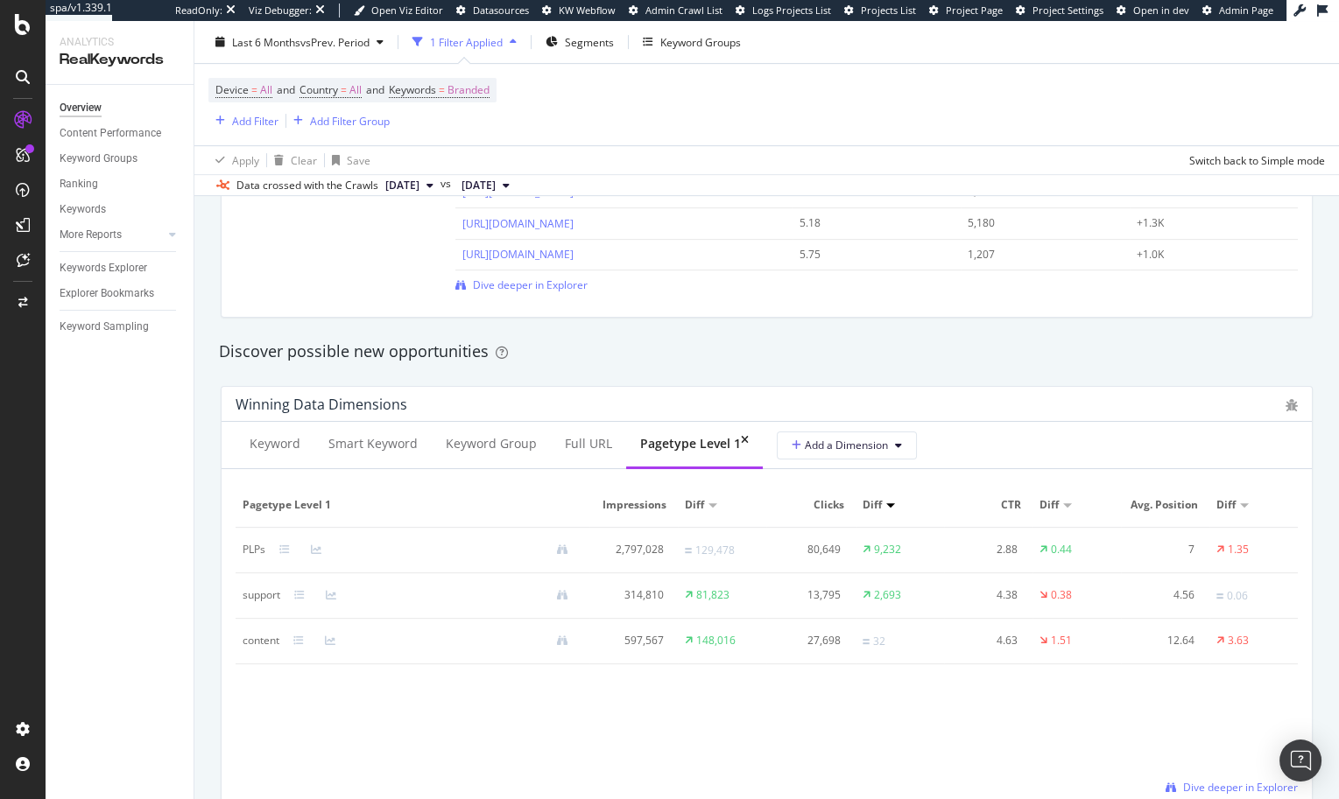
scroll to position [1389, 0]
click at [574, 443] on div "Full URL" at bounding box center [588, 448] width 47 height 18
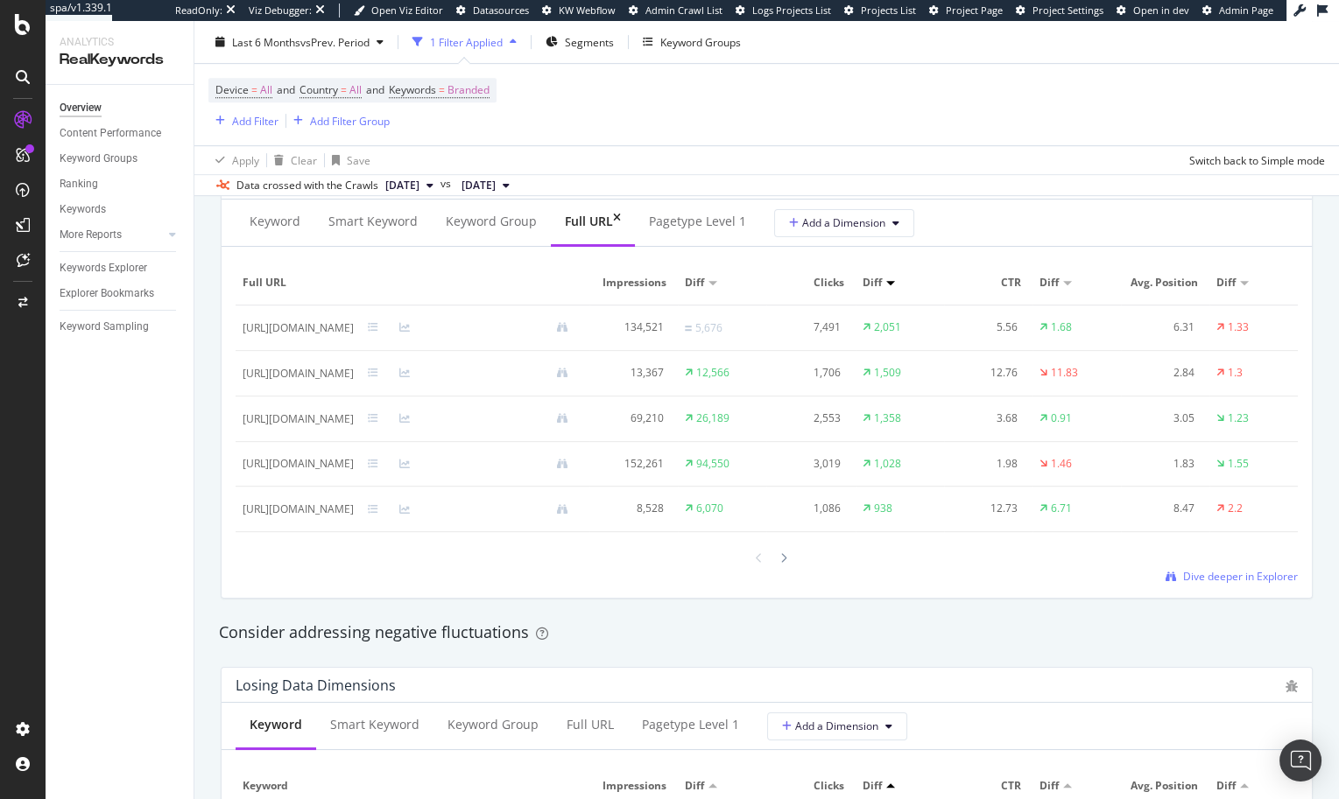
scroll to position [1618, 0]
click at [1206, 582] on span "Dive deeper in Explorer" at bounding box center [1240, 574] width 115 height 15
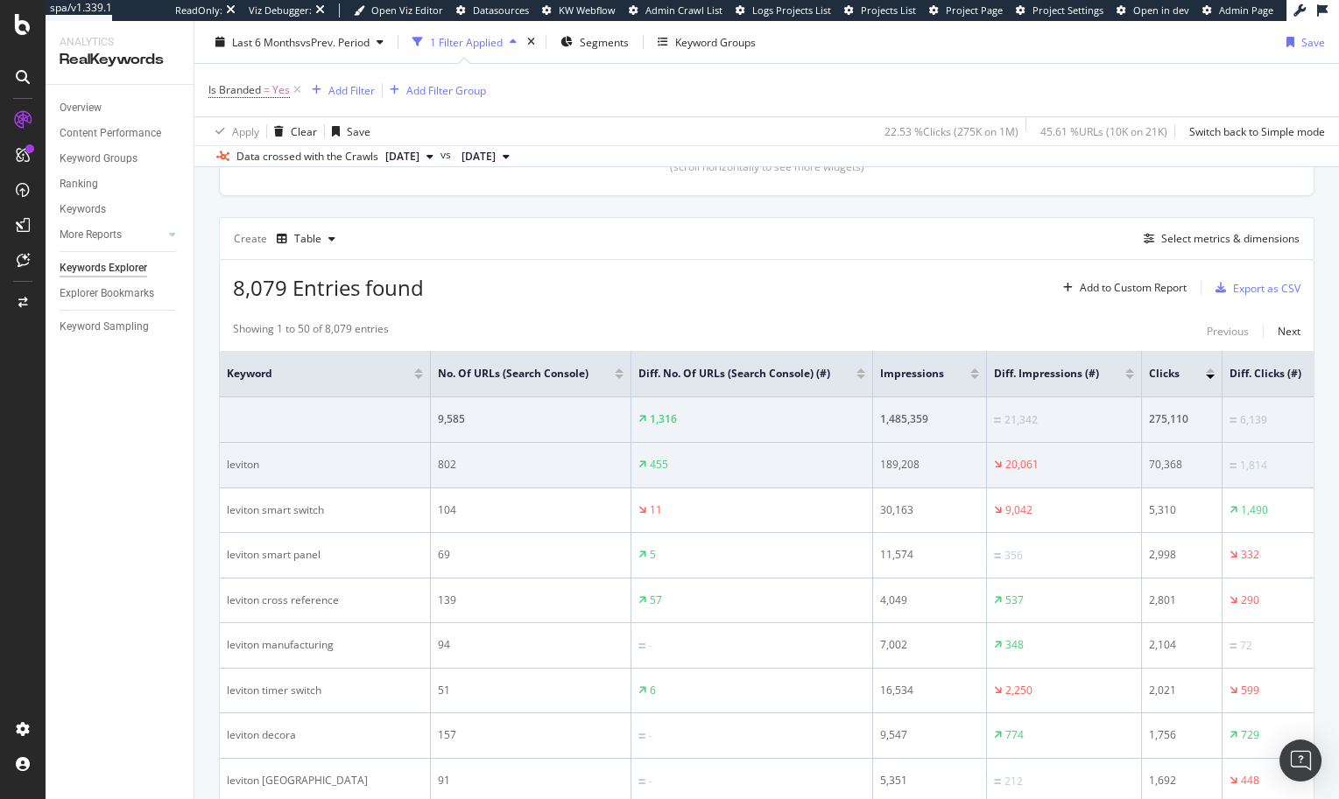
scroll to position [446, 0]
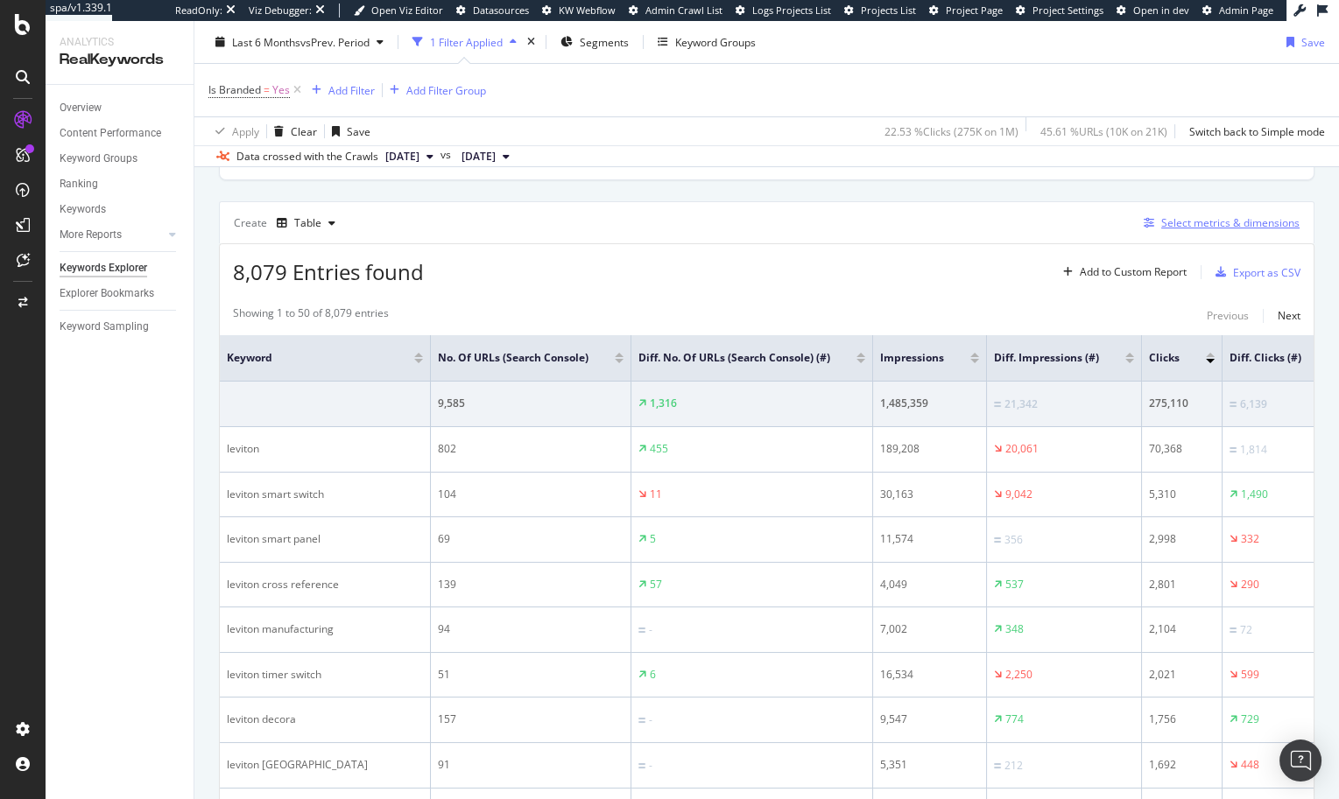
click at [1161, 216] on div "Select metrics & dimensions" at bounding box center [1230, 222] width 138 height 15
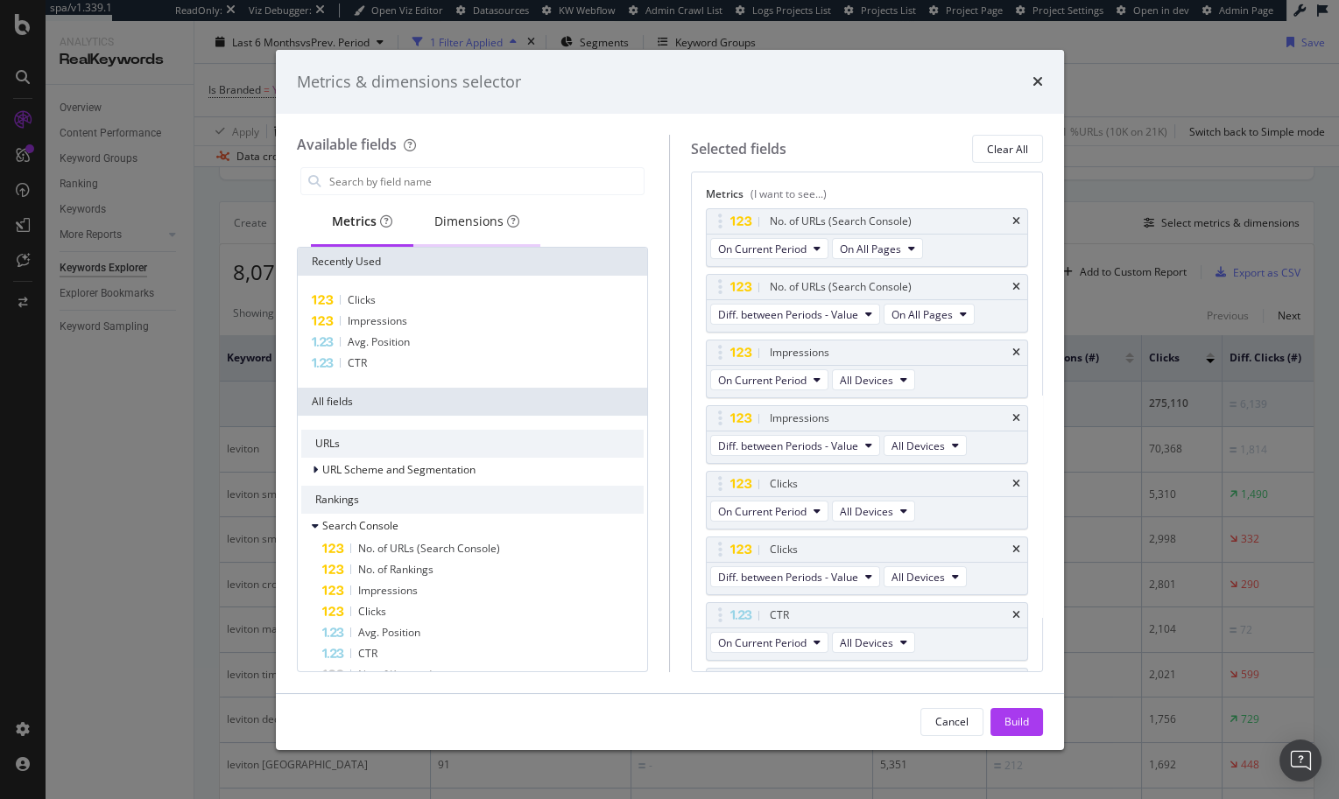
click at [436, 216] on div "Dimensions" at bounding box center [476, 222] width 85 height 18
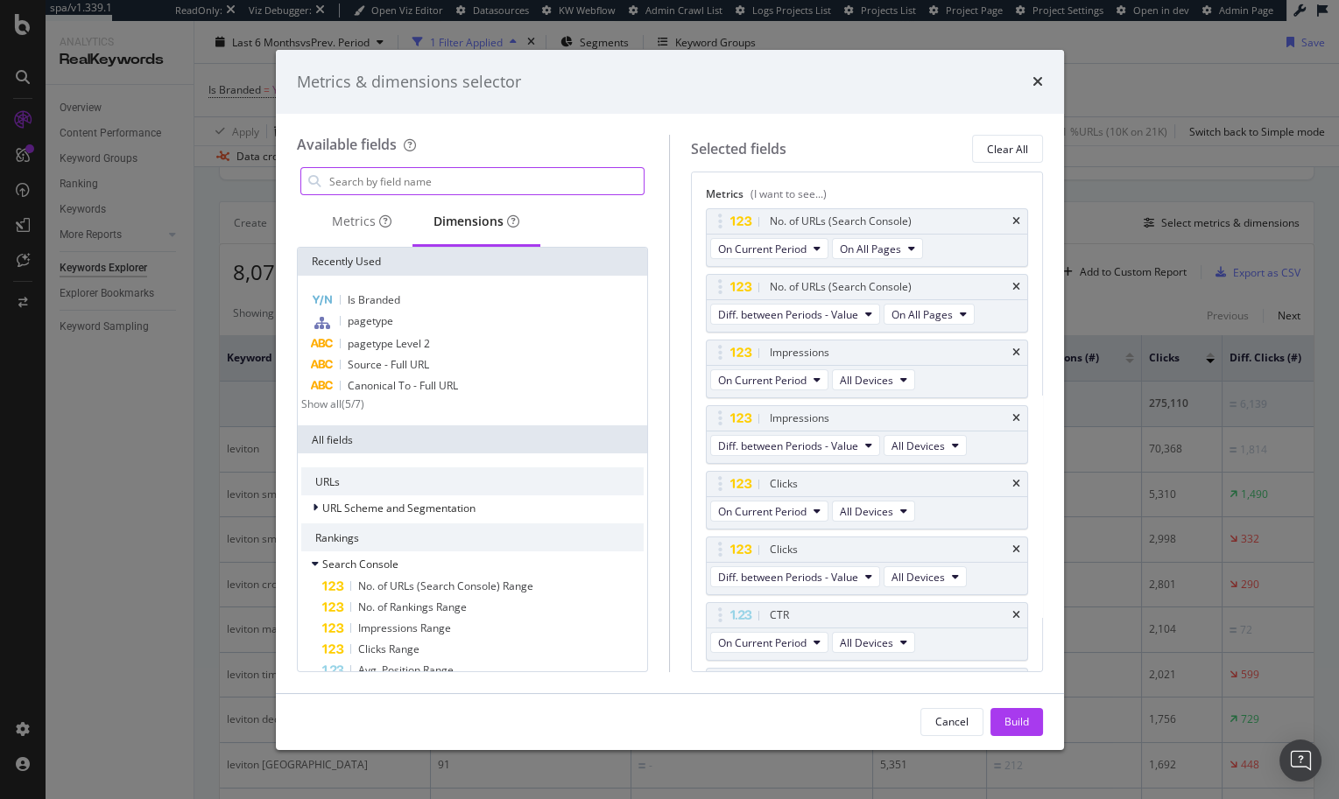
click at [416, 188] on input "modal" at bounding box center [485, 181] width 317 height 26
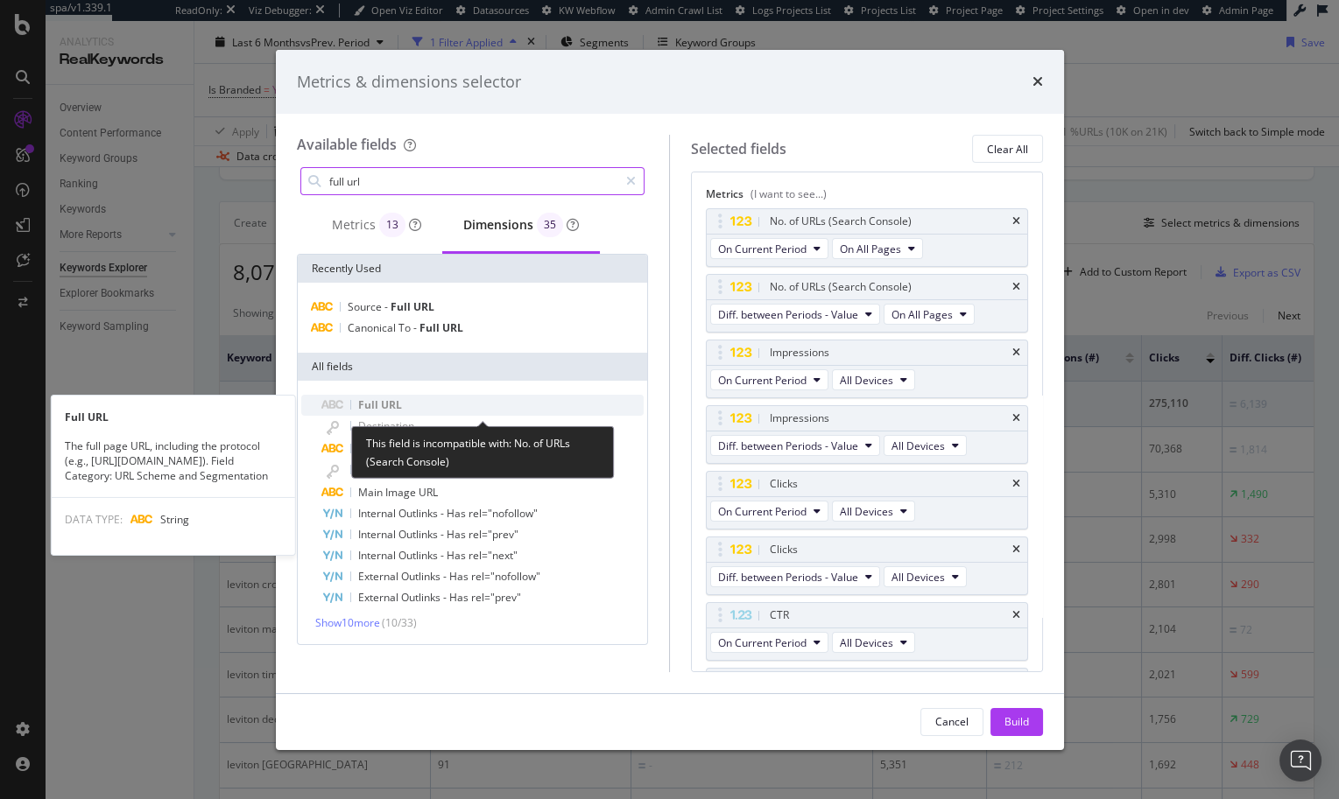
type input "full url"
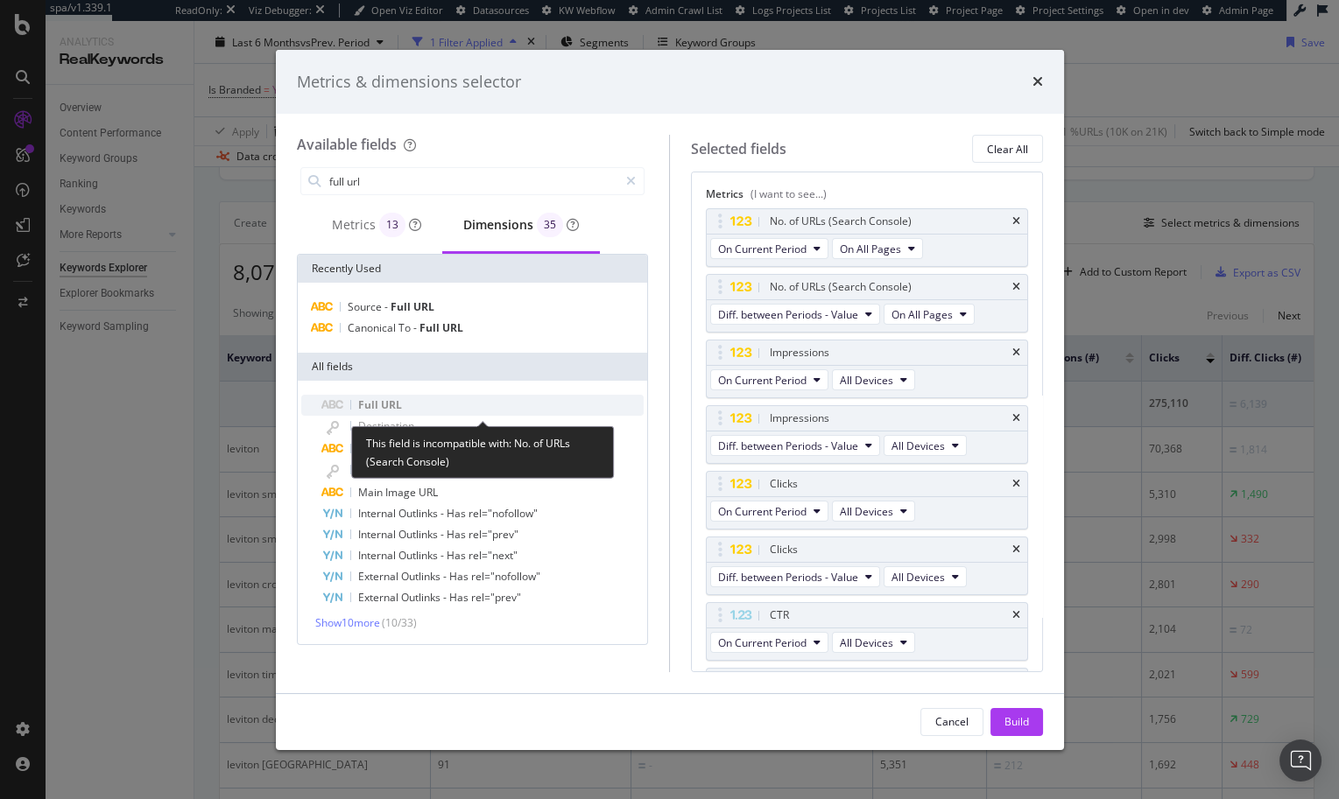
click at [431, 410] on div "Full URL" at bounding box center [483, 405] width 322 height 21
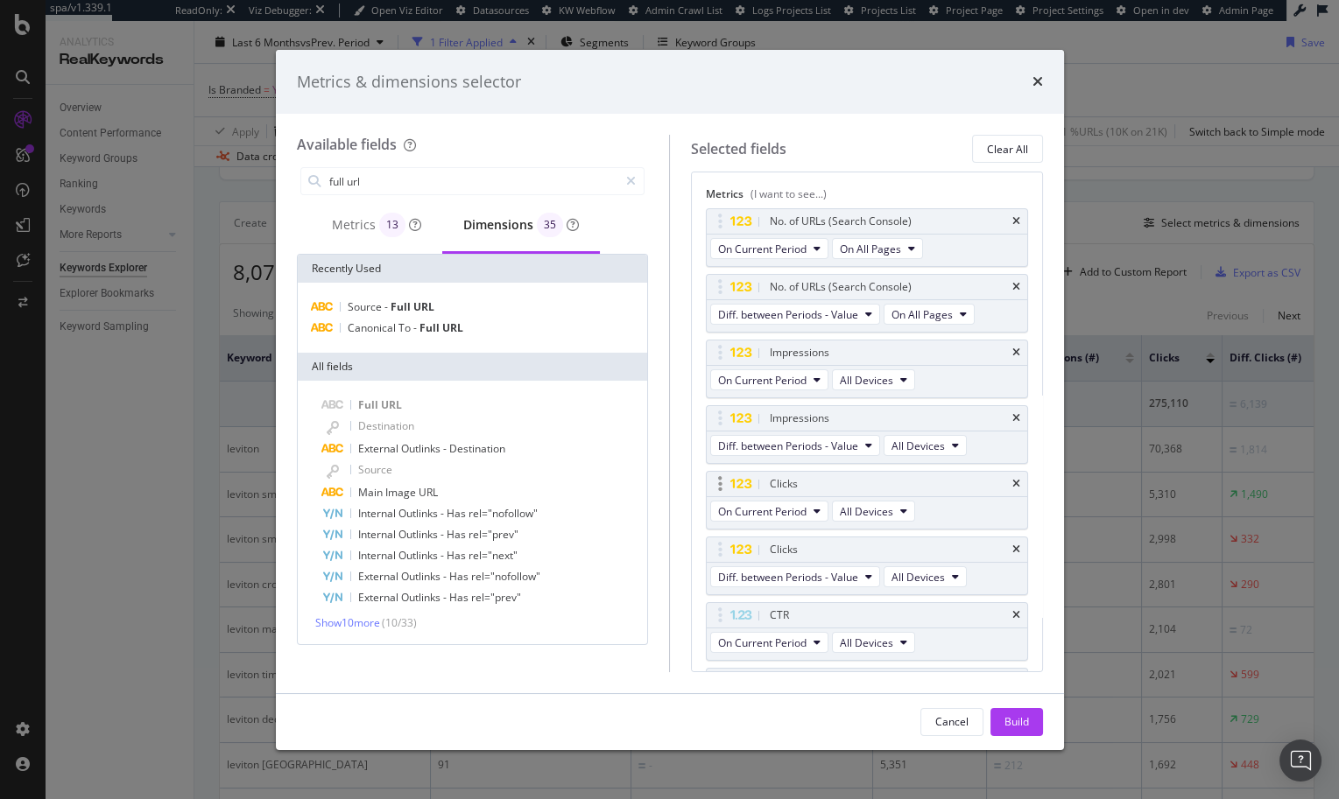
scroll to position [327, 0]
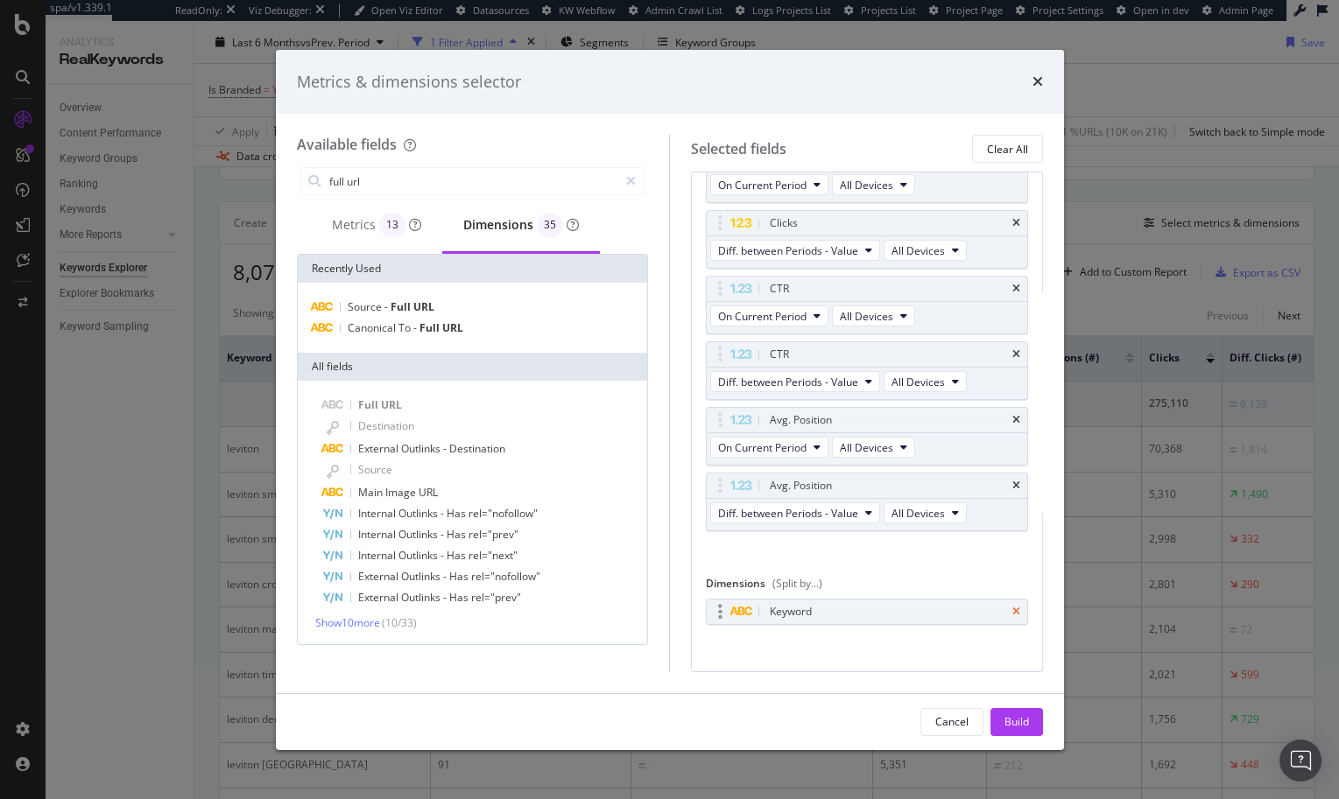
click at [1012, 607] on icon "times" at bounding box center [1016, 612] width 8 height 11
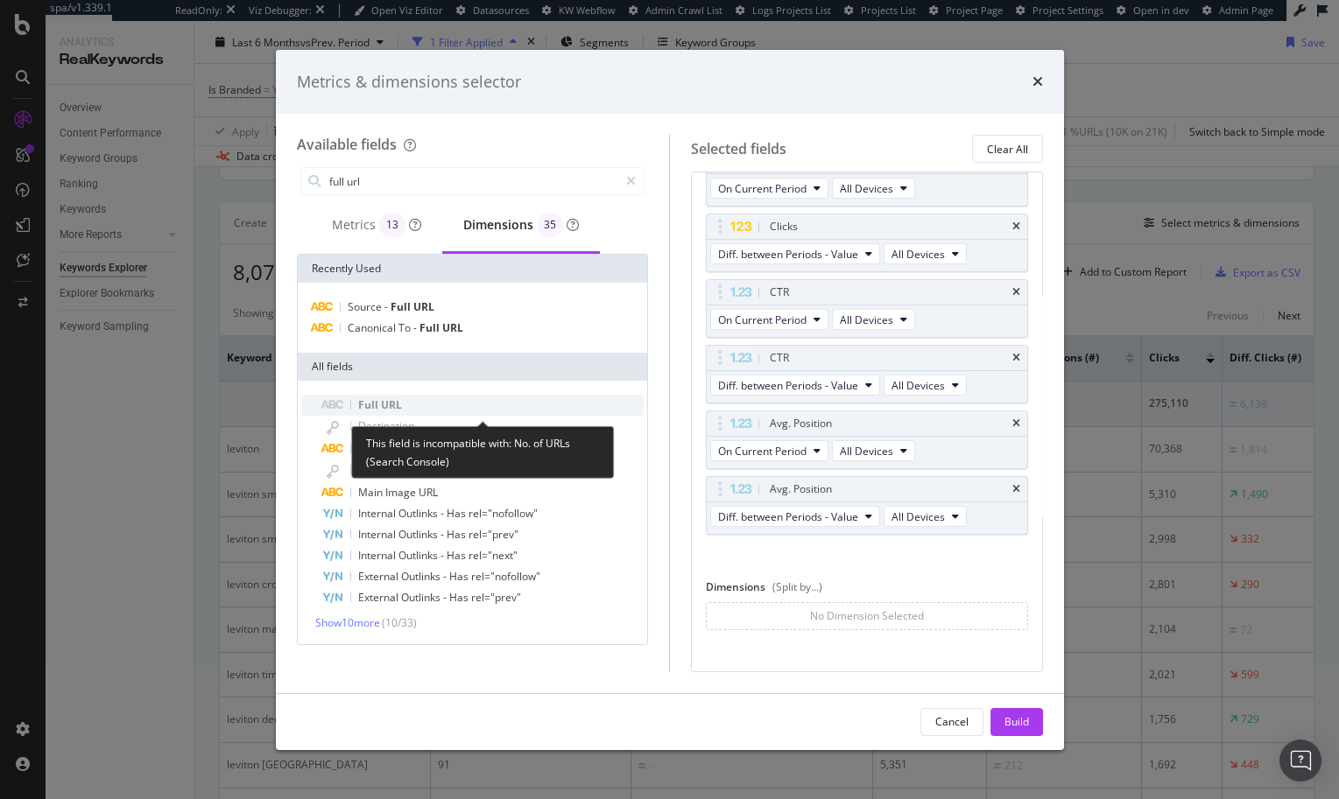
click at [442, 396] on div "Full URL" at bounding box center [483, 405] width 322 height 21
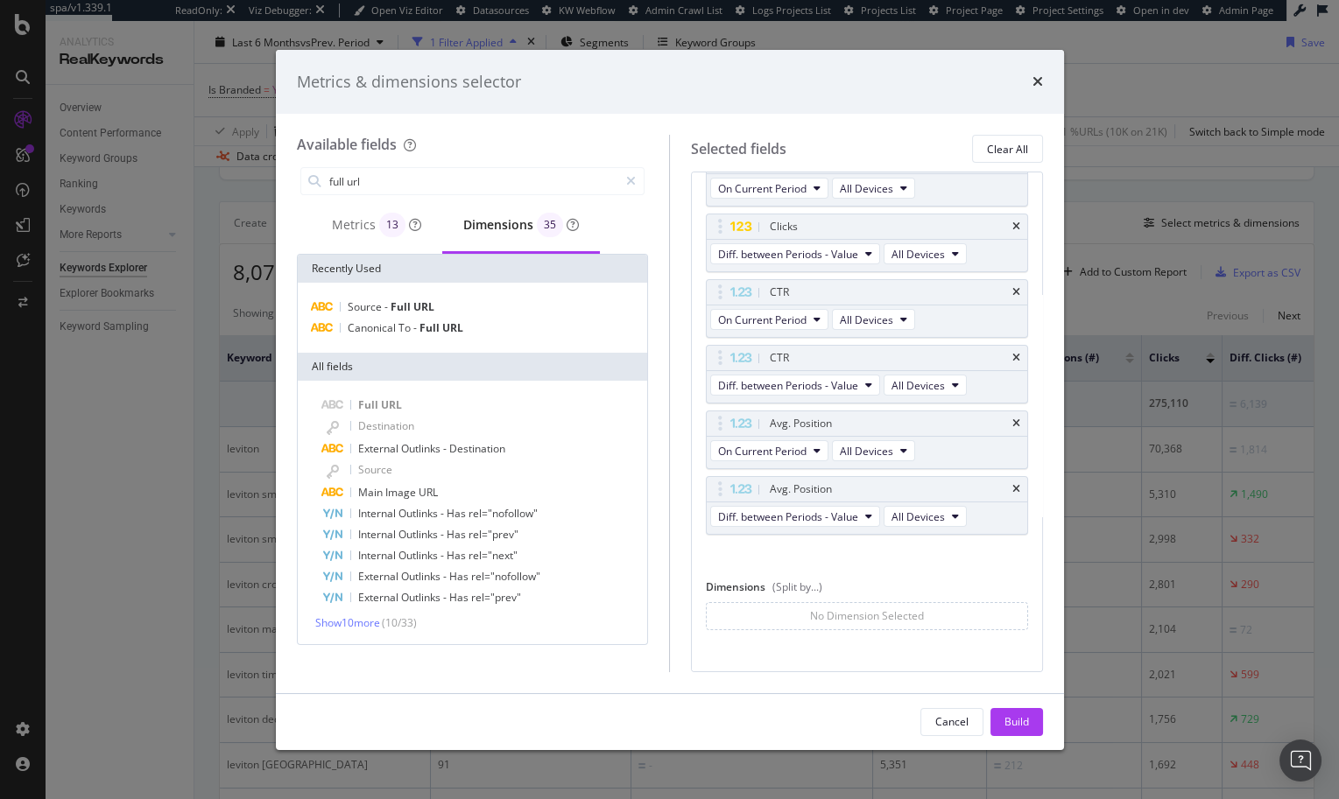
scroll to position [0, 0]
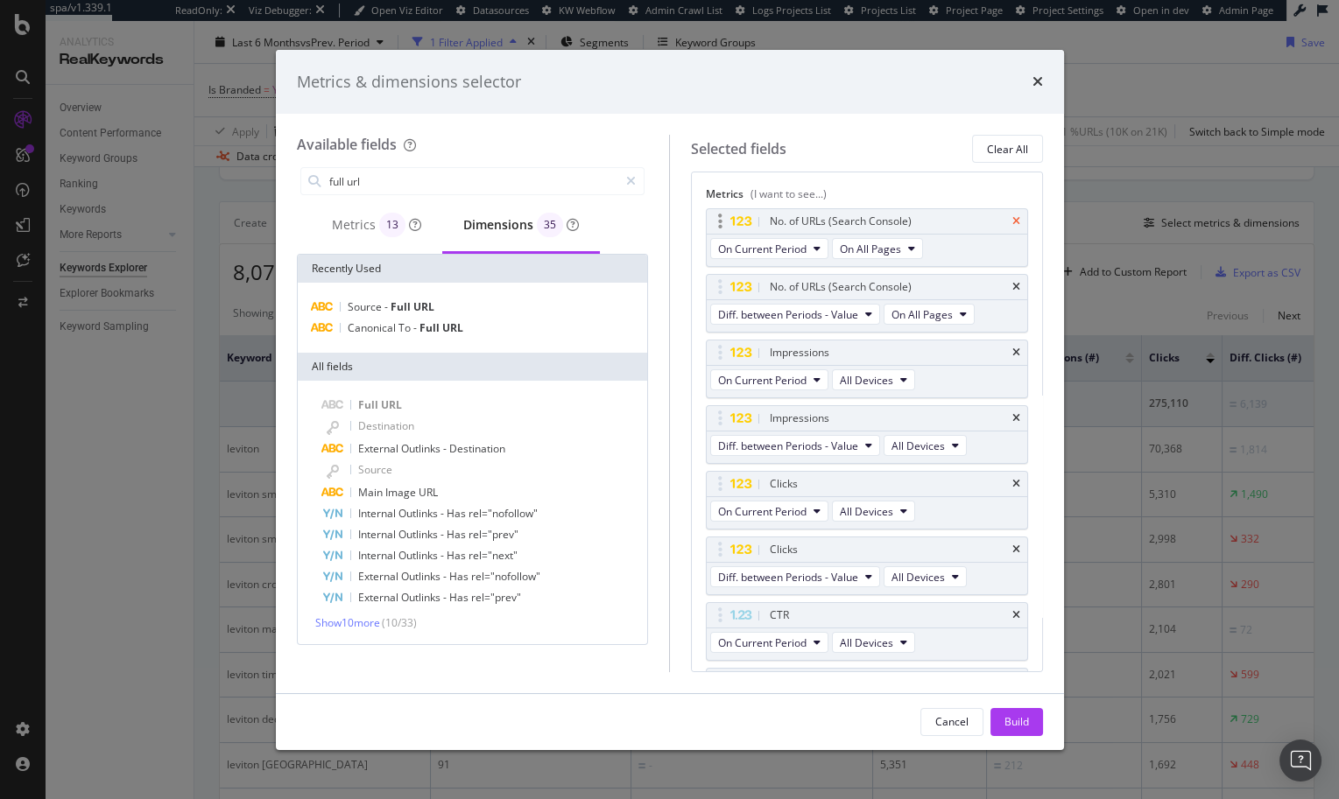
click at [1012, 224] on icon "times" at bounding box center [1016, 221] width 8 height 11
click at [443, 404] on div "Full URL" at bounding box center [483, 405] width 322 height 21
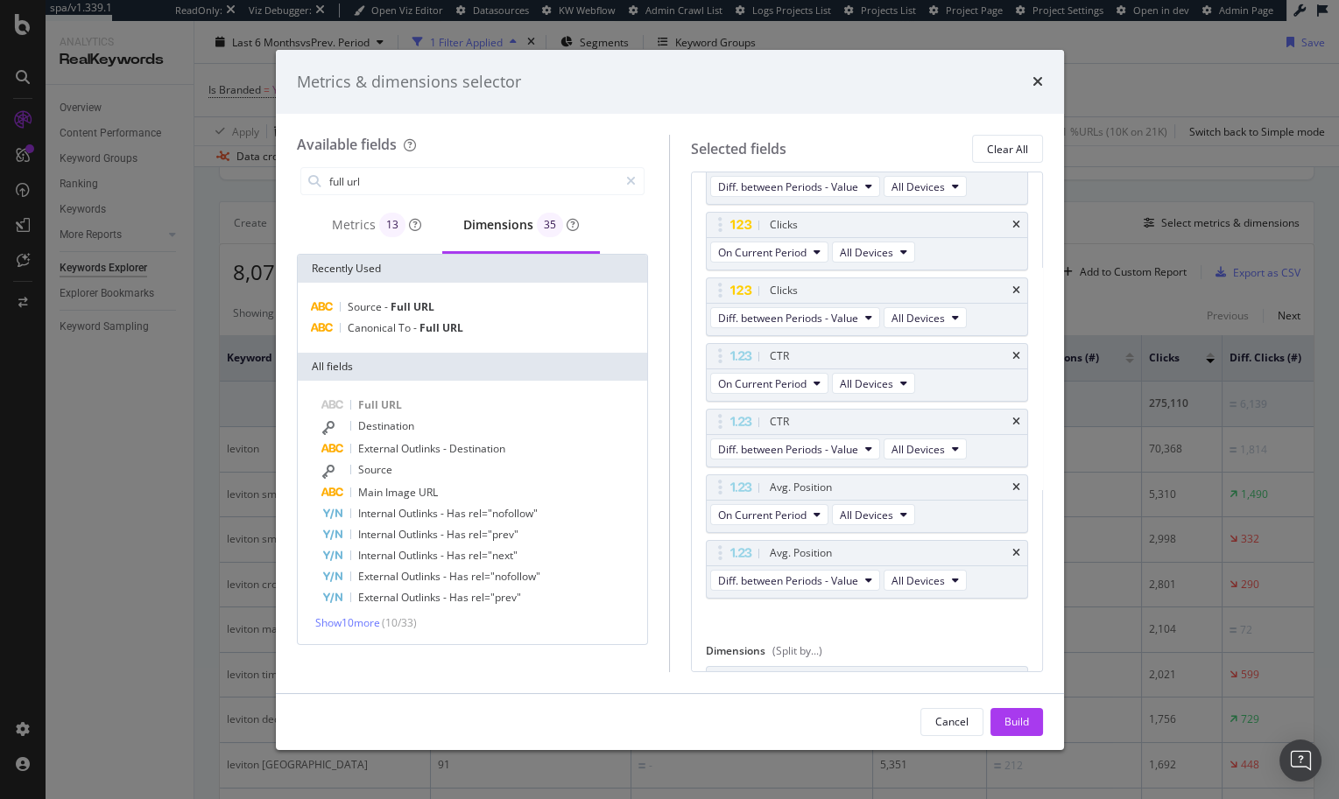
scroll to position [140, 0]
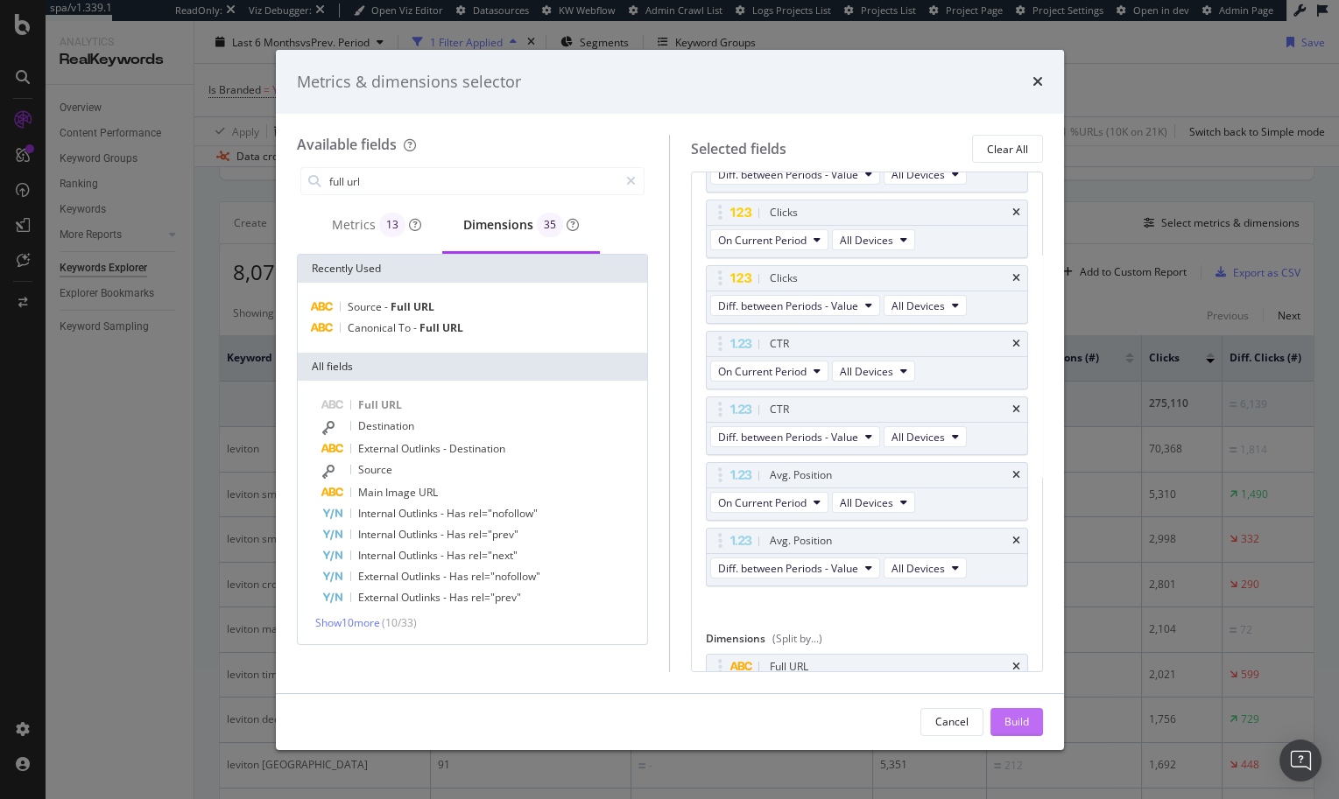
click at [1020, 725] on div "Build" at bounding box center [1016, 721] width 25 height 15
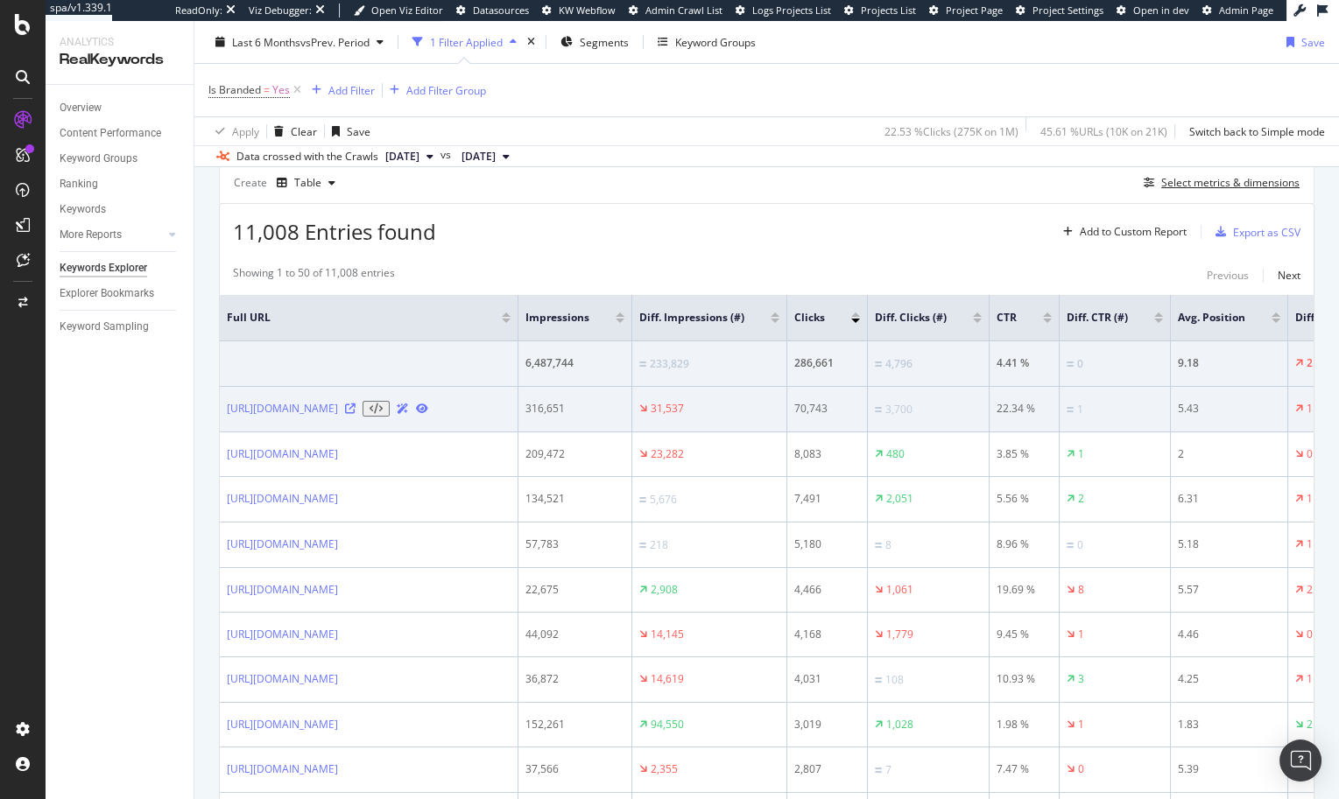
scroll to position [487, 0]
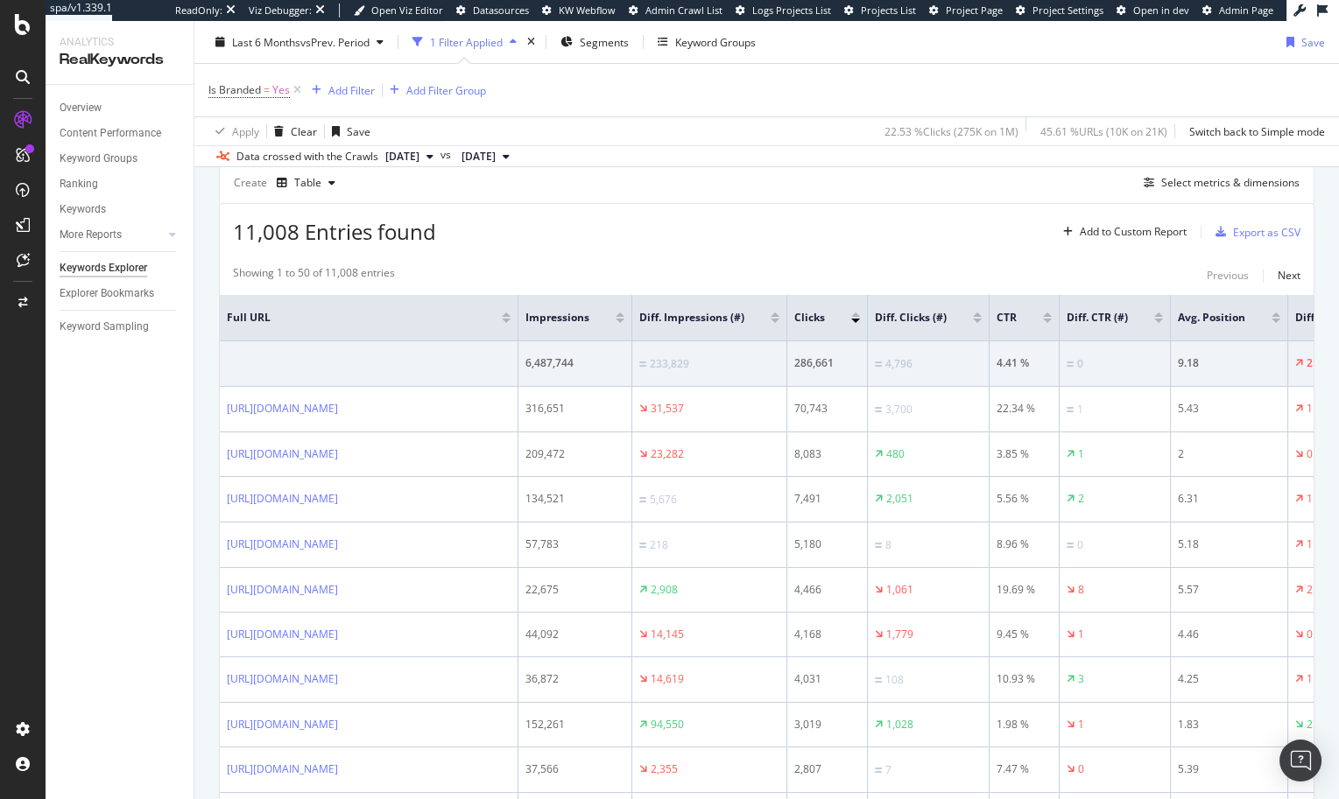
click at [981, 319] on div at bounding box center [977, 321] width 9 height 4
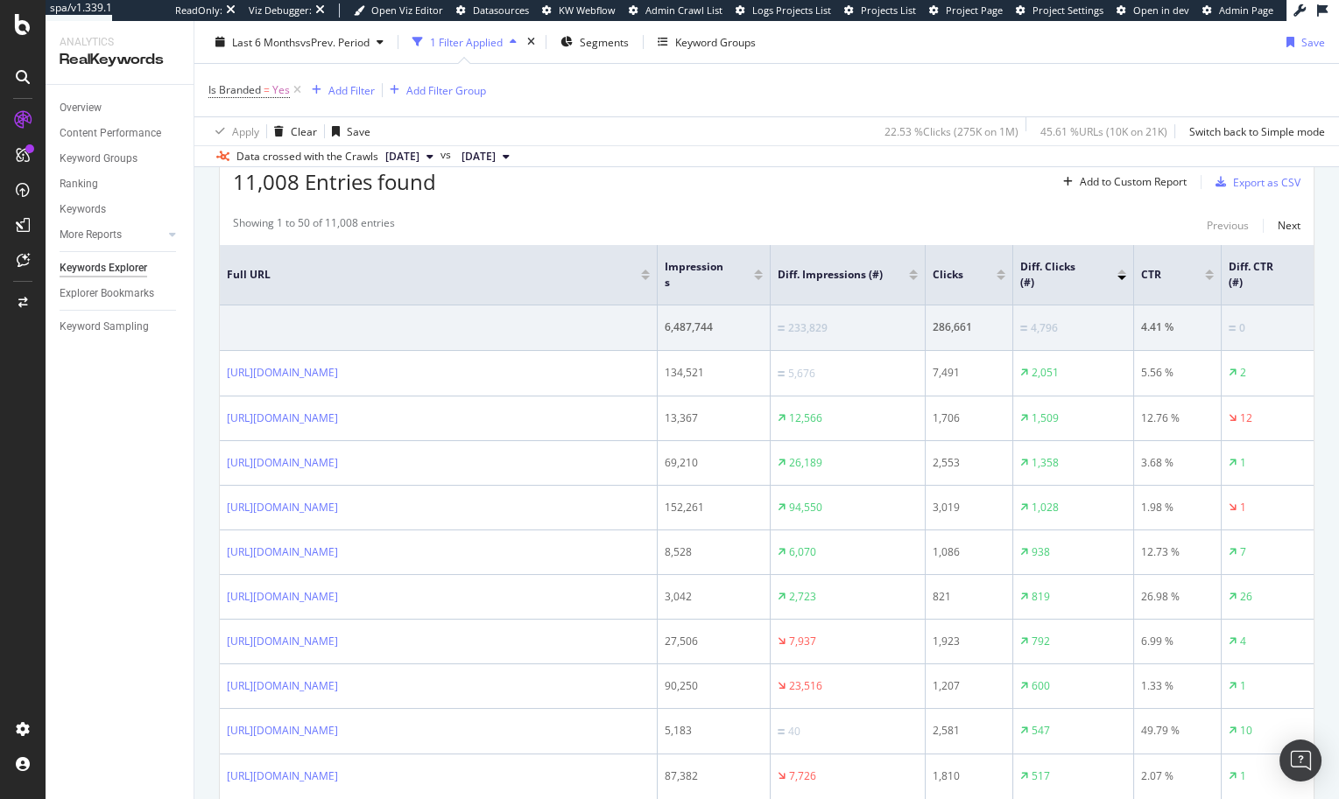
scroll to position [574, 0]
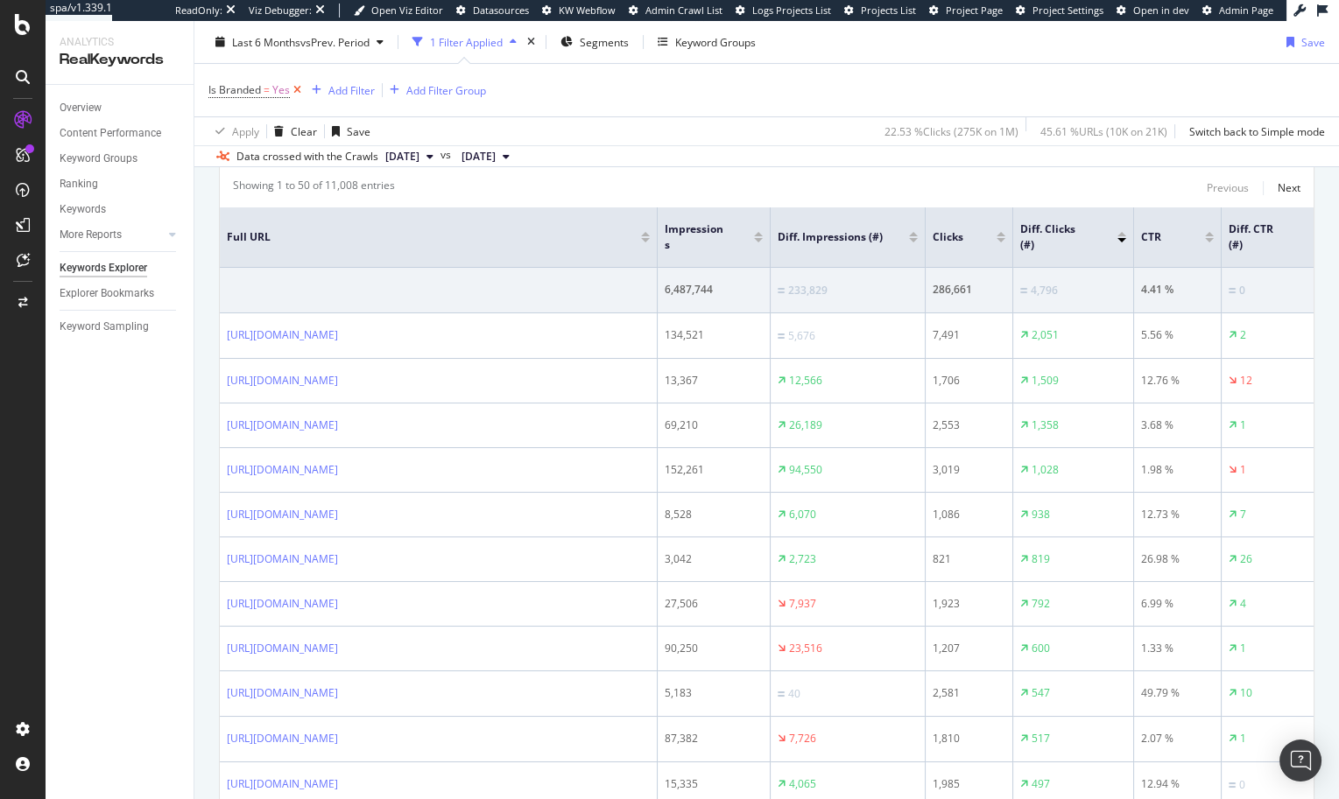
click at [295, 90] on icon at bounding box center [297, 90] width 15 height 18
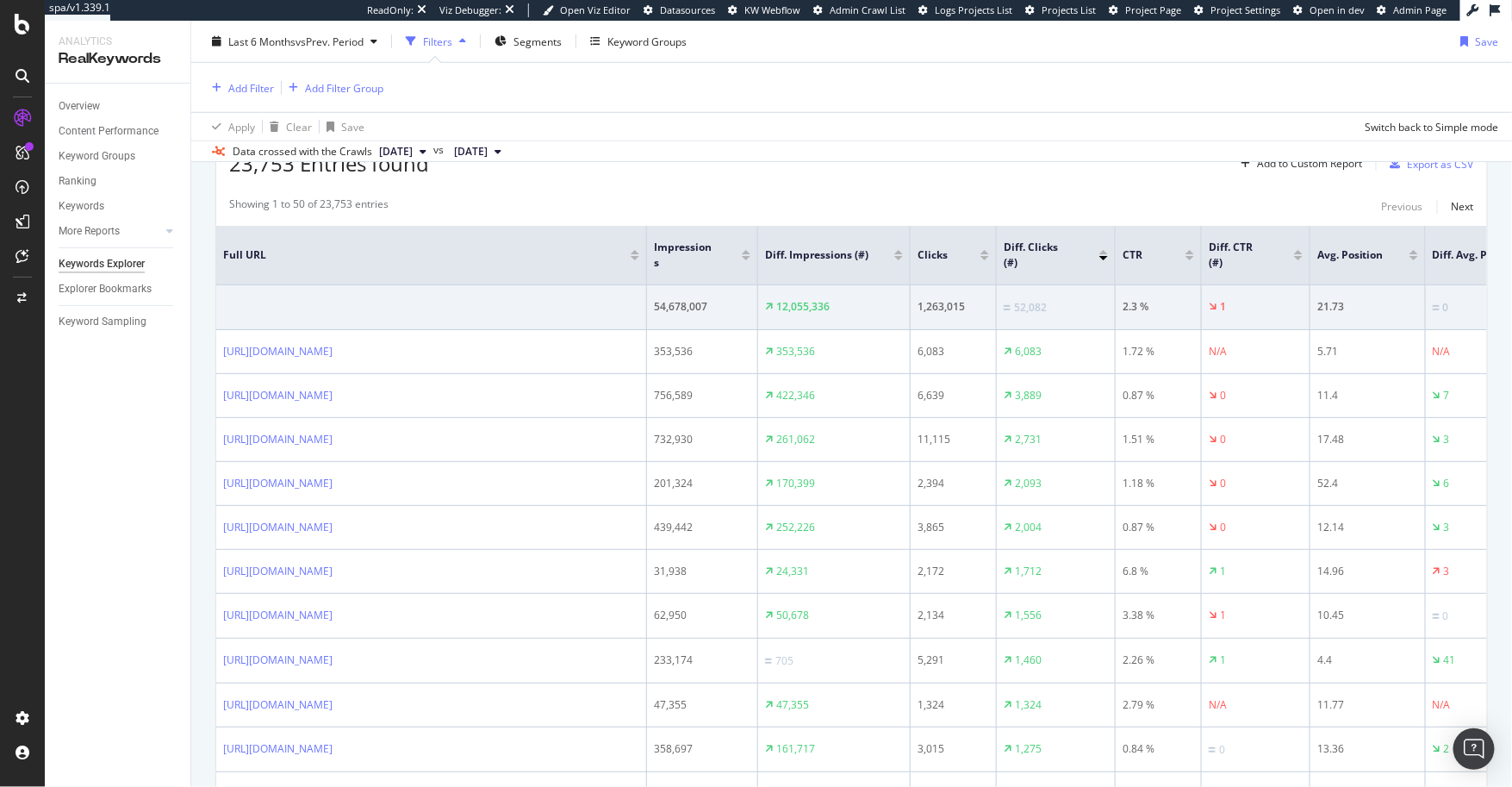
scroll to position [468, 0]
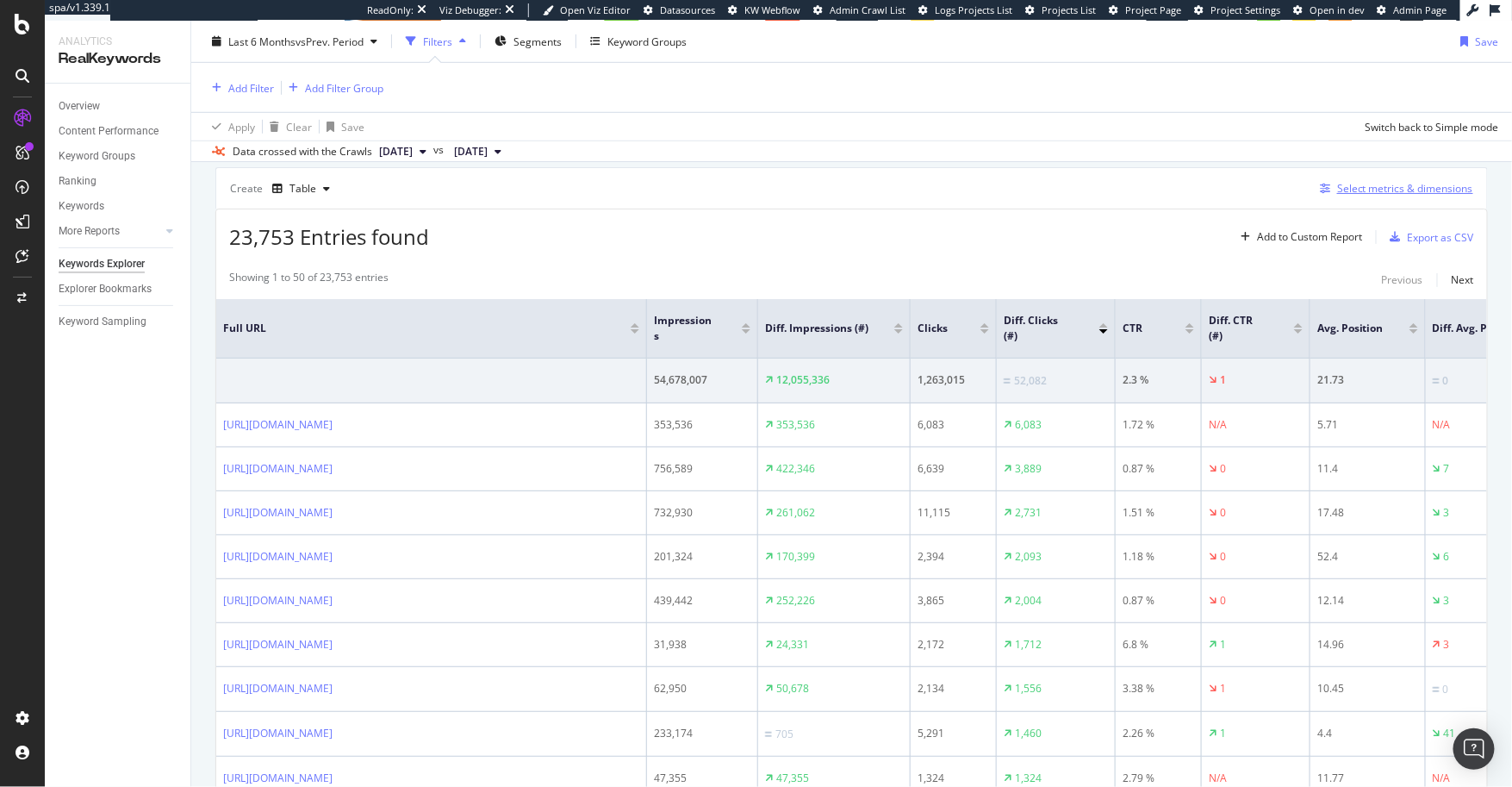
click at [1368, 190] on div "Select metrics & dimensions" at bounding box center [1406, 188] width 136 height 15
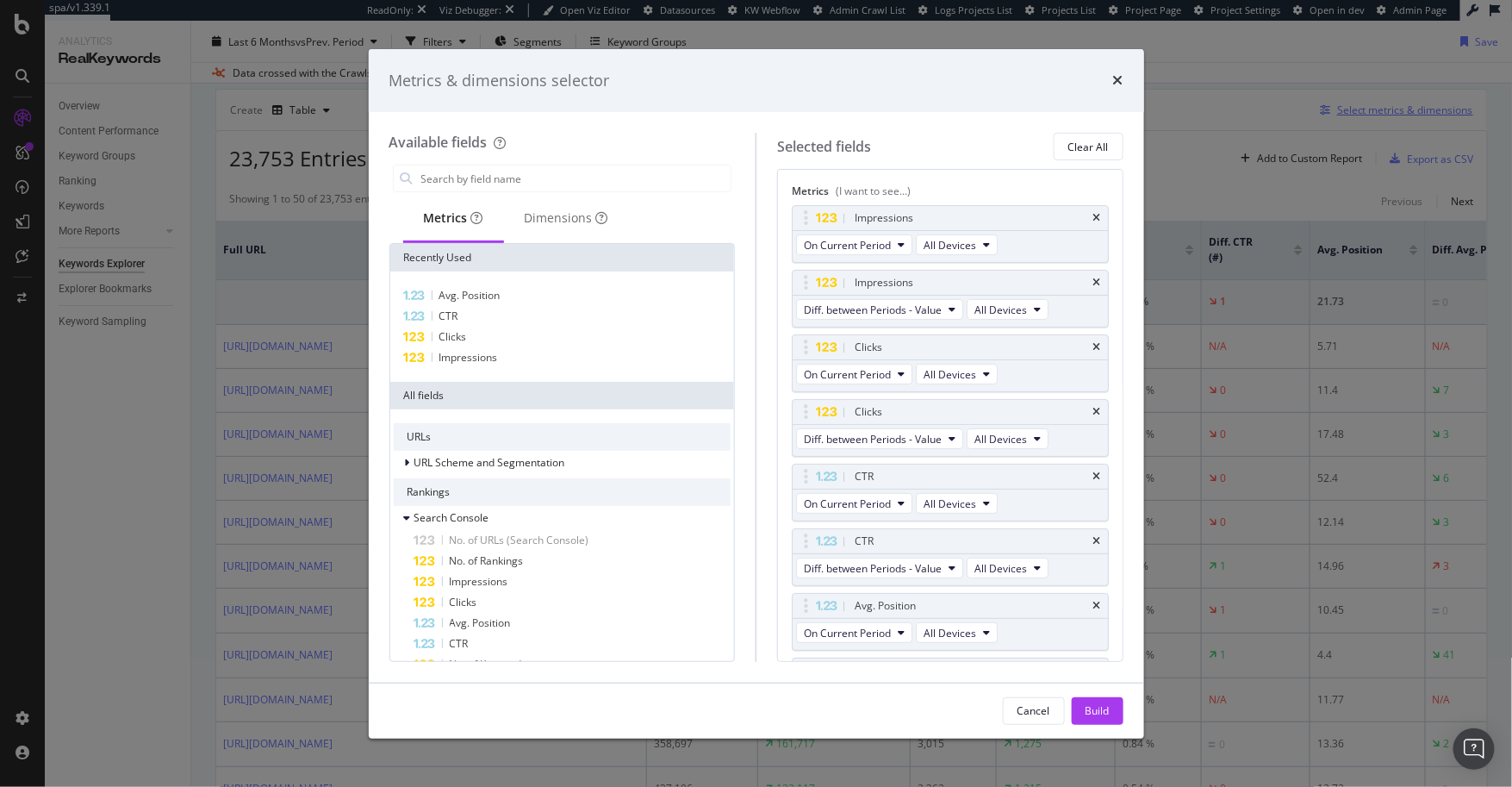
scroll to position [390, 0]
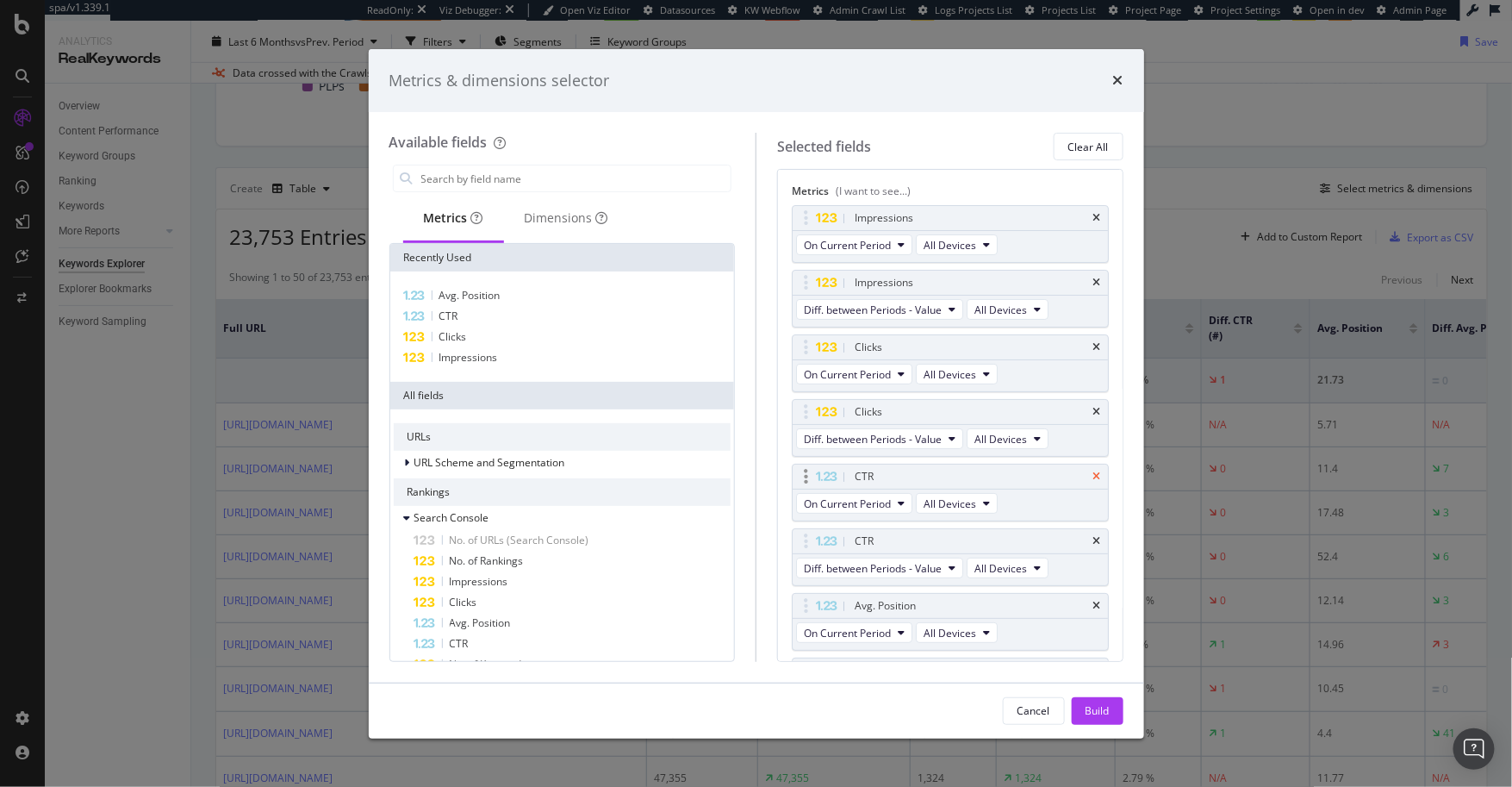
click at [1094, 472] on icon "times" at bounding box center [1098, 477] width 8 height 11
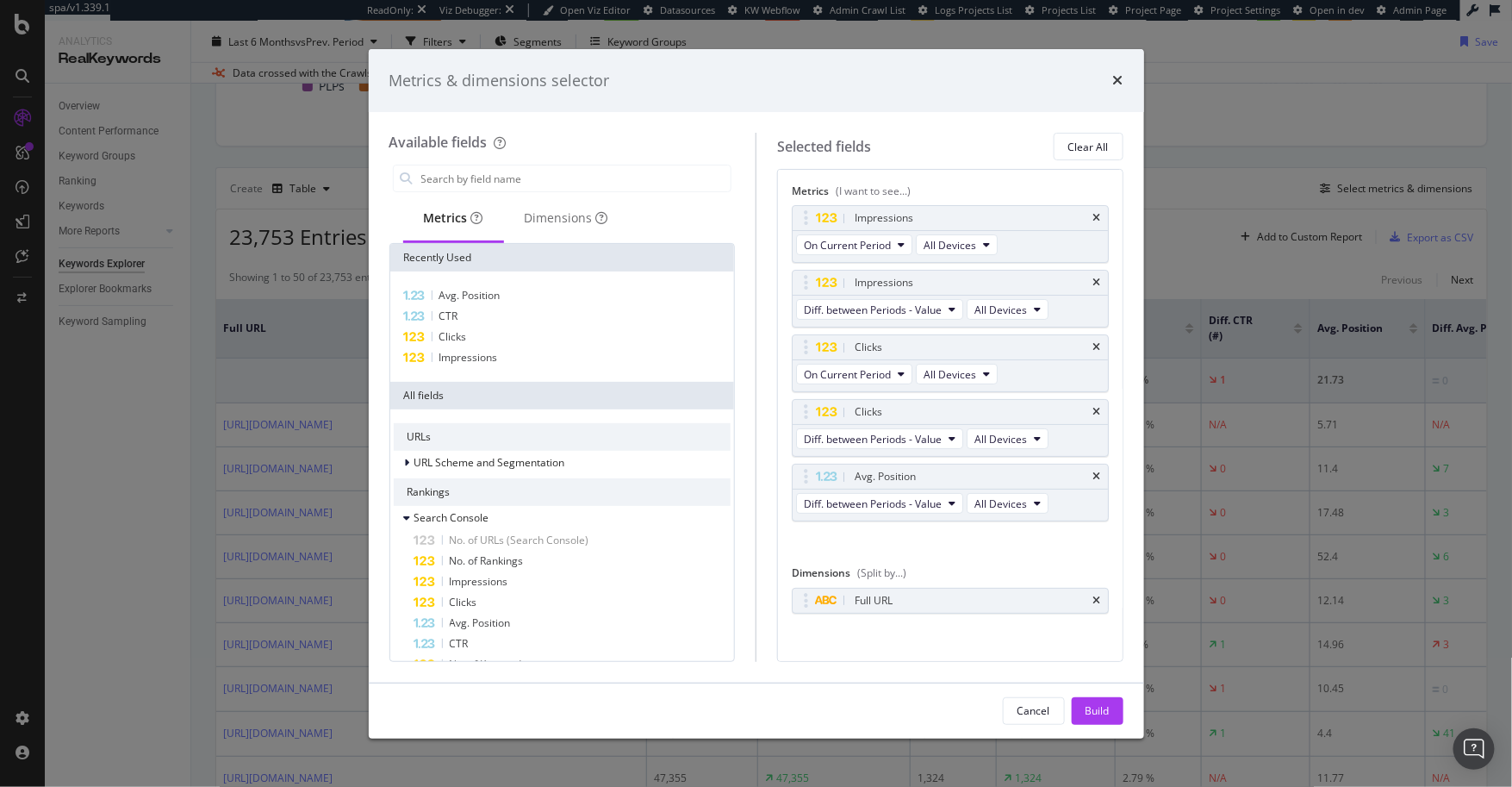
click at [1094, 472] on icon "times" at bounding box center [1098, 477] width 8 height 11
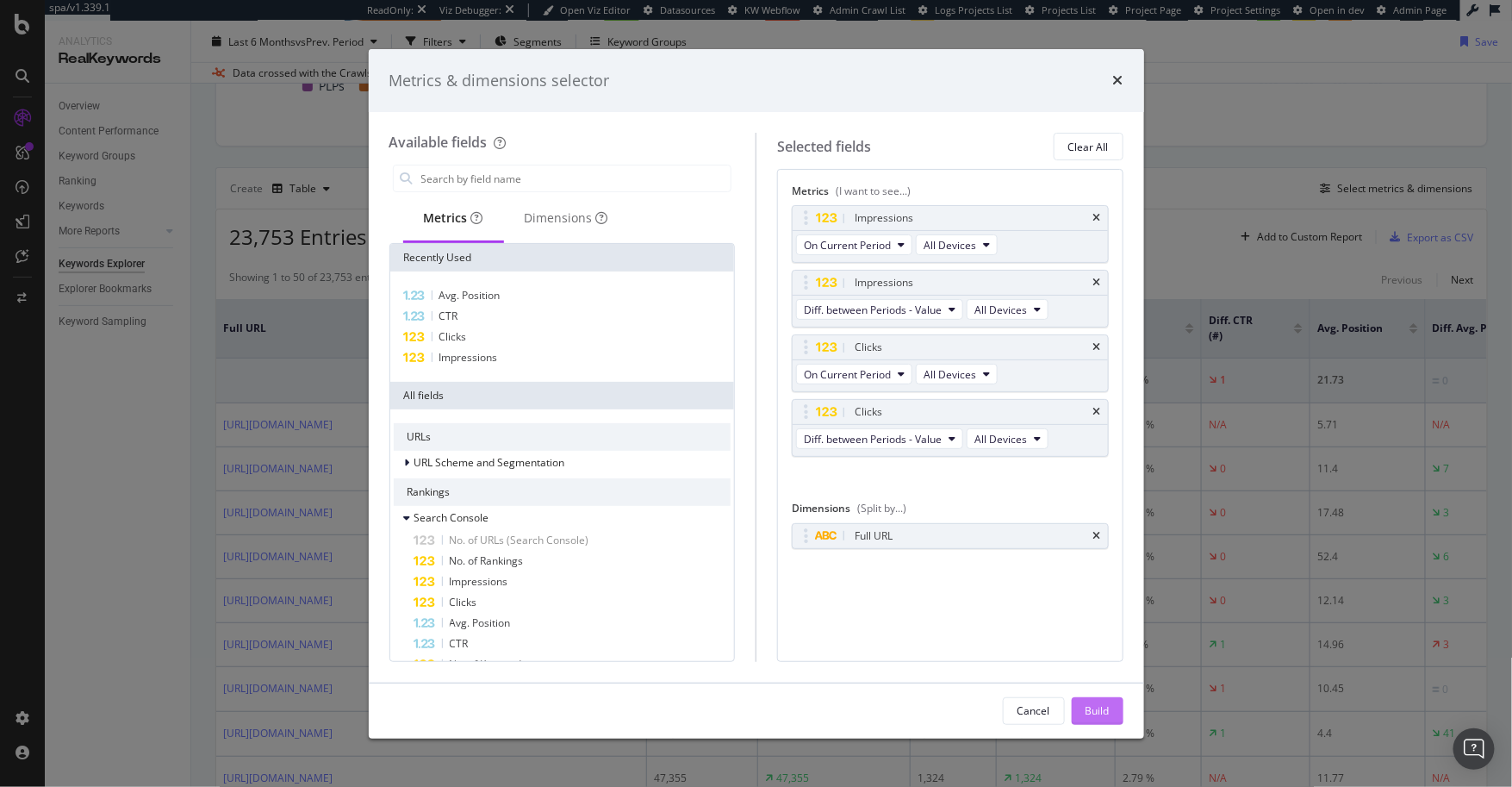
click at [1086, 706] on div "Build" at bounding box center [1098, 710] width 25 height 15
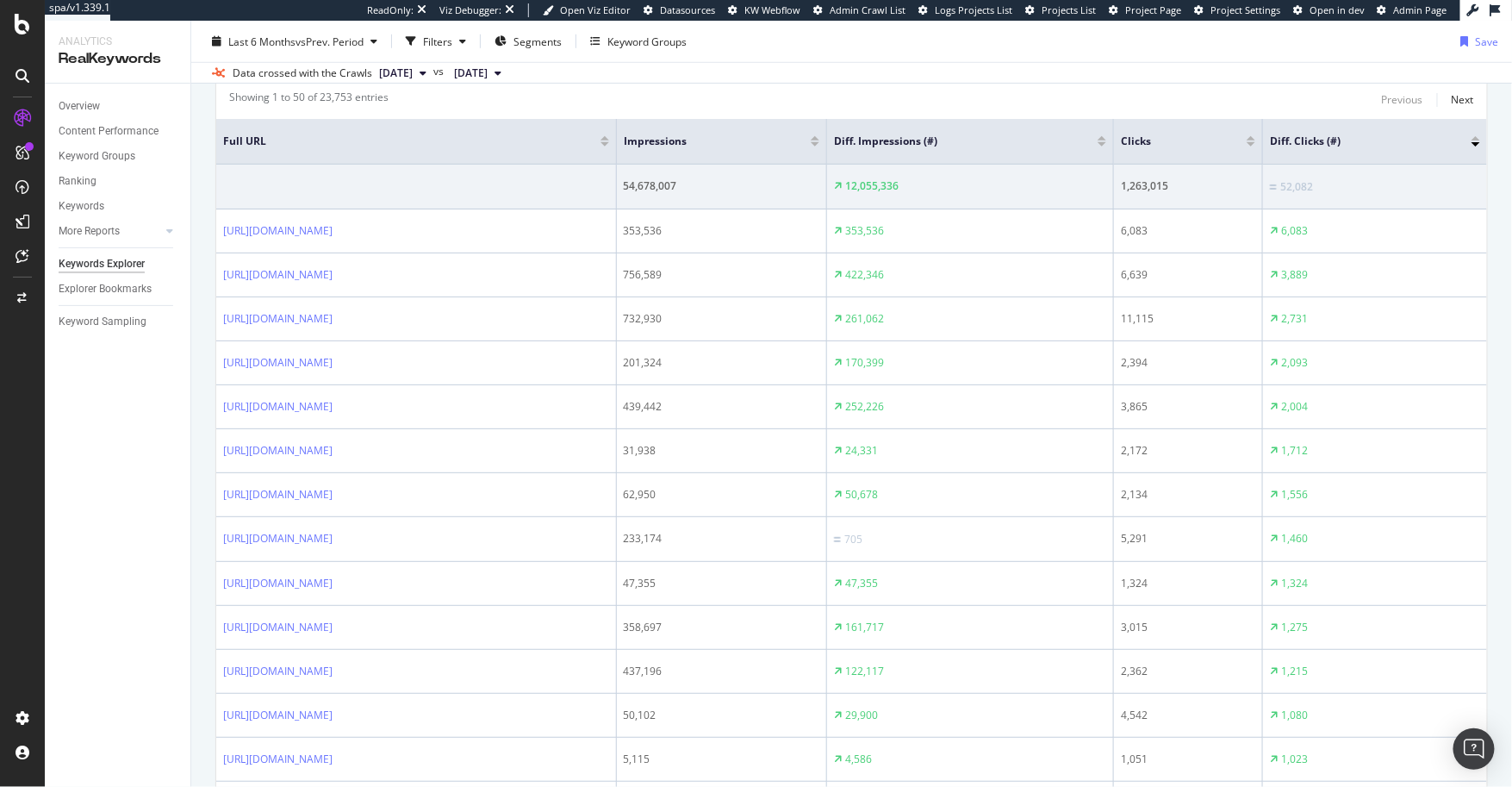
scroll to position [578, 0]
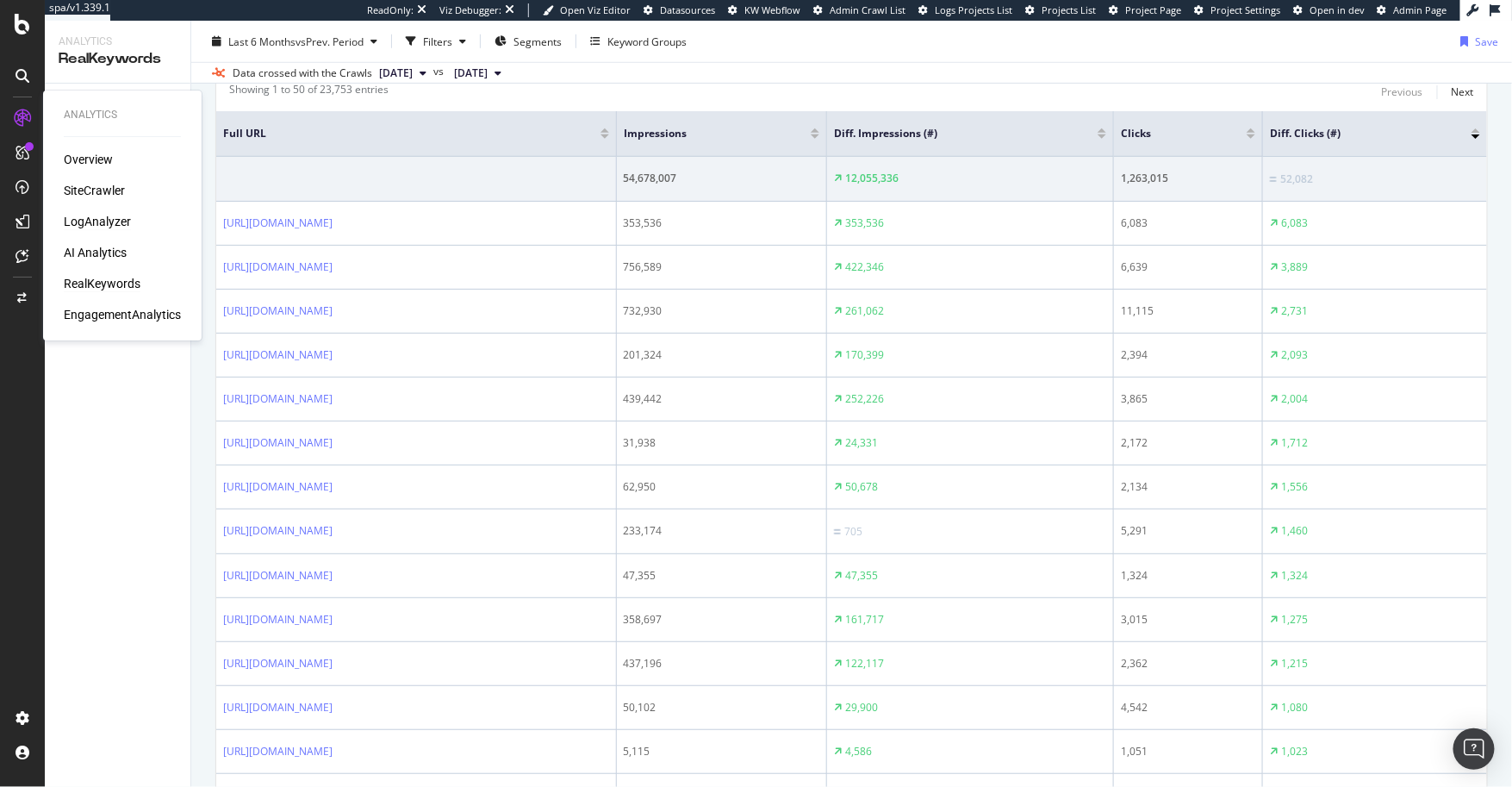
click at [81, 218] on div "LogAnalyzer" at bounding box center [97, 222] width 67 height 18
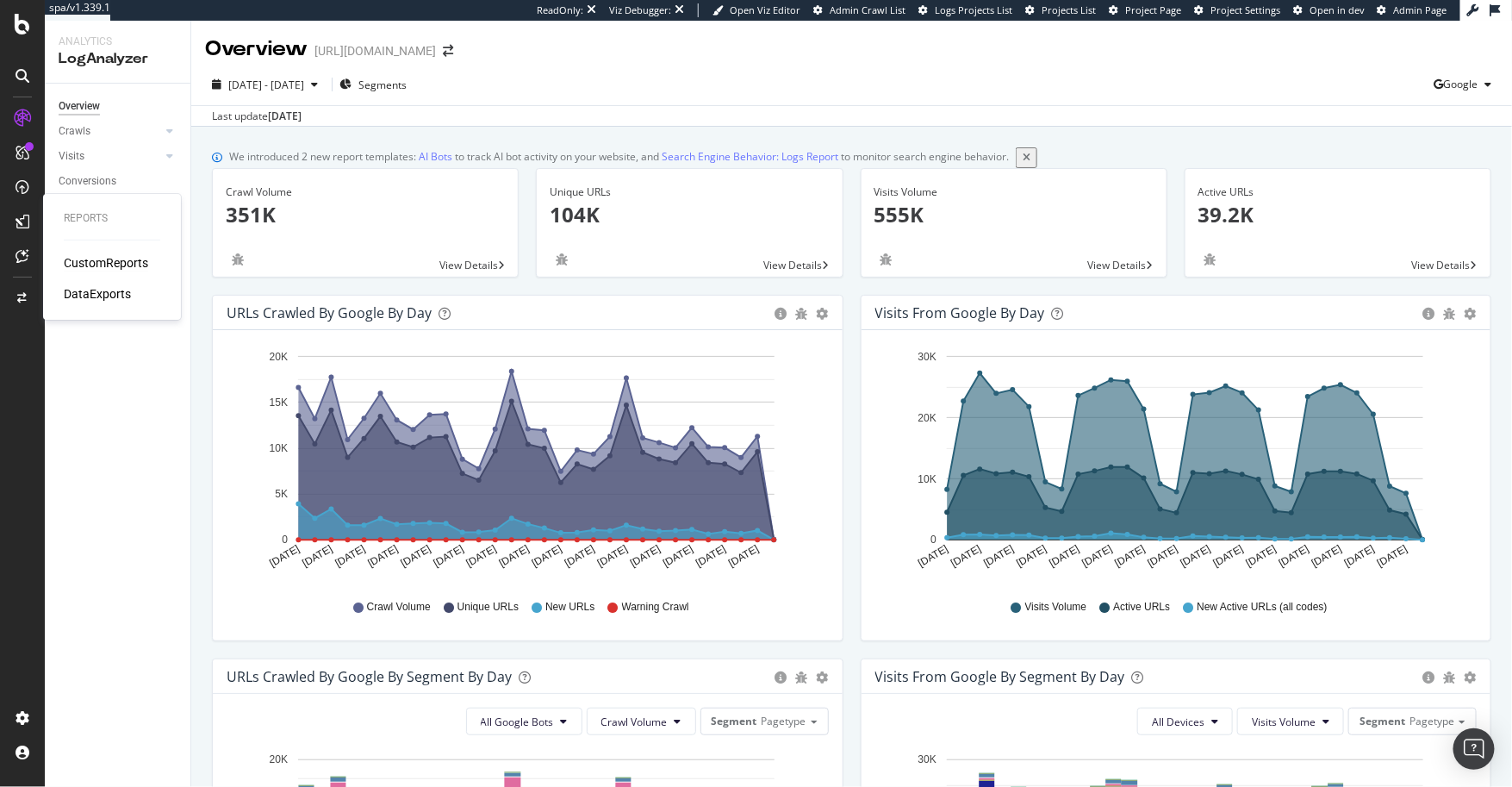
click at [108, 267] on div "CustomReports" at bounding box center [106, 263] width 85 height 18
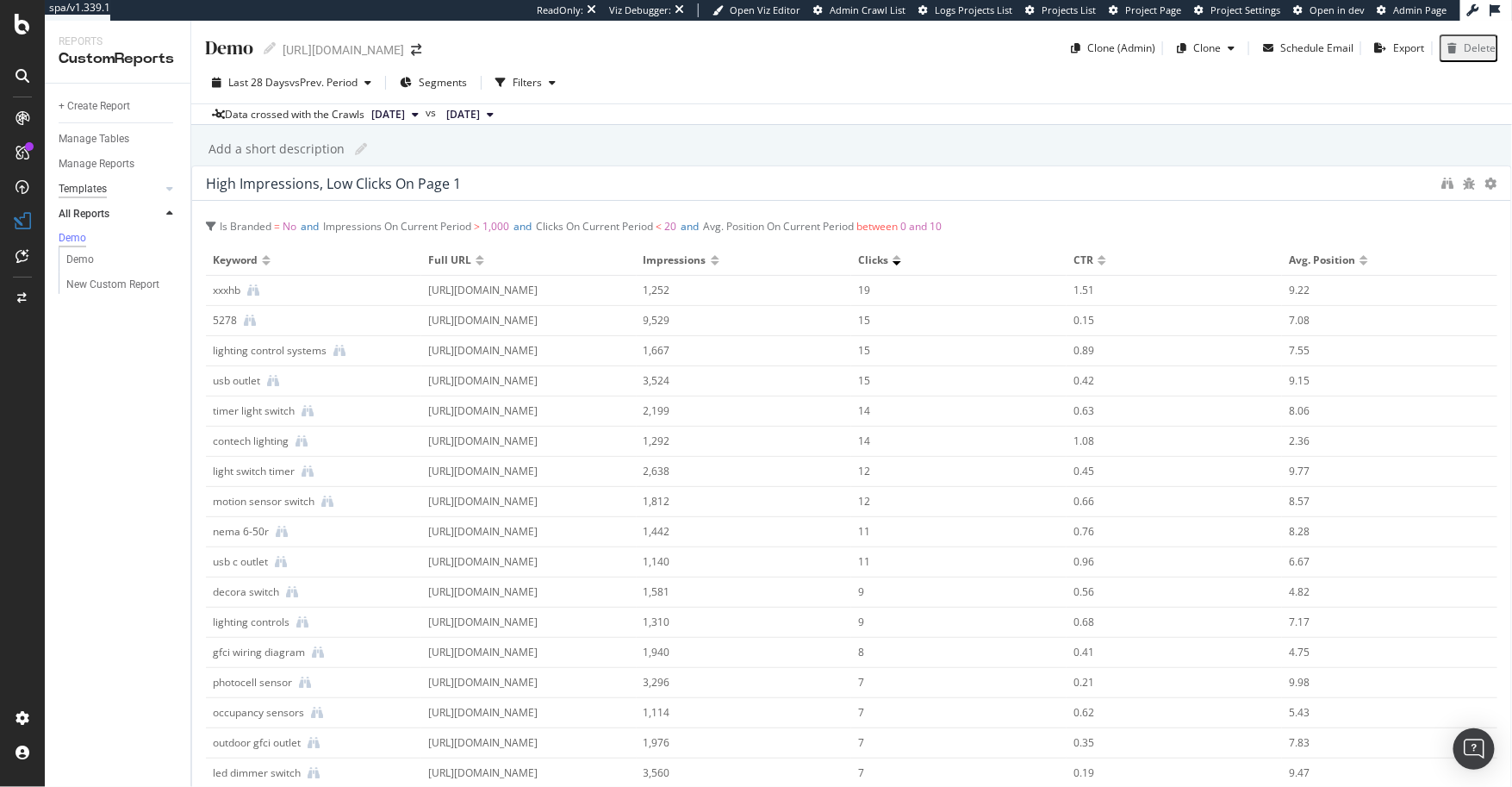
click at [105, 190] on div "Templates" at bounding box center [83, 189] width 48 height 18
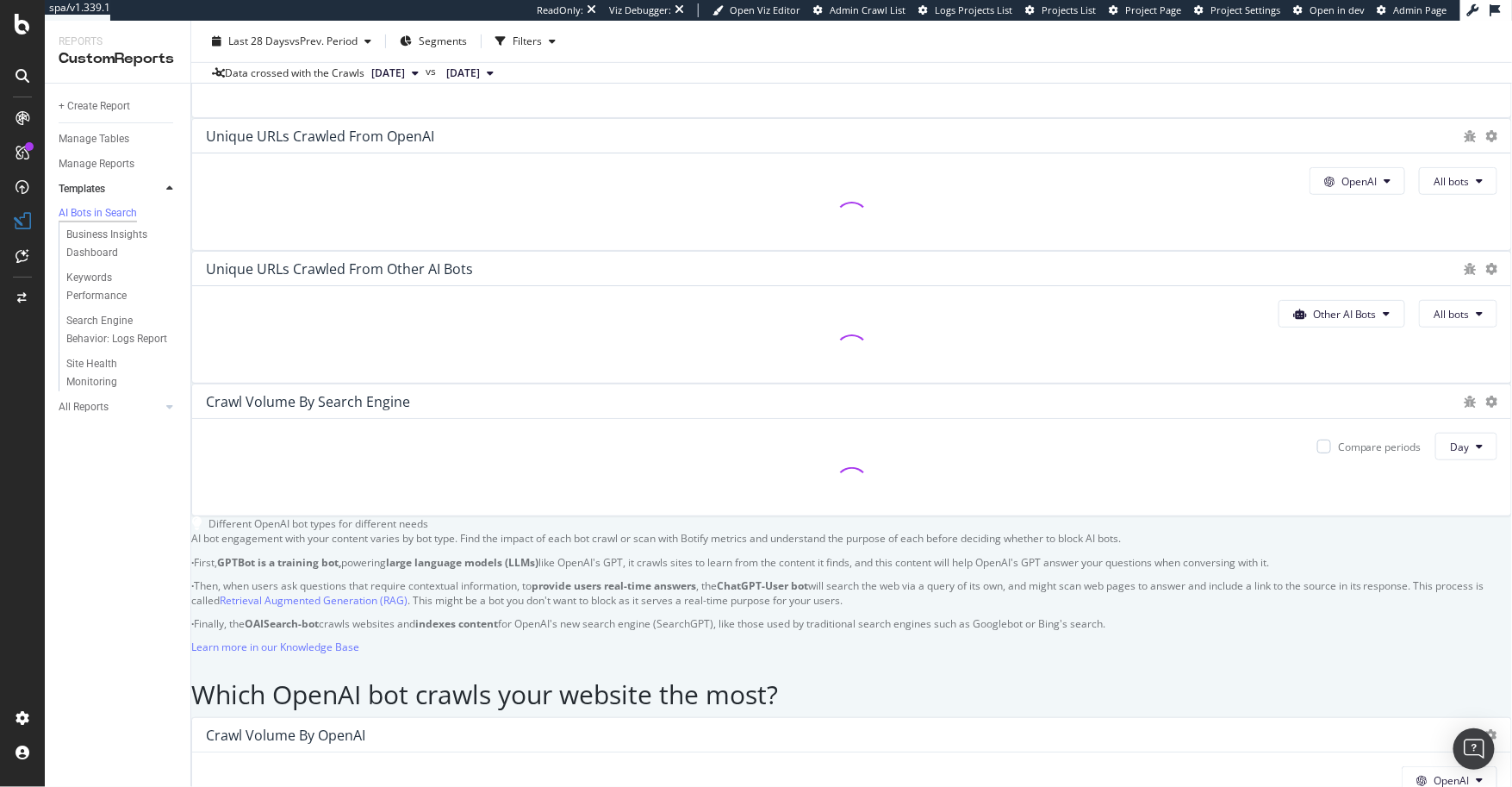
scroll to position [365, 0]
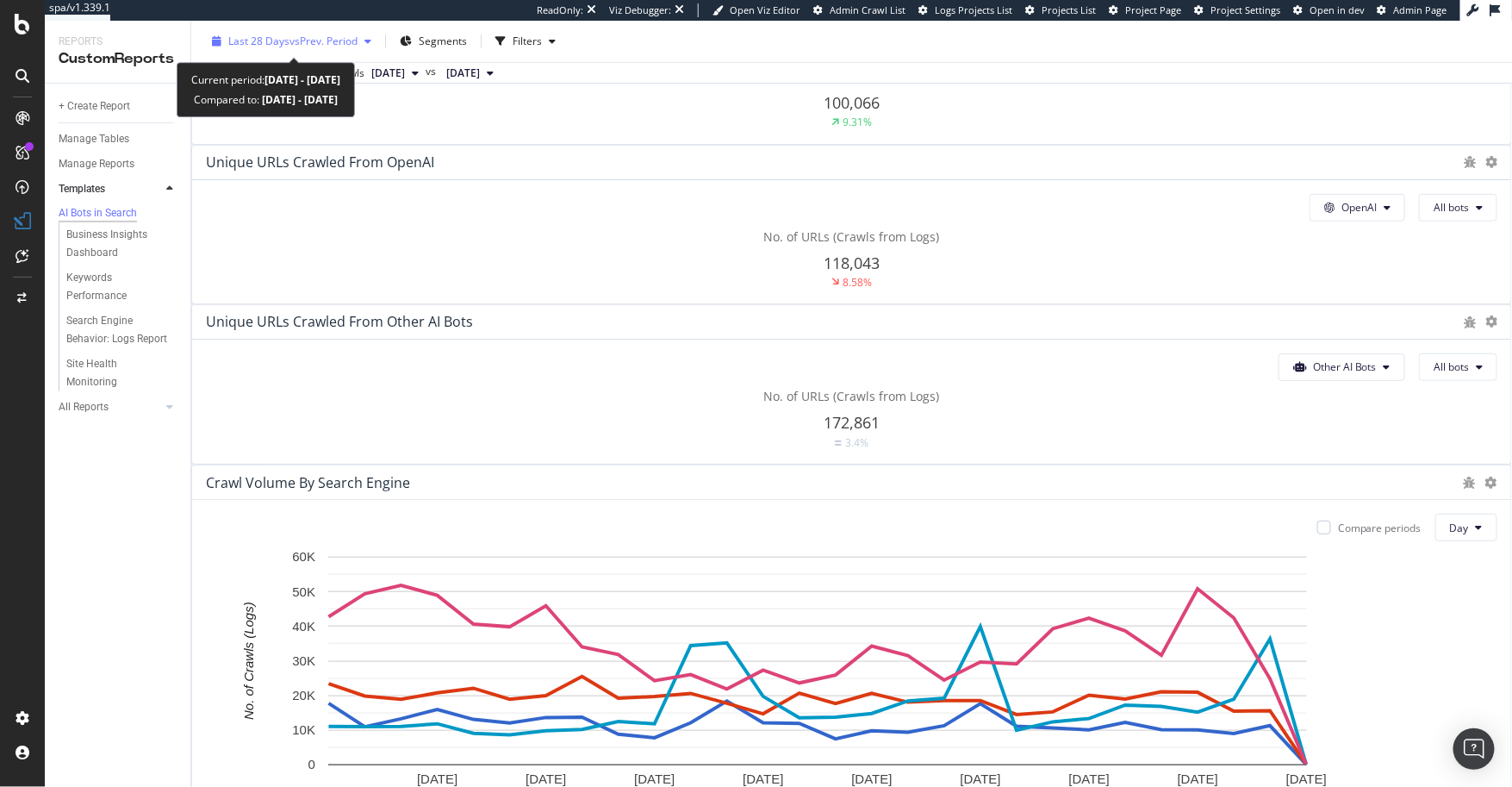
click at [322, 48] on div "Last 28 Days vs Prev. Period" at bounding box center [292, 40] width 129 height 15
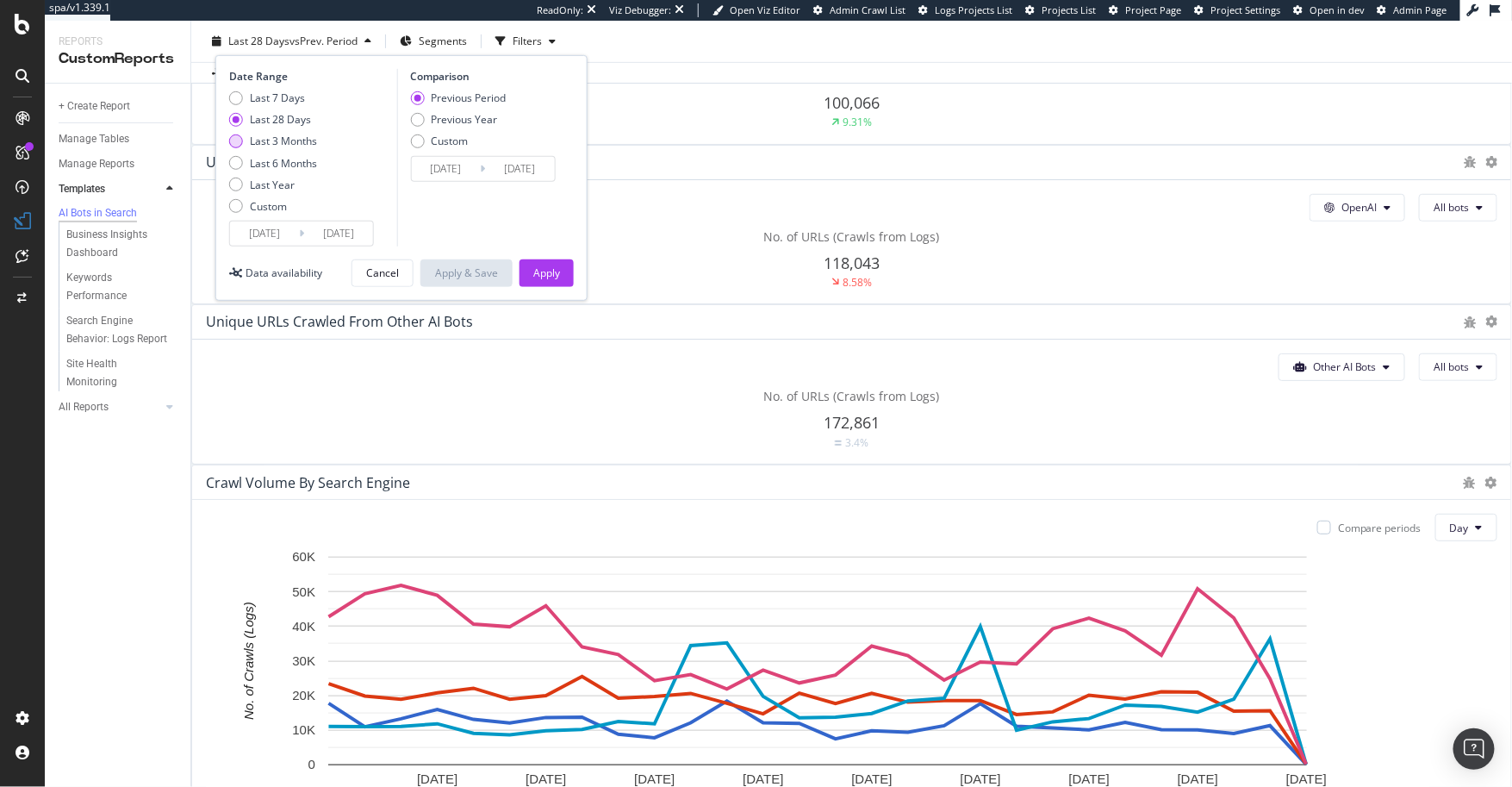
click at [286, 135] on div "Last 3 Months" at bounding box center [284, 141] width 67 height 15
type input "2025/07/14"
type input "2025/04/13"
type input "2025/07/13"
click at [236, 129] on div "No. of URLs (Crawls from Logs) 100,066 9.31%" at bounding box center [851, 98] width 1292 height 61
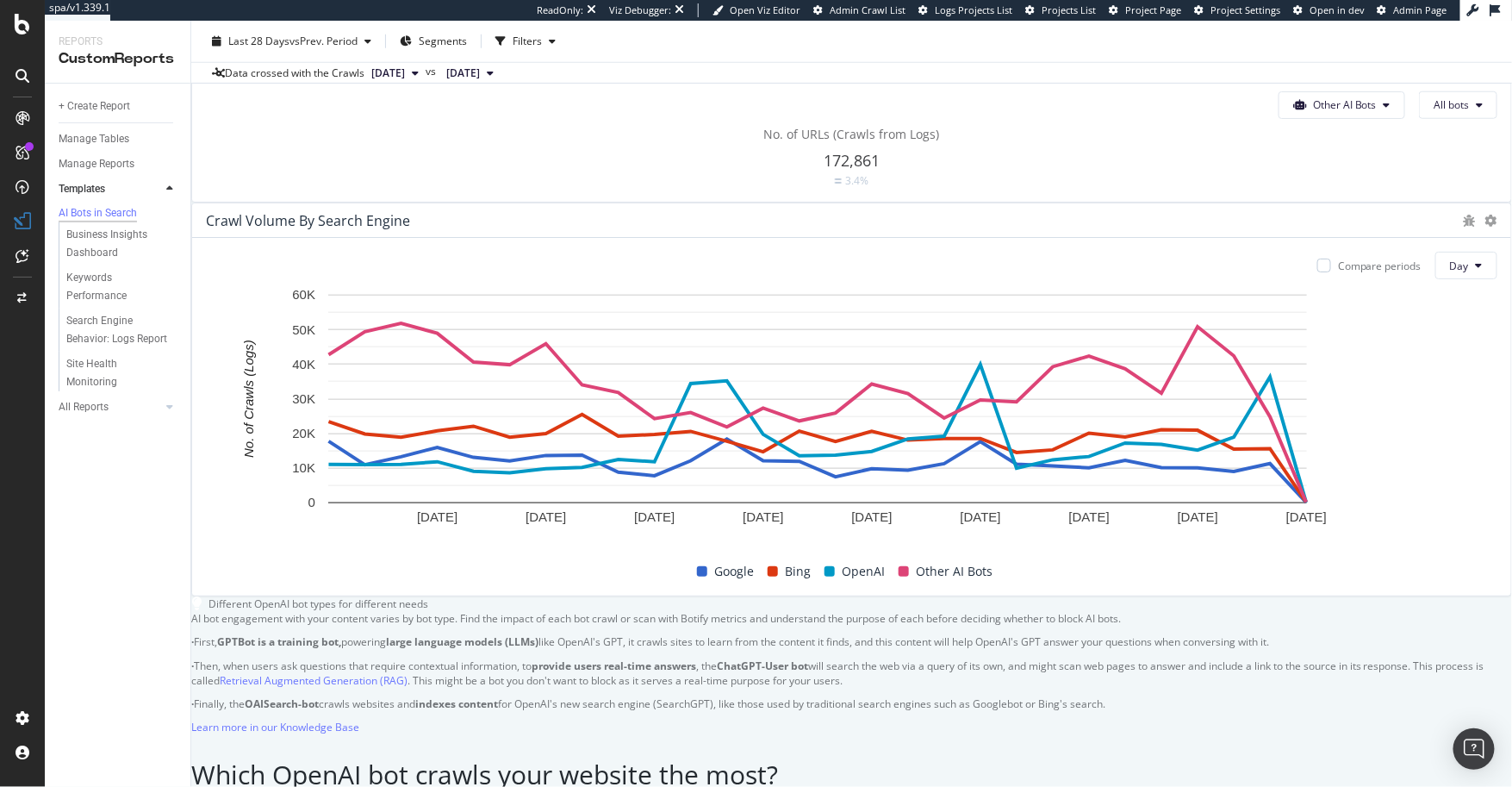
scroll to position [585, 0]
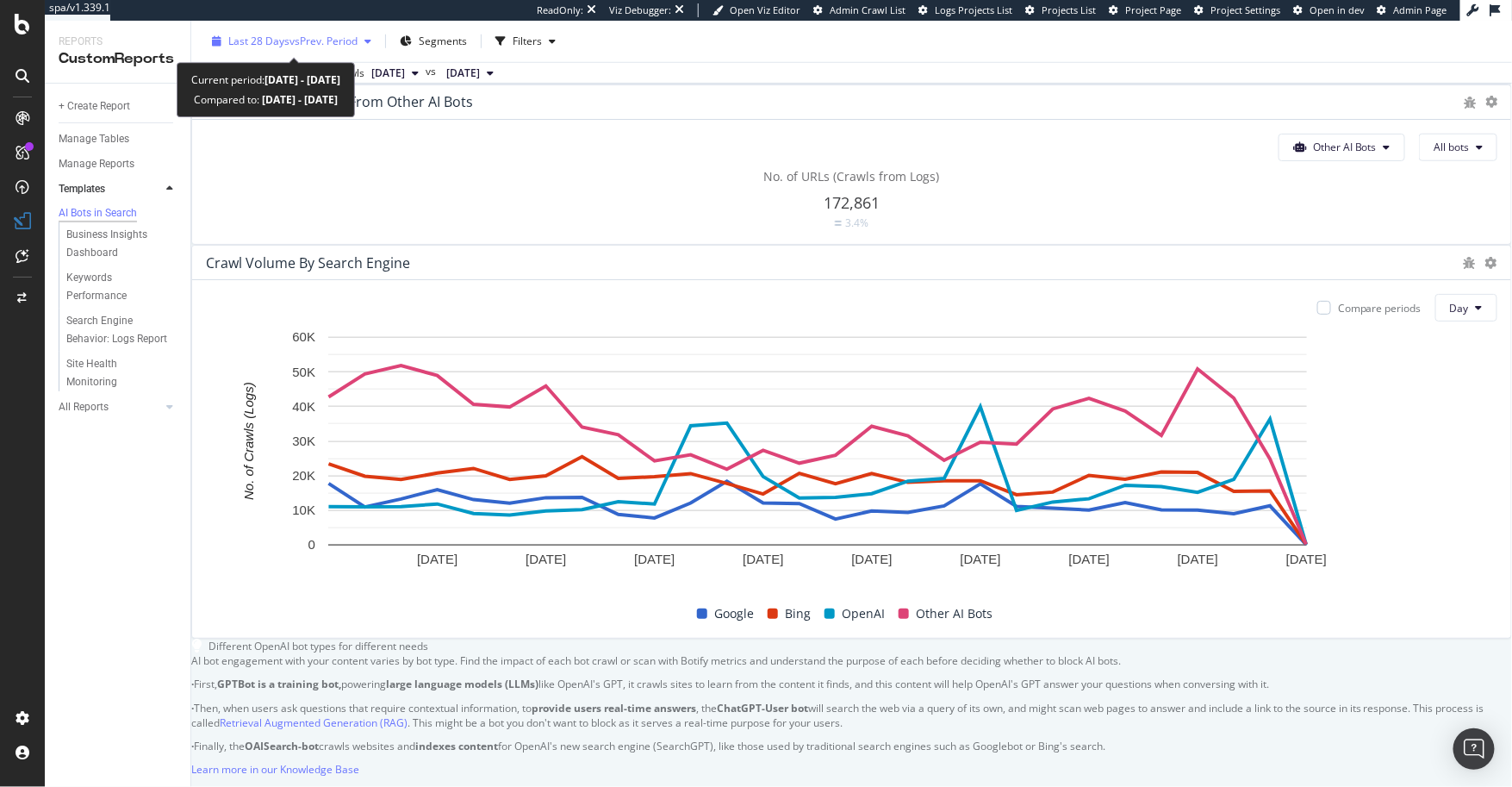
click at [299, 43] on span "vs Prev. Period" at bounding box center [323, 40] width 68 height 15
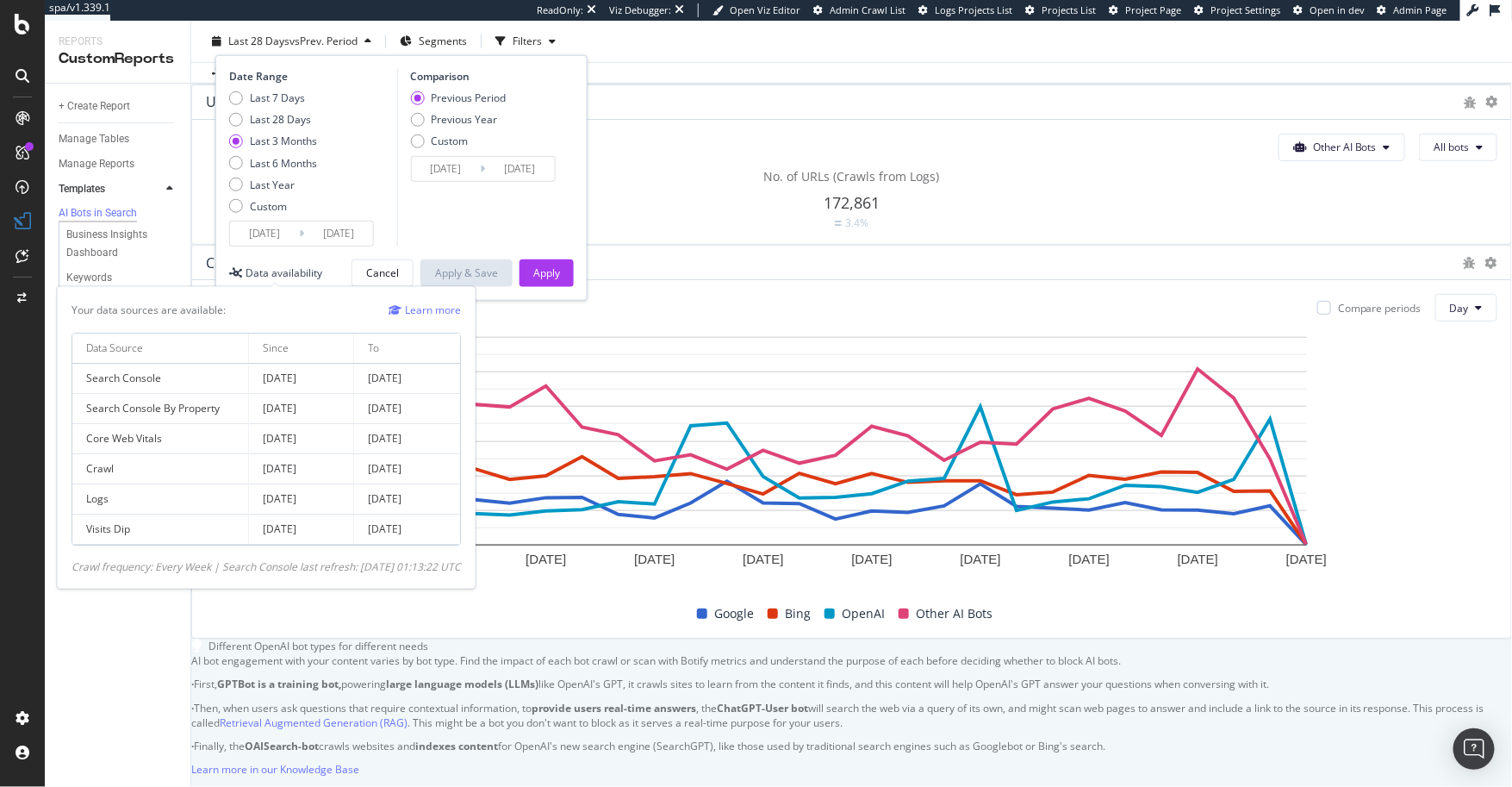
click at [247, 268] on div "Data availability" at bounding box center [284, 273] width 77 height 15
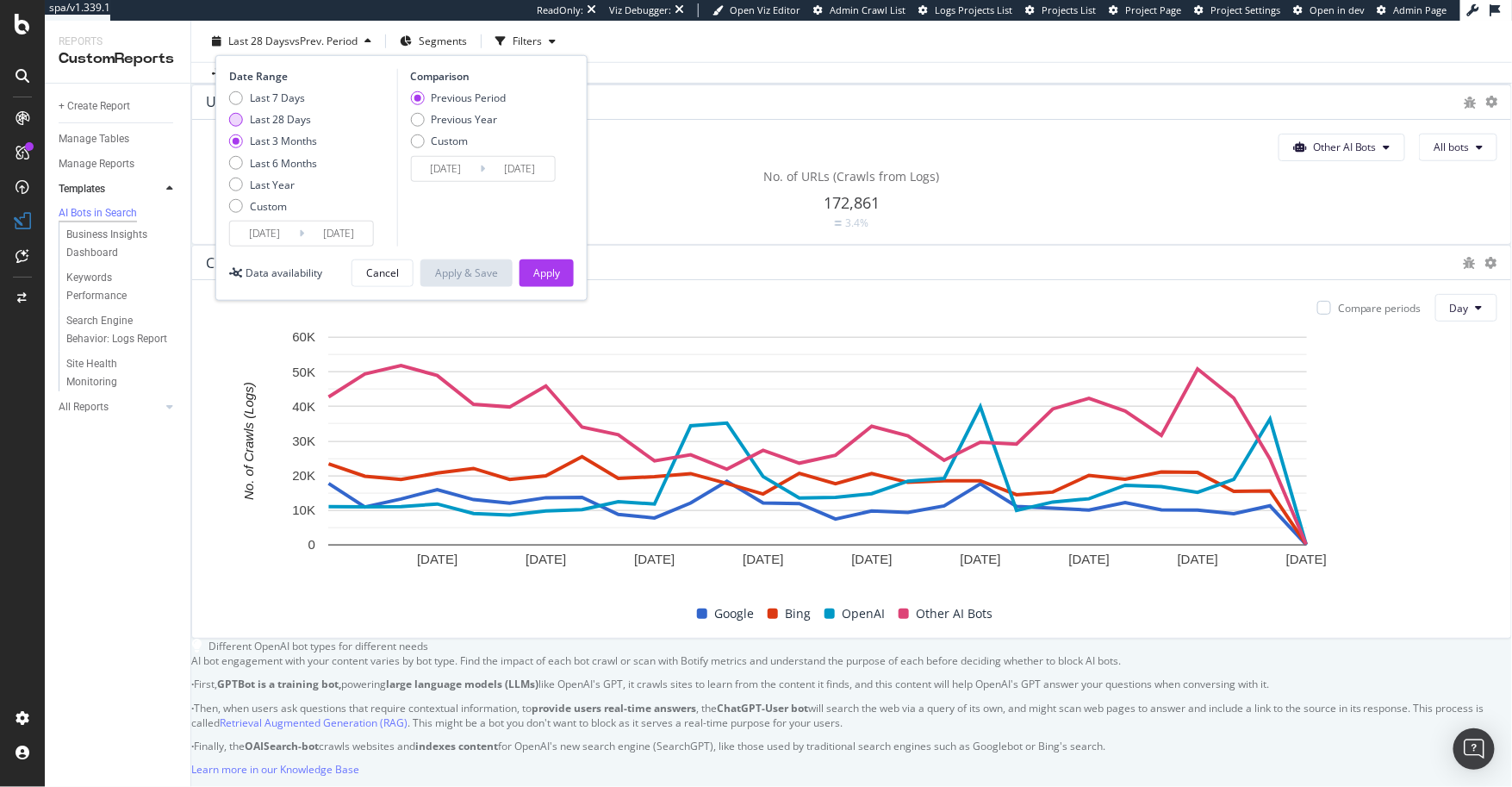
click at [232, 123] on div "Last 28 Days" at bounding box center [236, 120] width 14 height 14
type input "2025/09/16"
type input "2025/08/19"
type input "2025/09/15"
click at [534, 263] on div "Apply" at bounding box center [546, 273] width 27 height 26
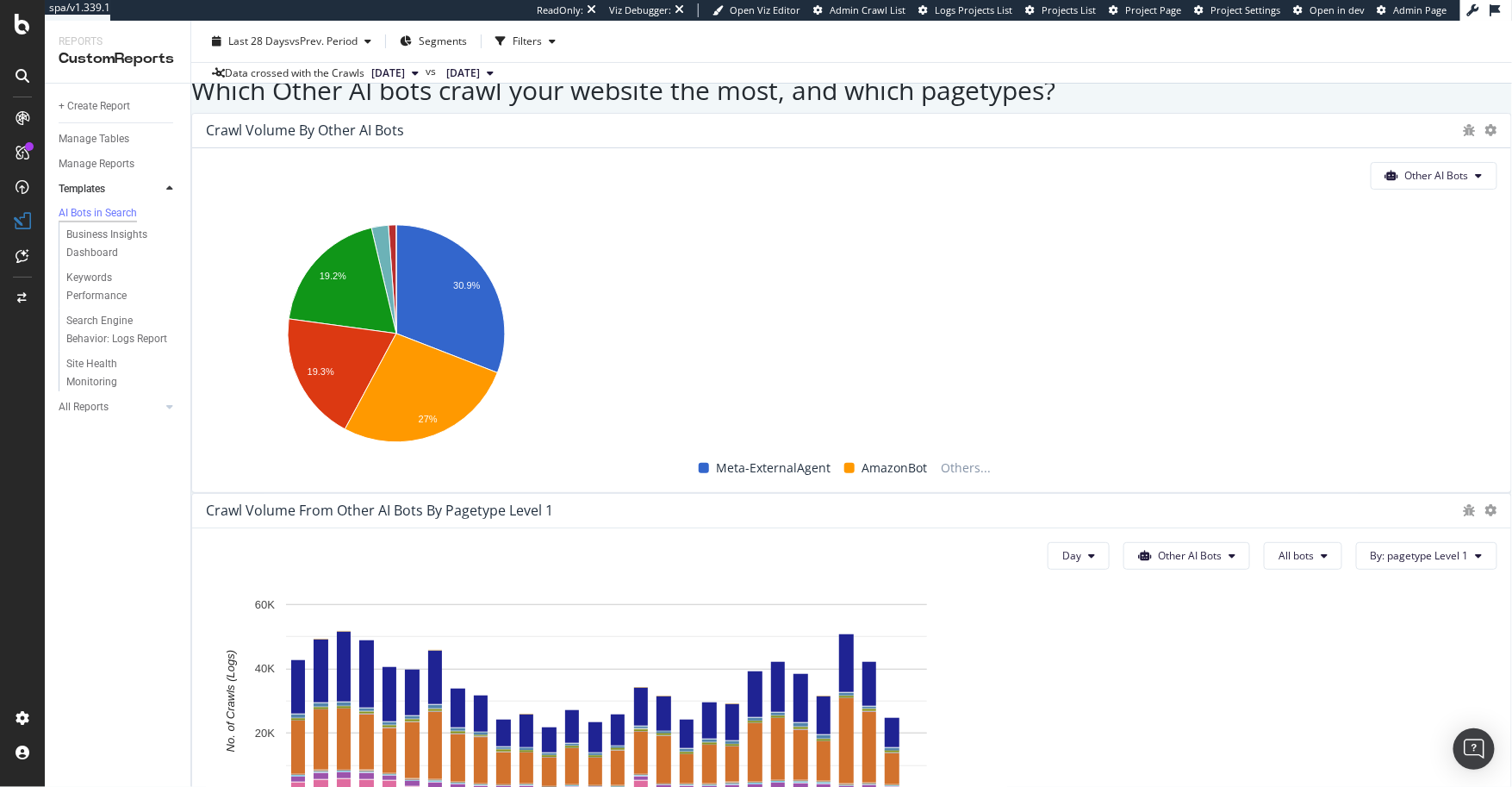
scroll to position [2843, 0]
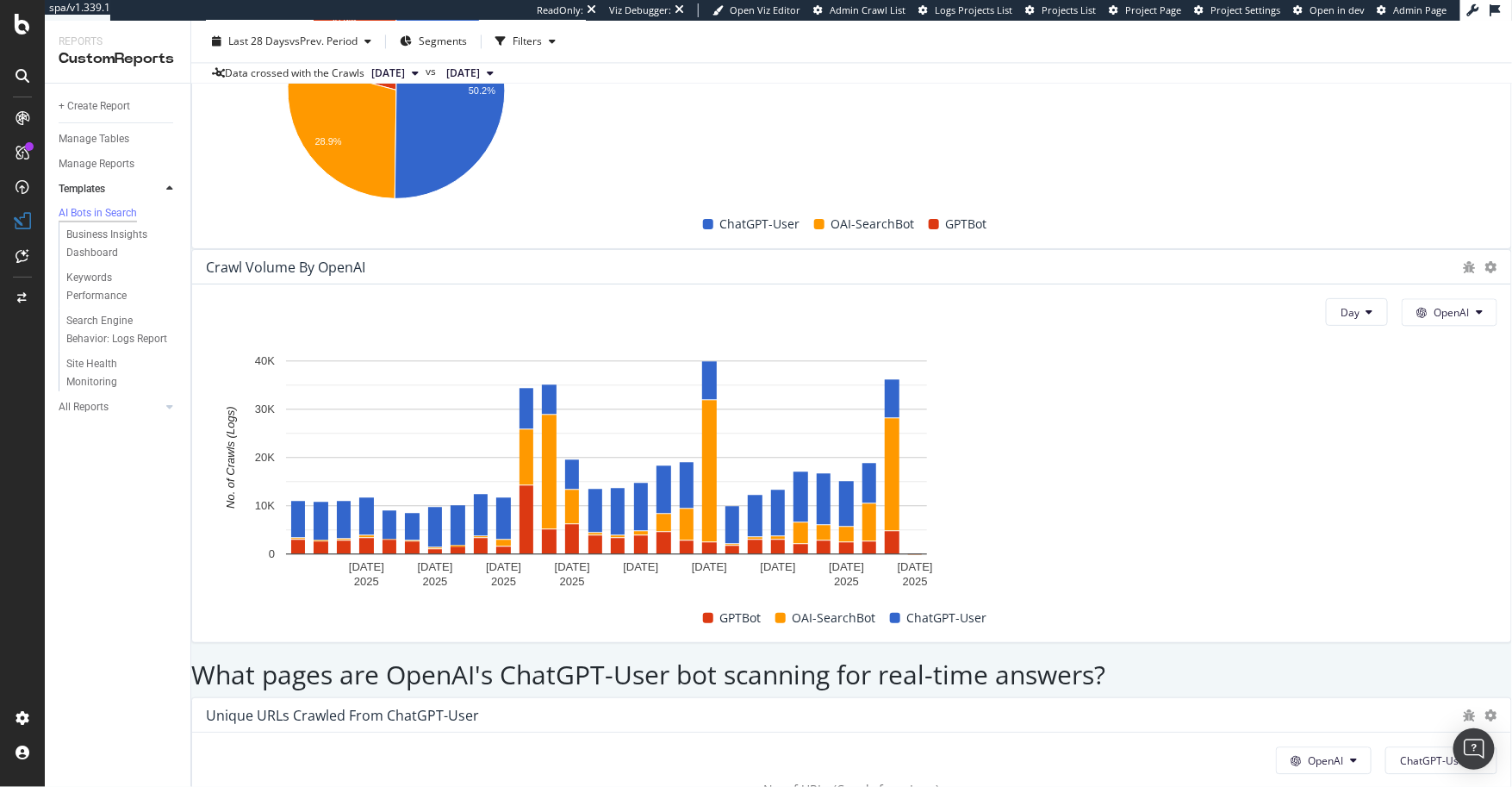
scroll to position [1450, 0]
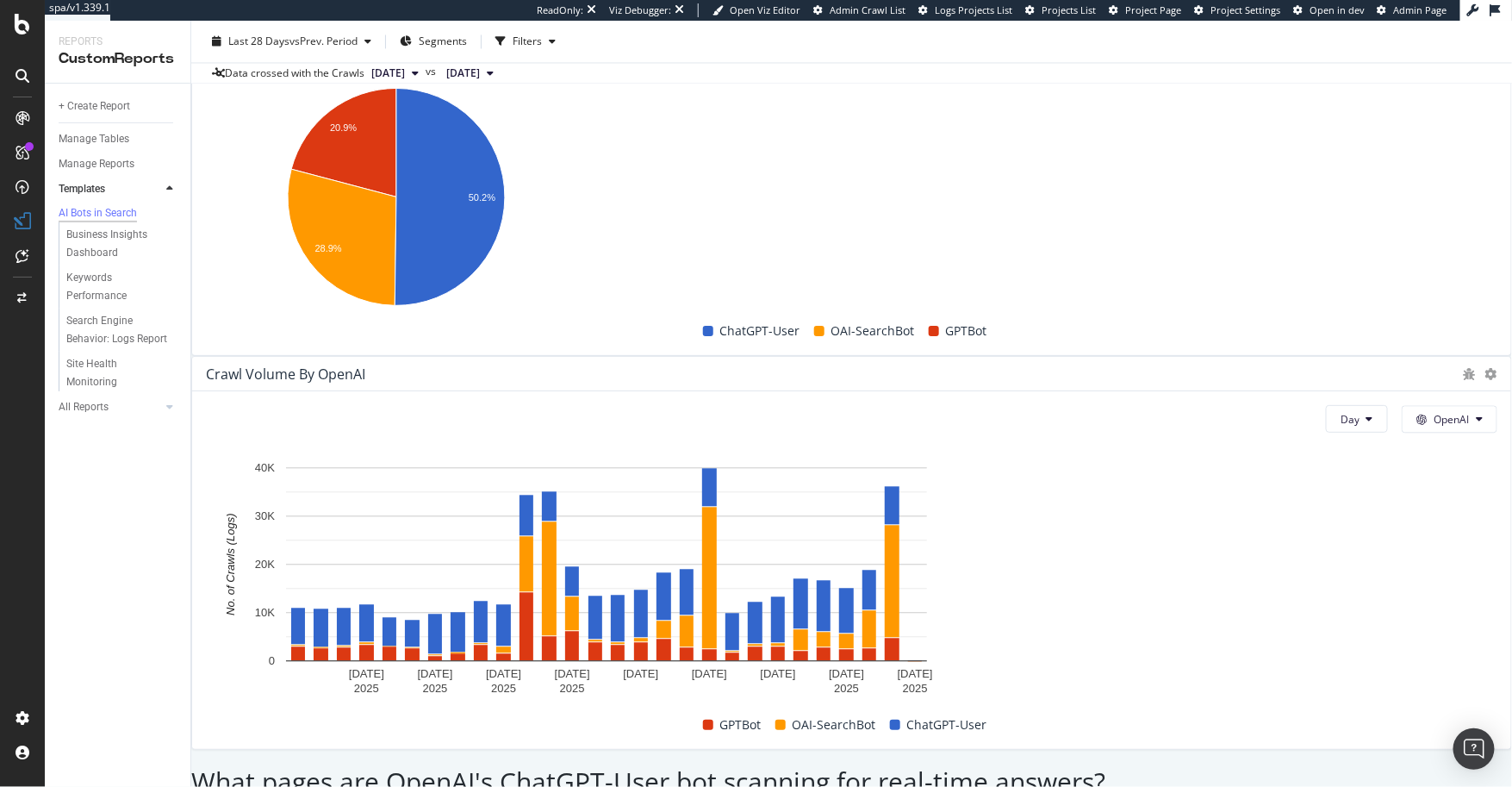
click at [1378, 46] on span "OpenAI" at bounding box center [1452, 38] width 35 height 15
click at [588, 323] on span "Other AI Bots" at bounding box center [592, 324] width 64 height 16
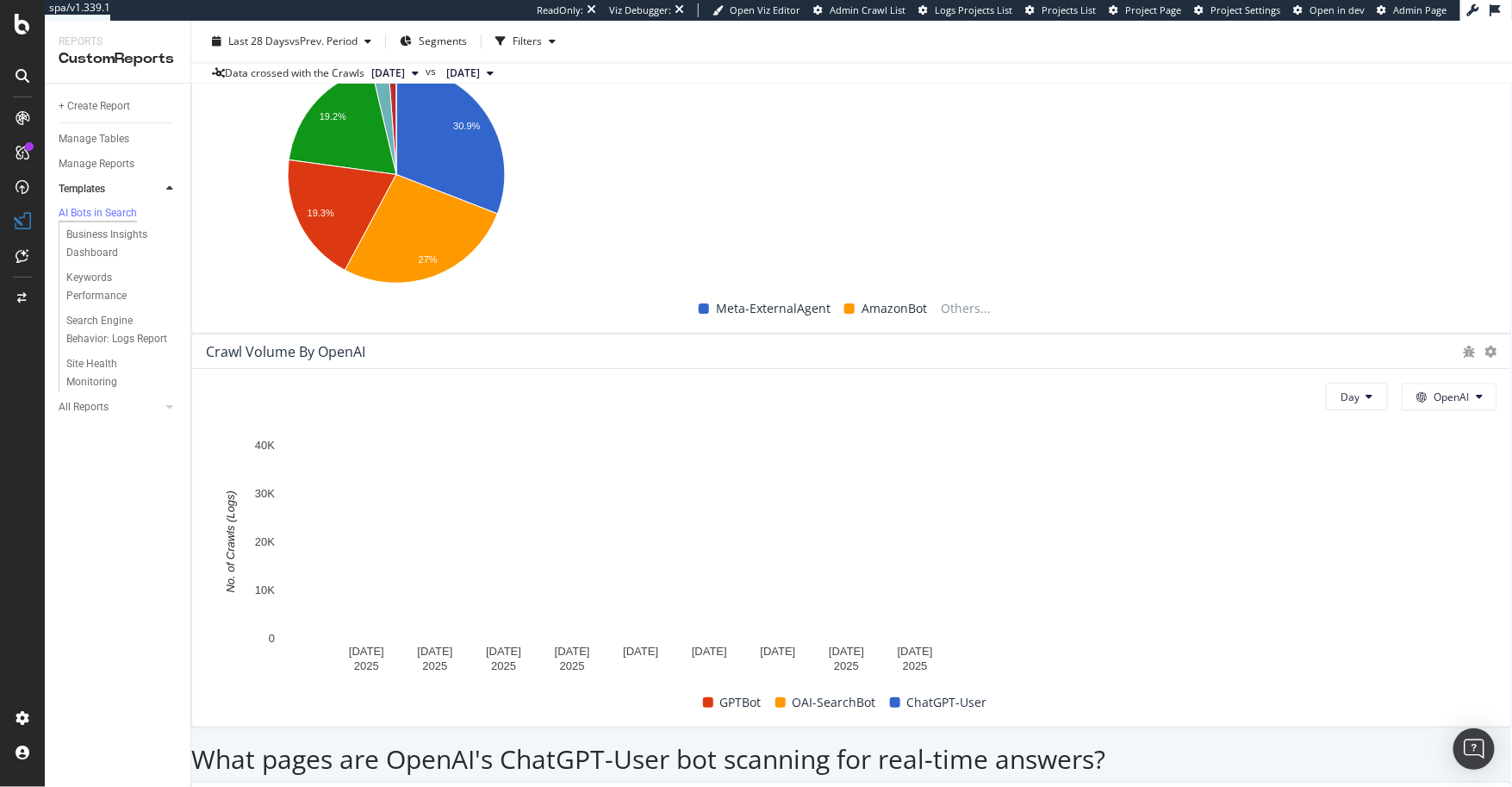
scroll to position [1477, 0]
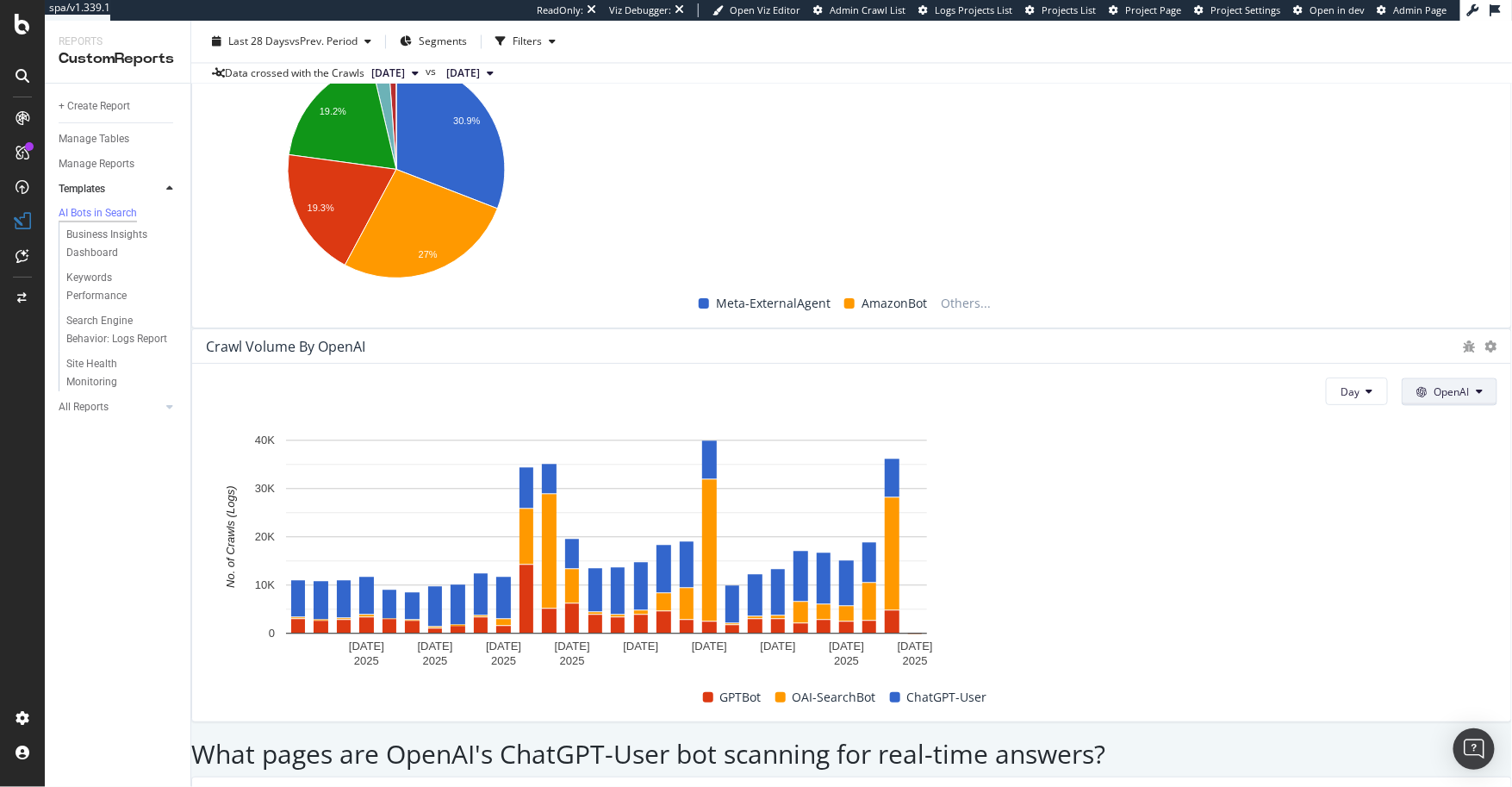
click at [1378, 387] on icon at bounding box center [1421, 392] width 11 height 11
click at [1378, 295] on icon at bounding box center [1386, 295] width 13 height 11
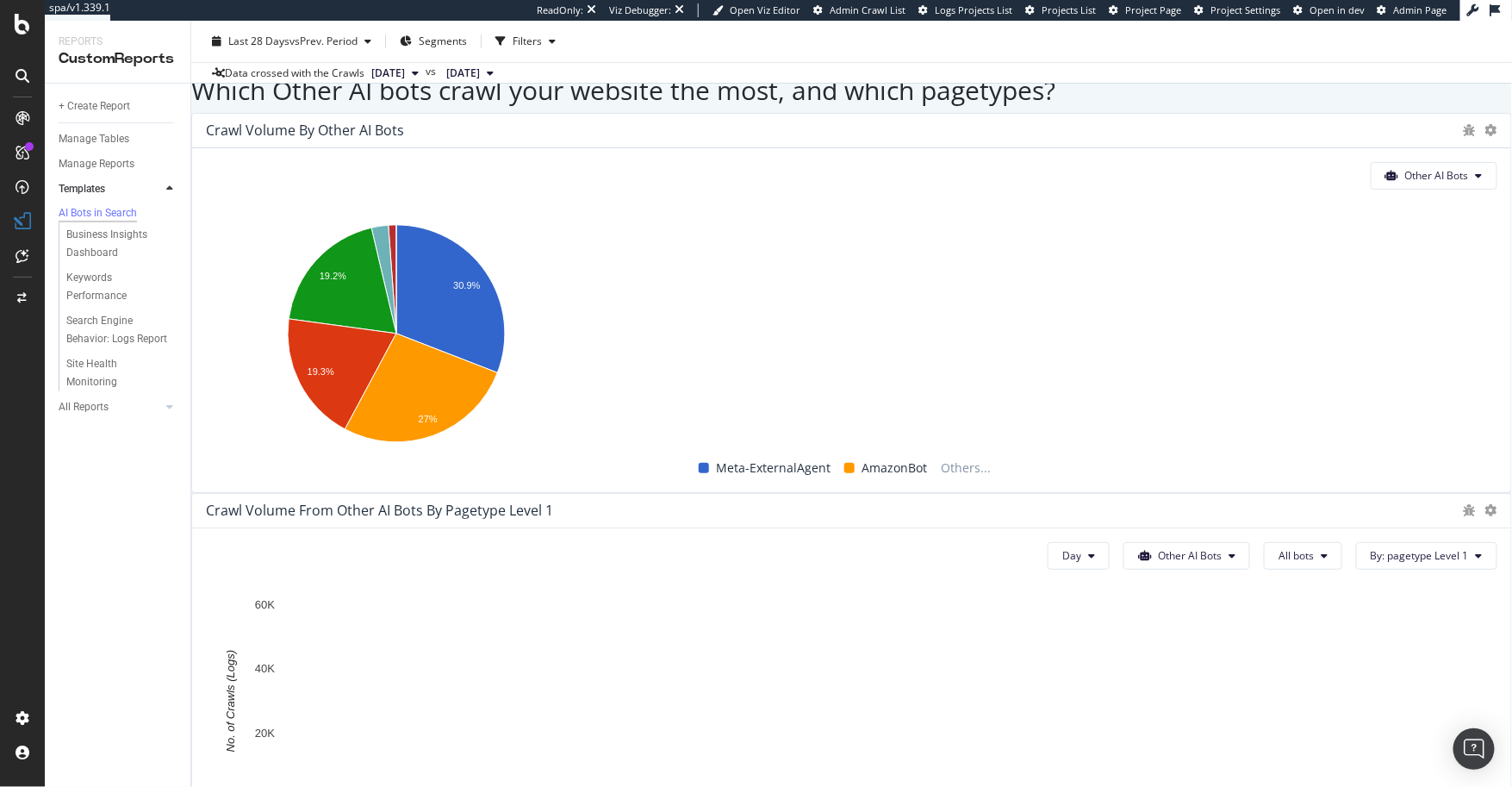
scroll to position [2843, 0]
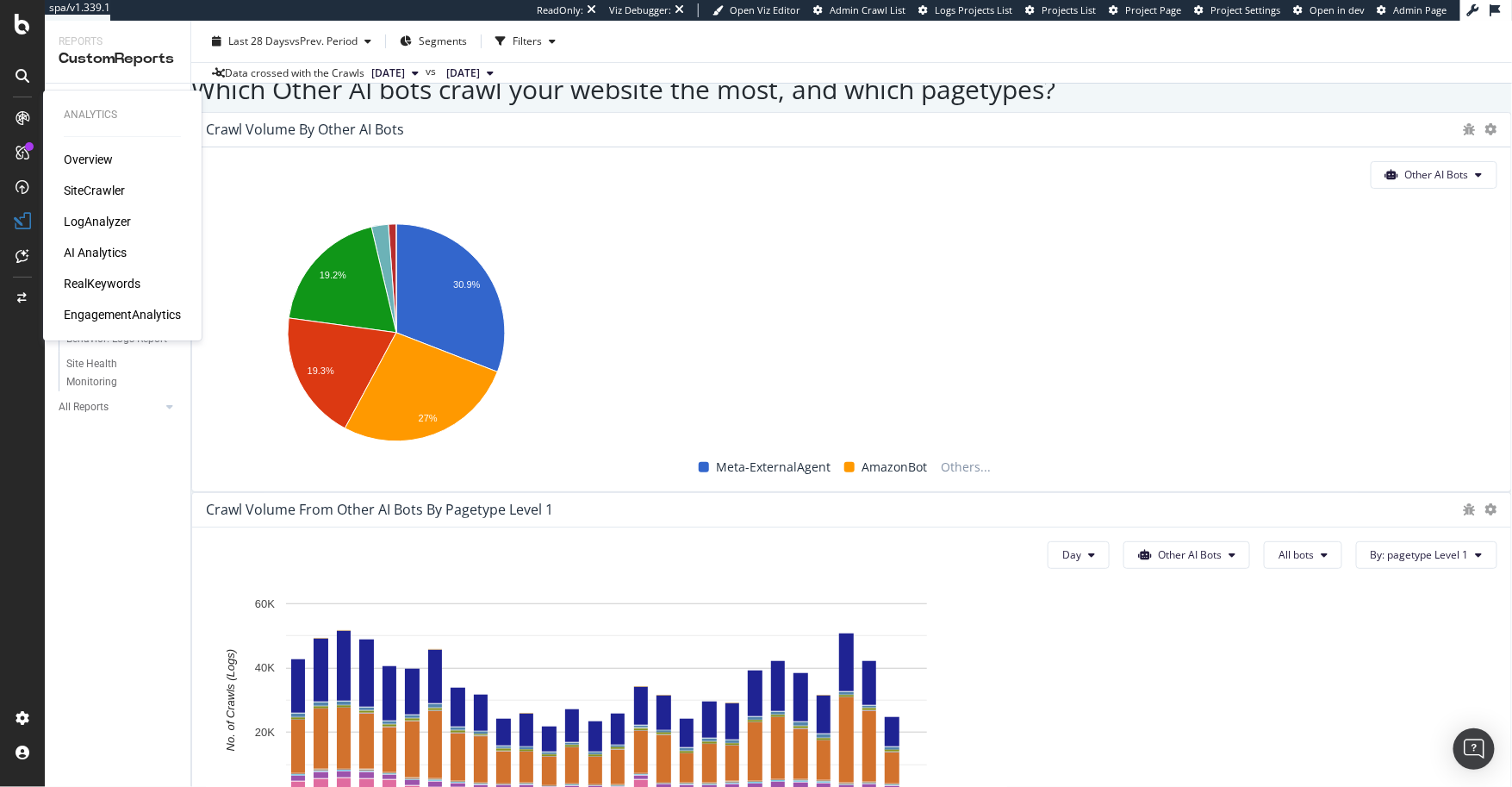
click at [89, 219] on div "LogAnalyzer" at bounding box center [97, 222] width 67 height 18
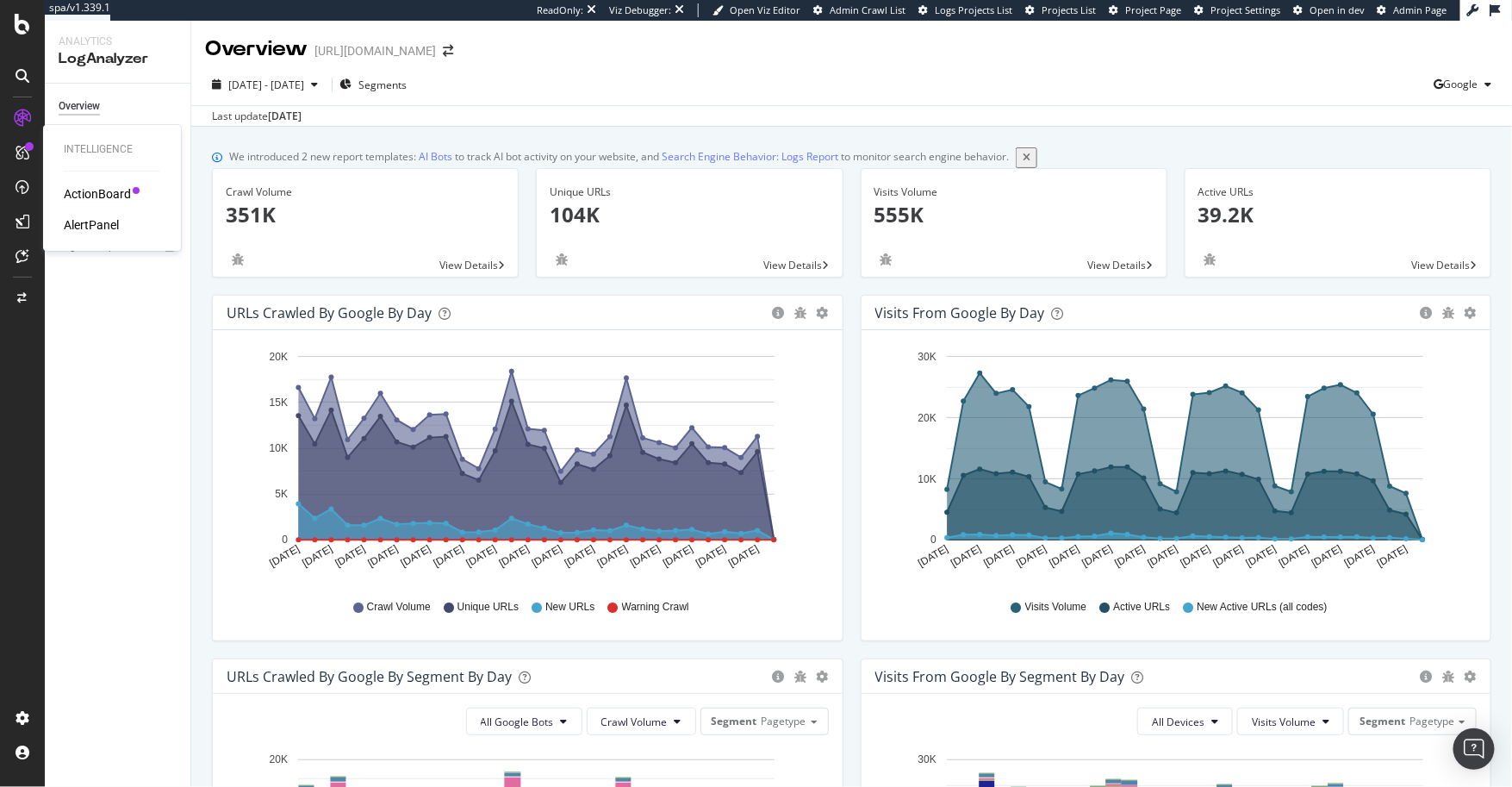
click at [100, 200] on div "ActionBoard" at bounding box center [97, 194] width 67 height 18
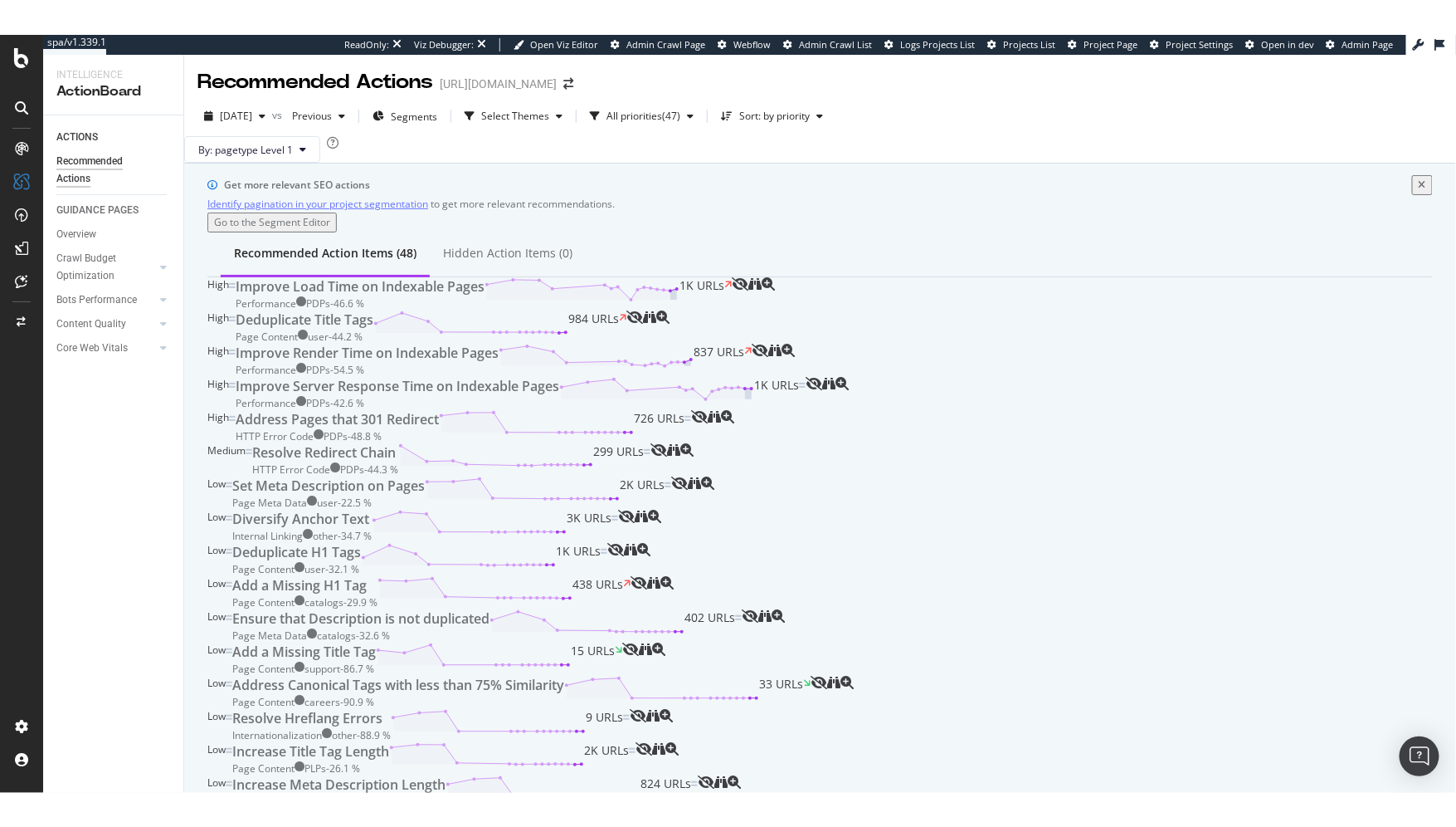
scroll to position [130, 0]
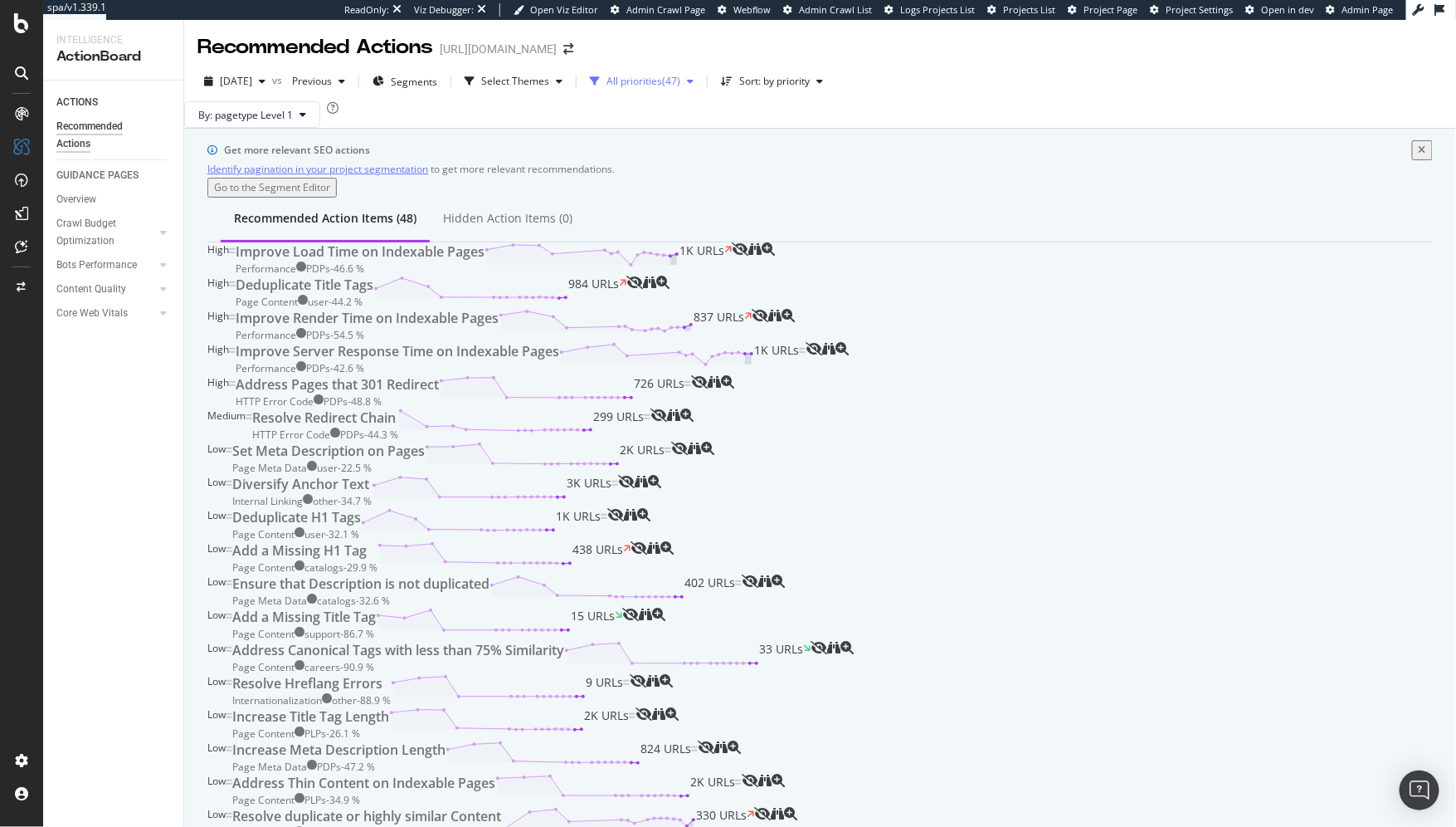
click at [663, 77] on div "All priorities" at bounding box center [634, 82] width 56 height 10
click at [540, 69] on div "Select Themes" at bounding box center [513, 82] width 111 height 25
click at [791, 197] on div "Recommended Action Items (48) Hidden Action Items (0)" at bounding box center [820, 219] width 1226 height 45
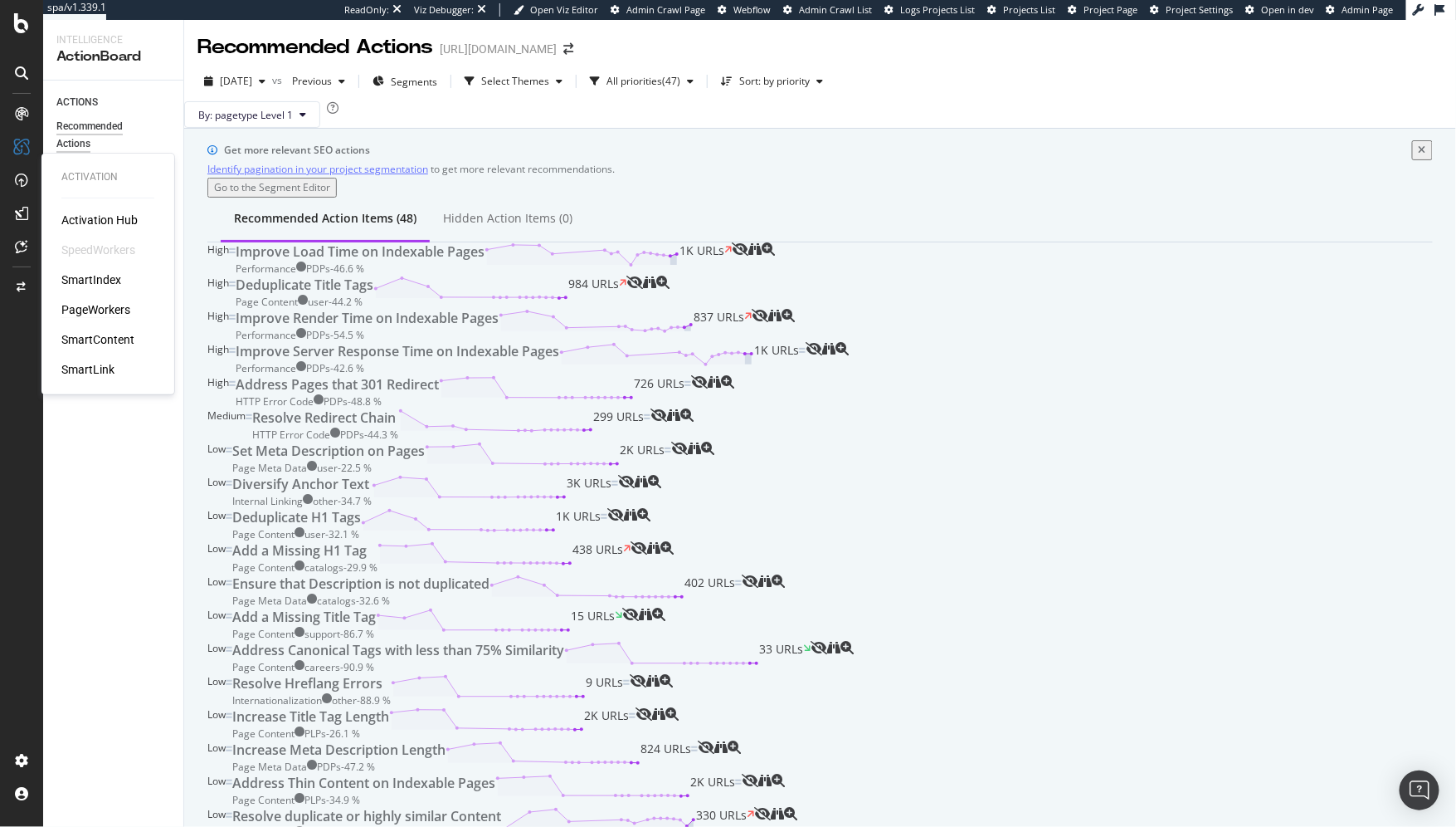
click at [100, 309] on div "PageWorkers" at bounding box center [96, 310] width 69 height 17
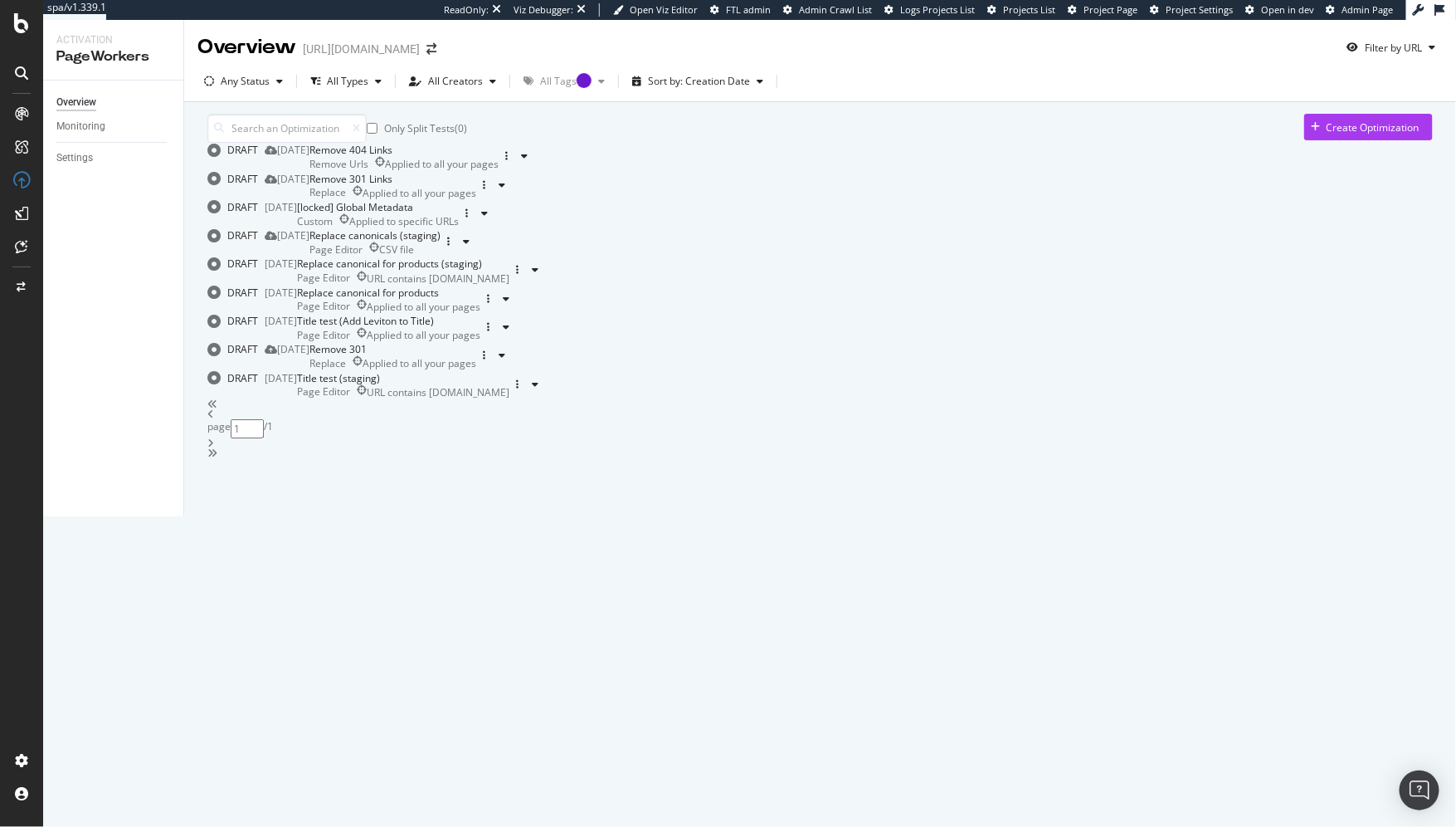
click at [600, 133] on div "Only Split Tests ( 0 ) Create Optimization" at bounding box center [820, 128] width 1226 height 29
click at [492, 360] on div "button" at bounding box center [483, 355] width 16 height 10
click at [1327, 682] on div "Delete" at bounding box center [1372, 683] width 30 height 14
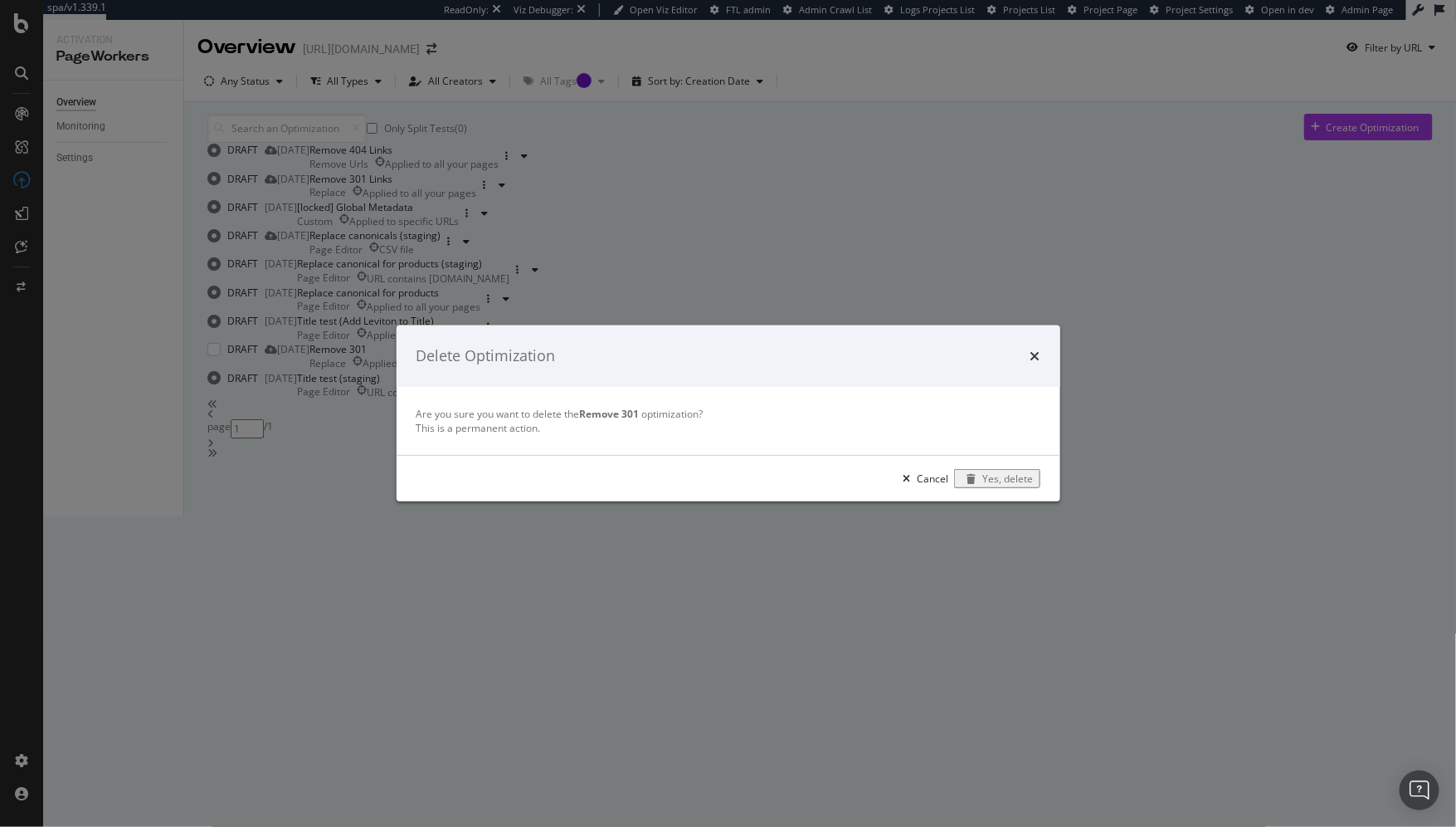
click at [994, 486] on div "Yes, delete" at bounding box center [1008, 478] width 50 height 14
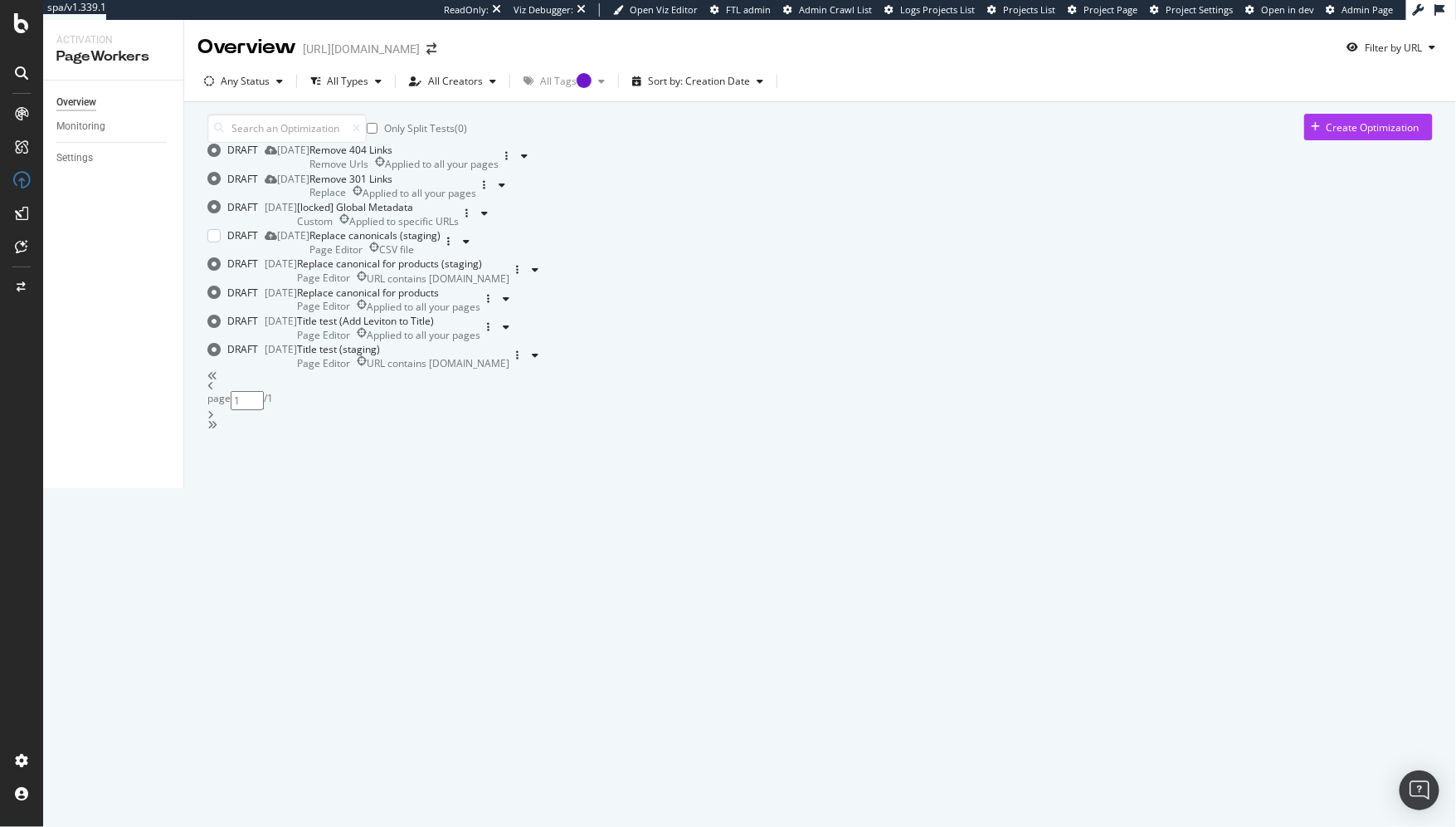
scroll to position [0, 0]
click at [590, 81] on div at bounding box center [592, 81] width 7 height 13
click at [568, 153] on div "Only Split Tests ( 0 ) Create Optimization DRAFT 22 Sep. 2025 Remove 404 Links …" at bounding box center [820, 271] width 1226 height 316
click at [459, 214] on div "[locked] Global Metadata" at bounding box center [377, 207] width 162 height 14
click at [468, 218] on icon "button" at bounding box center [466, 213] width 3 height 10
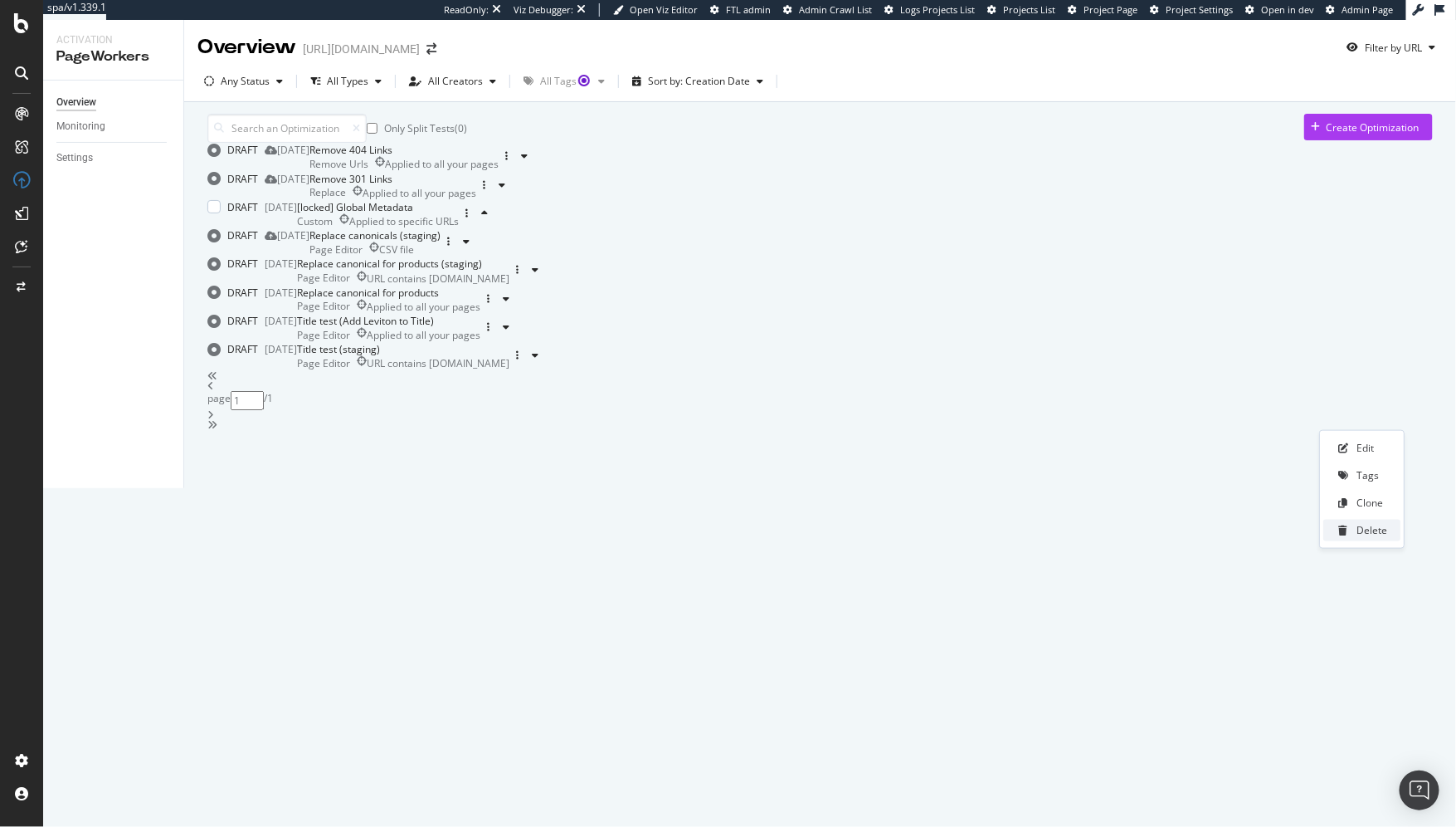
click at [1327, 531] on div "Delete" at bounding box center [1372, 530] width 30 height 14
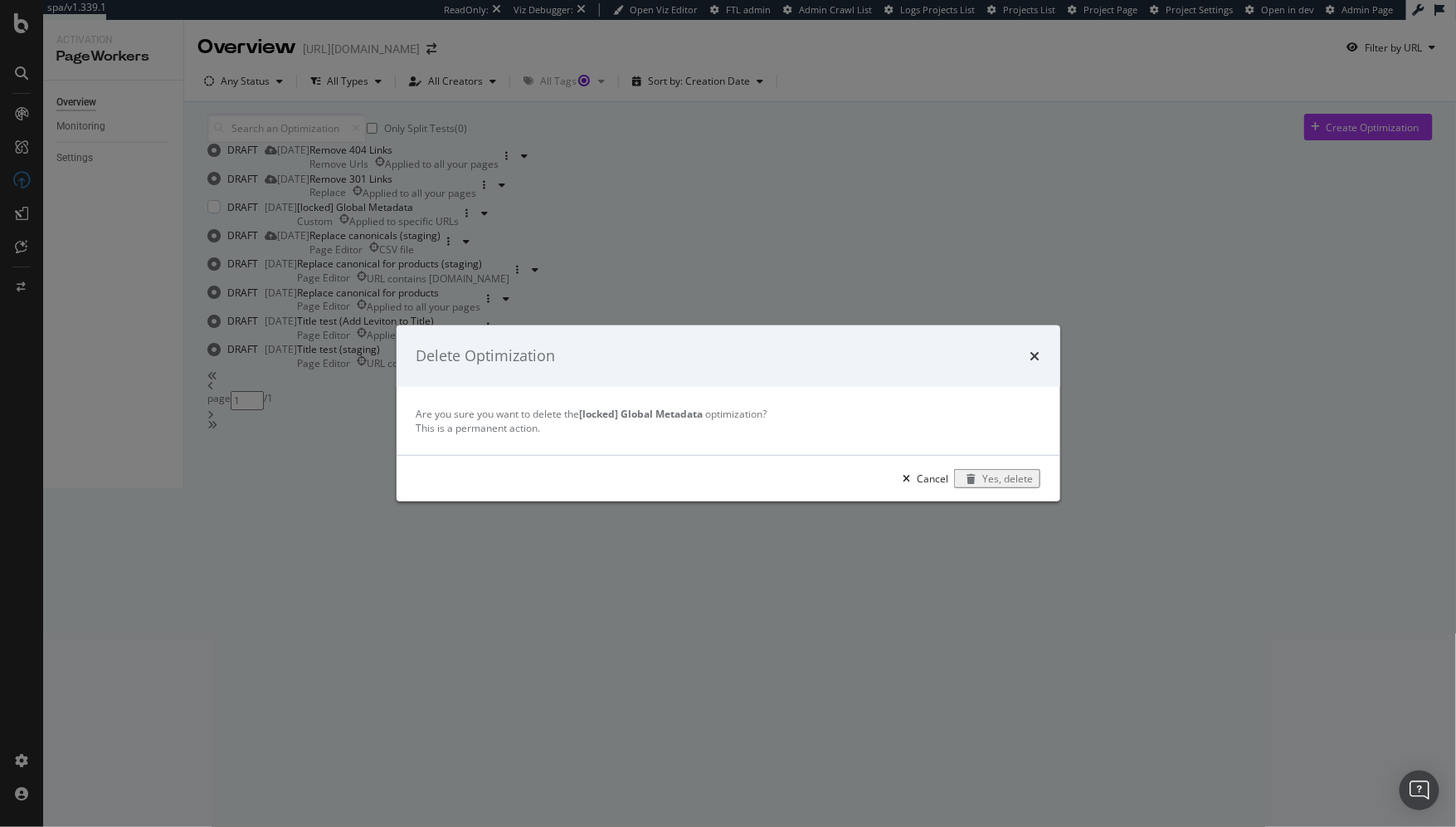
click at [992, 486] on div "Yes, delete" at bounding box center [1008, 478] width 50 height 14
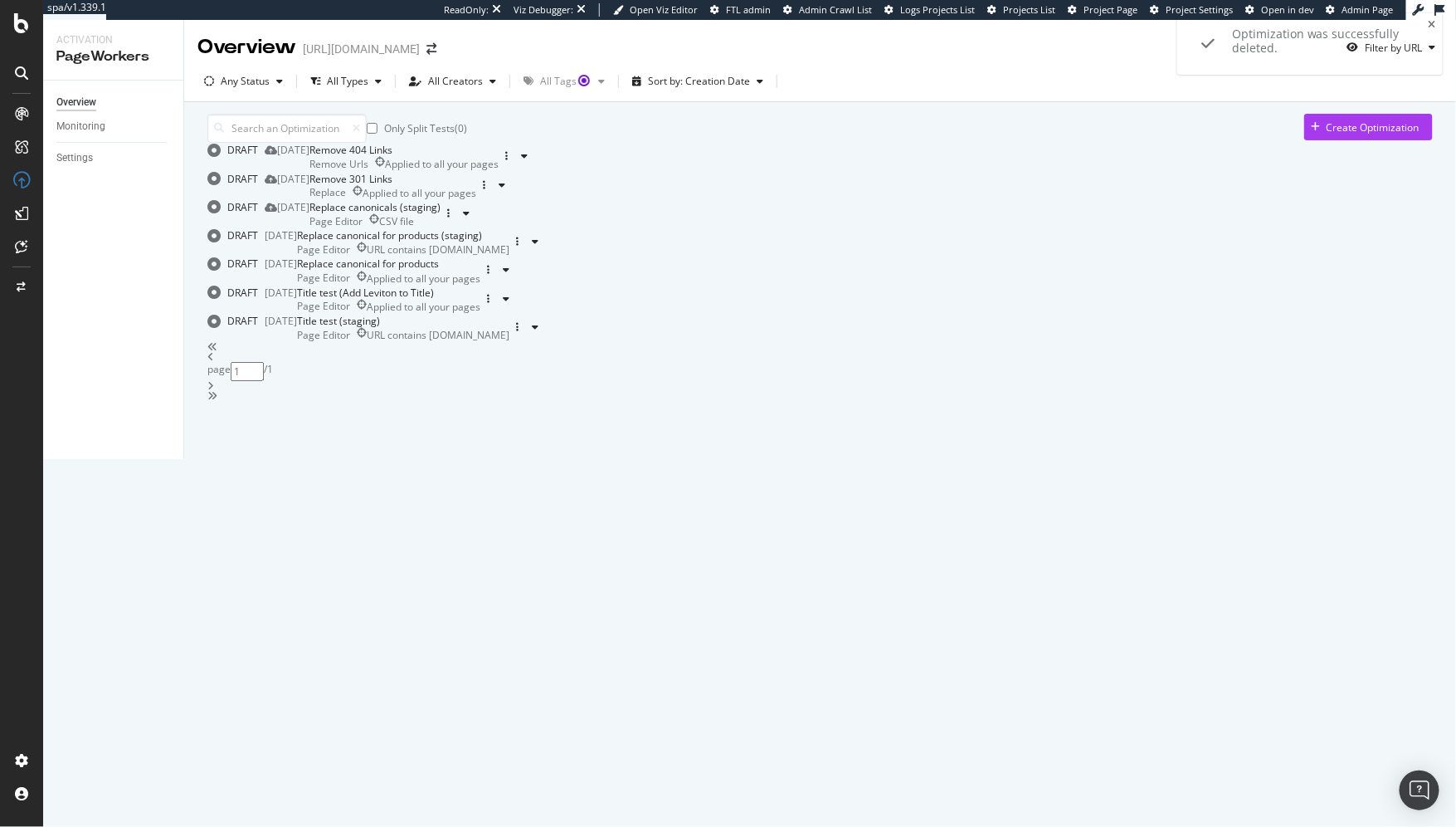
scroll to position [72, 0]
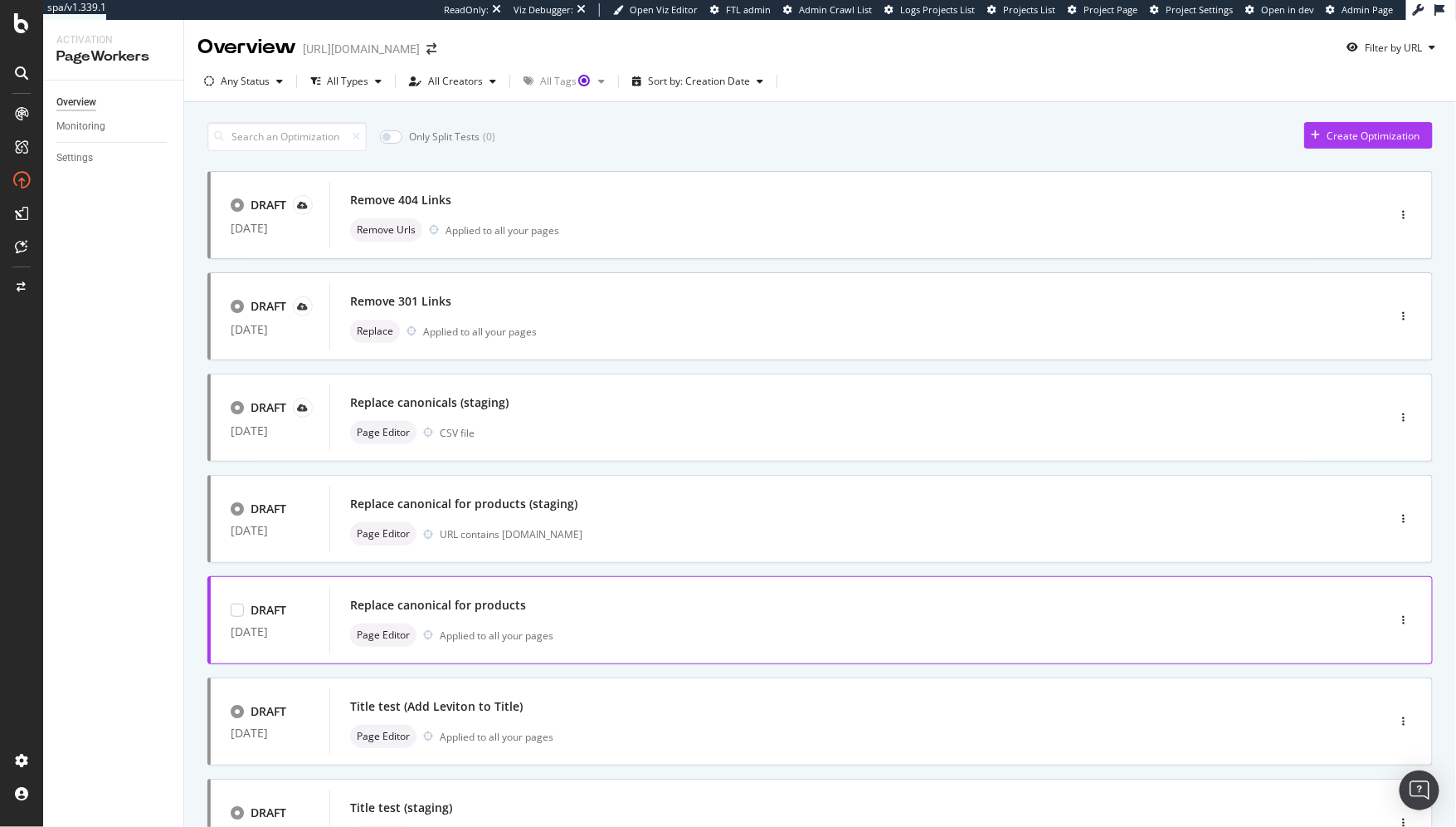
scroll to position [72, 0]
